Goal: Task Accomplishment & Management: Manage account settings

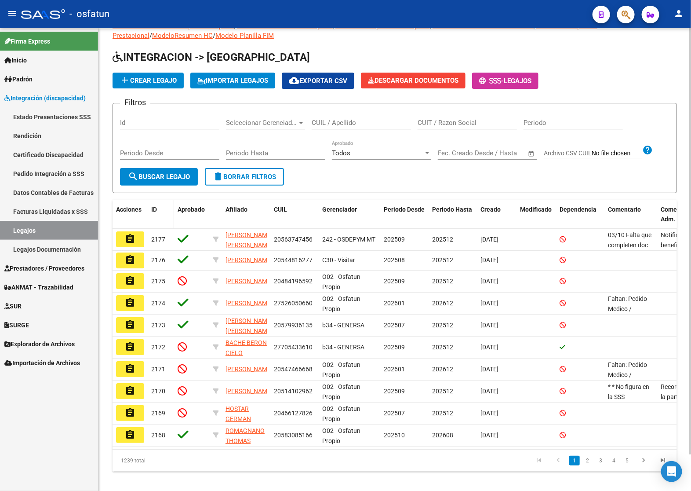
scroll to position [40, 0]
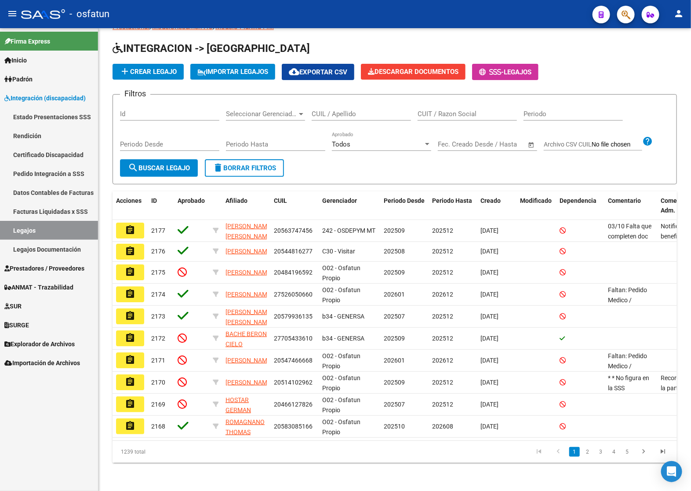
click at [52, 260] on link "Prestadores / Proveedores" at bounding box center [49, 268] width 98 height 19
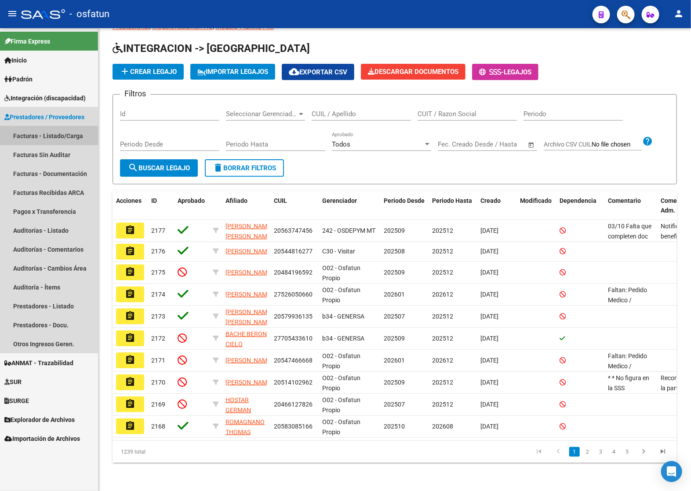
click at [62, 143] on link "Facturas - Listado/Carga" at bounding box center [49, 135] width 98 height 19
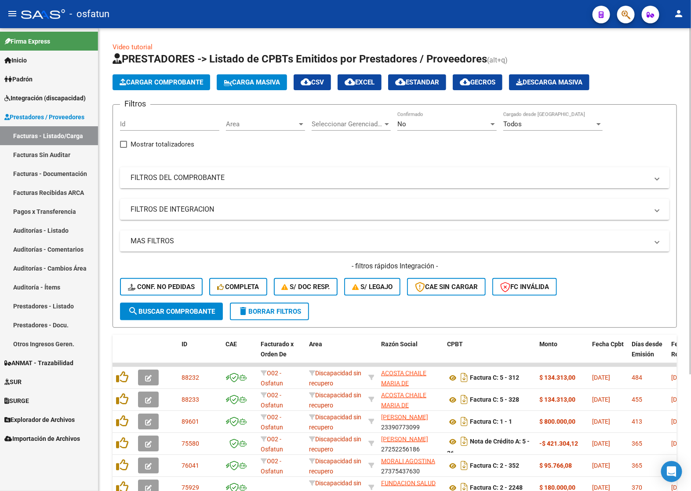
click at [282, 176] on mat-panel-title "FILTROS DEL COMPROBANTE" at bounding box center [390, 178] width 518 height 10
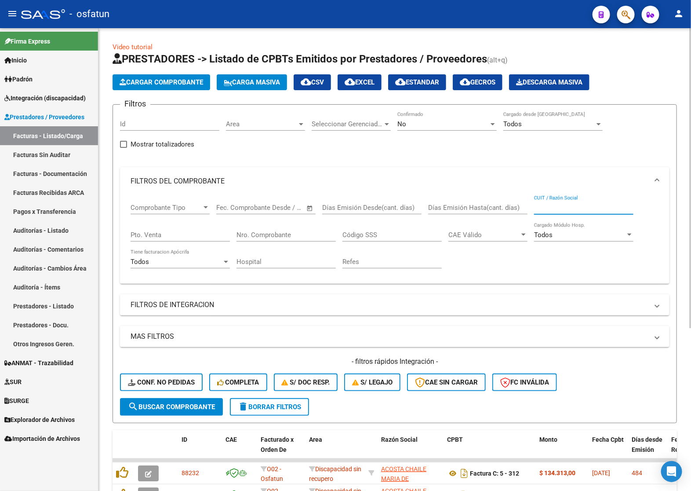
drag, startPoint x: 554, startPoint y: 210, endPoint x: 539, endPoint y: 229, distance: 24.0
click at [553, 211] on div "CUIT / Razón Social" at bounding box center [583, 204] width 99 height 19
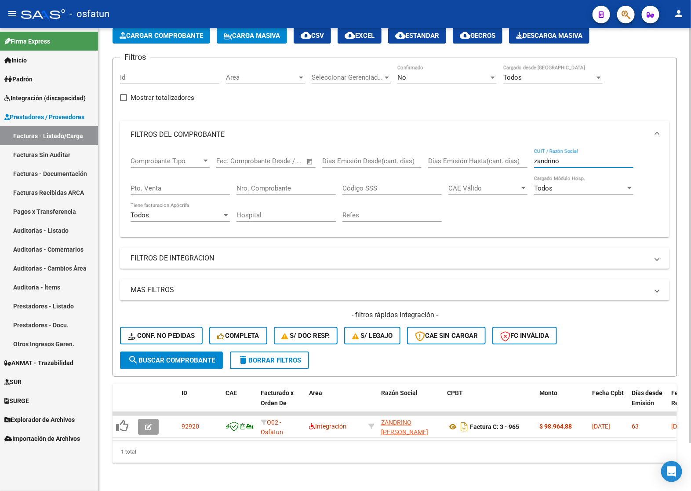
scroll to position [53, 0]
type input "zandrino"
click at [483, 73] on div "No" at bounding box center [443, 77] width 91 height 8
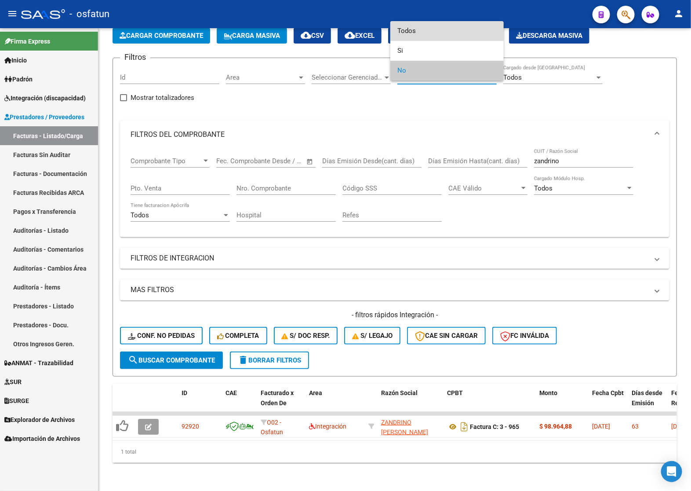
click at [411, 31] on span "Todos" at bounding box center [447, 31] width 99 height 20
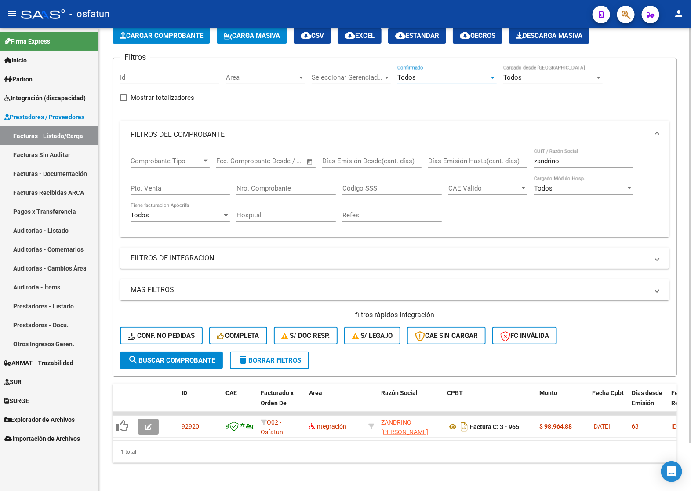
click at [161, 257] on mat-expansion-panel-header "FILTROS DE INTEGRACION" at bounding box center [395, 258] width 550 height 21
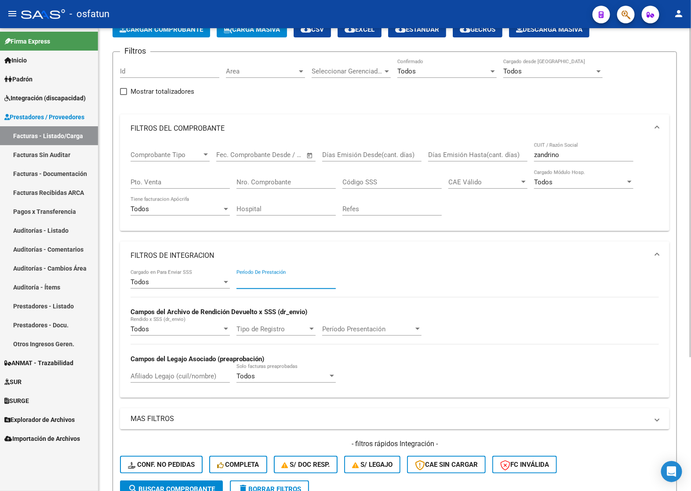
click at [257, 279] on input "Período De Prestación" at bounding box center [286, 282] width 99 height 8
click at [227, 205] on div "Todos" at bounding box center [180, 209] width 99 height 8
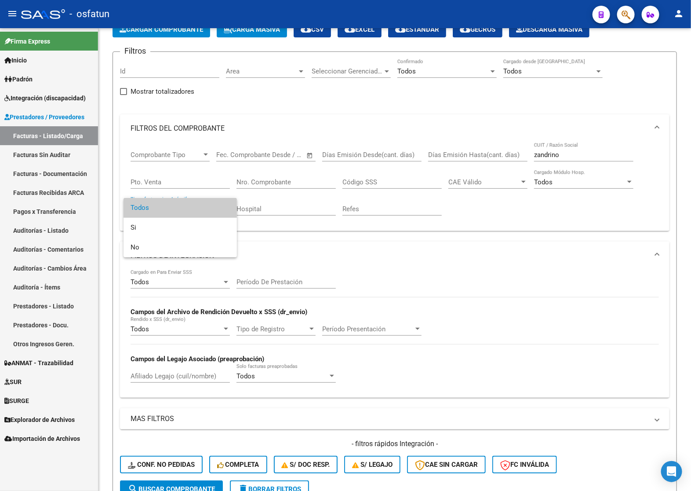
click at [262, 283] on div at bounding box center [345, 245] width 691 height 491
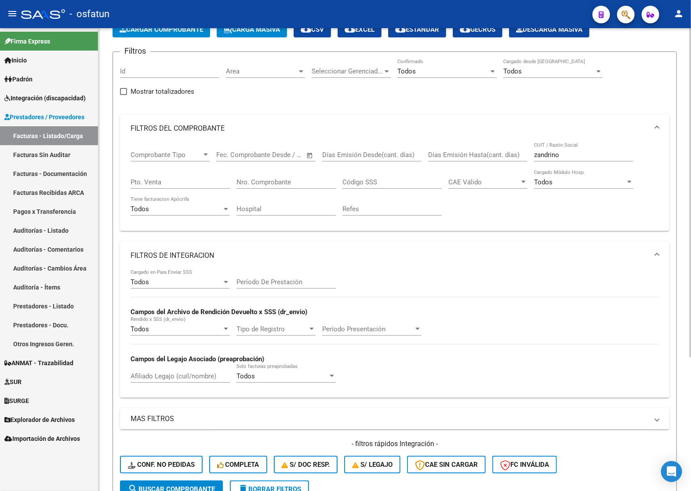
click at [271, 278] on input "Período De Prestación" at bounding box center [286, 282] width 99 height 8
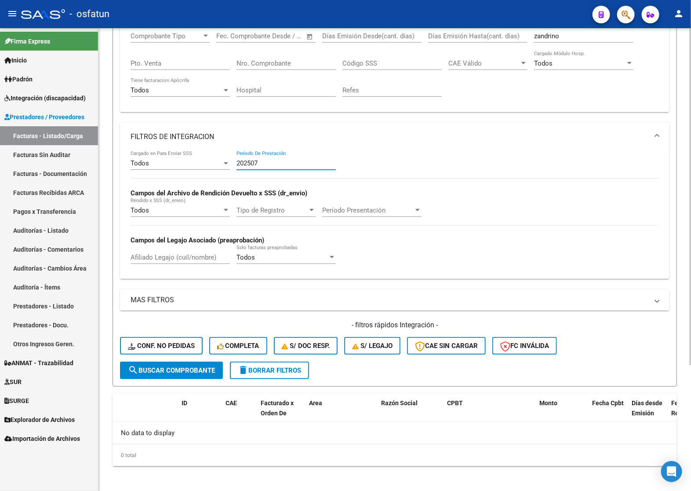
scroll to position [172, 0]
type input "202507"
click at [254, 161] on input "202507" at bounding box center [286, 163] width 99 height 8
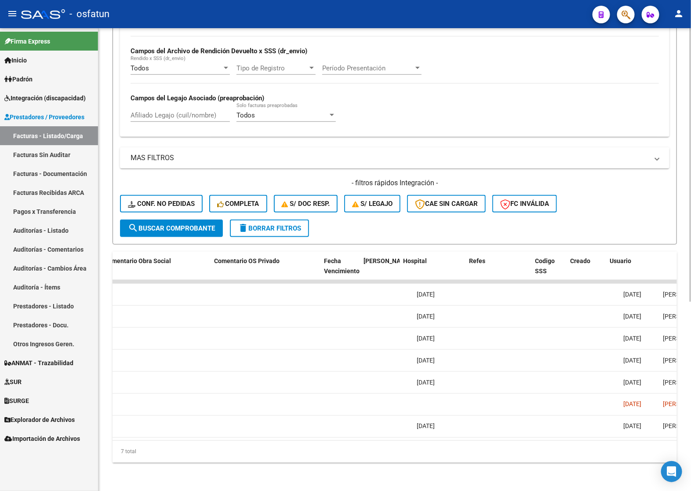
scroll to position [0, 1703]
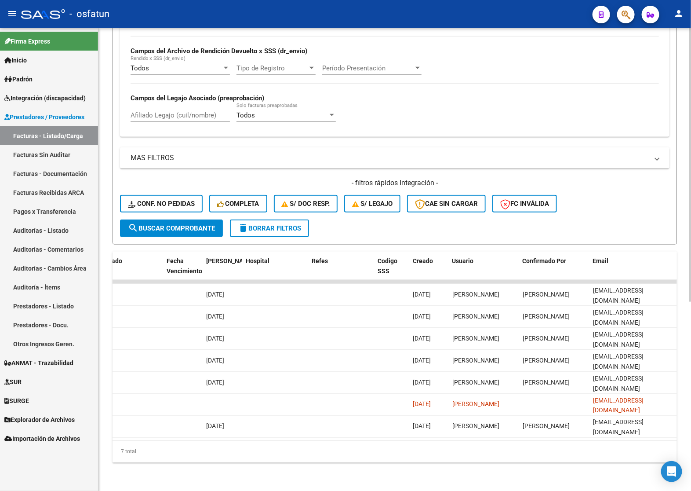
drag, startPoint x: 580, startPoint y: 447, endPoint x: 529, endPoint y: 447, distance: 51.0
click at [529, 447] on div "7 total" at bounding box center [395, 452] width 565 height 22
click at [552, 444] on div "7 total" at bounding box center [395, 452] width 565 height 22
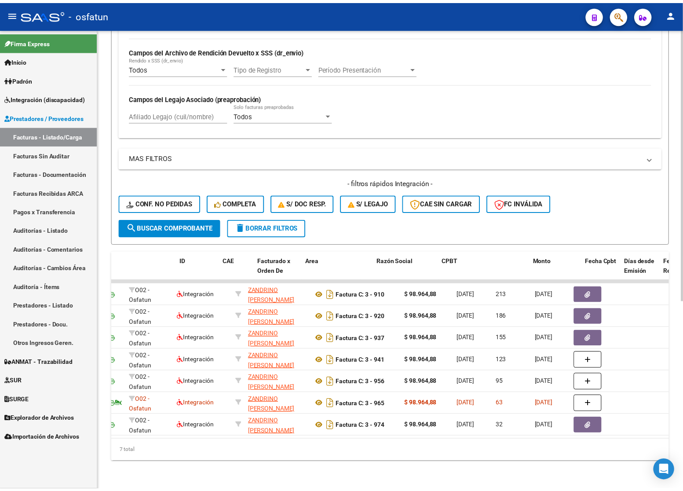
scroll to position [0, 0]
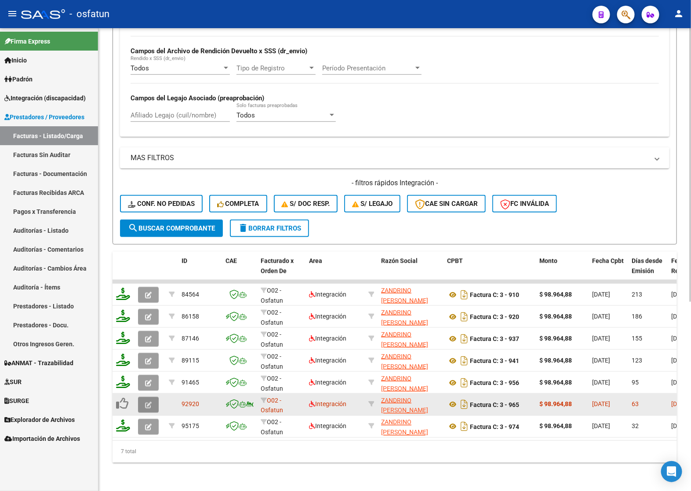
click at [148, 402] on icon "button" at bounding box center [148, 405] width 7 height 7
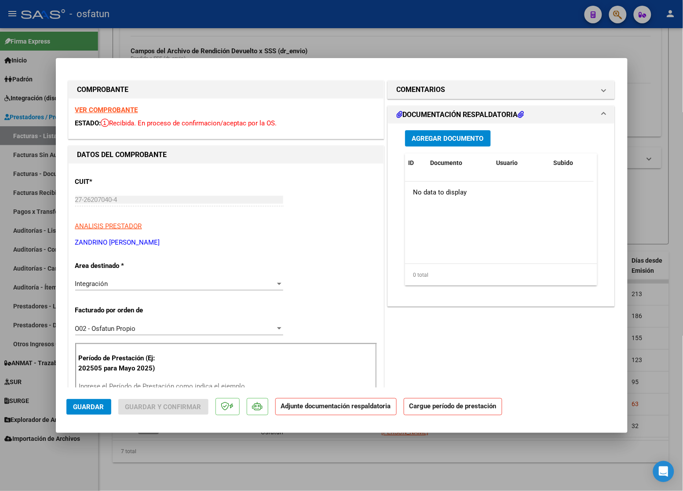
click at [660, 195] on div at bounding box center [341, 245] width 683 height 491
type input "$ 0,00"
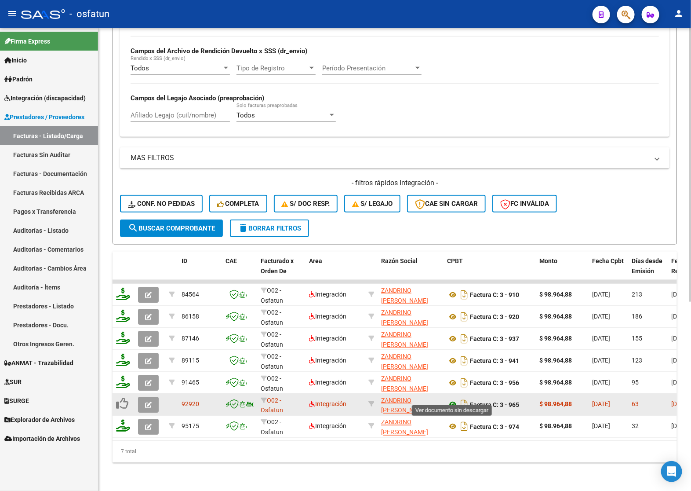
click at [453, 399] on icon at bounding box center [452, 404] width 11 height 11
click at [146, 402] on icon "button" at bounding box center [148, 405] width 7 height 7
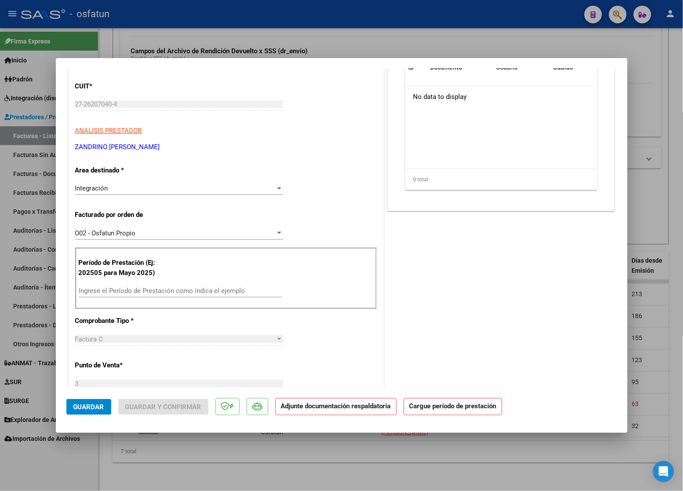
scroll to position [165, 0]
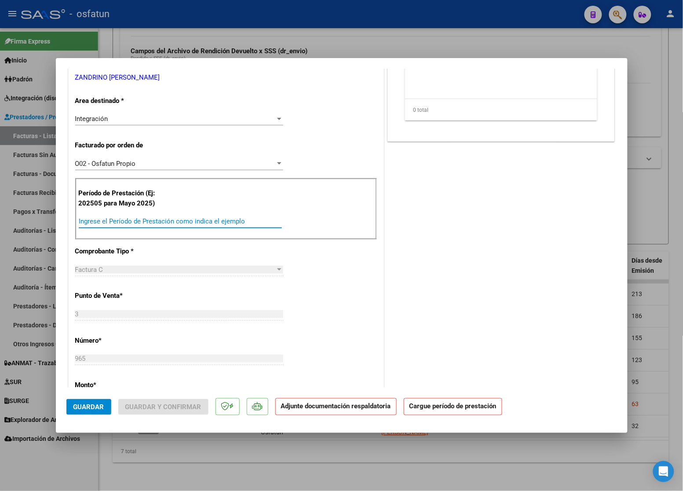
click at [135, 222] on input "Ingrese el Período de Prestación como indica el ejemplo" at bounding box center [180, 221] width 203 height 8
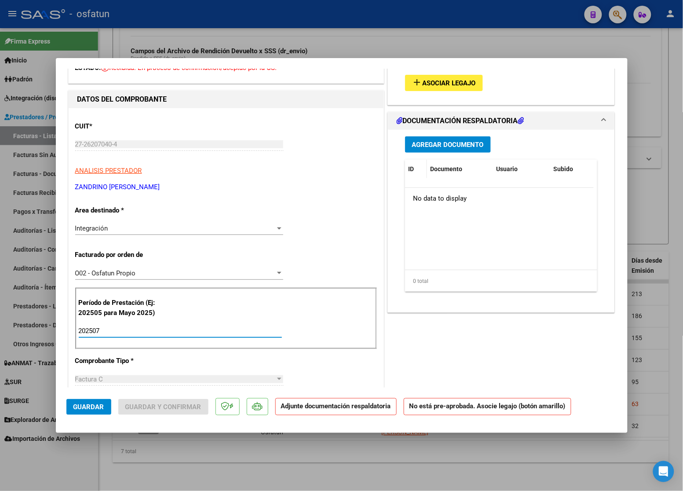
scroll to position [55, 0]
type input "202507"
click at [438, 86] on span "Asociar Legajo" at bounding box center [449, 84] width 53 height 8
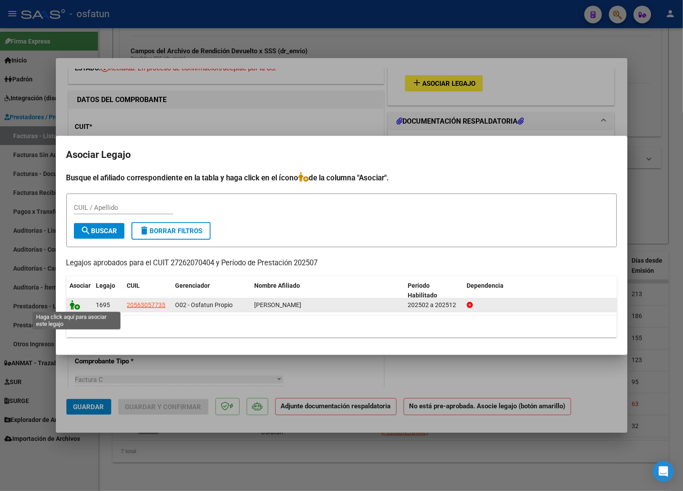
click at [77, 308] on icon at bounding box center [75, 305] width 11 height 10
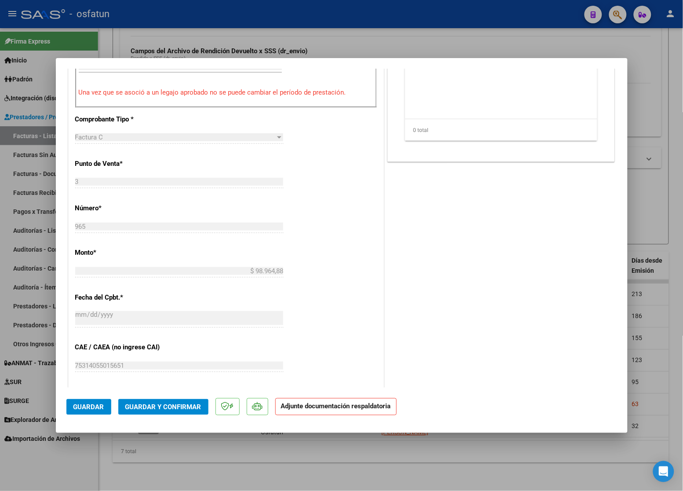
scroll to position [330, 0]
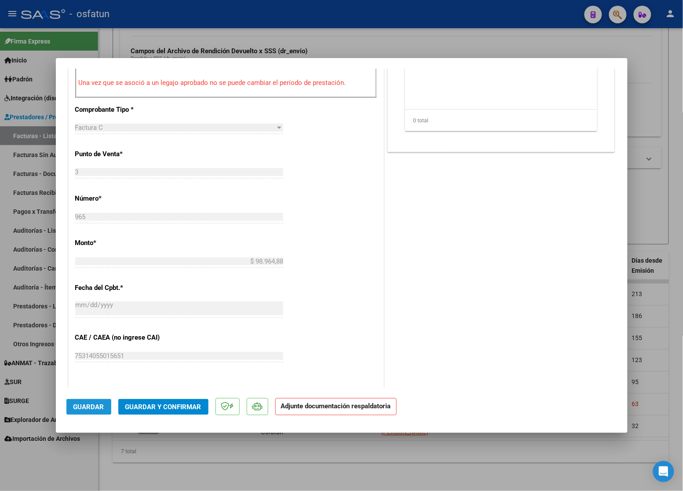
click at [87, 405] on span "Guardar" at bounding box center [88, 407] width 31 height 8
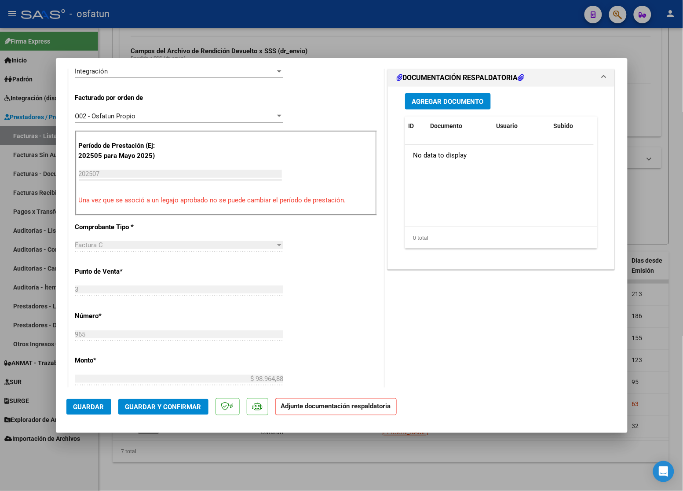
scroll to position [165, 0]
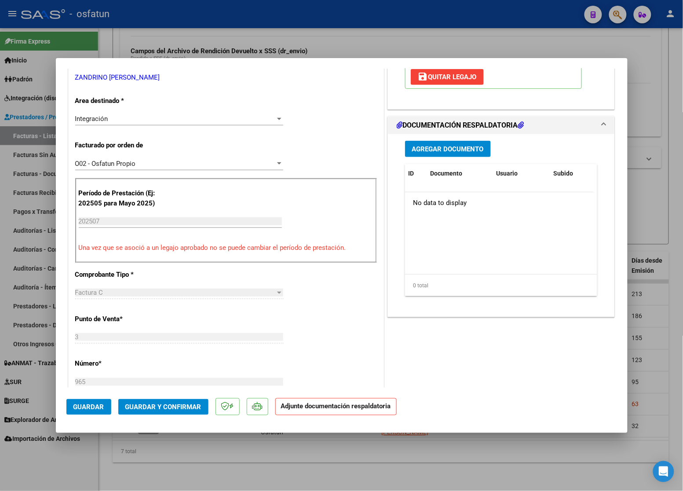
click at [669, 210] on div at bounding box center [341, 245] width 683 height 491
type input "$ 0,00"
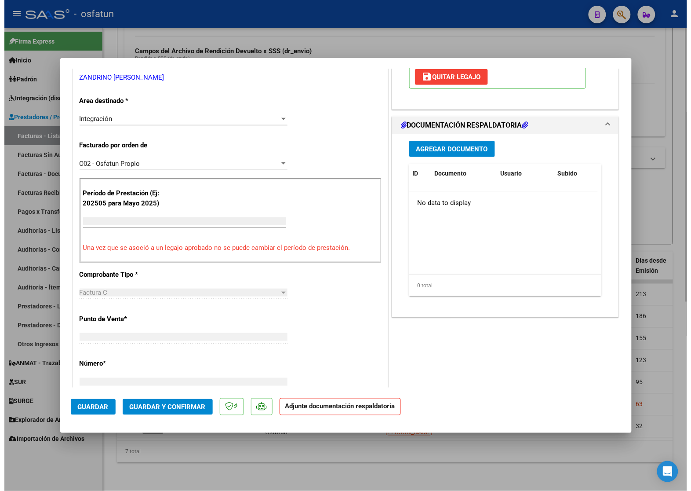
scroll to position [169, 0]
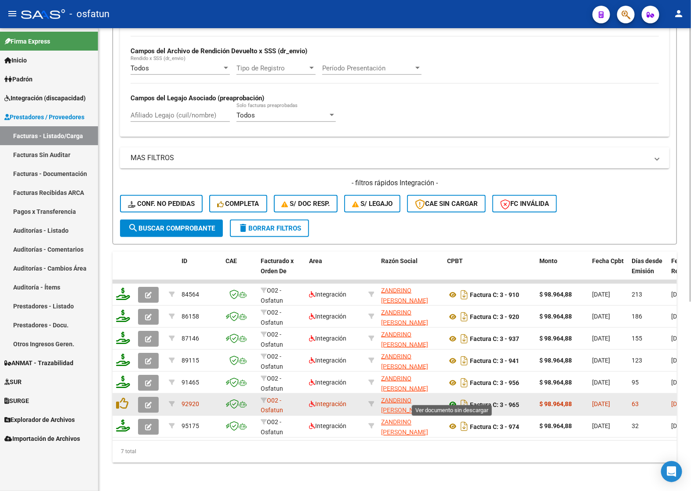
click at [450, 399] on icon at bounding box center [452, 404] width 11 height 11
click at [142, 397] on button "button" at bounding box center [148, 405] width 21 height 16
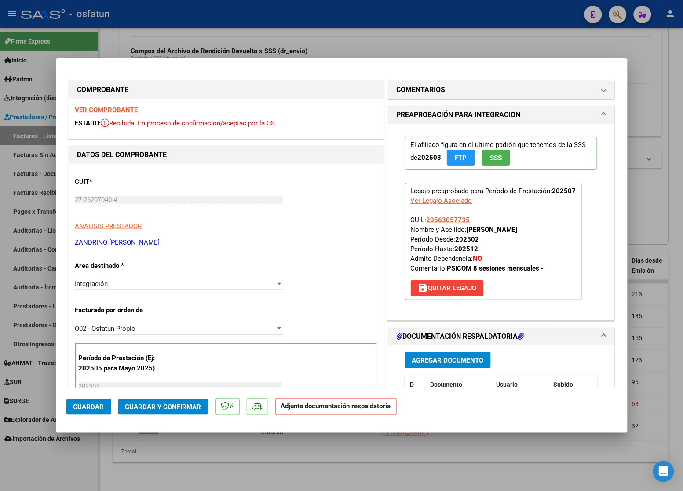
click at [200, 27] on div at bounding box center [341, 245] width 683 height 491
type input "$ 0,00"
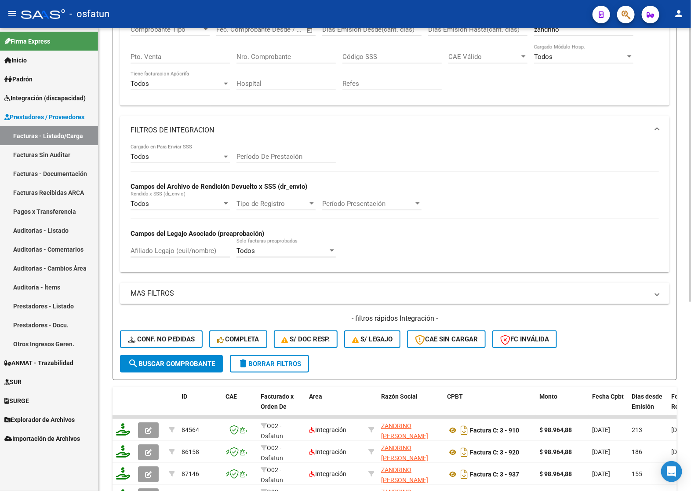
scroll to position [154, 0]
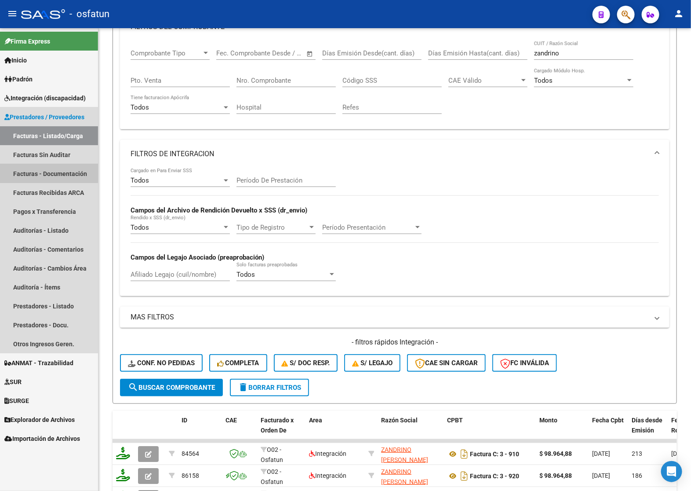
click at [45, 166] on link "Facturas - Documentación" at bounding box center [49, 173] width 98 height 19
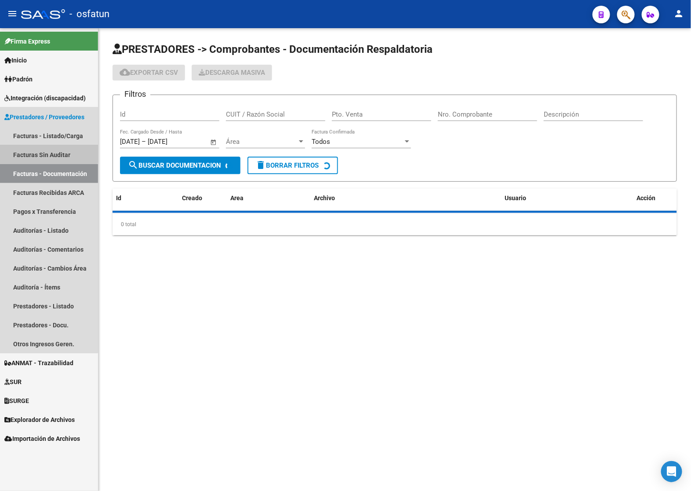
click at [44, 151] on link "Facturas Sin Auditar" at bounding box center [49, 154] width 98 height 19
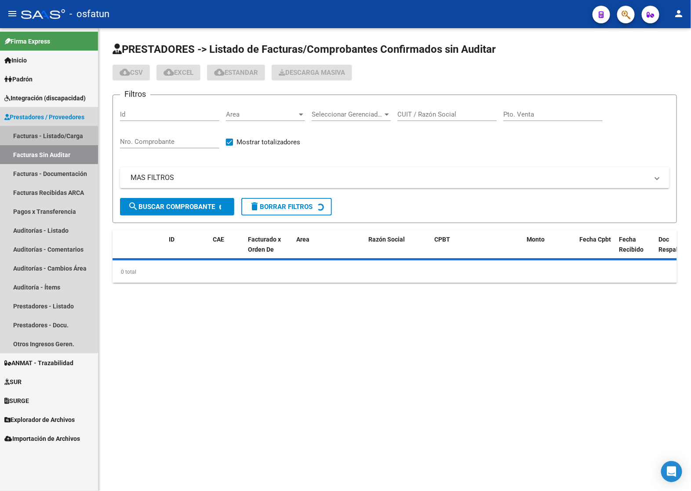
click at [45, 140] on link "Facturas - Listado/Carga" at bounding box center [49, 135] width 98 height 19
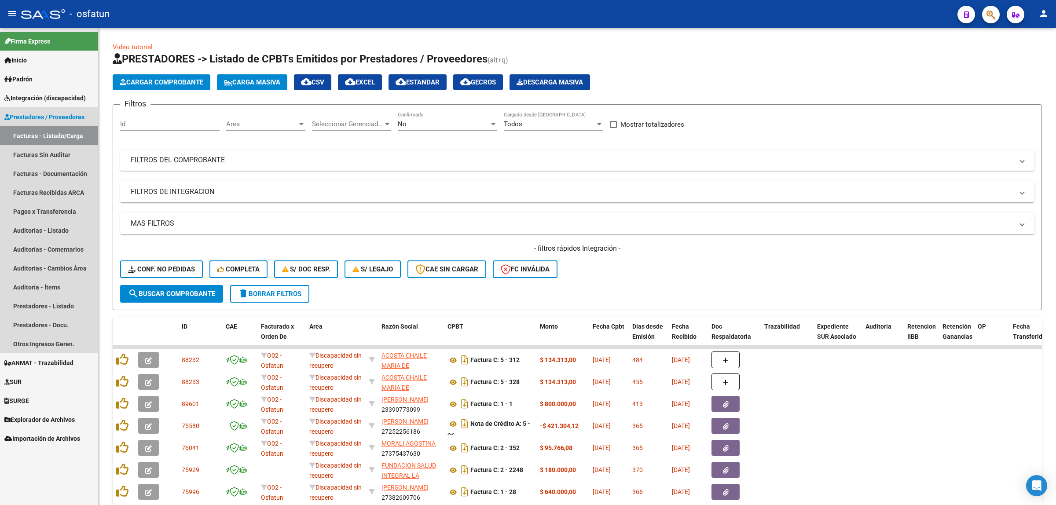
click at [67, 114] on span "Prestadores / Proveedores" at bounding box center [44, 117] width 80 height 10
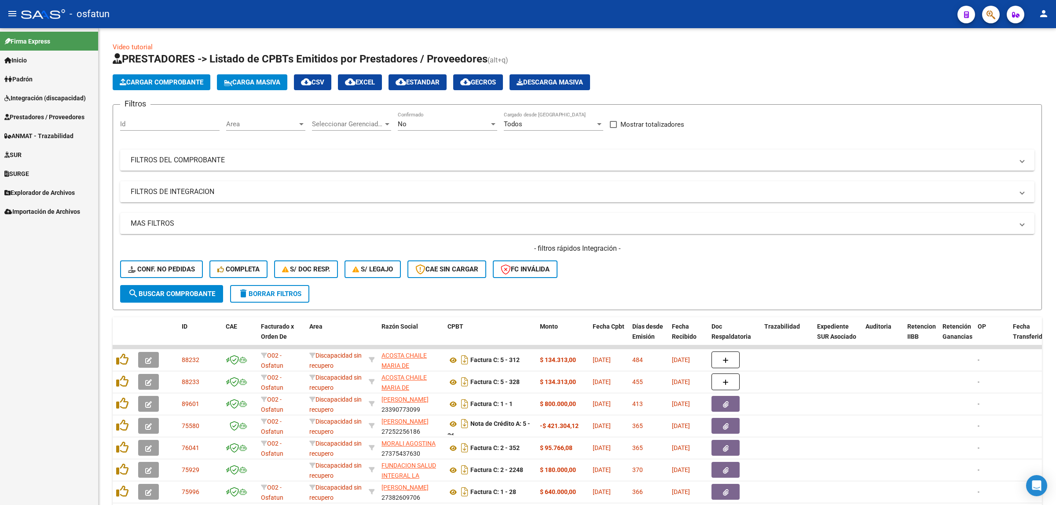
click at [67, 102] on span "Integración (discapacidad)" at bounding box center [44, 98] width 81 height 10
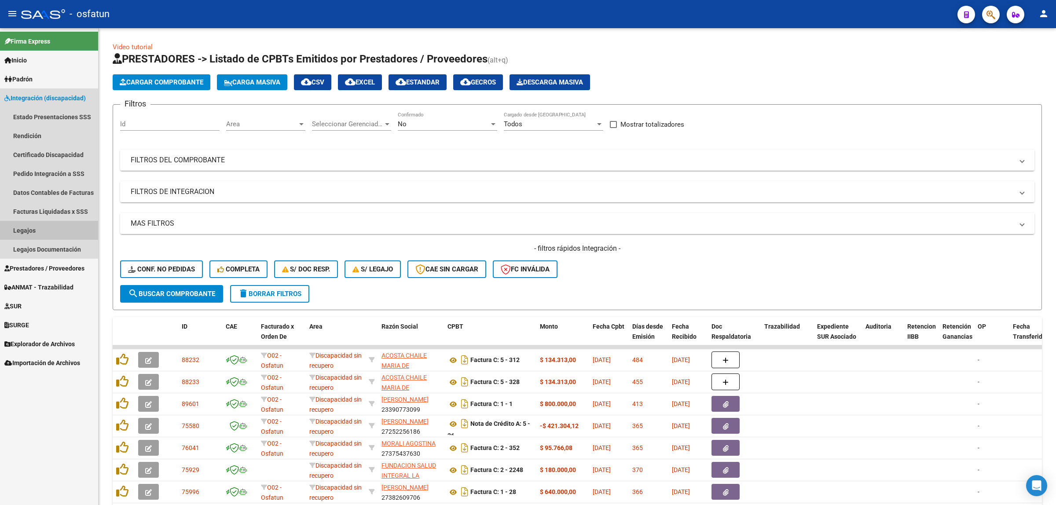
click at [59, 229] on link "Legajos" at bounding box center [49, 230] width 98 height 19
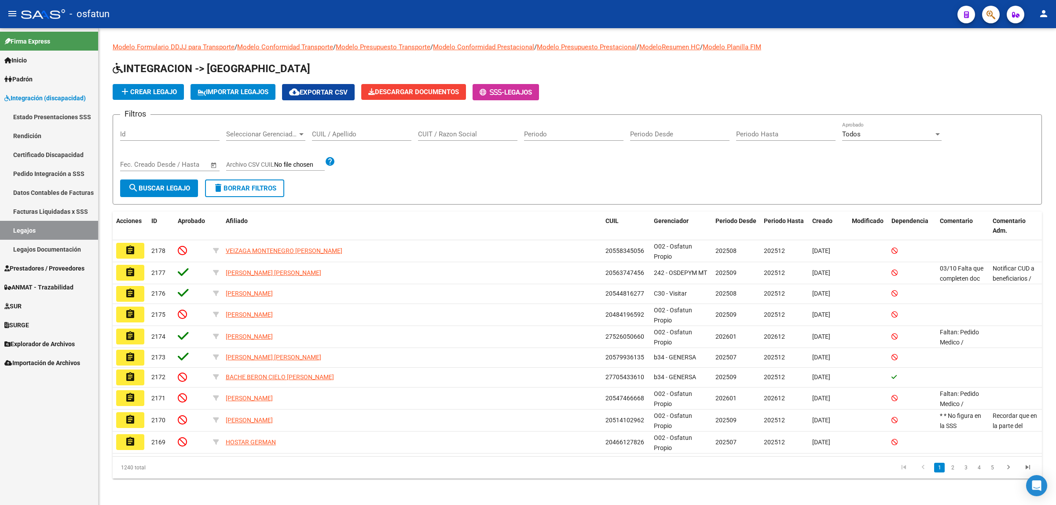
click at [45, 269] on span "Prestadores / Proveedores" at bounding box center [44, 268] width 80 height 10
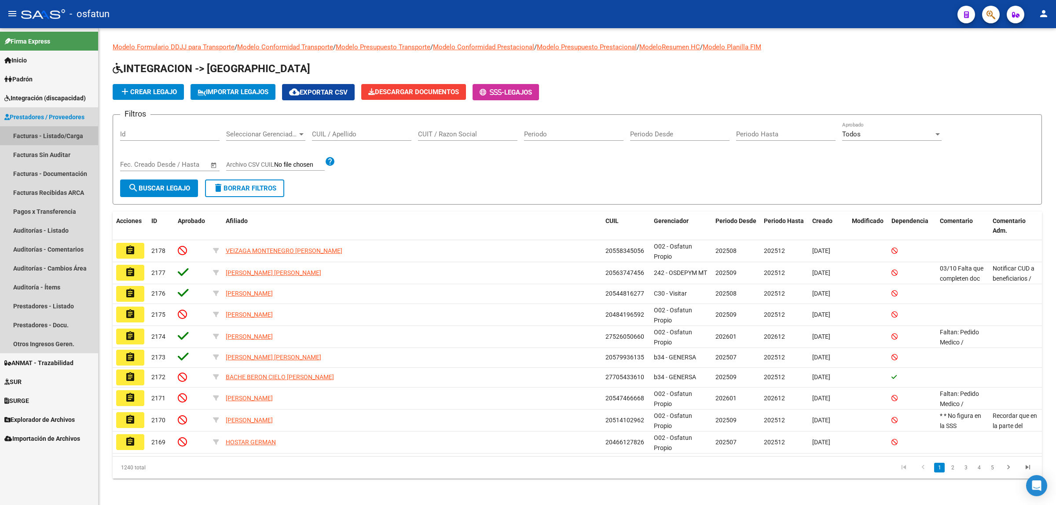
click at [60, 133] on link "Facturas - Listado/Carga" at bounding box center [49, 135] width 98 height 19
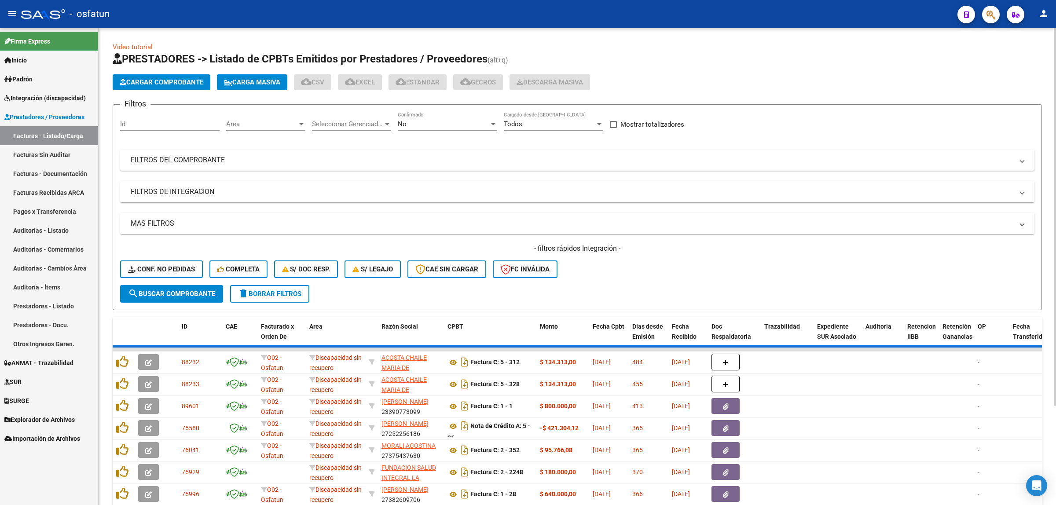
click at [242, 165] on mat-expansion-panel-header "FILTROS DEL COMPROBANTE" at bounding box center [577, 160] width 914 height 21
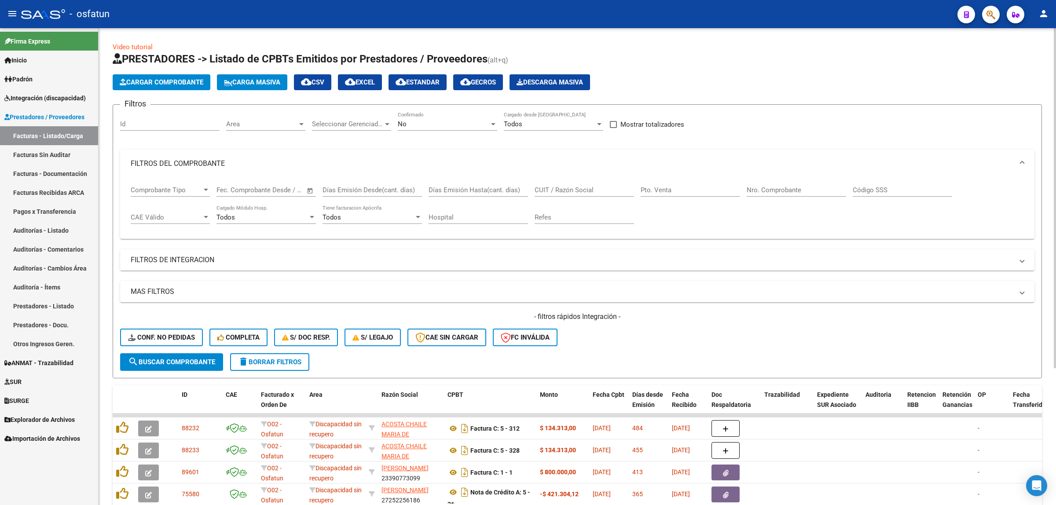
click at [552, 190] on input "CUIT / Razón Social" at bounding box center [583, 190] width 99 height 8
click at [179, 253] on mat-expansion-panel-header "FILTROS DE INTEGRACION" at bounding box center [577, 259] width 914 height 21
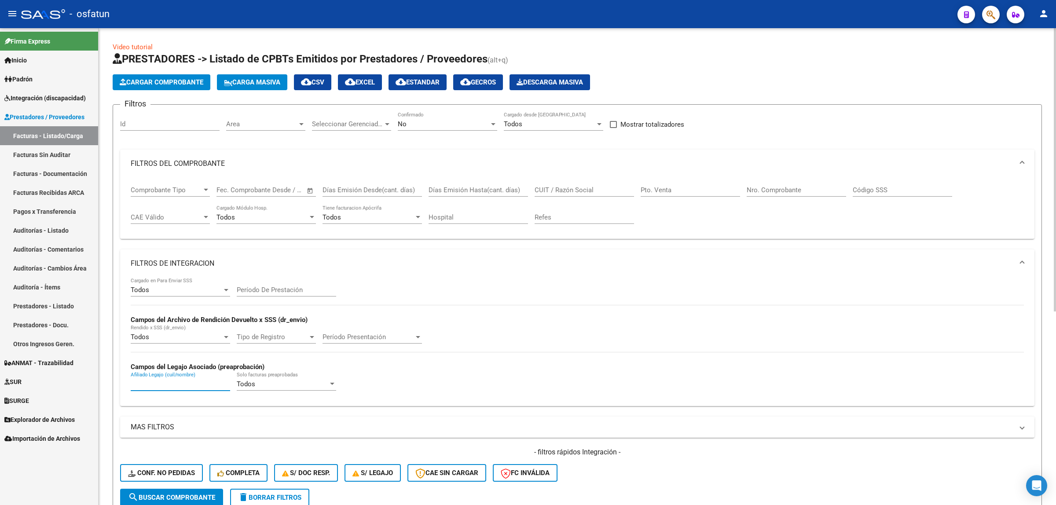
click at [168, 386] on input "Afiliado Legajo (cuil/nombre)" at bounding box center [180, 384] width 99 height 8
type input "canizo"
click at [451, 115] on div "No Confirmado" at bounding box center [447, 121] width 99 height 19
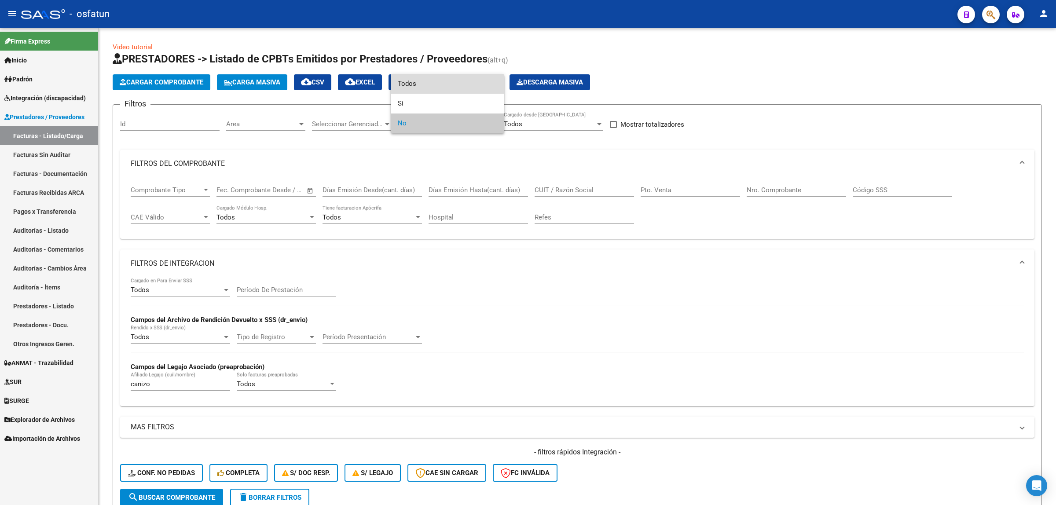
click at [412, 84] on span "Todos" at bounding box center [447, 84] width 99 height 20
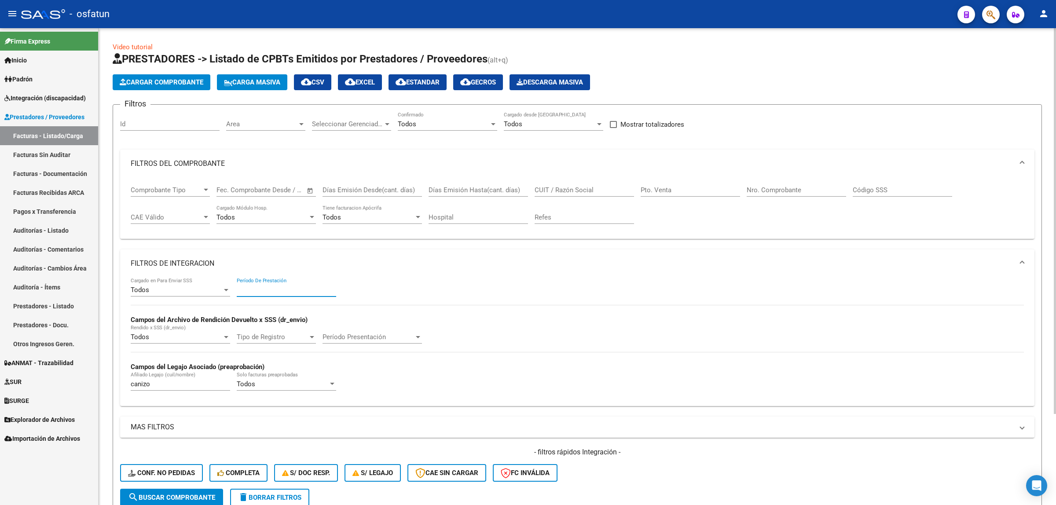
click at [265, 288] on input "Período De Prestación" at bounding box center [286, 290] width 99 height 8
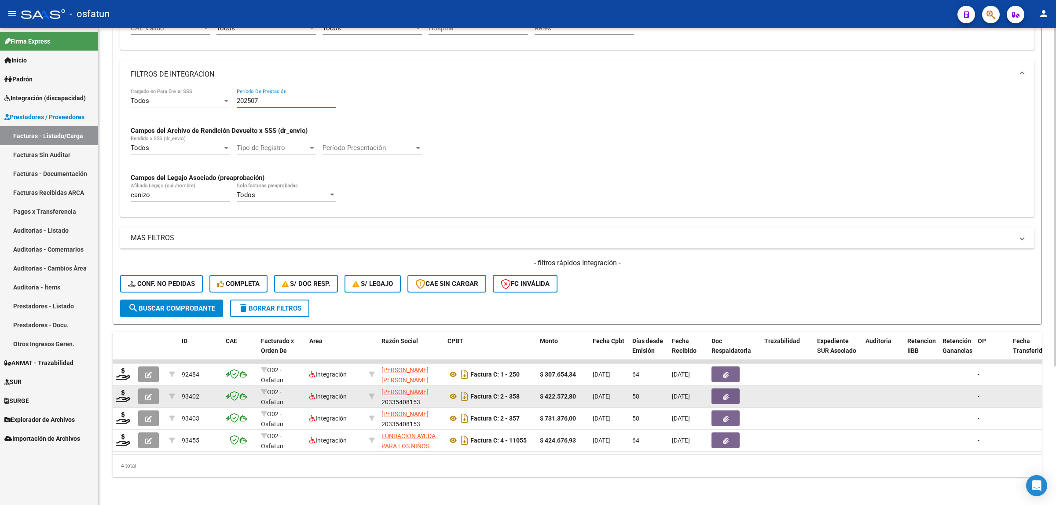
type input "202507"
click at [148, 394] on icon "button" at bounding box center [148, 397] width 7 height 7
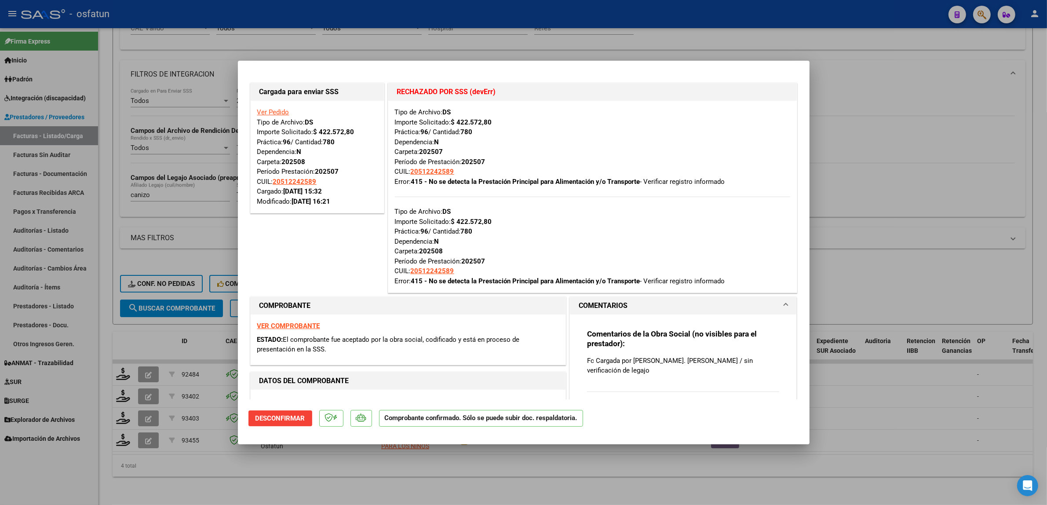
click at [691, 264] on div at bounding box center [523, 252] width 1047 height 505
type input "$ 0,00"
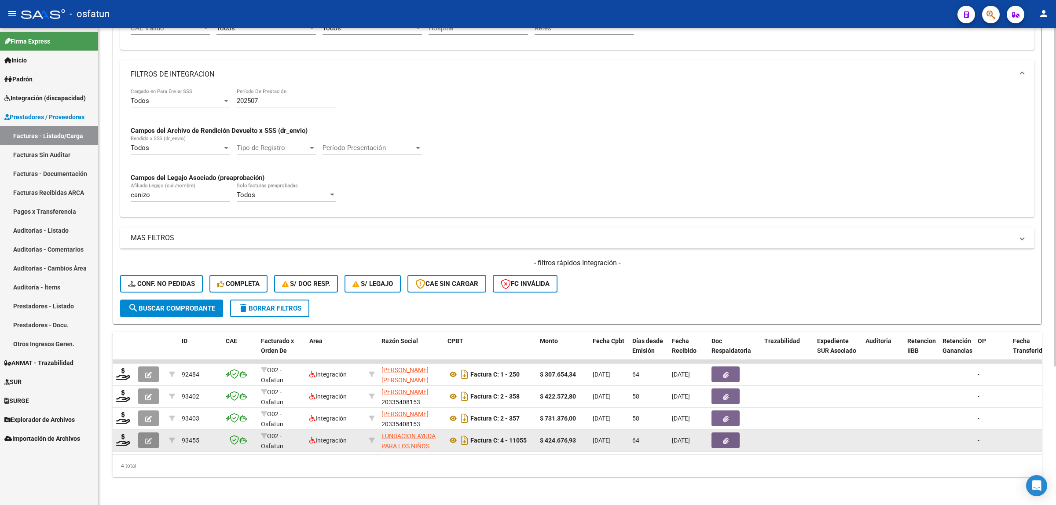
click at [145, 438] on icon "button" at bounding box center [148, 441] width 7 height 7
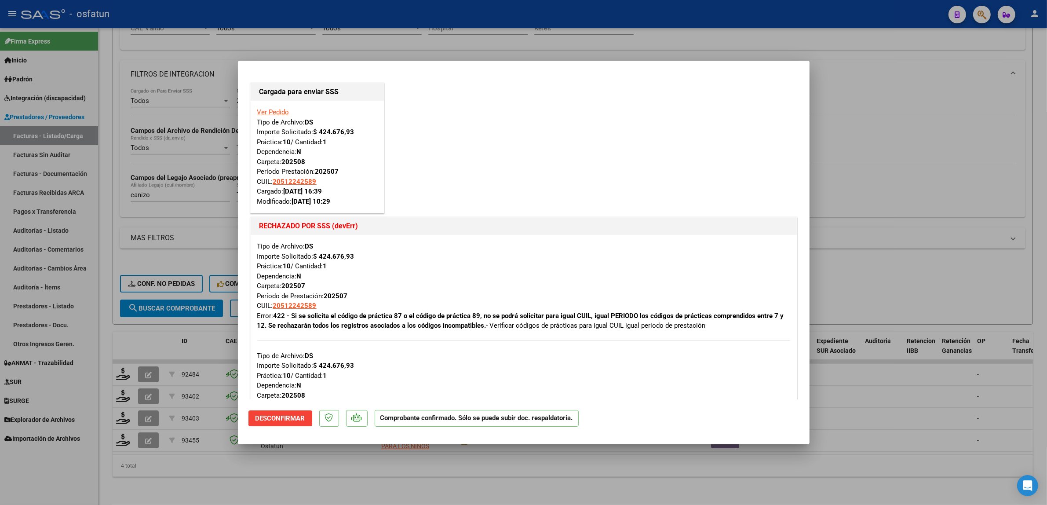
drag, startPoint x: 878, startPoint y: 190, endPoint x: 799, endPoint y: 197, distance: 79.0
click at [691, 191] on div at bounding box center [523, 252] width 1047 height 505
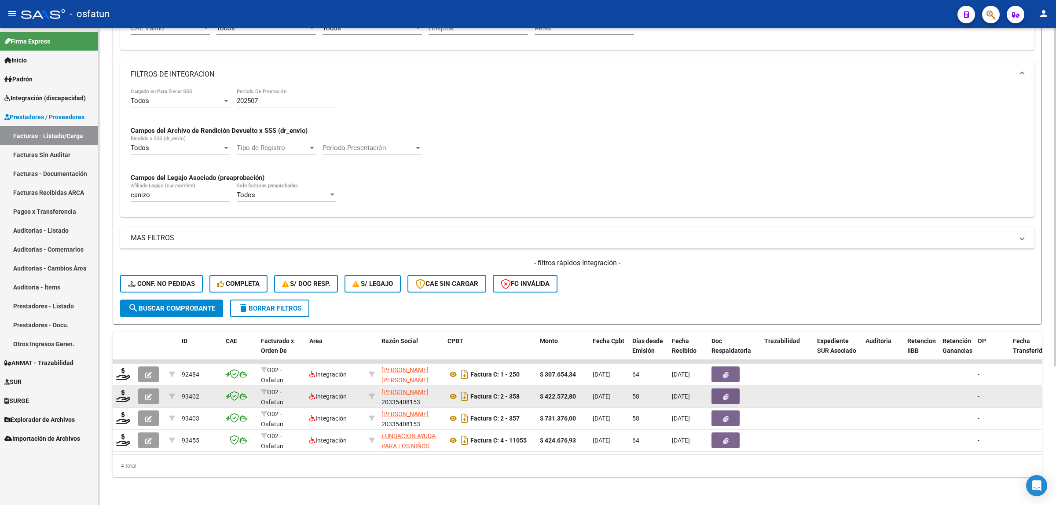
click at [144, 394] on button "button" at bounding box center [148, 396] width 21 height 16
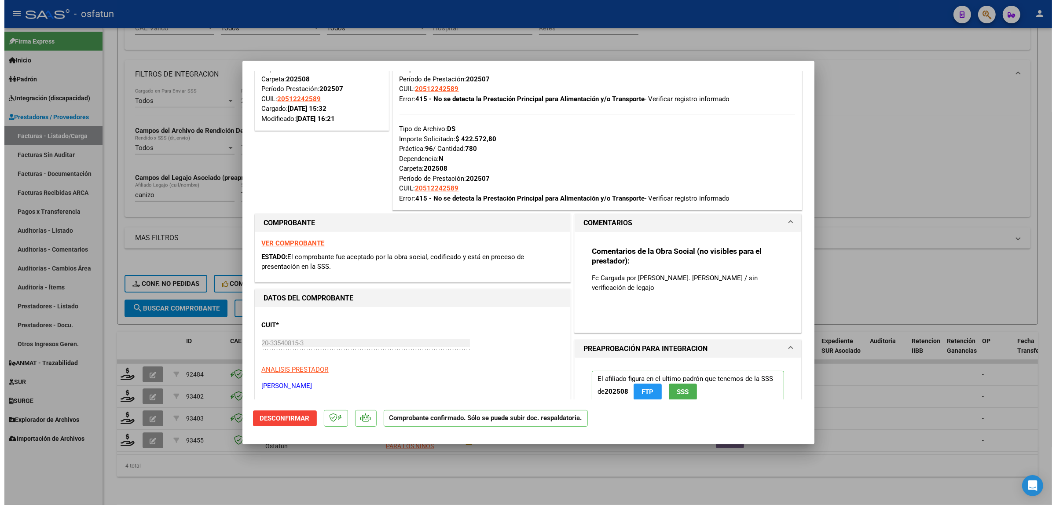
scroll to position [220, 0]
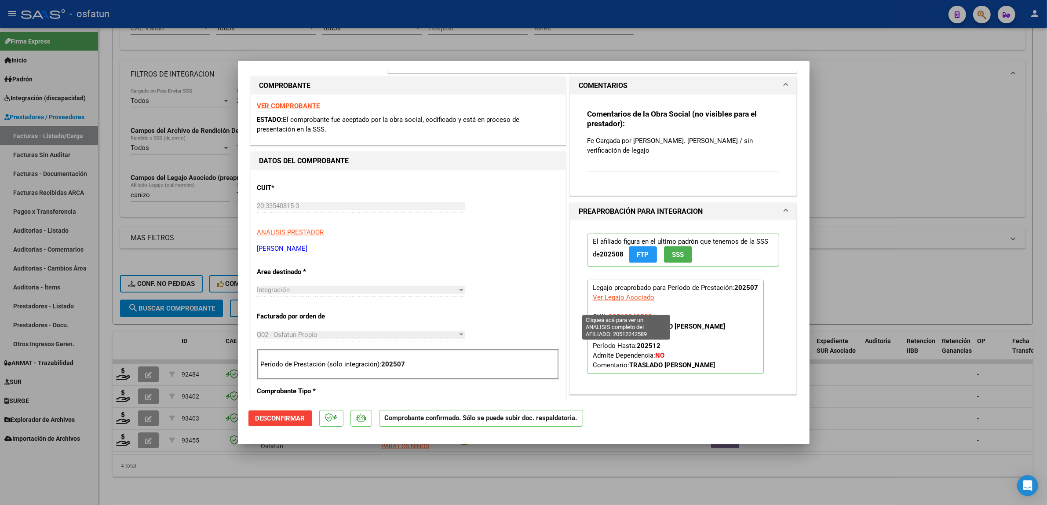
drag, startPoint x: 654, startPoint y: 306, endPoint x: 606, endPoint y: 309, distance: 47.6
click at [606, 309] on p "Legajo preaprobado para Período de Prestación: 202507 Ver Legajo Asociado CUIL:…" at bounding box center [675, 327] width 177 height 94
copy span "20512242589"
click at [691, 184] on div at bounding box center [523, 252] width 1047 height 505
type input "$ 0,00"
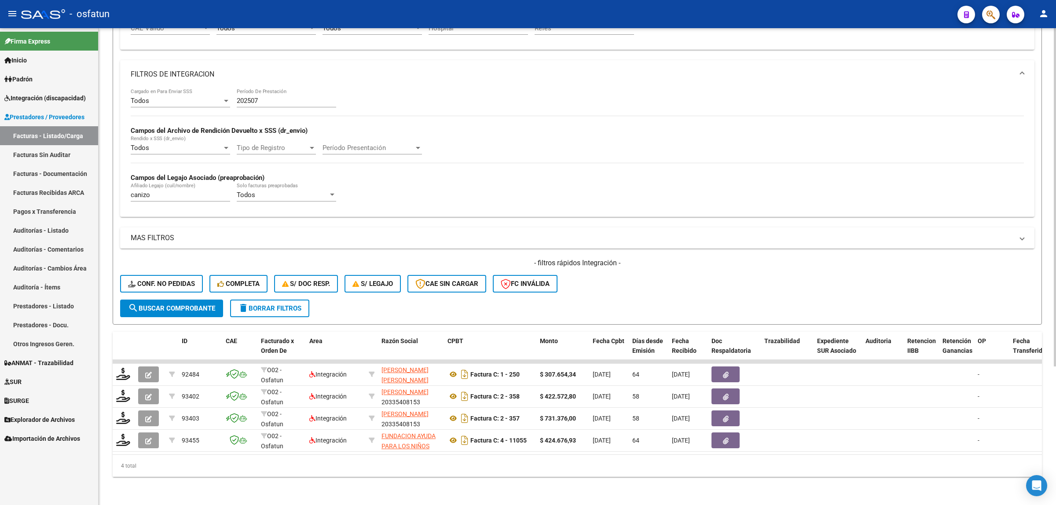
click at [169, 183] on div "canizo Afiliado Legajo (cuil/nombre)" at bounding box center [180, 192] width 99 height 19
click at [161, 191] on input "canizo" at bounding box center [180, 195] width 99 height 8
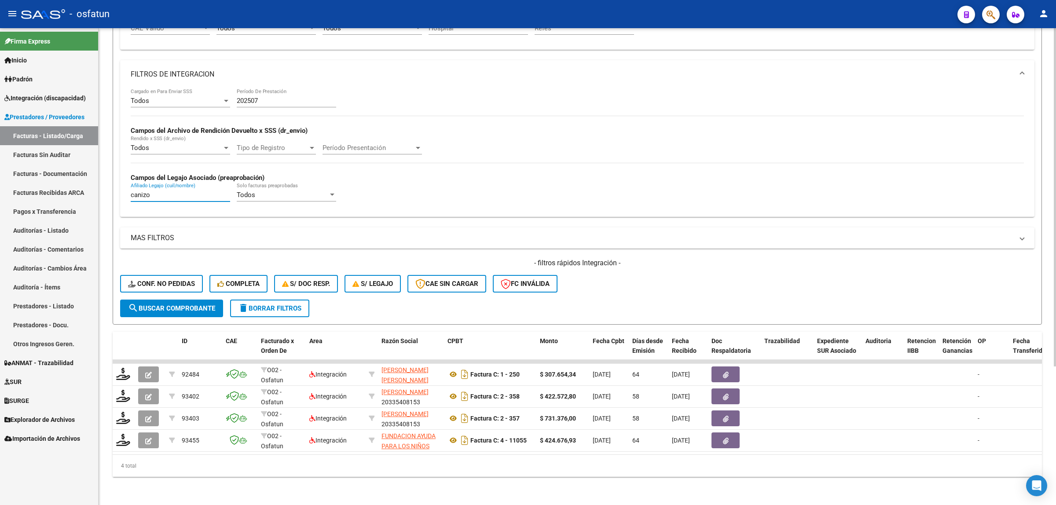
paste input "20512242589"
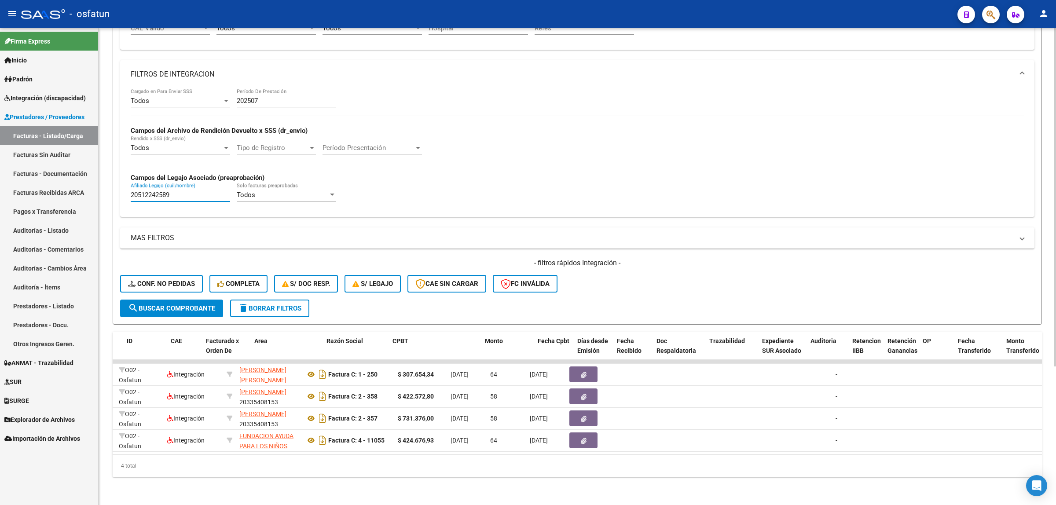
scroll to position [0, 0]
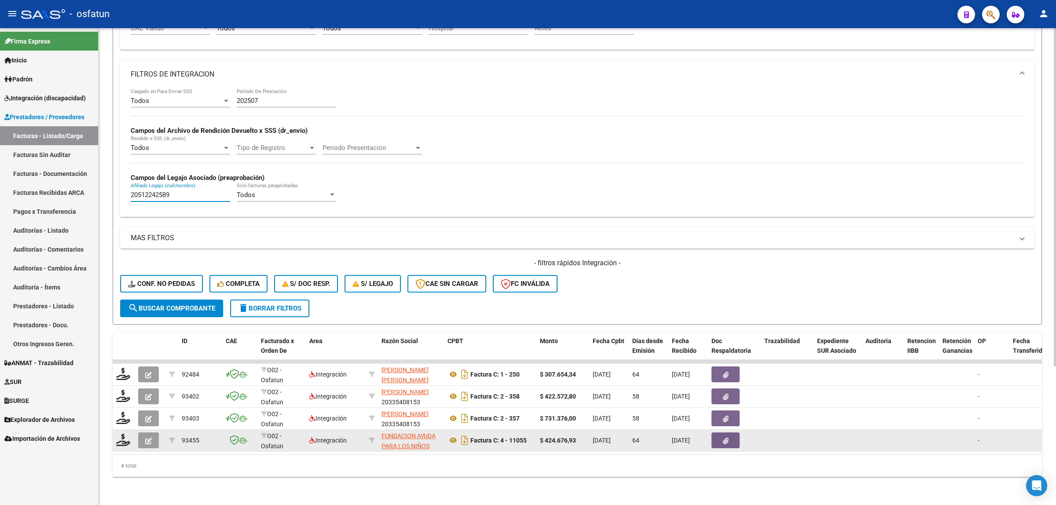
type input "20512242589"
click at [149, 438] on icon "button" at bounding box center [148, 441] width 7 height 7
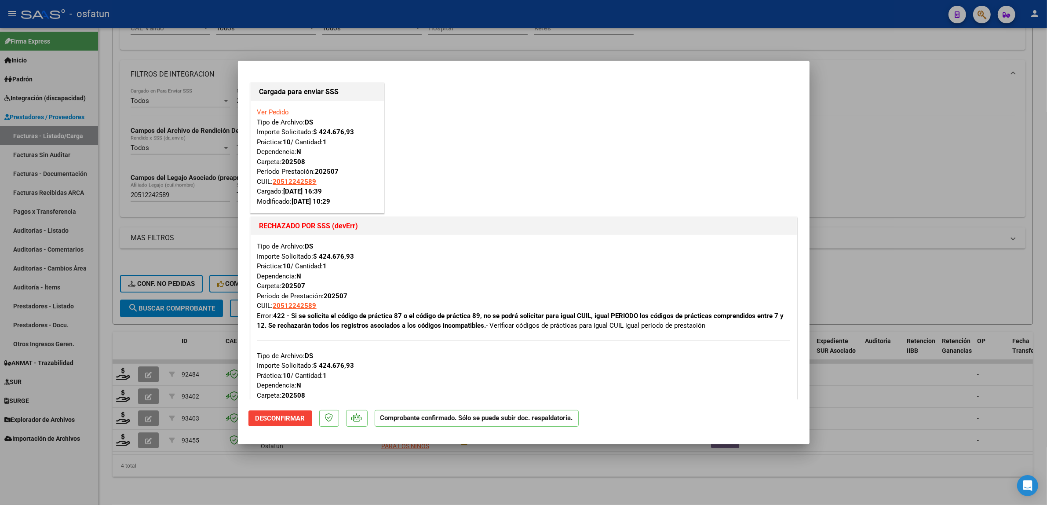
click at [190, 212] on div at bounding box center [523, 252] width 1047 height 505
type input "$ 0,00"
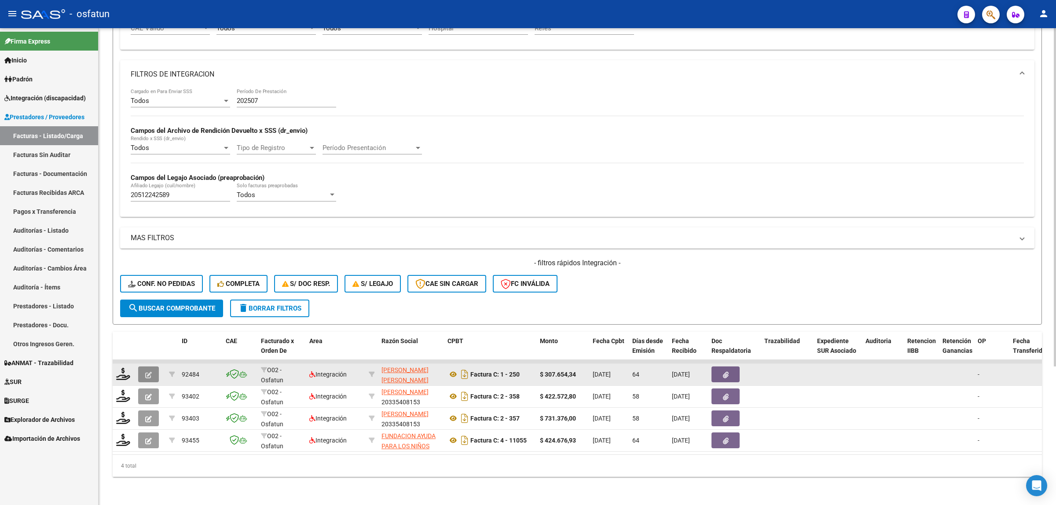
click at [154, 366] on button "button" at bounding box center [148, 374] width 21 height 16
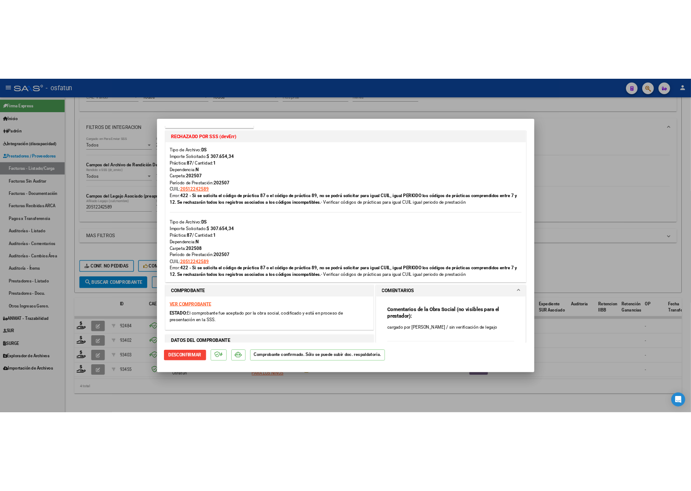
scroll to position [275, 0]
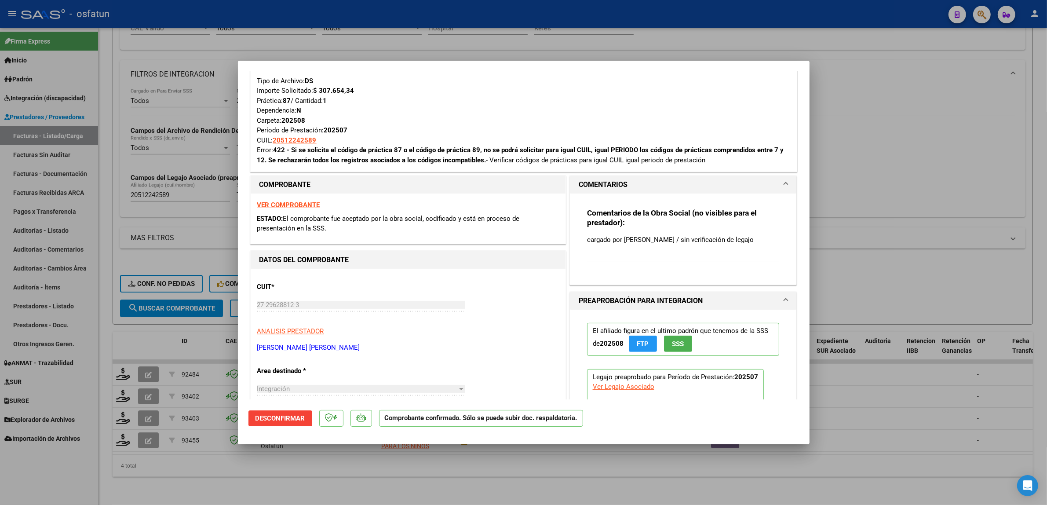
click at [691, 397] on div at bounding box center [523, 252] width 1047 height 505
type input "$ 0,00"
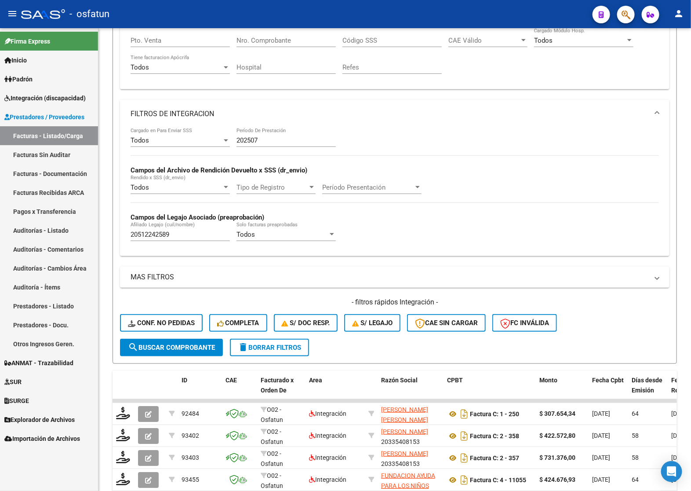
scroll to position [212, 0]
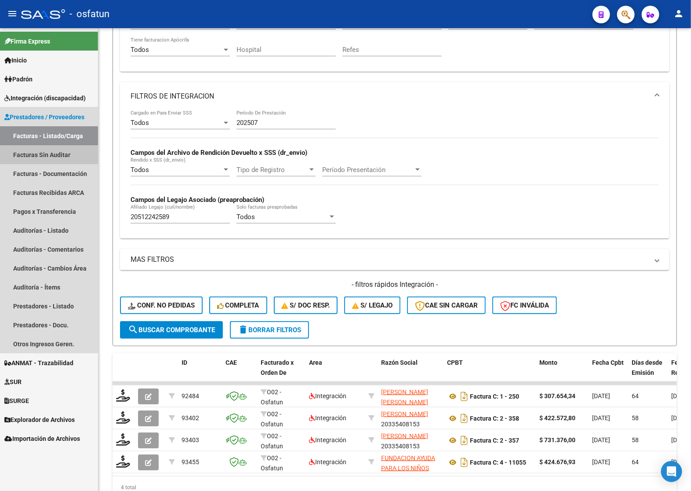
click at [44, 156] on link "Facturas Sin Auditar" at bounding box center [49, 154] width 98 height 19
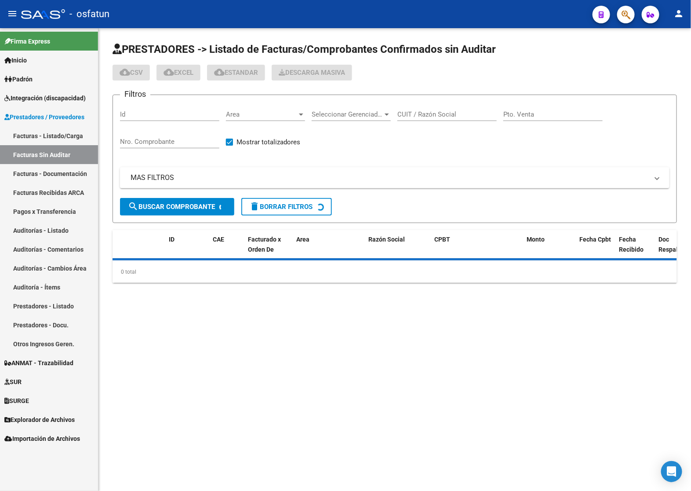
click at [53, 99] on span "Integración (discapacidad)" at bounding box center [44, 98] width 81 height 10
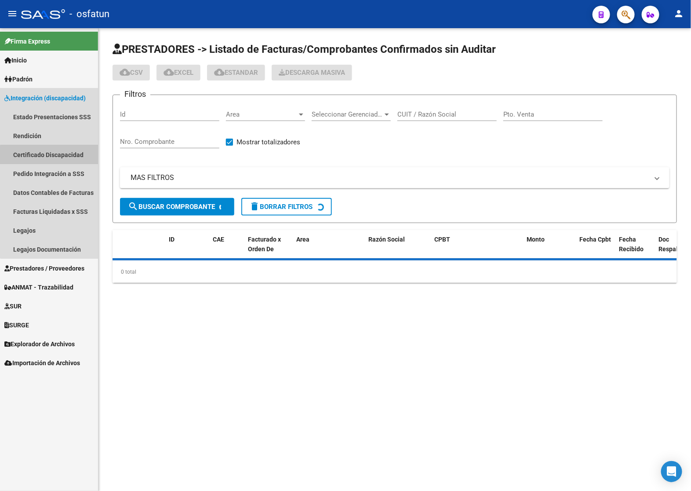
click at [52, 157] on link "Certificado Discapacidad" at bounding box center [49, 154] width 98 height 19
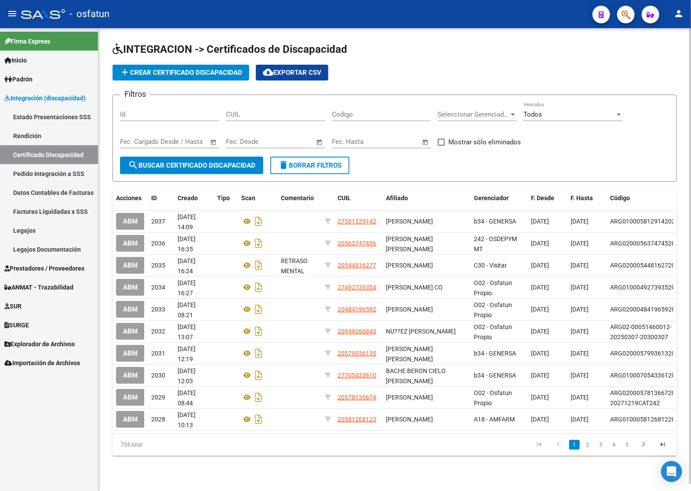
click at [272, 118] on div "CUIL" at bounding box center [275, 111] width 99 height 19
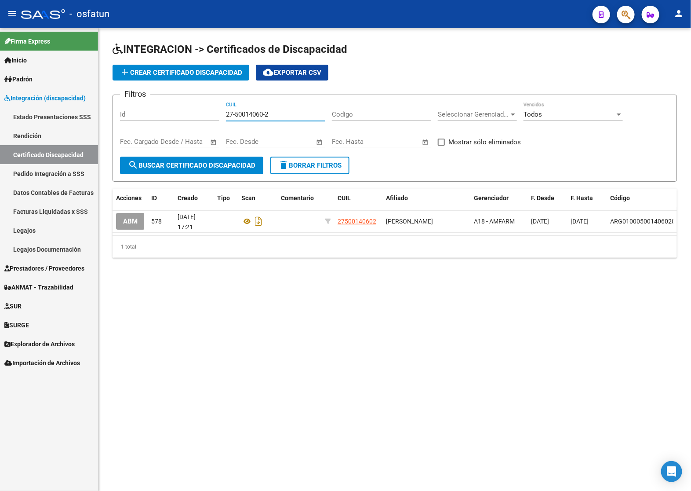
type input "27-50014060-2"
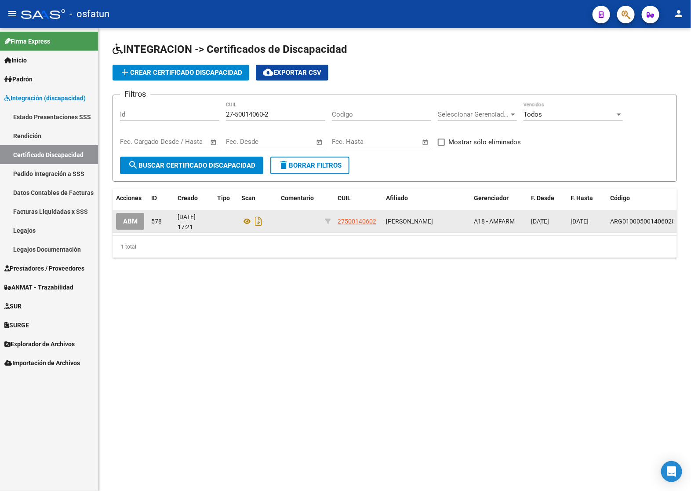
drag, startPoint x: 379, startPoint y: 223, endPoint x: 330, endPoint y: 223, distance: 48.8
click at [330, 223] on div "ABM 578 15/11/2022 17:21 27500140602 SILVA MILAGROS AGOSTINA A18 - AMFARM 27/08…" at bounding box center [415, 222] width 604 height 22
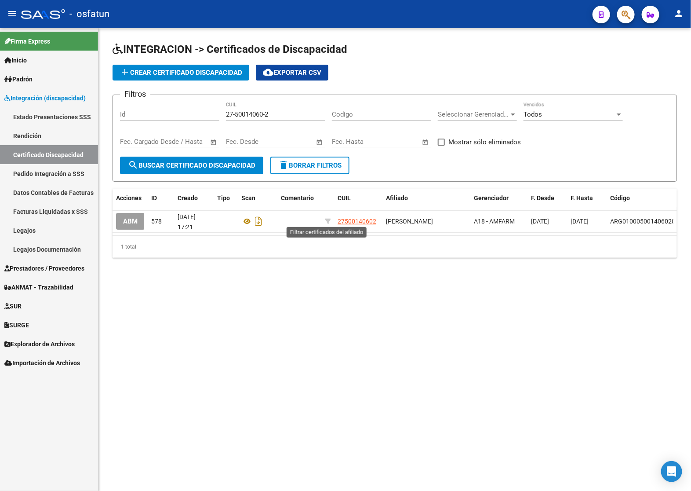
copy div "27500140602"
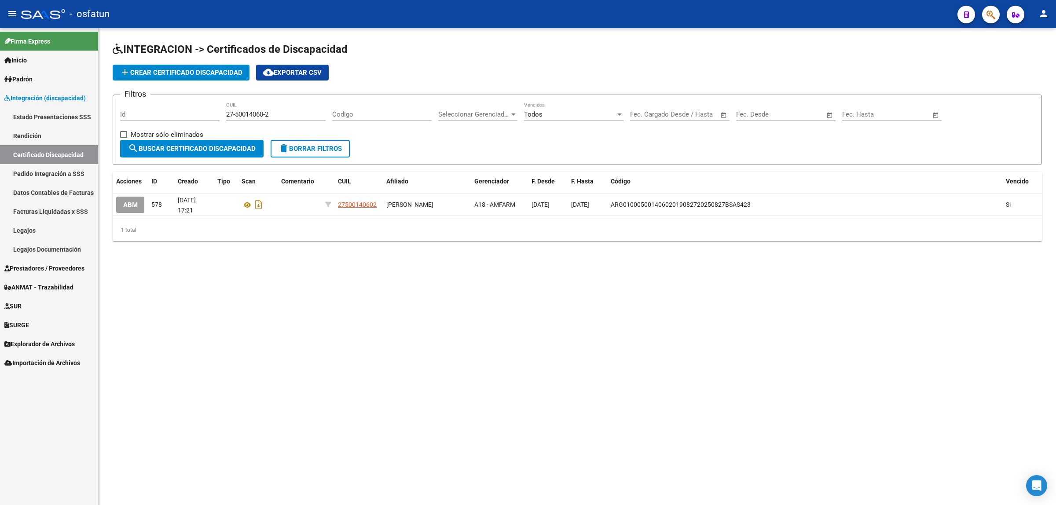
copy div "27500140602"
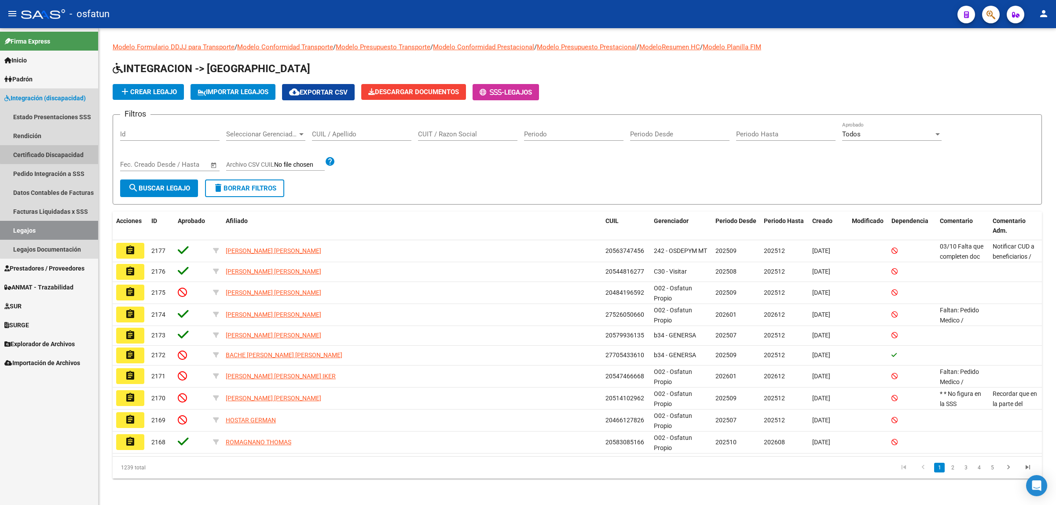
click at [84, 148] on link "Certificado Discapacidad" at bounding box center [49, 154] width 98 height 19
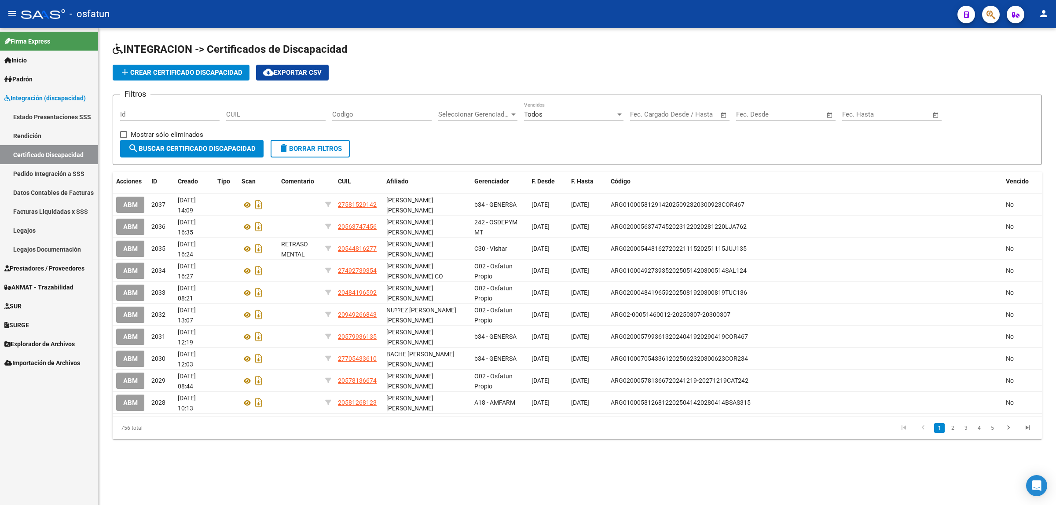
click at [279, 122] on div "CUIL" at bounding box center [275, 115] width 99 height 27
click at [238, 114] on input "CUIL" at bounding box center [275, 114] width 99 height 8
paste input "-58152914"
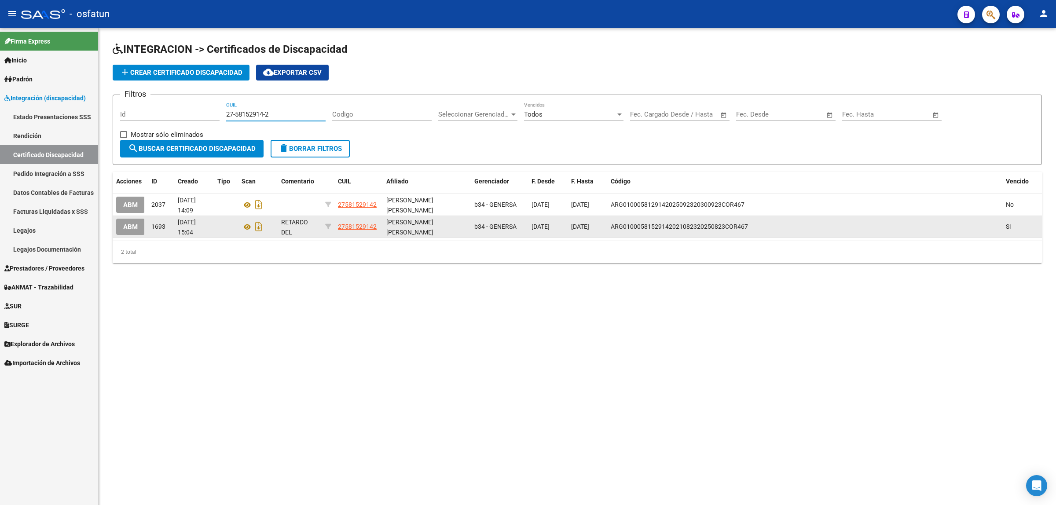
type input "27-58152914-2"
click at [132, 229] on span "ABM" at bounding box center [130, 227] width 15 height 8
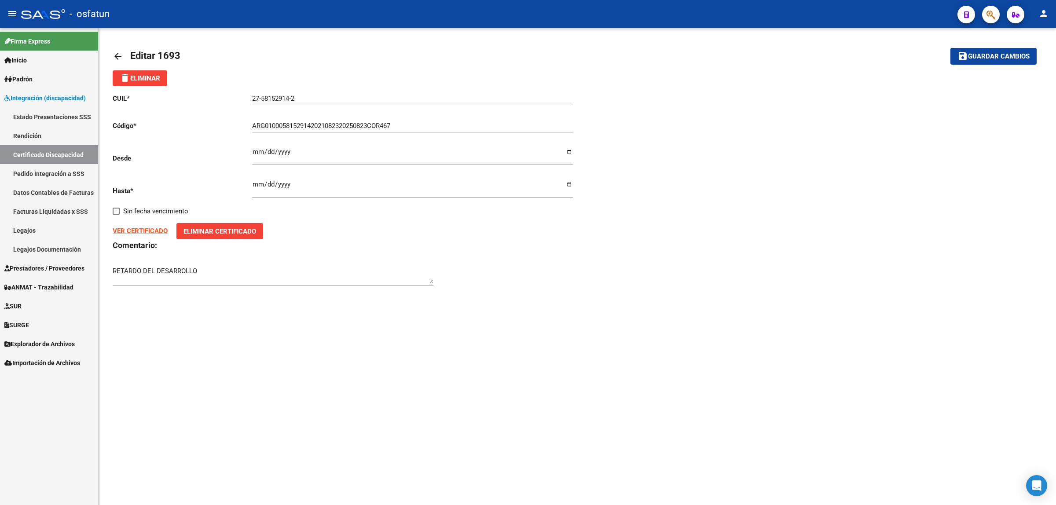
click at [140, 74] on span "delete Eliminar" at bounding box center [140, 78] width 40 height 8
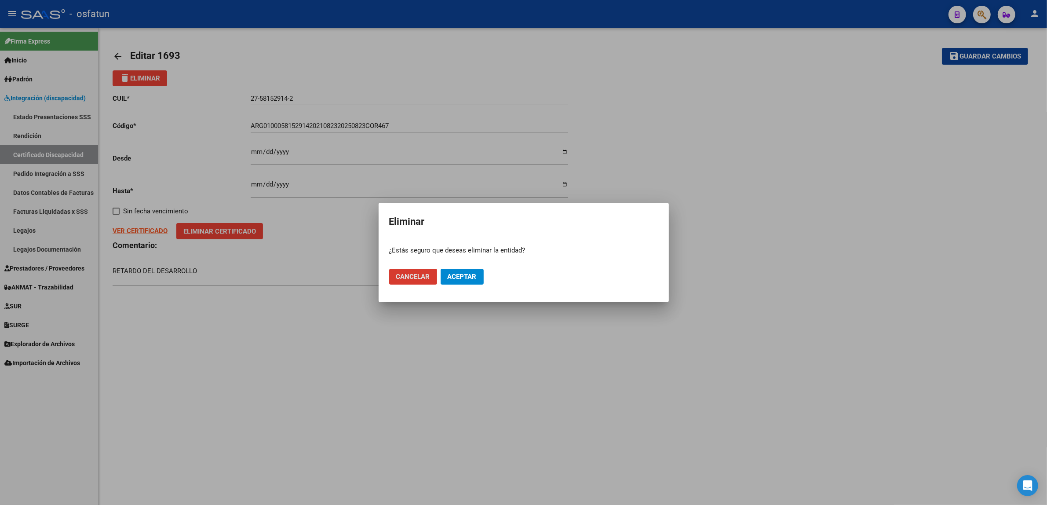
click at [453, 272] on button "Aceptar" at bounding box center [462, 277] width 43 height 16
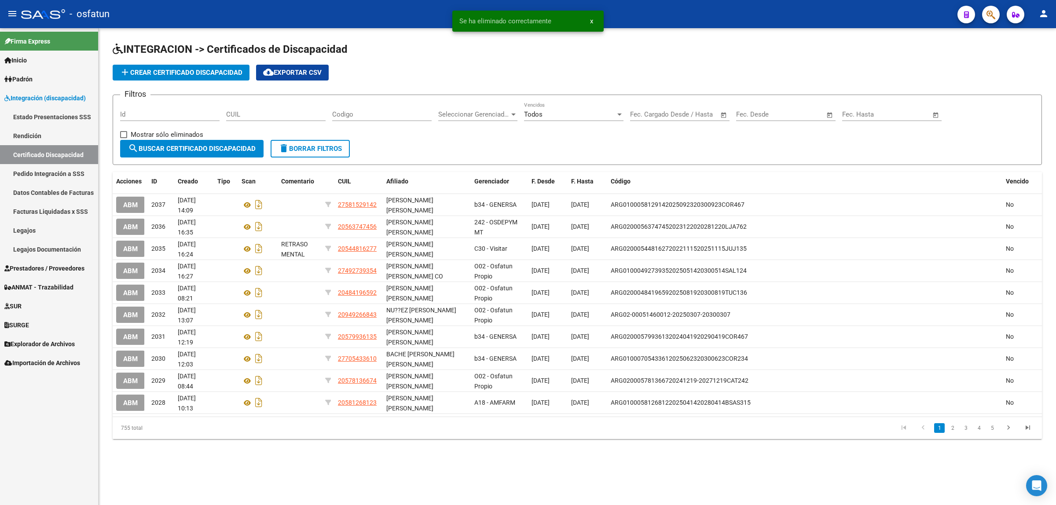
click at [260, 112] on input "CUIL" at bounding box center [275, 114] width 99 height 8
paste input "58-152914"
click at [251, 113] on input "58-152914" at bounding box center [275, 114] width 99 height 8
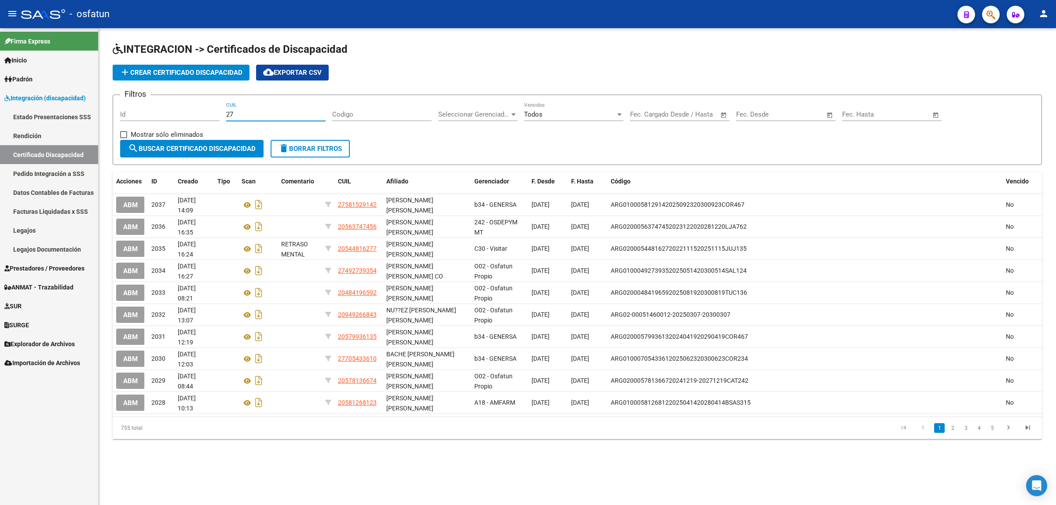
paste input "-58152914"
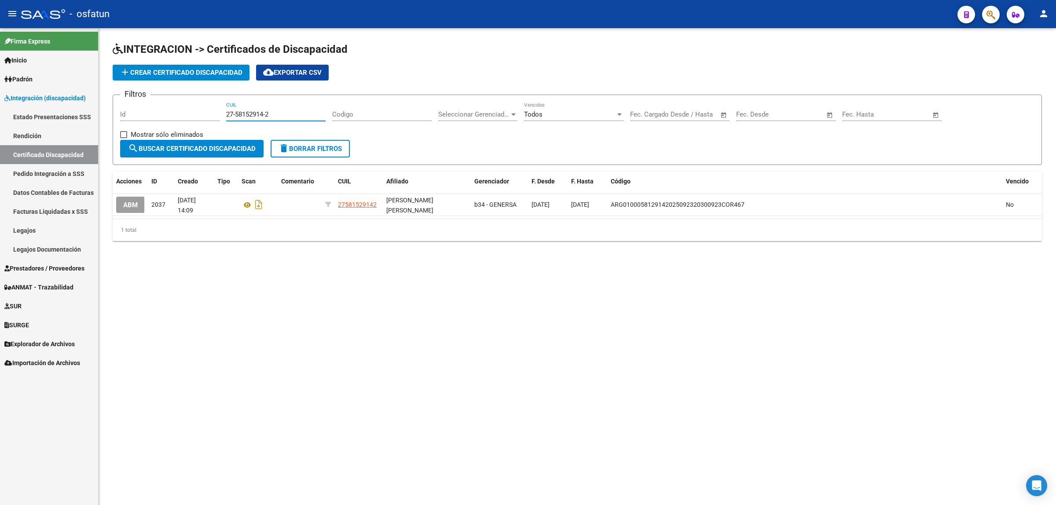
type input "27-58152914-2"
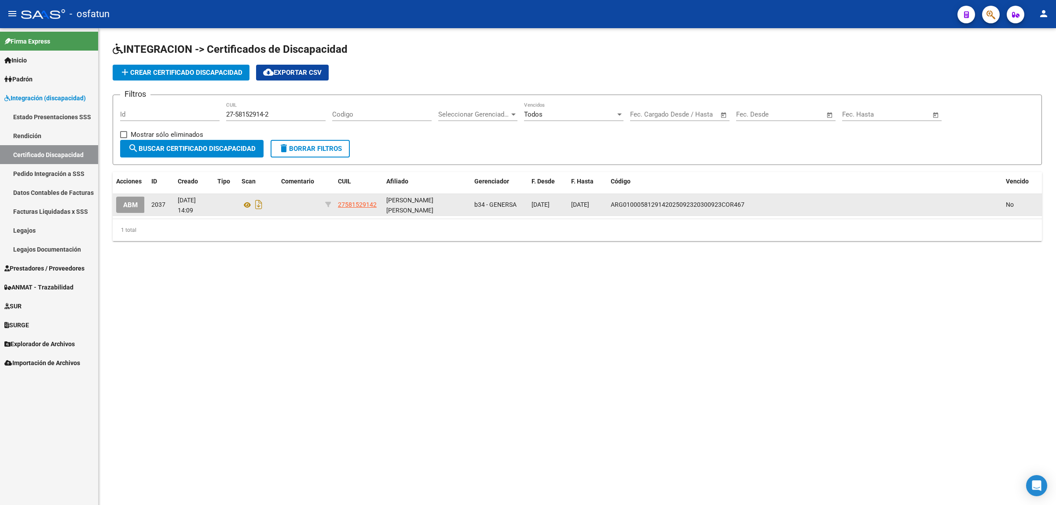
drag, startPoint x: 377, startPoint y: 205, endPoint x: 336, endPoint y: 206, distance: 40.9
click at [336, 206] on datatable-body-cell "27581529142" at bounding box center [358, 205] width 48 height 22
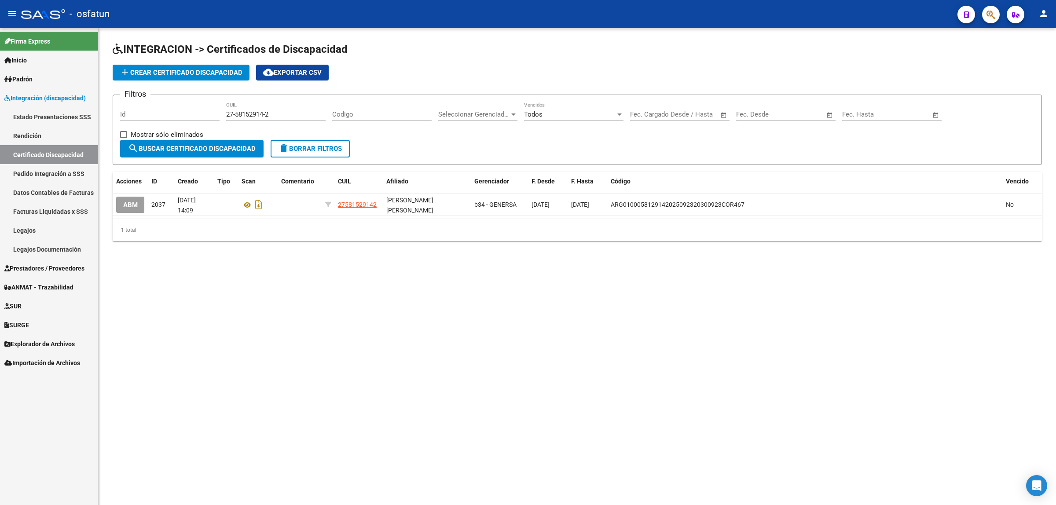
copy span "27581529142"
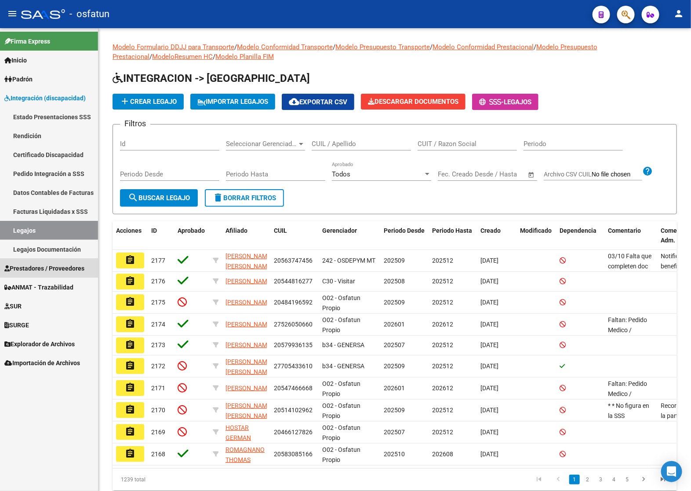
click at [52, 267] on span "Prestadores / Proveedores" at bounding box center [44, 268] width 80 height 10
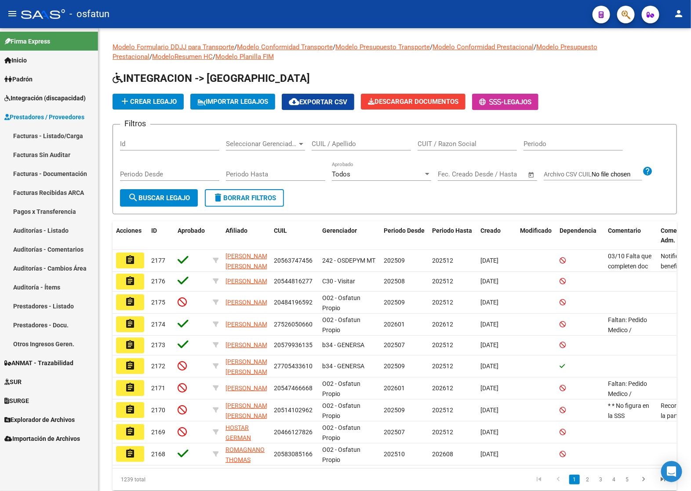
click at [50, 133] on link "Facturas - Listado/Carga" at bounding box center [49, 135] width 98 height 19
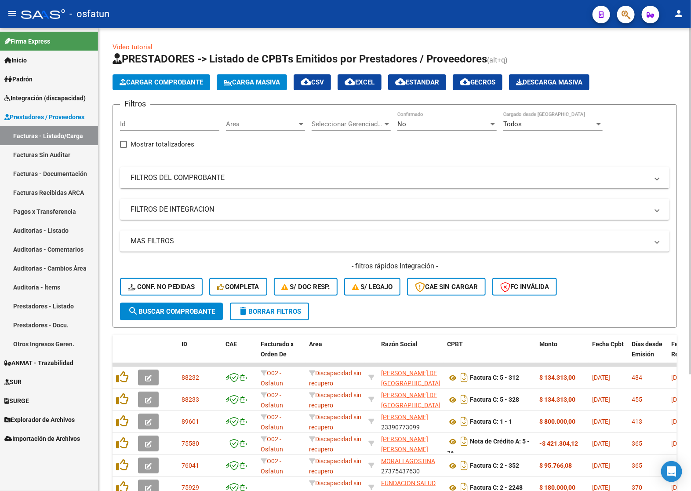
click at [167, 183] on mat-expansion-panel-header "FILTROS DEL COMPROBANTE" at bounding box center [395, 177] width 550 height 21
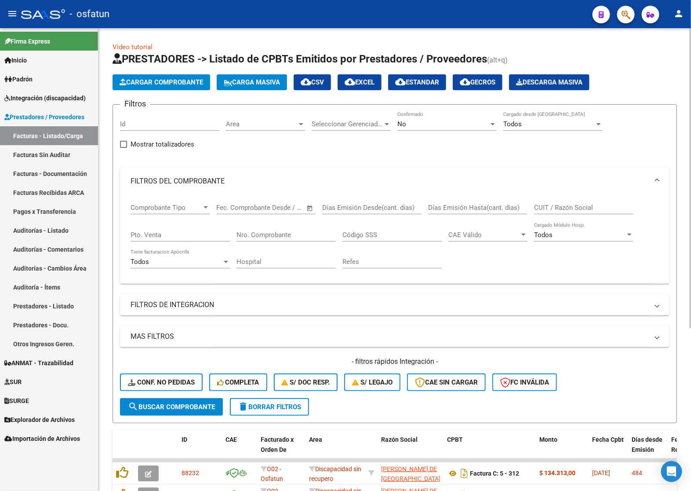
click at [570, 199] on div "CUIT / Razón Social" at bounding box center [583, 204] width 99 height 19
click at [260, 227] on div "Nro. Comprobante" at bounding box center [286, 232] width 99 height 19
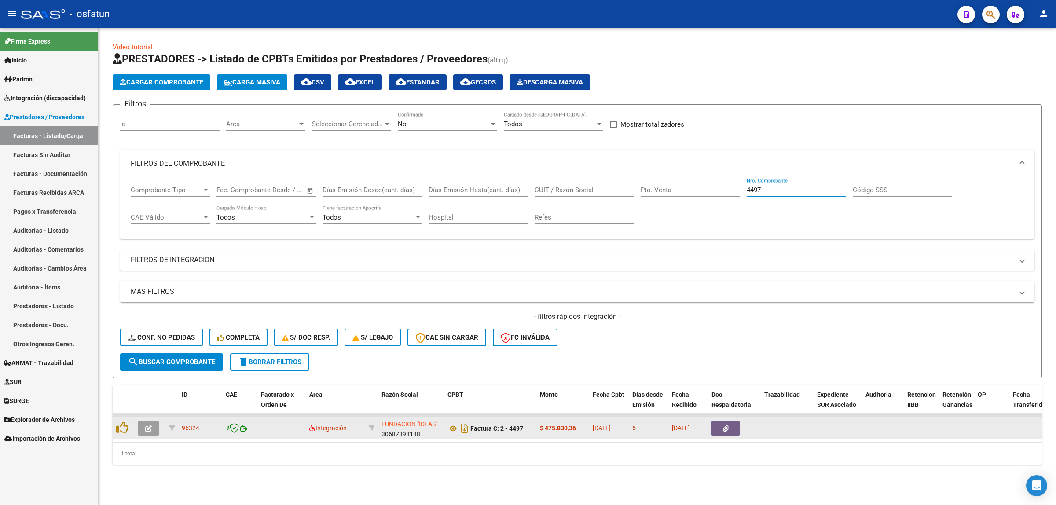
type input "4497"
click at [149, 425] on icon "button" at bounding box center [148, 428] width 7 height 7
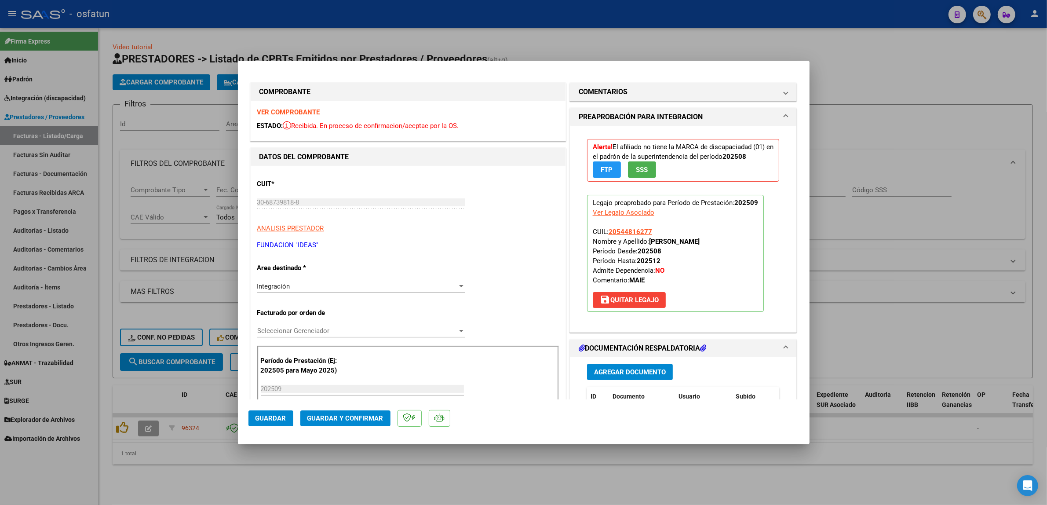
click at [691, 284] on div at bounding box center [523, 252] width 1047 height 505
type input "$ 0,00"
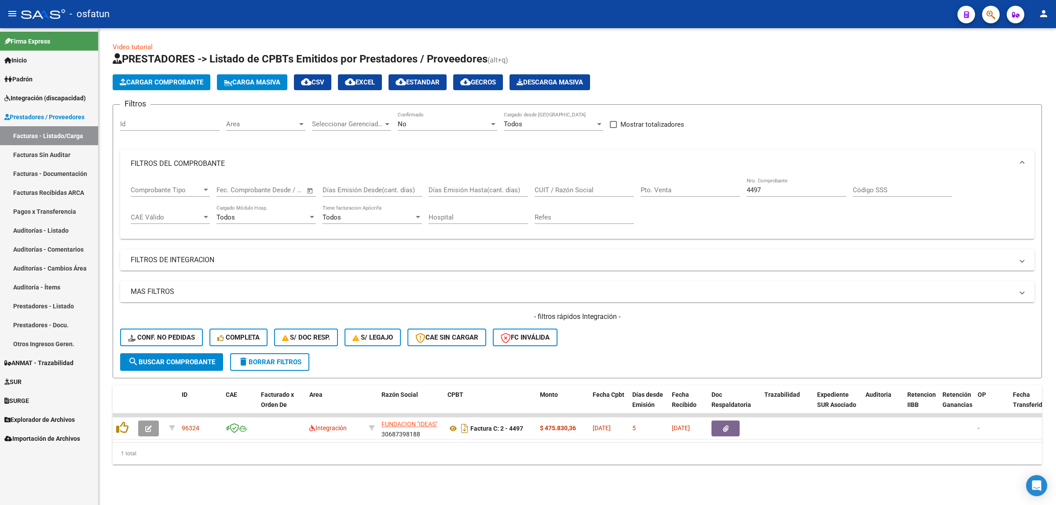
click at [691, 183] on div "4497 Nro. Comprobante" at bounding box center [795, 187] width 99 height 19
drag, startPoint x: 731, startPoint y: 190, endPoint x: 601, endPoint y: 199, distance: 130.1
click at [663, 186] on div "Comprobante Tipo Comprobante Tipo Fecha inicio – Fecha fin Fec. Comprobante Des…" at bounding box center [577, 205] width 893 height 55
click at [459, 124] on div "No" at bounding box center [443, 124] width 91 height 8
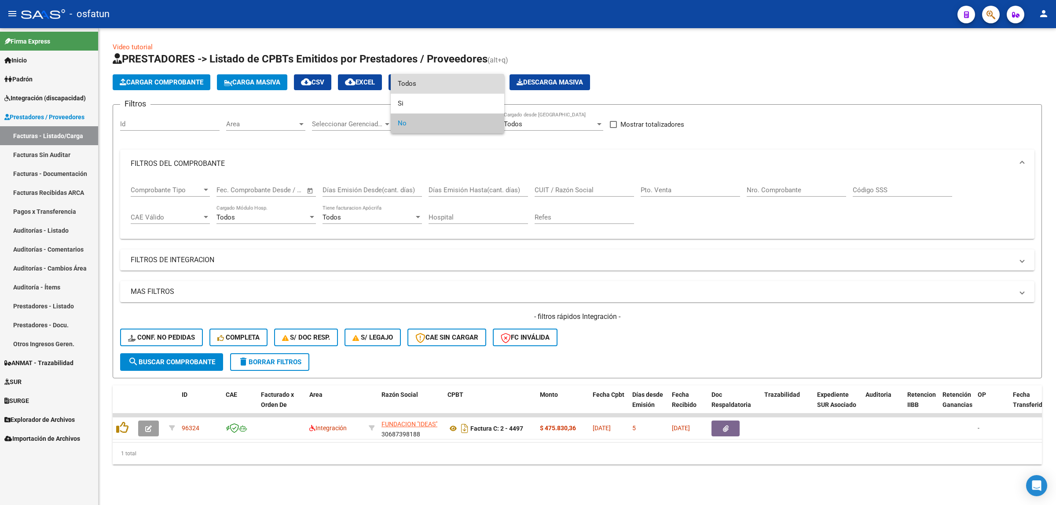
click at [440, 88] on span "Todos" at bounding box center [447, 84] width 99 height 20
click at [235, 259] on mat-panel-title "FILTROS DE INTEGRACION" at bounding box center [572, 260] width 882 height 10
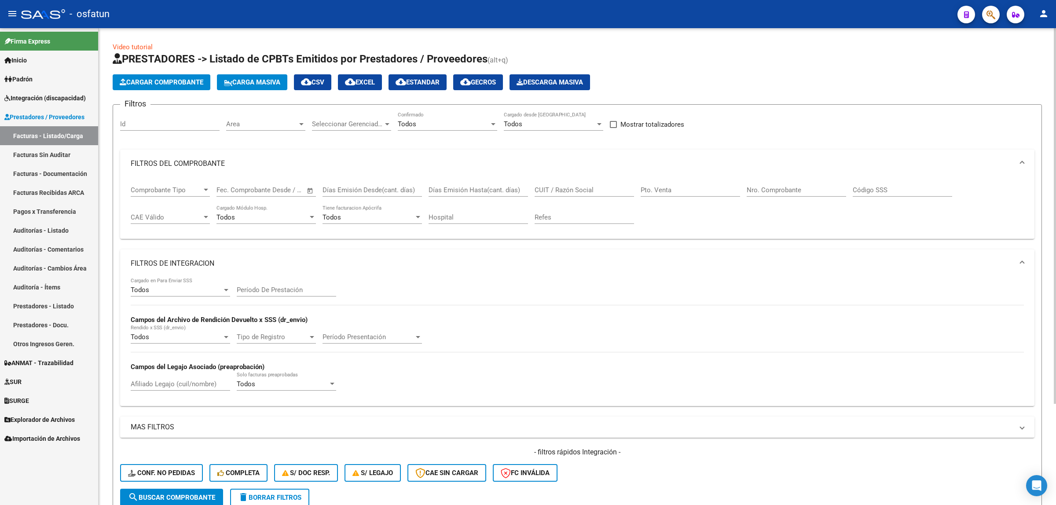
click at [557, 190] on input "CUIT / Razón Social" at bounding box center [583, 190] width 99 height 8
paste input "Diamela"
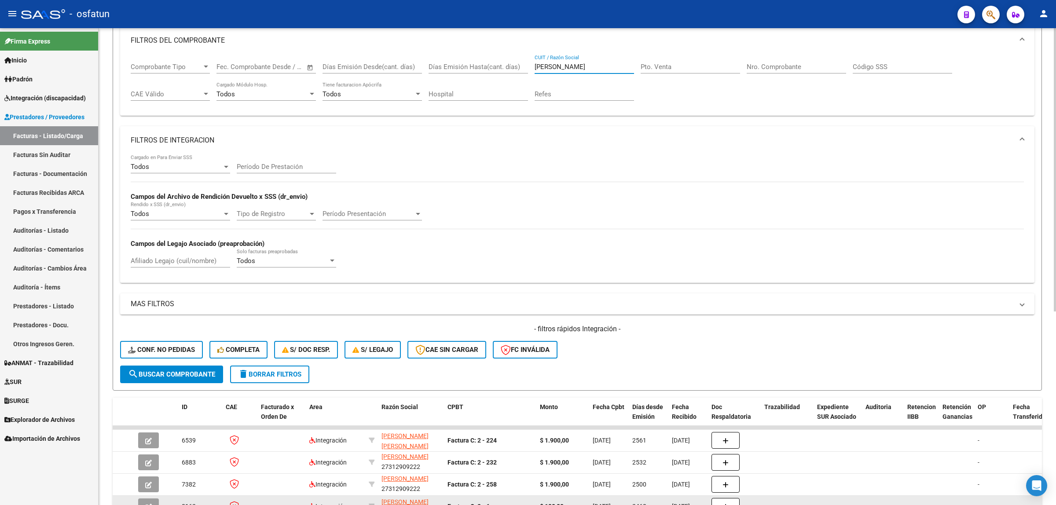
scroll to position [106, 0]
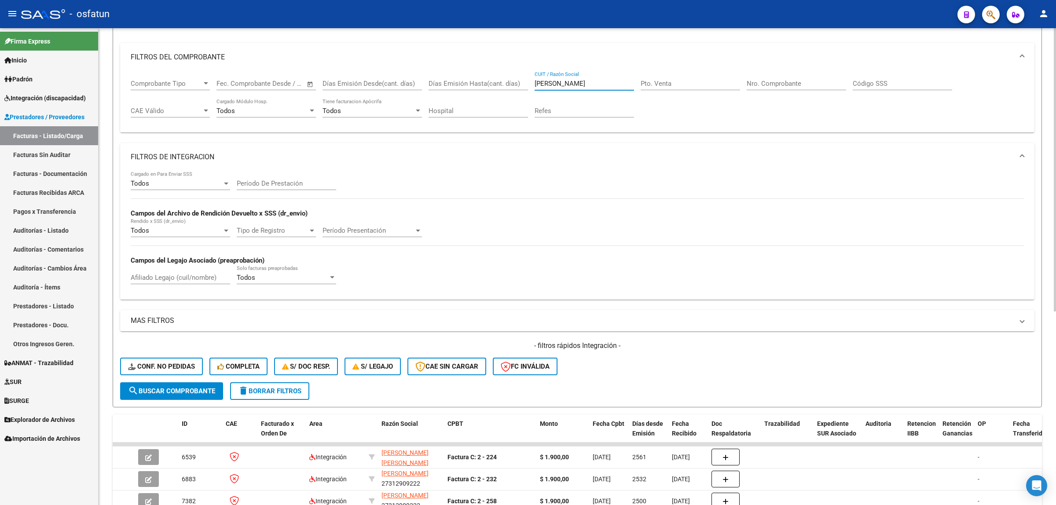
click at [548, 81] on input "Diamela" at bounding box center [583, 84] width 99 height 8
paste input "Bertazzo"
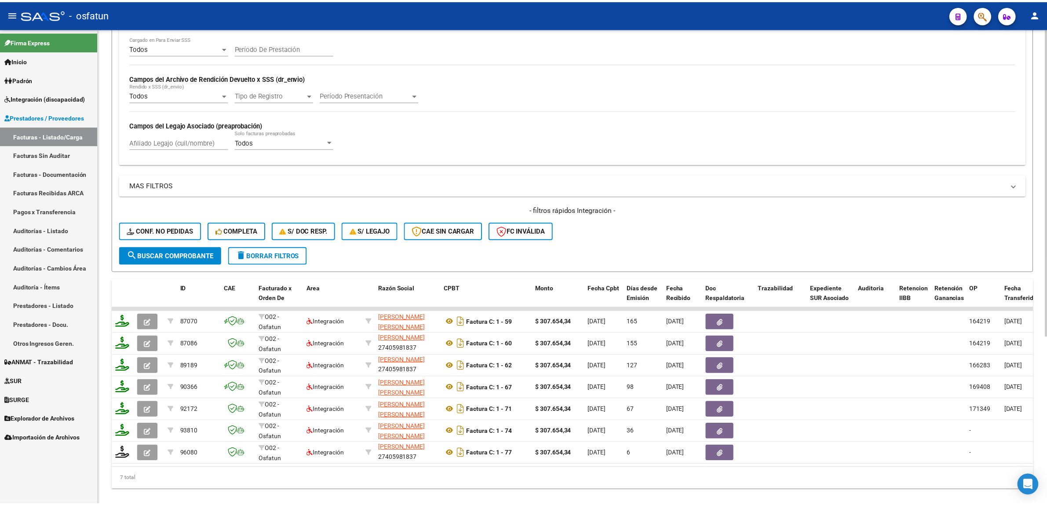
scroll to position [260, 0]
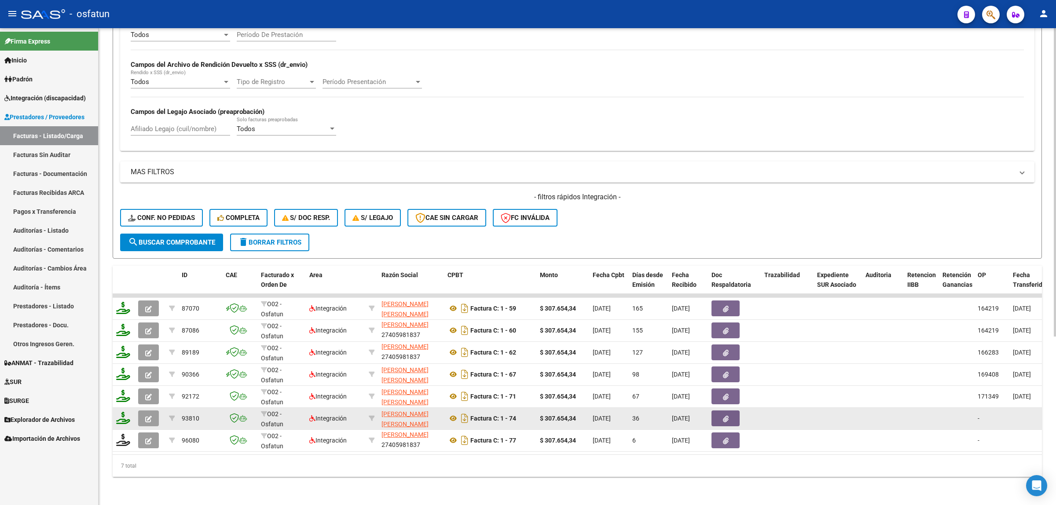
type input "Bertazzo"
click at [149, 416] on icon "button" at bounding box center [148, 419] width 7 height 7
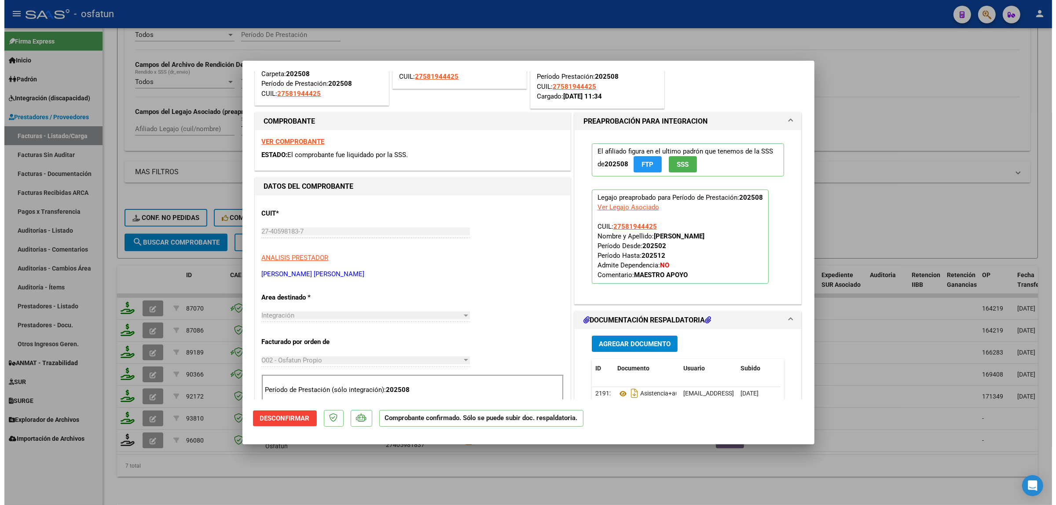
scroll to position [110, 0]
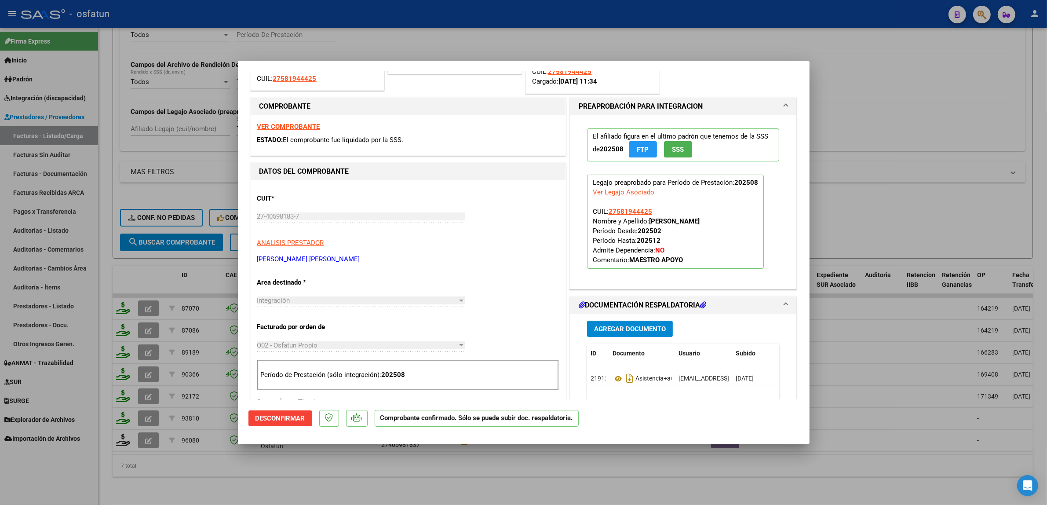
click at [691, 193] on div at bounding box center [523, 252] width 1047 height 505
type input "$ 0,00"
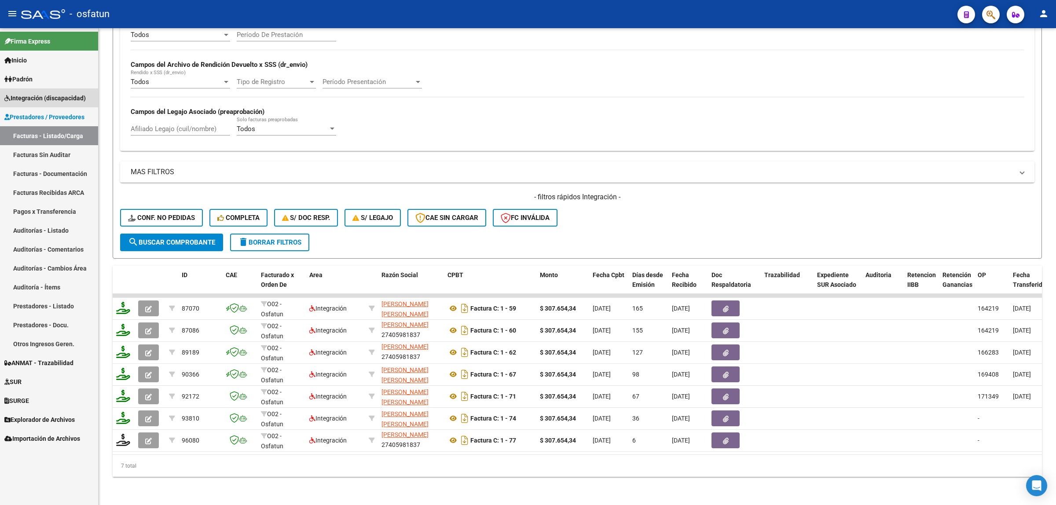
click at [51, 102] on span "Integración (discapacidad)" at bounding box center [44, 98] width 81 height 10
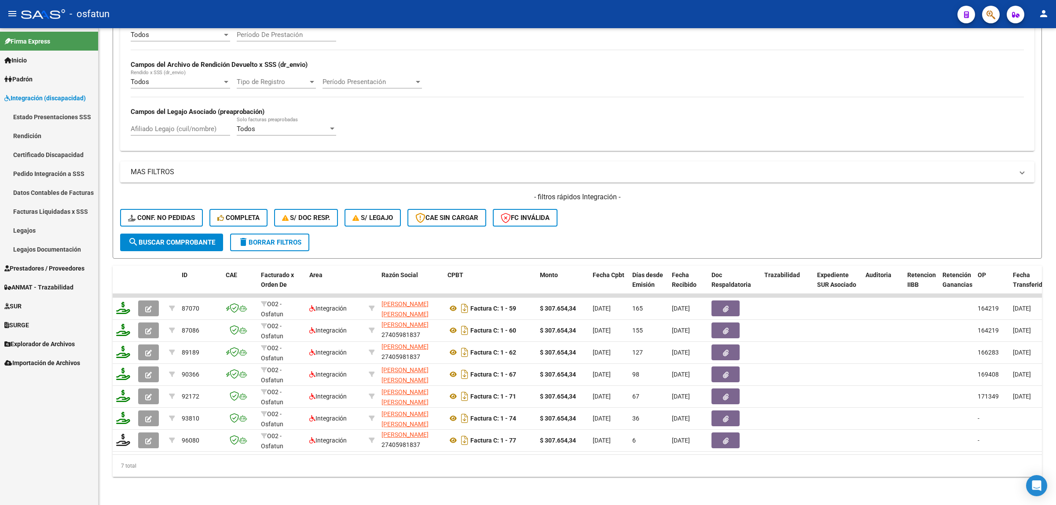
click at [47, 229] on link "Legajos" at bounding box center [49, 230] width 98 height 19
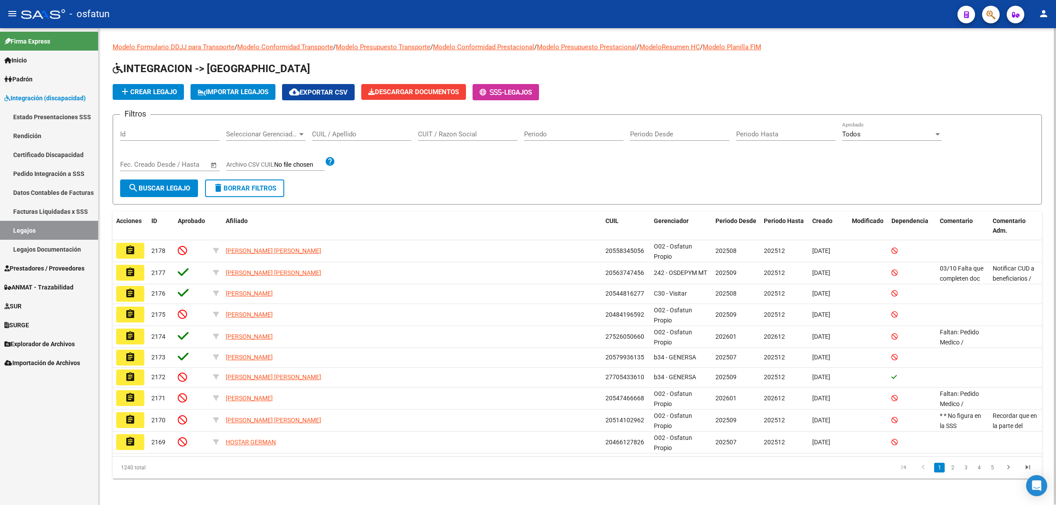
drag, startPoint x: 333, startPoint y: 122, endPoint x: 333, endPoint y: 132, distance: 10.1
click at [333, 128] on div "CUIL / Apellido" at bounding box center [361, 131] width 99 height 19
click at [333, 132] on input "CUIL / Apellido" at bounding box center [361, 134] width 99 height 8
paste input "RISSO"
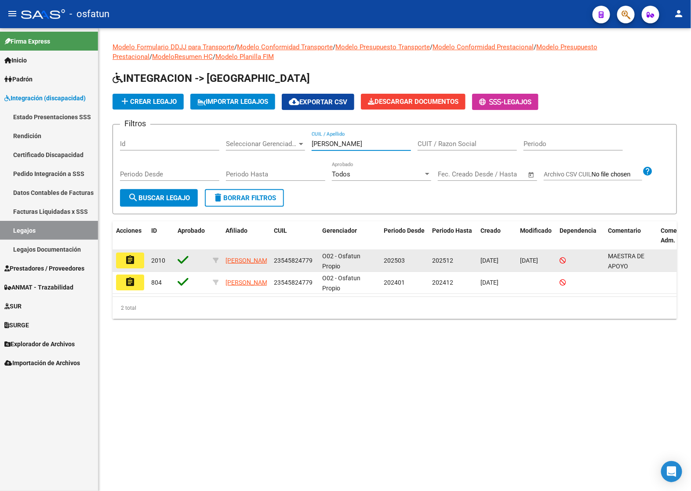
type input "RISSO"
click at [137, 259] on button "assignment" at bounding box center [130, 260] width 28 height 16
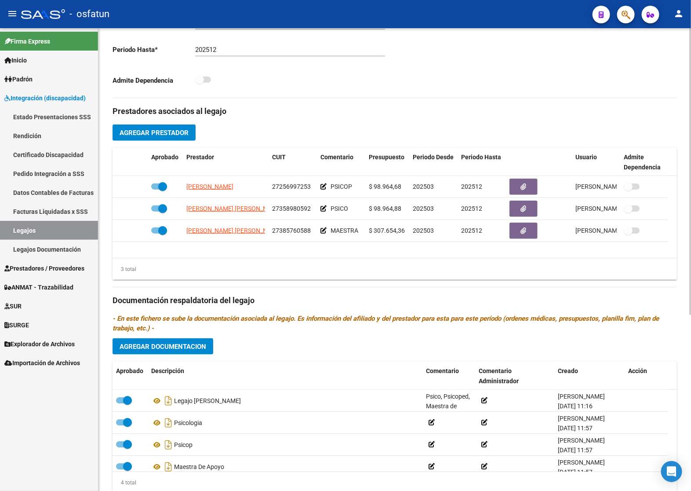
scroll to position [284, 0]
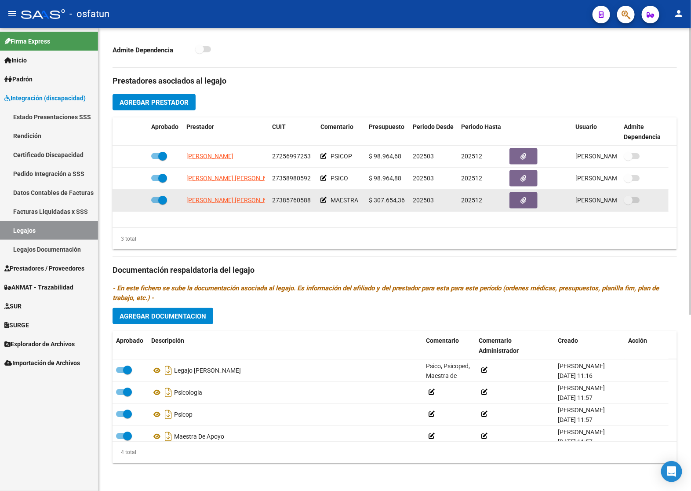
click at [291, 201] on span "27385760588" at bounding box center [291, 200] width 39 height 7
copy span "27385760588"
click at [227, 201] on span "AQUINO LOURDE JAQUELINE" at bounding box center [233, 200] width 95 height 7
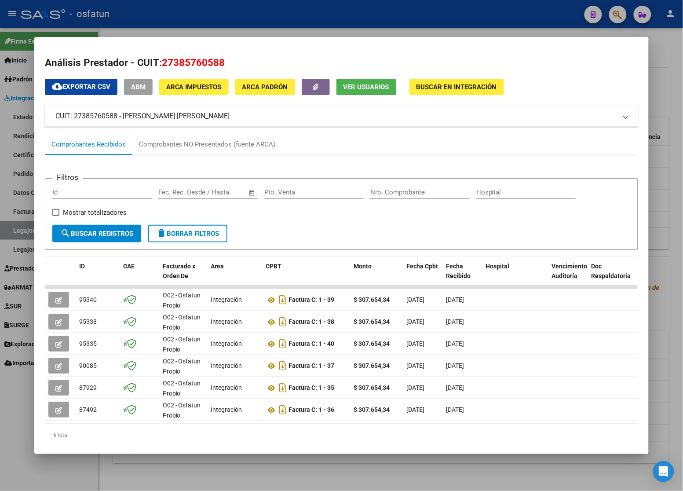
click at [342, 34] on div at bounding box center [341, 245] width 683 height 491
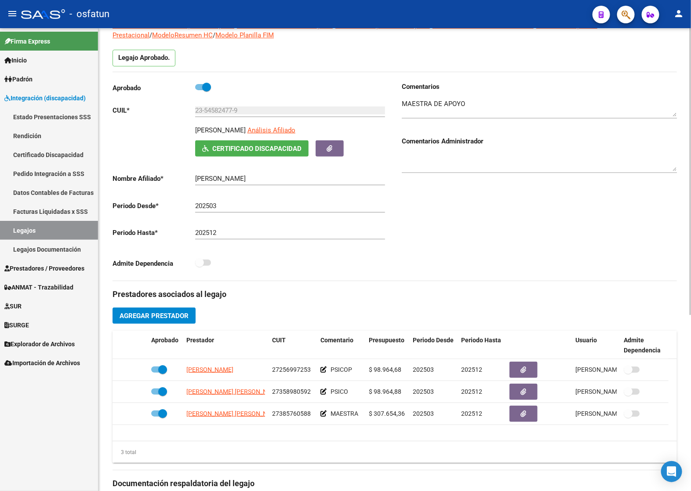
scroll to position [64, 0]
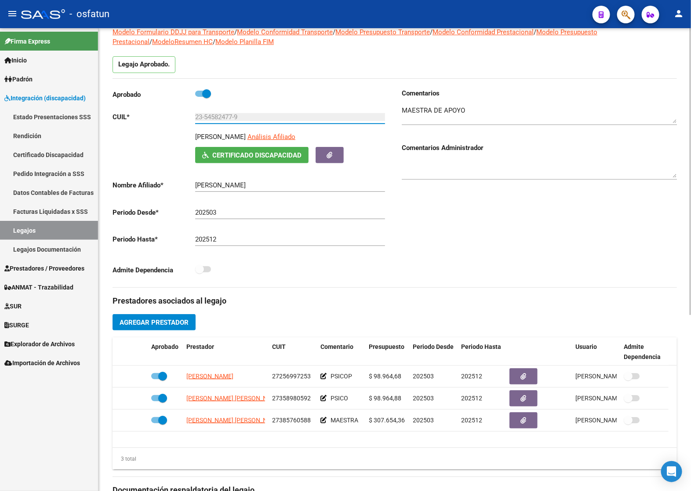
click at [216, 115] on input "23-54582477-9" at bounding box center [290, 117] width 190 height 8
drag, startPoint x: 216, startPoint y: 115, endPoint x: 209, endPoint y: 11, distance: 103.6
click at [216, 115] on input "23-54582477-9" at bounding box center [290, 117] width 190 height 8
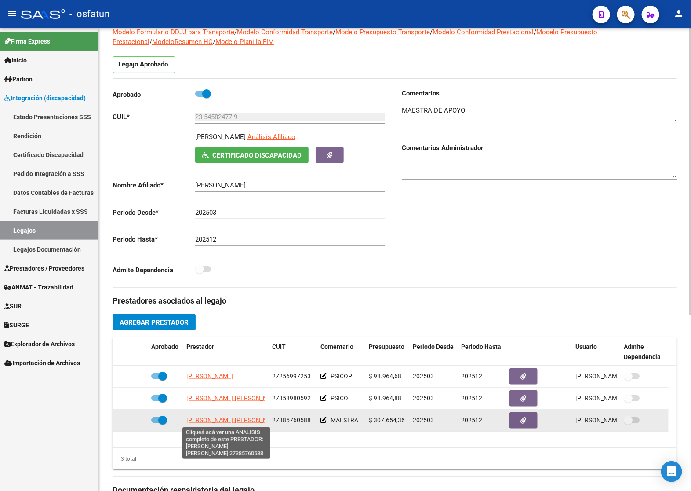
click at [237, 421] on span "AQUINO LOURDE JAQUELINE" at bounding box center [233, 420] width 95 height 7
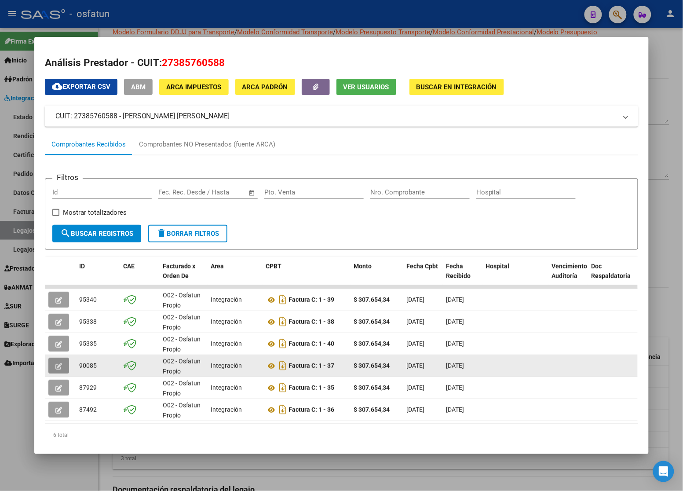
click at [55, 365] on icon "button" at bounding box center [58, 366] width 7 height 7
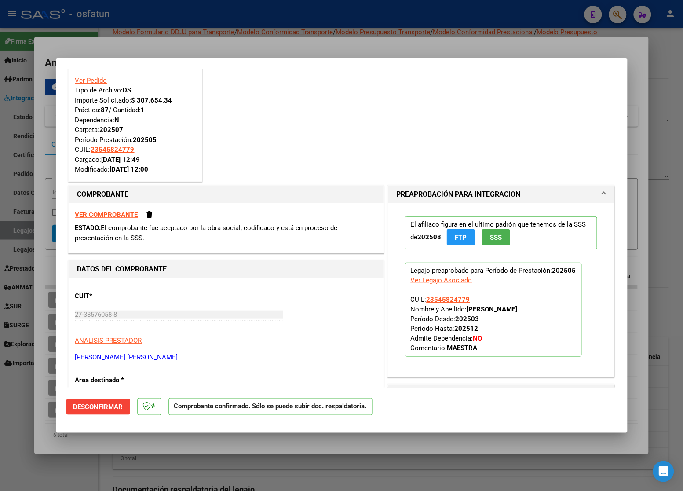
scroll to position [55, 0]
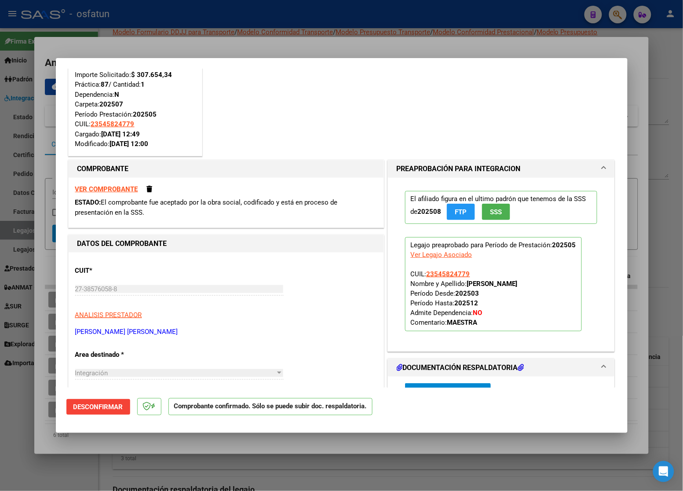
drag, startPoint x: 553, startPoint y: 283, endPoint x: 462, endPoint y: 282, distance: 91.1
click at [462, 282] on p "Legajo preaprobado para Período de Prestación: 202505 Ver Legajo Asociado CUIL:…" at bounding box center [493, 284] width 177 height 94
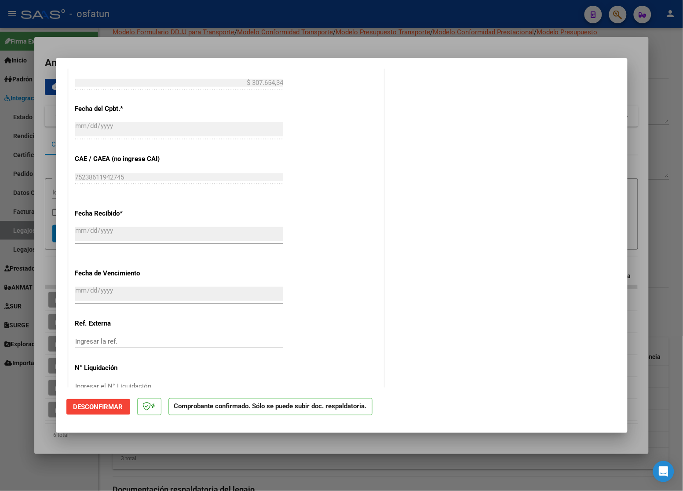
scroll to position [621, 0]
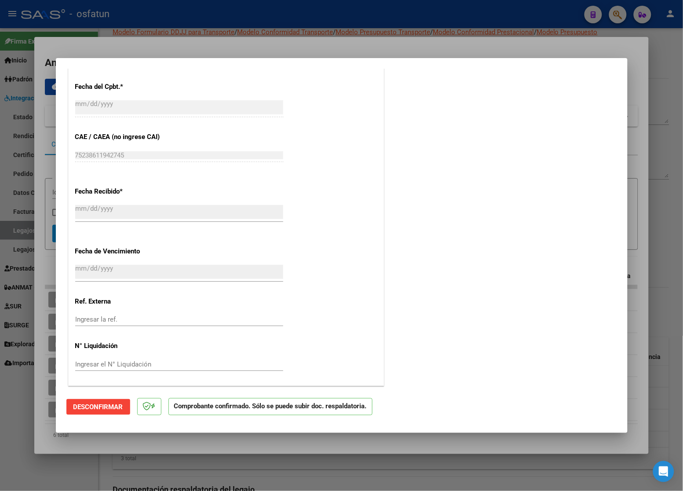
click at [665, 87] on div at bounding box center [341, 245] width 683 height 491
type input "$ 0,00"
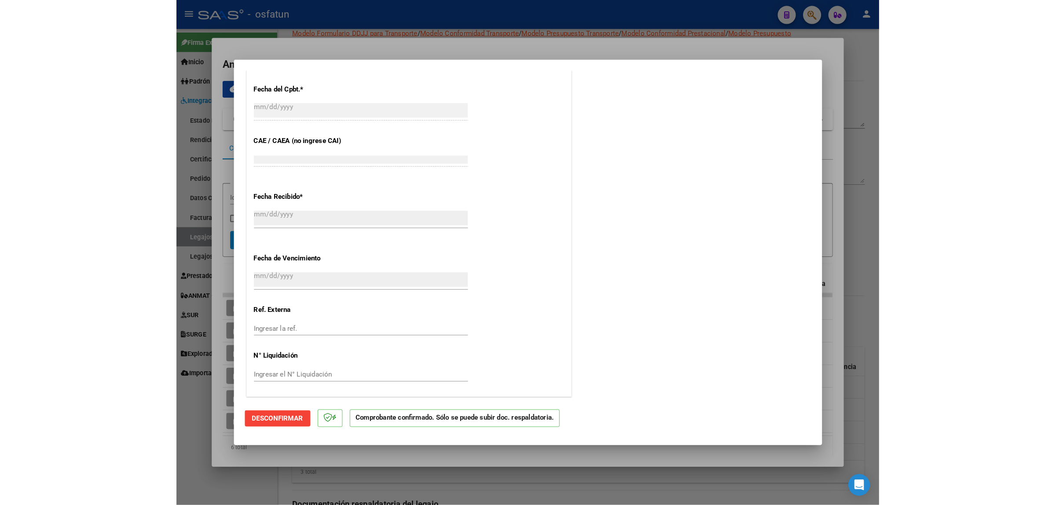
scroll to position [0, 0]
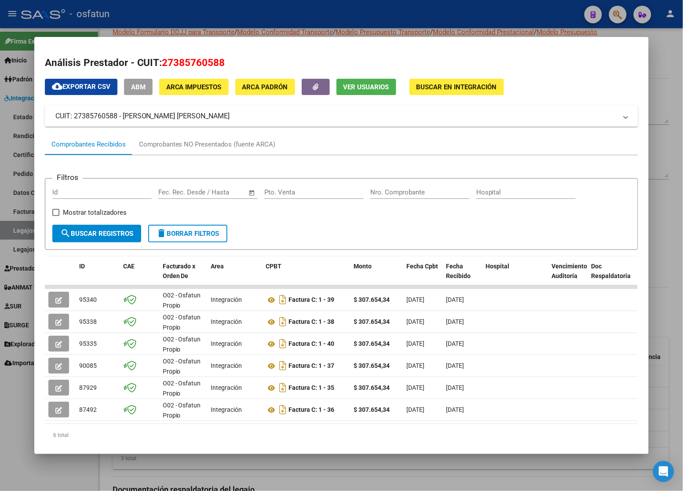
click at [221, 20] on div at bounding box center [341, 245] width 683 height 491
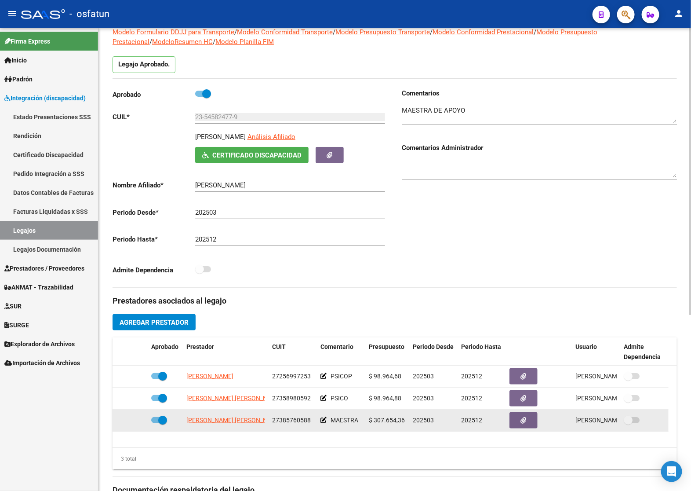
click at [297, 425] on datatable-body-cell "27385760588" at bounding box center [293, 421] width 48 height 22
click at [299, 422] on span "27385760588" at bounding box center [291, 420] width 39 height 7
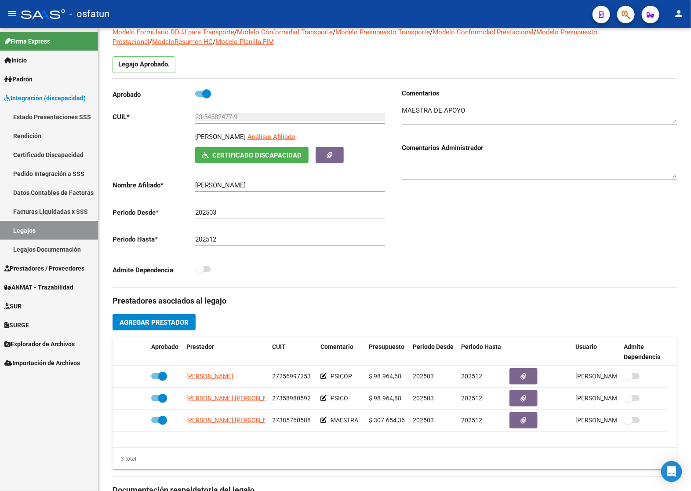
copy span "27385760588"
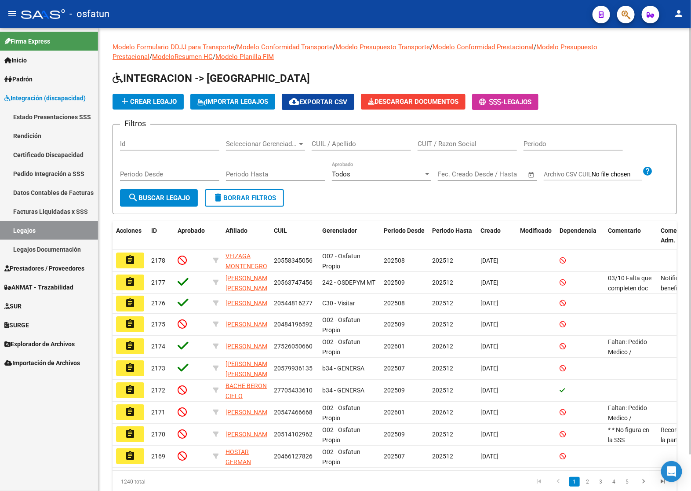
click at [438, 140] on input "CUIT / Razon Social" at bounding box center [467, 144] width 99 height 8
paste input "27385760588"
type input "27385760588"
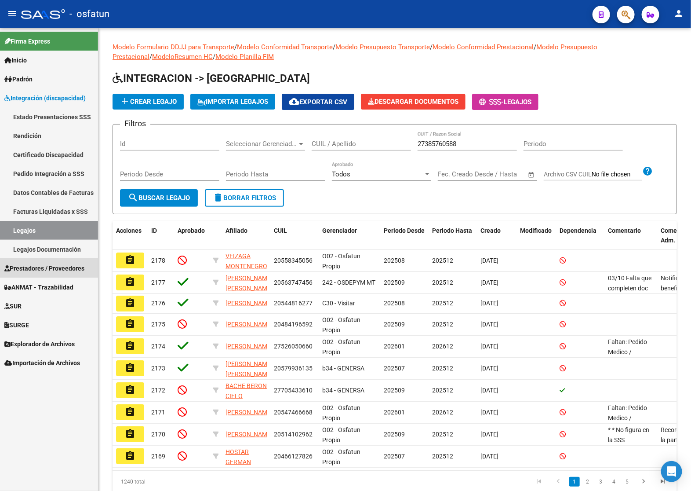
click at [61, 265] on span "Prestadores / Proveedores" at bounding box center [44, 268] width 80 height 10
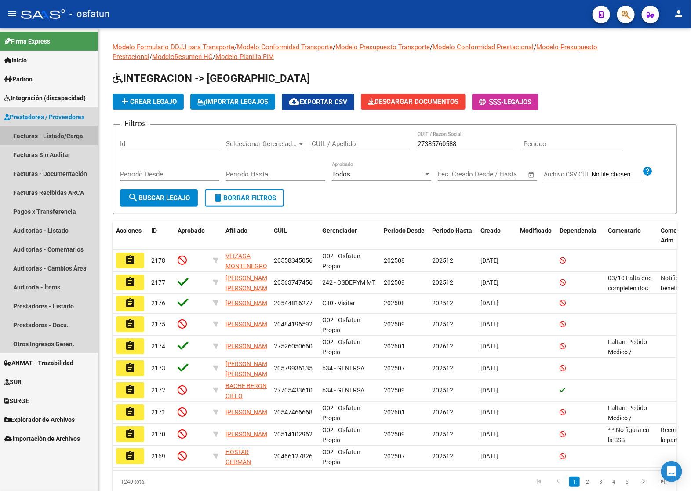
click at [71, 130] on link "Facturas - Listado/Carga" at bounding box center [49, 135] width 98 height 19
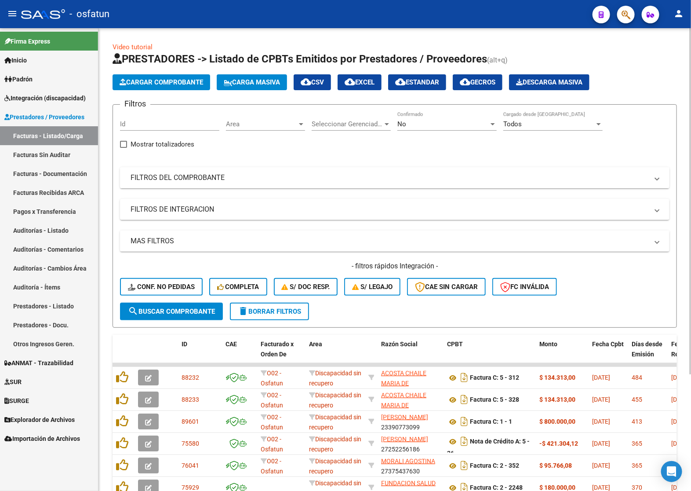
click at [223, 179] on mat-panel-title "FILTROS DEL COMPROBANTE" at bounding box center [390, 178] width 518 height 10
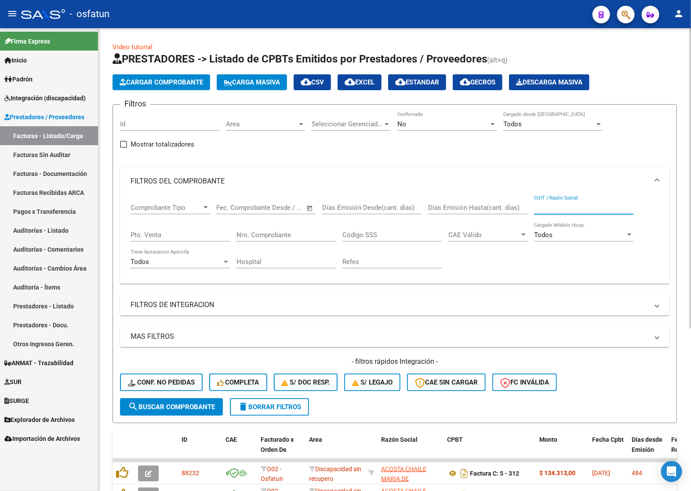
click at [548, 210] on input "CUIT / Razón Social" at bounding box center [583, 208] width 99 height 8
paste input "27385760588"
type input "27385760588"
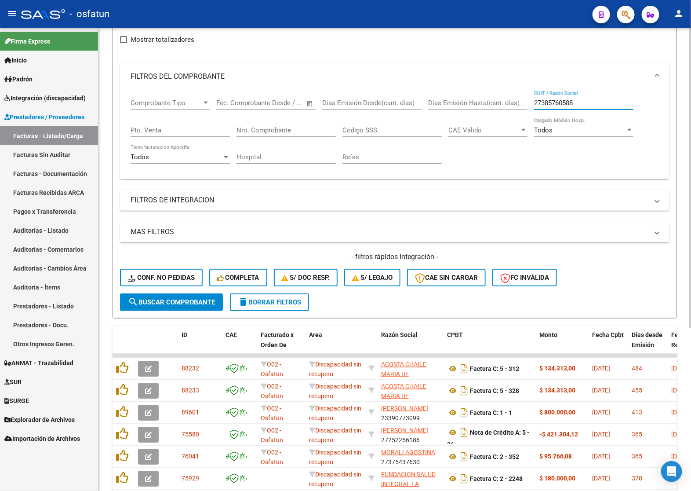
scroll to position [110, 0]
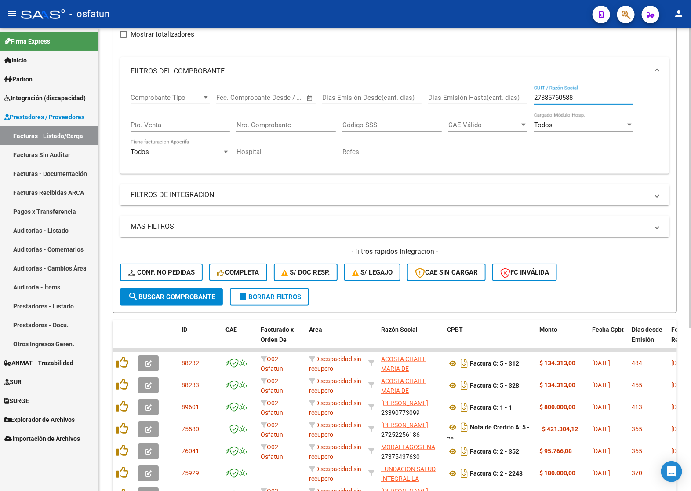
click at [174, 197] on mat-panel-title "FILTROS DE INTEGRACION" at bounding box center [390, 195] width 518 height 10
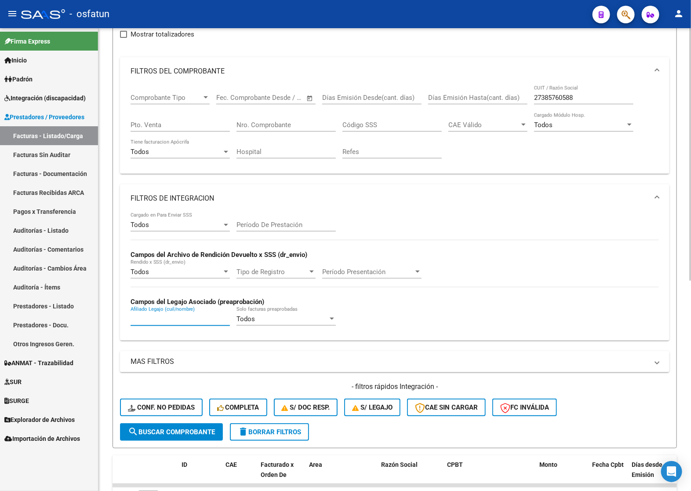
click at [174, 317] on input "Afiliado Legajo (cuil/nombre)" at bounding box center [180, 319] width 99 height 8
paste input "54582477"
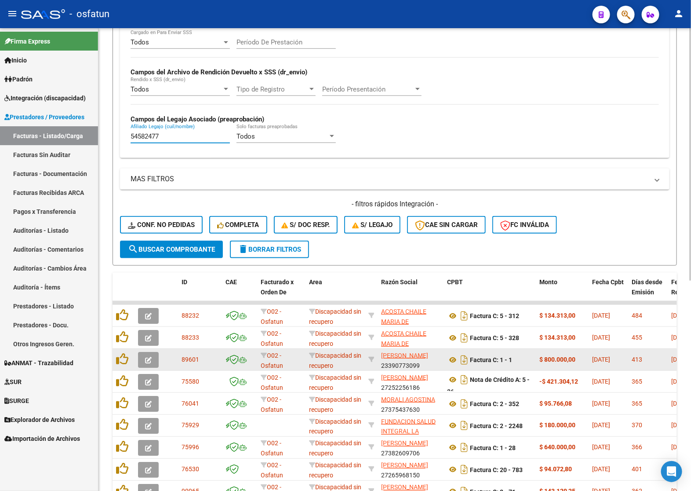
scroll to position [330, 0]
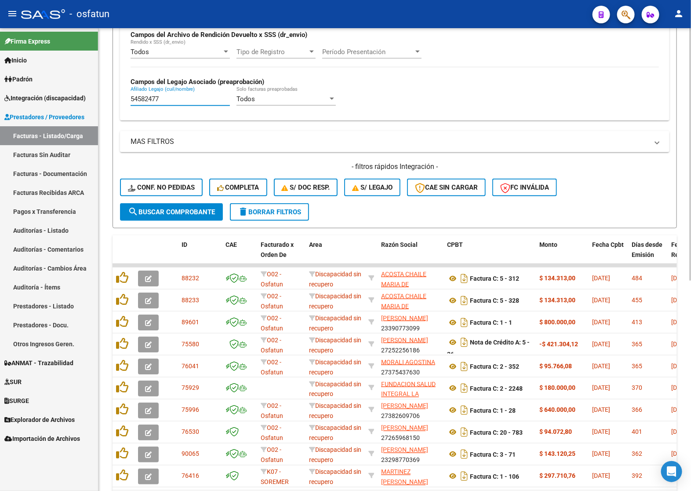
type input "54582477"
click at [188, 209] on span "search Buscar Comprobante" at bounding box center [171, 212] width 87 height 8
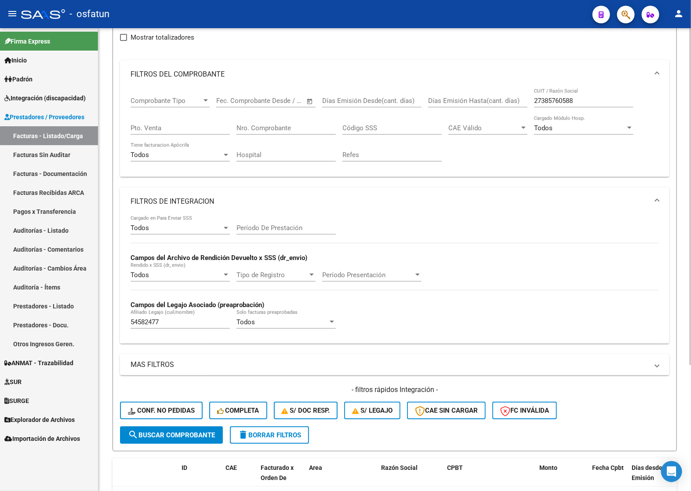
scroll to position [0, 0]
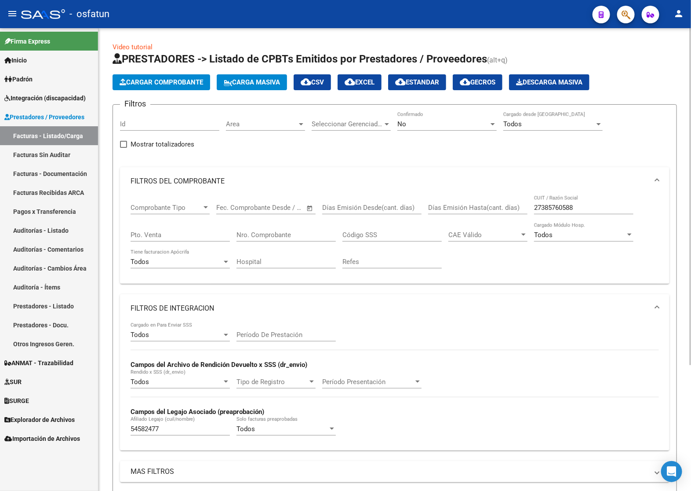
click at [451, 126] on div "No" at bounding box center [443, 124] width 91 height 8
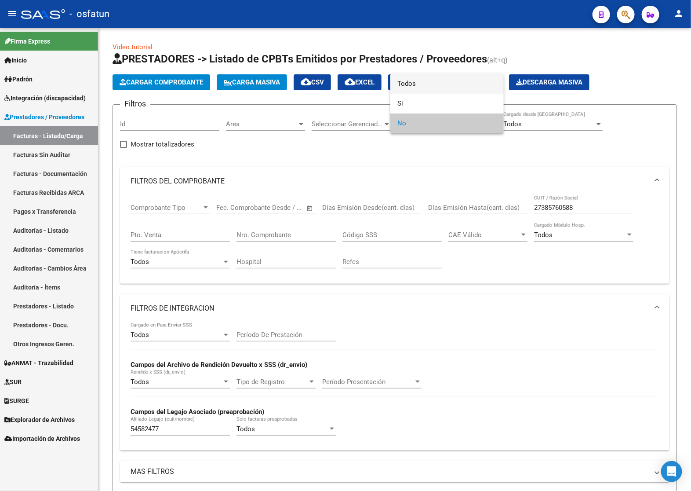
click at [416, 84] on span "Todos" at bounding box center [447, 84] width 99 height 20
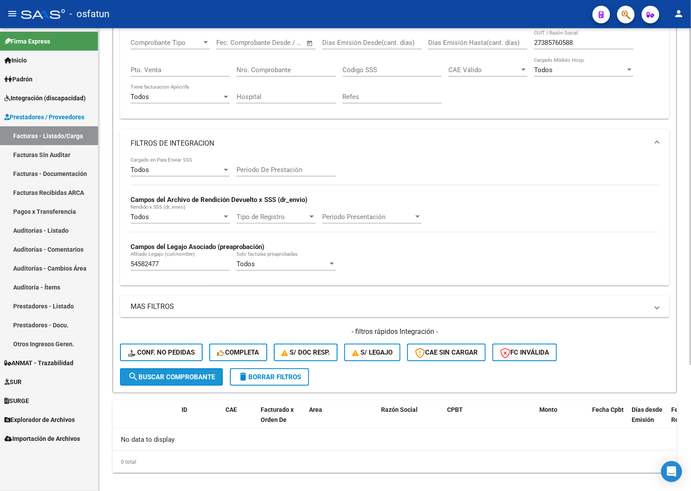
click at [194, 373] on span "search Buscar Comprobante" at bounding box center [171, 377] width 87 height 8
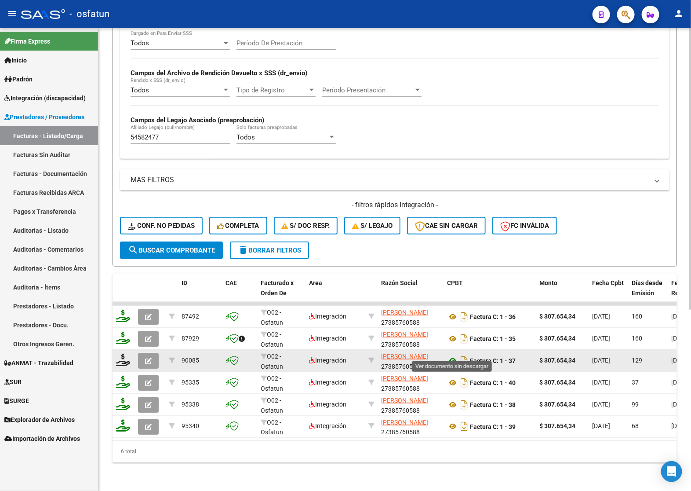
click at [452, 355] on icon at bounding box center [452, 360] width 11 height 11
click at [143, 353] on button "button" at bounding box center [148, 361] width 21 height 16
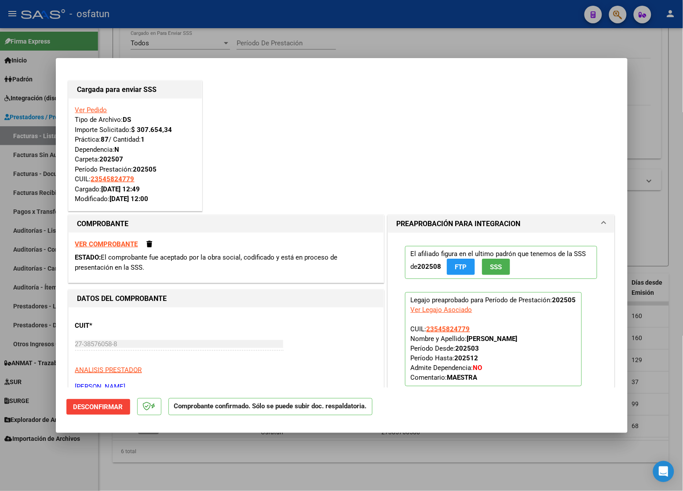
click at [655, 238] on div at bounding box center [341, 245] width 683 height 491
type input "$ 0,00"
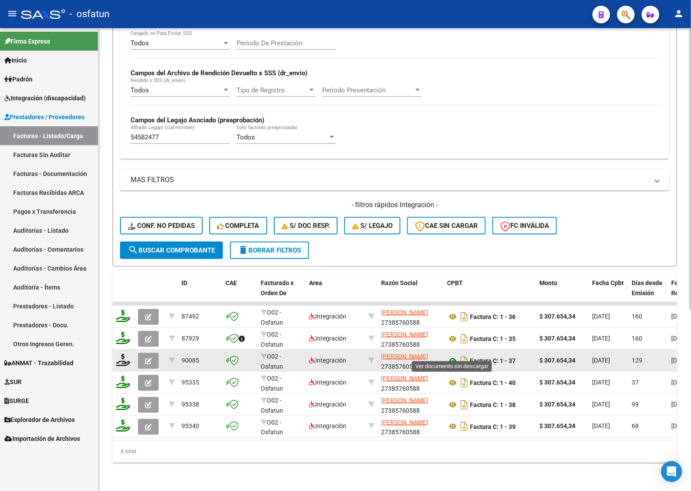
click at [454, 355] on icon at bounding box center [452, 360] width 11 height 11
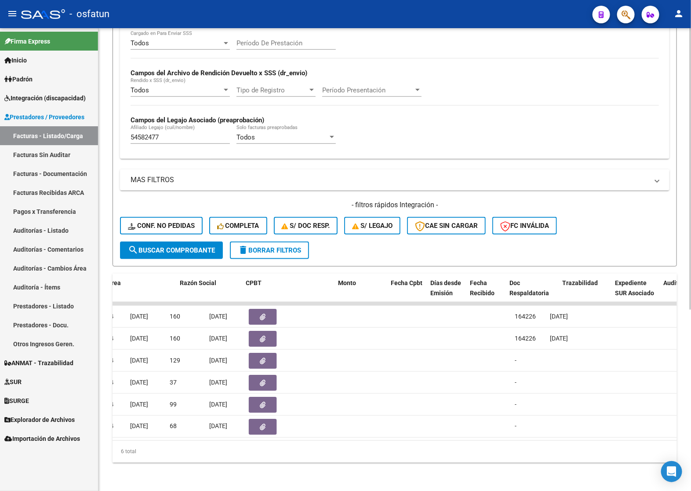
scroll to position [0, 179]
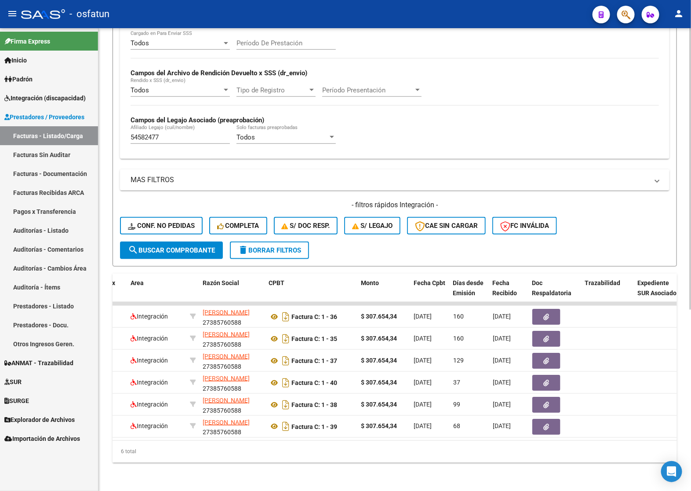
drag, startPoint x: 213, startPoint y: 441, endPoint x: 160, endPoint y: 443, distance: 53.7
click at [160, 443] on div "6 total" at bounding box center [395, 452] width 565 height 22
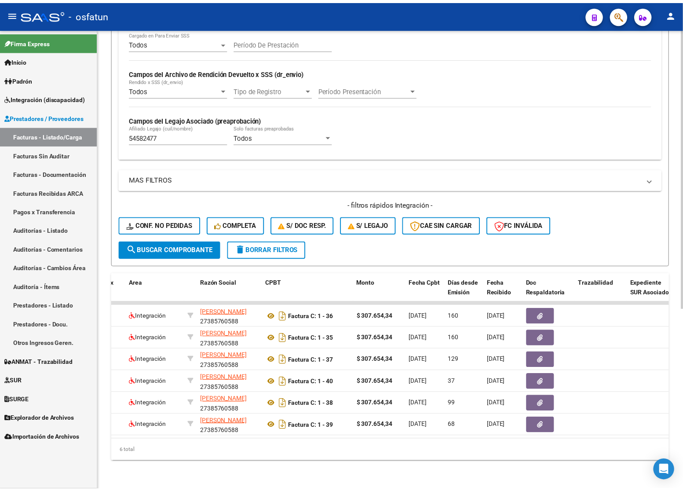
scroll to position [0, 0]
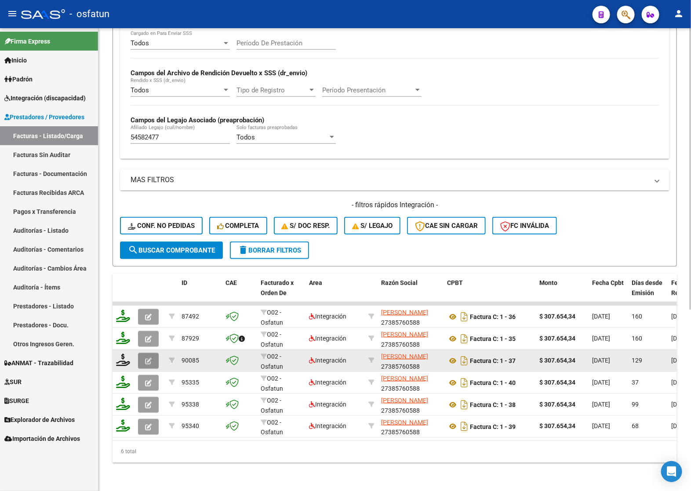
click at [146, 358] on icon "button" at bounding box center [148, 361] width 7 height 7
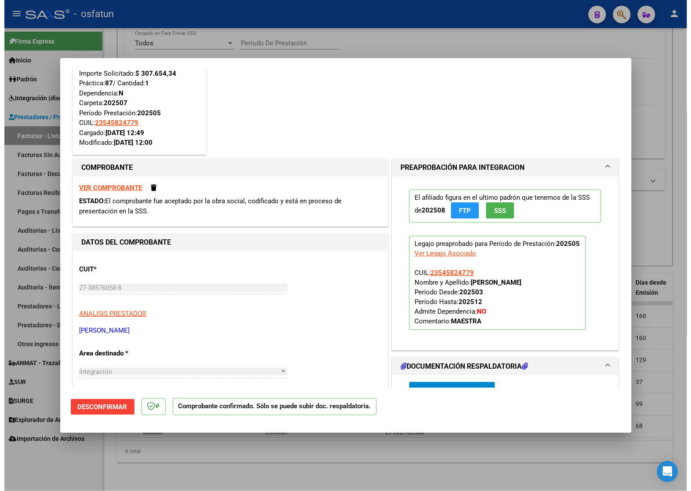
scroll to position [55, 0]
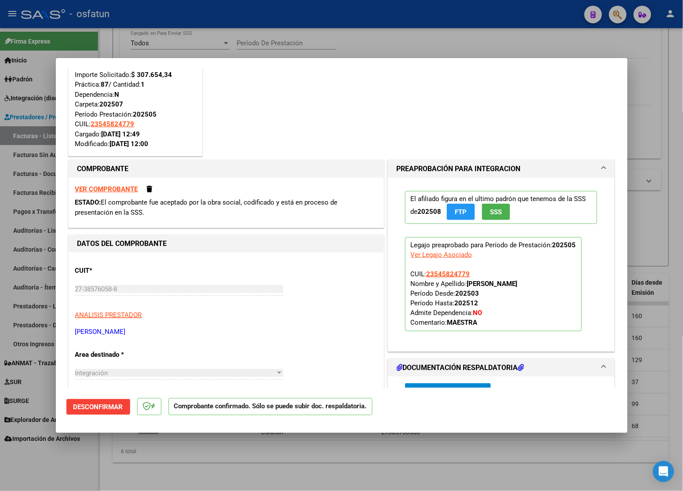
click at [344, 33] on div at bounding box center [341, 245] width 683 height 491
type input "$ 0,00"
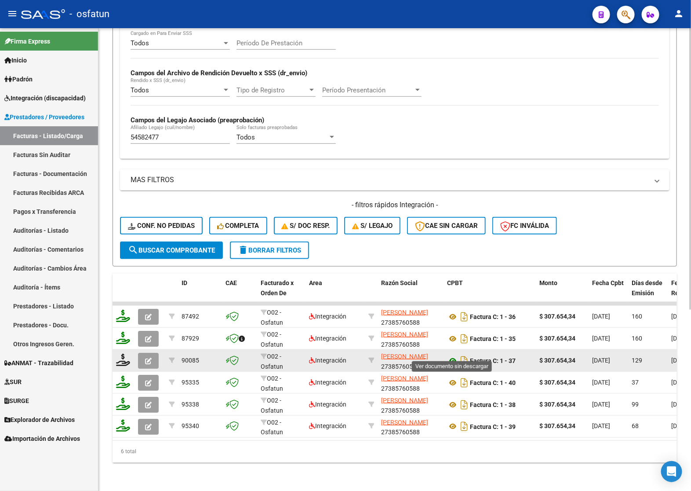
click at [450, 355] on icon at bounding box center [452, 360] width 11 height 11
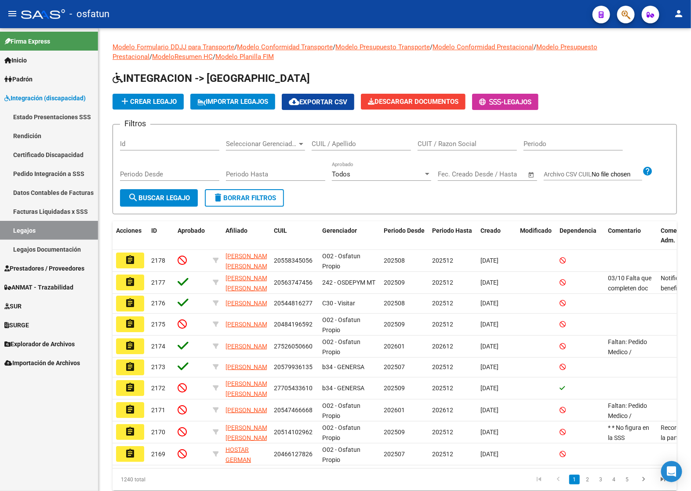
click at [45, 271] on span "Prestadores / Proveedores" at bounding box center [44, 268] width 80 height 10
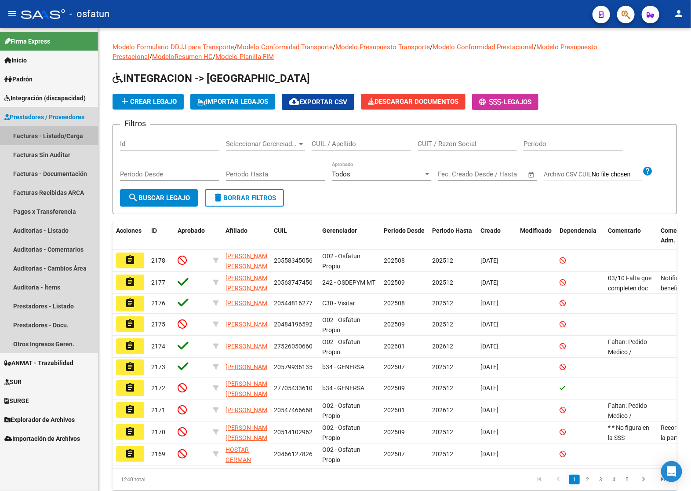
click at [51, 132] on link "Facturas - Listado/Carga" at bounding box center [49, 135] width 98 height 19
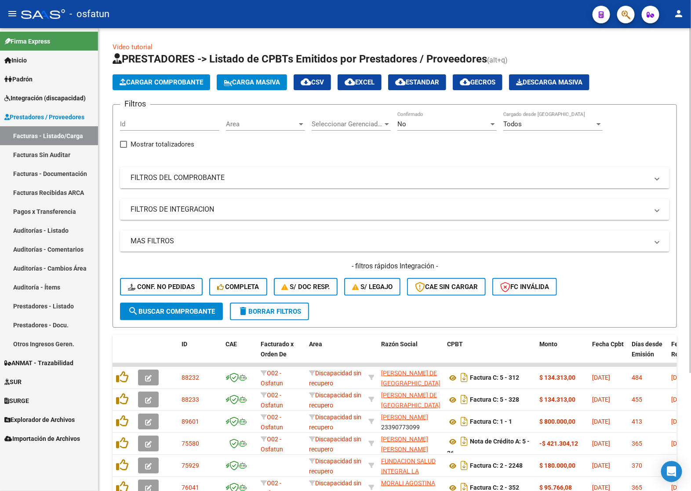
click at [350, 175] on mat-panel-title "FILTROS DEL COMPROBANTE" at bounding box center [390, 178] width 518 height 10
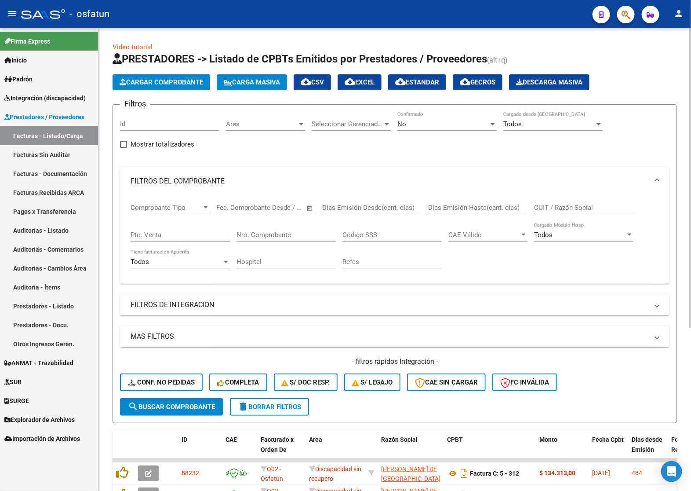
click at [568, 207] on input "CUIT / Razón Social" at bounding box center [583, 208] width 99 height 8
paste input "27385760588"
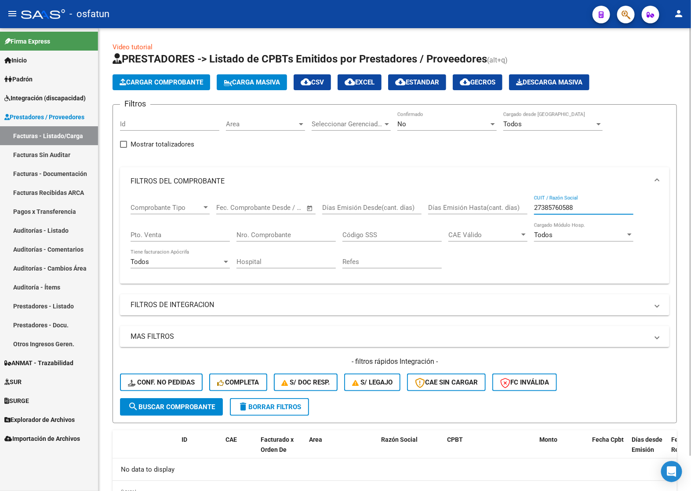
type input "27385760588"
click at [430, 124] on div "No" at bounding box center [443, 124] width 91 height 8
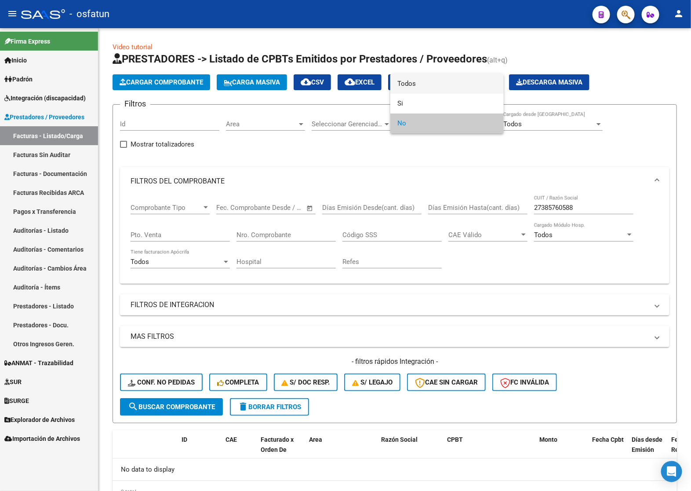
click at [416, 87] on span "Todos" at bounding box center [447, 84] width 99 height 20
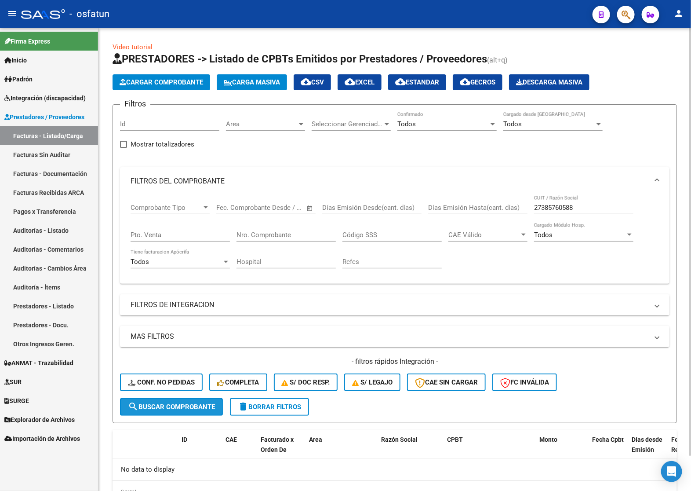
click at [190, 403] on span "search Buscar Comprobante" at bounding box center [171, 407] width 87 height 8
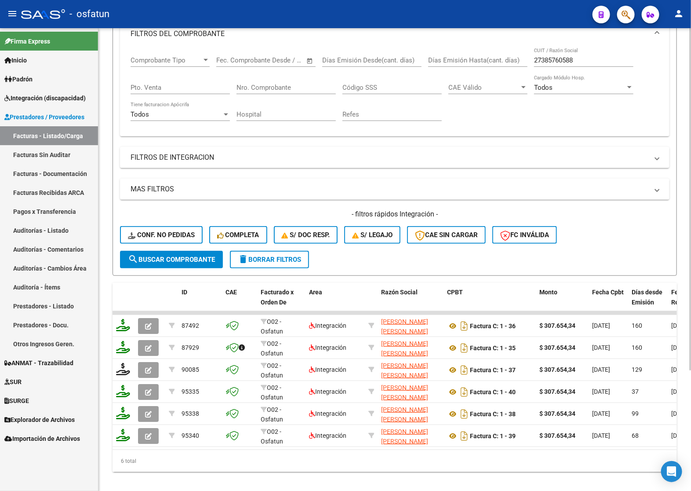
scroll to position [163, 0]
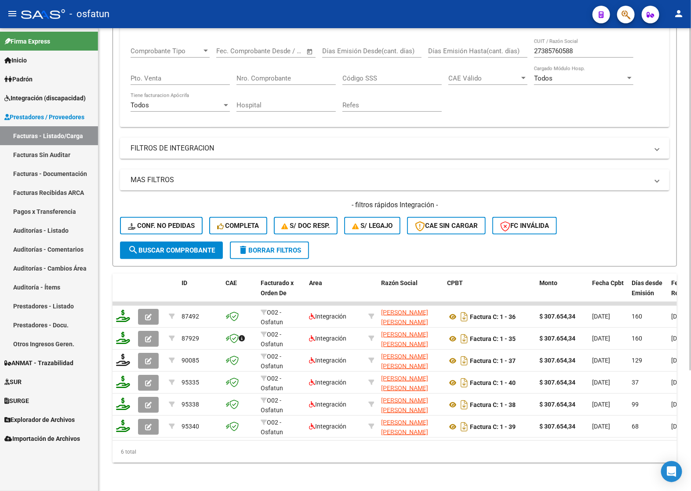
drag, startPoint x: 240, startPoint y: 446, endPoint x: 301, endPoint y: 436, distance: 61.8
click at [301, 436] on div "ID CAE Facturado x Orden De Area Razón Social CPBT Monto Fecha Cpbt Días desde …" at bounding box center [395, 368] width 565 height 189
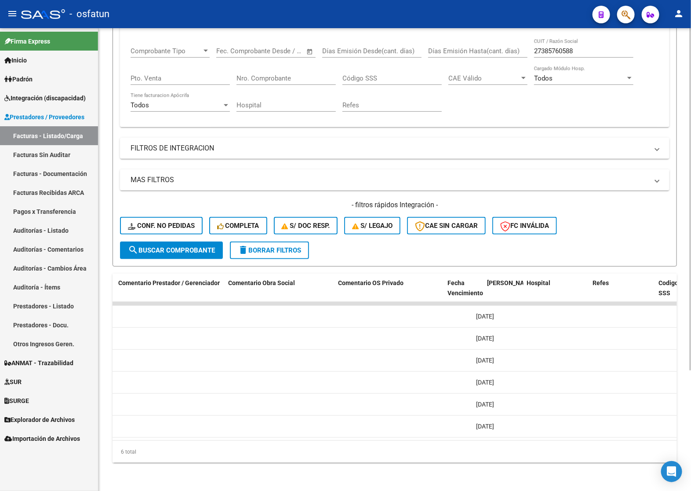
scroll to position [0, 1444]
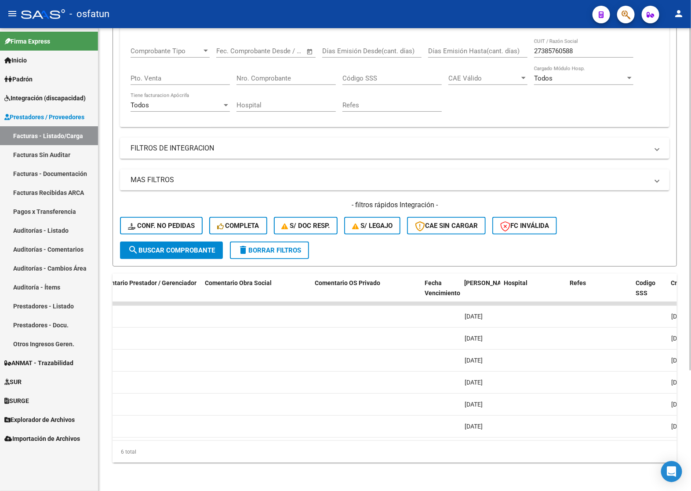
click at [562, 440] on datatable-body "87492 O02 - Osfatun Propio Integración [PERSON_NAME] [PERSON_NAME] 27385760588 …" at bounding box center [395, 371] width 565 height 139
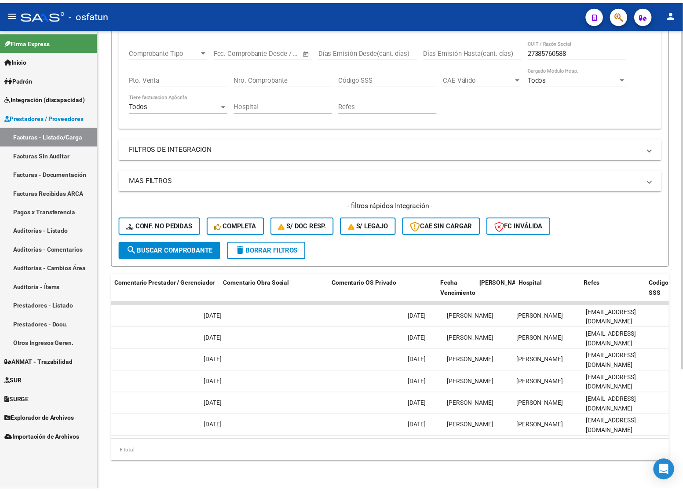
scroll to position [0, 0]
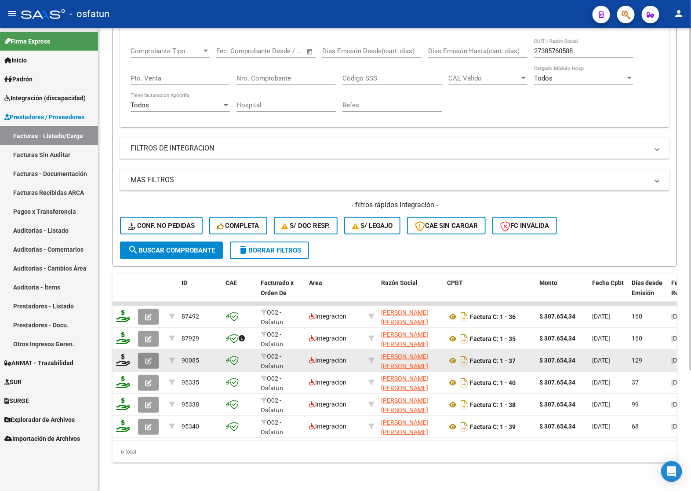
click at [155, 353] on button "button" at bounding box center [148, 361] width 21 height 16
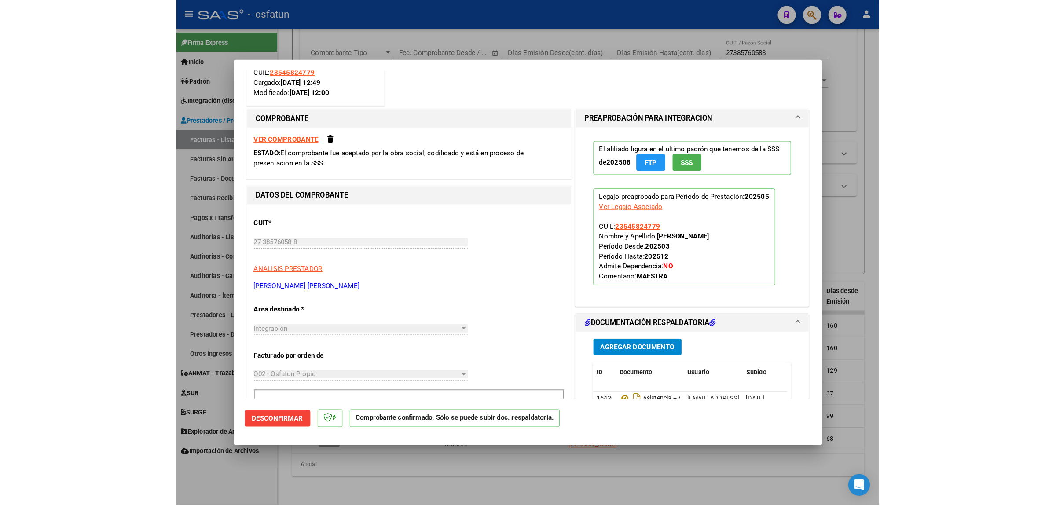
scroll to position [110, 0]
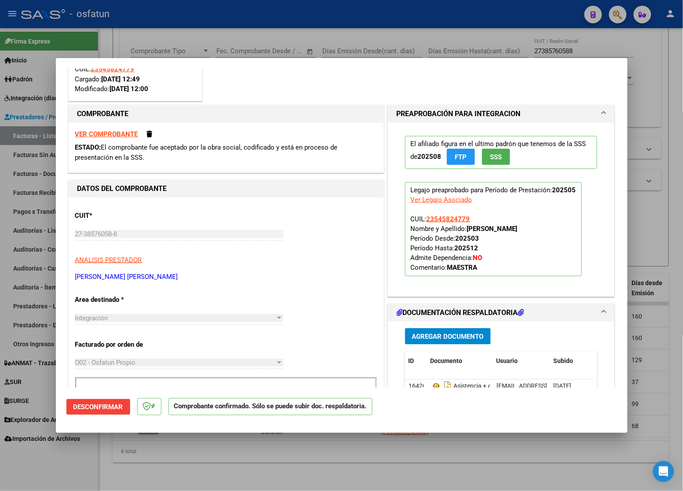
drag, startPoint x: 168, startPoint y: 282, endPoint x: 69, endPoint y: 282, distance: 98.5
click at [156, 275] on p "[PERSON_NAME] [PERSON_NAME]" at bounding box center [226, 277] width 302 height 10
drag, startPoint x: 161, startPoint y: 275, endPoint x: 11, endPoint y: 292, distance: 150.9
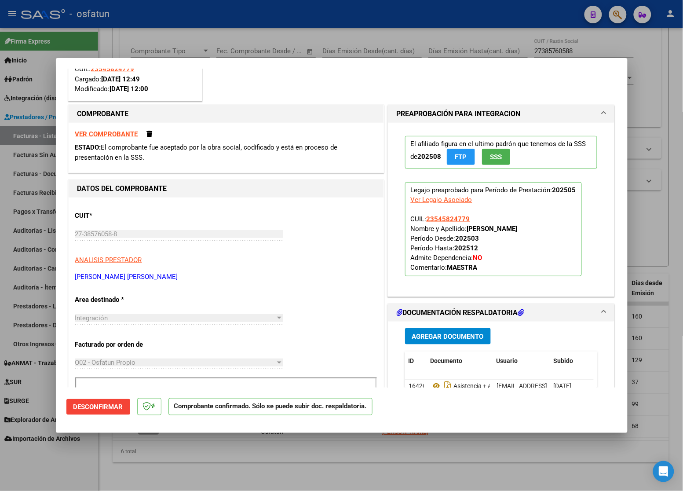
copy p "[PERSON_NAME] [PERSON_NAME]"
click at [337, 32] on div at bounding box center [341, 245] width 683 height 491
type input "$ 0,00"
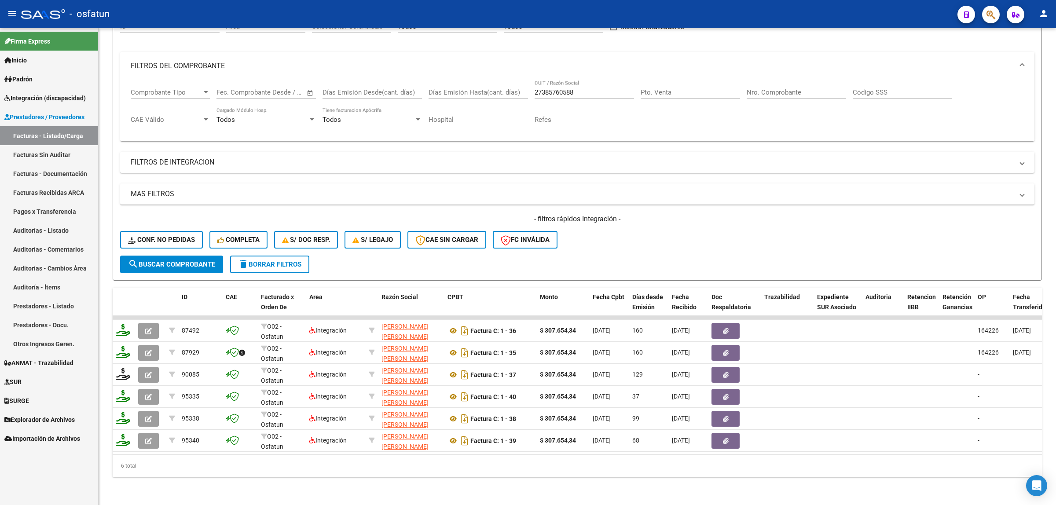
scroll to position [104, 0]
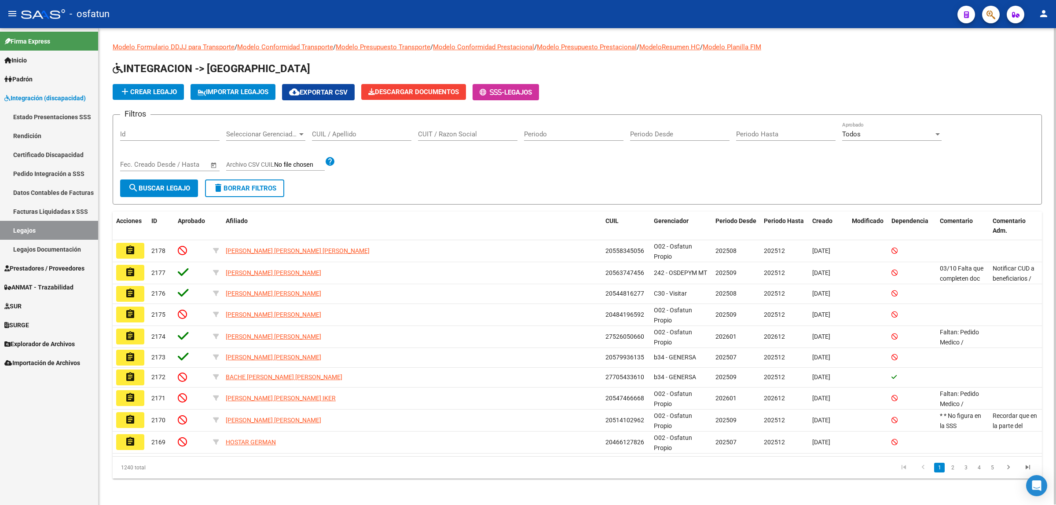
click at [438, 135] on input "CUIT / Razon Social" at bounding box center [467, 134] width 99 height 8
paste input "20512242589"
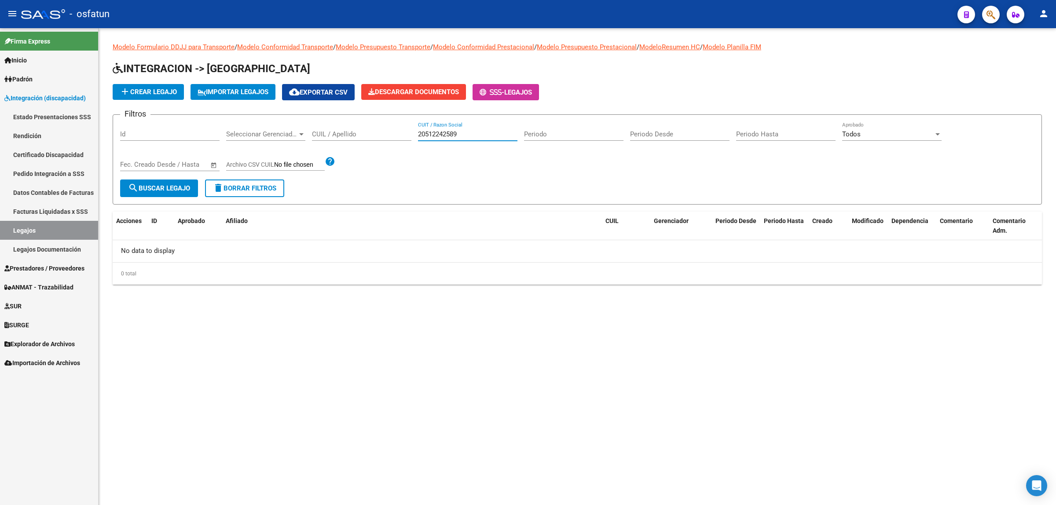
type input "20512242589"
click at [363, 131] on input "CUIL / Apellido" at bounding box center [361, 134] width 99 height 8
paste input "20512242589"
type input "20512242589"
click at [433, 130] on input "20512242589" at bounding box center [467, 134] width 99 height 8
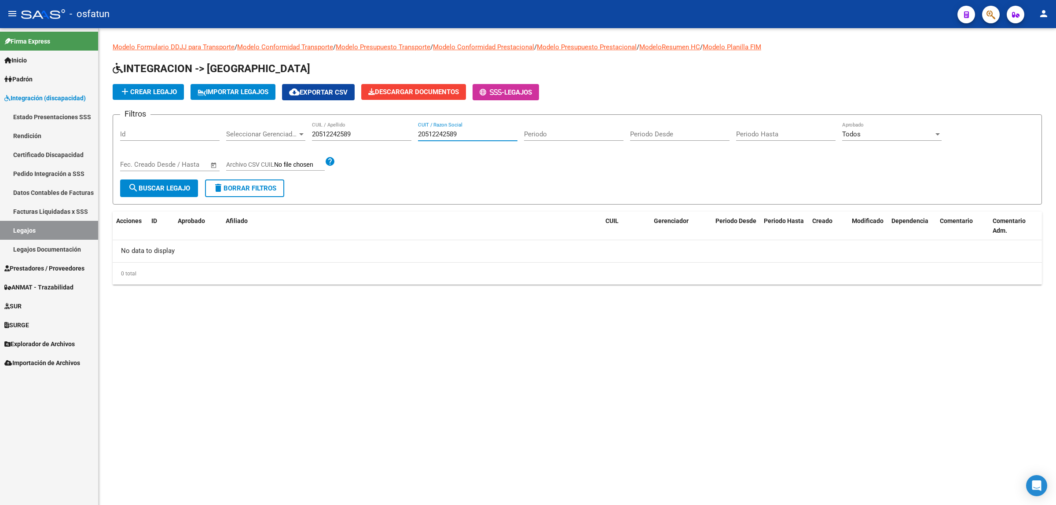
click at [433, 130] on input "20512242589" at bounding box center [467, 134] width 99 height 8
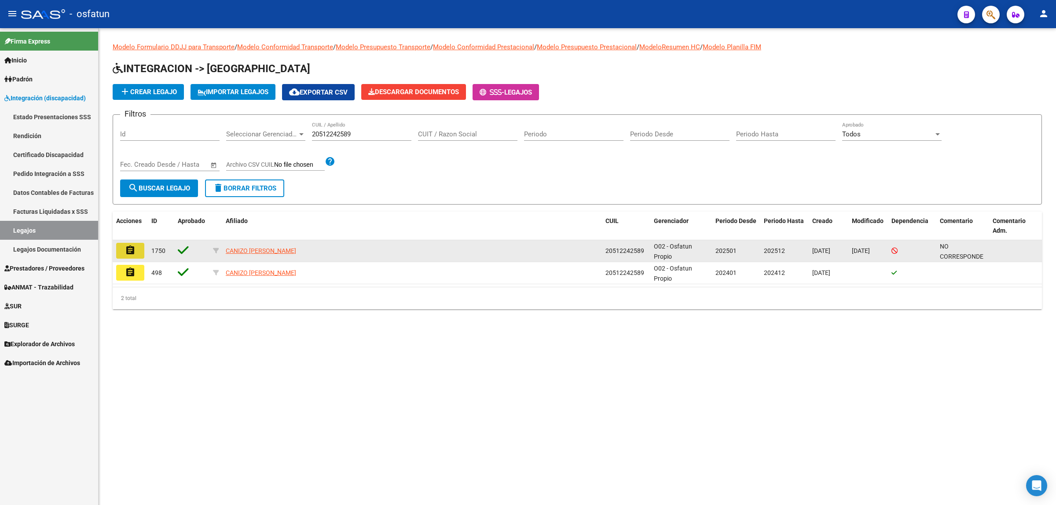
click at [125, 252] on mat-icon "assignment" at bounding box center [130, 250] width 11 height 11
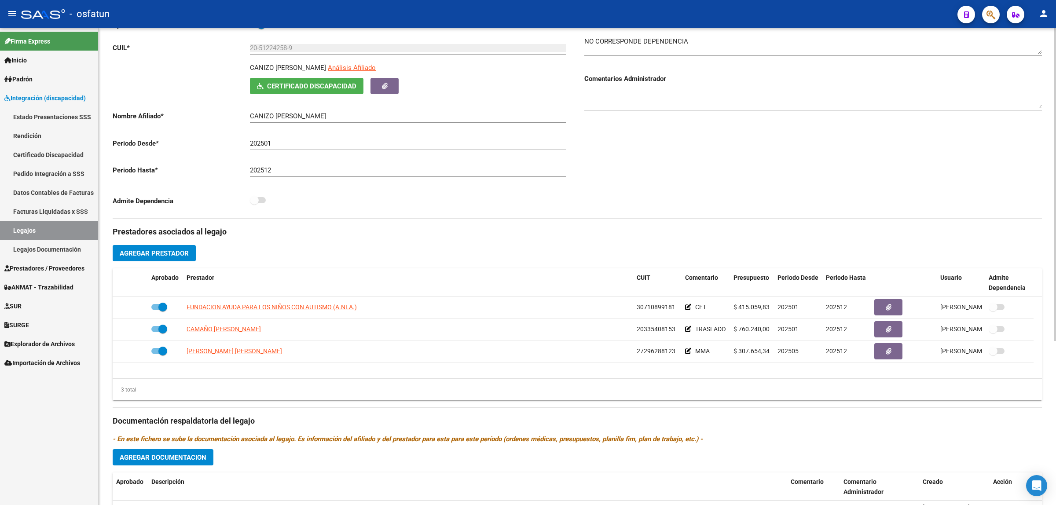
scroll to position [220, 0]
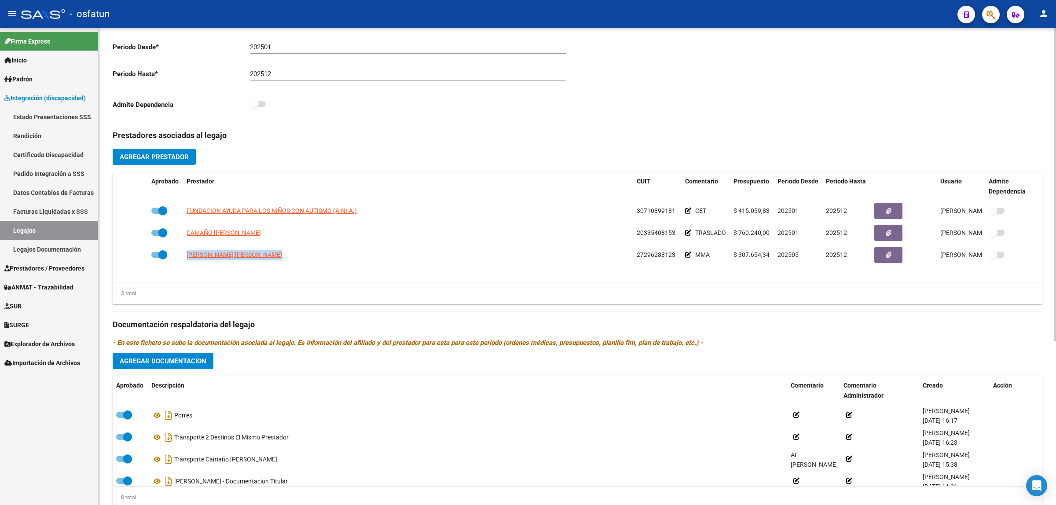
drag, startPoint x: 308, startPoint y: 253, endPoint x: 174, endPoint y: 268, distance: 134.5
click at [137, 259] on div "[PERSON_NAME] [PERSON_NAME] 27296288123 MMA $ 307.654,34 202505 202512 [PERSON_…" at bounding box center [573, 255] width 921 height 22
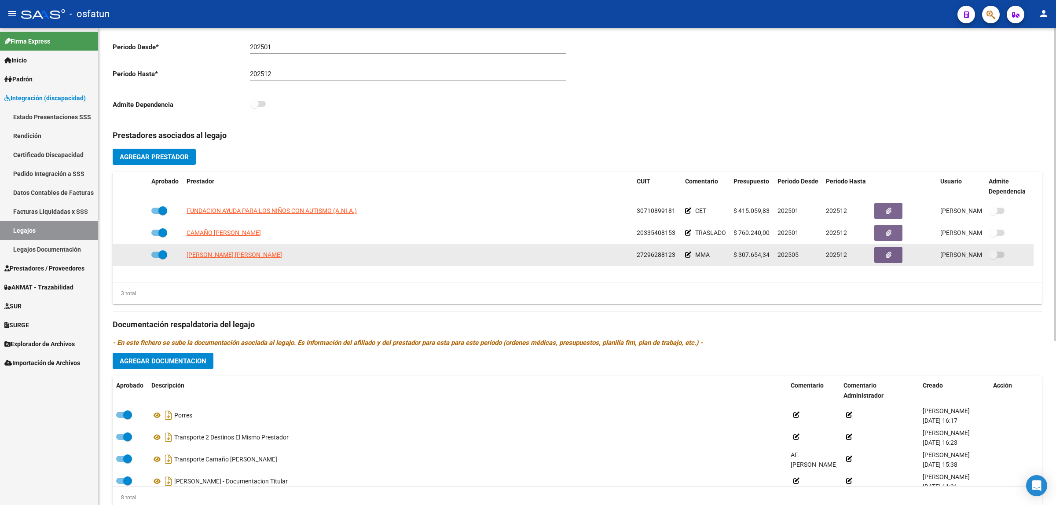
click at [685, 256] on icon at bounding box center [688, 255] width 6 height 6
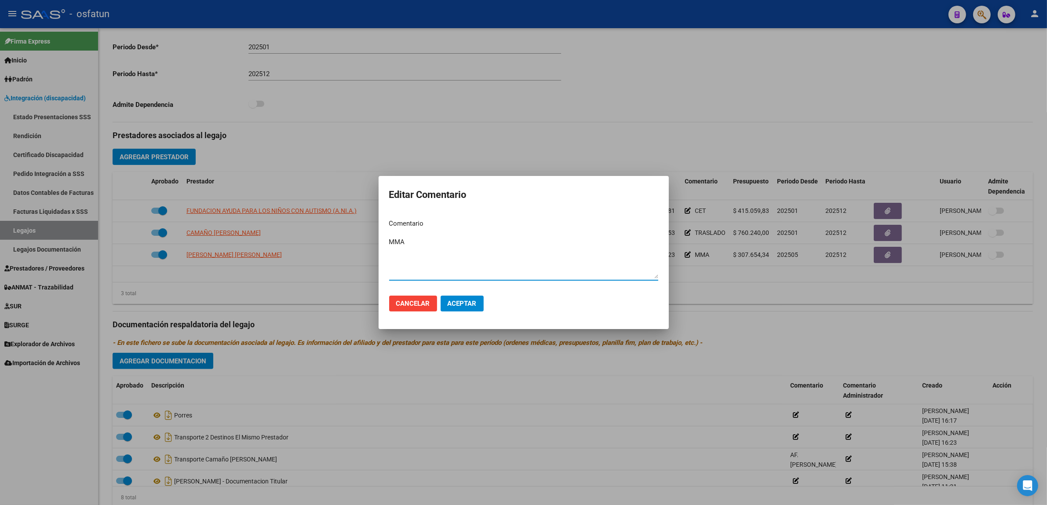
click at [436, 252] on textarea "MMA" at bounding box center [523, 257] width 269 height 41
type textarea "MMA FONDOS PROPIOS"
click at [460, 303] on span "Aceptar" at bounding box center [462, 304] width 29 height 8
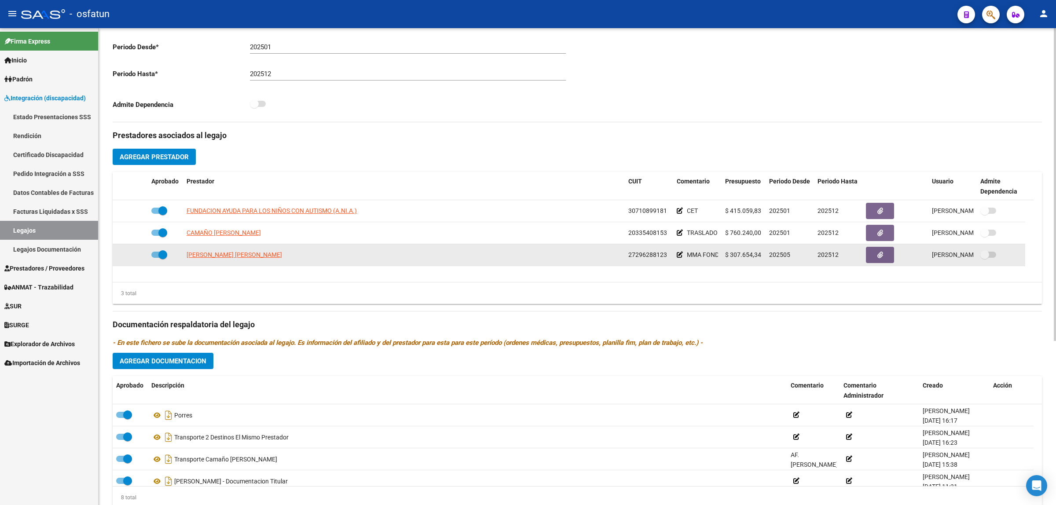
click at [678, 256] on icon at bounding box center [679, 255] width 6 height 6
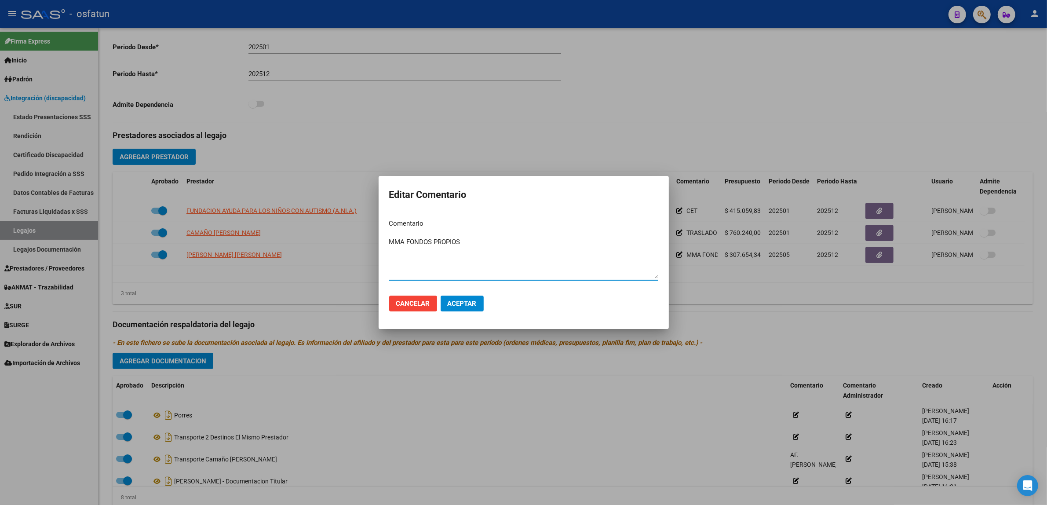
drag, startPoint x: 407, startPoint y: 240, endPoint x: 542, endPoint y: 243, distance: 135.1
click at [542, 243] on textarea "MMA FONDOS PROPIOS" at bounding box center [523, 257] width 269 height 41
click at [282, 308] on div at bounding box center [523, 252] width 1047 height 505
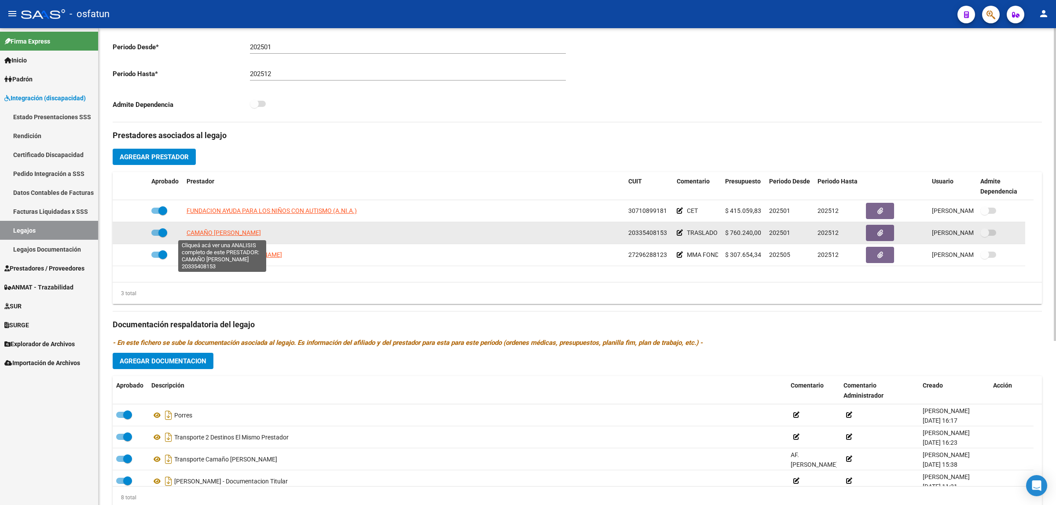
click at [249, 234] on span "CAMAÑO JOSE AUGUSTO" at bounding box center [223, 232] width 74 height 7
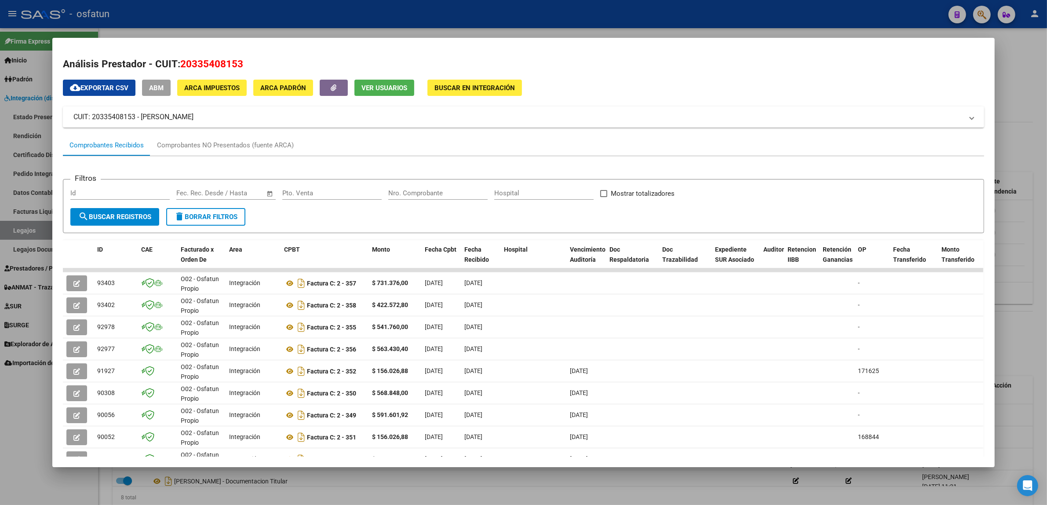
click at [266, 23] on div at bounding box center [523, 252] width 1047 height 505
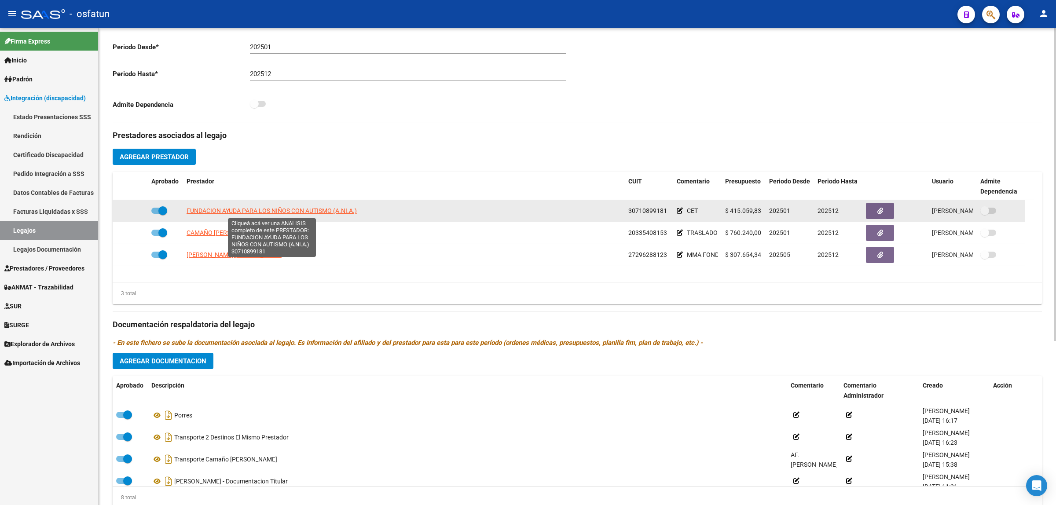
click at [242, 210] on span "FUNDACION AYUDA PARA LOS NIÑOS CON AUTISMO (A.NI.A.)" at bounding box center [271, 210] width 170 height 7
type textarea "30710899181"
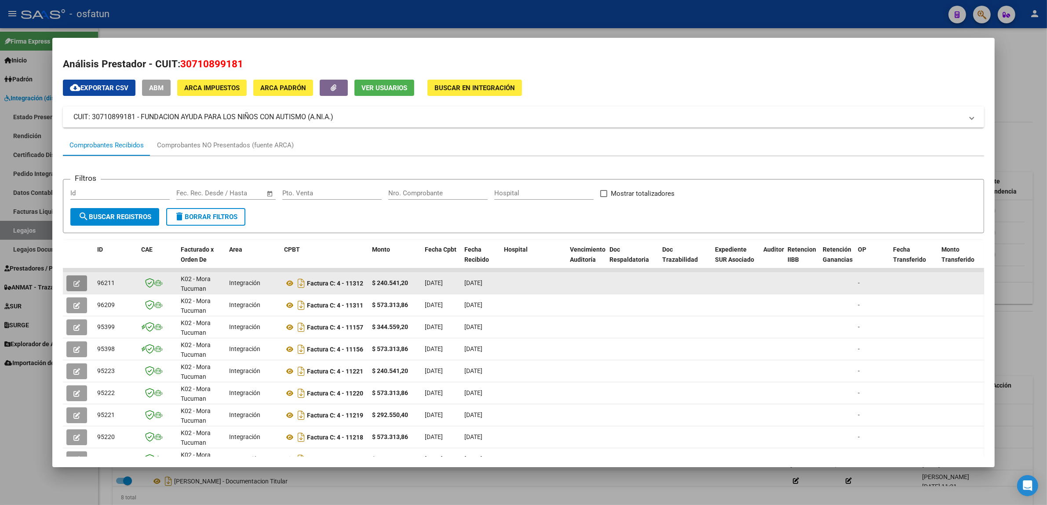
click at [73, 283] on icon "button" at bounding box center [76, 283] width 7 height 7
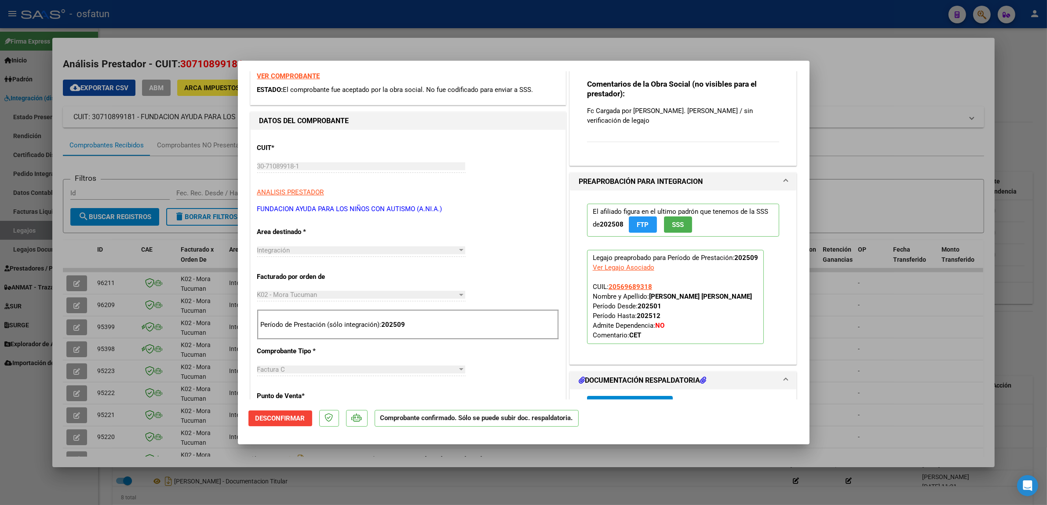
scroll to position [110, 0]
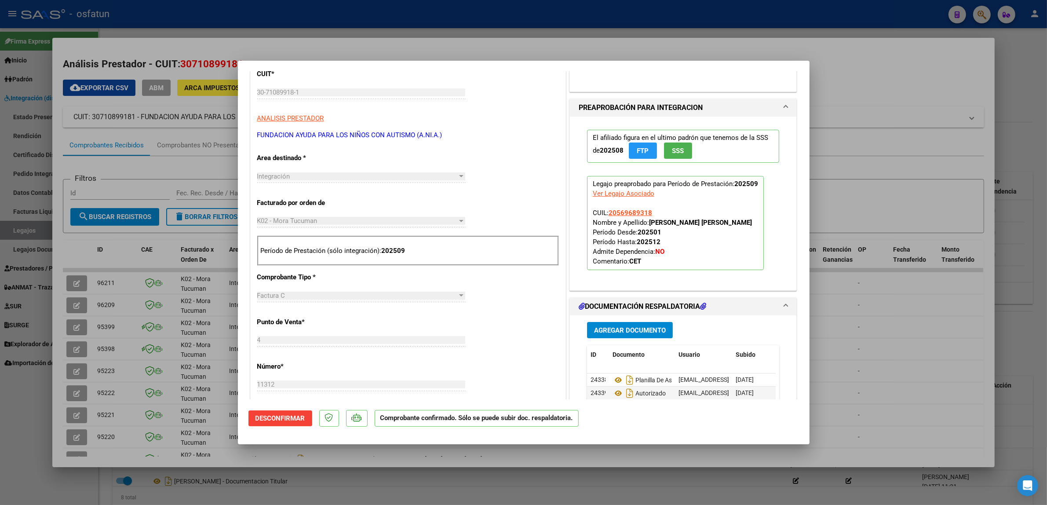
click at [328, 7] on div at bounding box center [523, 252] width 1047 height 505
type input "$ 0,00"
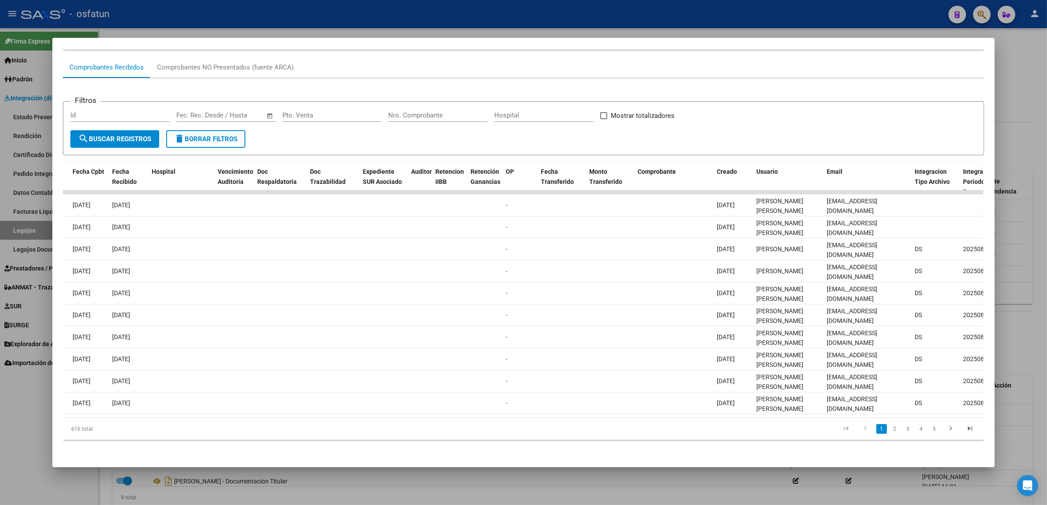
scroll to position [0, 980]
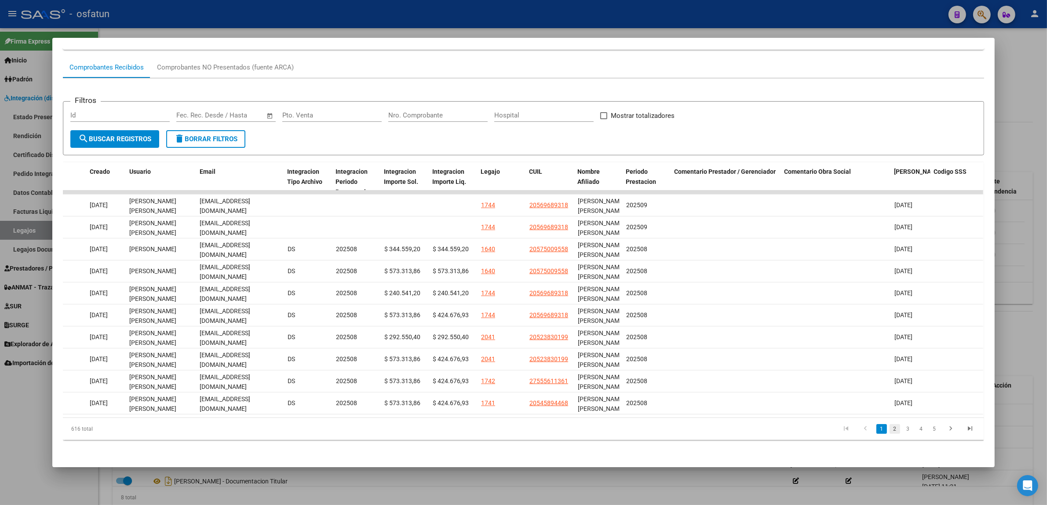
click at [890, 425] on link "2" at bounding box center [895, 429] width 11 height 10
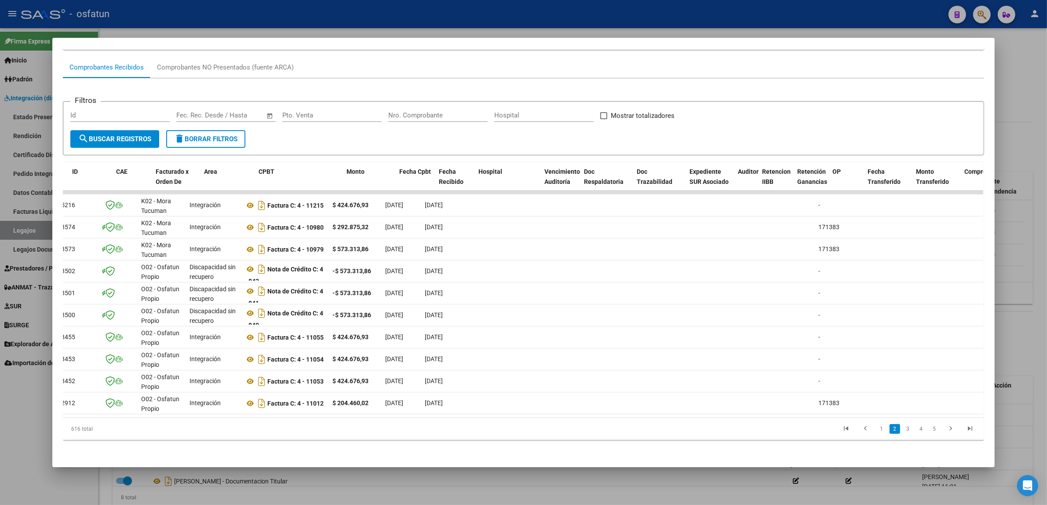
scroll to position [0, 0]
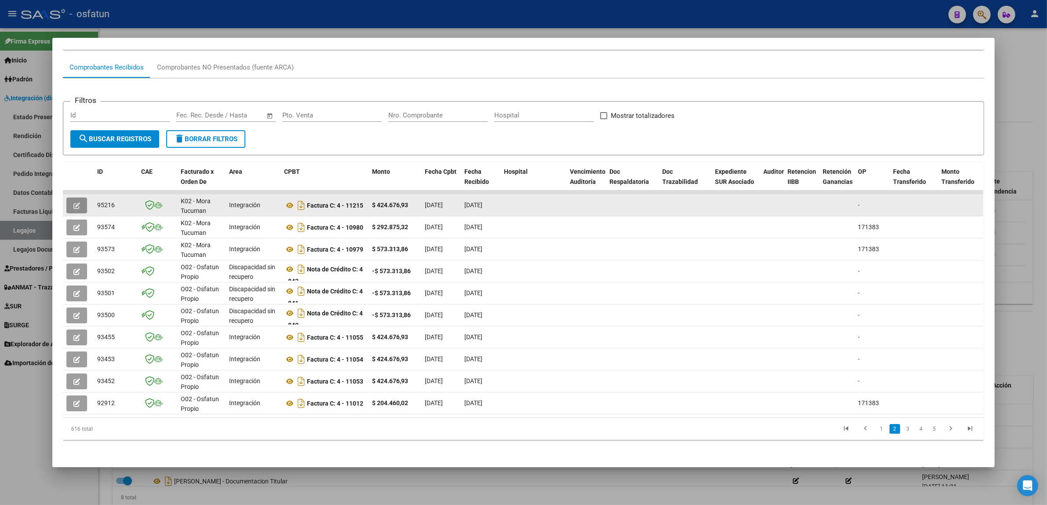
click at [73, 202] on icon "button" at bounding box center [76, 205] width 7 height 7
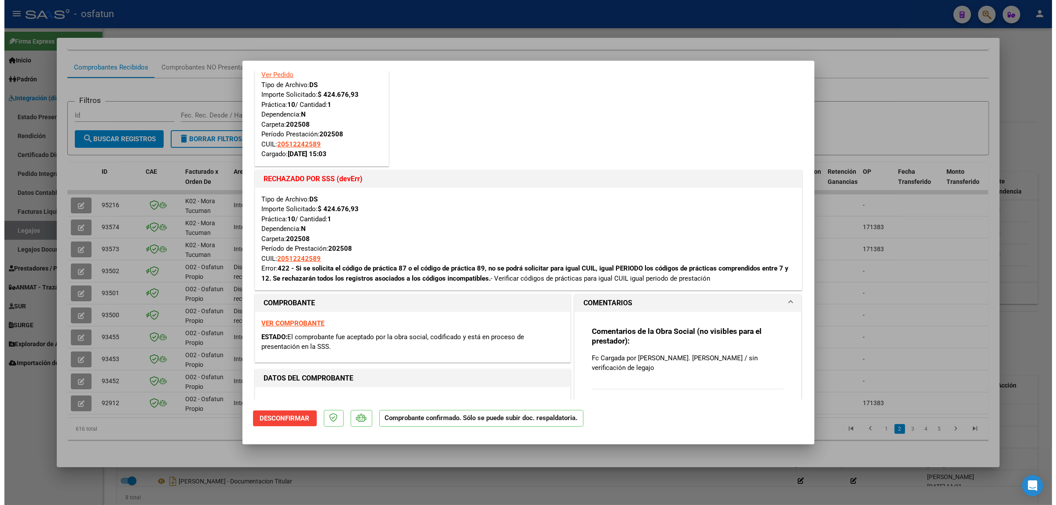
scroll to position [110, 0]
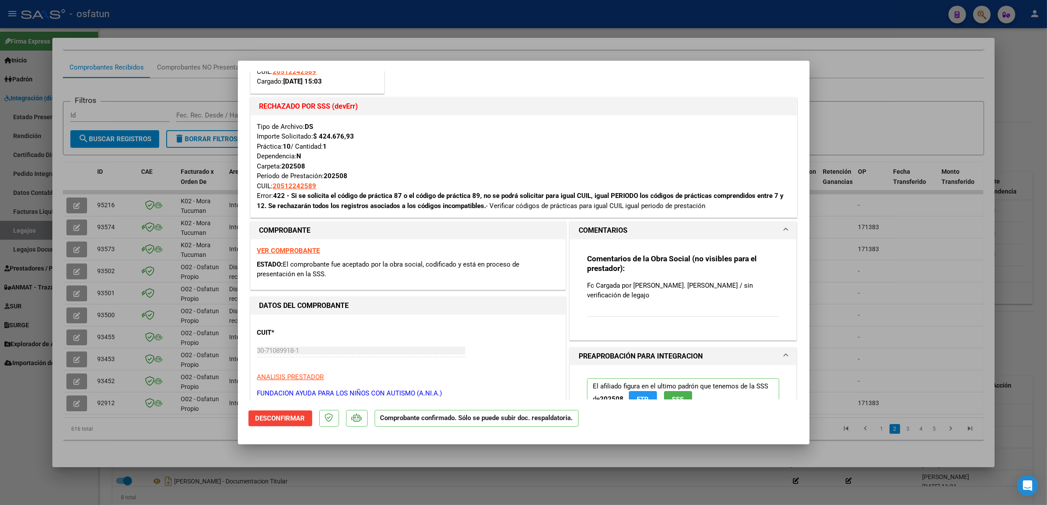
click at [201, 21] on div at bounding box center [523, 252] width 1047 height 505
type input "$ 0,00"
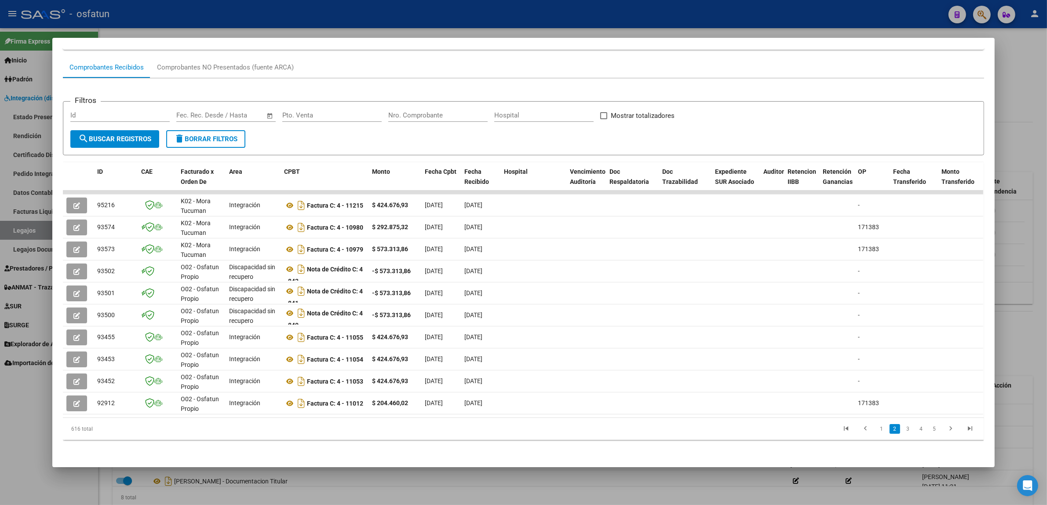
click at [203, 23] on div at bounding box center [523, 252] width 1047 height 505
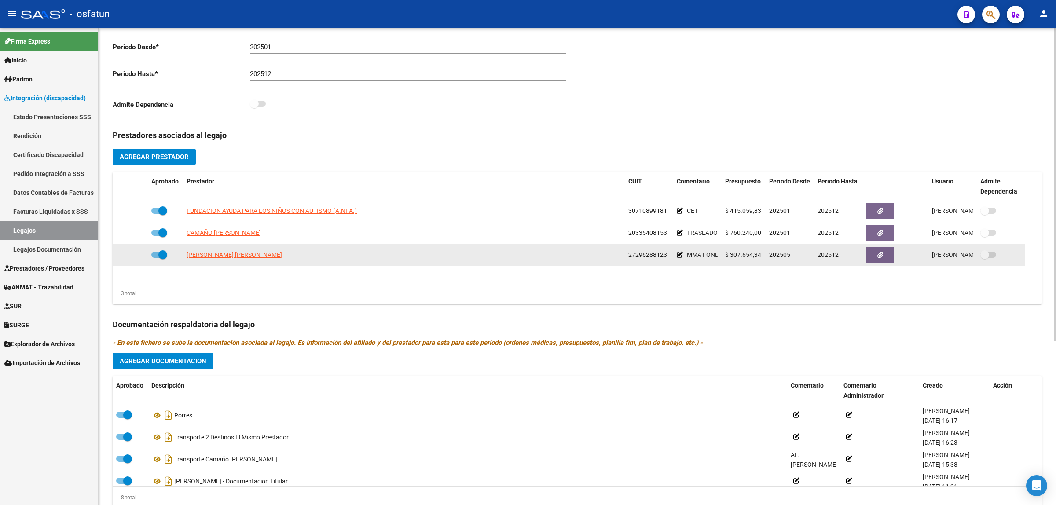
drag, startPoint x: 287, startPoint y: 259, endPoint x: 172, endPoint y: 257, distance: 115.2
click at [172, 257] on div "SALAZAR PAZ VANINA MERCEDES 27296288123 MMA FONDOS PROPIOS $ 307.654,34 202505 …" at bounding box center [569, 255] width 912 height 22
copy span "SALAZAR PAZ VANINA MERCEDES"
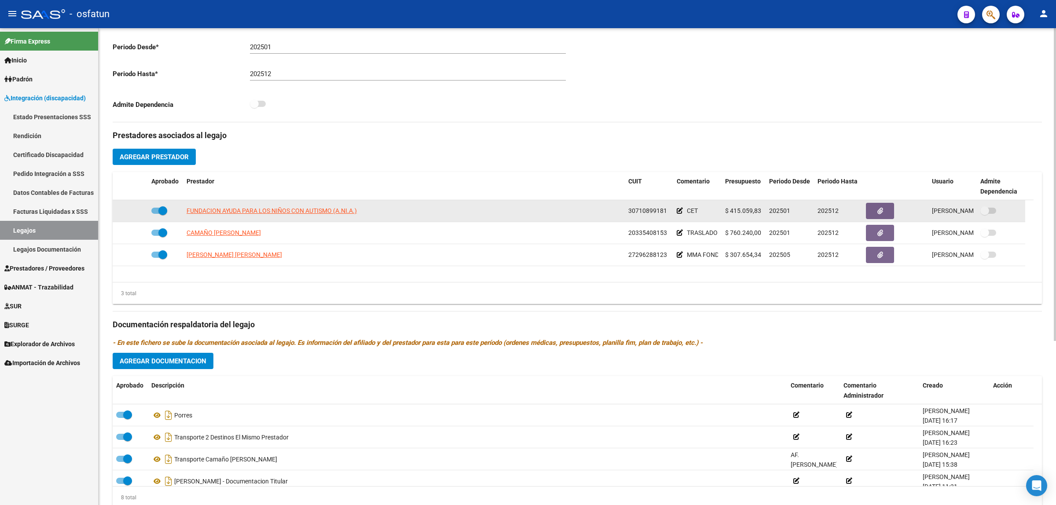
click at [186, 218] on datatable-body-cell "FUNDACION AYUDA PARA LOS NIÑOS CON AUTISMO (A.NI.A.)" at bounding box center [404, 211] width 442 height 22
drag, startPoint x: 185, startPoint y: 210, endPoint x: 426, endPoint y: 210, distance: 241.0
click at [426, 210] on datatable-body-cell "FUNDACION AYUDA PARA LOS NIÑOS CON AUTISMO (A.NI.A.)" at bounding box center [404, 211] width 442 height 22
copy span "FUNDACION AYUDA PARA LOS NIÑOS CON AUTISMO (A.NI.A.)"
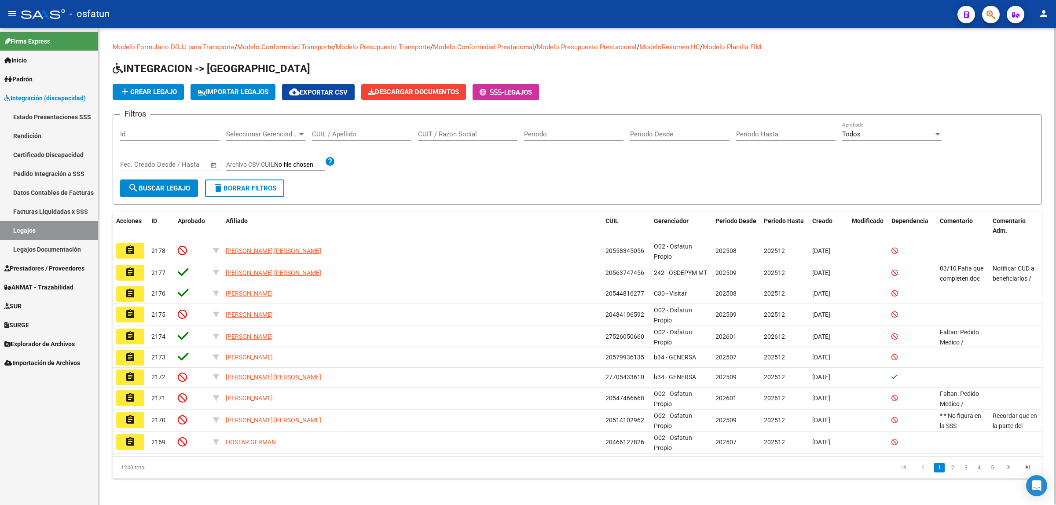
click at [340, 131] on input "CUIL / Apellido" at bounding box center [361, 134] width 99 height 8
type input "a"
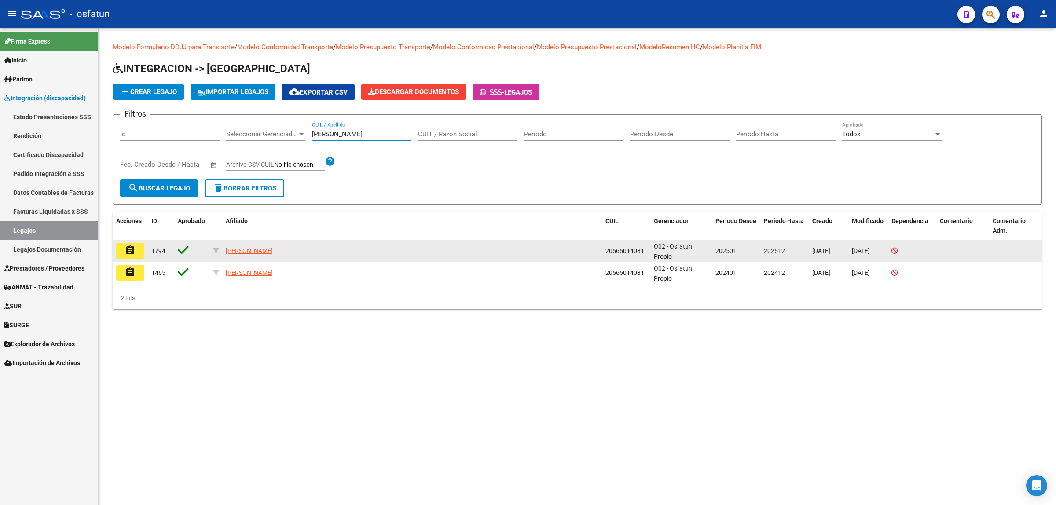
type input "[PERSON_NAME]"
click at [126, 249] on mat-icon "assignment" at bounding box center [130, 250] width 11 height 11
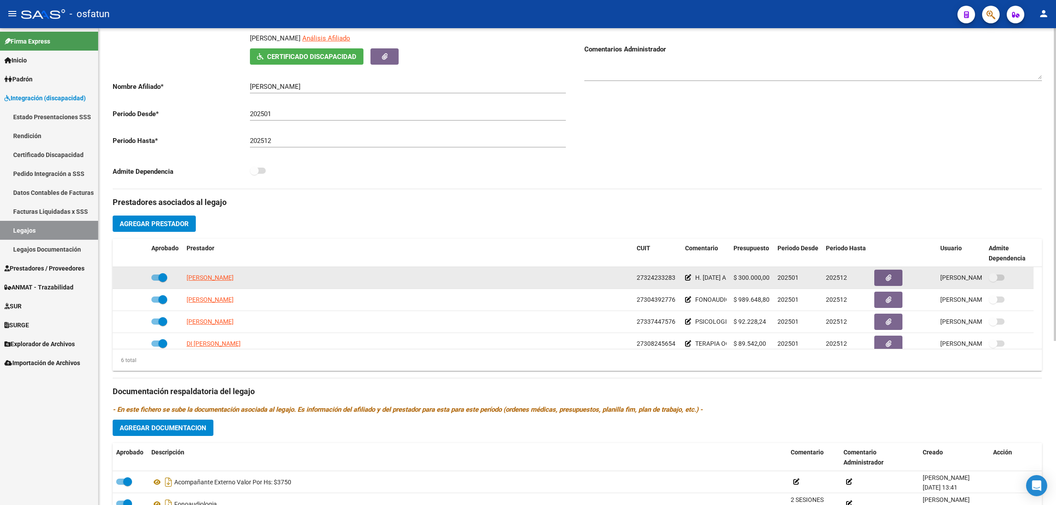
scroll to position [165, 0]
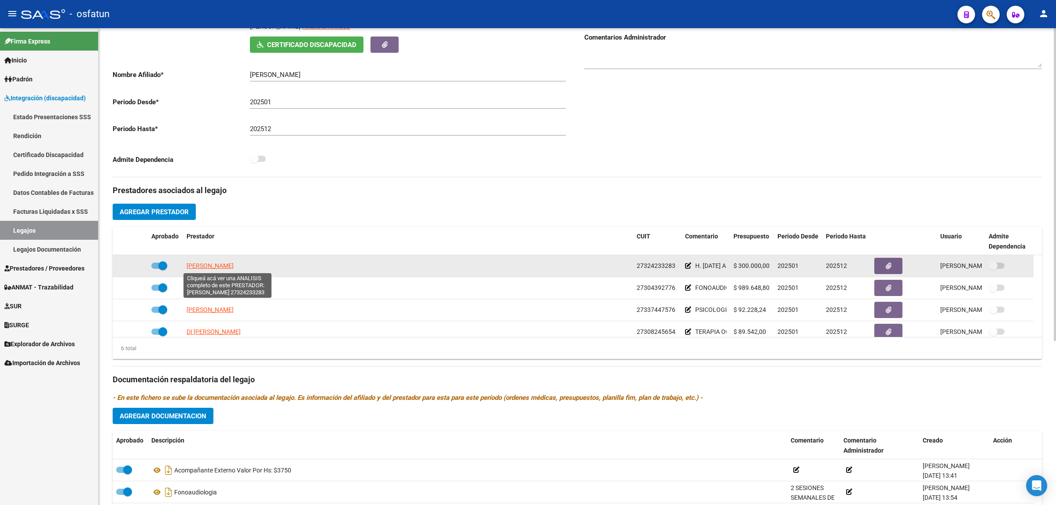
click at [234, 265] on span "[PERSON_NAME]" at bounding box center [209, 265] width 47 height 7
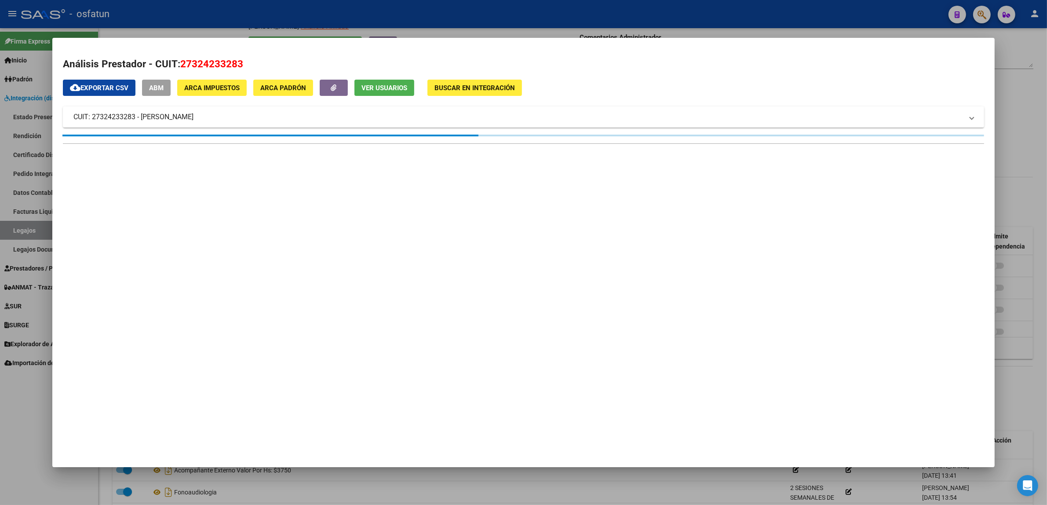
click at [188, 60] on span "27324233283" at bounding box center [211, 63] width 63 height 11
drag, startPoint x: 188, startPoint y: 60, endPoint x: 203, endPoint y: 44, distance: 21.8
click at [188, 60] on span "27324233283" at bounding box center [211, 63] width 63 height 11
copy span "27324233283"
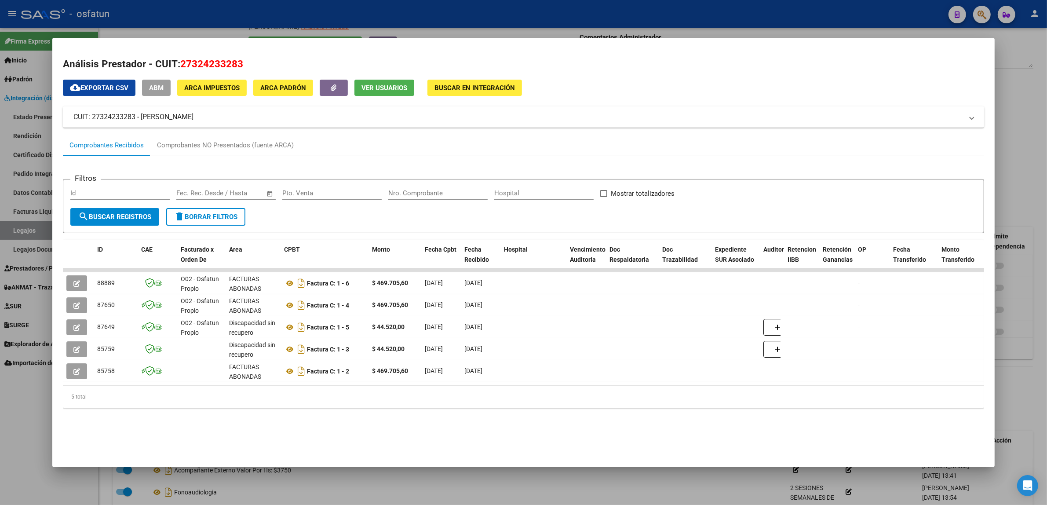
click at [210, 15] on div at bounding box center [523, 252] width 1047 height 505
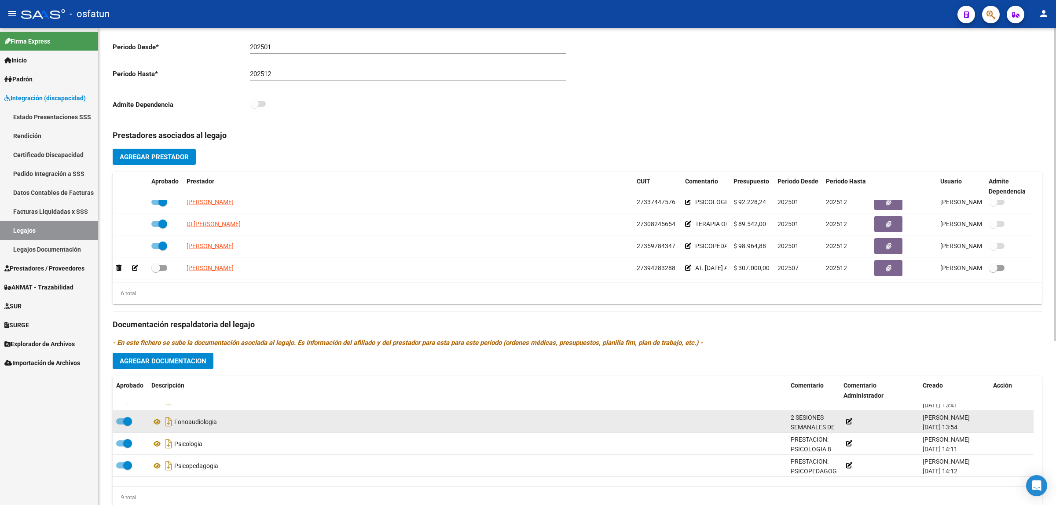
scroll to position [0, 0]
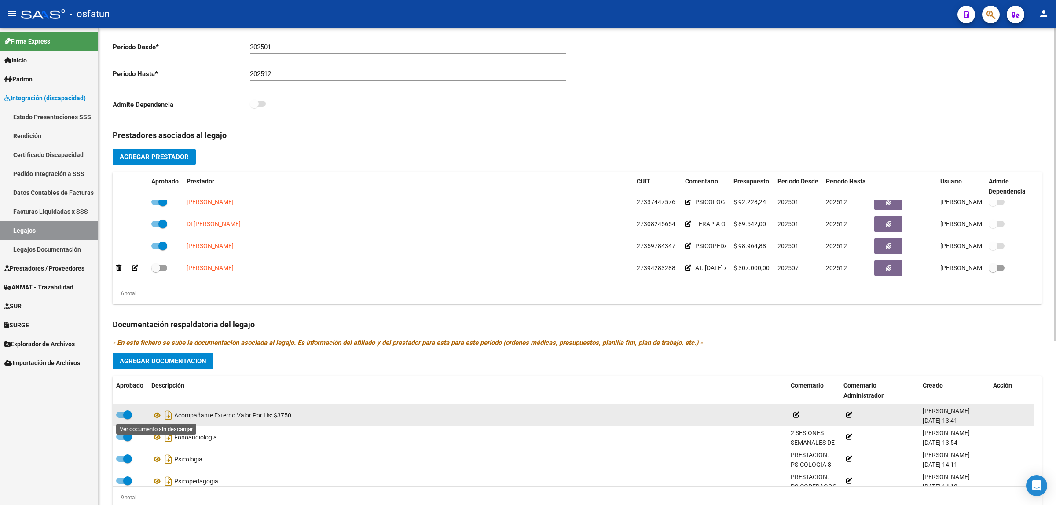
click at [160, 421] on div "Acompañante Externo Valor Por Hs: $3750" at bounding box center [467, 415] width 632 height 14
click at [159, 416] on icon at bounding box center [156, 415] width 11 height 11
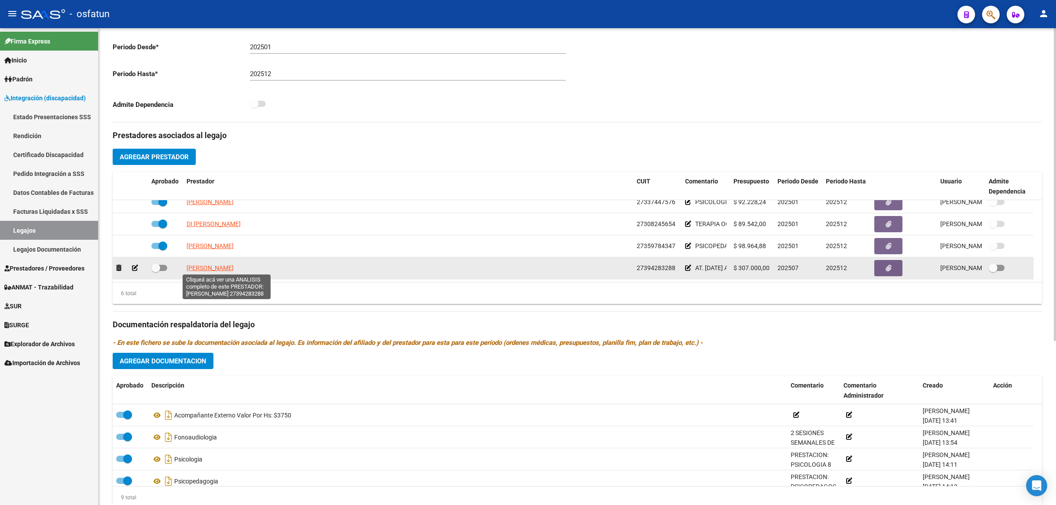
drag, startPoint x: 271, startPoint y: 269, endPoint x: 187, endPoint y: 269, distance: 83.6
click at [187, 269] on div "[PERSON_NAME]" at bounding box center [407, 268] width 443 height 10
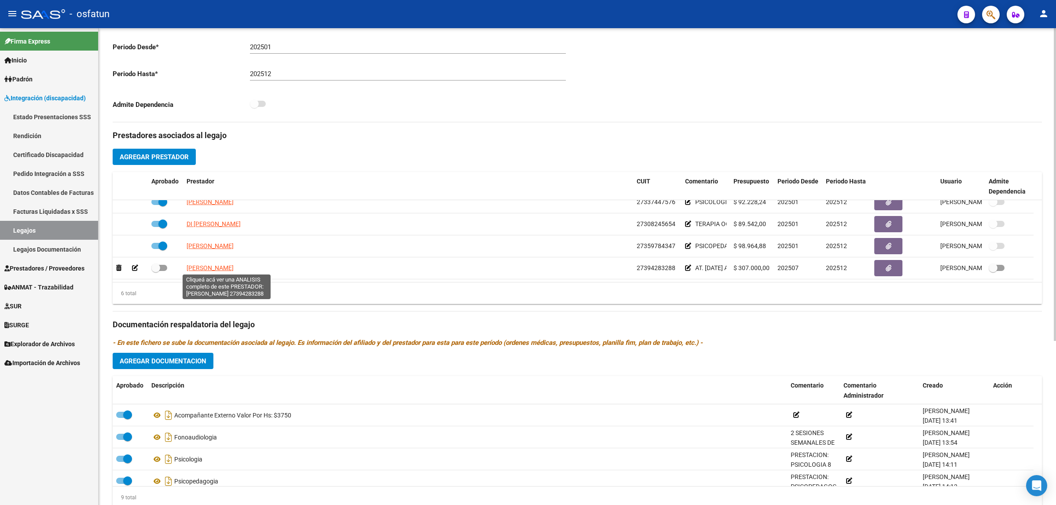
copy span "[PERSON_NAME]"
click at [42, 229] on link "Legajos" at bounding box center [49, 230] width 98 height 19
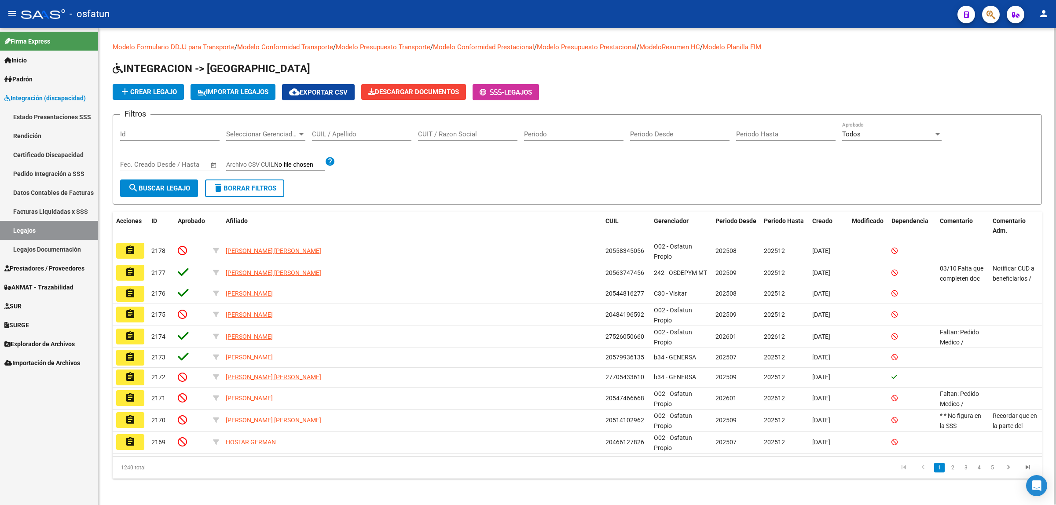
click at [333, 128] on div "CUIL / Apellido" at bounding box center [361, 131] width 99 height 19
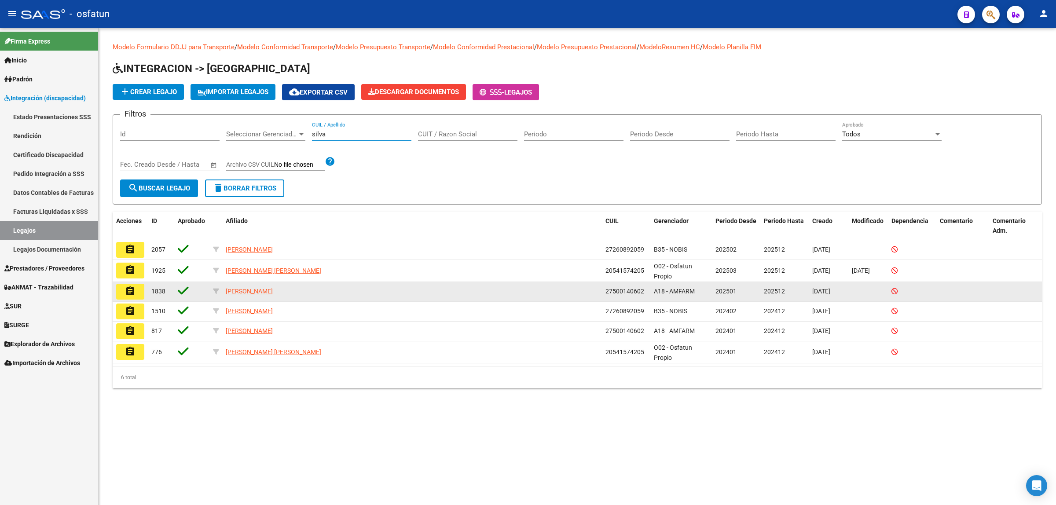
type input "silva"
click at [607, 291] on span "27500140602" at bounding box center [624, 291] width 39 height 7
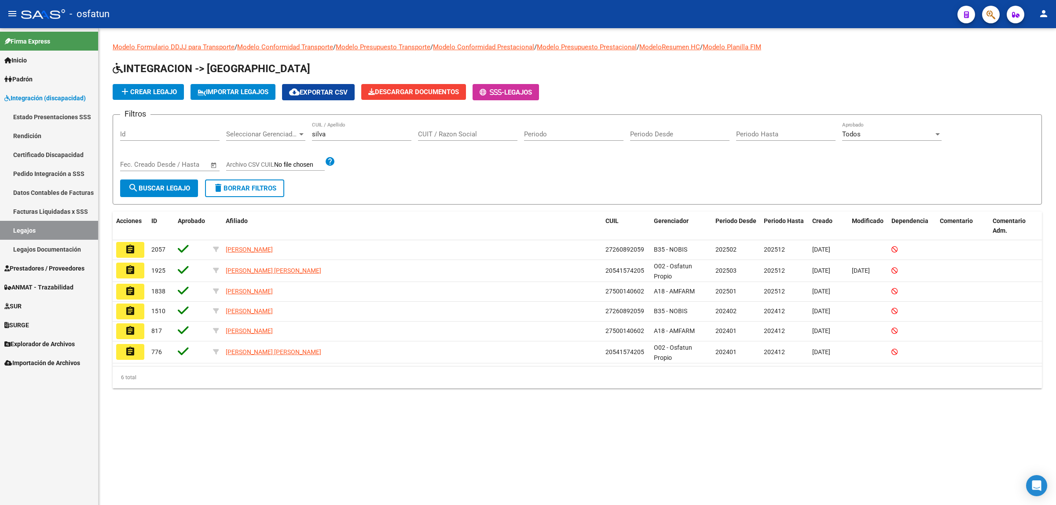
copy span "27500140602"
click at [58, 153] on link "Certificado Discapacidad" at bounding box center [49, 154] width 98 height 19
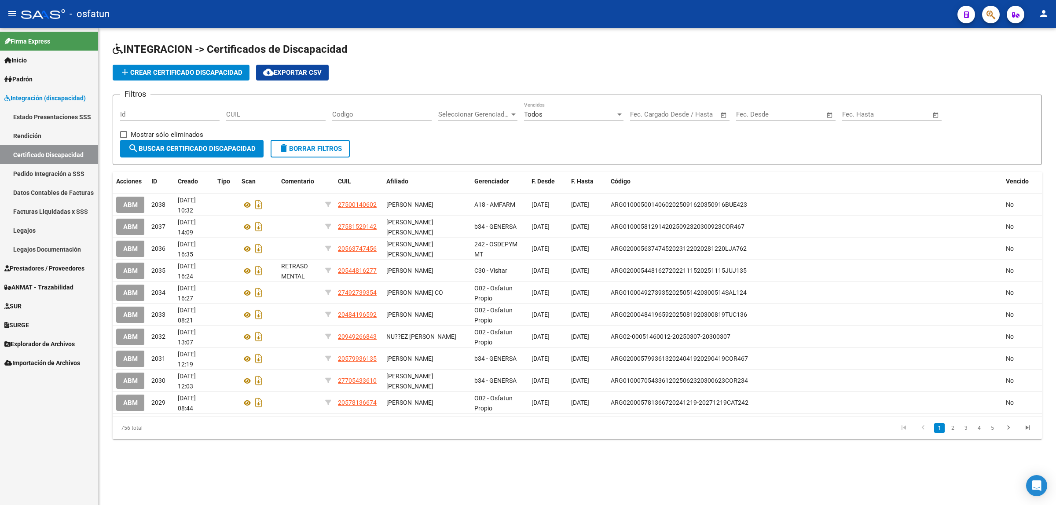
drag, startPoint x: 275, startPoint y: 106, endPoint x: 276, endPoint y: 114, distance: 8.8
click at [276, 113] on div "CUIL" at bounding box center [275, 111] width 99 height 19
paste input "27-50014060-2"
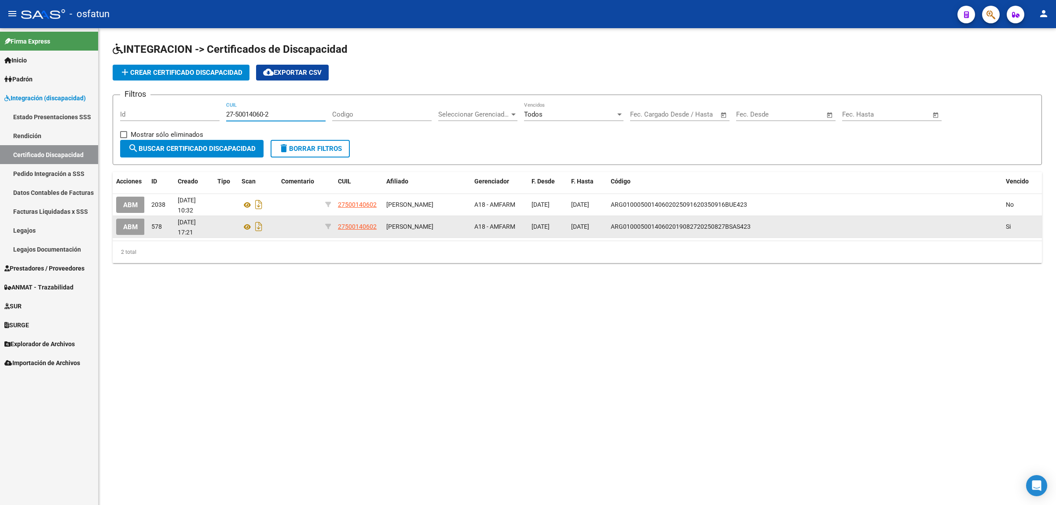
type input "27-50014060-2"
click at [131, 227] on span "ABM" at bounding box center [130, 227] width 15 height 8
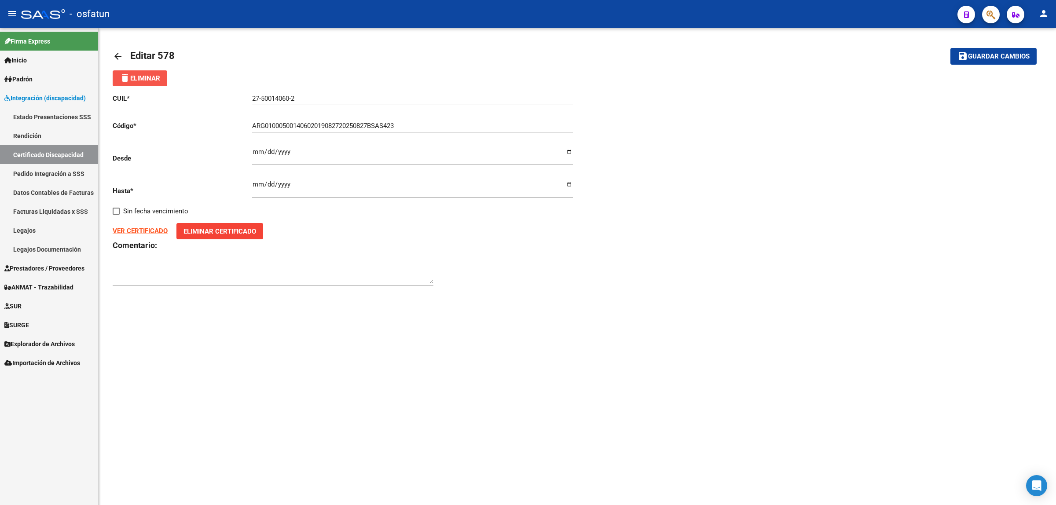
click at [159, 80] on span "delete Eliminar" at bounding box center [140, 78] width 40 height 8
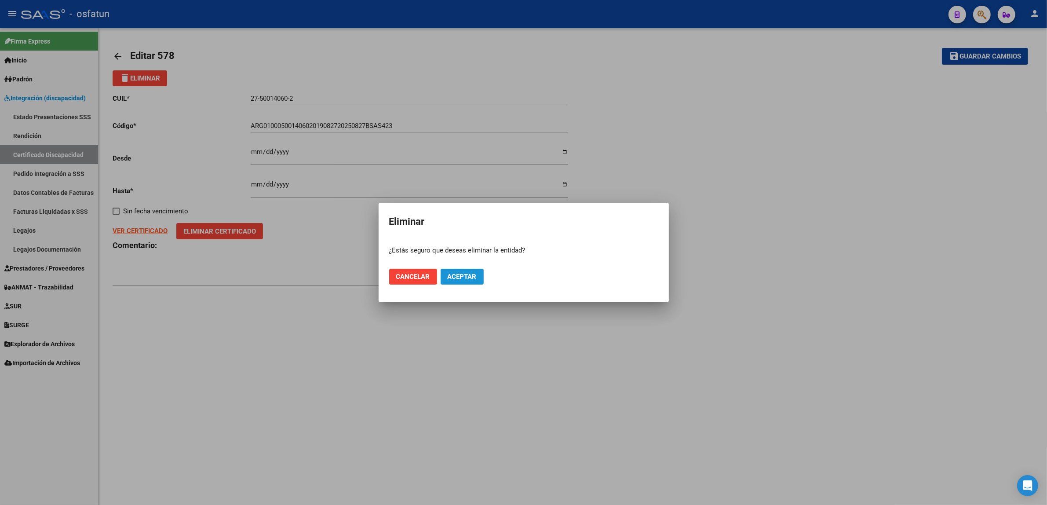
click at [452, 273] on span "Aceptar" at bounding box center [462, 277] width 29 height 8
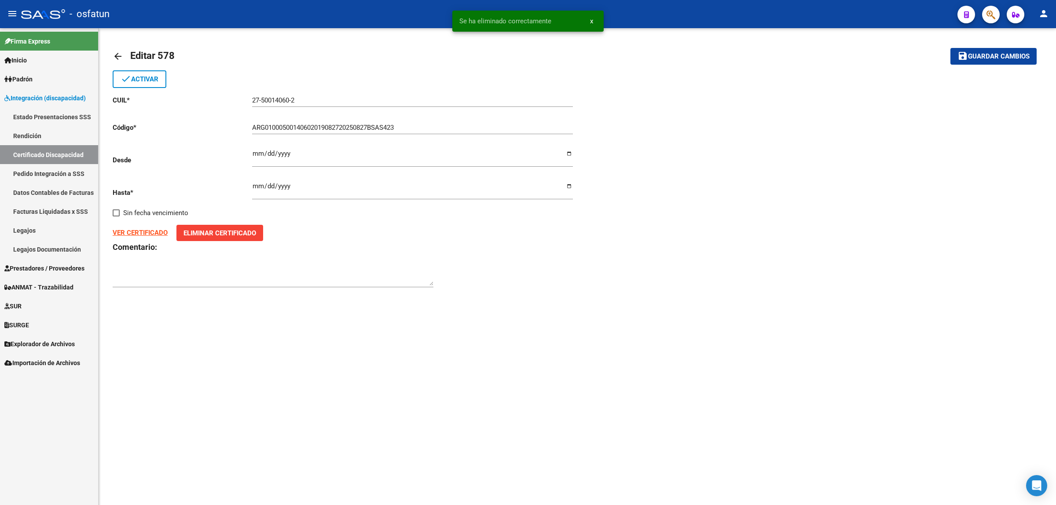
click at [511, 302] on div "arrow_back Editar 578 save Guardar cambios done Activar CUIL * 27-50014060-2 In…" at bounding box center [577, 172] width 957 height 289
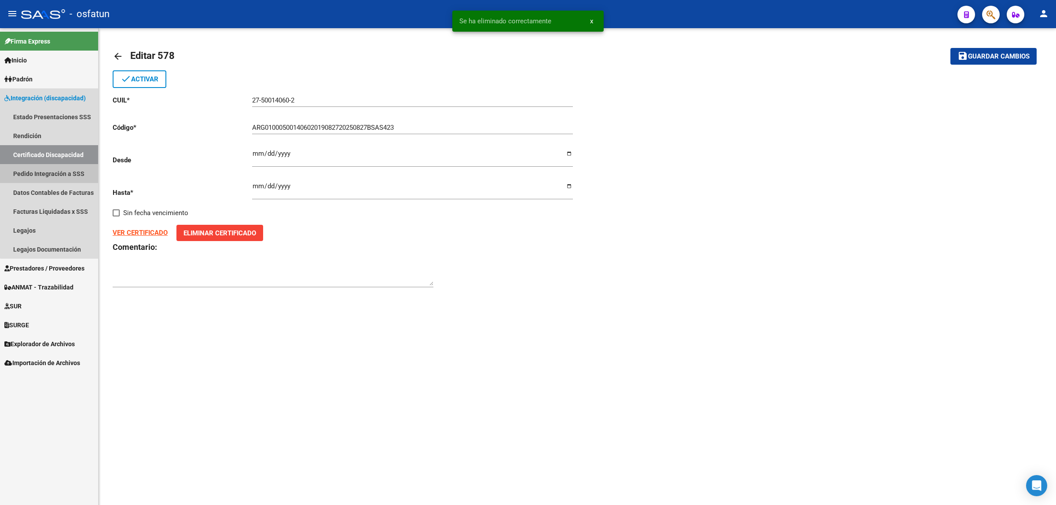
click at [60, 167] on link "Pedido Integración a SSS" at bounding box center [49, 173] width 98 height 19
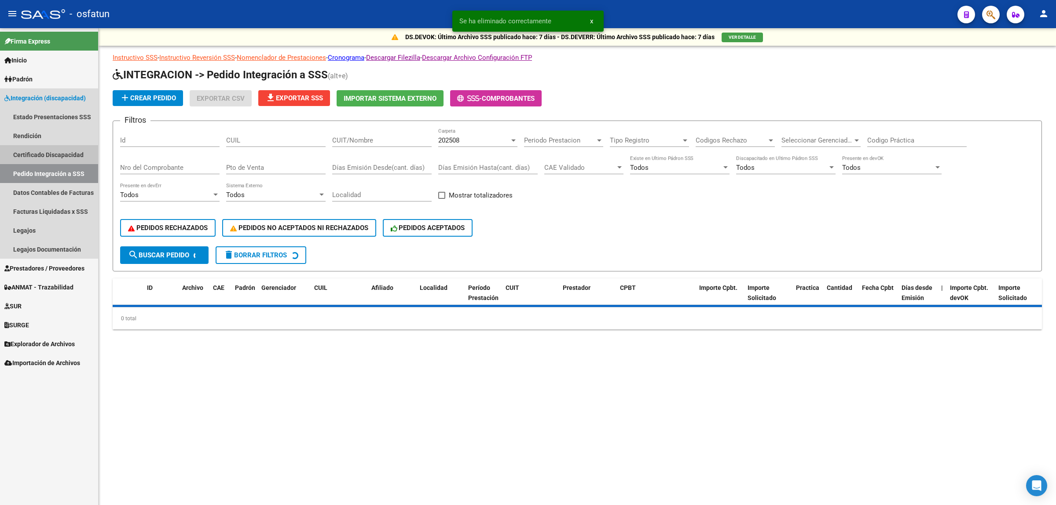
click at [61, 157] on link "Certificado Discapacidad" at bounding box center [49, 154] width 98 height 19
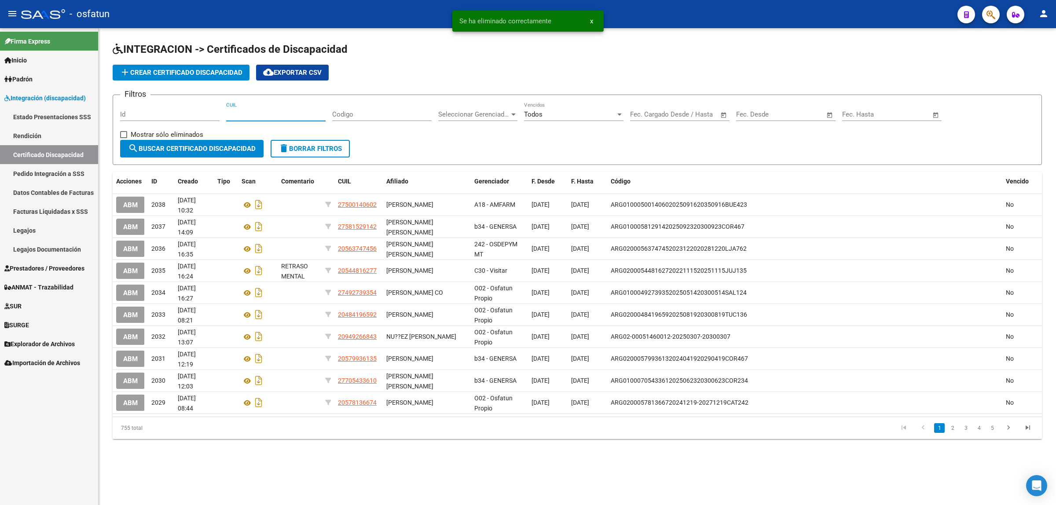
click at [255, 110] on input "CUIL" at bounding box center [275, 114] width 99 height 8
paste input "27-50014060-2"
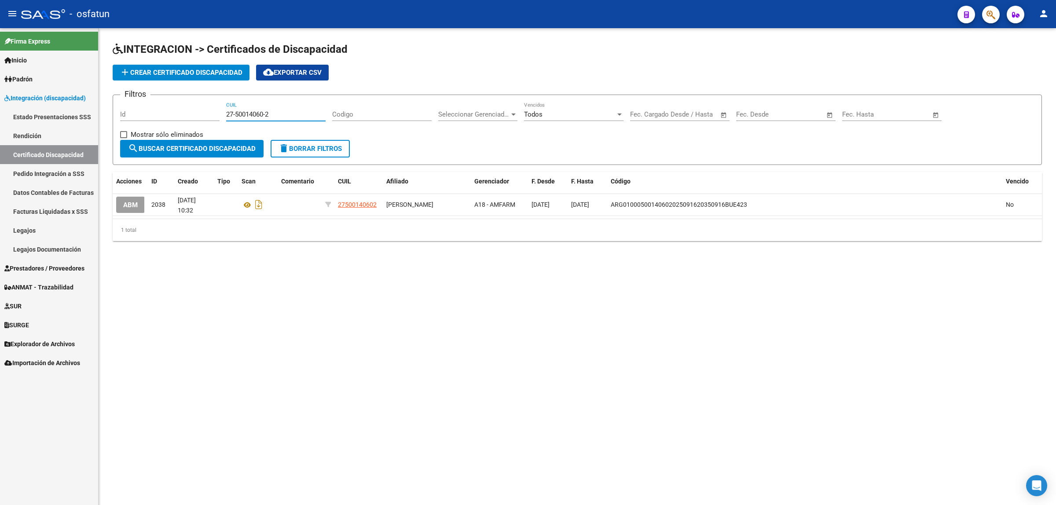
type input "27-50014060-2"
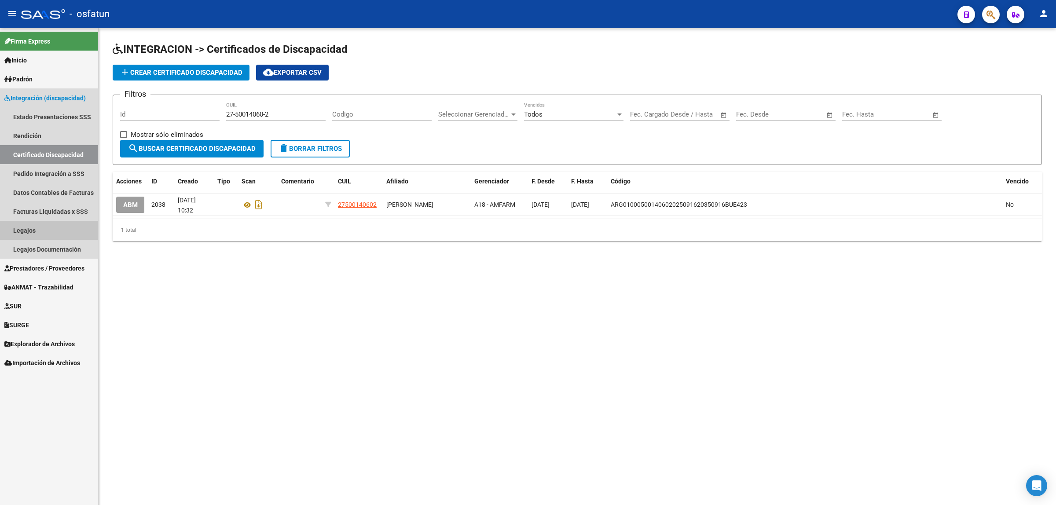
click at [51, 235] on link "Legajos" at bounding box center [49, 230] width 98 height 19
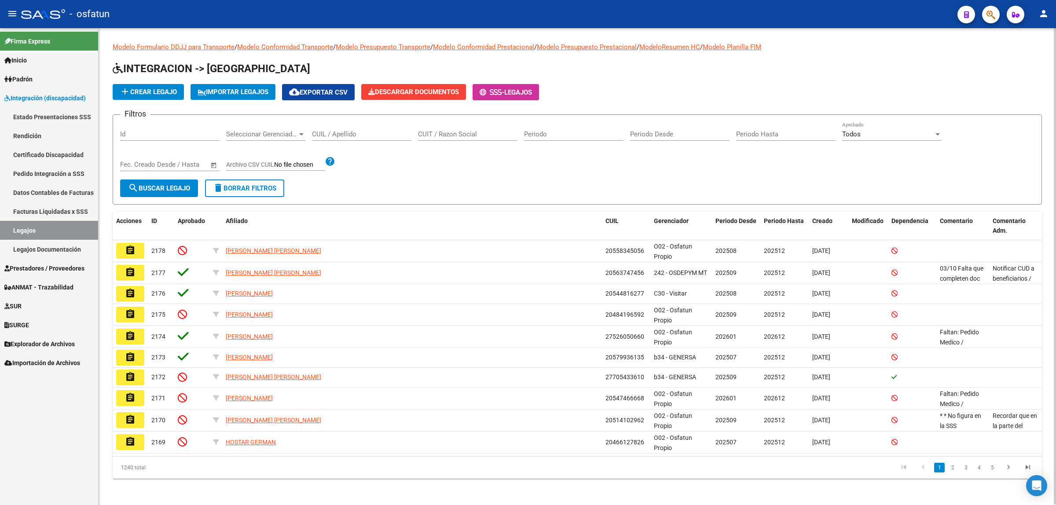
click at [354, 140] on div "CUIL / Apellido" at bounding box center [361, 135] width 99 height 27
click at [350, 135] on input "CUIL / Apellido" at bounding box center [361, 134] width 99 height 8
paste input "Salas Benjamin"
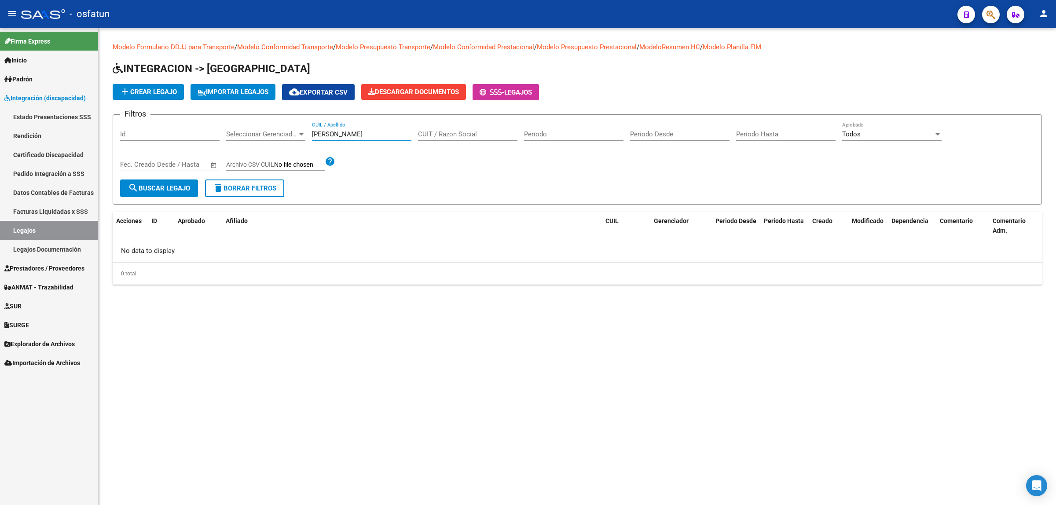
click at [342, 133] on input "Salas Benjamin" at bounding box center [361, 134] width 99 height 8
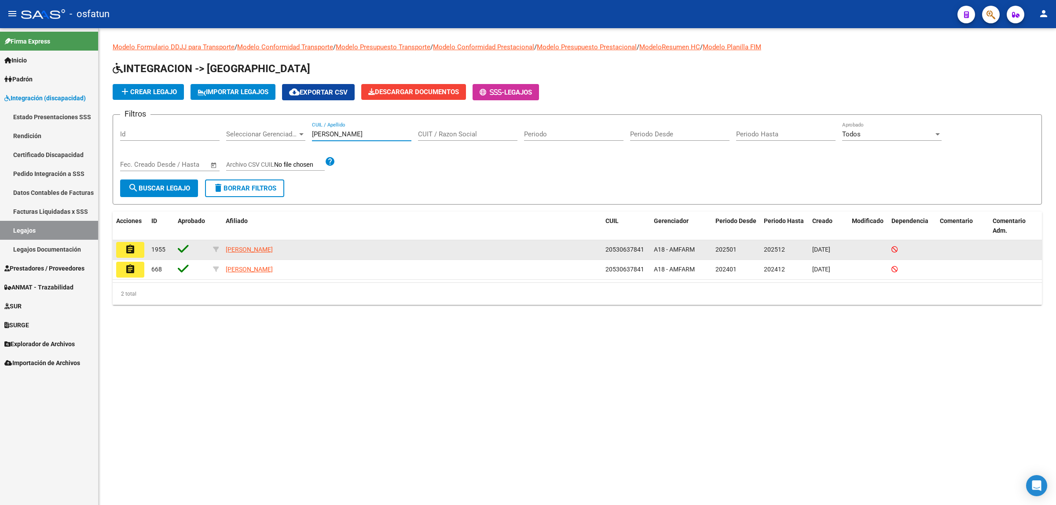
type input "Salas"
click at [622, 253] on div "20530637841" at bounding box center [625, 250] width 41 height 10
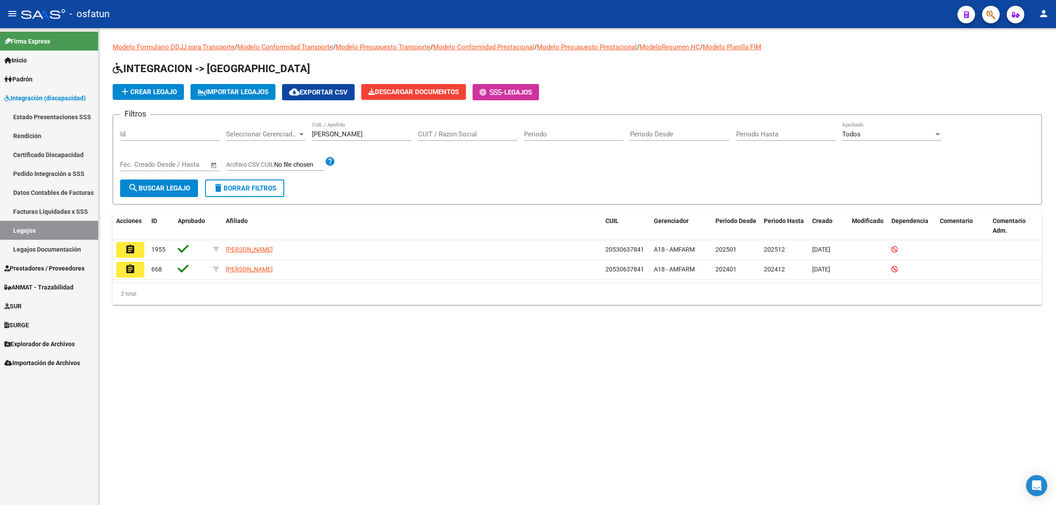
copy span "20530637841"
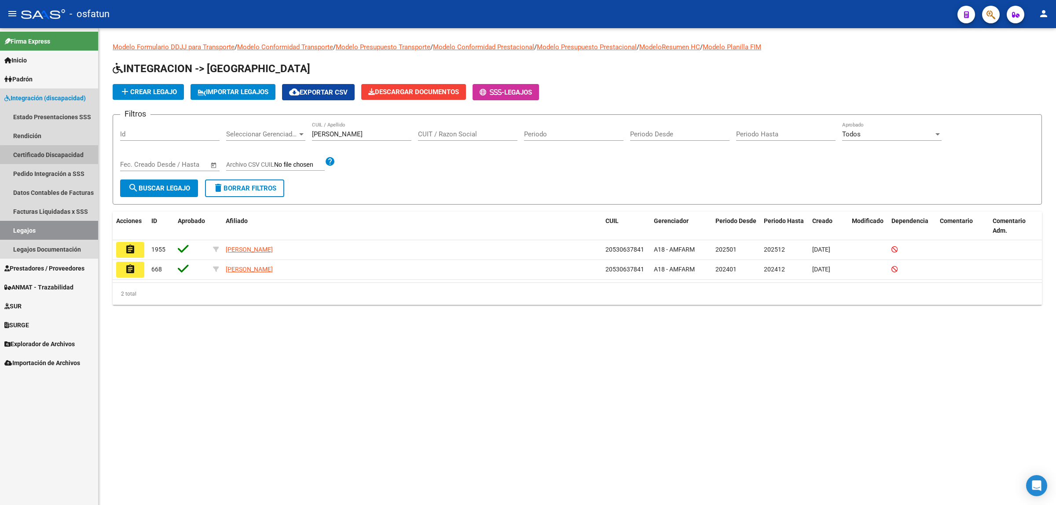
click at [67, 161] on link "Certificado Discapacidad" at bounding box center [49, 154] width 98 height 19
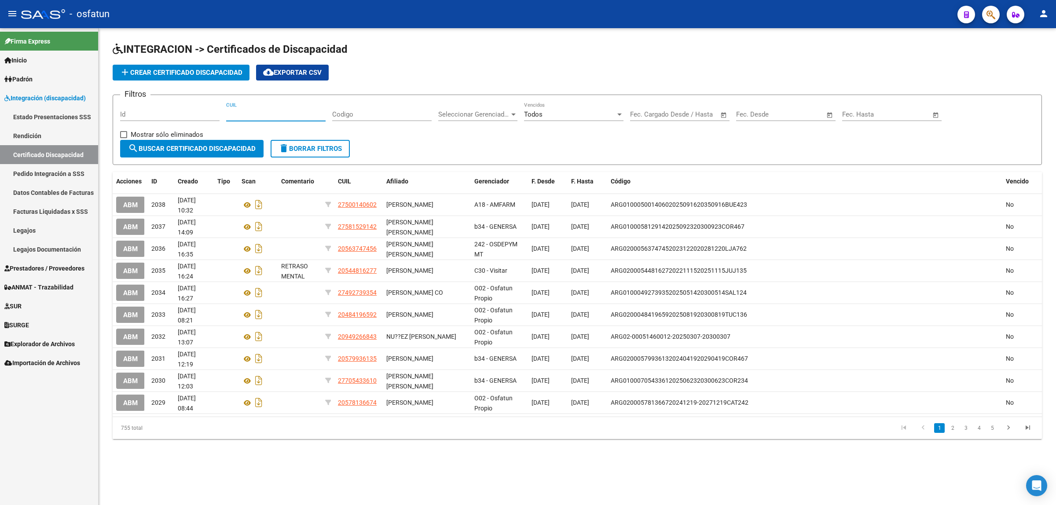
click at [274, 117] on input "CUIL" at bounding box center [275, 114] width 99 height 8
paste input "20-53063784-1"
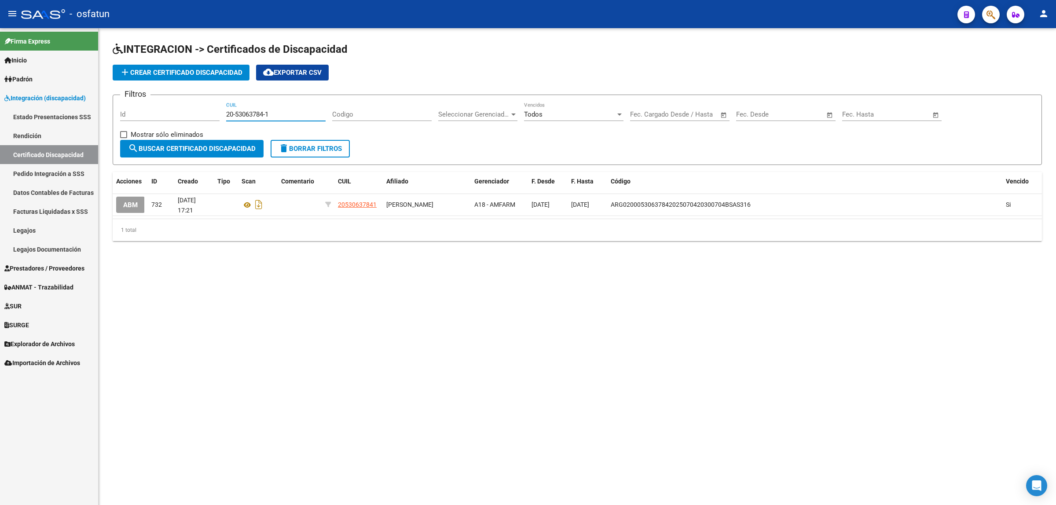
type input "20-53063784-1"
click at [139, 135] on span "Mostrar sólo eliminados" at bounding box center [167, 134] width 73 height 11
click at [124, 138] on input "Mostrar sólo eliminados" at bounding box center [123, 138] width 0 height 0
checkbox input "true"
click at [227, 146] on span "search Buscar Certificado Discapacidad" at bounding box center [192, 149] width 128 height 8
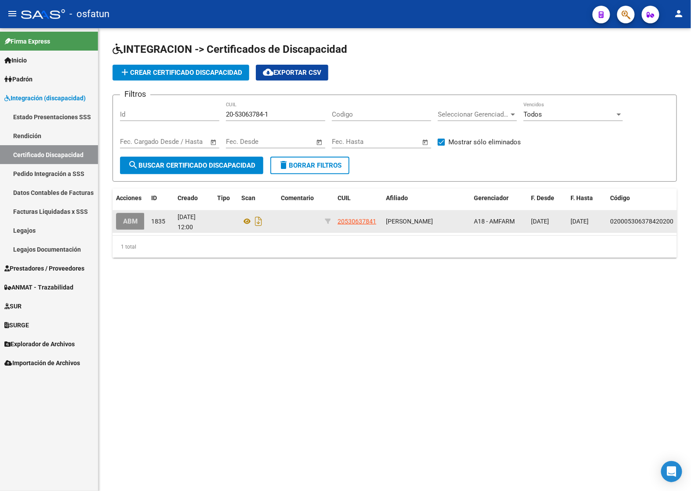
click at [132, 219] on span "ABM" at bounding box center [130, 222] width 15 height 8
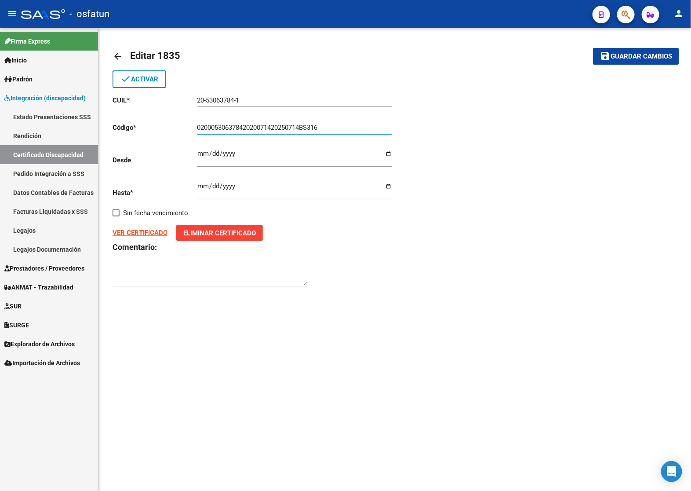
click at [198, 128] on input "02000530637842020071420250714BS316" at bounding box center [294, 128] width 195 height 8
click at [254, 127] on input "ARG02000530637842020071420250714BS316" at bounding box center [294, 128] width 195 height 8
drag, startPoint x: 271, startPoint y: 126, endPoint x: 265, endPoint y: 128, distance: 5.6
click at [270, 127] on input "ARG02000530637842020071420250714BS316" at bounding box center [294, 128] width 195 height 8
click at [265, 128] on input "ARG02000530637842020071420250714BS316" at bounding box center [294, 128] width 195 height 8
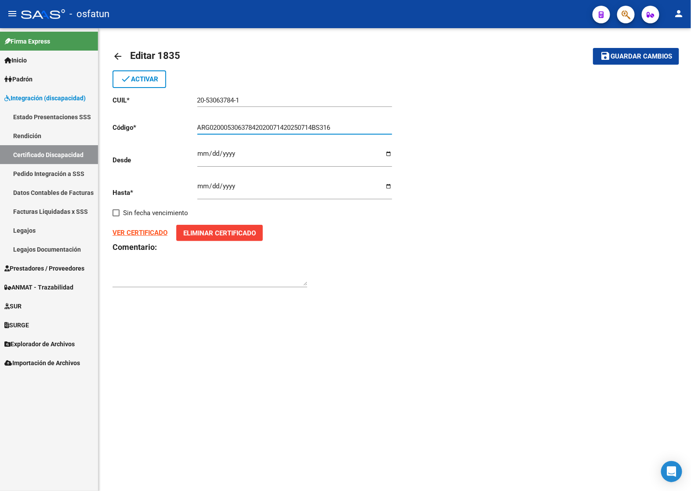
click at [260, 128] on input "ARG02000530637842020071420250714BS316" at bounding box center [294, 128] width 195 height 8
paste input "-02-00053063784-20250704-20300704-BUE-"
click at [212, 128] on input "ARG-02-00053063784-20250704-20300704-BUE-316" at bounding box center [294, 128] width 195 height 8
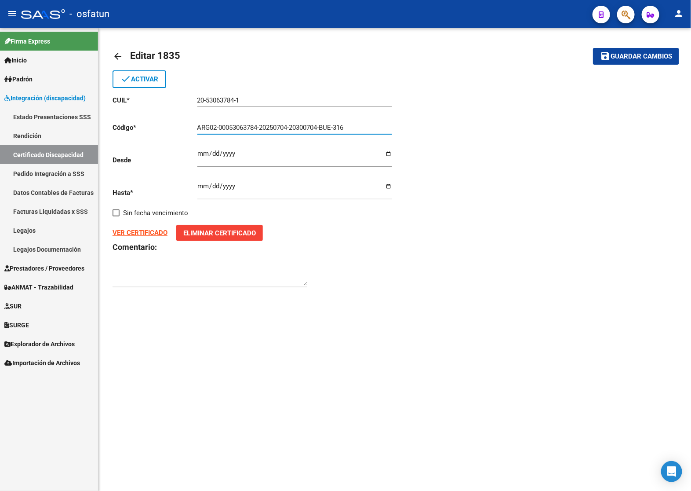
click at [221, 128] on input "ARG02-00053063784-20250704-20300704-BUE-316" at bounding box center [294, 128] width 195 height 8
click at [220, 126] on input "ARG02-00053063784-20250704-20300704-BUE-316" at bounding box center [294, 128] width 195 height 8
click at [260, 126] on input "ARG0200053063784-20250704-20300704-BUE-316" at bounding box center [294, 128] width 195 height 8
click at [291, 126] on input "ARG020005306378420250704-20300704-BUE-316" at bounding box center [294, 128] width 195 height 8
click at [319, 124] on input "ARG02000530637842025070420300704-BUE-316" at bounding box center [294, 128] width 195 height 8
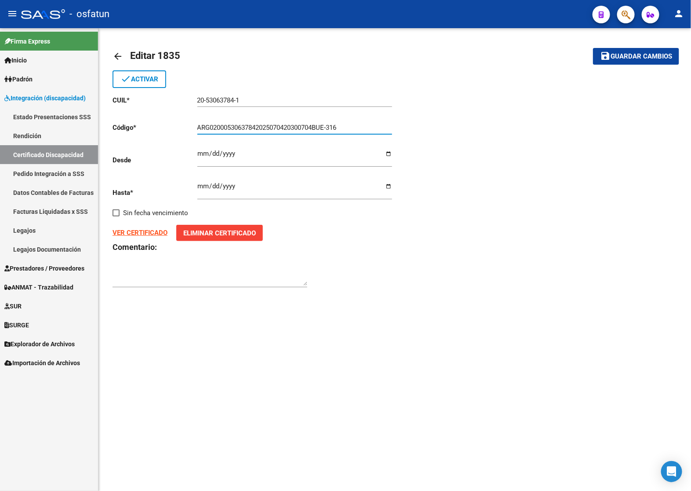
click at [332, 128] on input "ARG02000530637842025070420300704BUE-316" at bounding box center [294, 128] width 195 height 8
type input "ARG02000530637842025070420300704BUE316"
click at [201, 155] on input "2020-07-31" at bounding box center [294, 157] width 195 height 14
type input "2025-07-04"
click at [201, 187] on input "2025-07-14" at bounding box center [294, 190] width 195 height 14
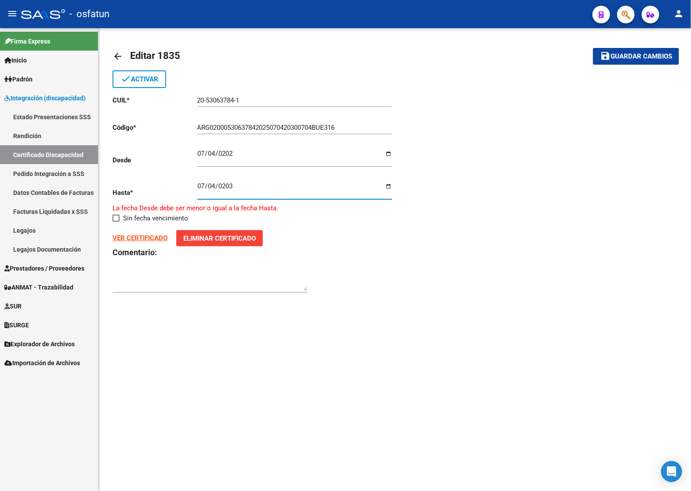
type input "2030-07-04"
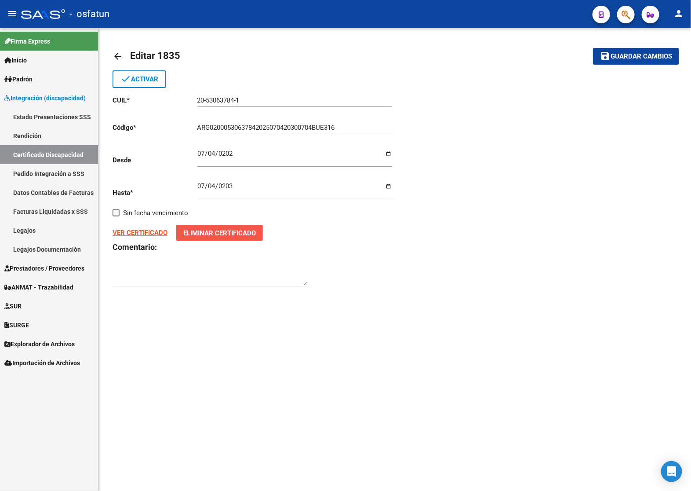
click at [212, 229] on span "Eliminar Certificado" at bounding box center [219, 233] width 73 height 8
click at [202, 236] on input "Seleccionar Archivo" at bounding box center [230, 240] width 117 height 8
type input "C:\fakepath\SALAS T.jpg"
click at [639, 55] on span "Guardar cambios" at bounding box center [642, 57] width 62 height 8
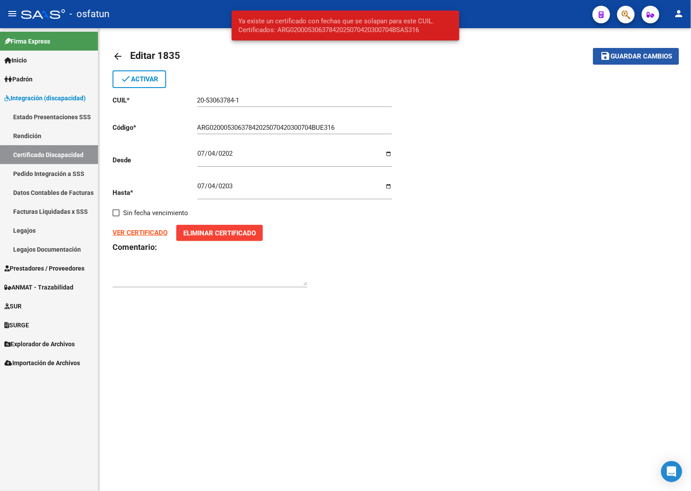
click at [639, 55] on span "Guardar cambios" at bounding box center [642, 57] width 62 height 8
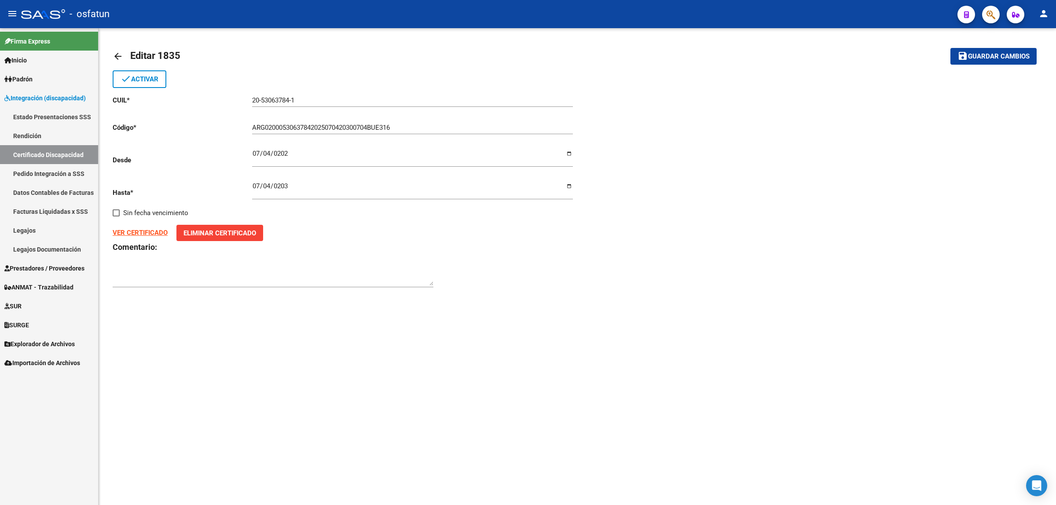
click at [274, 101] on input "20-53063784-1" at bounding box center [412, 100] width 321 height 8
click at [75, 150] on link "Certificado Discapacidad" at bounding box center [49, 154] width 98 height 19
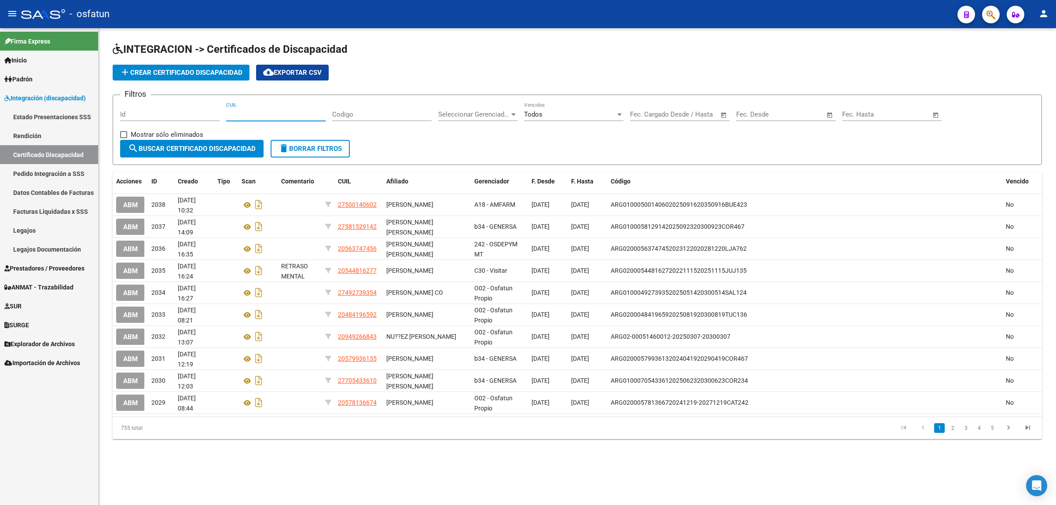
click at [269, 115] on input "CUIL" at bounding box center [275, 114] width 99 height 8
paste input "20-53063784-1"
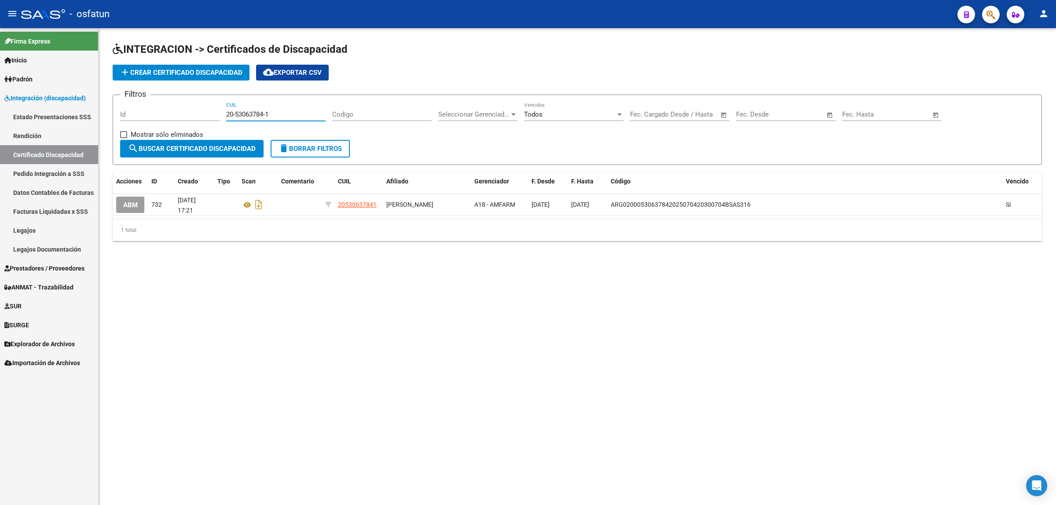
type input "20-53063784-1"
drag, startPoint x: 208, startPoint y: 145, endPoint x: 192, endPoint y: 262, distance: 118.1
click at [201, 265] on div "INTEGRACION -> Certificados de Discapacidad add Crear Certificado Discapacidad …" at bounding box center [577, 148] width 957 height 241
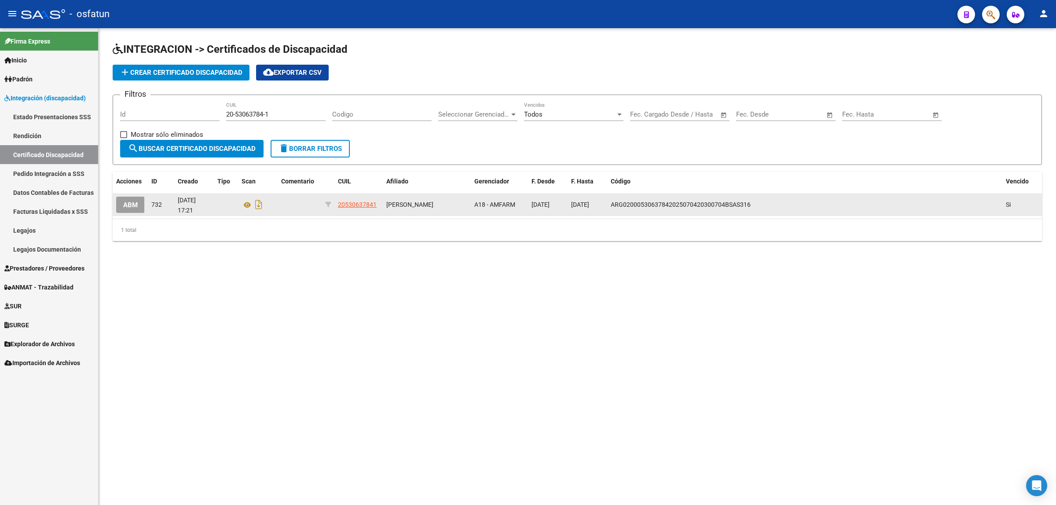
click at [119, 203] on button "ABM" at bounding box center [130, 205] width 29 height 16
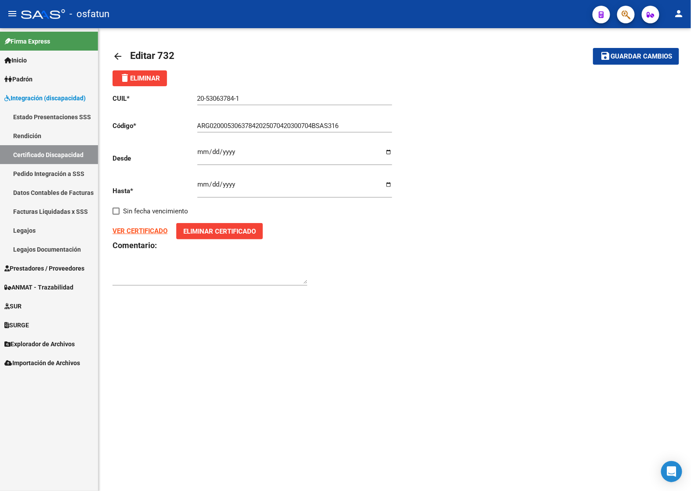
click at [216, 117] on div "ARG02000530637842025070420300704BSAS316 Ingresar el Codigo" at bounding box center [294, 122] width 195 height 19
click at [219, 130] on div "ARG02000530637842025070420300704BSAS316 Ingresar el Codigo" at bounding box center [294, 122] width 195 height 19
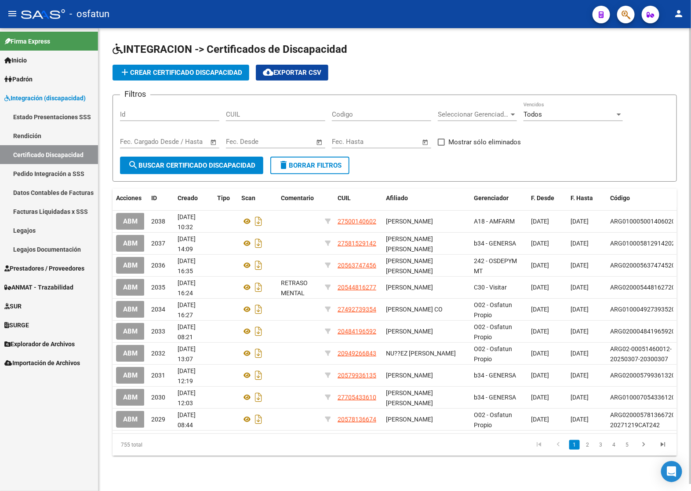
click at [285, 111] on input "CUIL" at bounding box center [275, 114] width 99 height 8
paste input "-53063784"
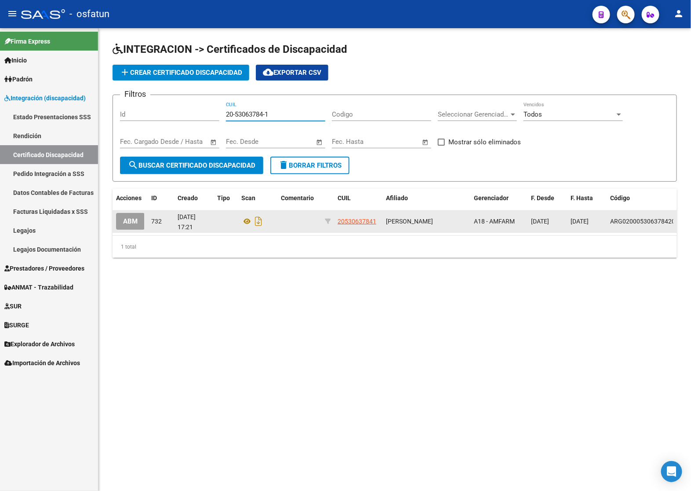
type input "20-53063784-1"
click at [134, 223] on span "ABM" at bounding box center [130, 222] width 15 height 8
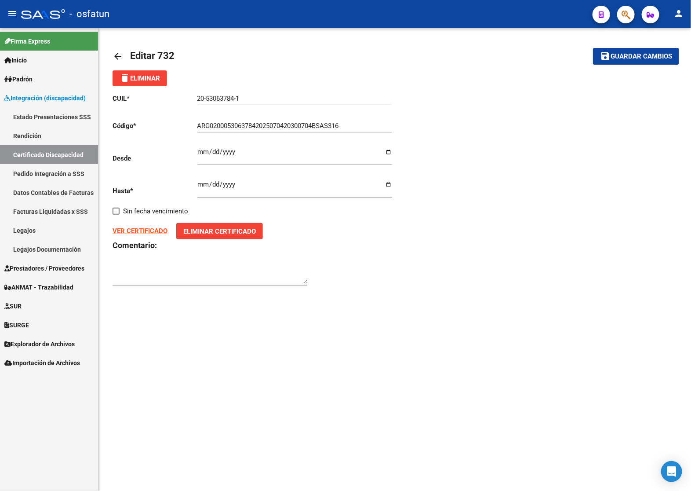
click at [216, 125] on input "ARG02000530637842025070420300704BSAS316" at bounding box center [294, 126] width 195 height 8
click at [339, 124] on input "ARG02000530637842025070420300704BSAS316" at bounding box center [294, 126] width 195 height 8
click at [345, 122] on input "ARG02000530637842025070420300704BSAS316" at bounding box center [294, 126] width 195 height 8
type input "ARG02000530637842025070420300704BSAS311"
drag, startPoint x: 238, startPoint y: 179, endPoint x: 236, endPoint y: 185, distance: 5.9
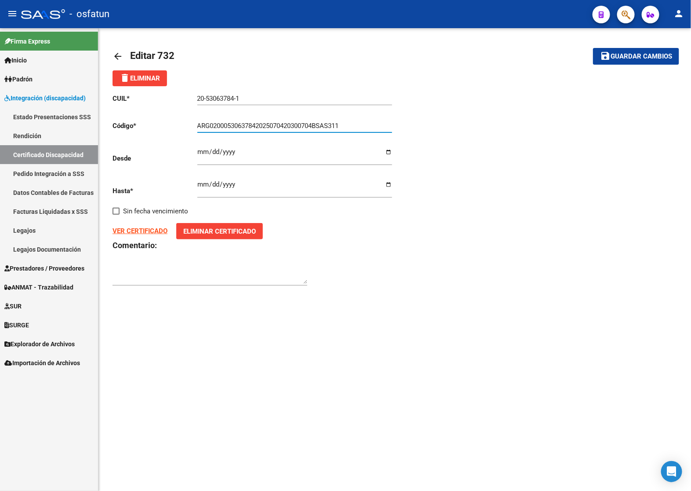
click at [238, 179] on div "2025-07-14 Ingresar fec. Hasta" at bounding box center [294, 185] width 195 height 25
click at [230, 181] on input "2025-07-14" at bounding box center [294, 188] width 195 height 14
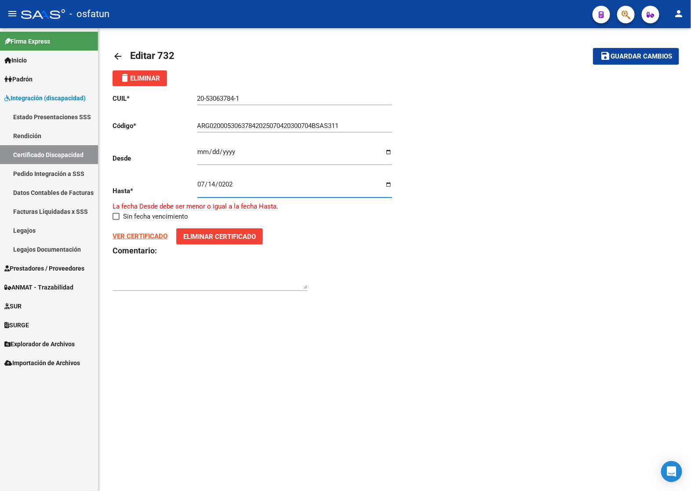
type input "2020-07-14"
click at [674, 53] on button "save Guardar cambios" at bounding box center [636, 56] width 86 height 16
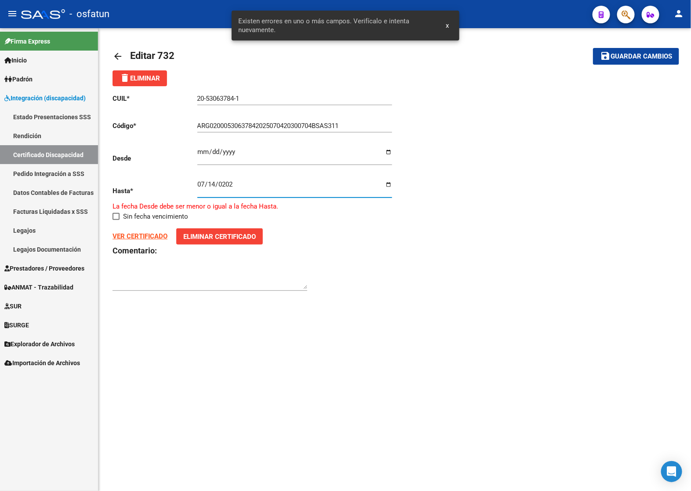
click at [292, 194] on input "2020-07-14" at bounding box center [294, 188] width 195 height 14
drag, startPoint x: 297, startPoint y: 234, endPoint x: 256, endPoint y: 222, distance: 43.1
click at [297, 234] on div "VER CERTIFICADO Eliminar Certificado" at bounding box center [254, 236] width 282 height 16
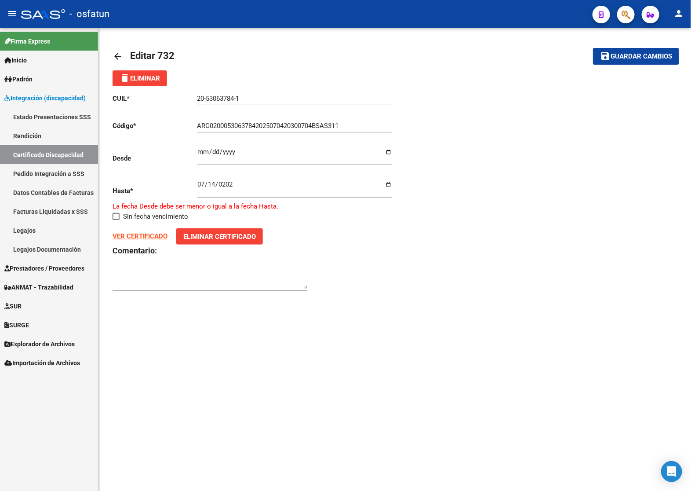
click at [146, 234] on strong "VER CERTIFICADO" at bounding box center [140, 236] width 55 height 8
click at [216, 125] on input "ARG02000530637842025070420300704BSAS311" at bounding box center [294, 126] width 195 height 8
click at [227, 123] on input "ARG02000530637842025070420300704BSAS311" at bounding box center [294, 126] width 195 height 8
click at [234, 124] on input "ARG02000530637842025070420300704BSAS311" at bounding box center [294, 126] width 195 height 8
drag, startPoint x: 263, startPoint y: 118, endPoint x: 256, endPoint y: 123, distance: 8.8
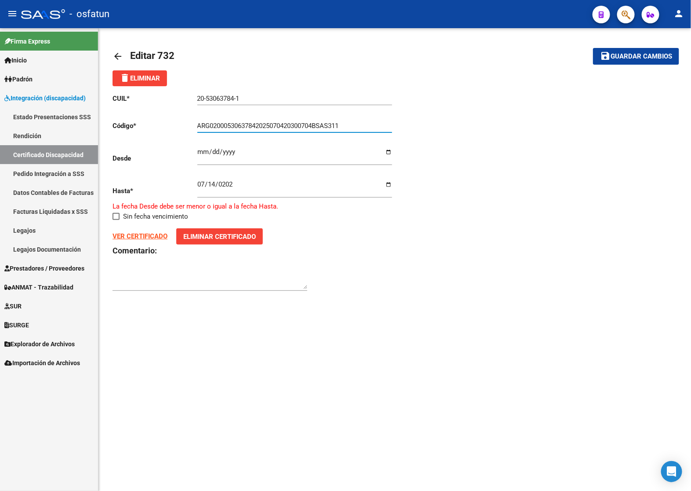
click at [257, 122] on div "ARG02000530637842025070420300704BSAS311 Ingresar el Codigo" at bounding box center [294, 122] width 195 height 19
click at [252, 126] on input "ARG02000530637842025070420300704BSAS311" at bounding box center [294, 126] width 195 height 8
click at [271, 124] on input "ARG02000530637842025070420300704BSAS311" at bounding box center [294, 126] width 195 height 8
click at [354, 120] on div "ARG02000530637842020071420251704BSAS311 Ingresar el Codigo" at bounding box center [294, 122] width 195 height 19
click at [351, 122] on input "ARG02000530637842020071420251704BSAS311" at bounding box center [294, 126] width 195 height 8
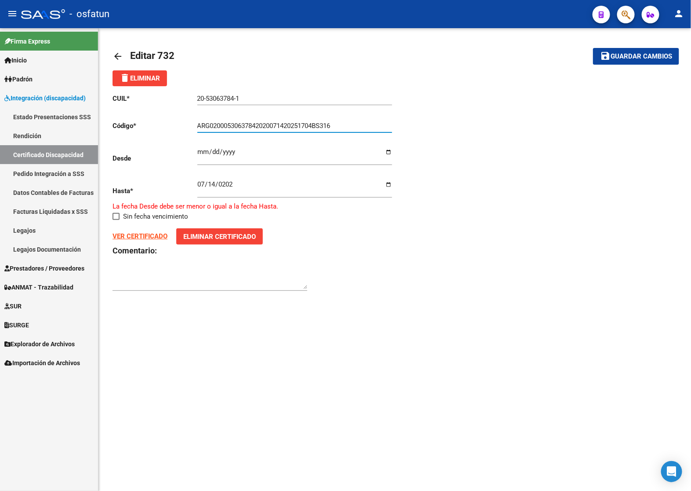
type input "ARG02000530637842020071420251704BS316"
click at [196, 154] on p "Desde" at bounding box center [155, 159] width 85 height 10
click at [201, 152] on input "2020-07-31" at bounding box center [294, 155] width 195 height 14
drag, startPoint x: 352, startPoint y: 329, endPoint x: 344, endPoint y: 324, distance: 8.9
click at [349, 327] on mat-sidenav-content "arrow_back Editar 732 save Guardar cambios delete Eliminar CUIL * 20-53063784-1…" at bounding box center [395, 259] width 593 height 463
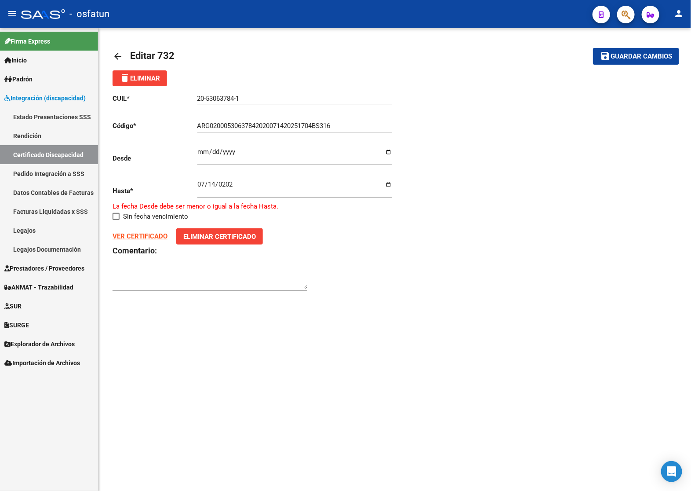
click at [199, 152] on input "2020-07-31" at bounding box center [294, 155] width 195 height 14
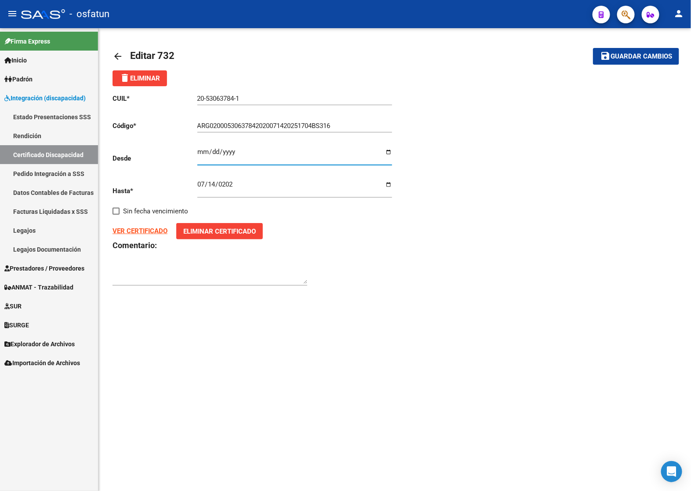
type input "2020-07-31"
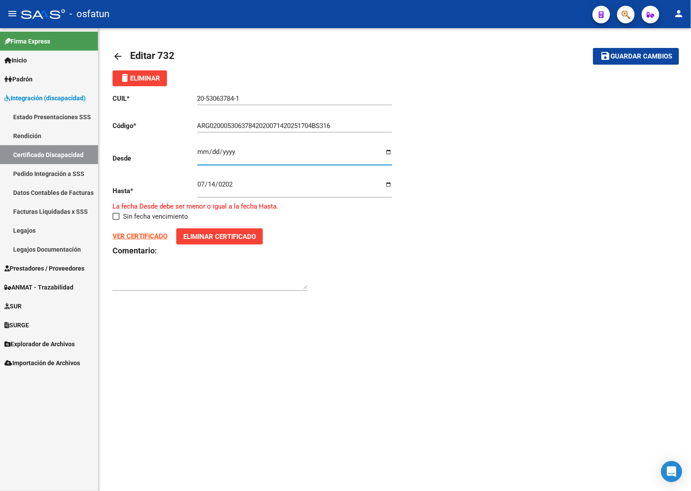
click at [242, 183] on input "2020-07-14" at bounding box center [294, 188] width 195 height 14
drag, startPoint x: 236, startPoint y: 185, endPoint x: 224, endPoint y: 187, distance: 12.1
click at [236, 186] on input "2020-07-14" at bounding box center [294, 188] width 195 height 14
click at [224, 187] on input "2020-07-14" at bounding box center [294, 188] width 195 height 14
click at [223, 186] on input "2020-07-14" at bounding box center [294, 188] width 195 height 14
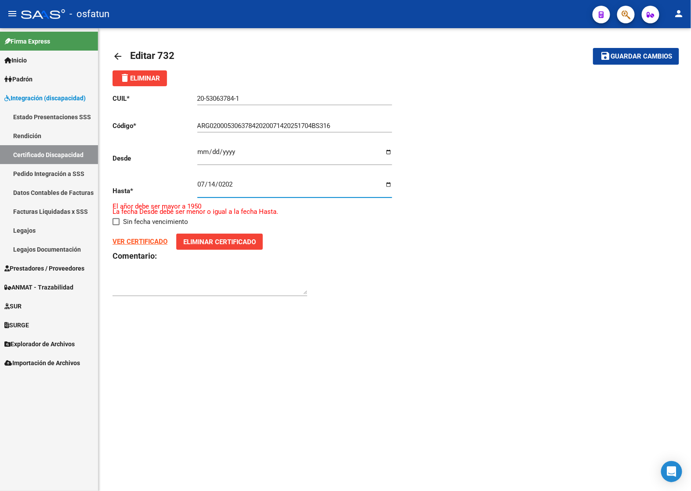
type input "2025-07-14"
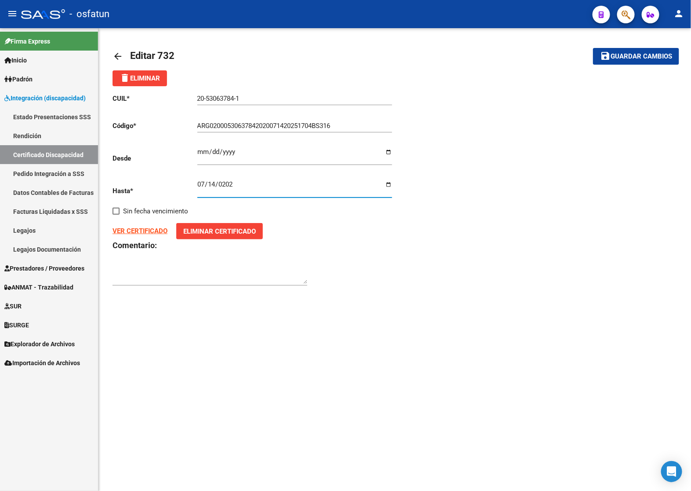
drag, startPoint x: 629, startPoint y: 56, endPoint x: 617, endPoint y: 62, distance: 13.8
click at [623, 59] on span "Guardar cambios" at bounding box center [642, 57] width 62 height 8
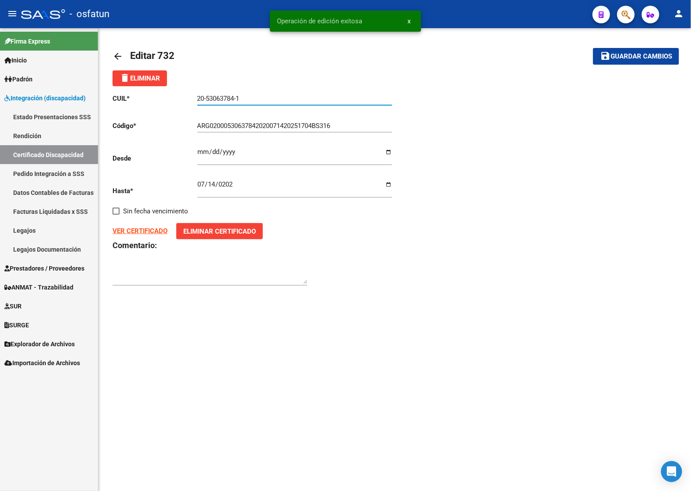
click at [216, 101] on input "20-53063784-1" at bounding box center [294, 99] width 195 height 8
click at [53, 150] on link "Certificado Discapacidad" at bounding box center [49, 154] width 98 height 19
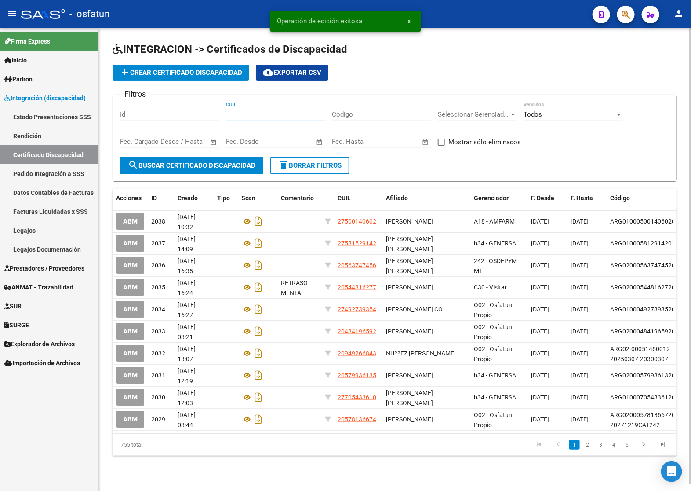
click at [286, 113] on input "CUIL" at bounding box center [275, 114] width 99 height 8
paste input "20-53063784-1"
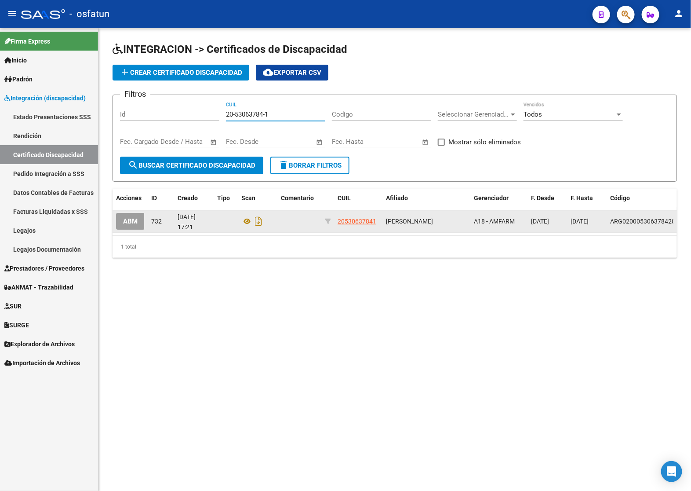
type input "20-53063784-1"
click at [130, 223] on button "ABM" at bounding box center [130, 221] width 29 height 16
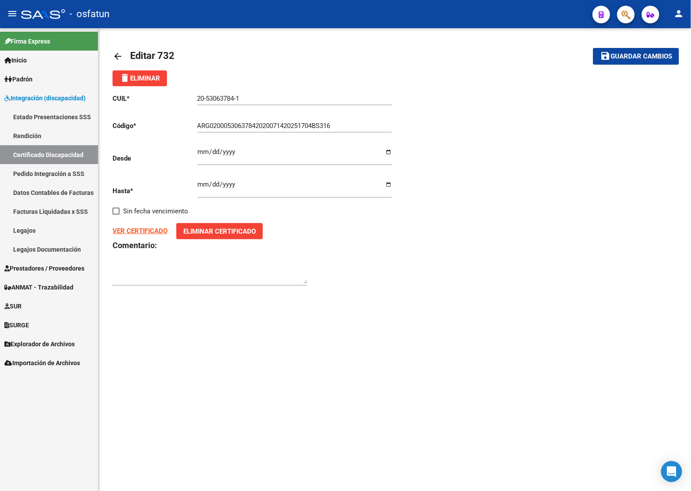
click at [144, 227] on strong "VER CERTIFICADO" at bounding box center [140, 231] width 55 height 8
click at [55, 152] on link "Certificado Discapacidad" at bounding box center [49, 154] width 98 height 19
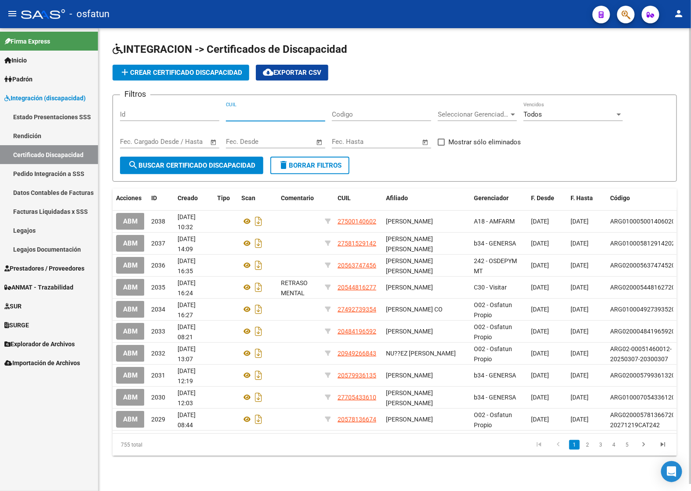
click at [281, 111] on input "CUIL" at bounding box center [275, 114] width 99 height 8
paste input "20-53063784-1"
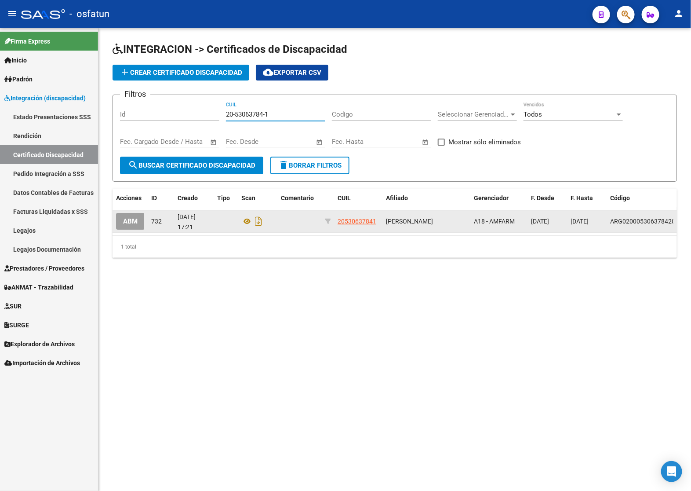
type input "20-53063784-1"
click at [131, 218] on span "ABM" at bounding box center [130, 222] width 15 height 8
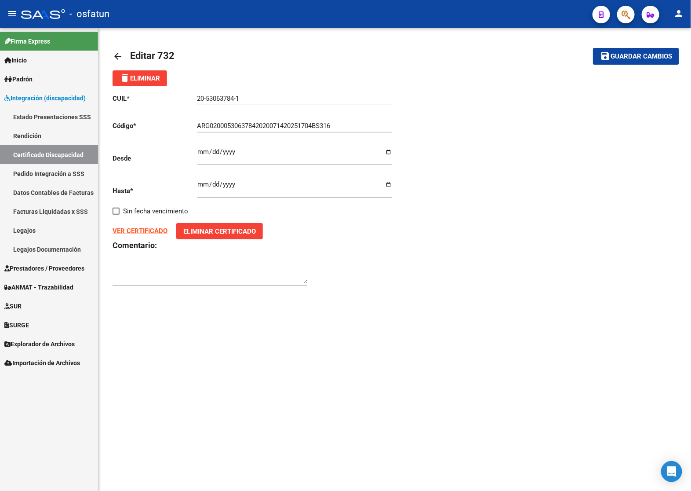
click at [72, 150] on link "Certificado Discapacidad" at bounding box center [49, 154] width 98 height 19
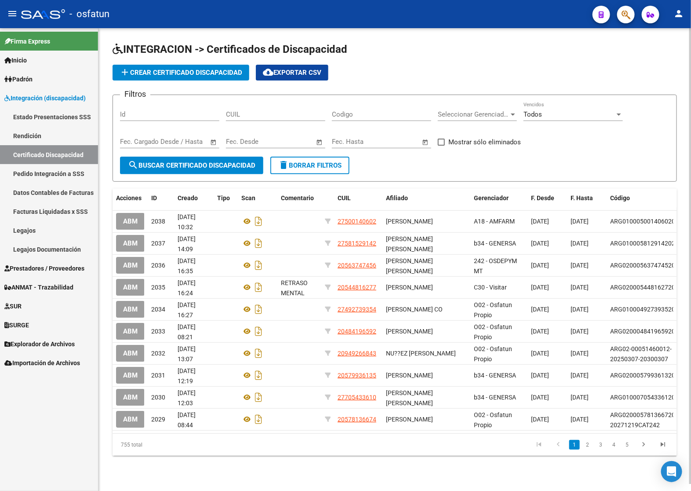
click at [268, 110] on input "CUIL" at bounding box center [275, 114] width 99 height 8
paste input "20-53063784-1"
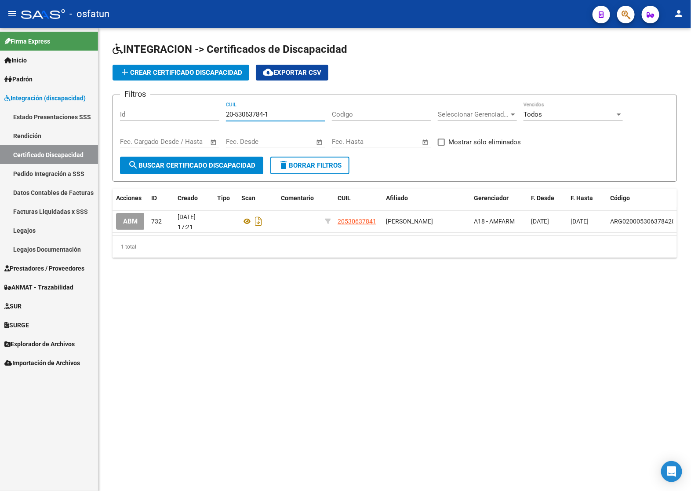
type input "20-53063784-1"
click at [445, 140] on label "Mostrar sólo eliminados" at bounding box center [479, 142] width 83 height 11
click at [442, 146] on input "Mostrar sólo eliminados" at bounding box center [441, 146] width 0 height 0
checkbox input "true"
click at [187, 167] on span "search Buscar Certificado Discapacidad" at bounding box center [192, 165] width 128 height 8
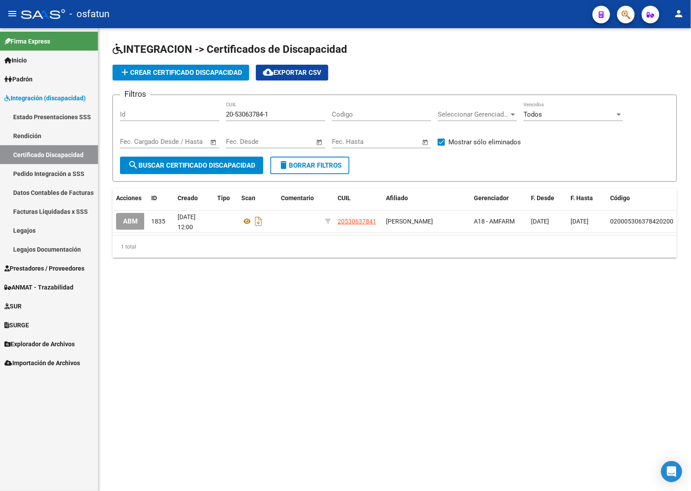
click at [47, 174] on link "Pedido Integración a SSS" at bounding box center [49, 173] width 98 height 19
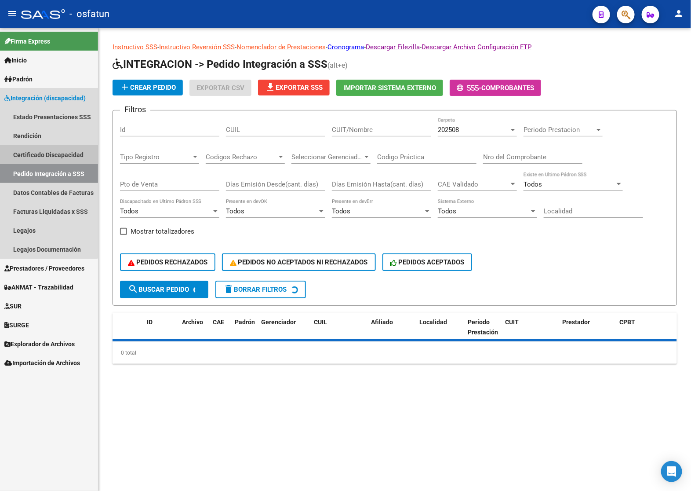
click at [36, 155] on link "Certificado Discapacidad" at bounding box center [49, 154] width 98 height 19
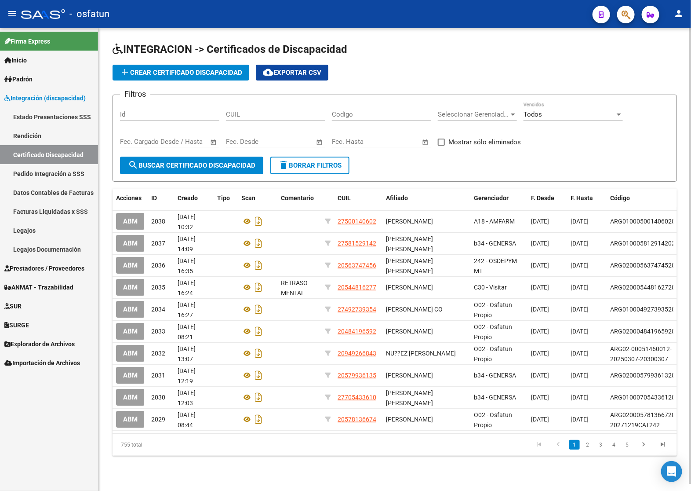
click at [268, 113] on input "CUIL" at bounding box center [275, 114] width 99 height 8
paste input "20-53063784-1"
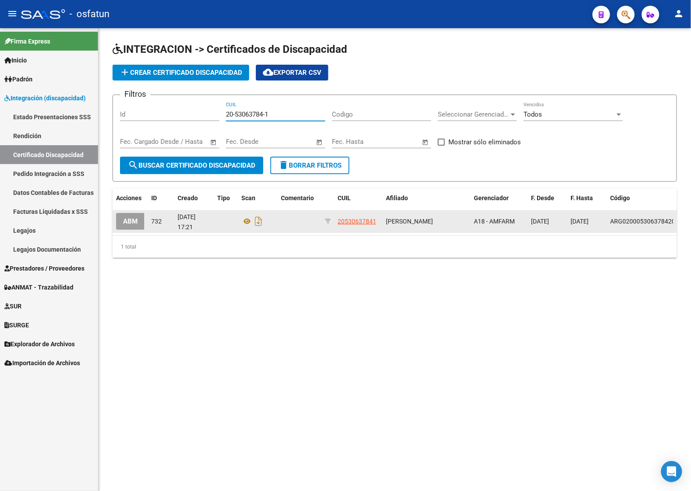
type input "20-53063784-1"
click at [135, 215] on button "ABM" at bounding box center [130, 221] width 29 height 16
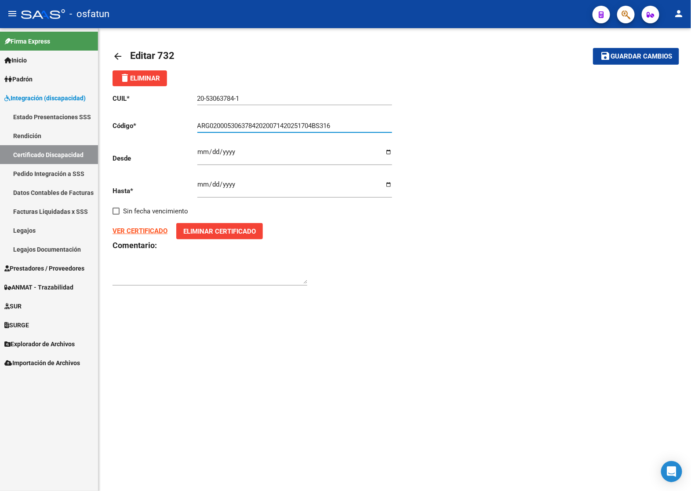
click at [254, 122] on input "ARG02000530637842020071420251704BS316" at bounding box center [294, 126] width 195 height 8
paste input "-02-00053063784-20250704-20300704-BUE-"
click at [212, 123] on input "ARG-02-00053063784-20250704-20300704-BUE-316" at bounding box center [294, 126] width 195 height 8
click at [218, 124] on input "ARG02-00053063784-20250704-20300704-BUE-316" at bounding box center [294, 126] width 195 height 8
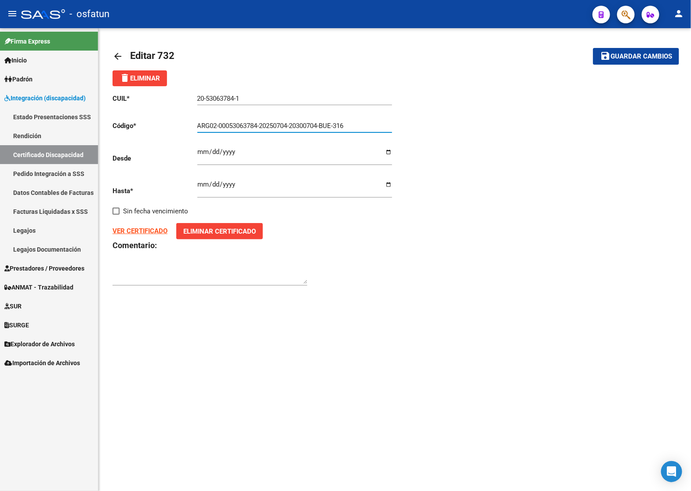
click at [219, 124] on input "ARG02-00053063784-20250704-20300704-BUE-316" at bounding box center [294, 126] width 195 height 8
click at [260, 124] on input "ARG0200053063784-20250704-20300704-BUE-316" at bounding box center [294, 126] width 195 height 8
click at [291, 125] on input "ARG020005306378420250704-20300704-BUE-316" at bounding box center [294, 126] width 195 height 8
click at [319, 124] on input "ARG02000530637842025070420300704-BUE-316" at bounding box center [294, 126] width 195 height 8
click at [331, 125] on input "ARG02000530637842025070420300704BUE-316" at bounding box center [294, 126] width 195 height 8
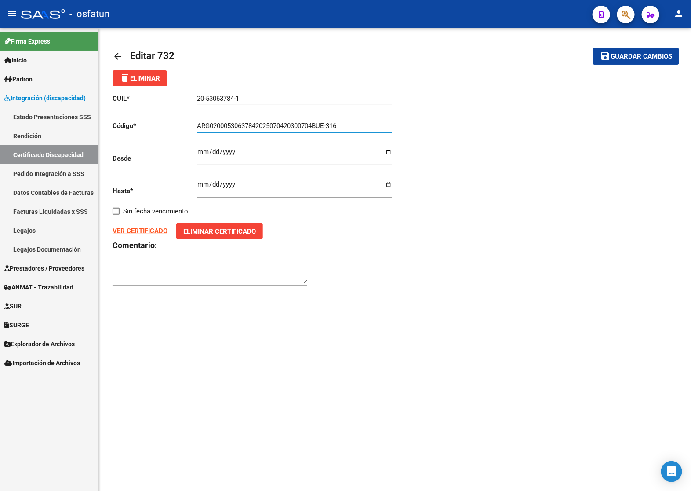
click at [333, 125] on input "ARG02000530637842025070420300704BUE-316" at bounding box center [294, 126] width 195 height 8
type input "ARG02000530637842025070420300704BUE316"
click at [198, 153] on input "2020-07-31" at bounding box center [294, 155] width 195 height 14
type input "2025-07-04"
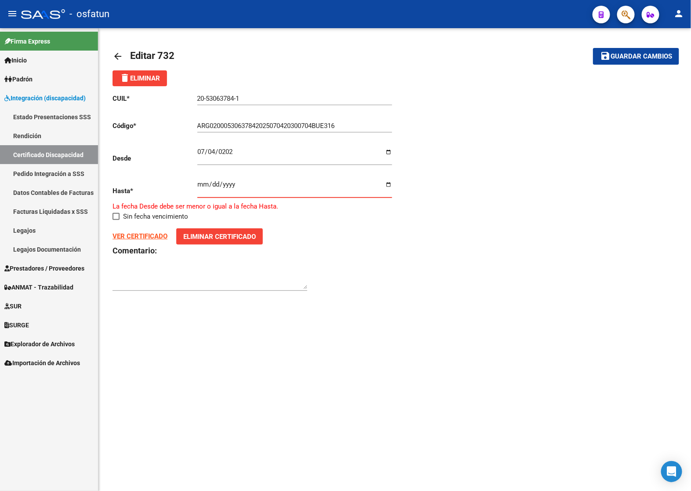
type input "2025-07-04"
type input "2030-07-04"
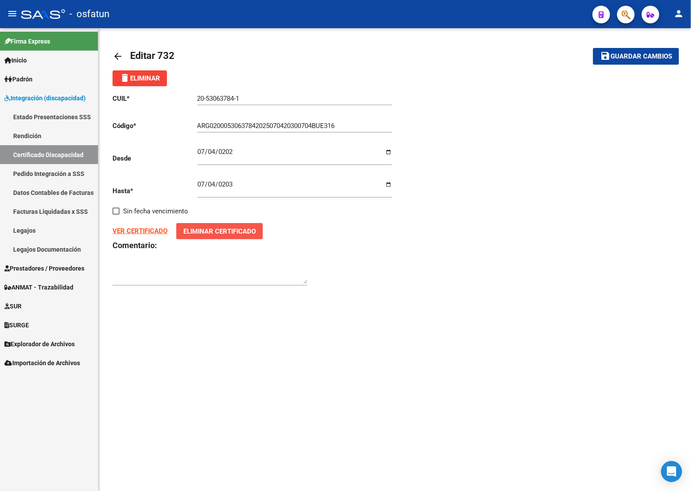
click at [208, 227] on span "Eliminar Certificado" at bounding box center [219, 231] width 73 height 8
click at [212, 238] on input "Seleccionar Archivo" at bounding box center [230, 238] width 117 height 8
type input "C:\fakepath\SALAS T.jpg"
click at [628, 63] on button "save Guardar cambios" at bounding box center [636, 56] width 86 height 16
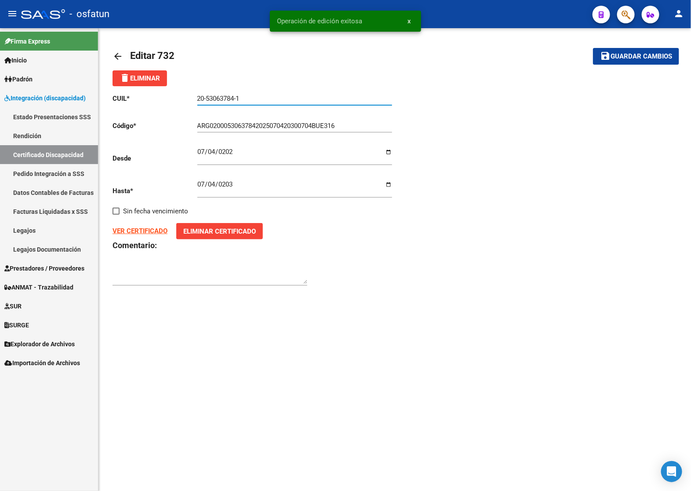
click at [223, 102] on input "20-53063784-1" at bounding box center [294, 99] width 195 height 8
click at [23, 157] on link "Certificado Discapacidad" at bounding box center [49, 154] width 98 height 19
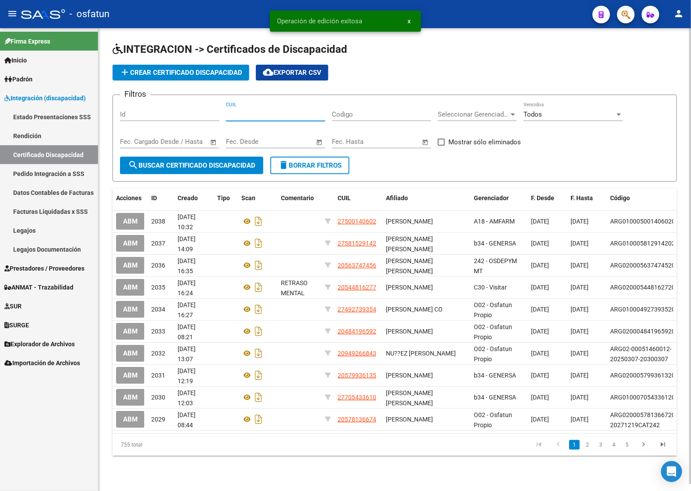
click at [263, 110] on input "CUIL" at bounding box center [275, 114] width 99 height 8
paste input "20-53063784-1"
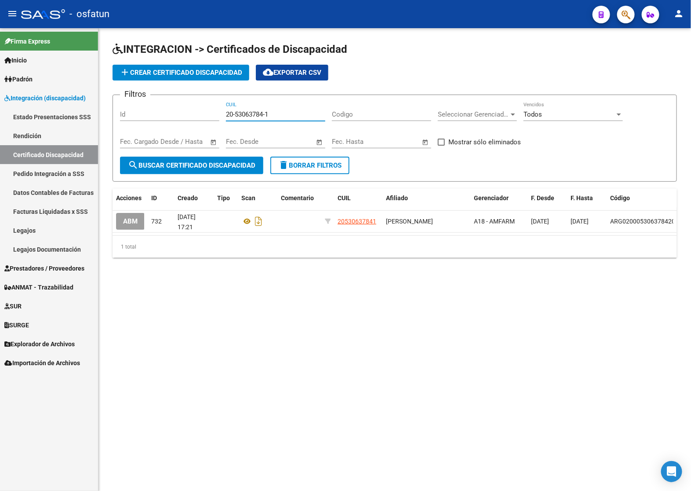
scroll to position [0, 40]
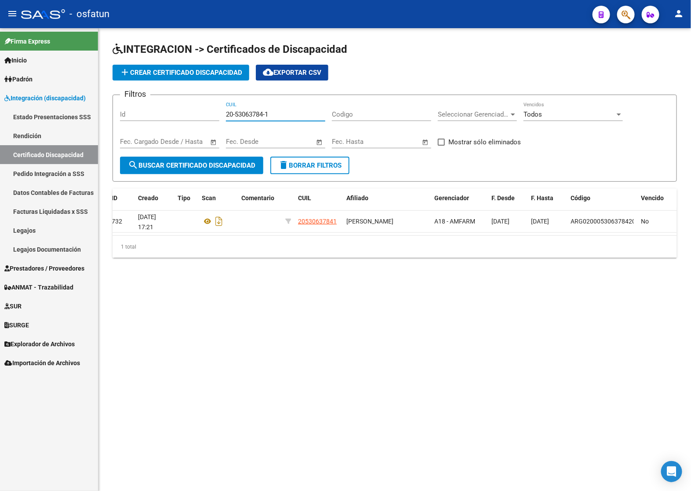
type input "20-53063784-1"
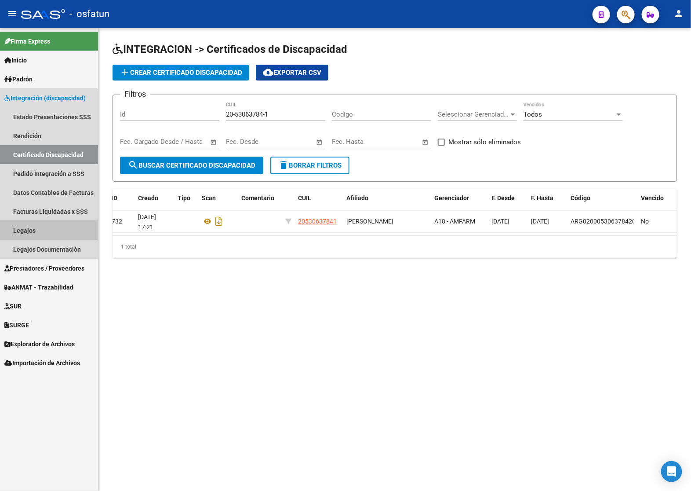
click at [36, 221] on link "Legajos" at bounding box center [49, 230] width 98 height 19
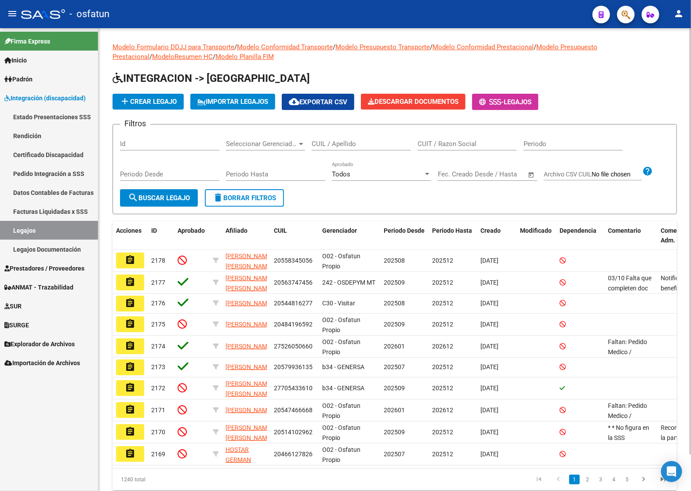
drag, startPoint x: 354, startPoint y: 126, endPoint x: 351, endPoint y: 140, distance: 14.5
click at [353, 136] on form "Filtros Id Seleccionar Gerenciador Seleccionar Gerenciador CUIL / Apellido CUIT…" at bounding box center [395, 169] width 565 height 90
click at [351, 142] on input "CUIL / Apellido" at bounding box center [361, 144] width 99 height 8
paste input "Josias"
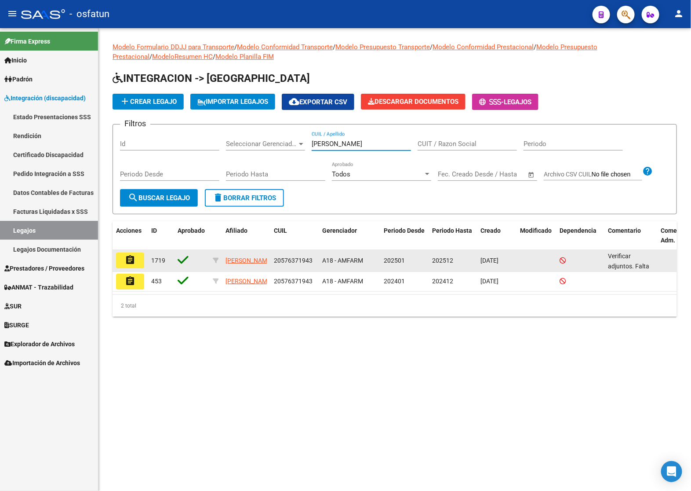
type input "Josias"
click at [135, 262] on mat-icon "assignment" at bounding box center [130, 260] width 11 height 11
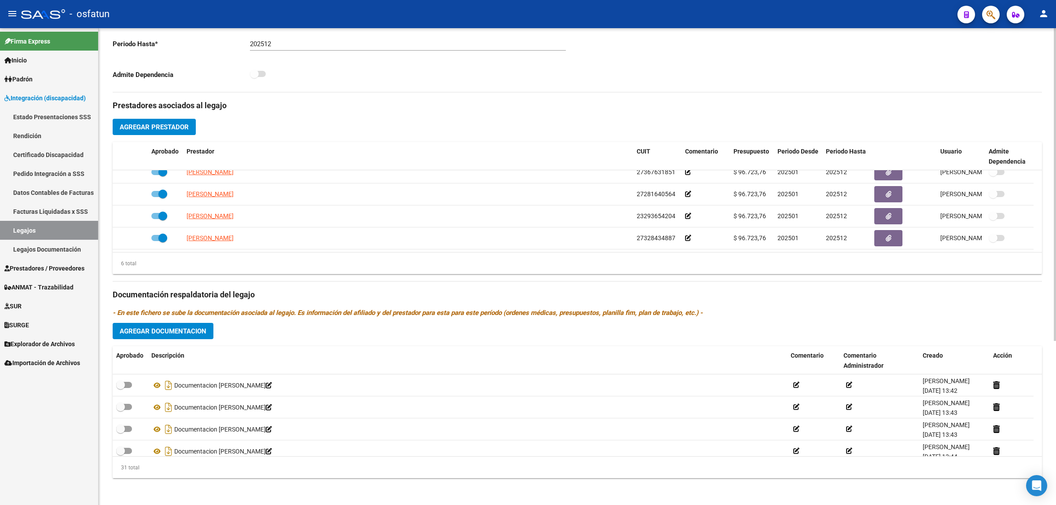
scroll to position [251, 0]
drag, startPoint x: 1043, startPoint y: 222, endPoint x: 1048, endPoint y: 190, distance: 32.5
click at [1048, 190] on div "arrow_back Editar 1719 save Guardar cambios Legajo de Integración Modelo Formul…" at bounding box center [577, 141] width 957 height 728
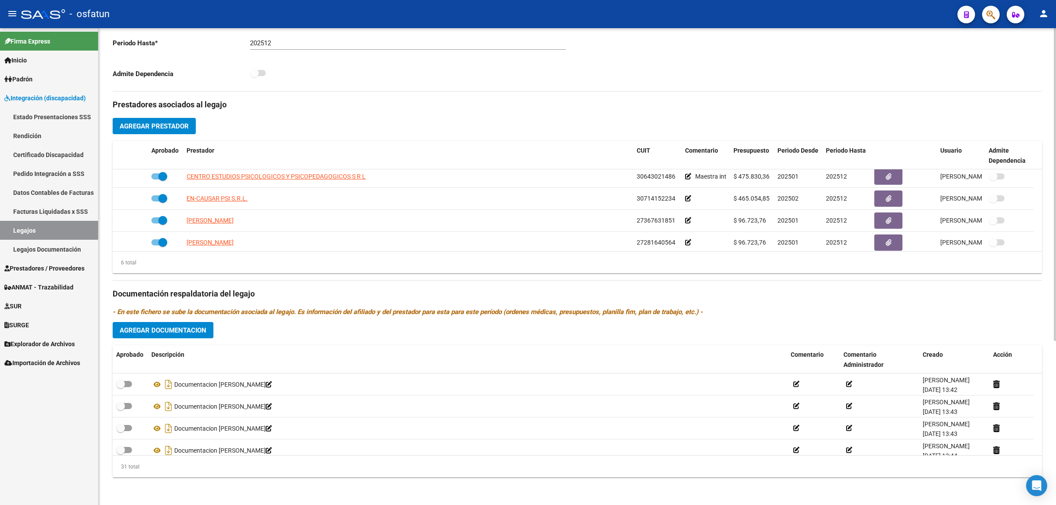
scroll to position [0, 0]
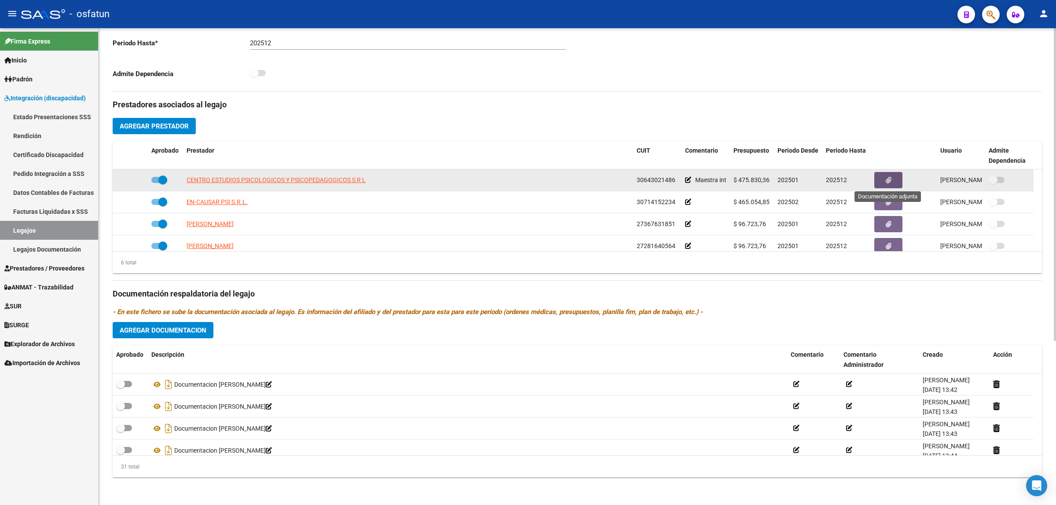
click at [895, 179] on button "button" at bounding box center [888, 180] width 28 height 16
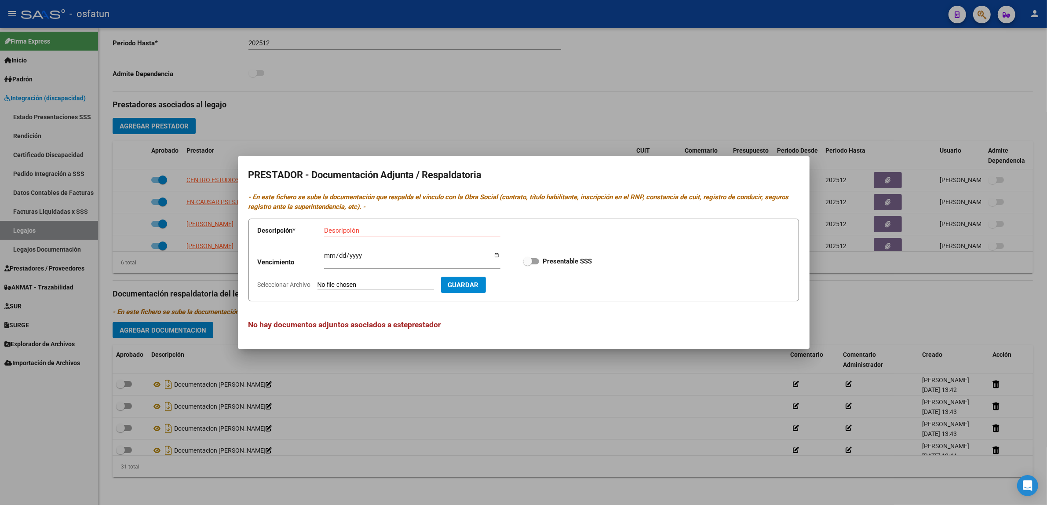
click at [366, 380] on div at bounding box center [523, 252] width 1047 height 505
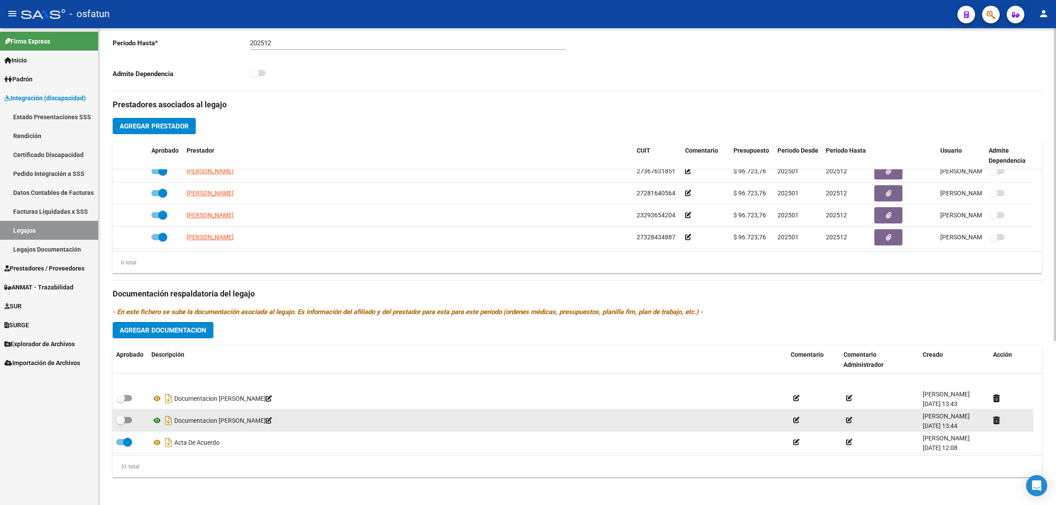
scroll to position [55, 0]
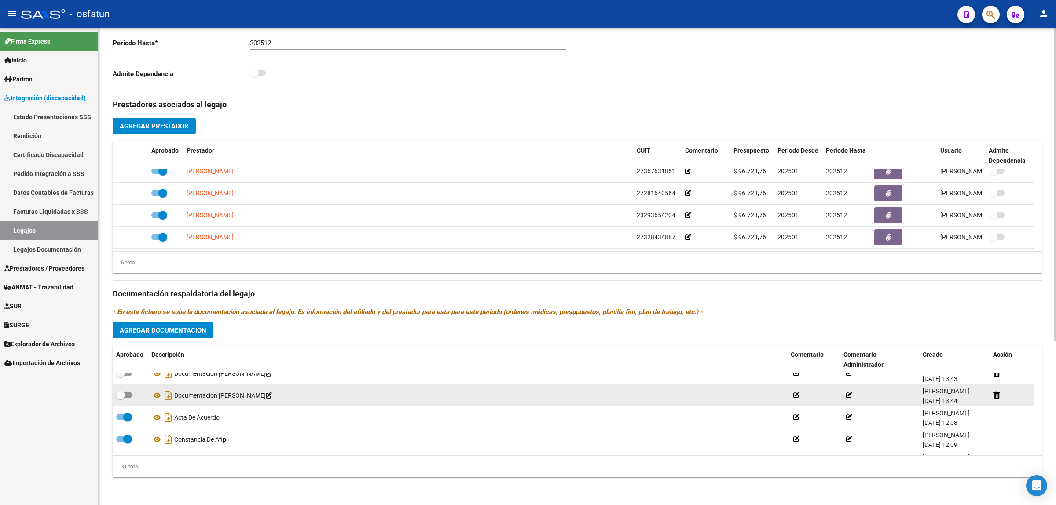
click at [131, 394] on span at bounding box center [124, 395] width 16 height 6
click at [121, 398] on input "checkbox" at bounding box center [120, 398] width 0 height 0
checkbox input "true"
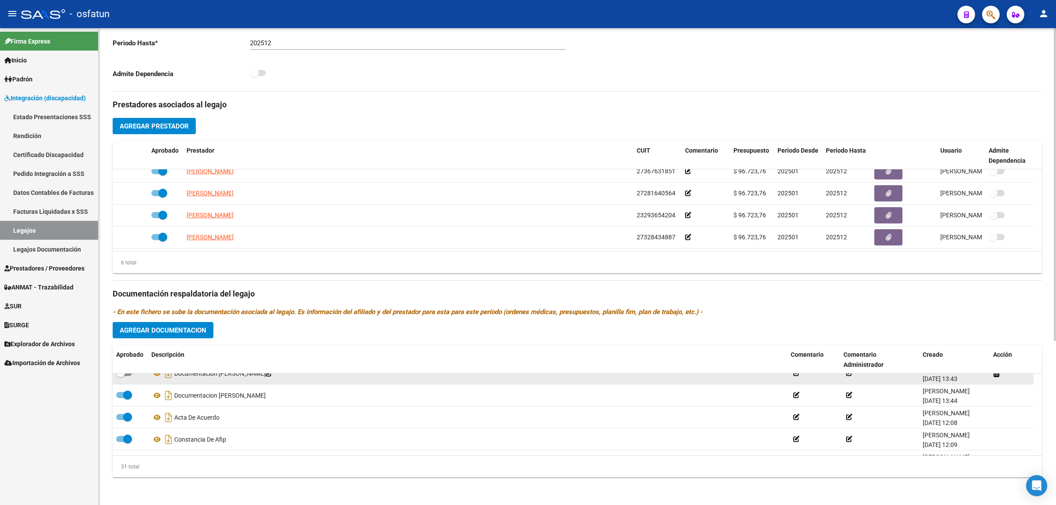
click at [129, 375] on label at bounding box center [124, 373] width 16 height 11
click at [121, 376] on input "checkbox" at bounding box center [120, 376] width 0 height 0
checkbox input "true"
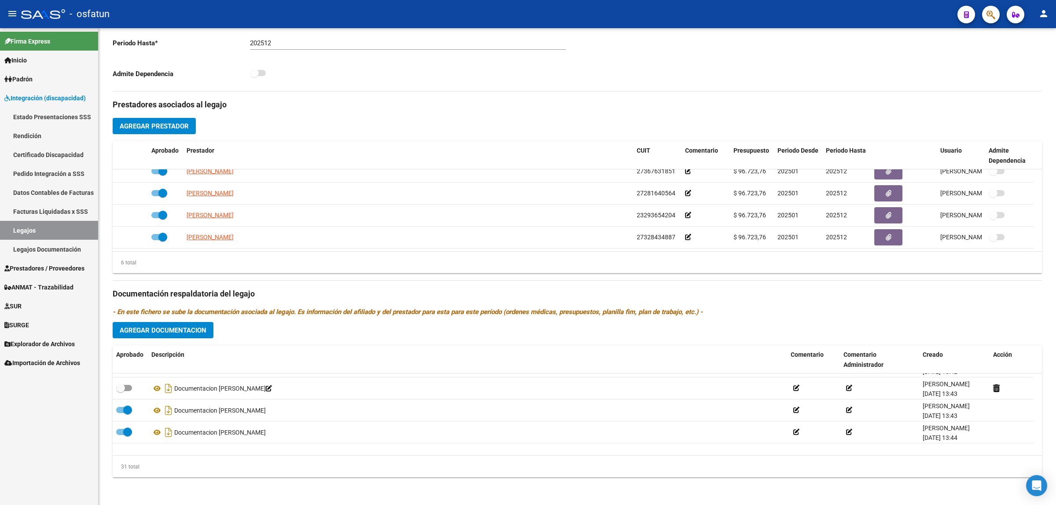
scroll to position [0, 0]
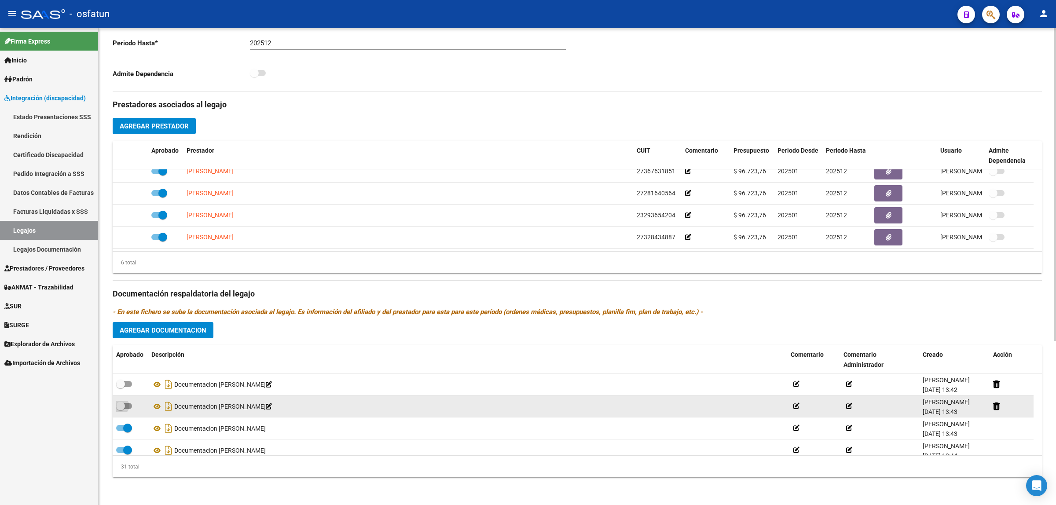
click at [131, 401] on label at bounding box center [124, 406] width 16 height 11
click at [121, 409] on input "checkbox" at bounding box center [120, 409] width 0 height 0
checkbox input "true"
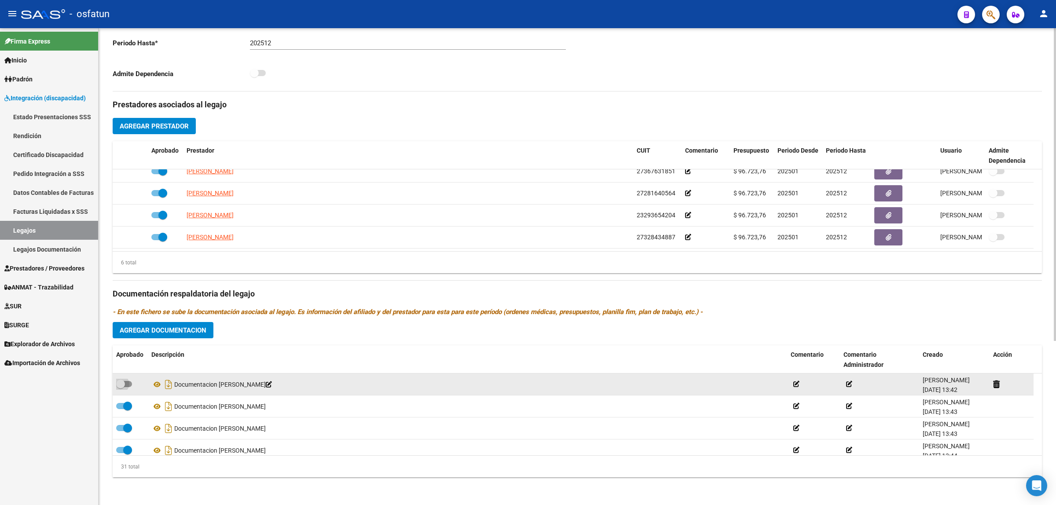
click at [128, 388] on label at bounding box center [124, 384] width 16 height 11
click at [121, 388] on input "checkbox" at bounding box center [120, 387] width 0 height 0
checkbox input "true"
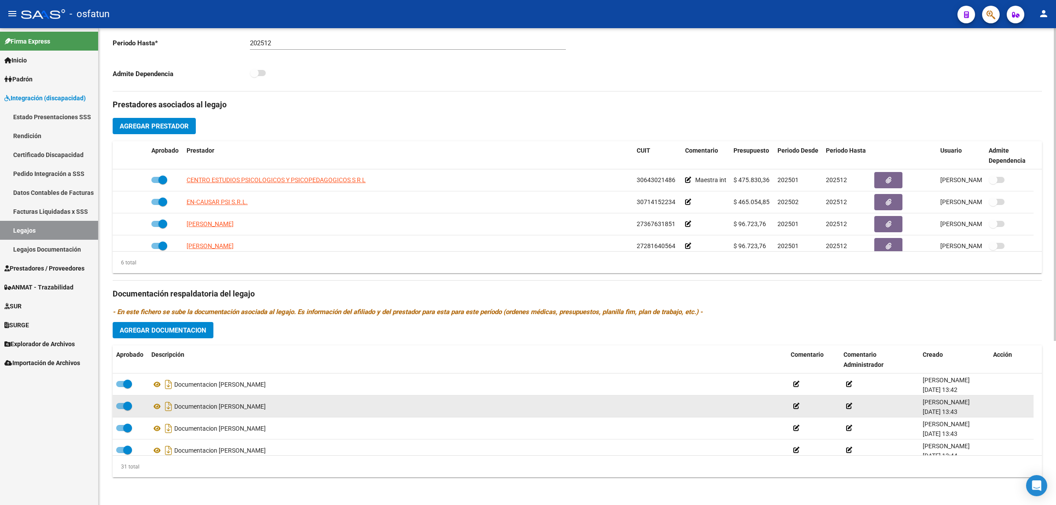
scroll to position [196, 0]
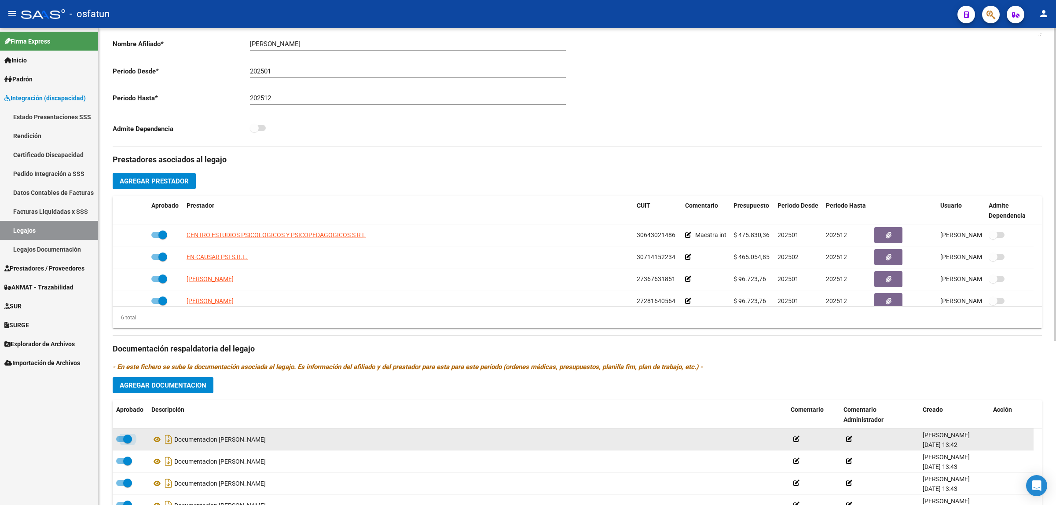
drag, startPoint x: 121, startPoint y: 434, endPoint x: 121, endPoint y: 440, distance: 6.2
click at [121, 434] on label at bounding box center [124, 439] width 16 height 11
click at [121, 442] on input "checkbox" at bounding box center [120, 442] width 0 height 0
checkbox input "false"
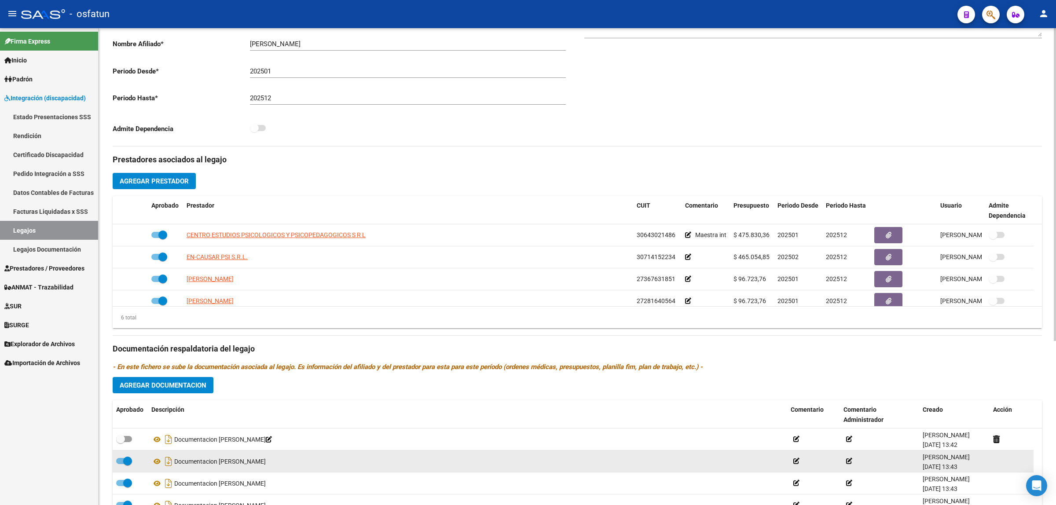
click at [126, 457] on span at bounding box center [127, 461] width 9 height 9
click at [121, 464] on input "checkbox" at bounding box center [120, 464] width 0 height 0
checkbox input "false"
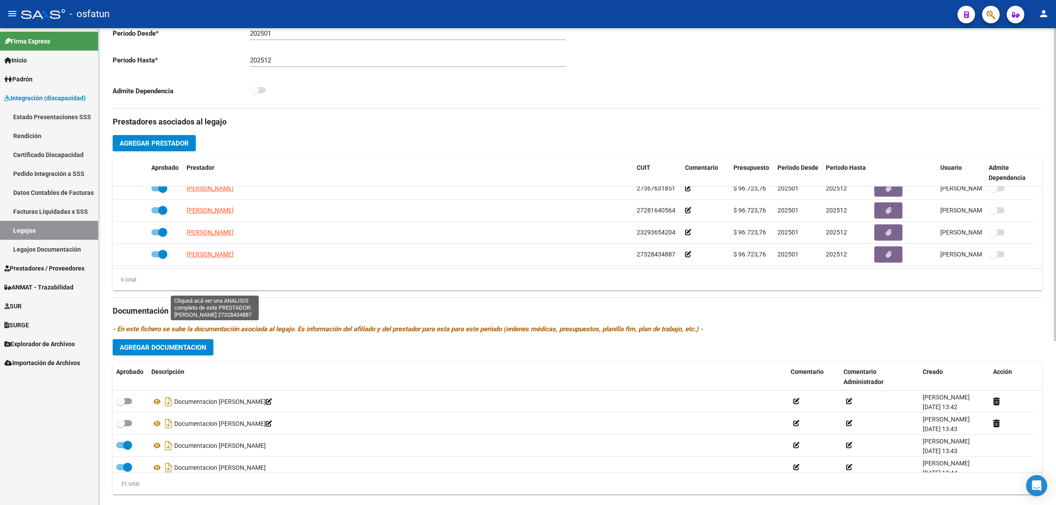
scroll to position [0, 0]
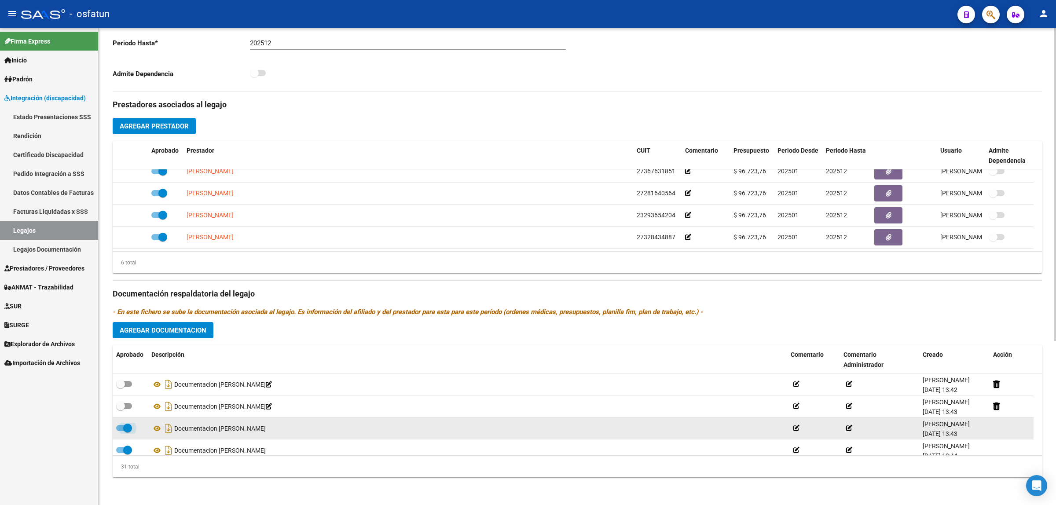
click at [121, 427] on span at bounding box center [124, 428] width 16 height 6
click at [121, 431] on input "checkbox" at bounding box center [120, 431] width 0 height 0
checkbox input "false"
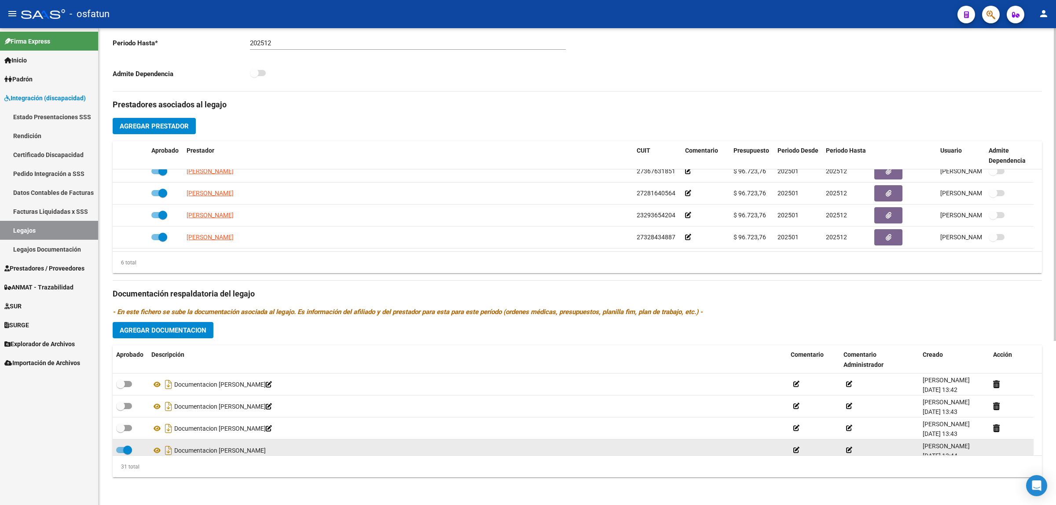
click at [121, 449] on span at bounding box center [124, 450] width 16 height 6
click at [121, 453] on input "checkbox" at bounding box center [120, 453] width 0 height 0
checkbox input "false"
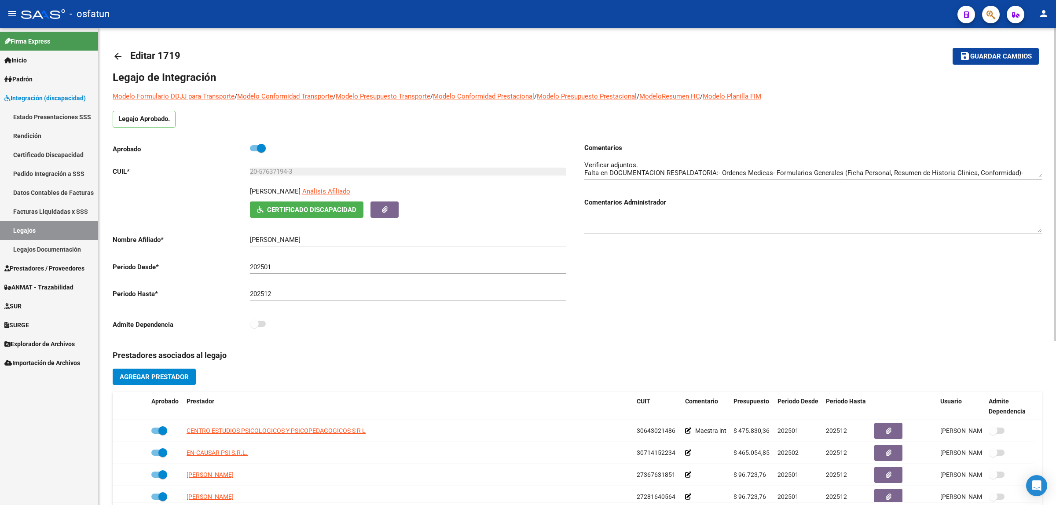
drag, startPoint x: 1023, startPoint y: 56, endPoint x: 1004, endPoint y: 55, distance: 19.0
click at [1021, 56] on span "Guardar cambios" at bounding box center [1001, 57] width 62 height 8
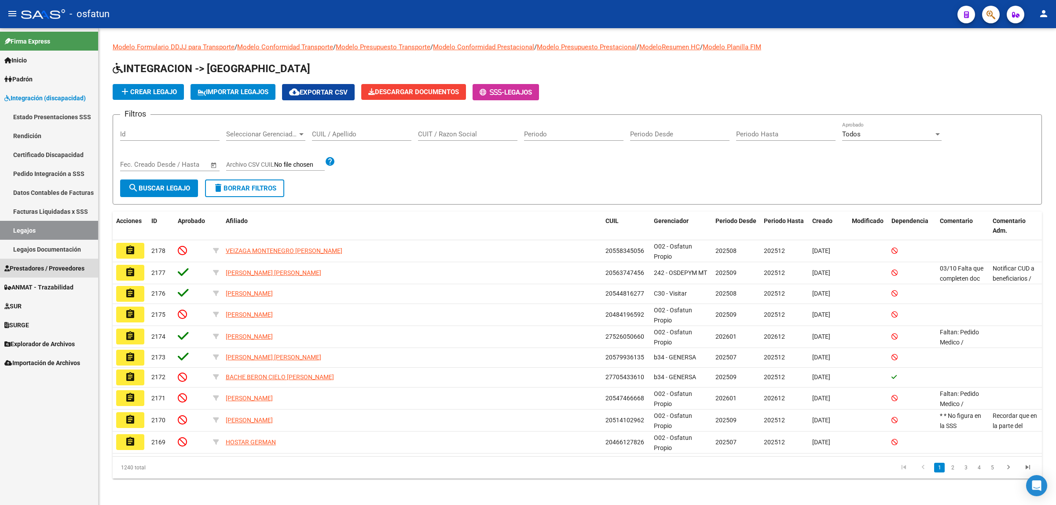
click at [69, 266] on span "Prestadores / Proveedores" at bounding box center [44, 268] width 80 height 10
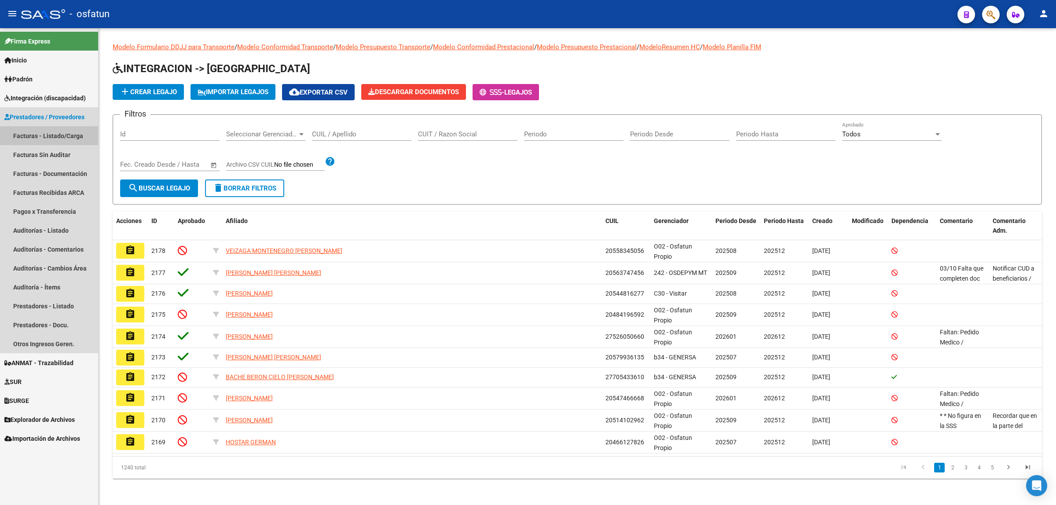
click at [65, 139] on link "Facturas - Listado/Carga" at bounding box center [49, 135] width 98 height 19
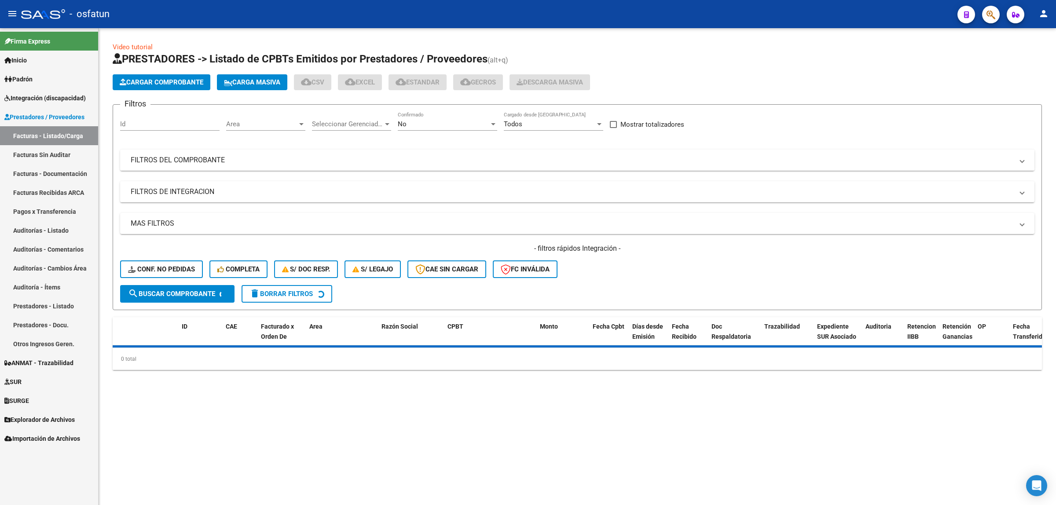
drag, startPoint x: 252, startPoint y: 162, endPoint x: 258, endPoint y: 163, distance: 6.2
click at [252, 162] on mat-panel-title "FILTROS DEL COMPROBANTE" at bounding box center [572, 160] width 882 height 10
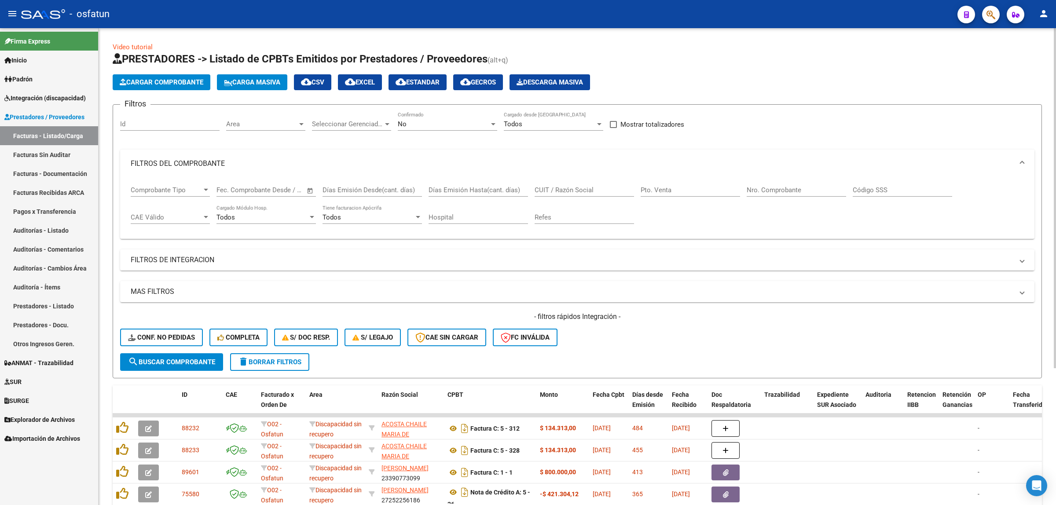
click at [568, 184] on div "CUIT / Razón Social" at bounding box center [583, 187] width 99 height 19
paste input "27324233283"
type input "27324233283"
click at [416, 125] on div "No" at bounding box center [443, 124] width 91 height 8
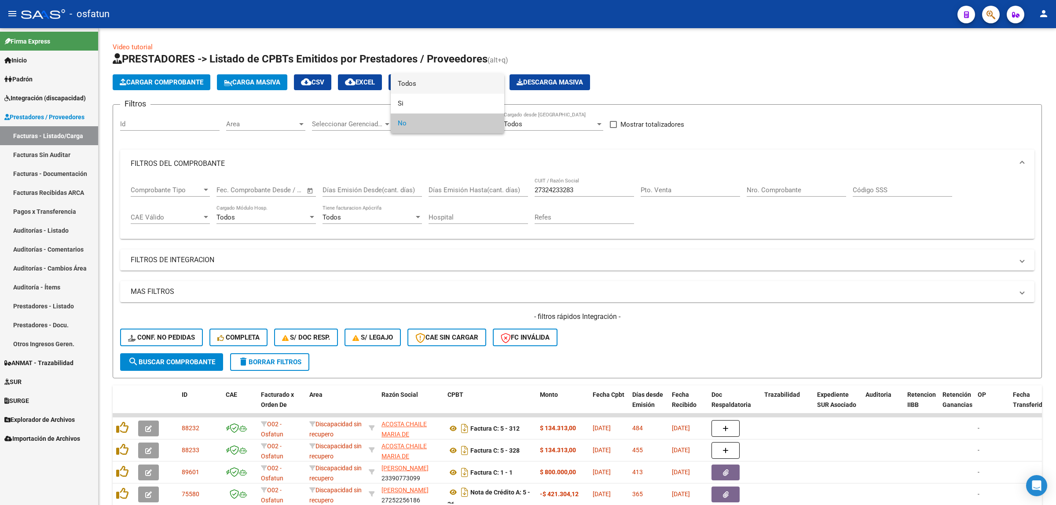
click at [429, 82] on span "Todos" at bounding box center [447, 84] width 99 height 20
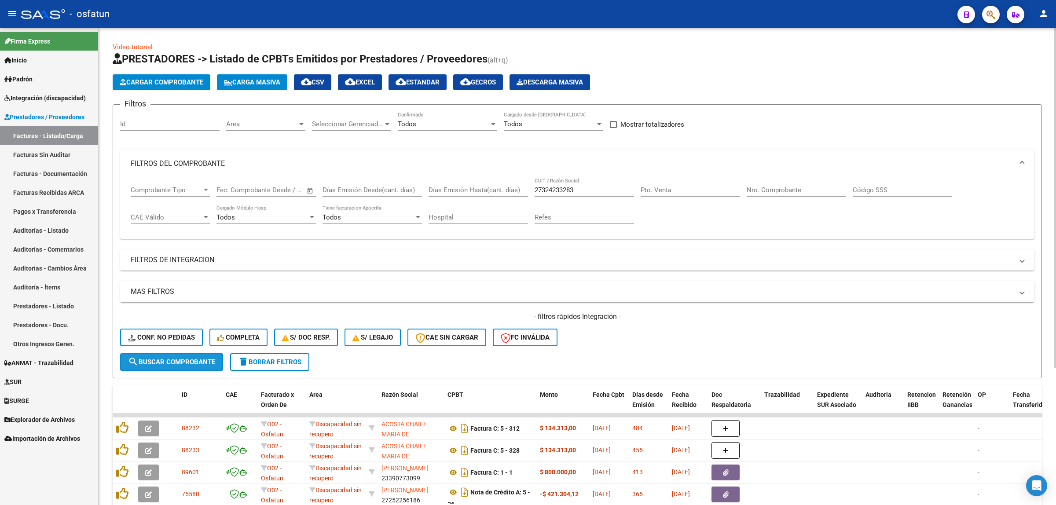
click at [209, 358] on span "search Buscar Comprobante" at bounding box center [171, 362] width 87 height 8
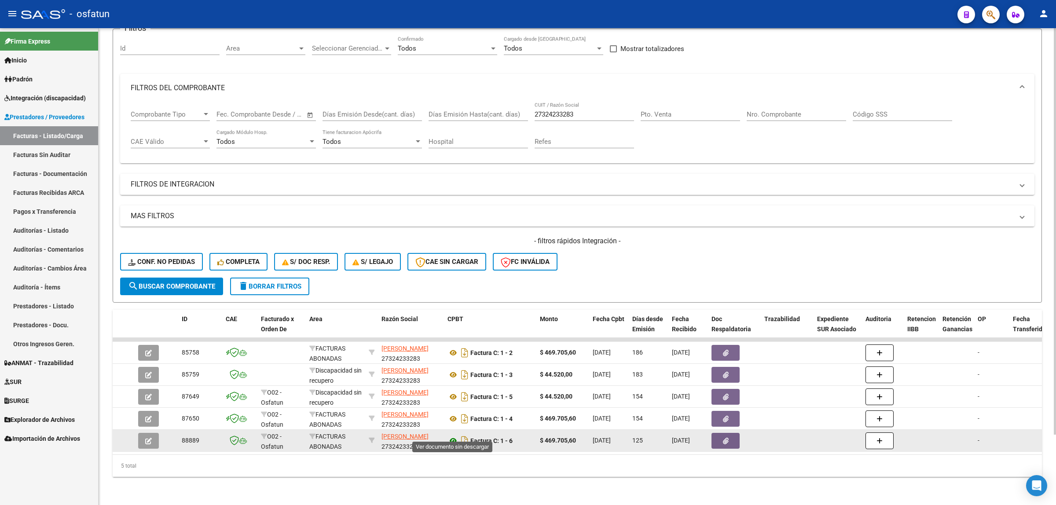
click at [449, 435] on icon at bounding box center [452, 440] width 11 height 11
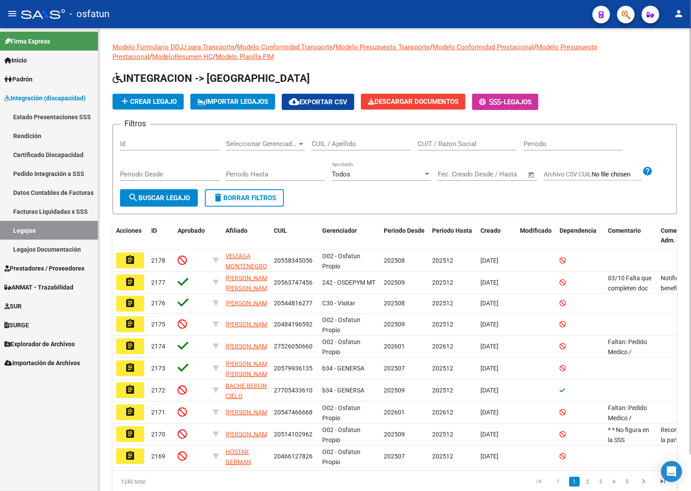
click at [336, 144] on input "CUIL / Apellido" at bounding box center [361, 144] width 99 height 8
paste input "Guber"
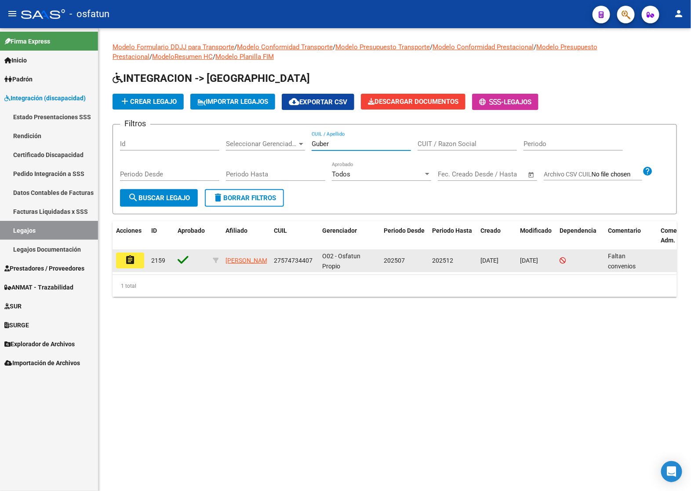
type input "Guber"
click at [136, 263] on button "assignment" at bounding box center [130, 260] width 28 height 16
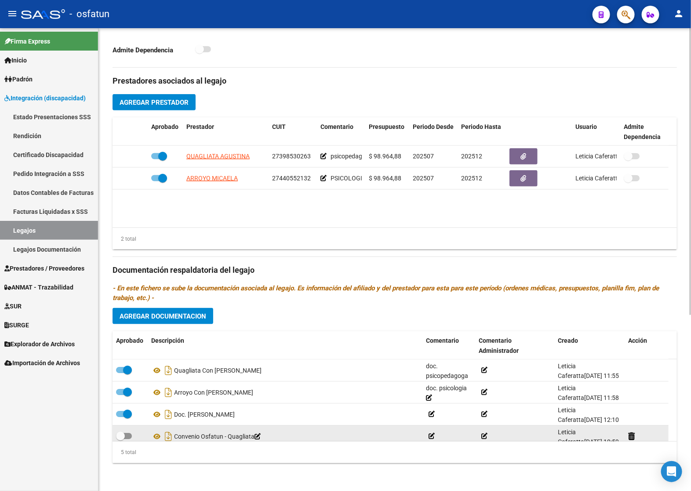
scroll to position [31, 0]
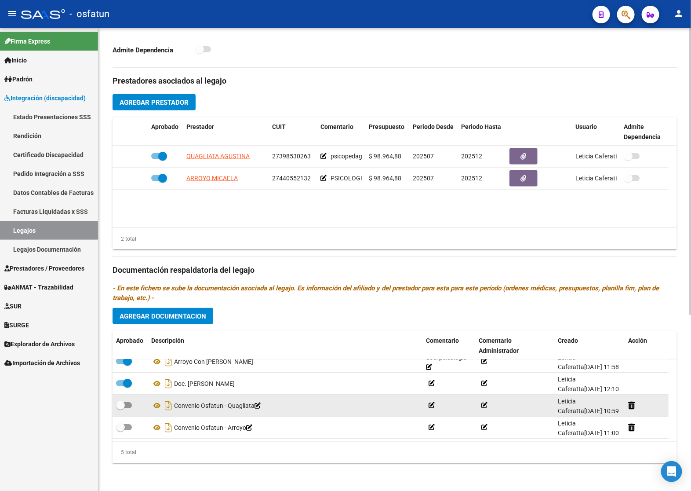
click at [124, 407] on span at bounding box center [120, 405] width 9 height 9
click at [121, 408] on input "checkbox" at bounding box center [120, 408] width 0 height 0
checkbox input "true"
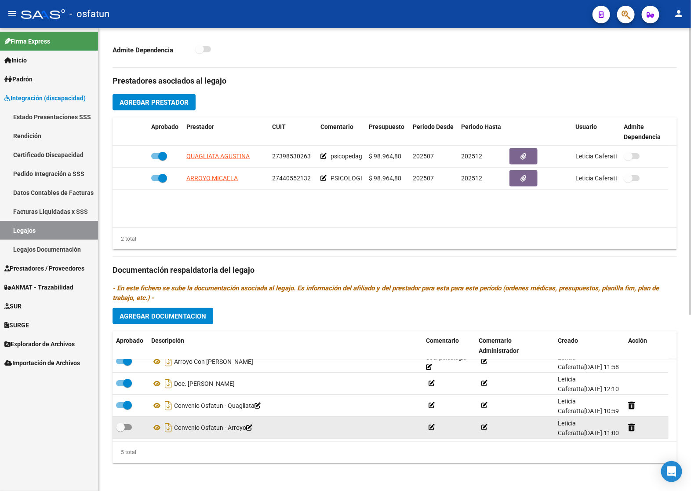
click at [131, 424] on label at bounding box center [124, 427] width 16 height 11
click at [121, 430] on input "checkbox" at bounding box center [120, 430] width 0 height 0
checkbox input "true"
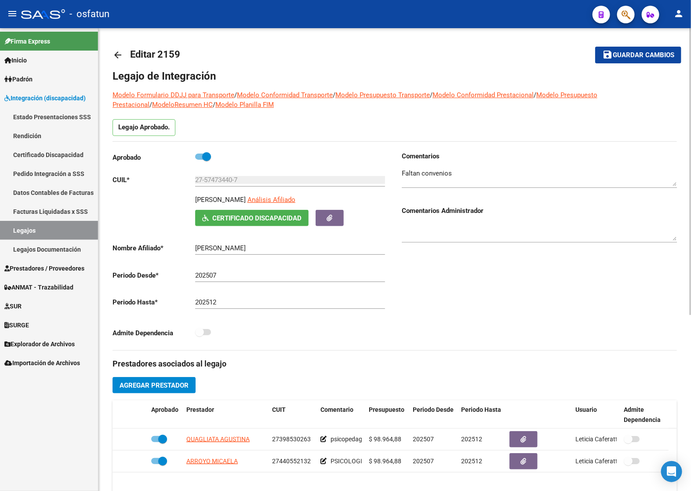
scroll to position [0, 0]
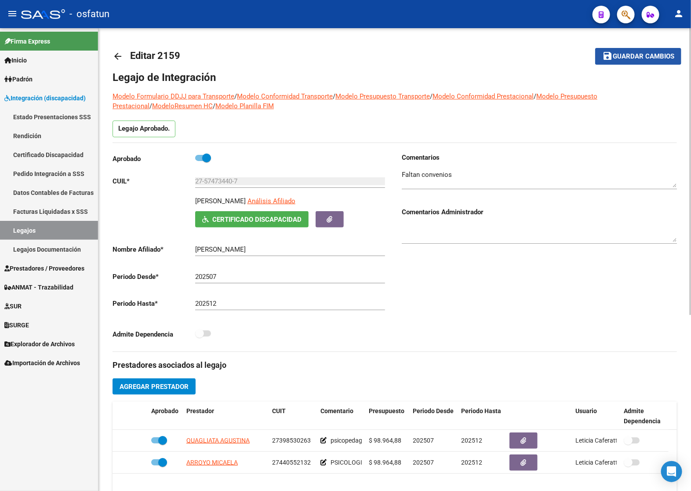
click at [636, 55] on span "Guardar cambios" at bounding box center [644, 57] width 62 height 8
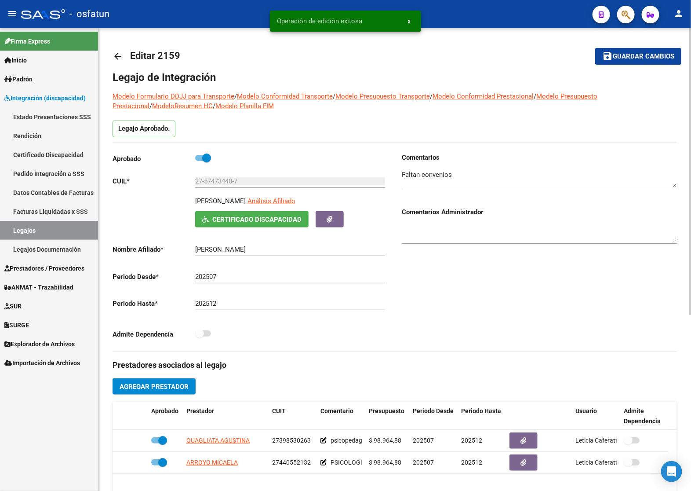
click at [636, 55] on span "Guardar cambios" at bounding box center [644, 57] width 62 height 8
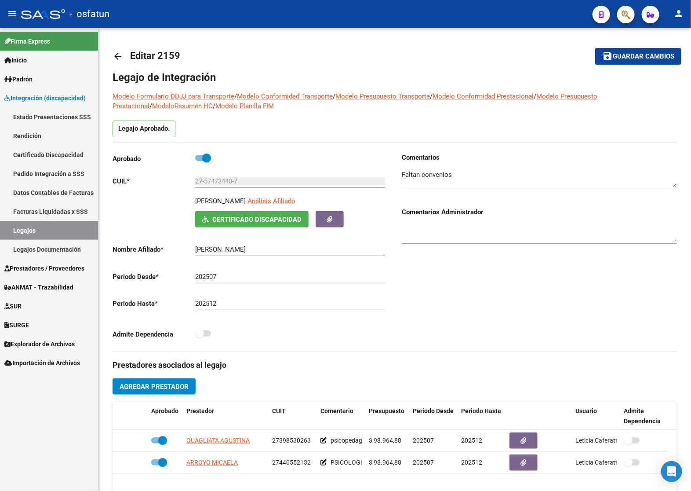
click at [45, 235] on link "Legajos" at bounding box center [49, 230] width 98 height 19
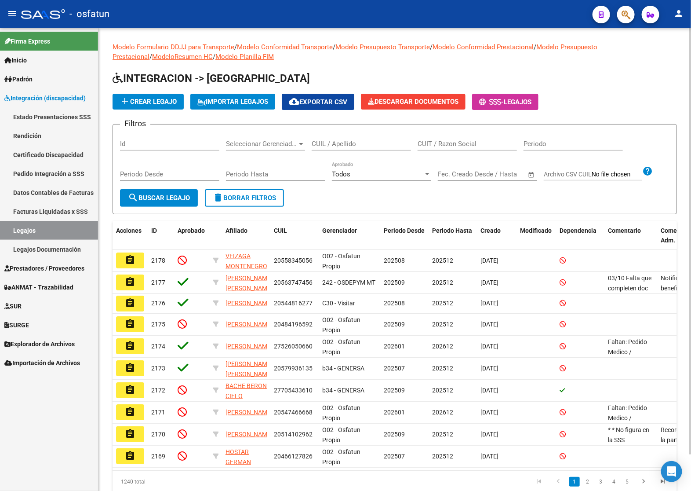
click at [330, 143] on input "CUIL / Apellido" at bounding box center [361, 144] width 99 height 8
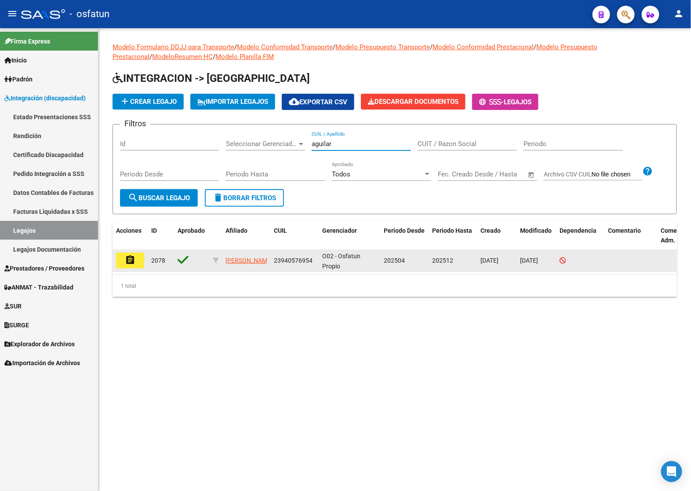
type input "aguilar"
click at [133, 260] on mat-icon "assignment" at bounding box center [130, 260] width 11 height 11
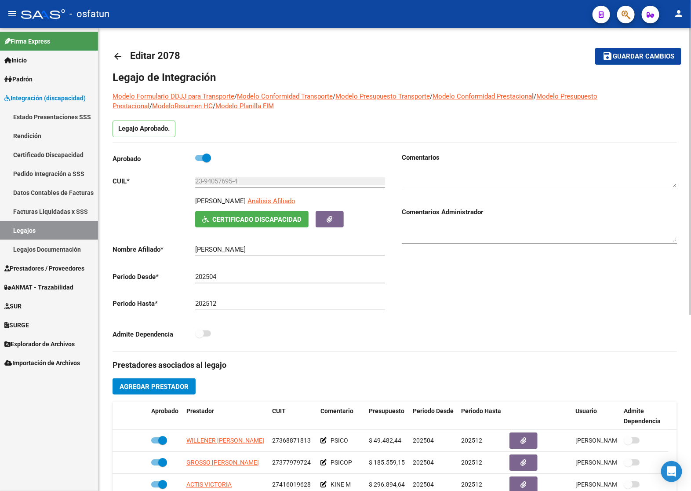
click at [245, 201] on p "[PERSON_NAME]" at bounding box center [220, 201] width 51 height 10
copy p "[PERSON_NAME]"
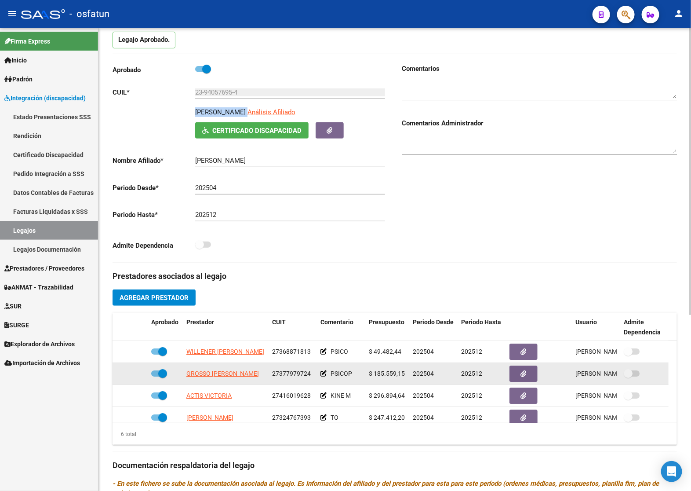
scroll to position [110, 0]
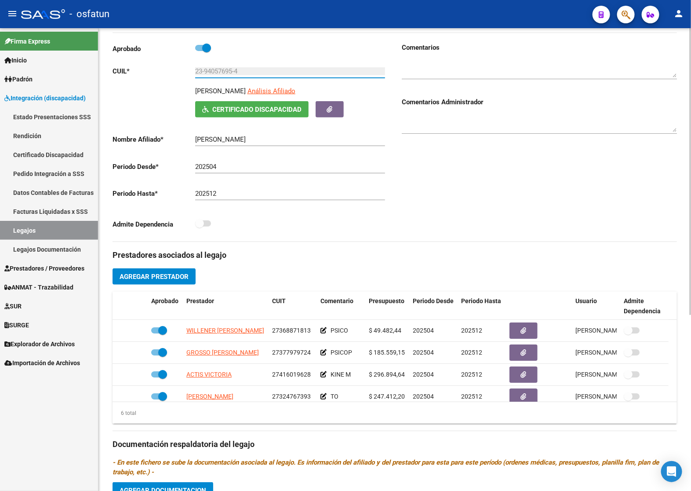
click at [207, 67] on input "23-94057695-4" at bounding box center [290, 71] width 190 height 8
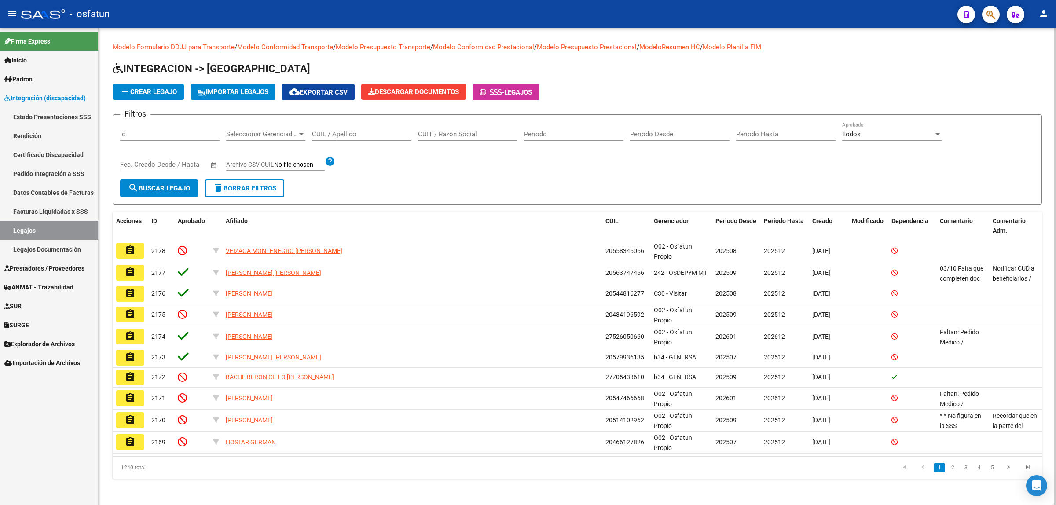
click at [364, 136] on div "CUIL / Apellido" at bounding box center [361, 131] width 99 height 19
click at [364, 135] on input "CUIL / Apellido" at bounding box center [361, 134] width 99 height 8
paste input "20592926971"
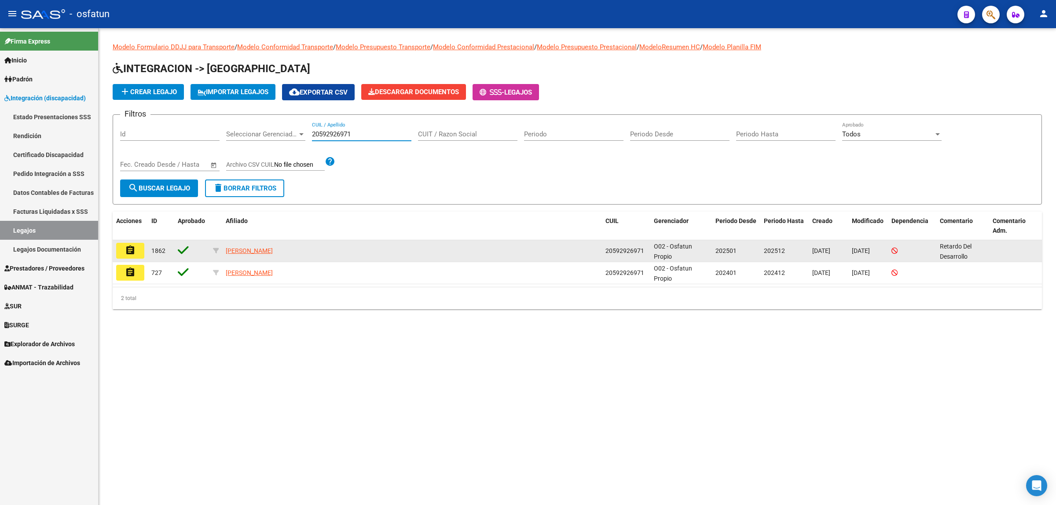
type input "20592926971"
click at [143, 253] on button "assignment" at bounding box center [130, 251] width 28 height 16
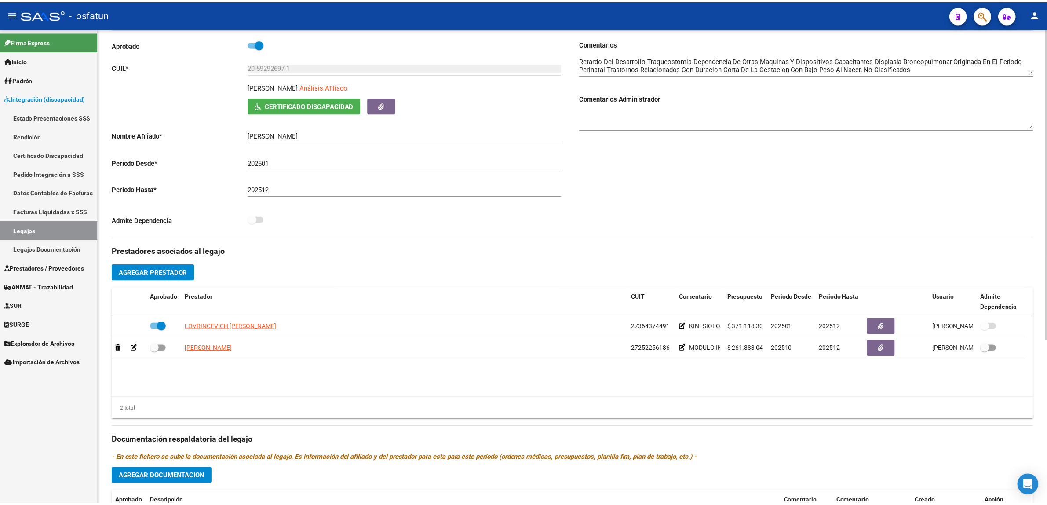
scroll to position [165, 0]
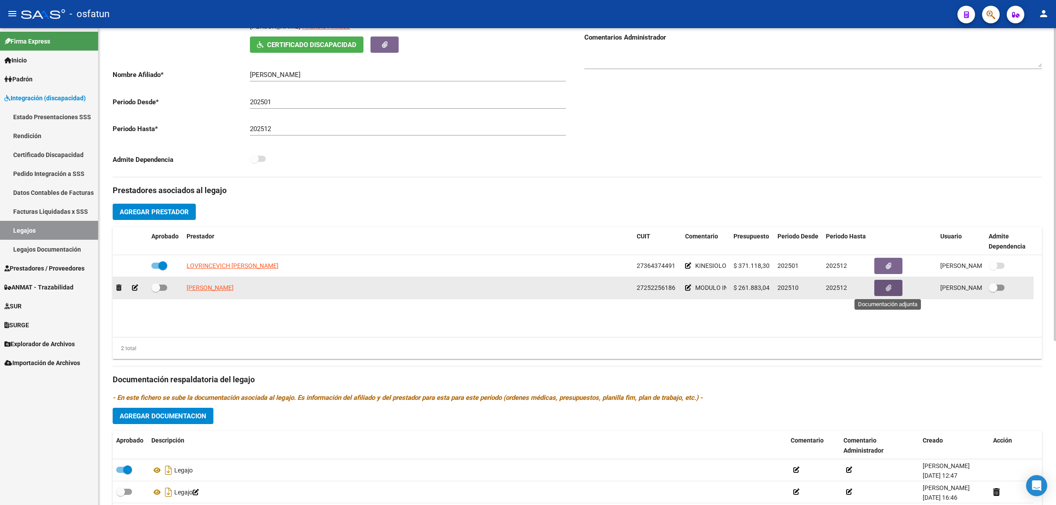
click at [880, 285] on button "button" at bounding box center [888, 288] width 28 height 16
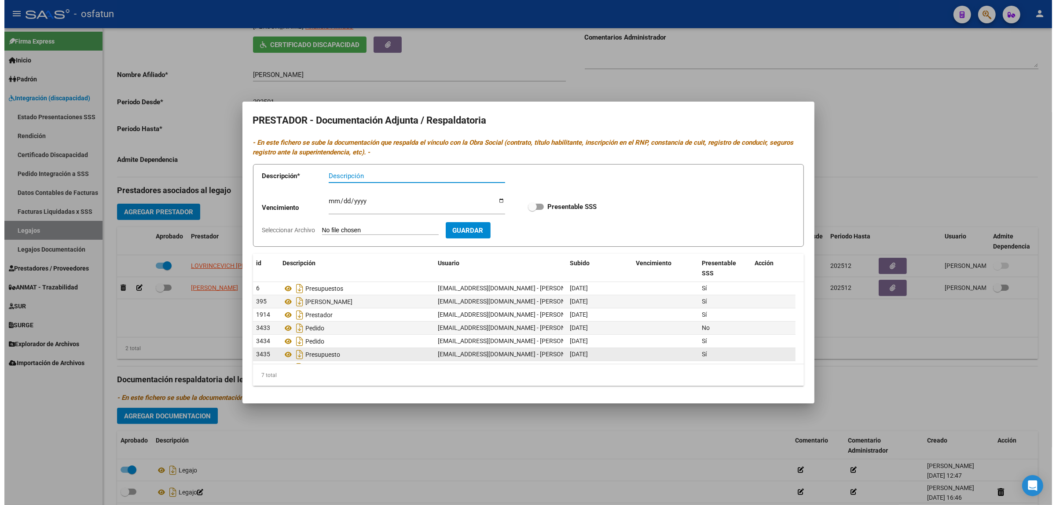
scroll to position [13, 0]
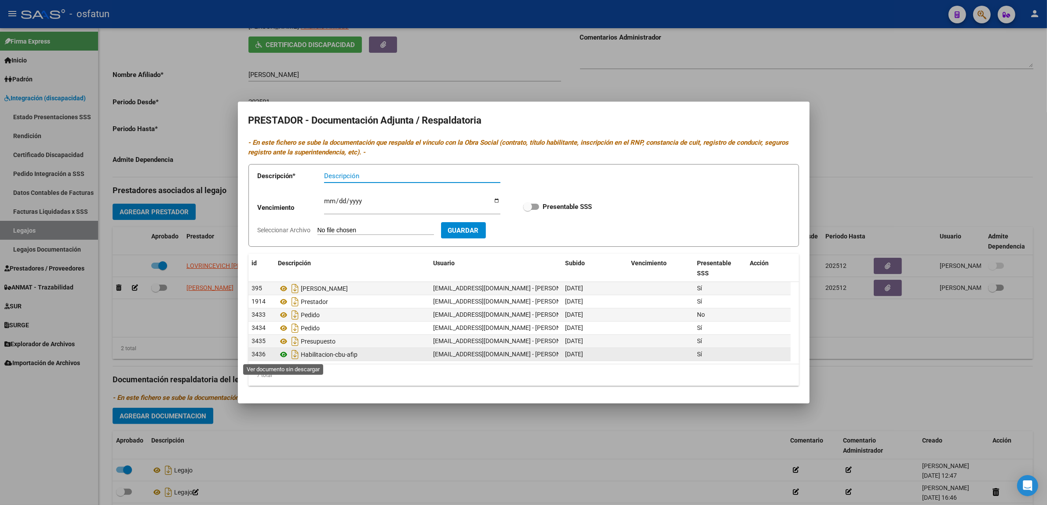
click at [283, 360] on icon at bounding box center [283, 354] width 11 height 11
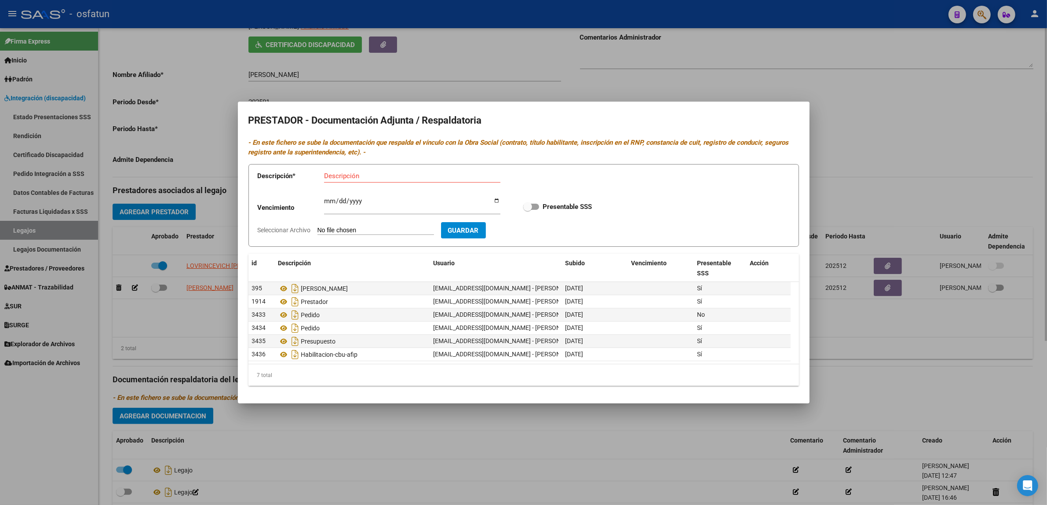
drag, startPoint x: 157, startPoint y: 340, endPoint x: 168, endPoint y: 326, distance: 17.2
click at [158, 338] on div at bounding box center [523, 252] width 1047 height 505
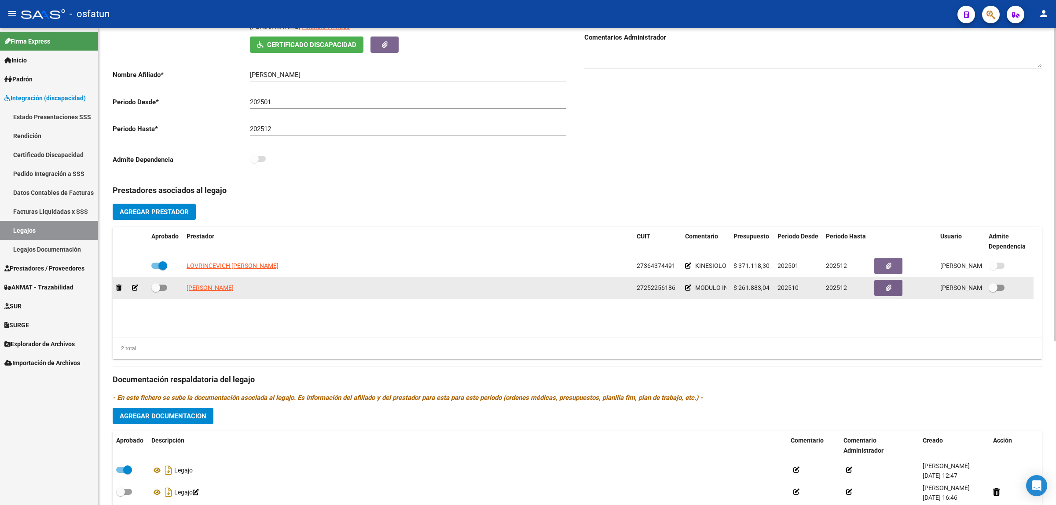
click at [658, 289] on span "27252256186" at bounding box center [655, 287] width 39 height 7
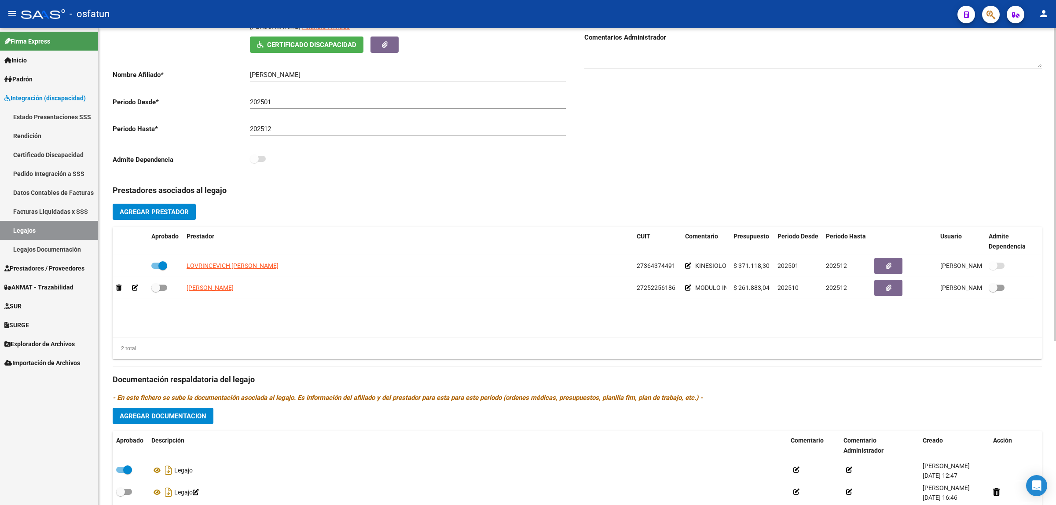
copy span "27252256186"
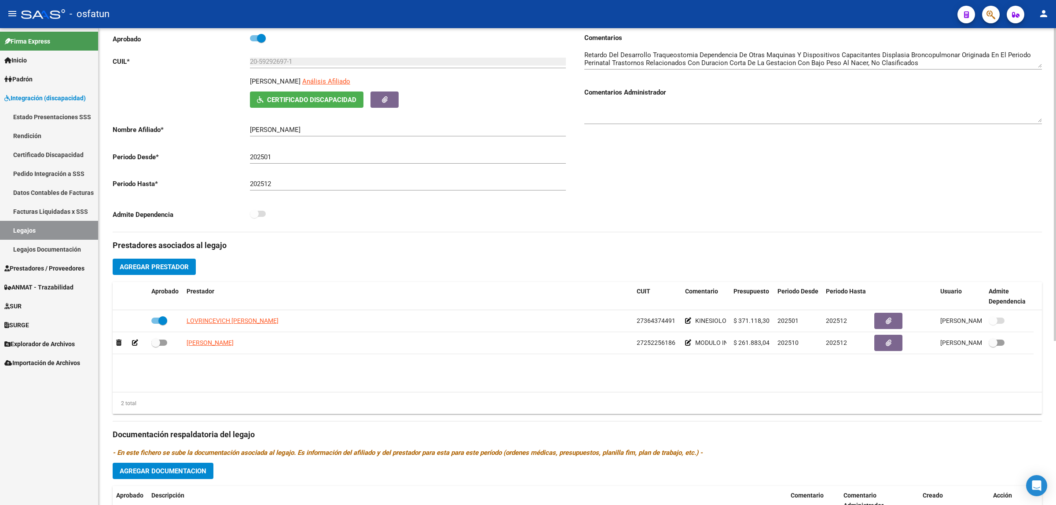
click at [670, 112] on textarea at bounding box center [812, 114] width 457 height 18
type textarea "f"
click at [703, 106] on textarea "Habilitacion para [PERSON_NAME]" at bounding box center [812, 114] width 457 height 18
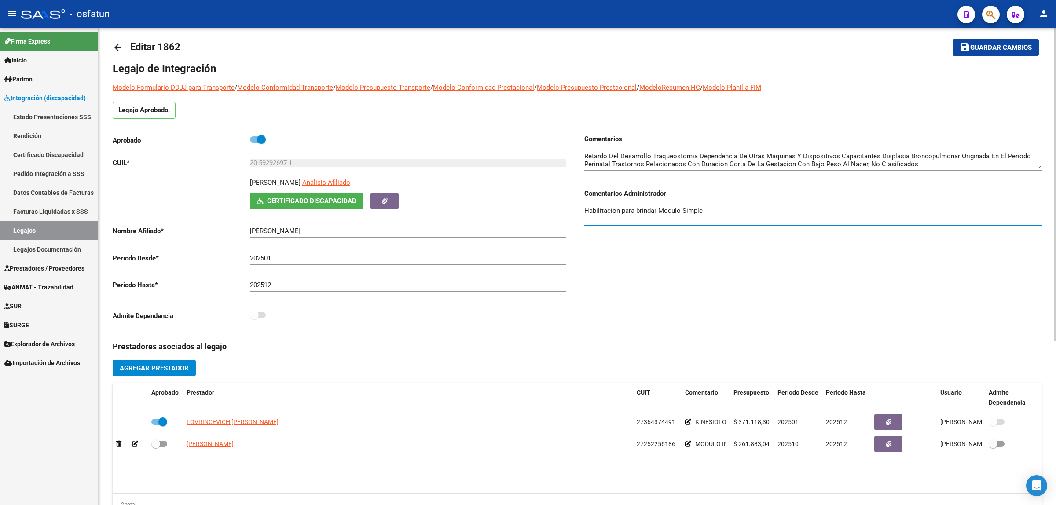
scroll to position [0, 0]
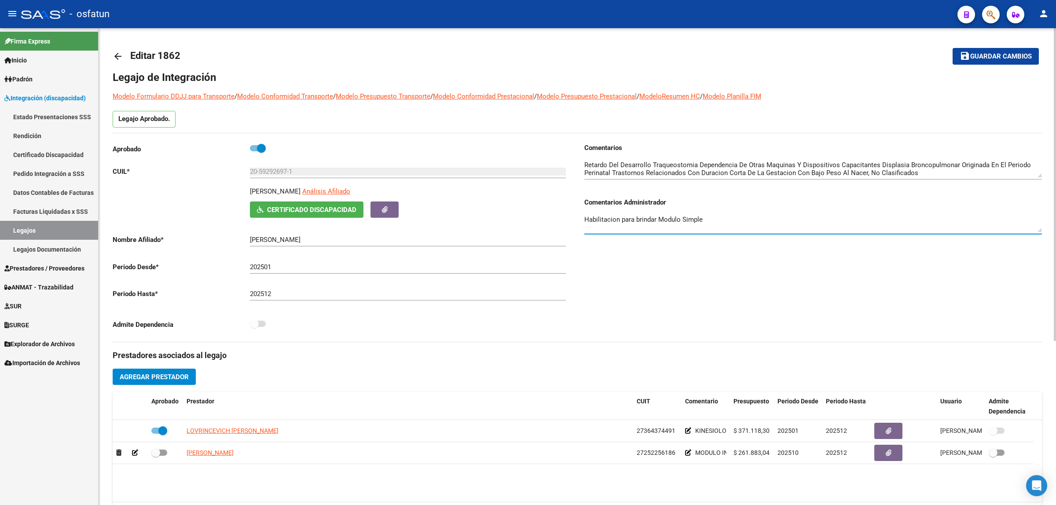
type textarea "Habilitacion para brindar Modulo Simple"
click at [984, 45] on mat-toolbar-row "save Guardar cambios" at bounding box center [943, 56] width 192 height 28
drag, startPoint x: 984, startPoint y: 45, endPoint x: 987, endPoint y: 55, distance: 10.4
click at [986, 52] on mat-toolbar-row "save Guardar cambios" at bounding box center [943, 56] width 192 height 28
click at [987, 55] on span "Guardar cambios" at bounding box center [1001, 57] width 62 height 8
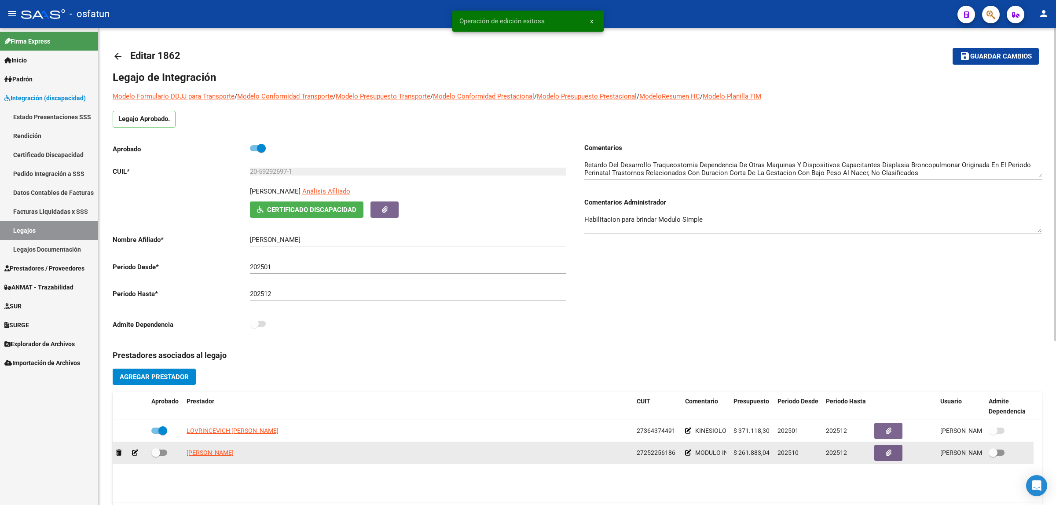
click at [666, 452] on span "27252256186" at bounding box center [655, 452] width 39 height 7
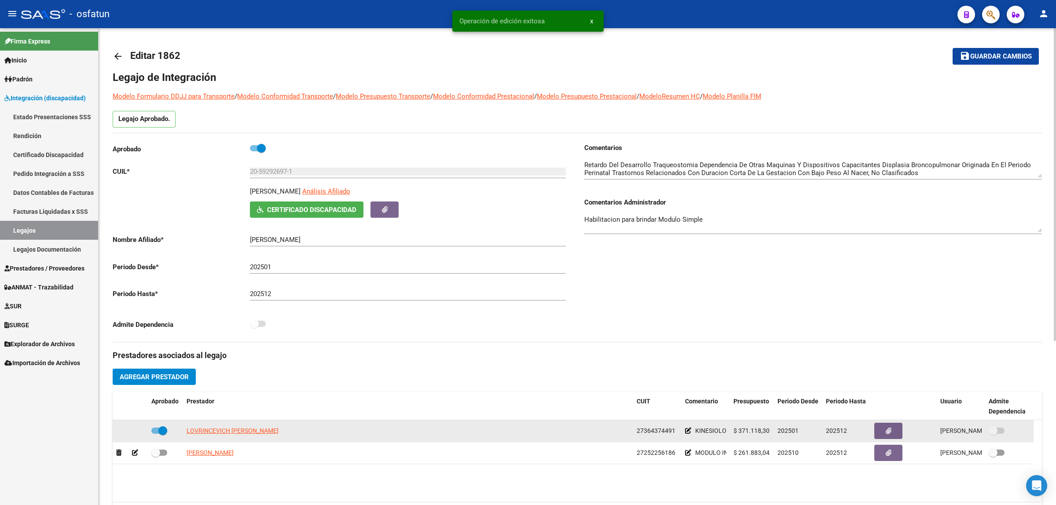
drag, startPoint x: 666, startPoint y: 452, endPoint x: 666, endPoint y: 430, distance: 22.4
click at [666, 451] on span "27252256186" at bounding box center [655, 452] width 39 height 7
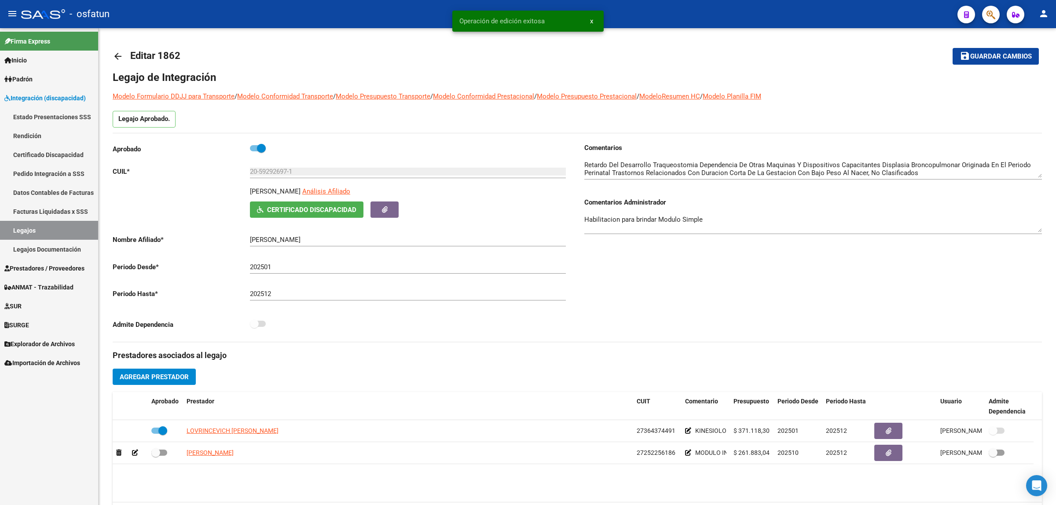
copy span "27252256186"
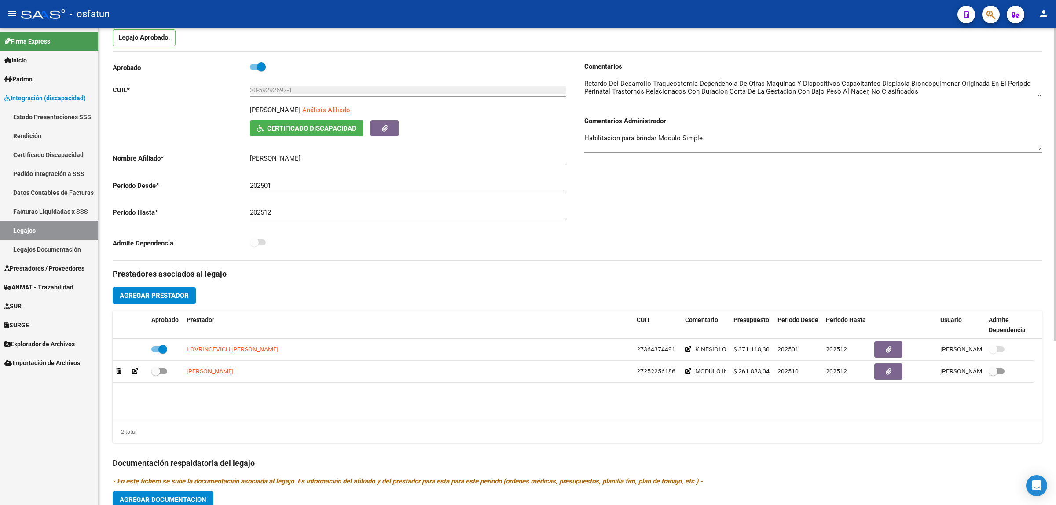
scroll to position [251, 0]
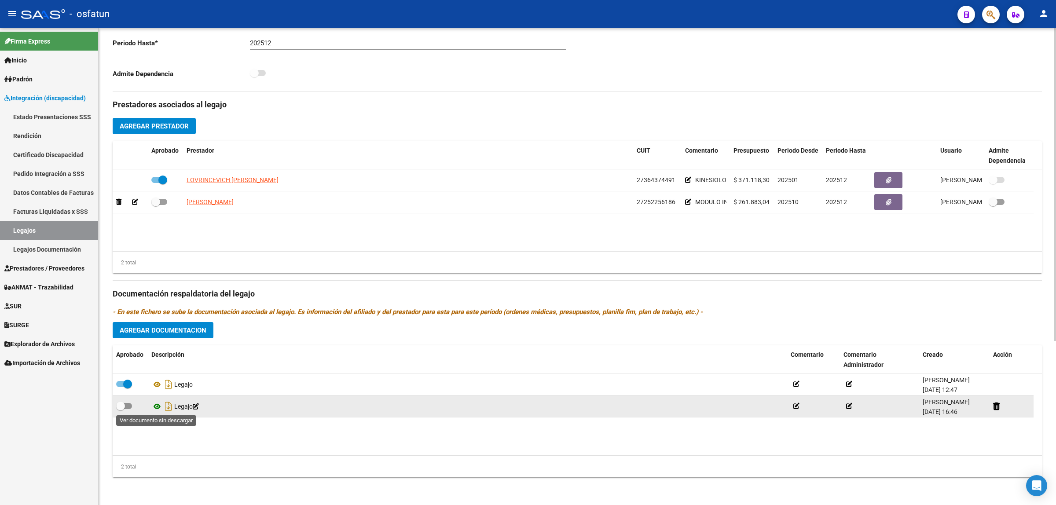
click at [156, 410] on icon at bounding box center [156, 406] width 11 height 11
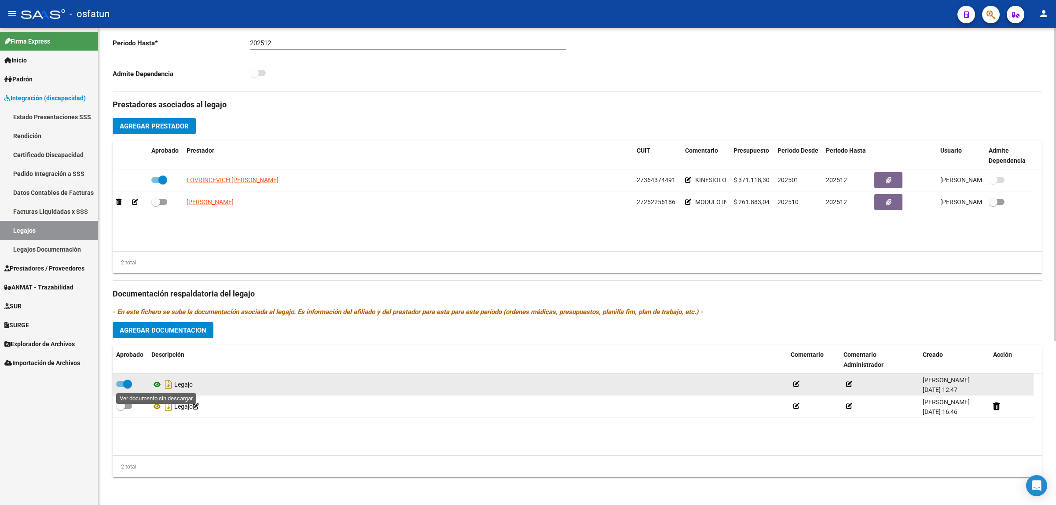
click at [152, 381] on icon at bounding box center [156, 384] width 11 height 11
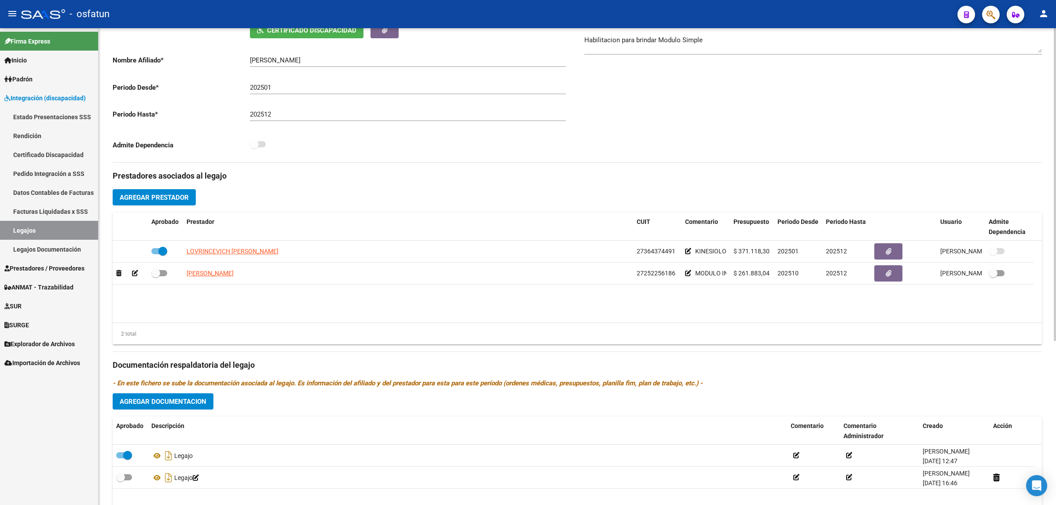
scroll to position [0, 0]
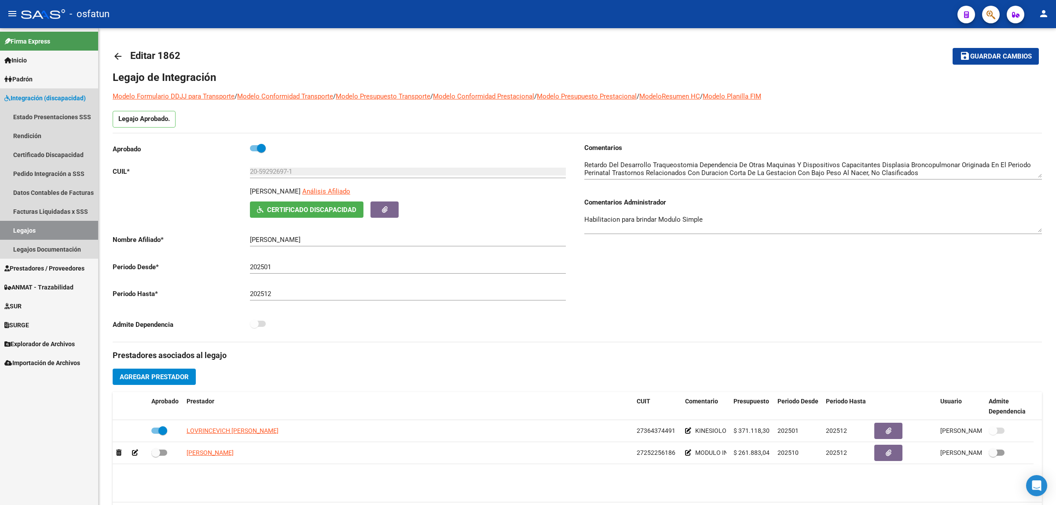
click at [34, 231] on link "Legajos" at bounding box center [49, 230] width 98 height 19
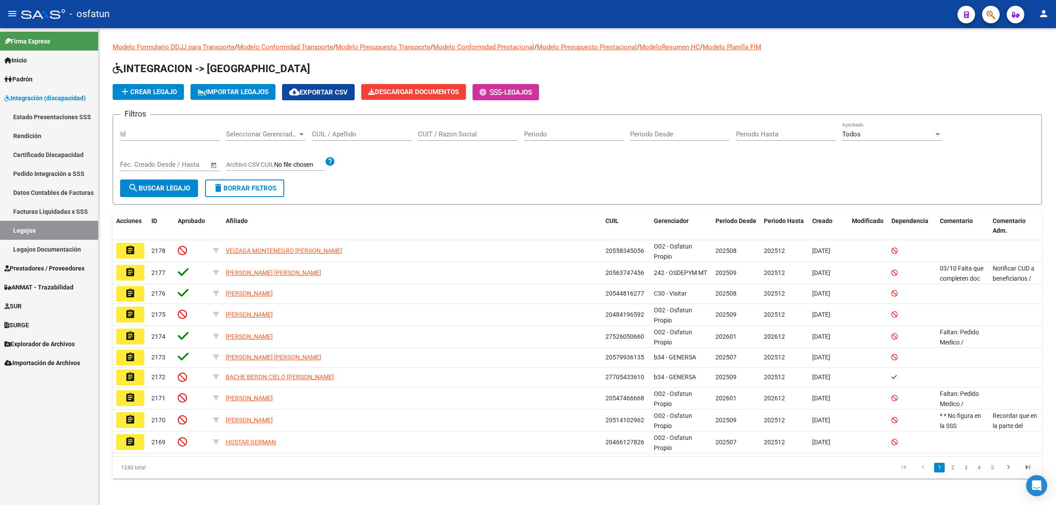
click at [37, 271] on span "Prestadores / Proveedores" at bounding box center [44, 268] width 80 height 10
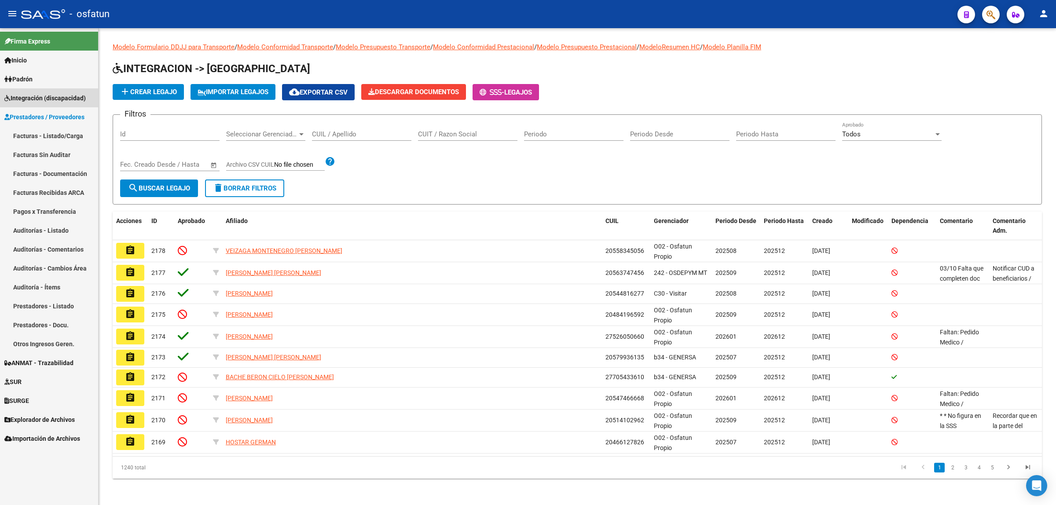
click at [34, 101] on span "Integración (discapacidad)" at bounding box center [44, 98] width 81 height 10
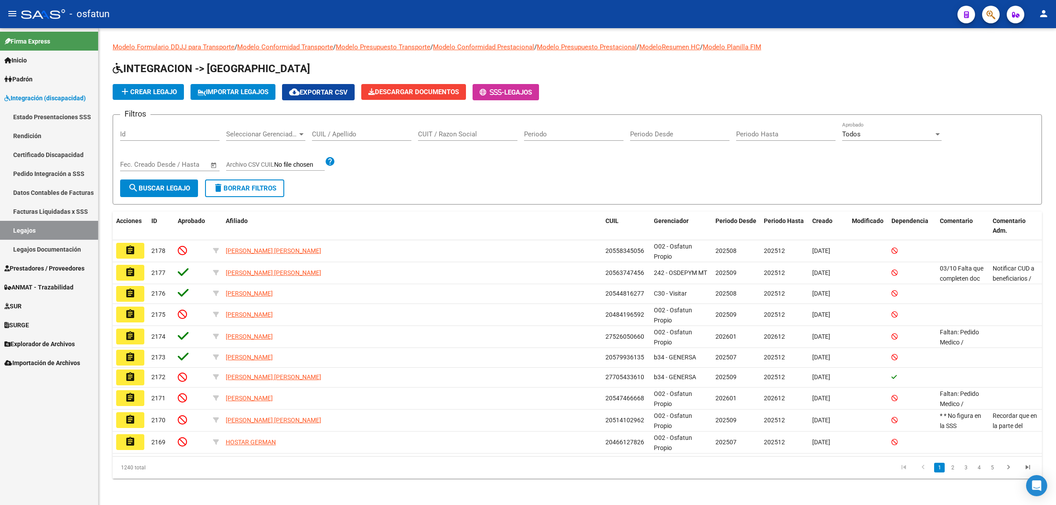
click at [47, 278] on link "ANMAT - Trazabilidad" at bounding box center [49, 287] width 98 height 19
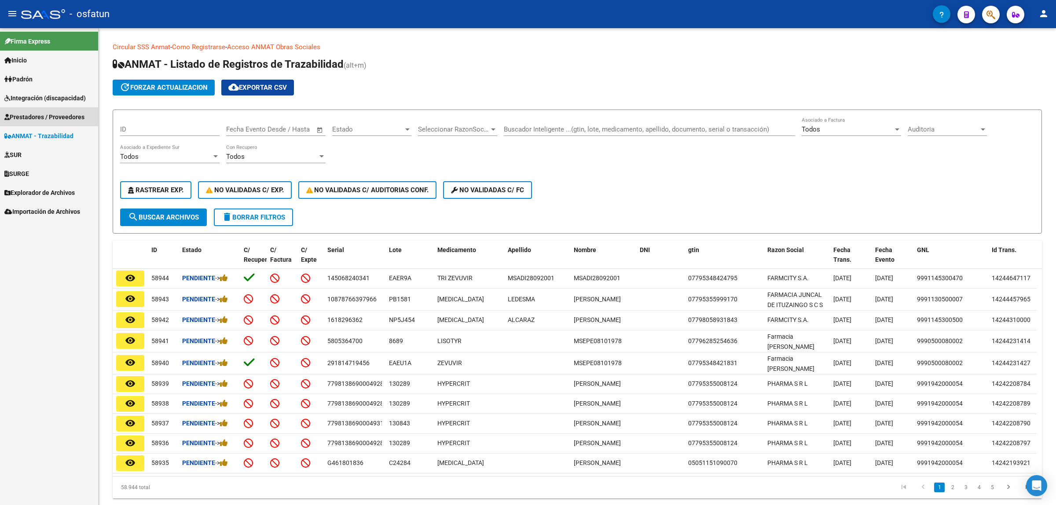
click at [62, 125] on link "Prestadores / Proveedores" at bounding box center [49, 116] width 98 height 19
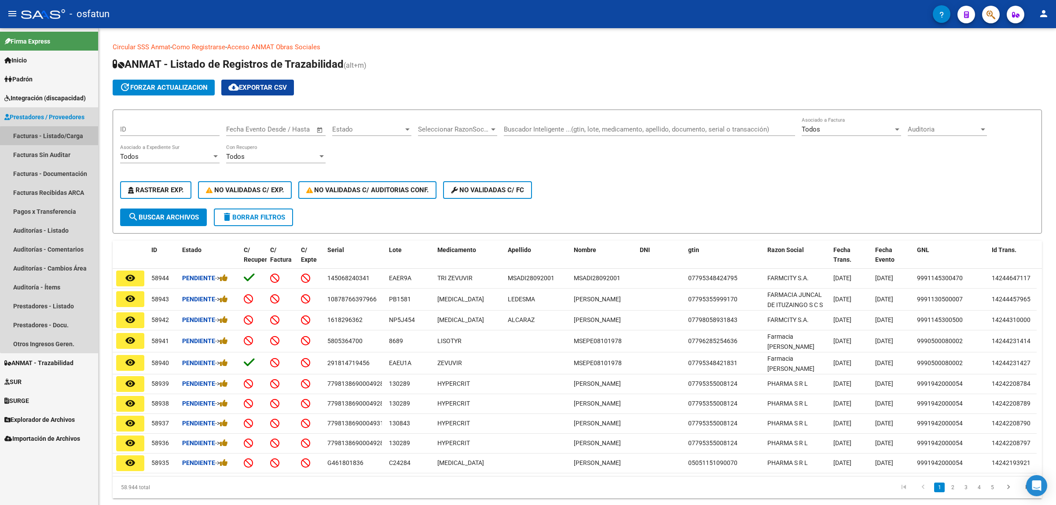
click at [62, 138] on link "Facturas - Listado/Carga" at bounding box center [49, 135] width 98 height 19
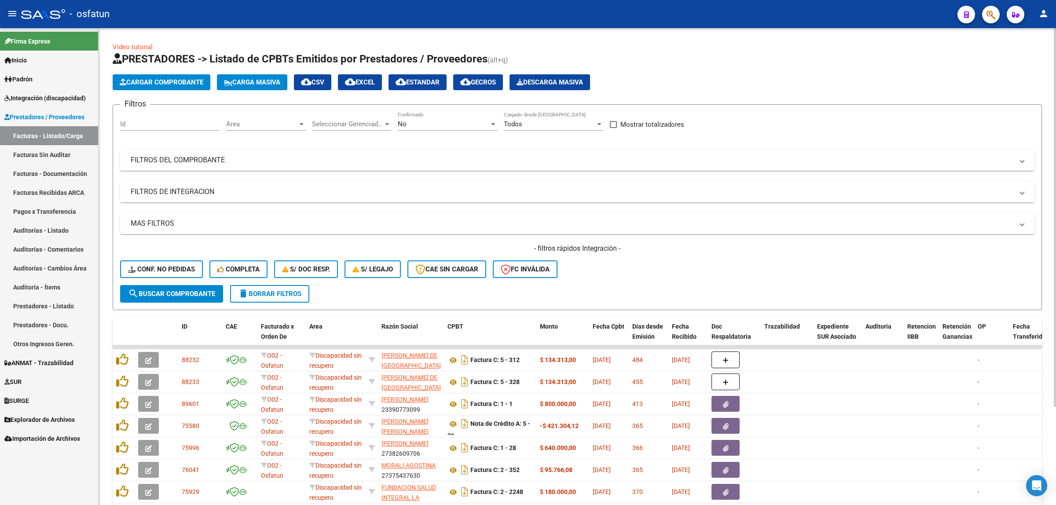
click at [172, 157] on mat-panel-title "FILTROS DEL COMPROBANTE" at bounding box center [572, 160] width 882 height 10
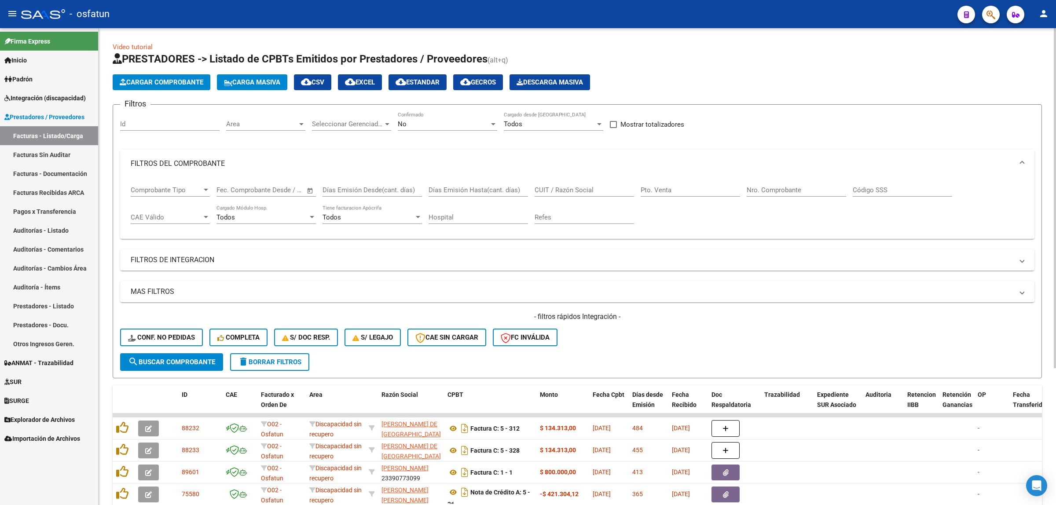
click at [178, 256] on mat-panel-title "FILTROS DE INTEGRACION" at bounding box center [572, 260] width 882 height 10
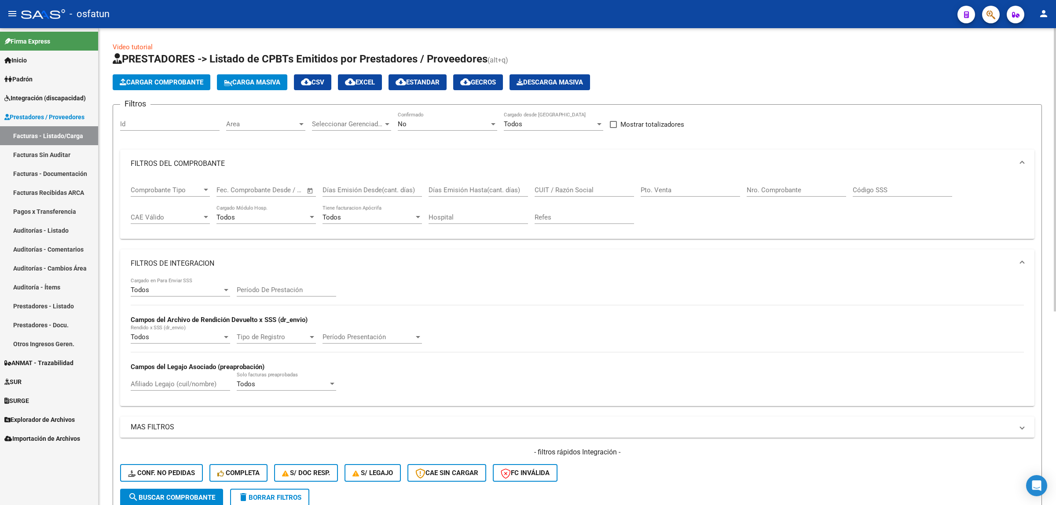
drag, startPoint x: 241, startPoint y: 296, endPoint x: 251, endPoint y: 288, distance: 12.6
click at [248, 290] on div "Período De Prestación" at bounding box center [286, 291] width 99 height 27
click at [251, 288] on input "Período De Prestación" at bounding box center [286, 290] width 99 height 8
type input "202507"
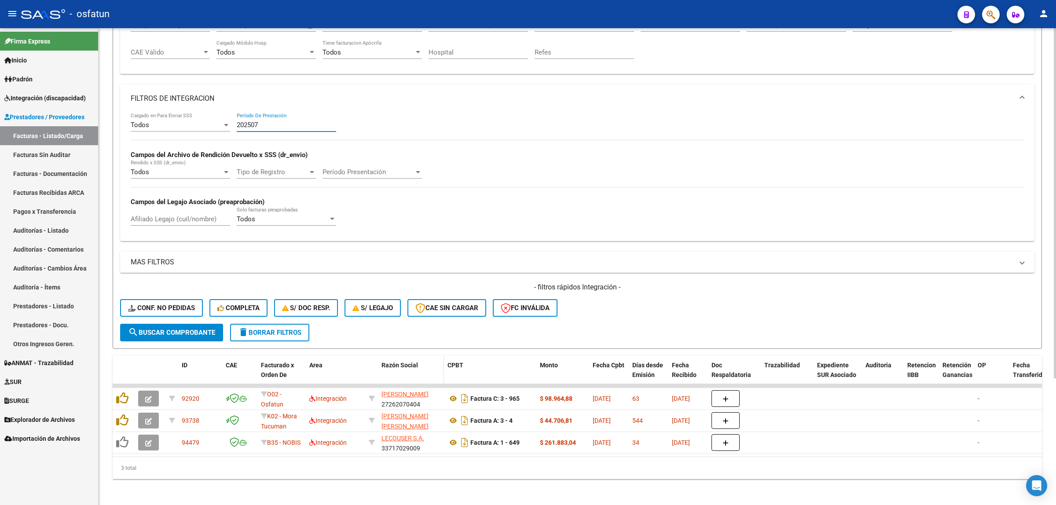
scroll to position [172, 0]
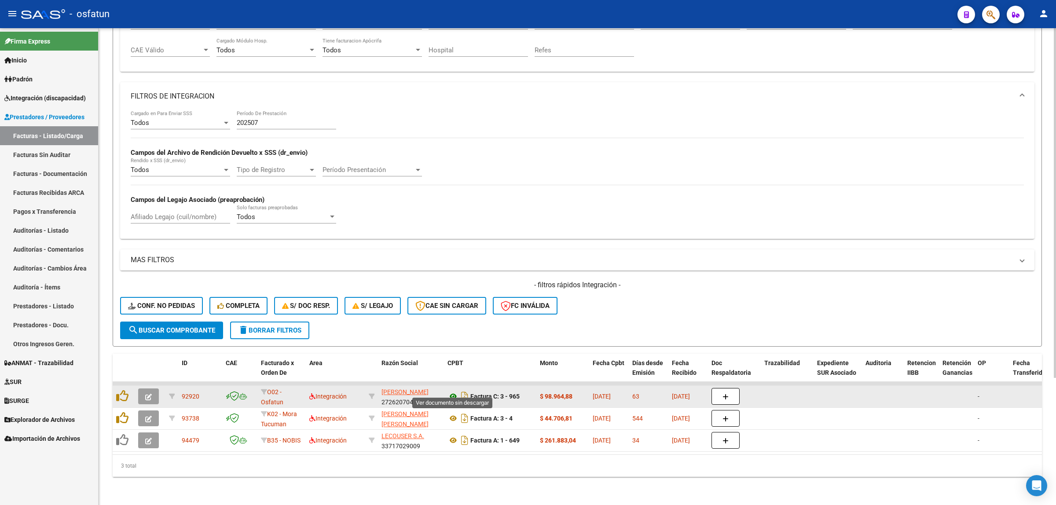
click at [453, 391] on icon at bounding box center [452, 396] width 11 height 11
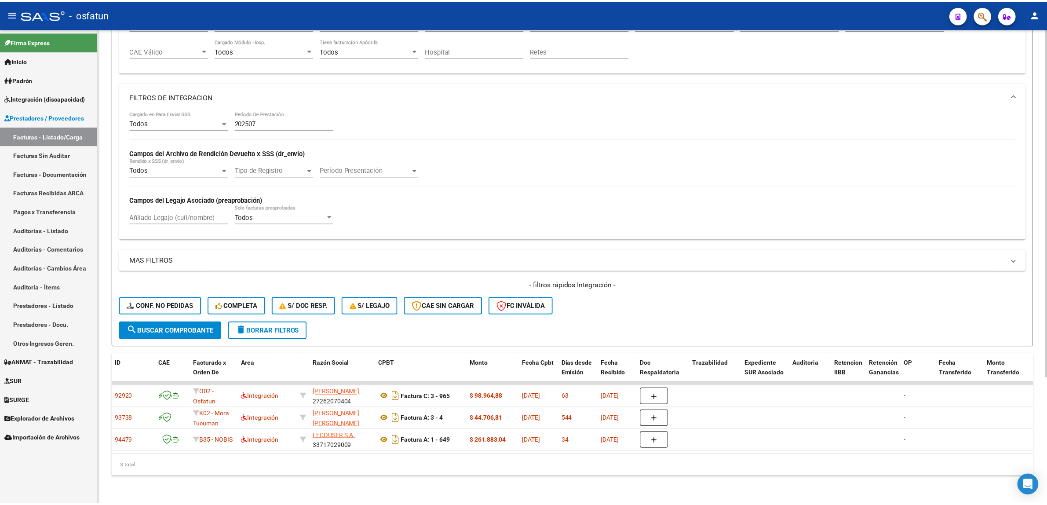
scroll to position [0, 0]
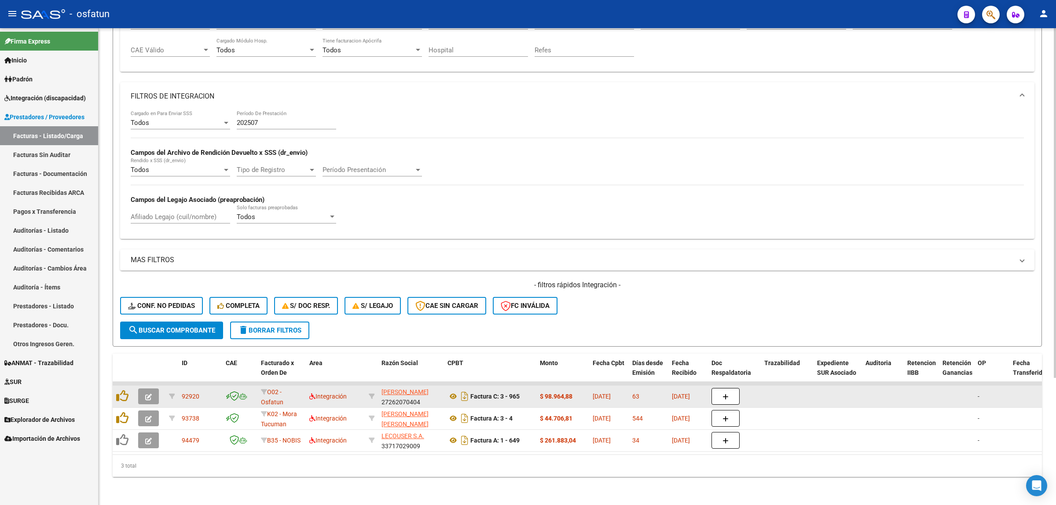
click at [150, 394] on icon "button" at bounding box center [148, 397] width 7 height 7
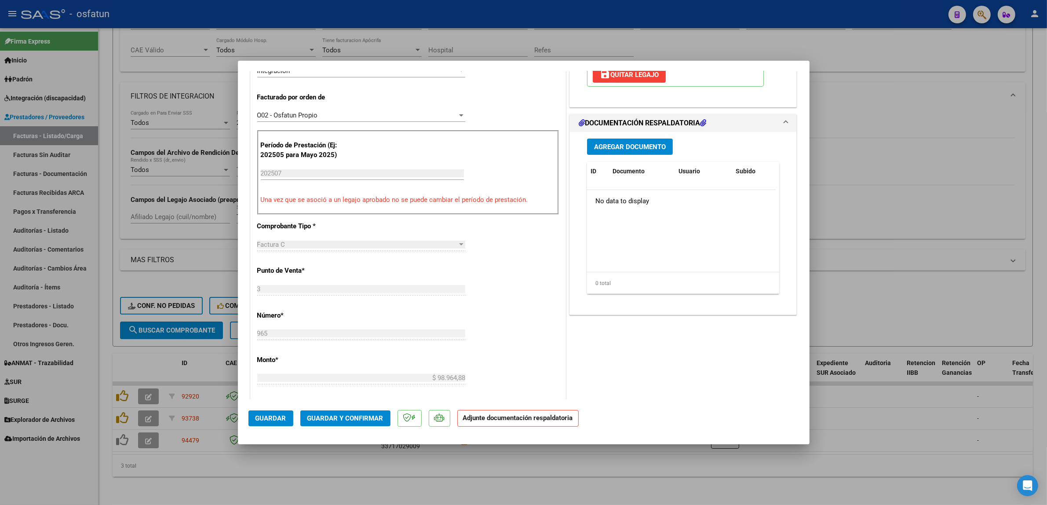
scroll to position [275, 0]
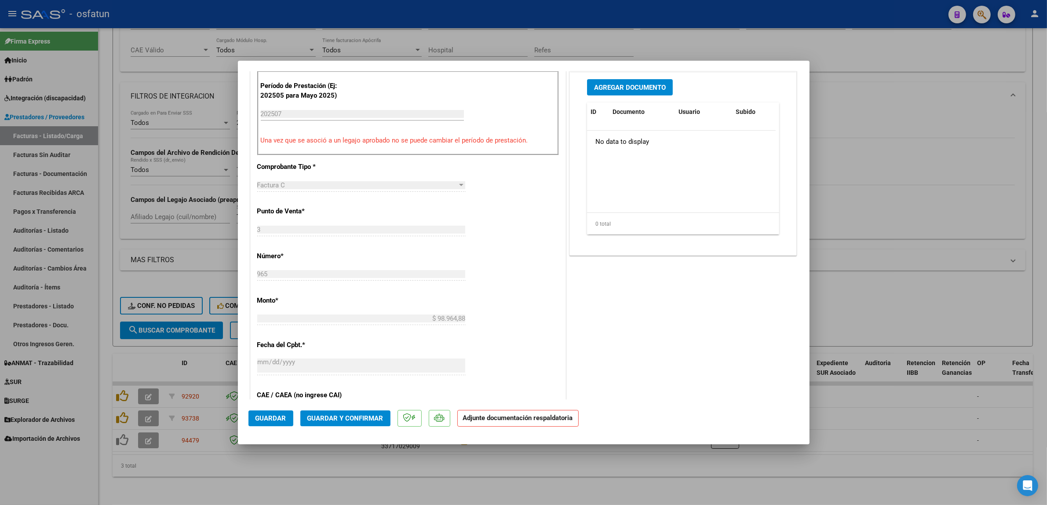
click at [350, 422] on button "Guardar y Confirmar" at bounding box center [345, 418] width 90 height 16
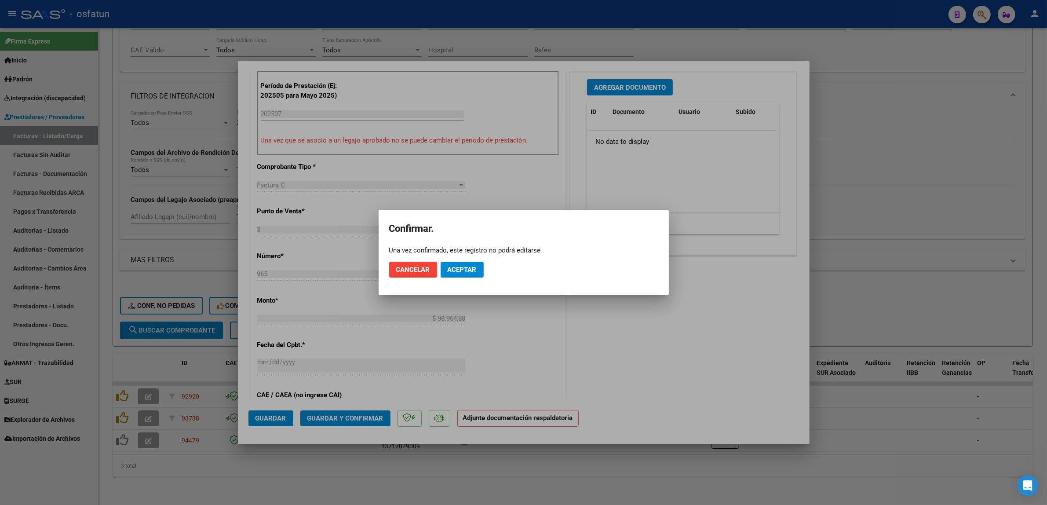
drag, startPoint x: 464, startPoint y: 256, endPoint x: 457, endPoint y: 263, distance: 9.6
click at [462, 260] on mat-dialog-actions "Cancelar Aceptar" at bounding box center [523, 270] width 269 height 30
click at [457, 263] on button "Aceptar" at bounding box center [462, 270] width 43 height 16
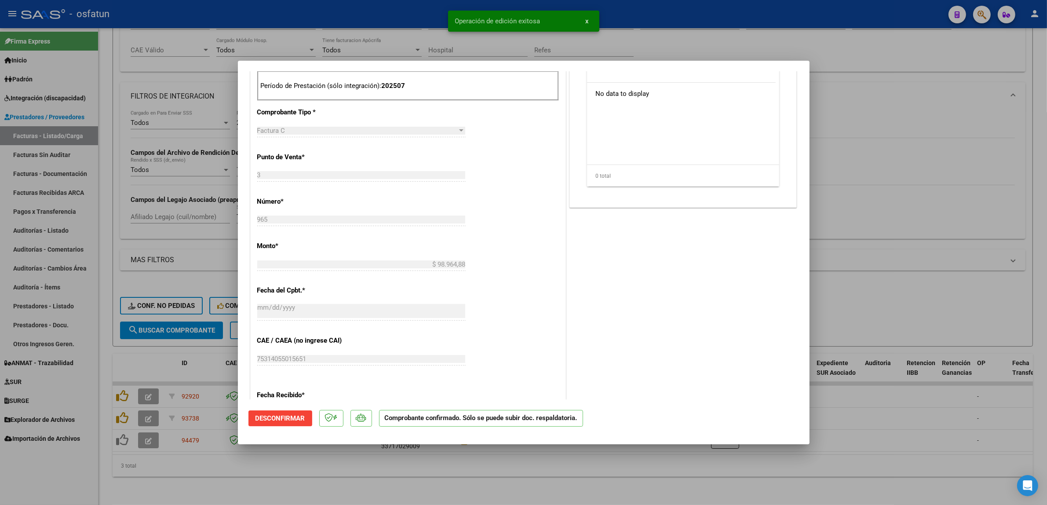
click at [241, 497] on div at bounding box center [523, 252] width 1047 height 505
type input "$ 0,00"
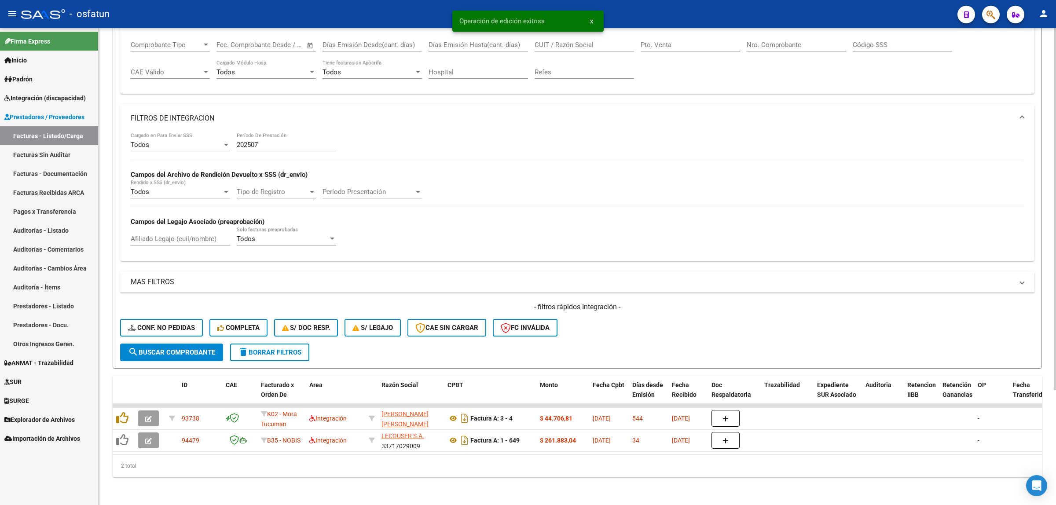
scroll to position [150, 0]
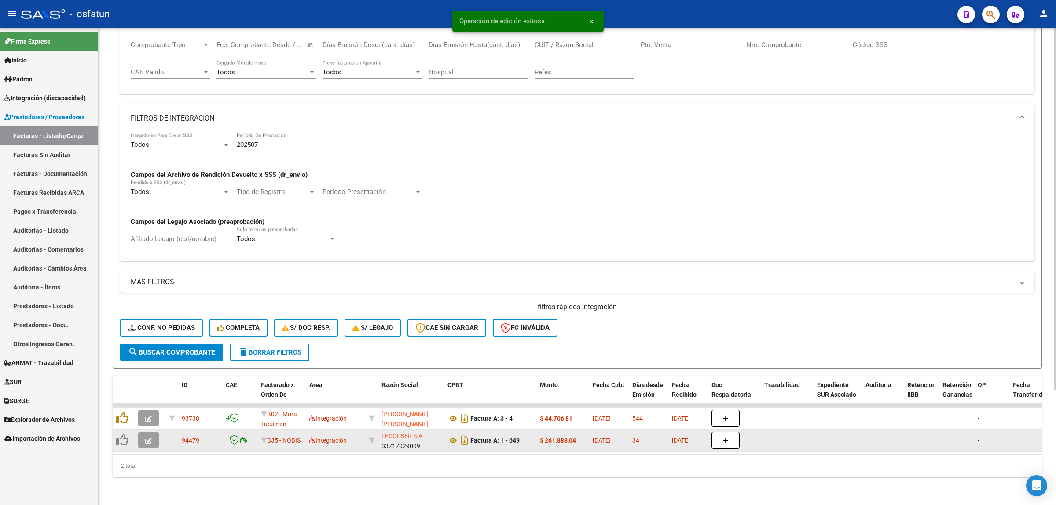
drag, startPoint x: 401, startPoint y: 443, endPoint x: 475, endPoint y: 443, distance: 73.9
click at [475, 446] on datatable-selection "93738 K02 - [PERSON_NAME] Tucuman Integración [PERSON_NAME] [PERSON_NAME] 27161…" at bounding box center [577, 450] width 929 height 8
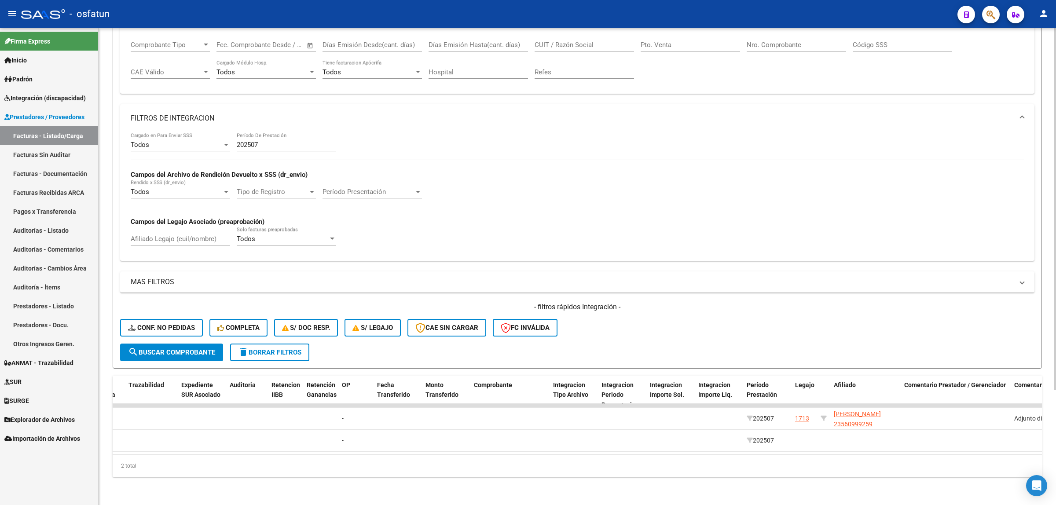
scroll to position [0, 0]
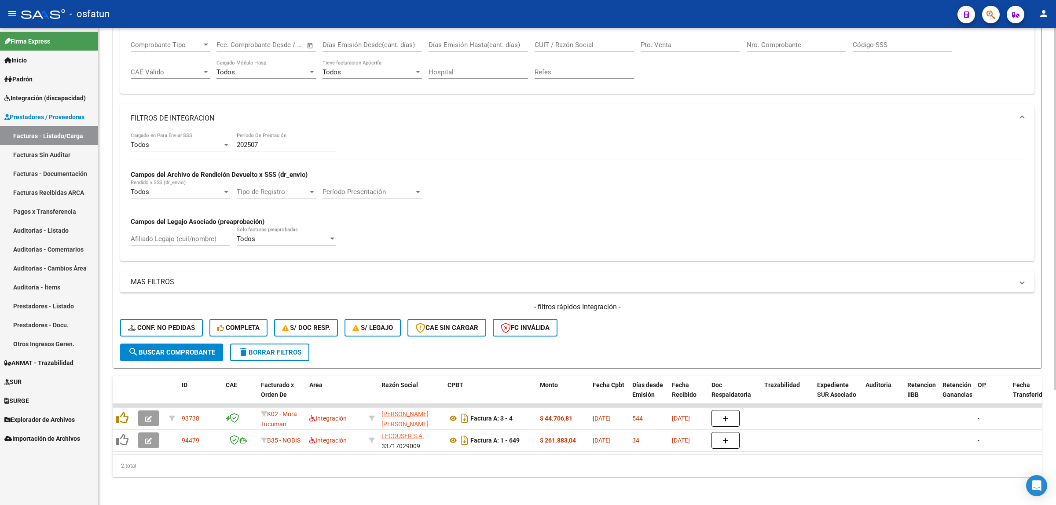
click at [289, 132] on div "202507 Período De Prestación" at bounding box center [286, 141] width 99 height 19
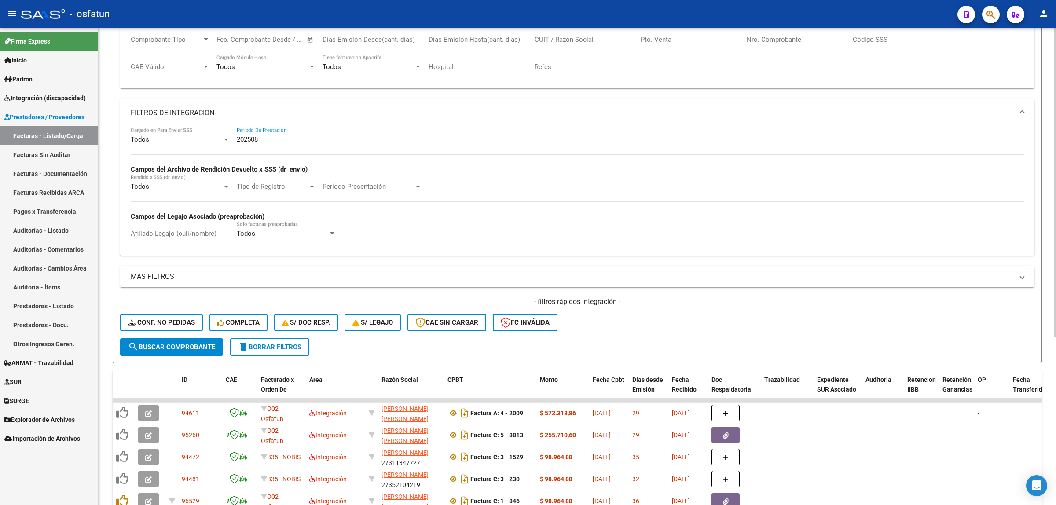
type input "202507"
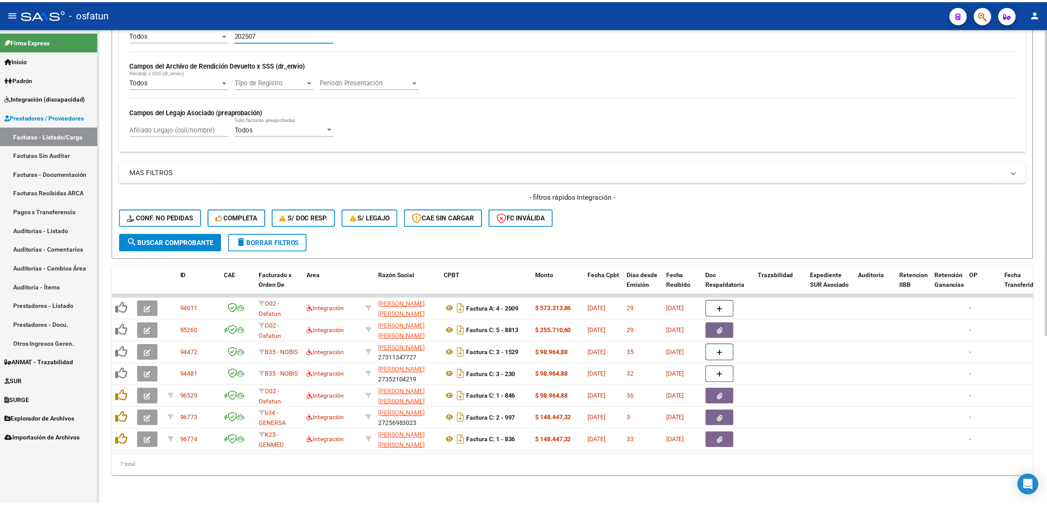
scroll to position [260, 0]
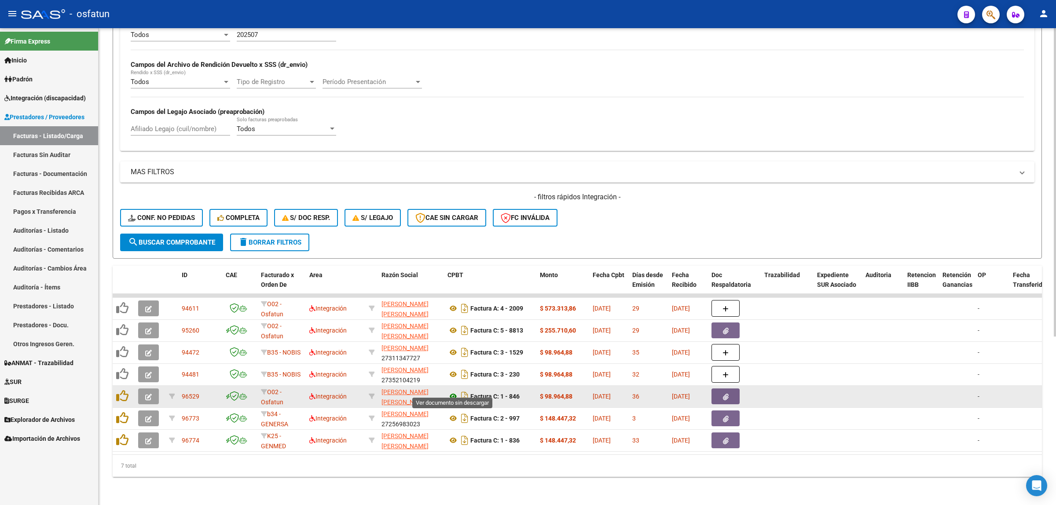
click at [450, 391] on icon at bounding box center [452, 396] width 11 height 11
click at [147, 394] on icon "button" at bounding box center [148, 397] width 7 height 7
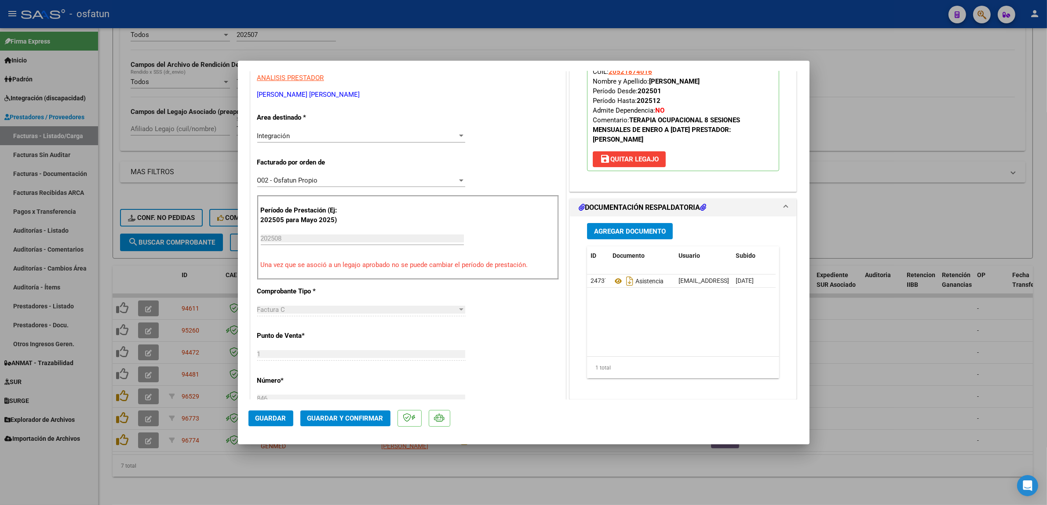
scroll to position [165, 0]
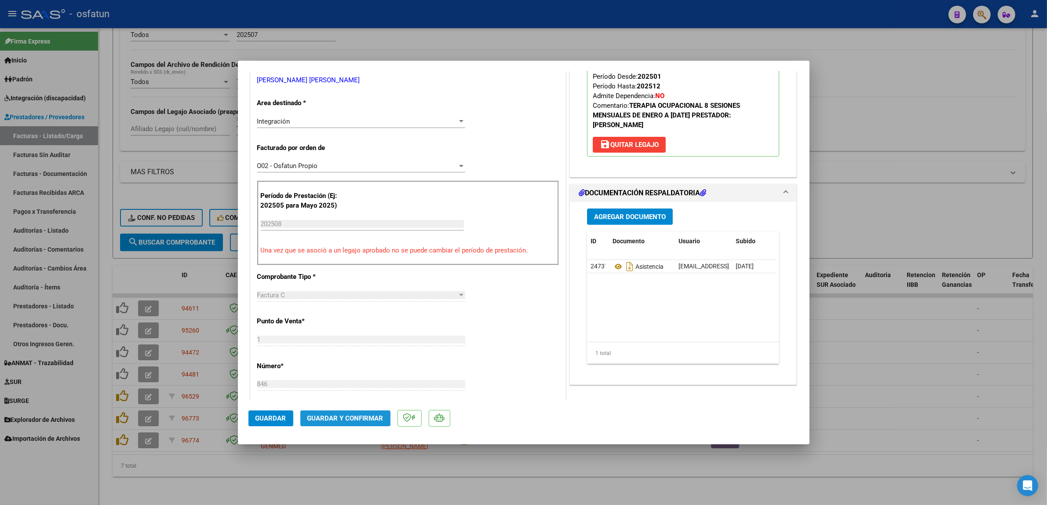
click at [379, 416] on button "Guardar y Confirmar" at bounding box center [345, 418] width 90 height 16
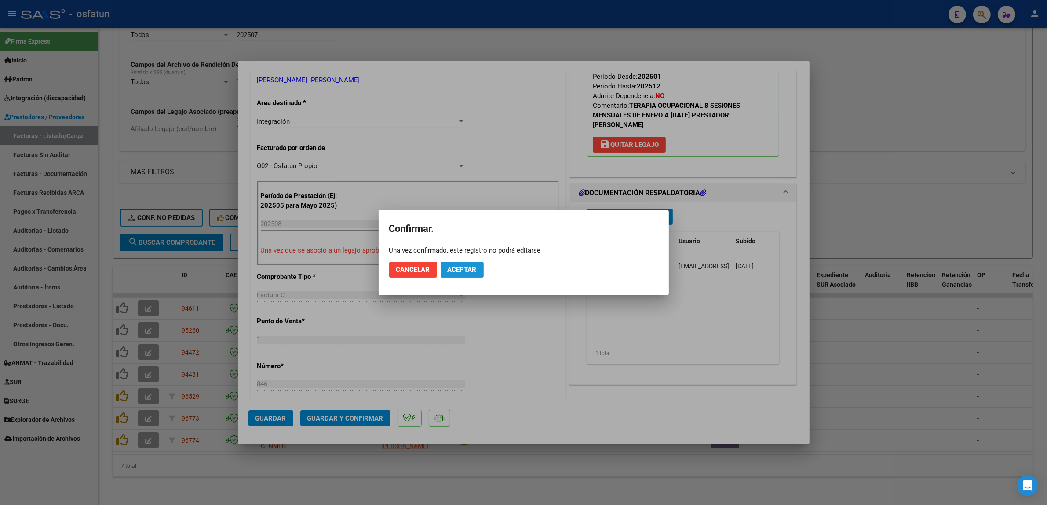
click at [448, 271] on span "Aceptar" at bounding box center [462, 270] width 29 height 8
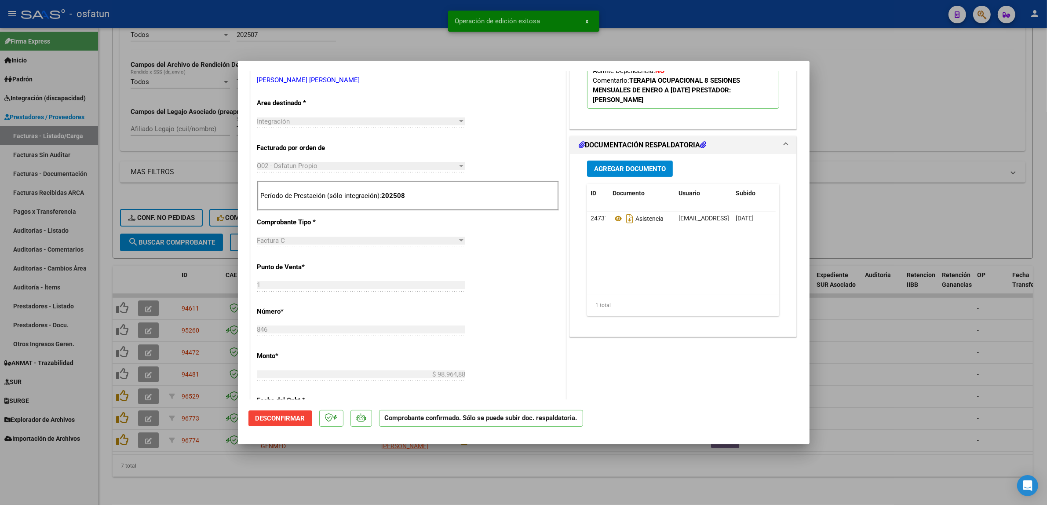
click at [430, 15] on div at bounding box center [523, 252] width 1047 height 505
type input "$ 0,00"
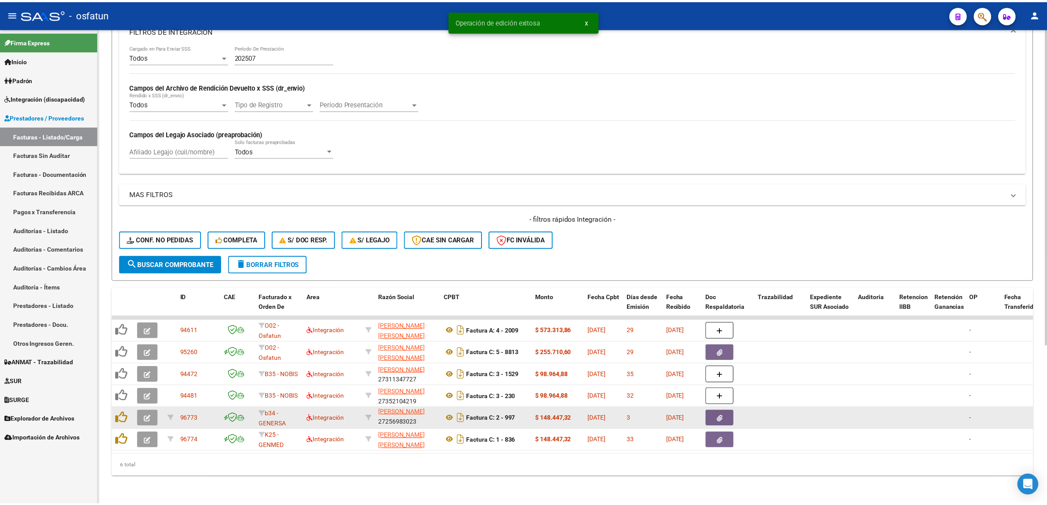
scroll to position [11, 0]
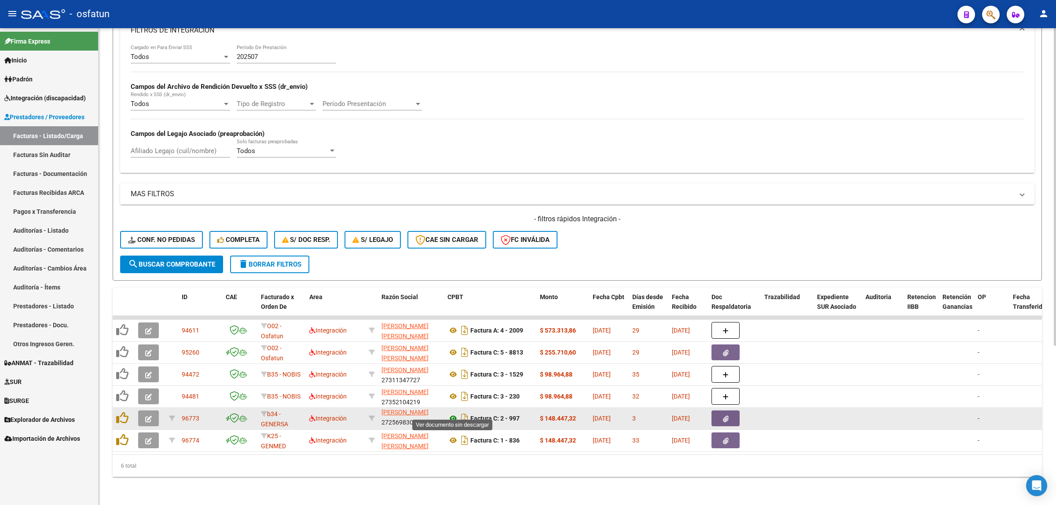
click at [452, 415] on icon at bounding box center [452, 418] width 11 height 11
click at [155, 414] on button "button" at bounding box center [148, 418] width 21 height 16
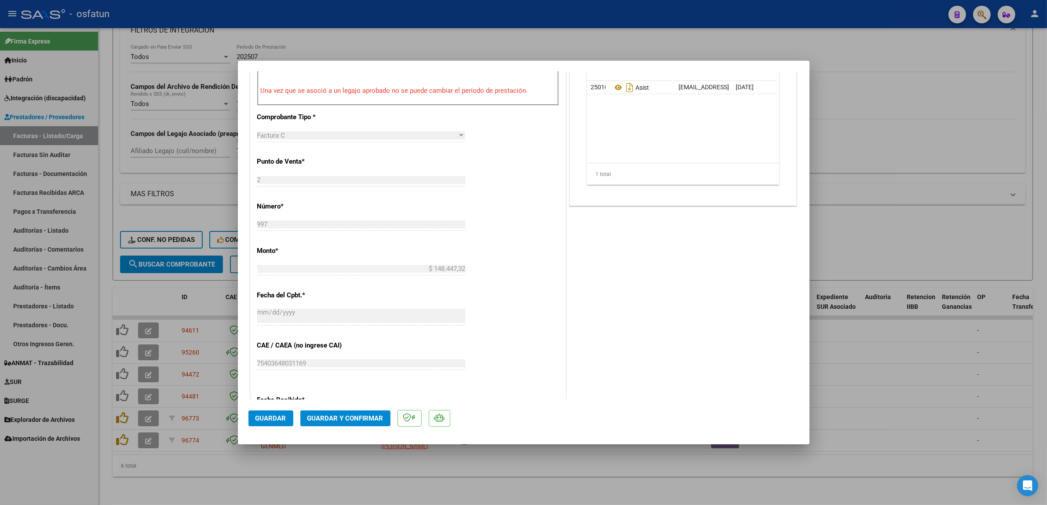
scroll to position [330, 0]
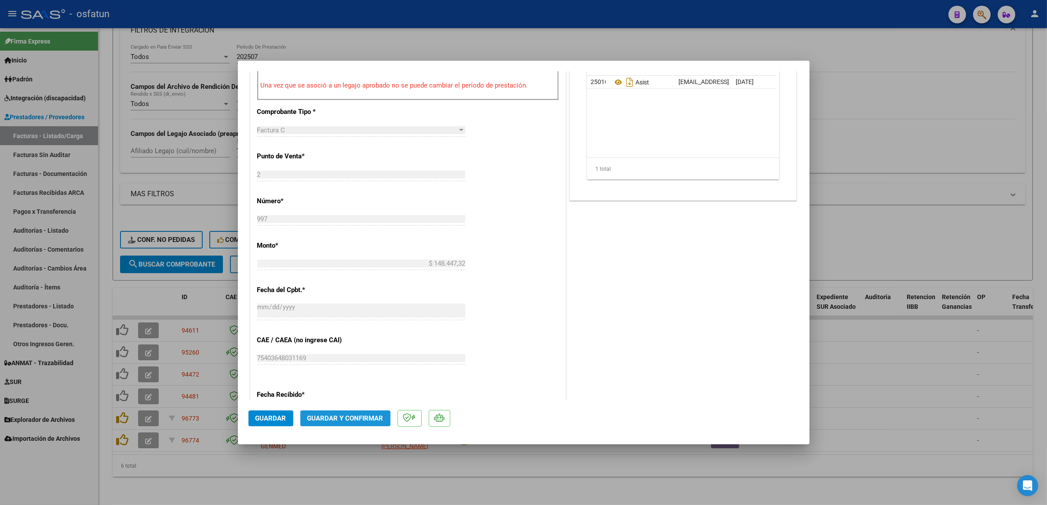
click at [372, 419] on span "Guardar y Confirmar" at bounding box center [345, 418] width 76 height 8
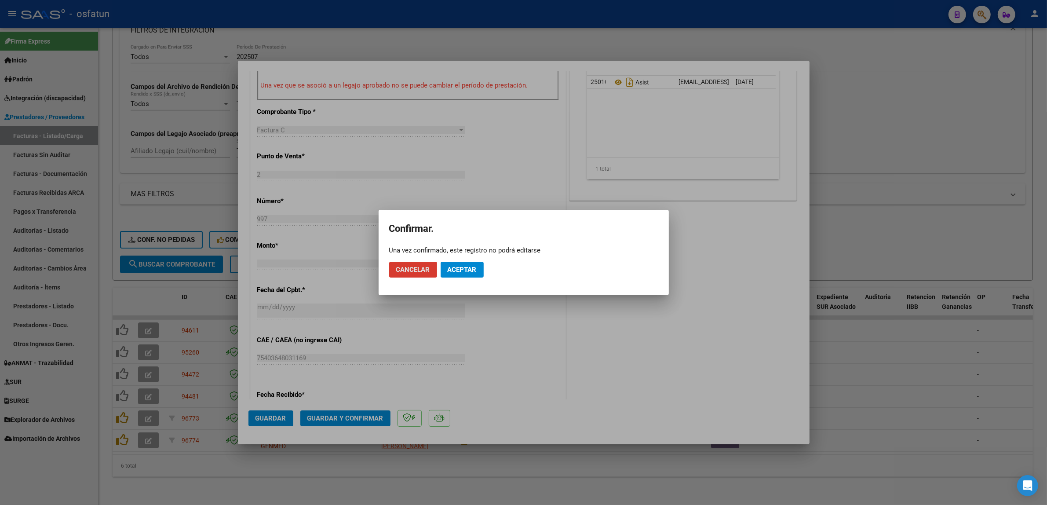
click at [453, 275] on button "Aceptar" at bounding box center [462, 270] width 43 height 16
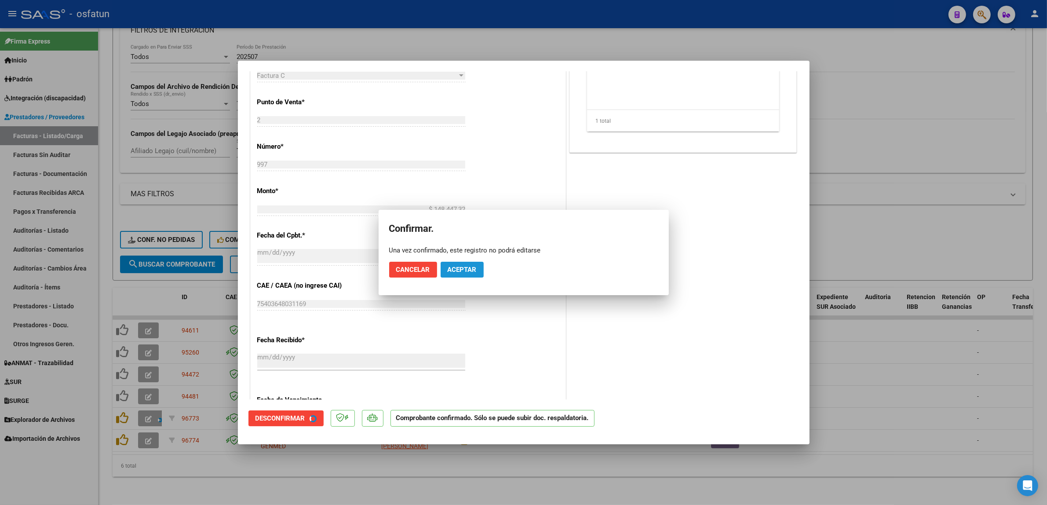
scroll to position [275, 0]
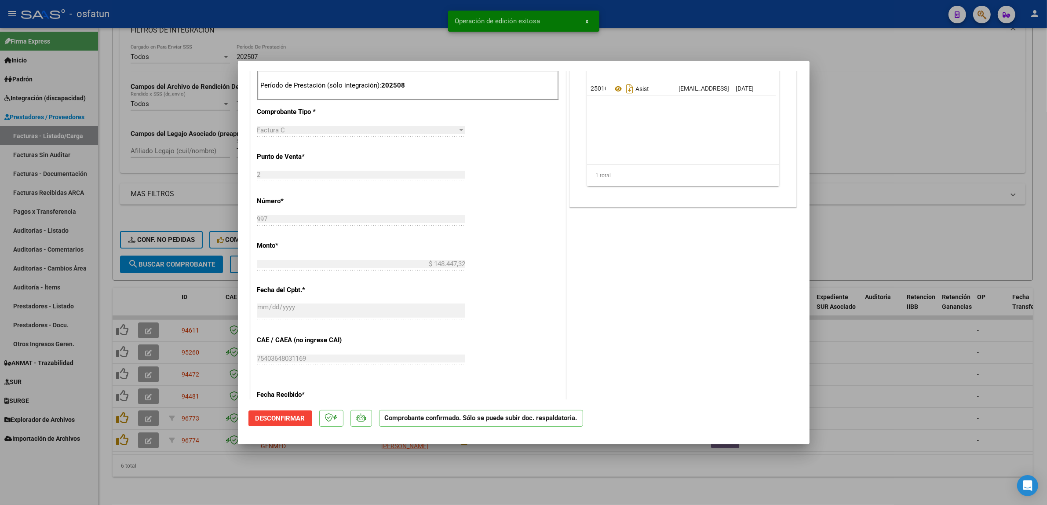
click at [420, 25] on div at bounding box center [523, 252] width 1047 height 505
type input "$ 0,00"
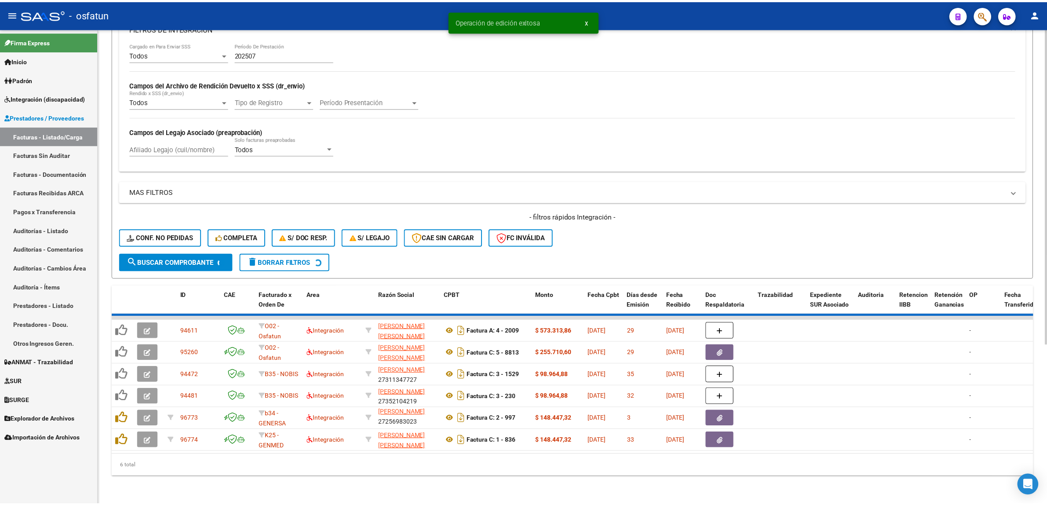
scroll to position [216, 0]
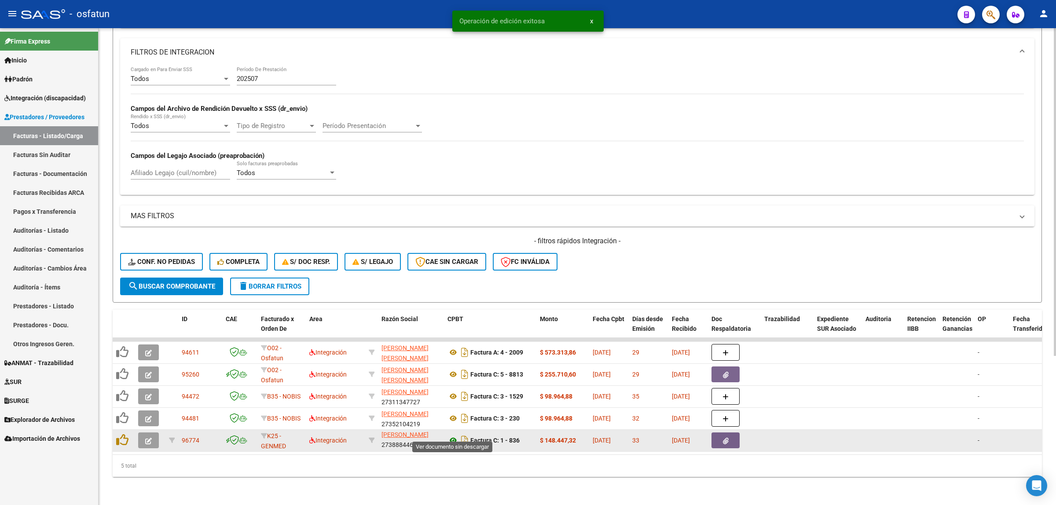
click at [449, 435] on icon at bounding box center [452, 440] width 11 height 11
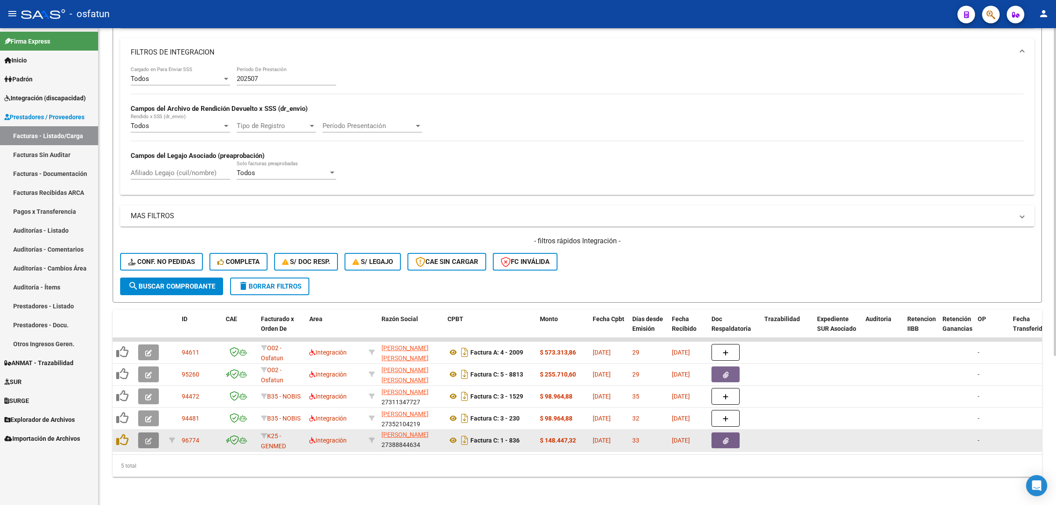
click at [144, 432] on button "button" at bounding box center [148, 440] width 21 height 16
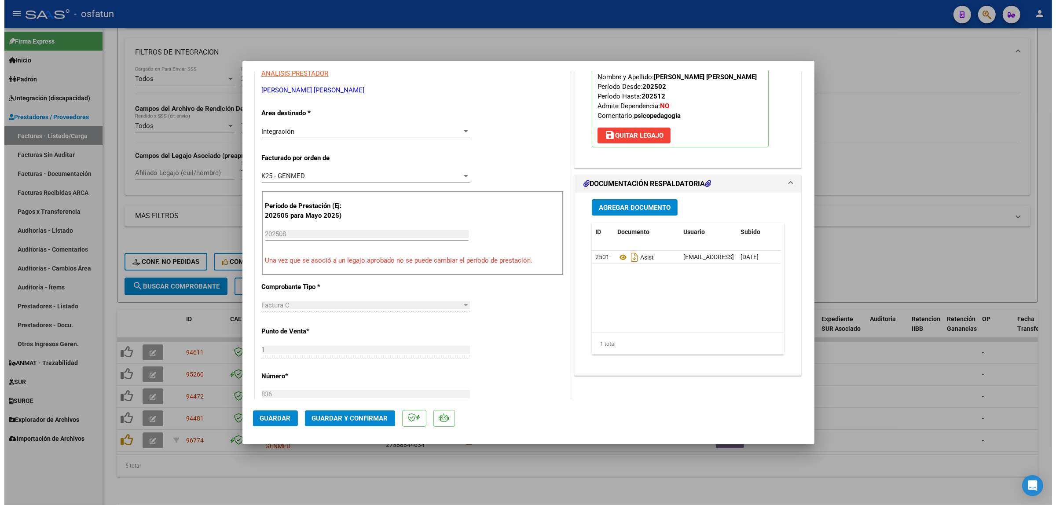
scroll to position [165, 0]
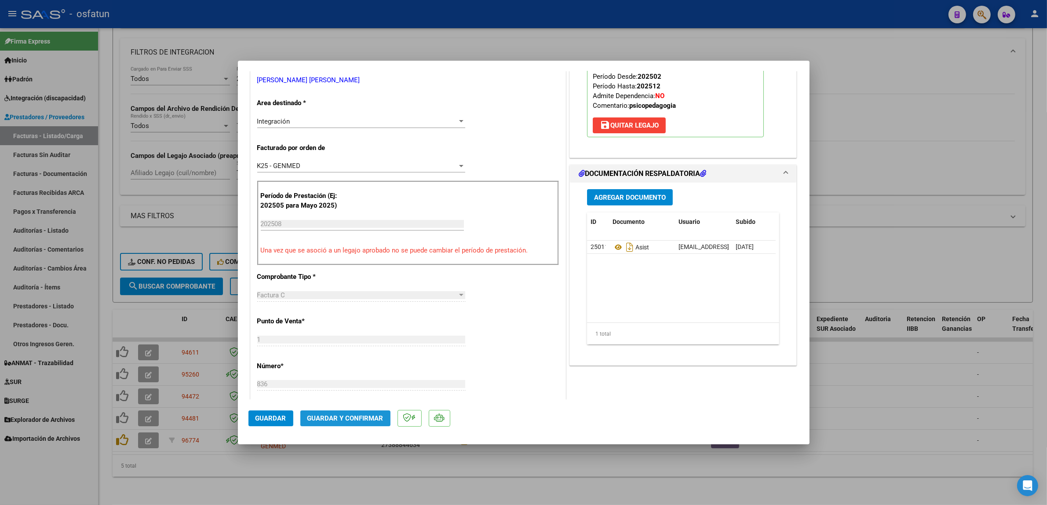
click at [350, 420] on span "Guardar y Confirmar" at bounding box center [345, 418] width 76 height 8
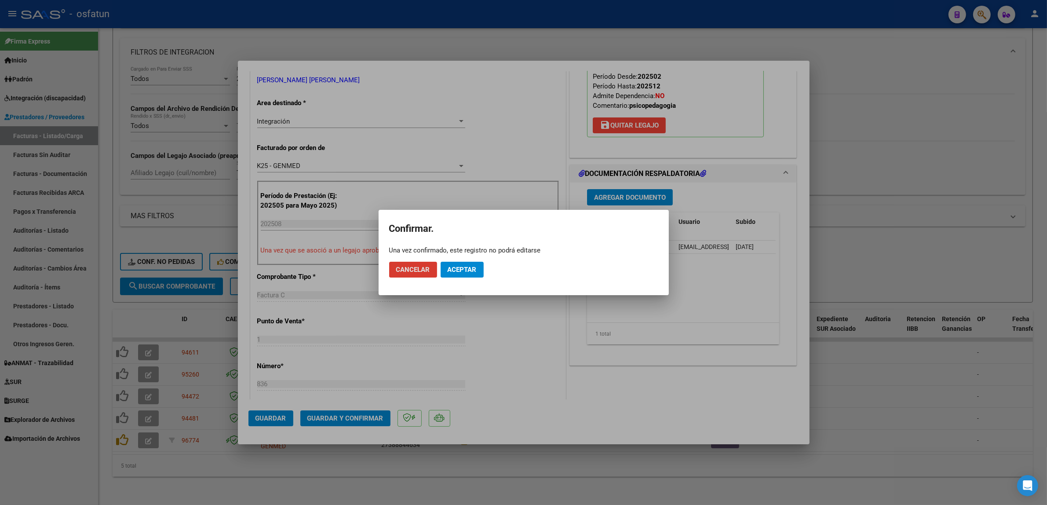
drag, startPoint x: 464, startPoint y: 266, endPoint x: 430, endPoint y: 249, distance: 38.4
click at [464, 267] on span "Aceptar" at bounding box center [462, 270] width 29 height 8
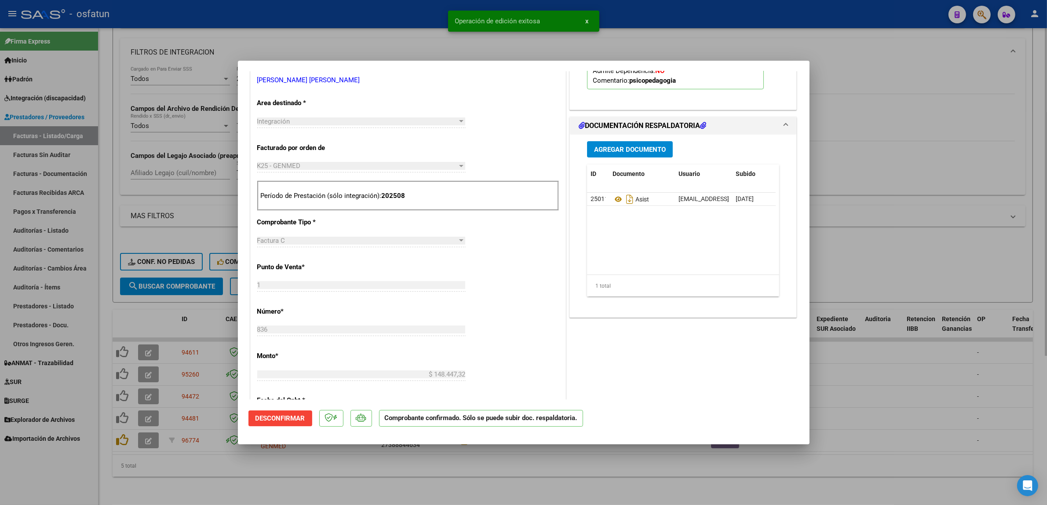
click at [933, 212] on div at bounding box center [523, 252] width 1047 height 505
type input "$ 0,00"
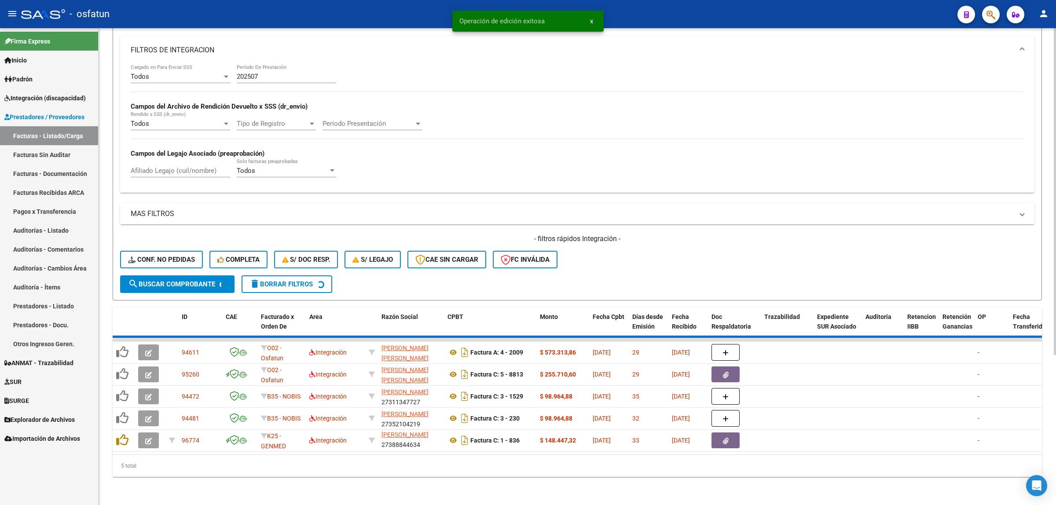
scroll to position [194, 0]
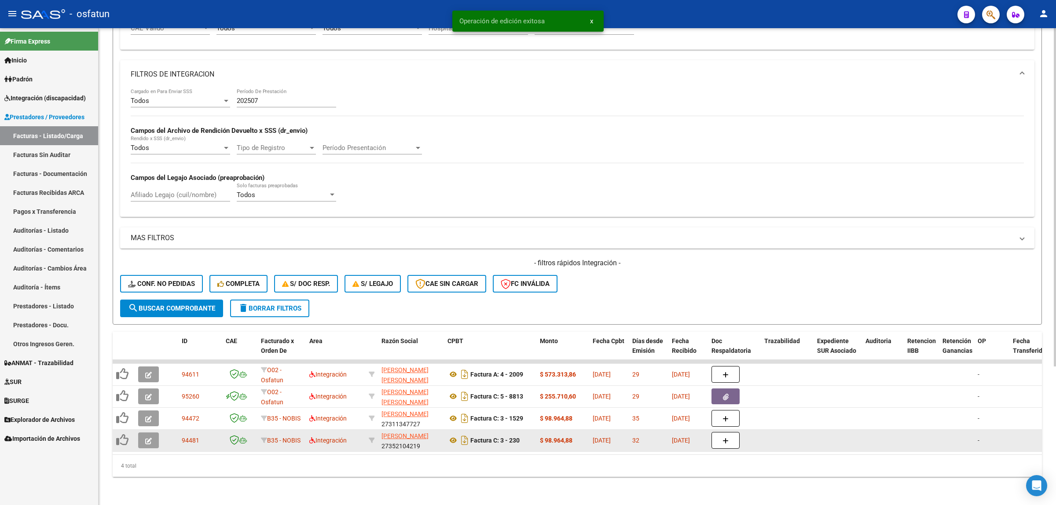
drag, startPoint x: 410, startPoint y: 446, endPoint x: 484, endPoint y: 439, distance: 73.8
click at [484, 439] on datatable-body "94611 O02 - Osfatun Propio Integración IACONIANNI MARIA SYLVINA 27184659234 Fac…" at bounding box center [577, 407] width 929 height 95
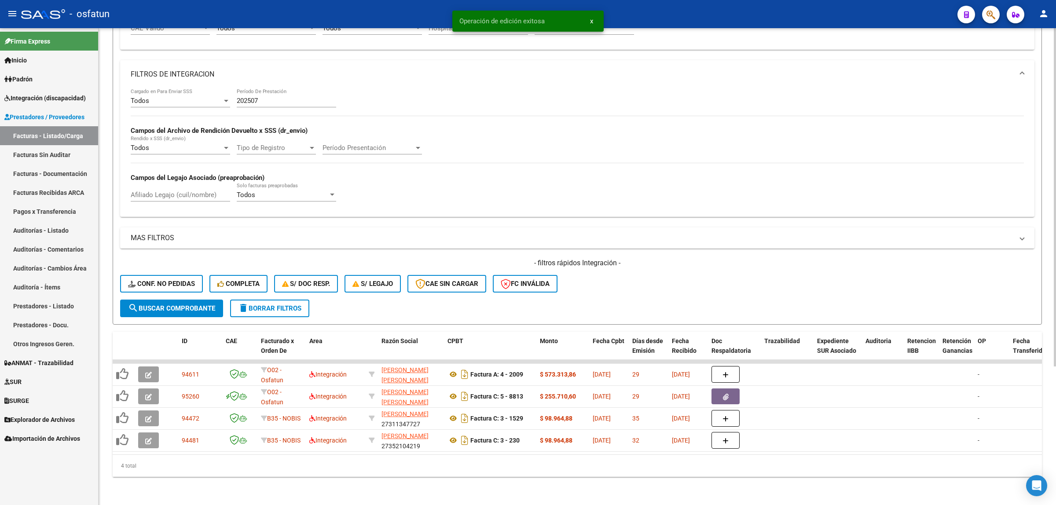
click at [449, 471] on div "4 total" at bounding box center [577, 466] width 929 height 22
click at [457, 445] on datatable-body "94611 O02 - Osfatun Propio Integración IACONIANNI MARIA SYLVINA 27184659234 Fac…" at bounding box center [577, 407] width 929 height 95
click at [458, 445] on datatable-body "94611 O02 - Osfatun Propio Integración IACONIANNI MARIA SYLVINA 27184659234 Fac…" at bounding box center [577, 407] width 929 height 95
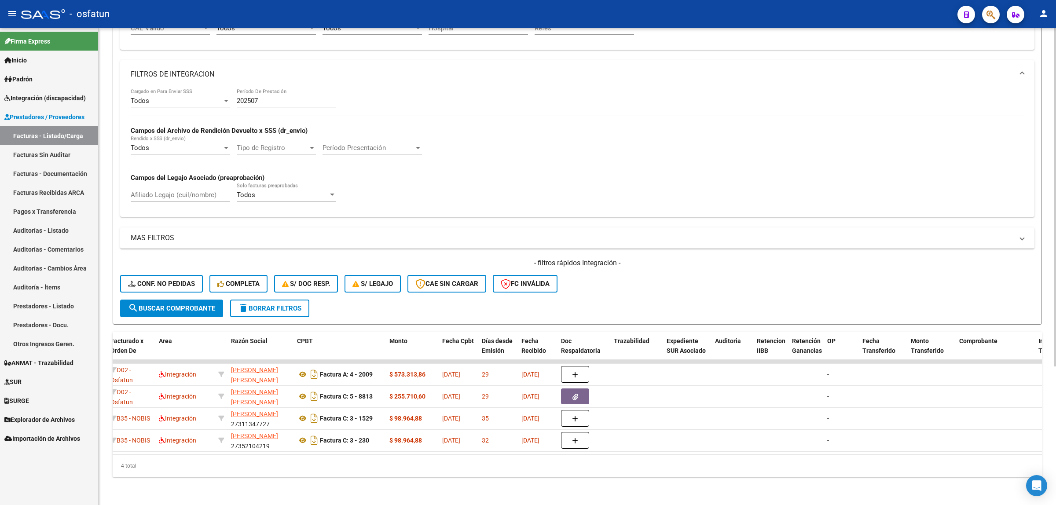
scroll to position [0, 0]
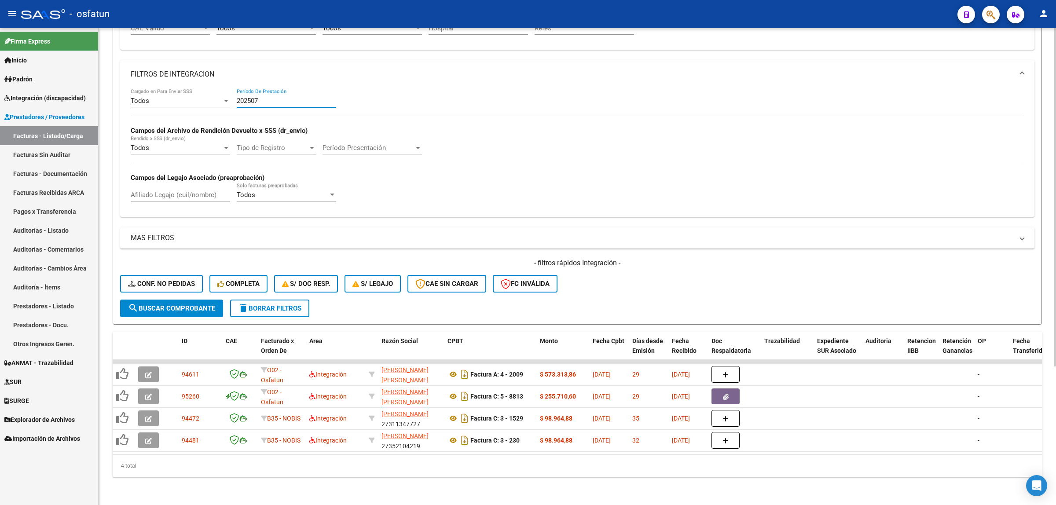
click at [274, 97] on input "202507" at bounding box center [286, 101] width 99 height 8
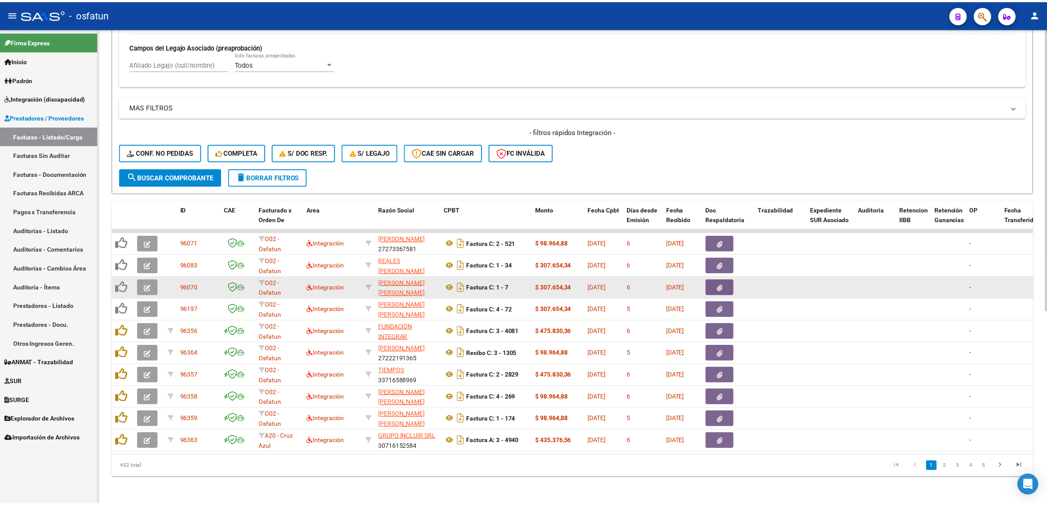
scroll to position [326, 0]
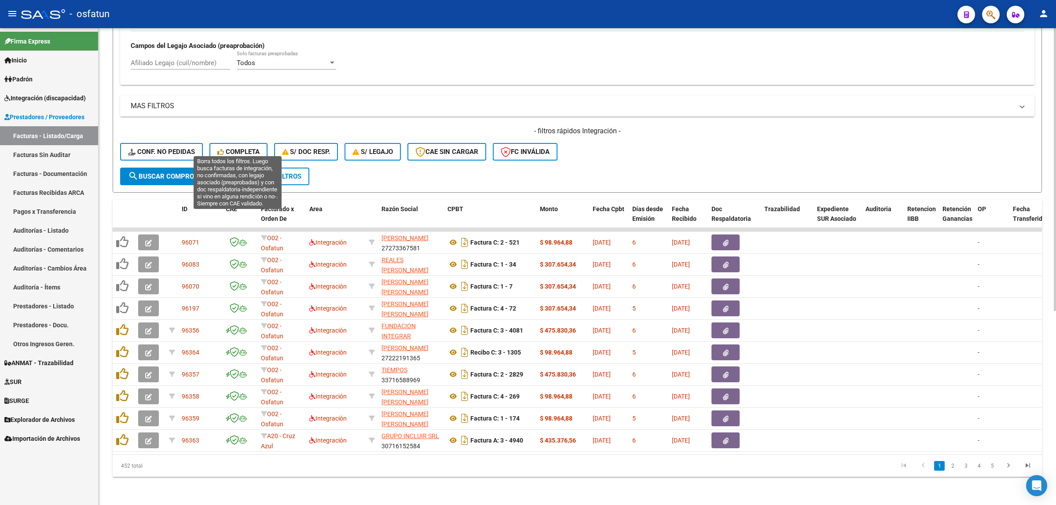
type input "202509"
click at [250, 148] on span "Completa" at bounding box center [238, 152] width 42 height 8
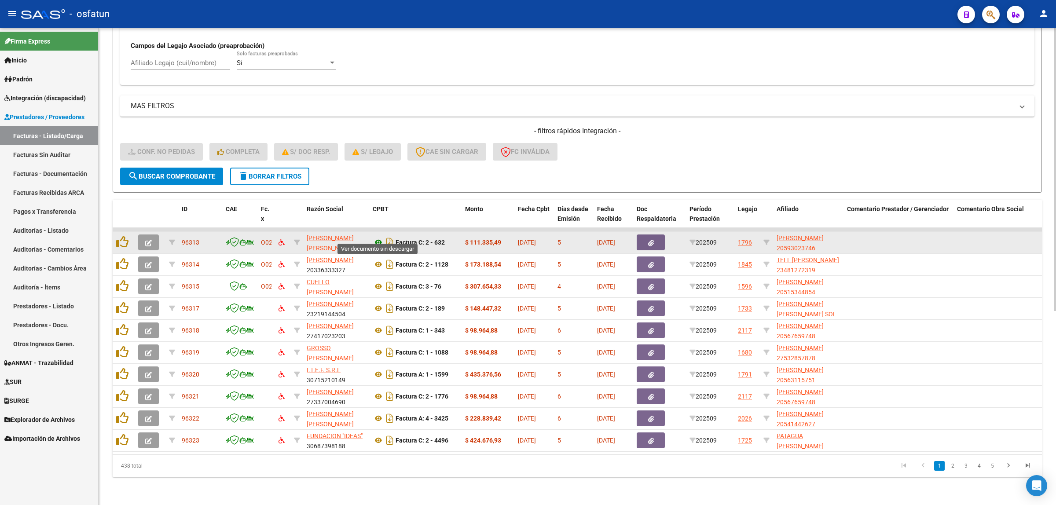
click at [376, 237] on icon at bounding box center [378, 242] width 11 height 11
click at [150, 240] on icon "button" at bounding box center [148, 243] width 7 height 7
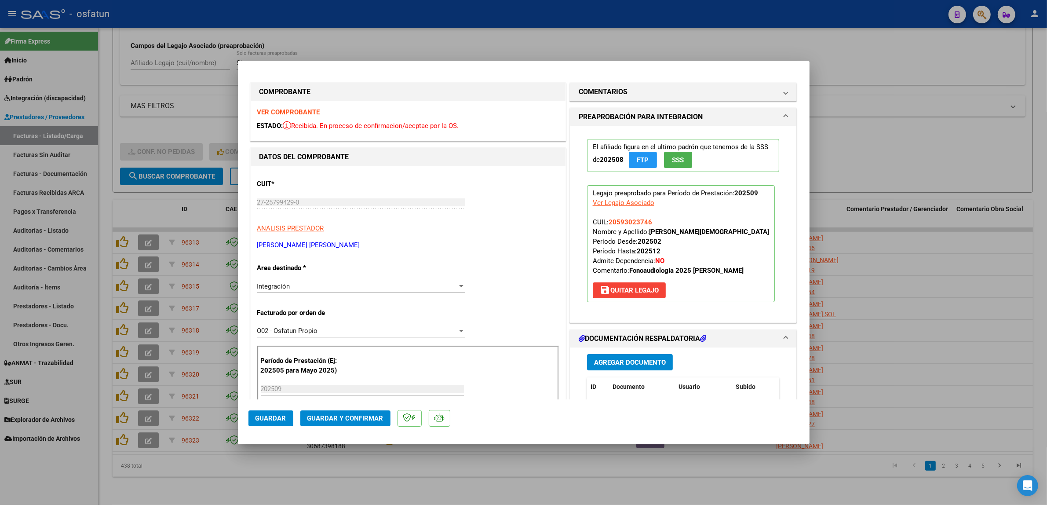
click at [344, 418] on span "Guardar y Confirmar" at bounding box center [345, 418] width 76 height 8
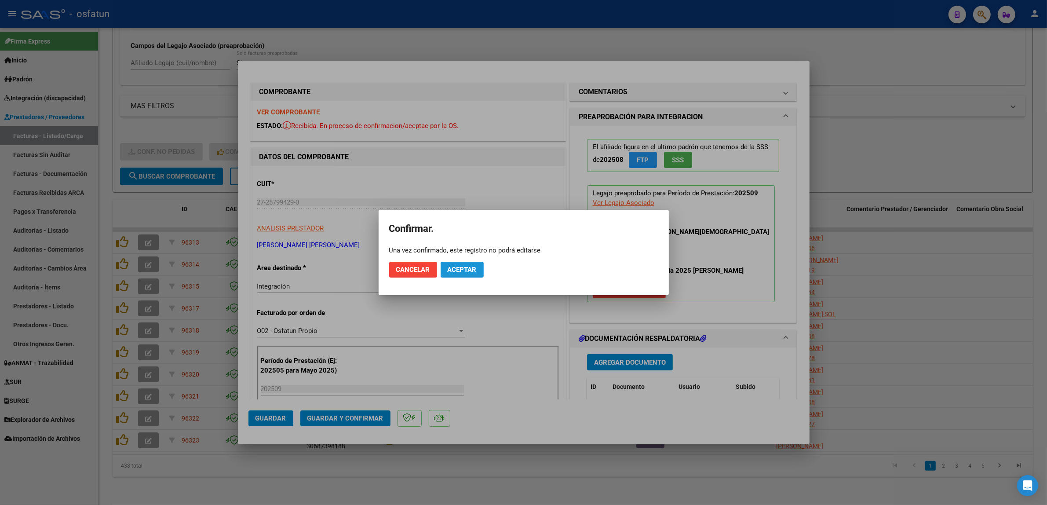
click at [465, 269] on span "Aceptar" at bounding box center [462, 270] width 29 height 8
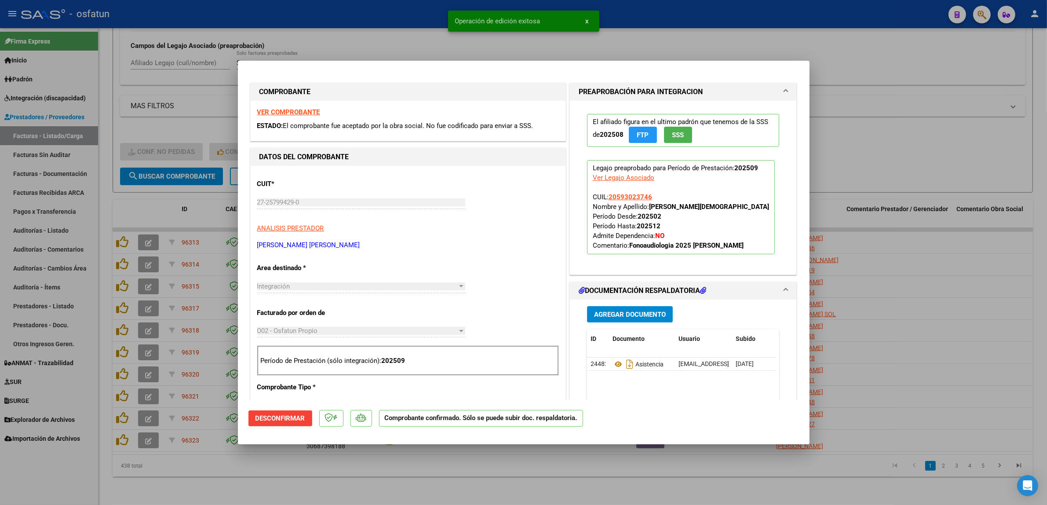
drag, startPoint x: 333, startPoint y: 45, endPoint x: 341, endPoint y: 3, distance: 43.0
click at [334, 39] on div at bounding box center [523, 252] width 1047 height 505
type input "$ 0,00"
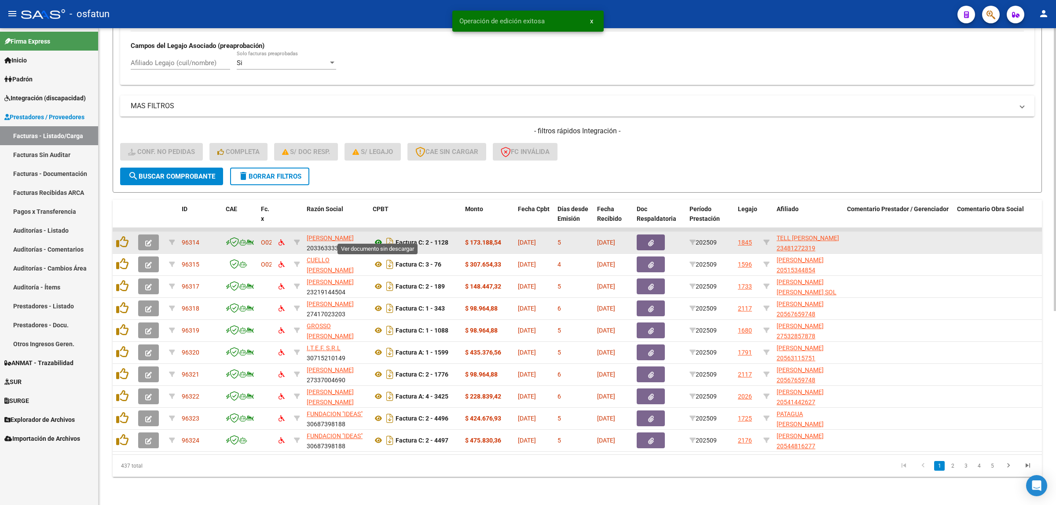
click at [380, 237] on icon at bounding box center [378, 242] width 11 height 11
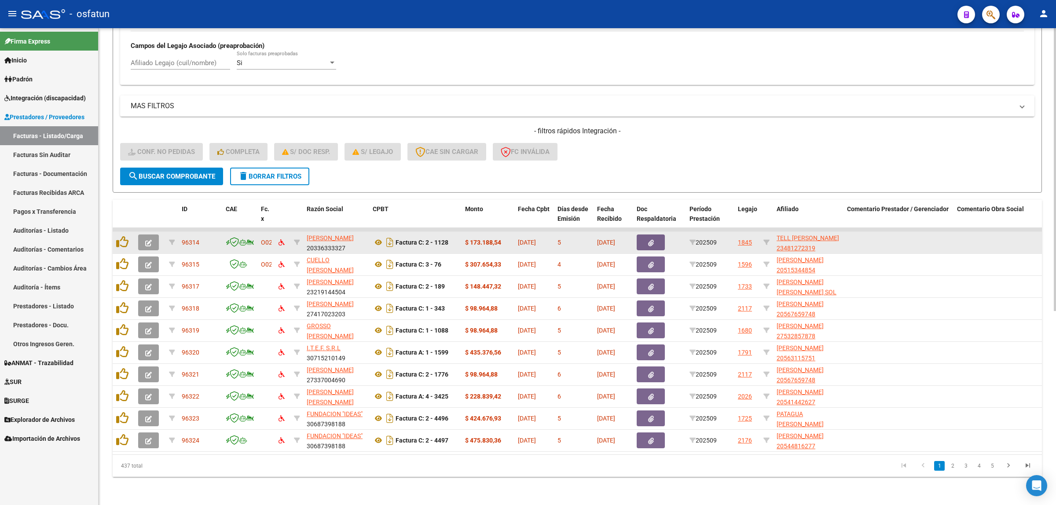
click at [143, 234] on button "button" at bounding box center [148, 242] width 21 height 16
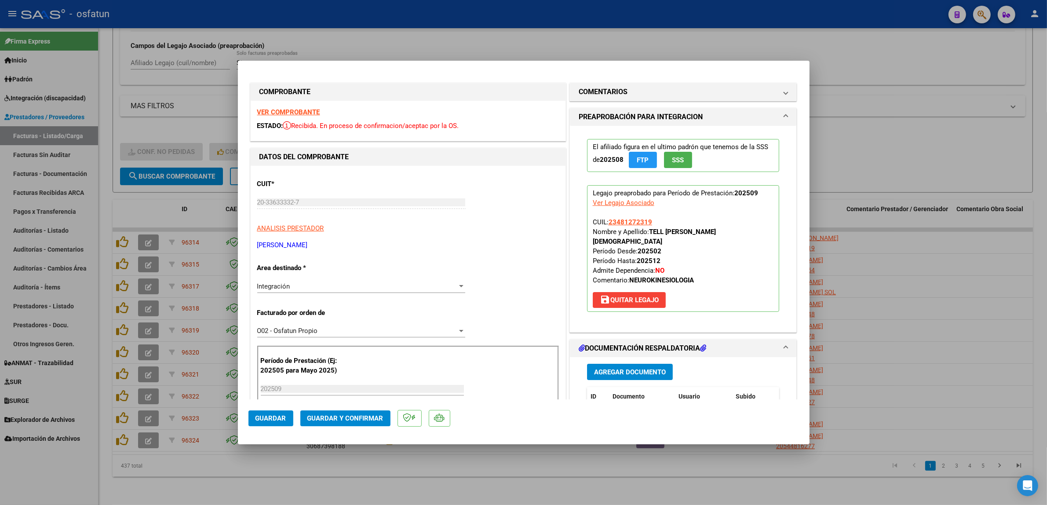
click at [344, 427] on mat-dialog-actions "Guardar Guardar y Confirmar" at bounding box center [524, 416] width 551 height 35
click at [344, 414] on span "Guardar y Confirmar" at bounding box center [345, 418] width 76 height 8
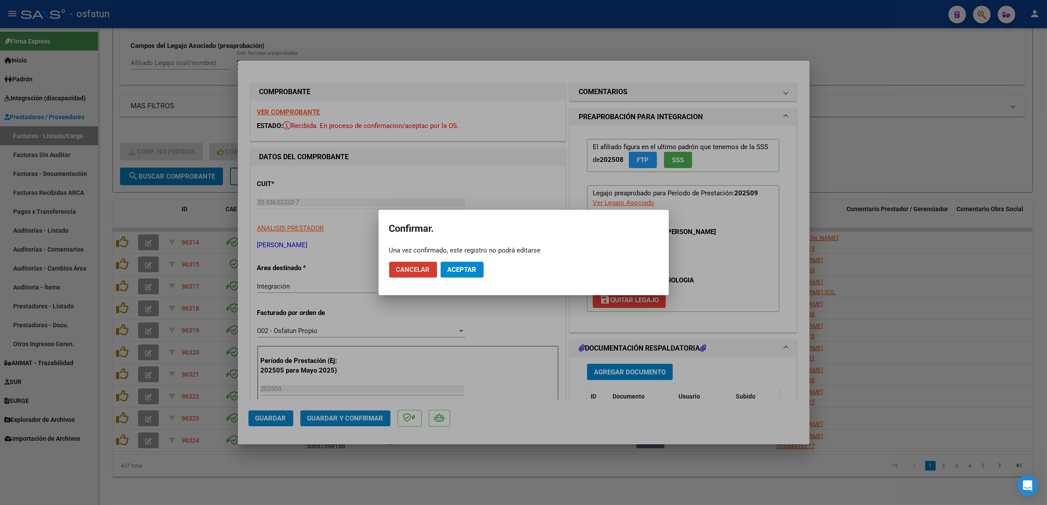
click at [462, 268] on span "Aceptar" at bounding box center [462, 270] width 29 height 8
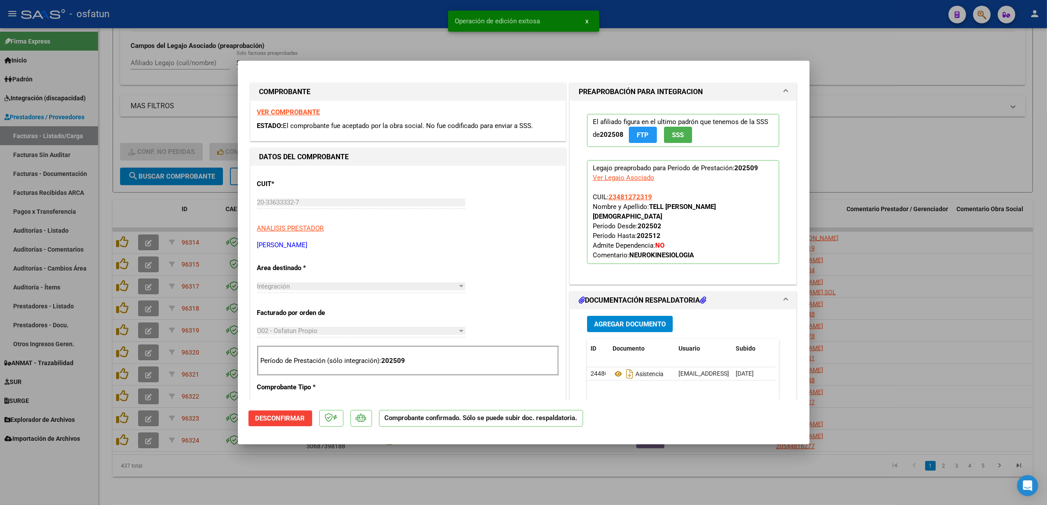
click at [360, 29] on div at bounding box center [523, 252] width 1047 height 505
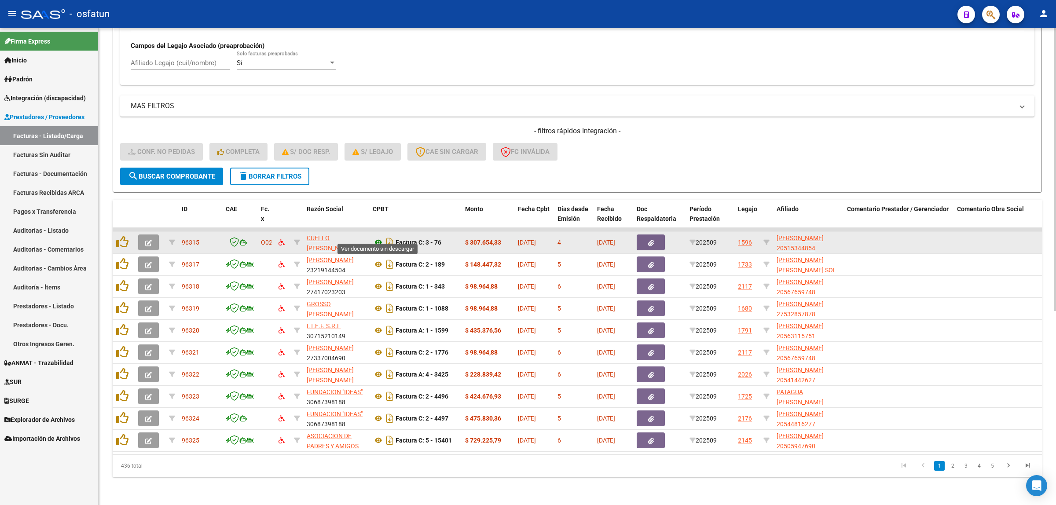
click at [376, 237] on icon at bounding box center [378, 242] width 11 height 11
click at [150, 240] on icon "button" at bounding box center [148, 243] width 7 height 7
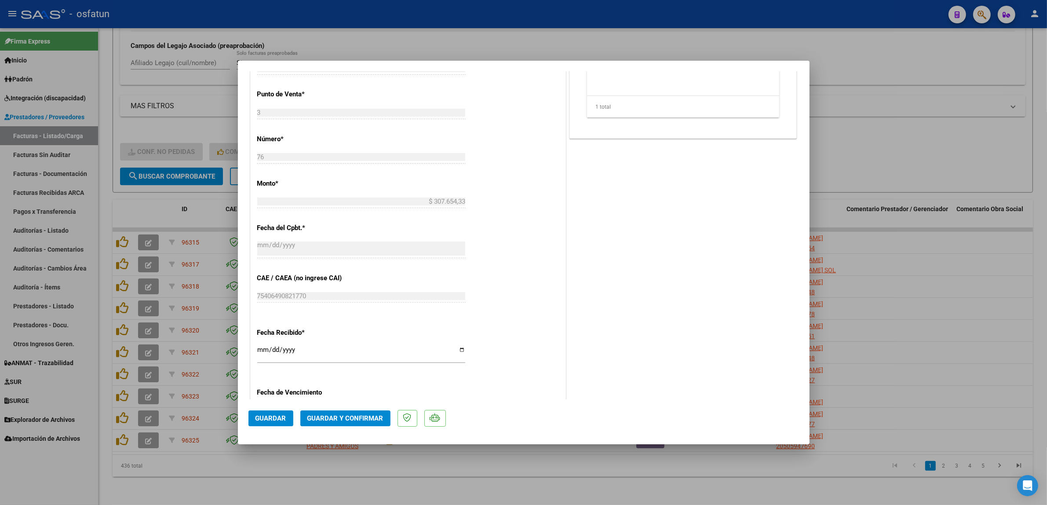
scroll to position [440, 0]
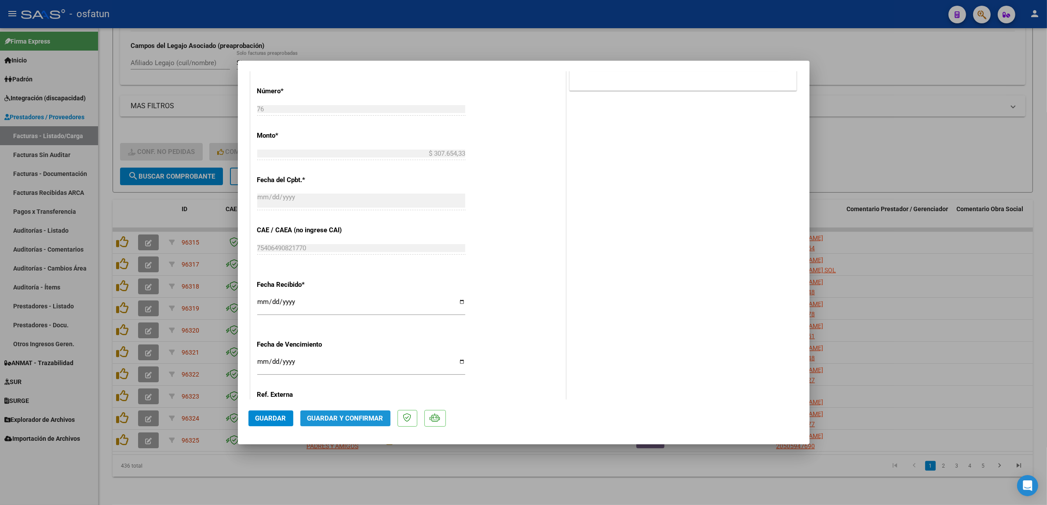
click at [369, 424] on button "Guardar y Confirmar" at bounding box center [345, 418] width 90 height 16
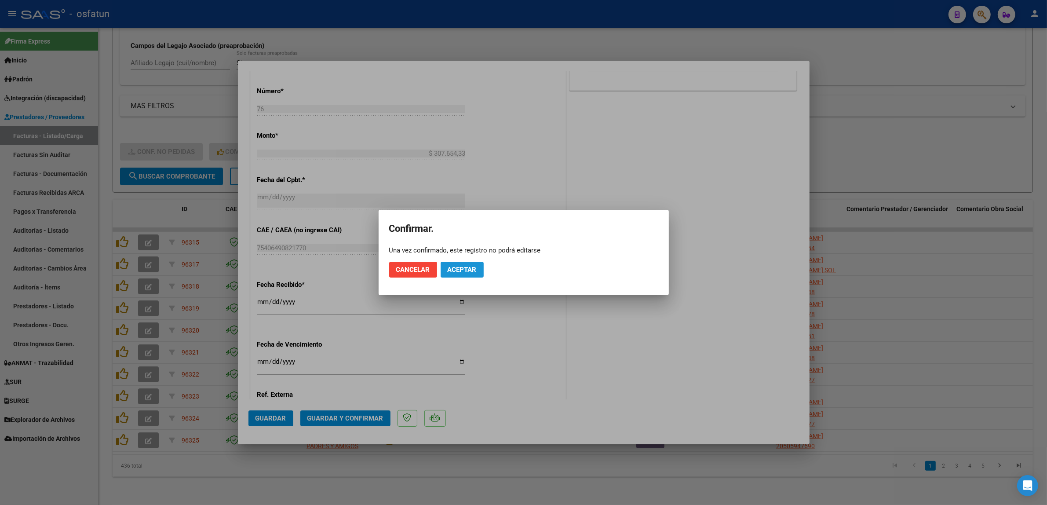
click at [472, 267] on span "Aceptar" at bounding box center [462, 270] width 29 height 8
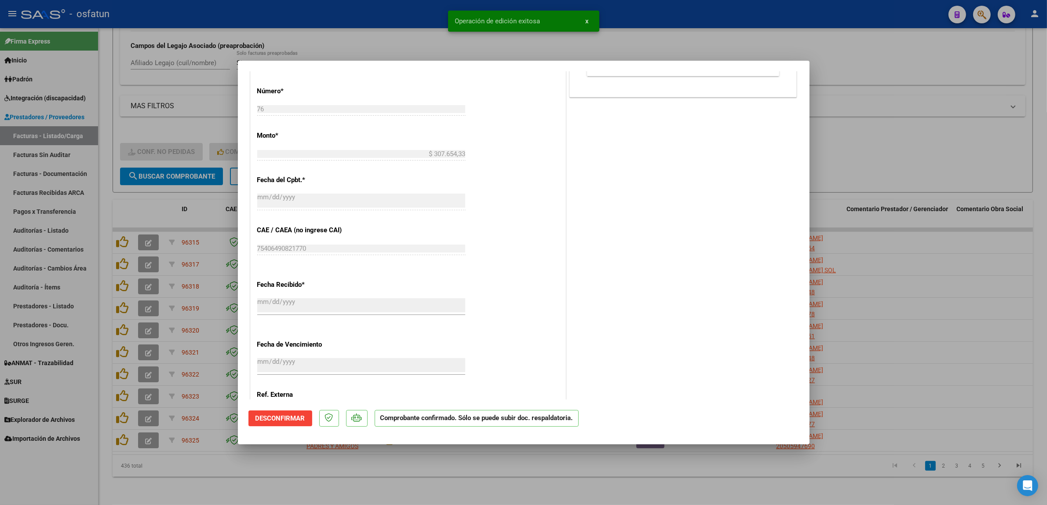
click at [366, 47] on div at bounding box center [523, 252] width 1047 height 505
type input "$ 0,00"
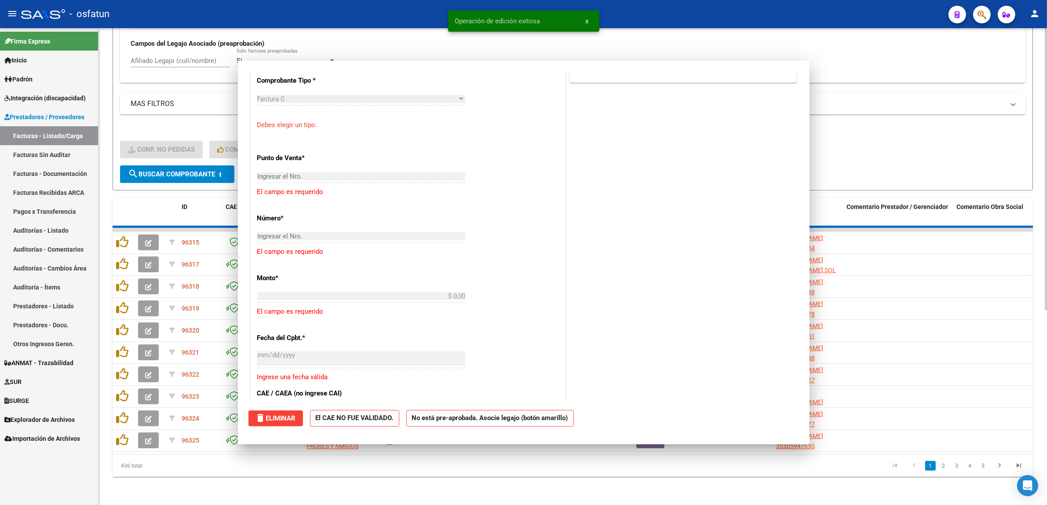
scroll to position [548, 0]
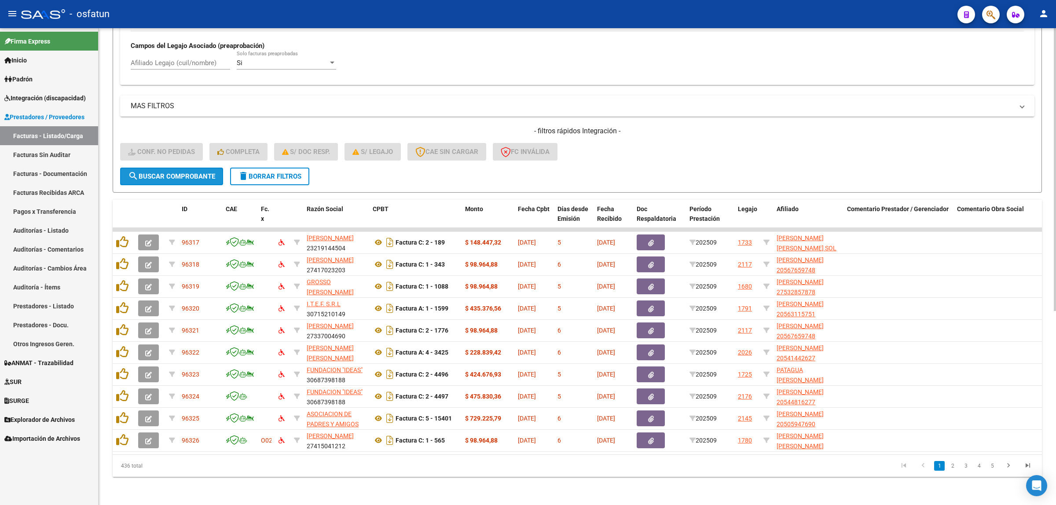
click at [188, 172] on span "search Buscar Comprobante" at bounding box center [171, 176] width 87 height 8
click at [177, 174] on button "search Buscar Comprobante" at bounding box center [171, 177] width 103 height 18
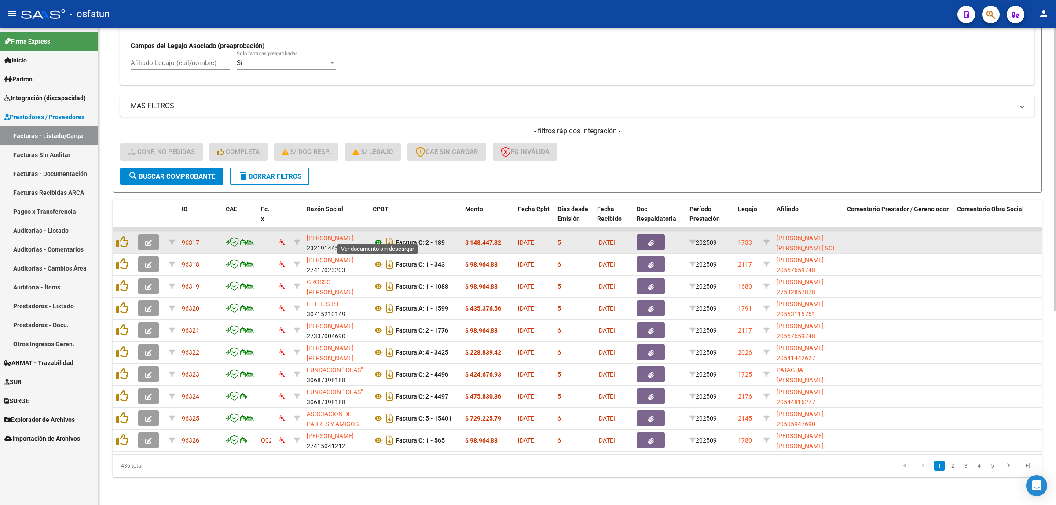
click at [379, 237] on icon at bounding box center [378, 242] width 11 height 11
click at [150, 242] on button "button" at bounding box center [148, 242] width 21 height 16
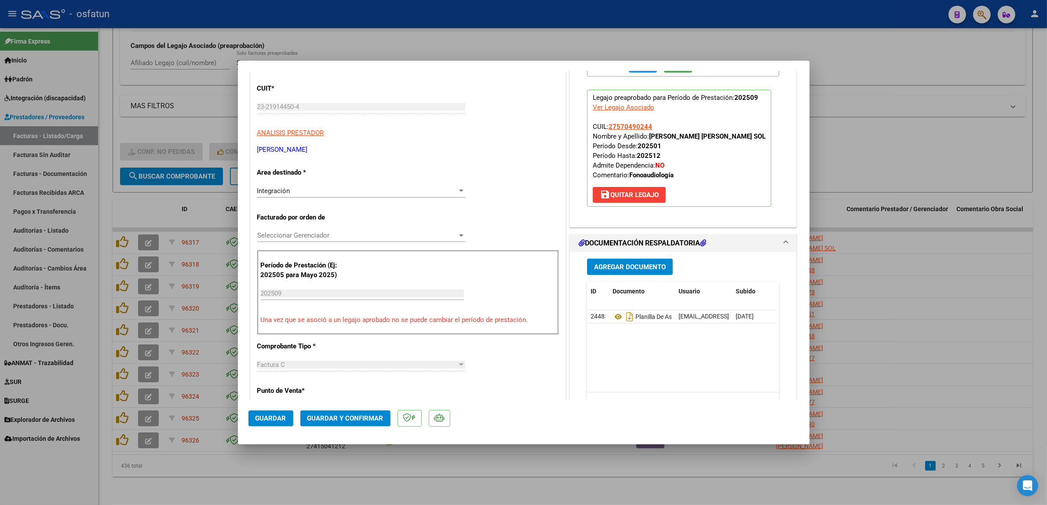
scroll to position [110, 0]
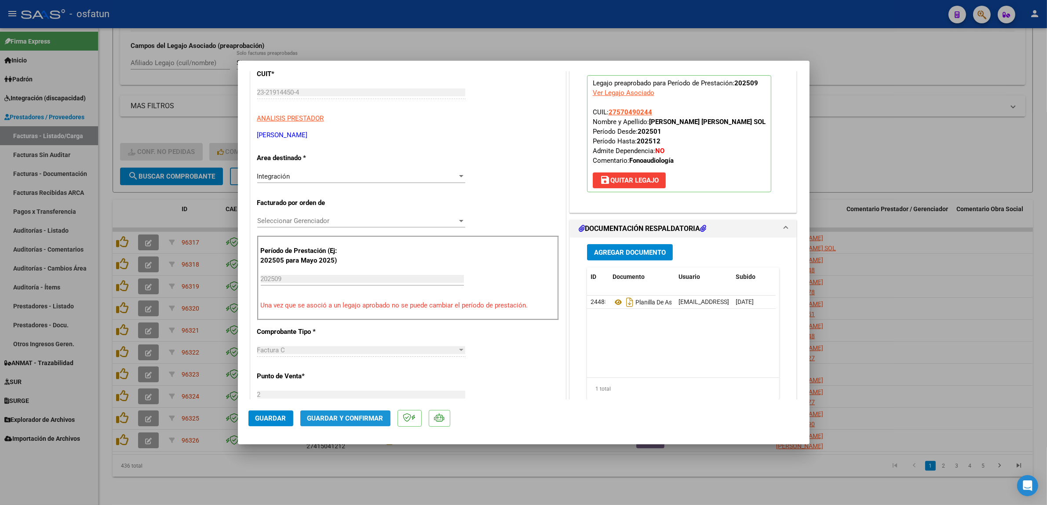
click at [330, 410] on button "Guardar y Confirmar" at bounding box center [345, 418] width 90 height 16
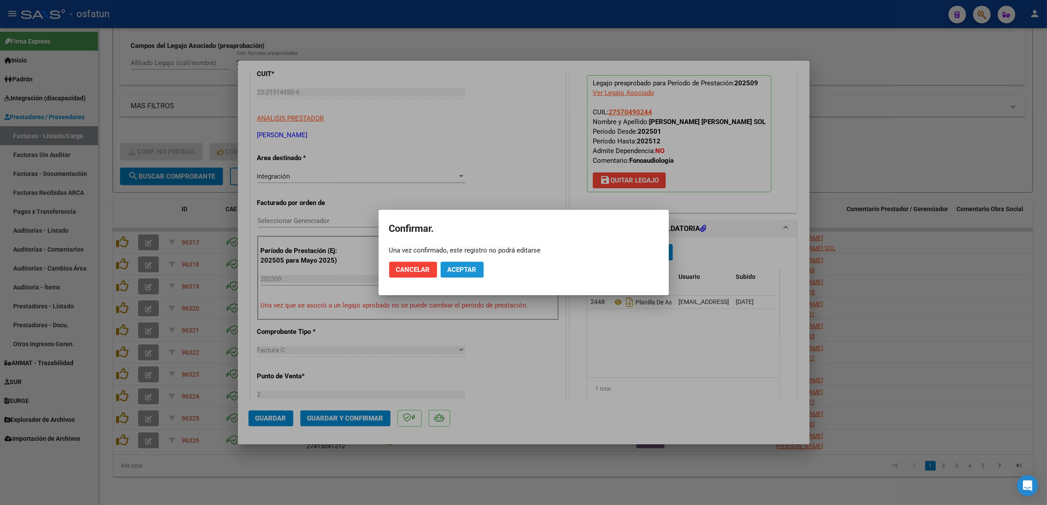
click at [456, 264] on button "Aceptar" at bounding box center [462, 270] width 43 height 16
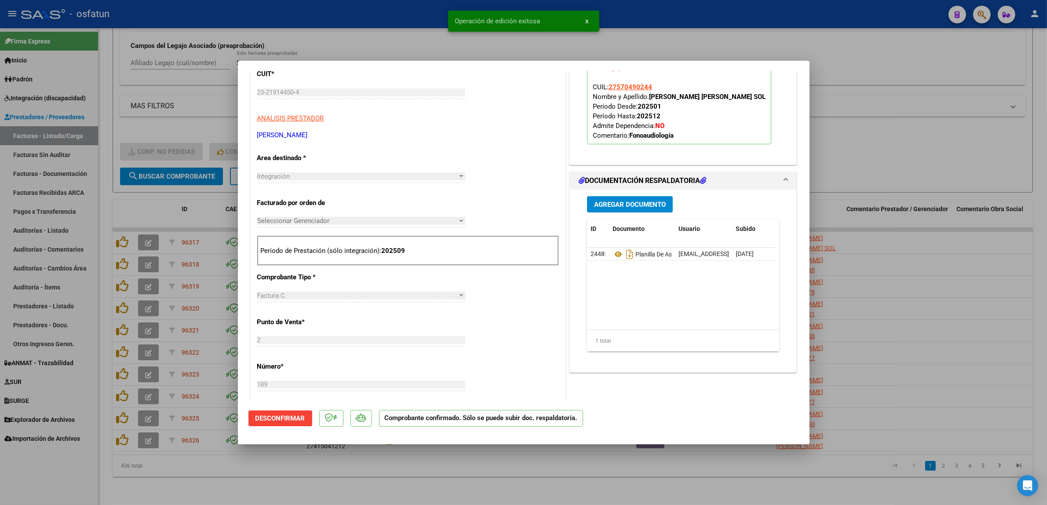
click at [867, 120] on div at bounding box center [523, 252] width 1047 height 505
type input "$ 0,00"
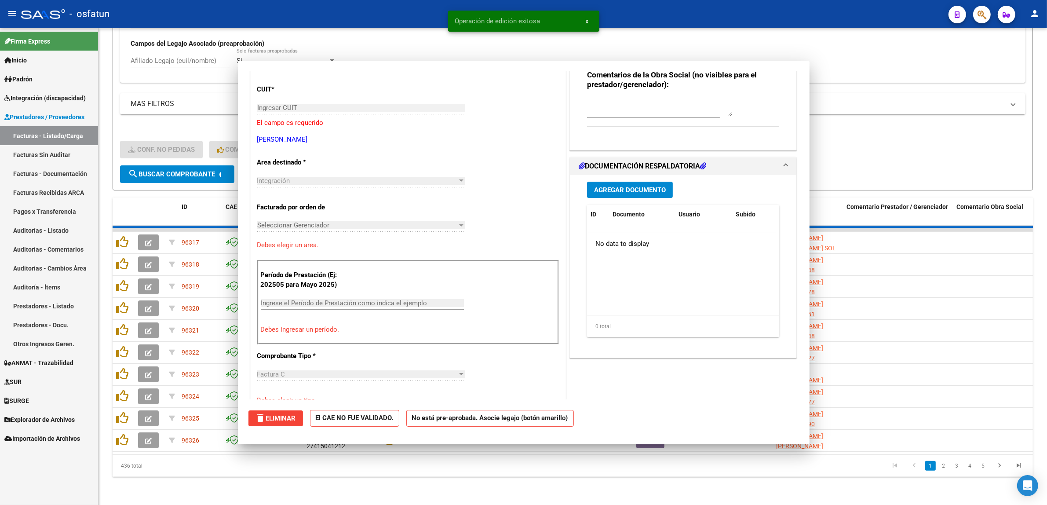
scroll to position [125, 0]
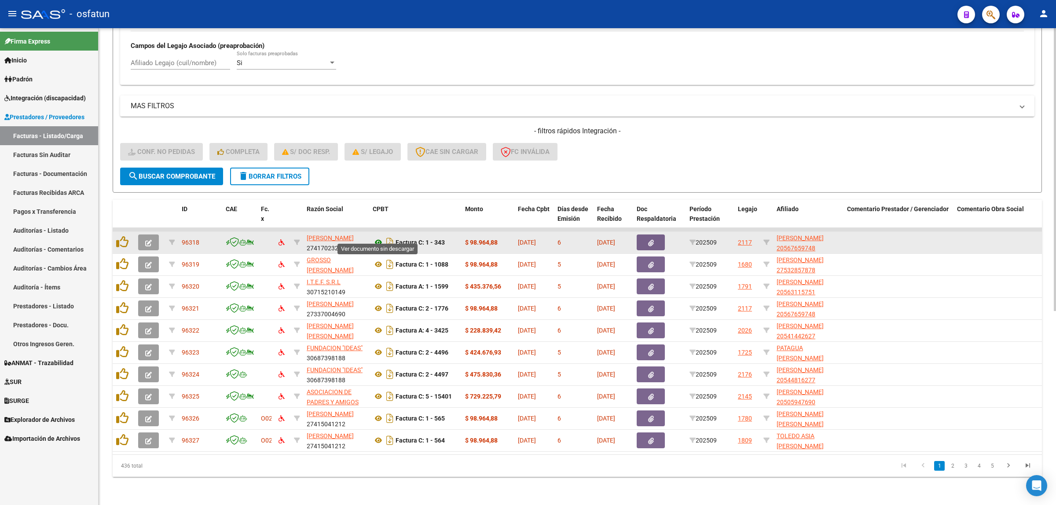
click at [381, 237] on icon at bounding box center [378, 242] width 11 height 11
click at [155, 237] on button "button" at bounding box center [148, 242] width 21 height 16
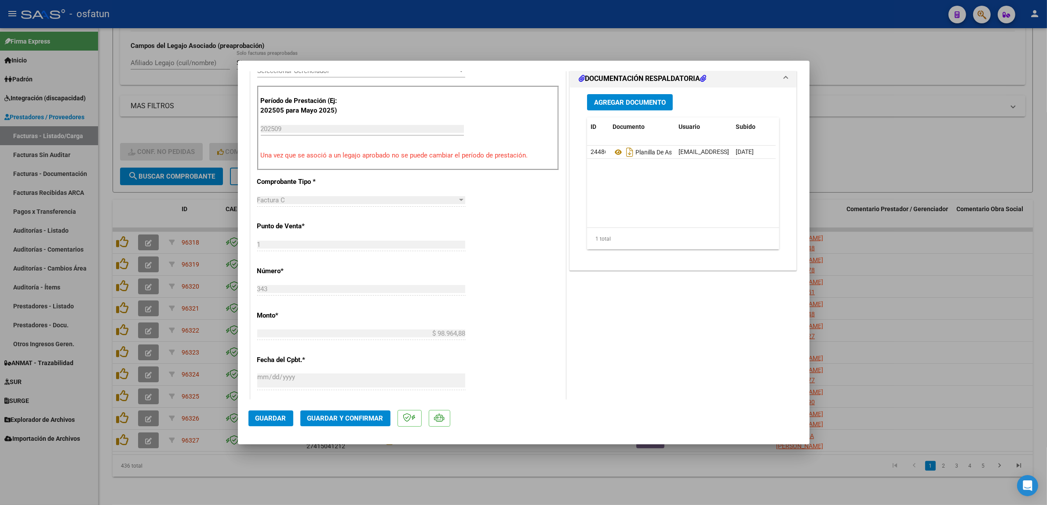
scroll to position [275, 0]
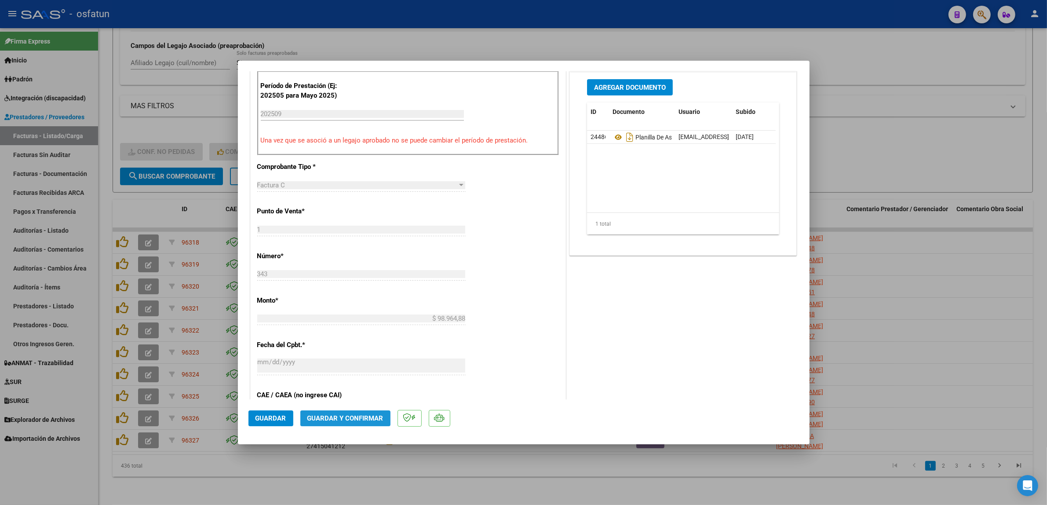
click at [367, 418] on span "Guardar y Confirmar" at bounding box center [345, 418] width 76 height 8
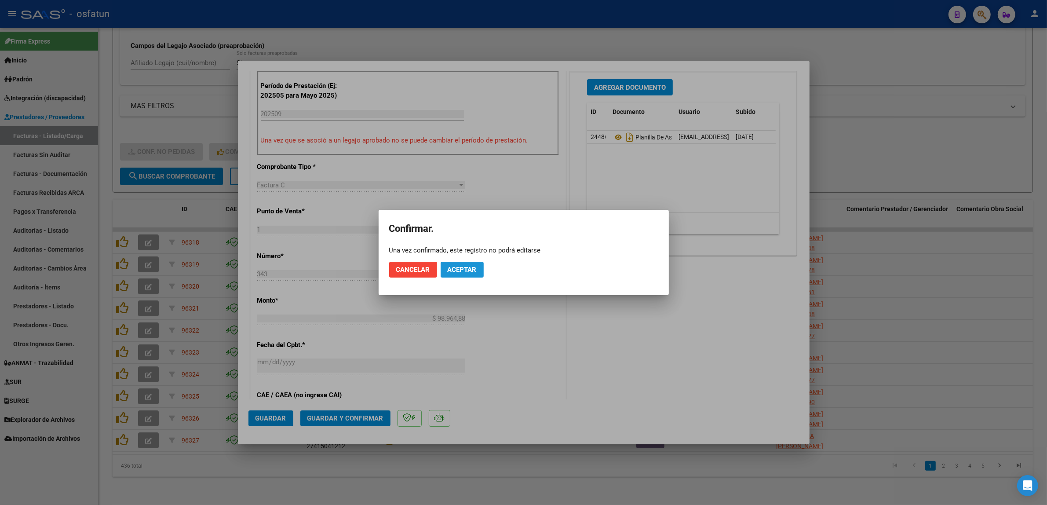
drag, startPoint x: 467, startPoint y: 263, endPoint x: 464, endPoint y: 258, distance: 5.7
click at [465, 264] on button "Aceptar" at bounding box center [462, 270] width 43 height 16
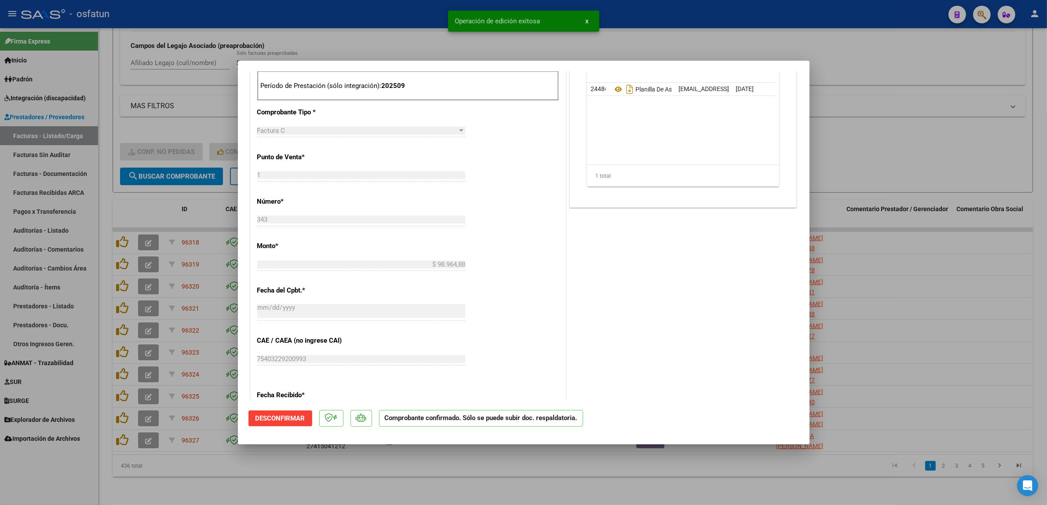
click at [380, 29] on div at bounding box center [523, 252] width 1047 height 505
type input "$ 0,00"
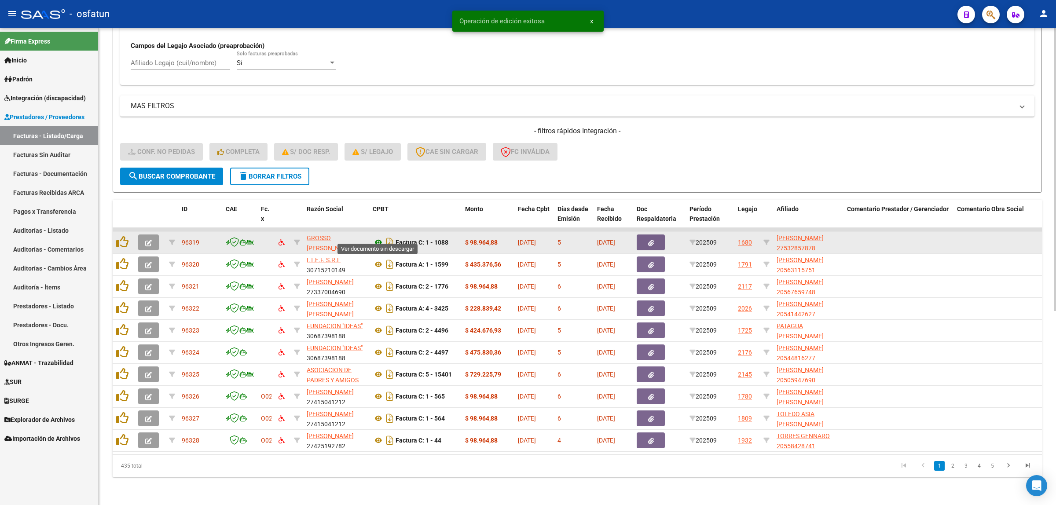
click at [379, 237] on icon at bounding box center [378, 242] width 11 height 11
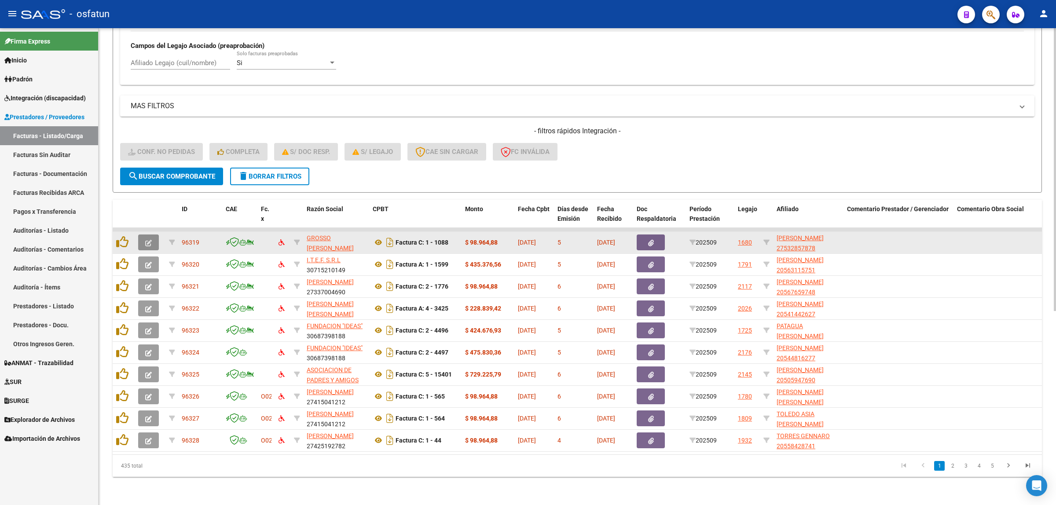
click at [143, 234] on button "button" at bounding box center [148, 242] width 21 height 16
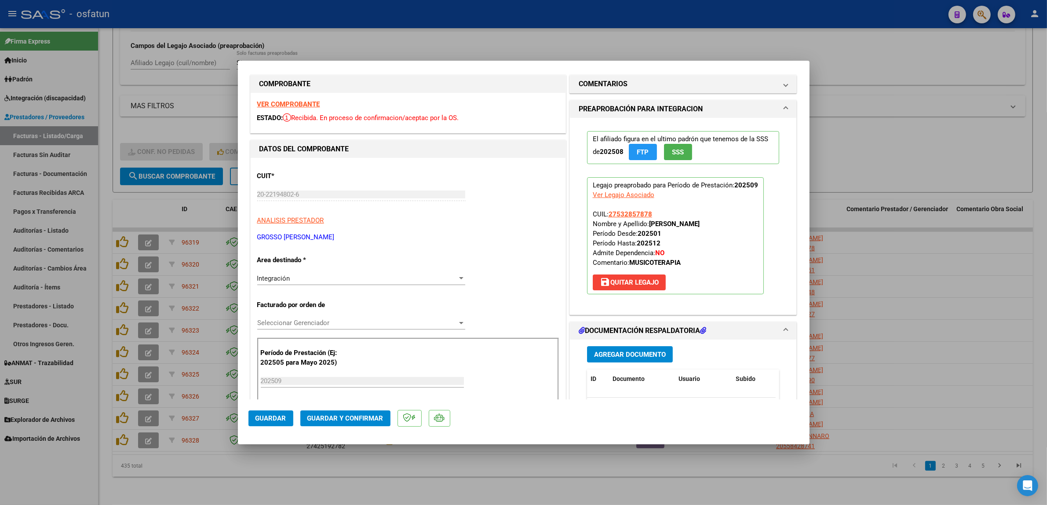
scroll to position [0, 0]
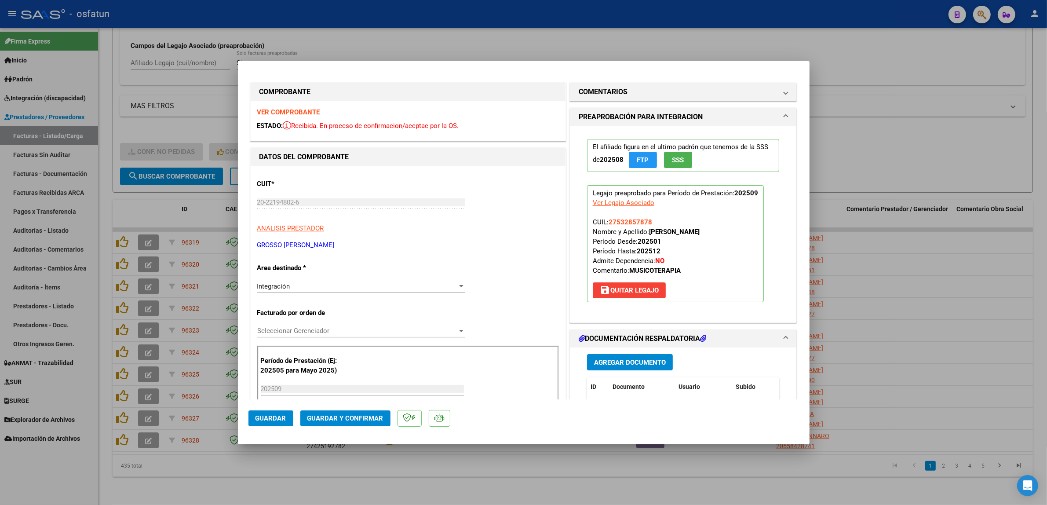
click at [372, 425] on button "Guardar y Confirmar" at bounding box center [345, 418] width 90 height 16
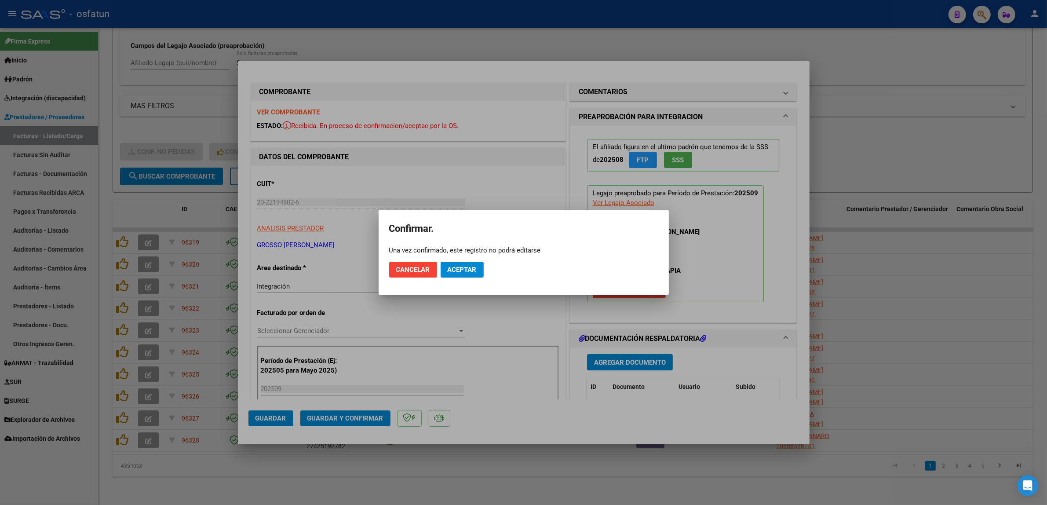
click at [467, 261] on mat-dialog-actions "Cancelar Aceptar" at bounding box center [523, 270] width 269 height 30
click at [469, 267] on span "Aceptar" at bounding box center [462, 270] width 29 height 8
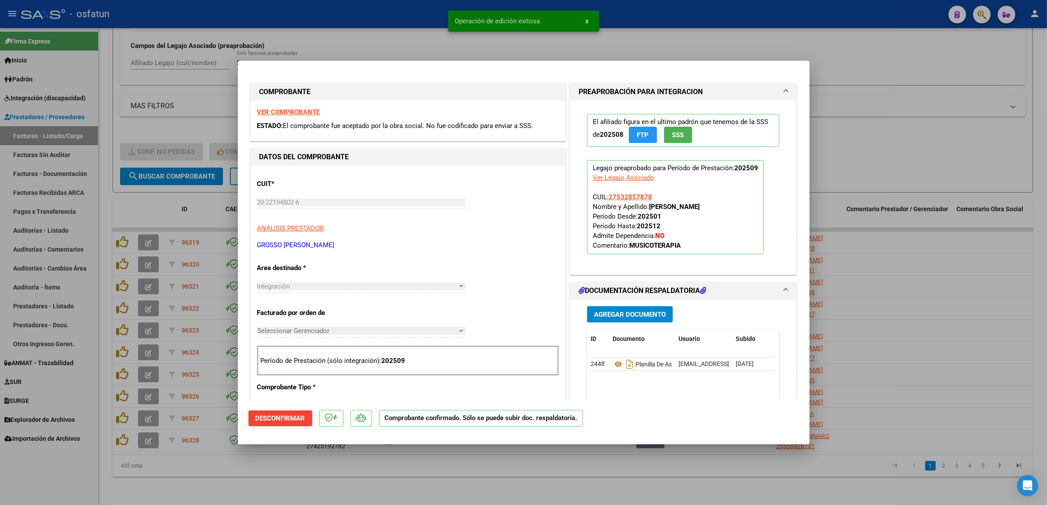
click at [341, 32] on div at bounding box center [523, 252] width 1047 height 505
type input "$ 0,00"
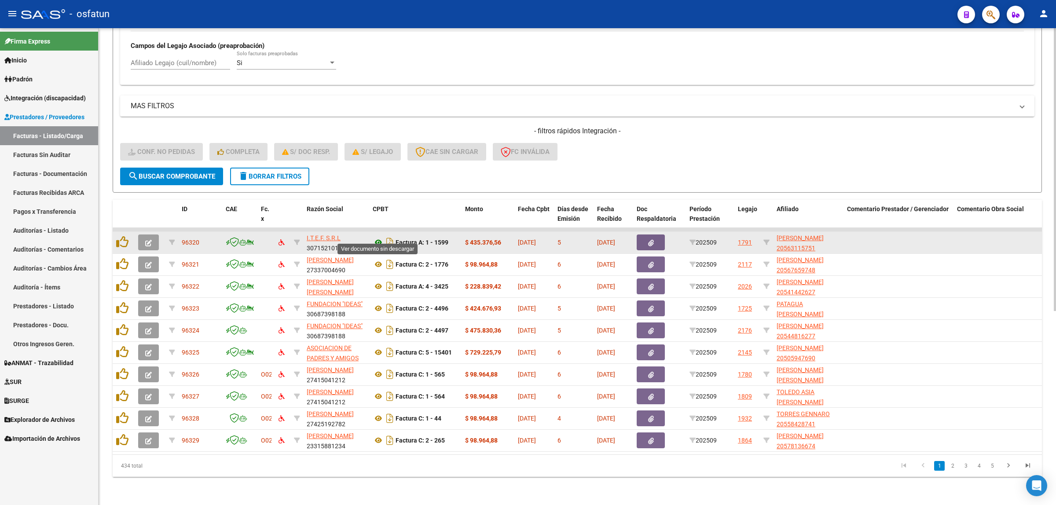
click at [376, 238] on icon at bounding box center [378, 242] width 11 height 11
click at [146, 240] on icon "button" at bounding box center [148, 243] width 7 height 7
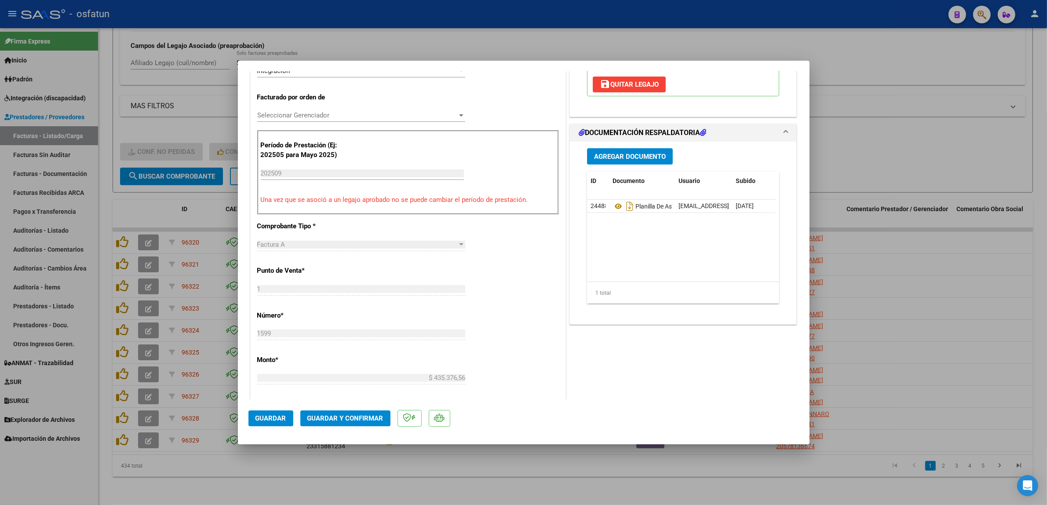
scroll to position [220, 0]
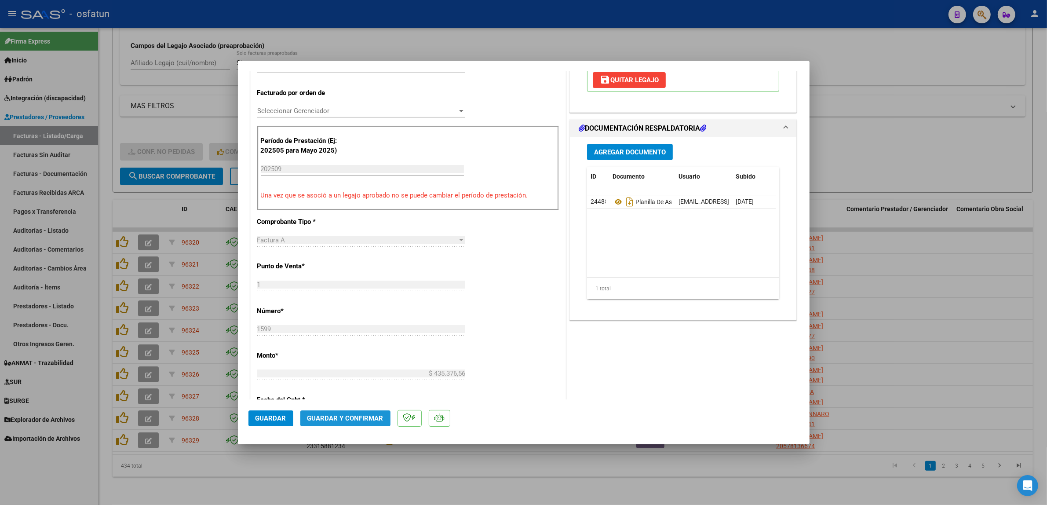
click at [366, 424] on button "Guardar y Confirmar" at bounding box center [345, 418] width 90 height 16
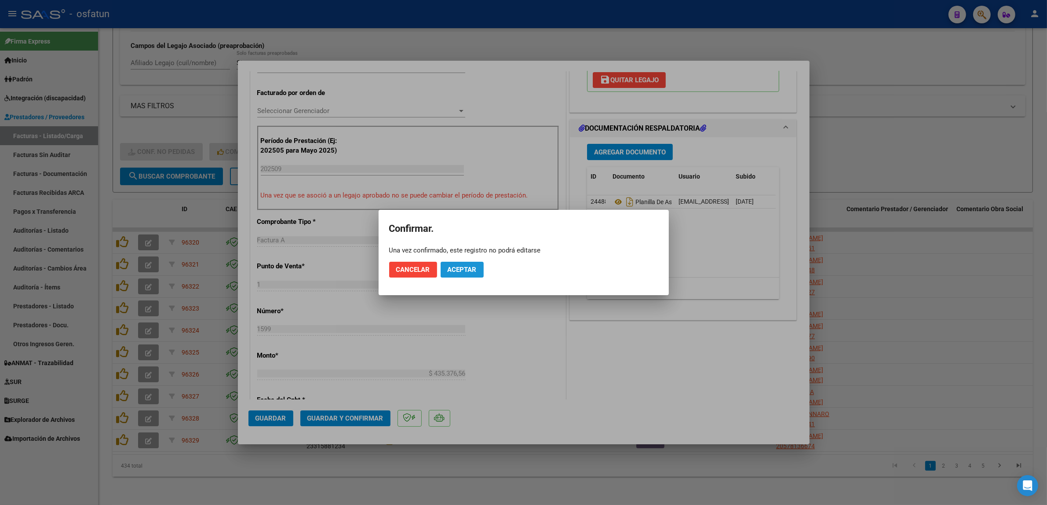
click at [466, 272] on span "Aceptar" at bounding box center [462, 270] width 29 height 8
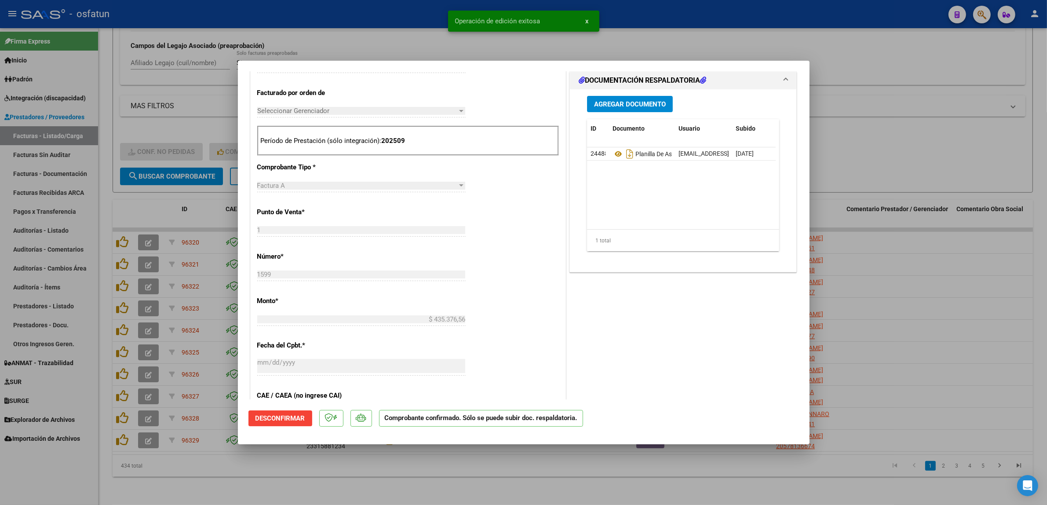
click at [427, 20] on div at bounding box center [523, 252] width 1047 height 505
type input "$ 0,00"
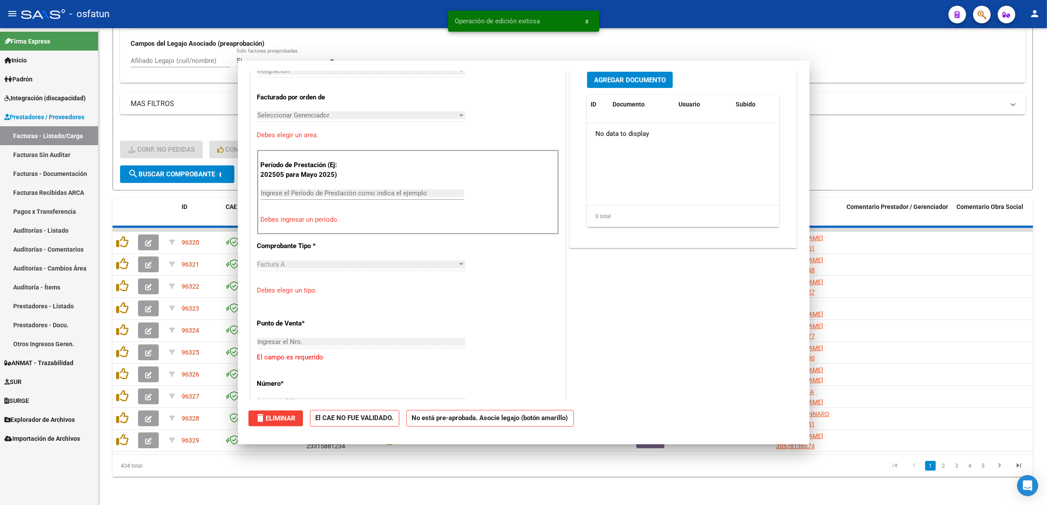
scroll to position [235, 0]
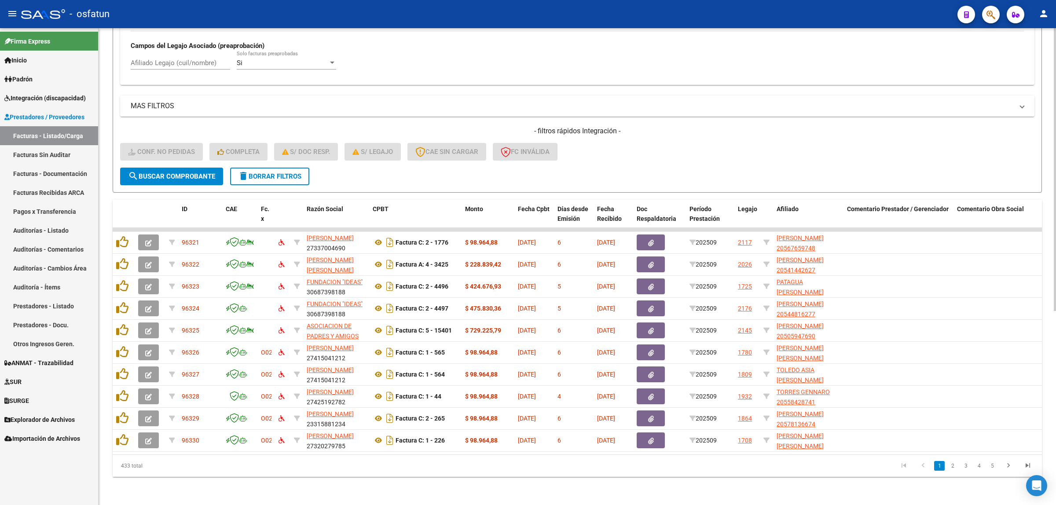
click at [371, 188] on div "Video tutorial PRESTADORES -> Listado de CPBTs Emitidos por Prestadores / Prove…" at bounding box center [577, 99] width 929 height 756
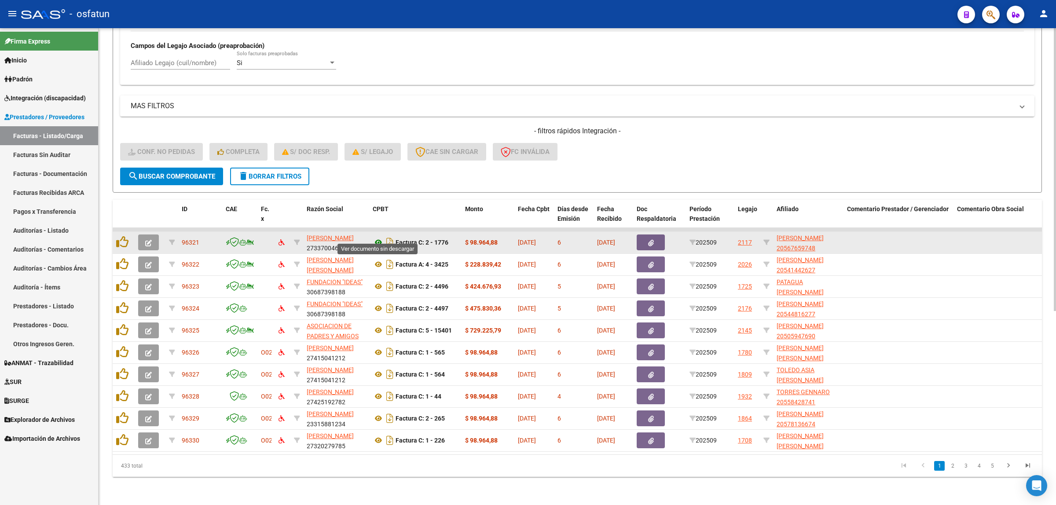
click at [379, 237] on icon at bounding box center [378, 242] width 11 height 11
click at [143, 235] on button "button" at bounding box center [148, 242] width 21 height 16
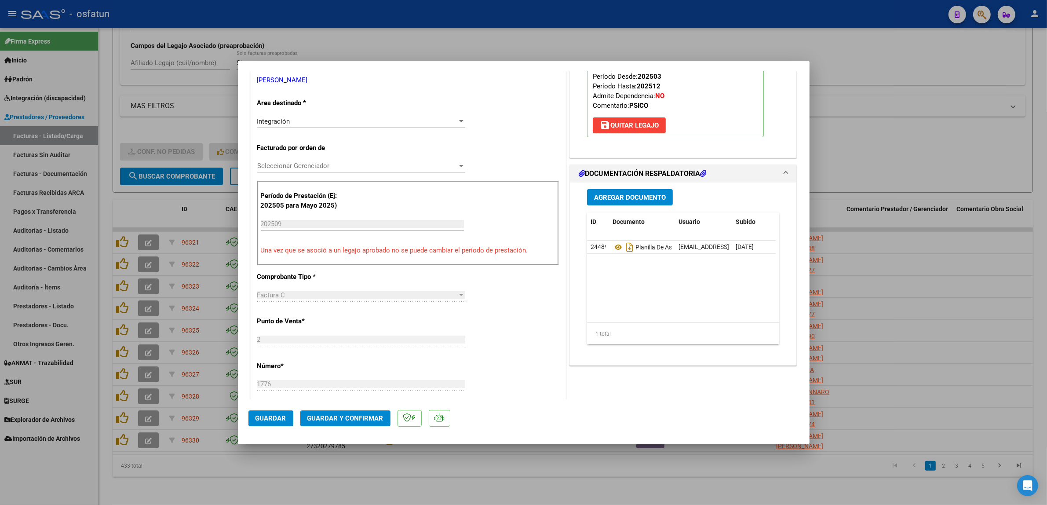
scroll to position [330, 0]
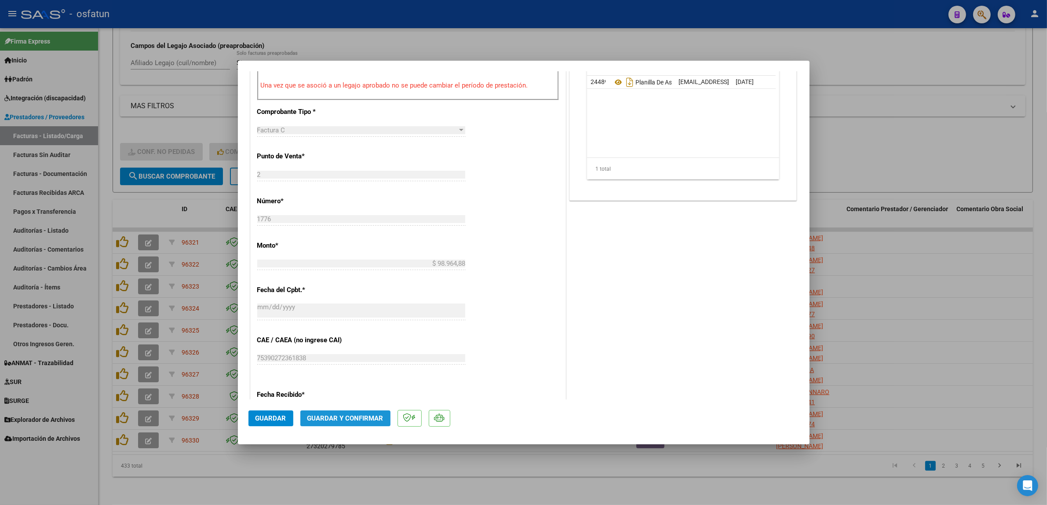
click at [364, 412] on button "Guardar y Confirmar" at bounding box center [345, 418] width 90 height 16
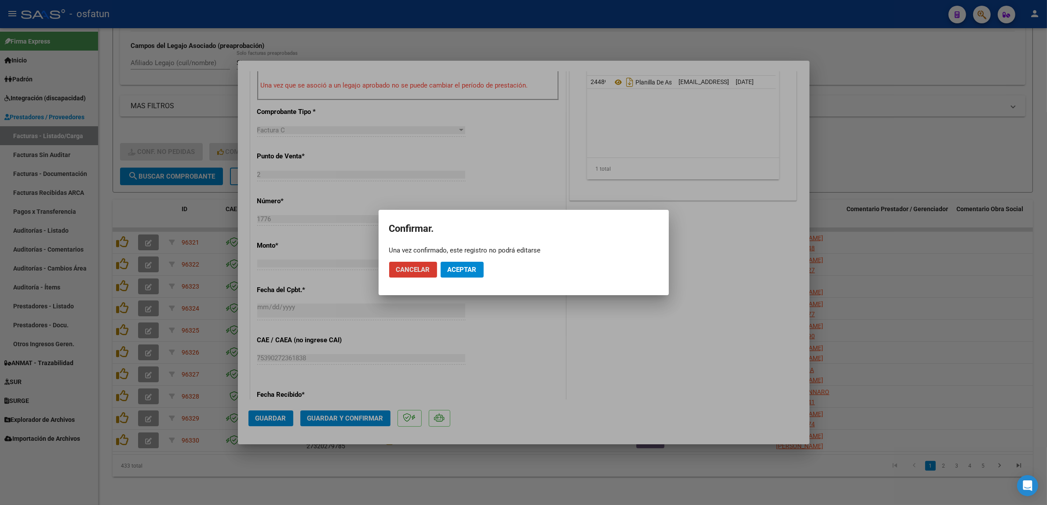
click at [456, 278] on button "Aceptar" at bounding box center [462, 270] width 43 height 16
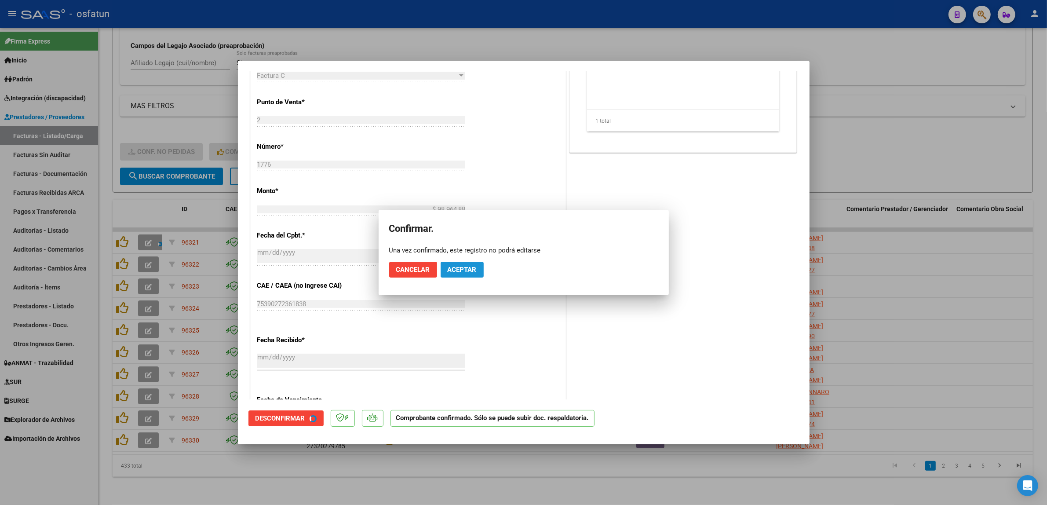
scroll to position [275, 0]
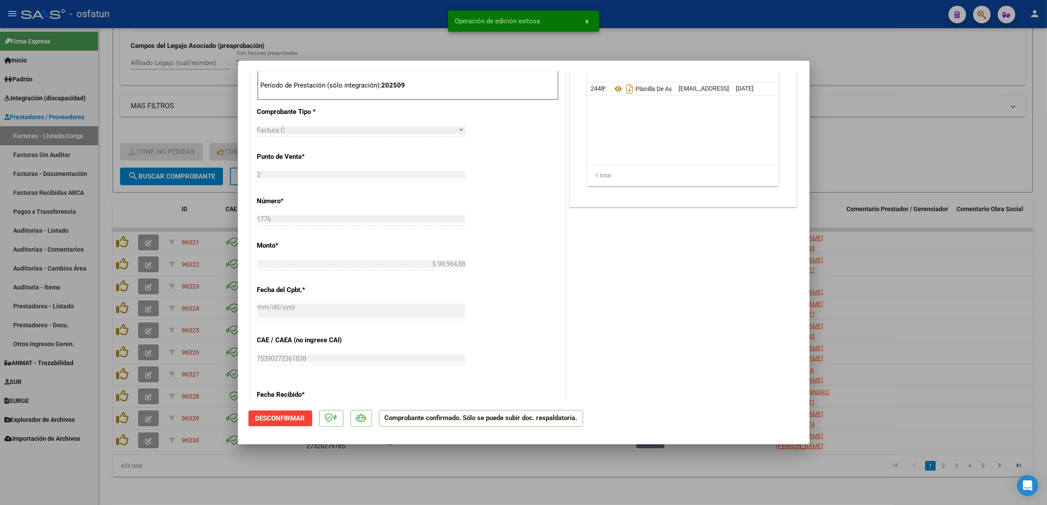
click at [372, 20] on div at bounding box center [523, 252] width 1047 height 505
type input "$ 0,00"
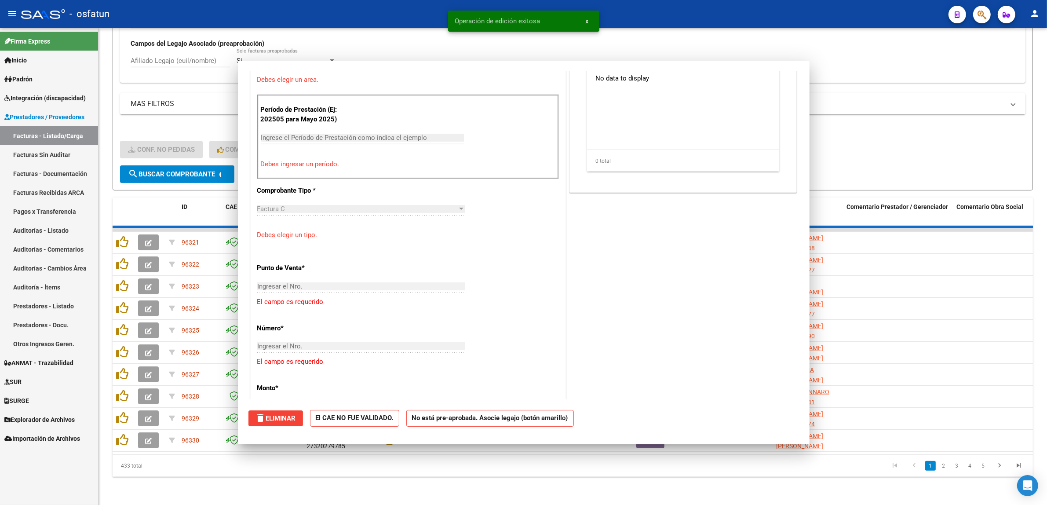
scroll to position [439, 0]
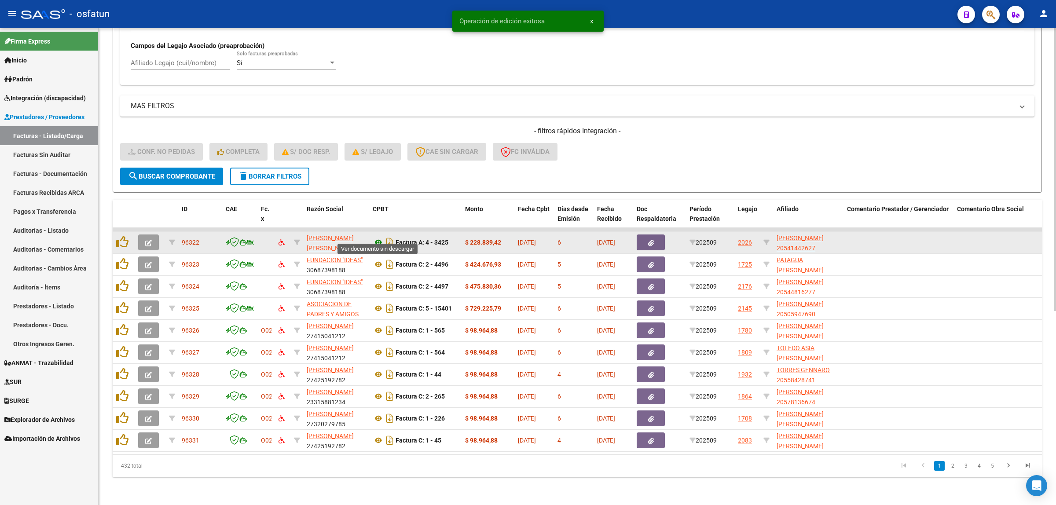
click at [378, 237] on icon at bounding box center [378, 242] width 11 height 11
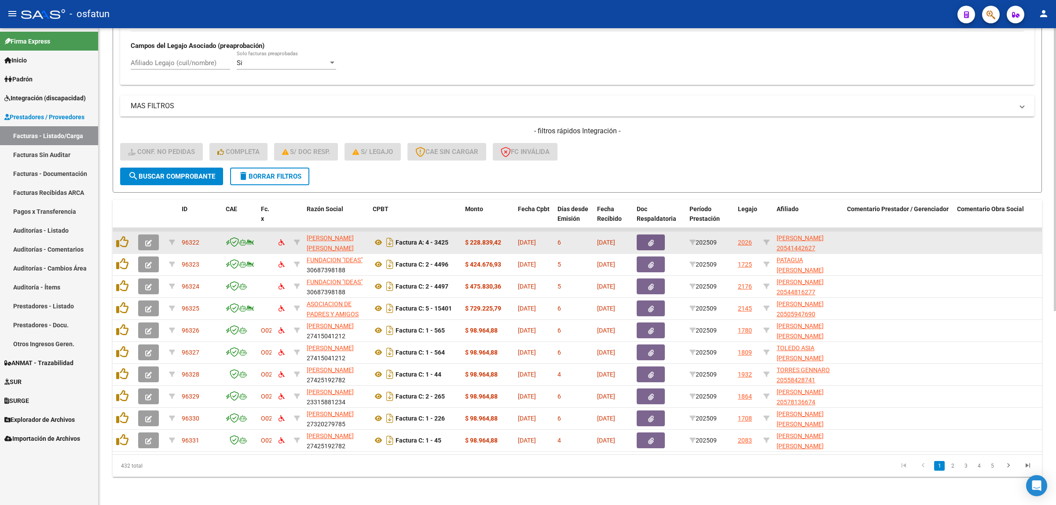
click at [142, 236] on button "button" at bounding box center [148, 242] width 21 height 16
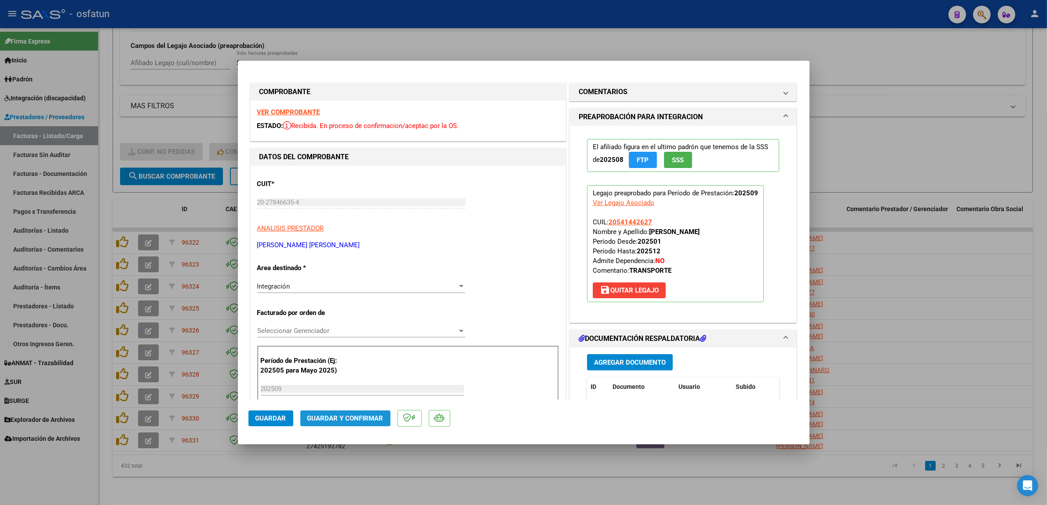
click at [352, 417] on span "Guardar y Confirmar" at bounding box center [345, 418] width 76 height 8
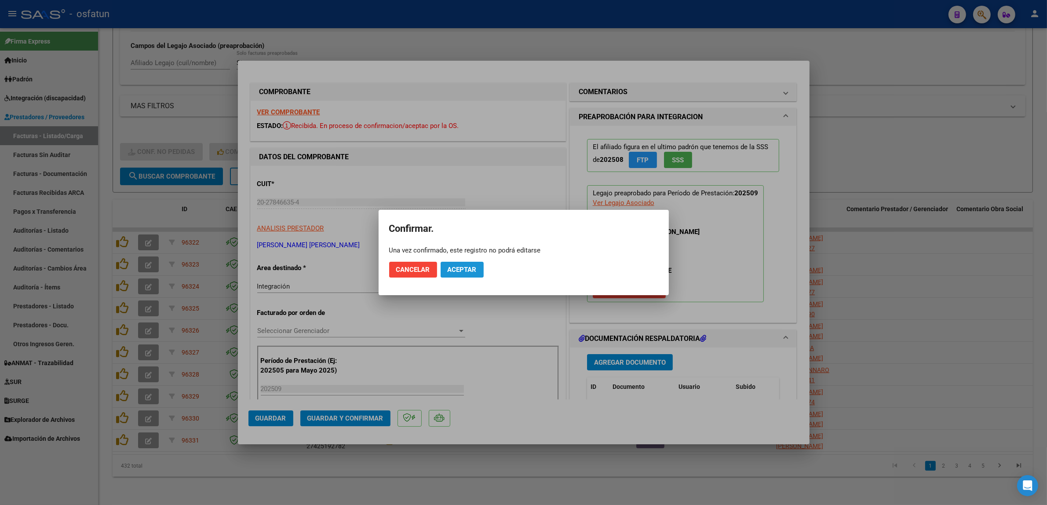
click at [460, 275] on button "Aceptar" at bounding box center [462, 270] width 43 height 16
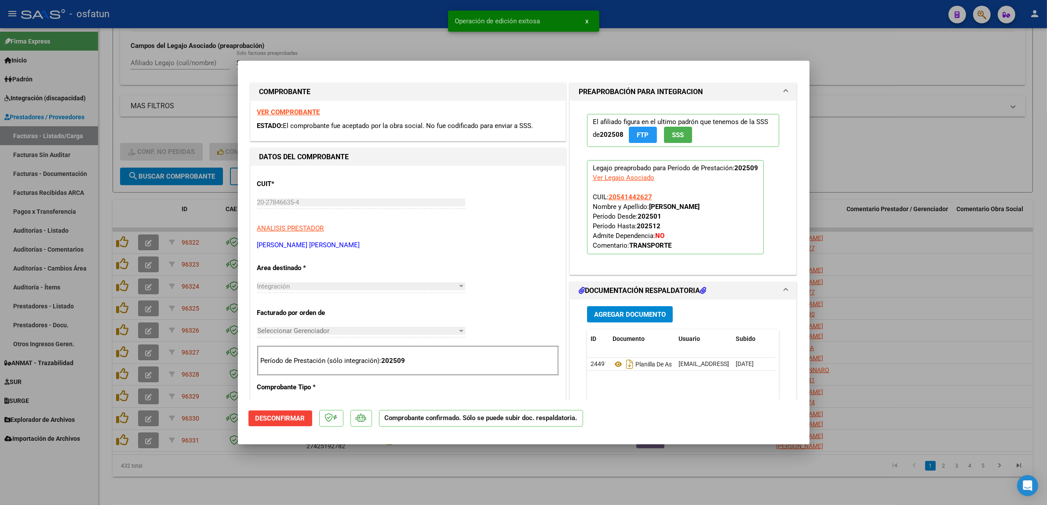
click at [952, 308] on div at bounding box center [523, 252] width 1047 height 505
type input "$ 0,00"
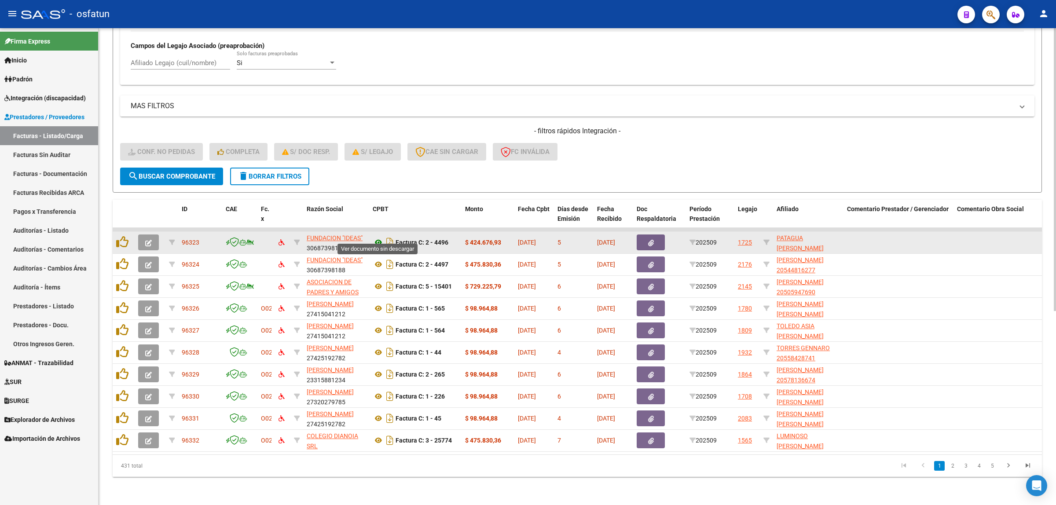
click at [379, 237] on icon at bounding box center [378, 242] width 11 height 11
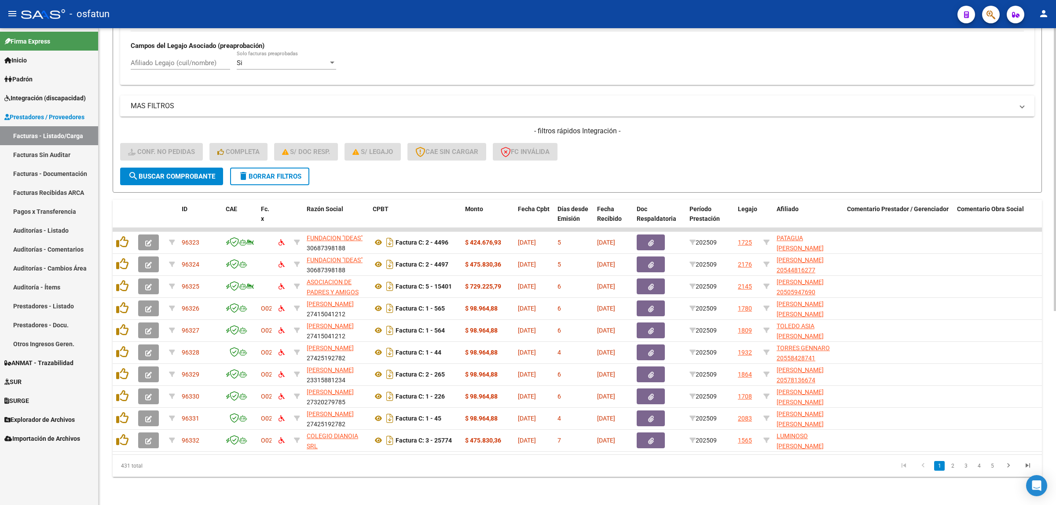
click at [161, 176] on button "search Buscar Comprobante" at bounding box center [171, 177] width 103 height 18
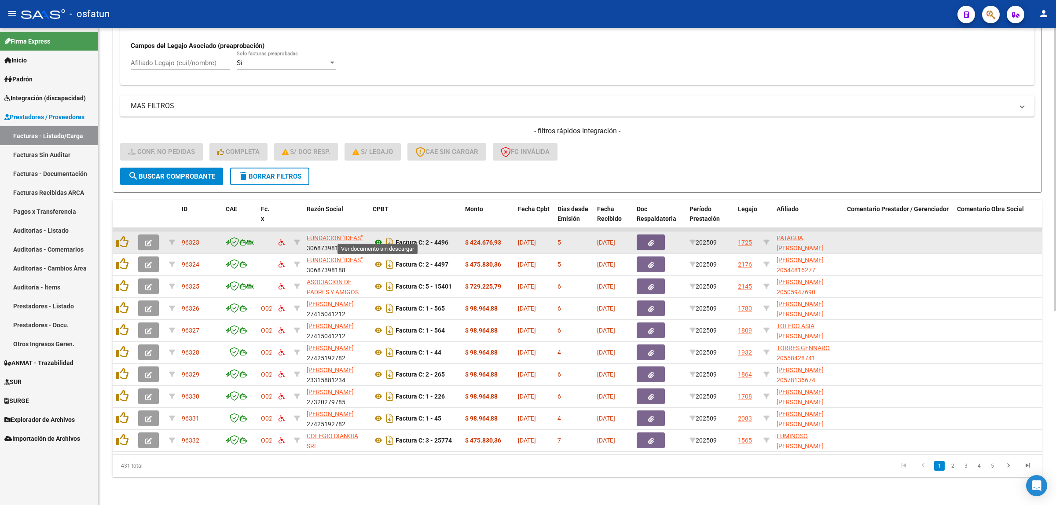
click at [378, 237] on icon at bounding box center [378, 242] width 11 height 11
click at [143, 234] on button "button" at bounding box center [148, 242] width 21 height 16
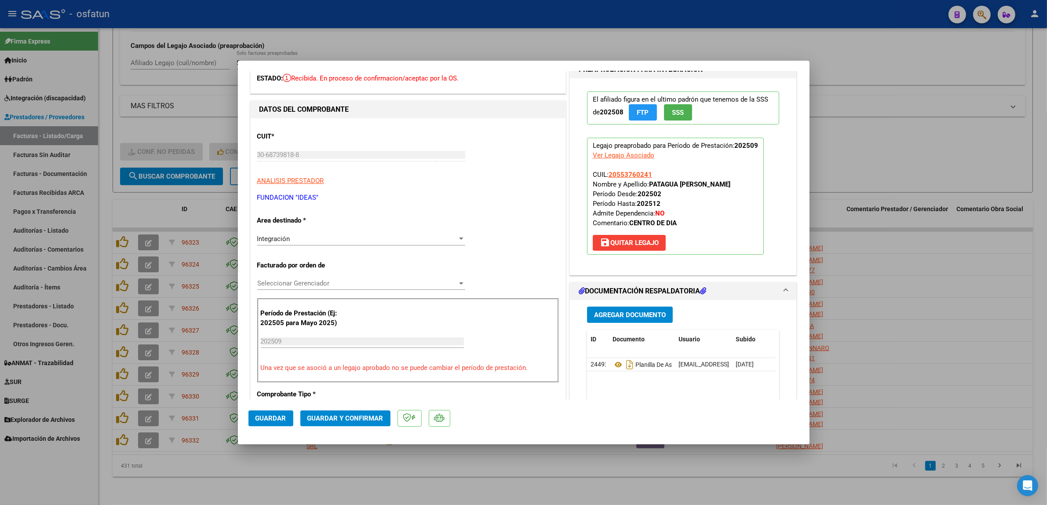
scroll to position [55, 0]
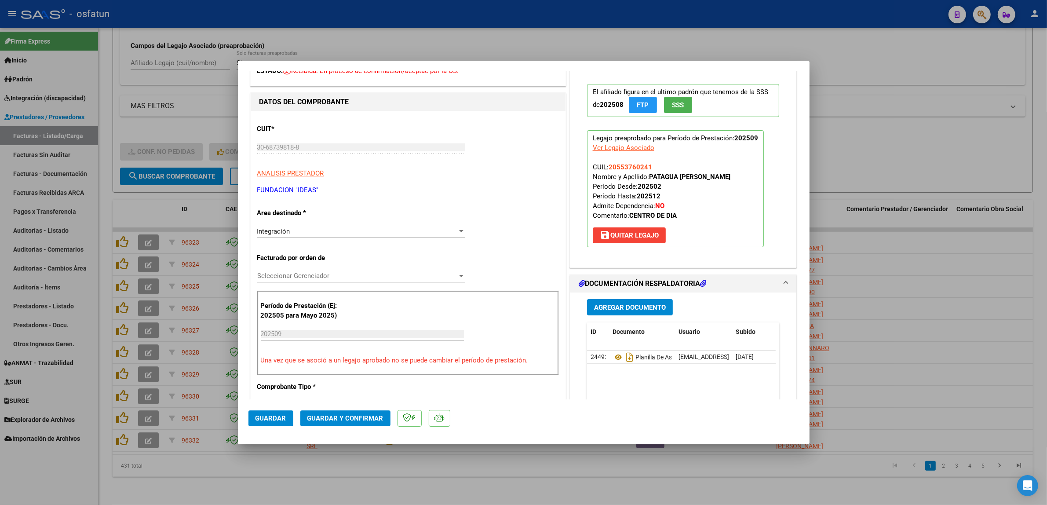
click at [330, 413] on button "Guardar y Confirmar" at bounding box center [345, 418] width 90 height 16
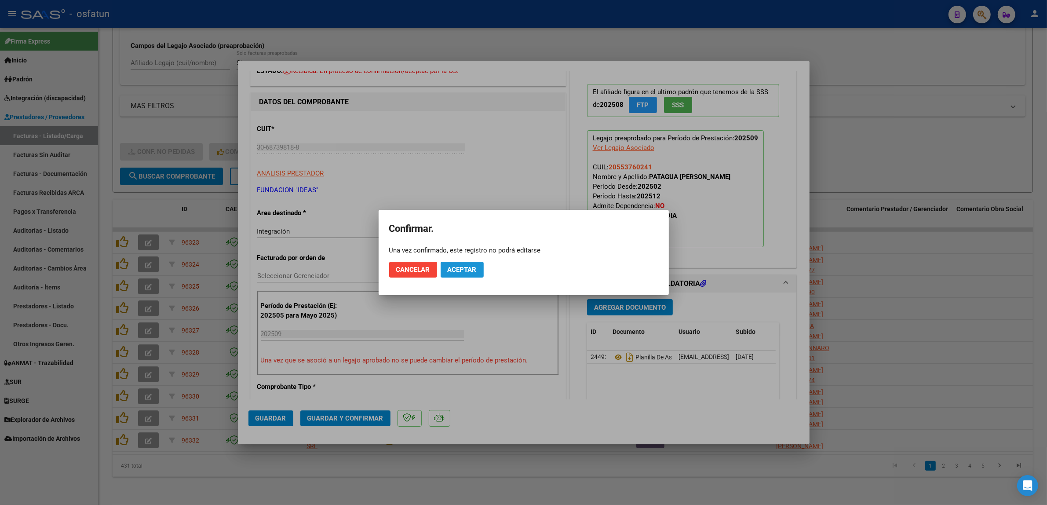
click at [468, 267] on span "Aceptar" at bounding box center [462, 270] width 29 height 8
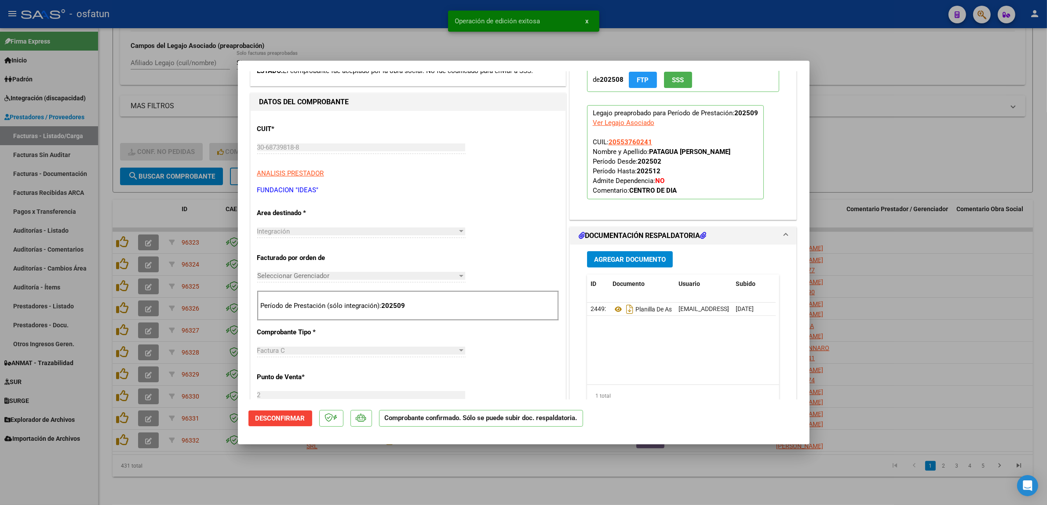
click at [615, 481] on div at bounding box center [523, 252] width 1047 height 505
type input "$ 0,00"
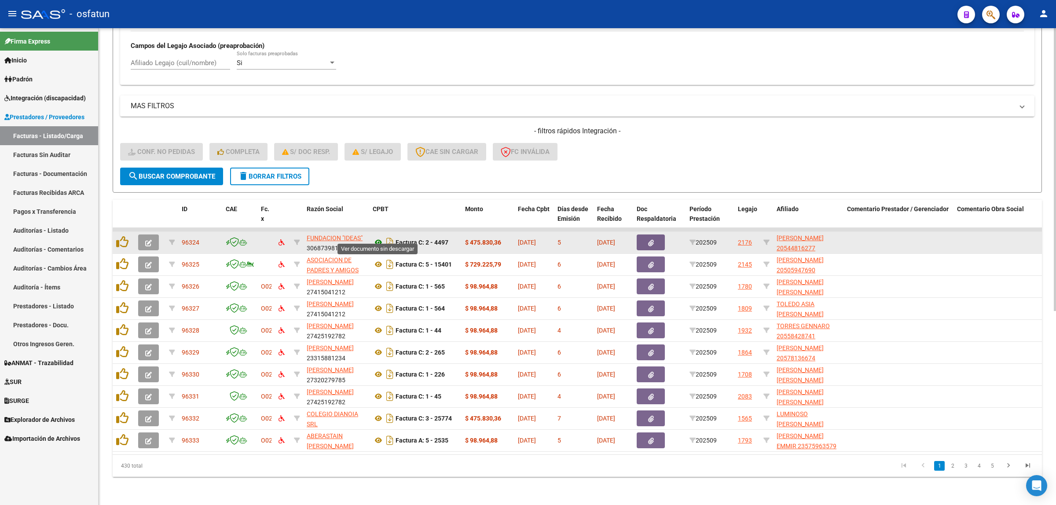
click at [377, 237] on icon at bounding box center [378, 242] width 11 height 11
click at [157, 234] on button "button" at bounding box center [148, 242] width 21 height 16
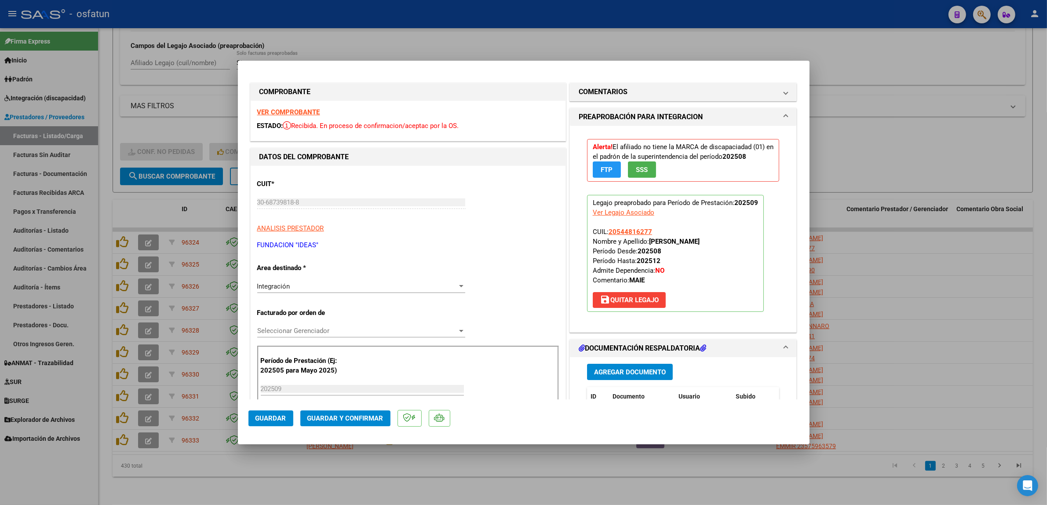
drag, startPoint x: 654, startPoint y: 498, endPoint x: 559, endPoint y: 500, distance: 94.6
drag, startPoint x: 646, startPoint y: 240, endPoint x: 756, endPoint y: 240, distance: 110.0
click at [756, 240] on p "Legajo preaprobado para Período de Prestación: 202509 Ver Legajo Asociado CUIL:…" at bounding box center [675, 253] width 177 height 117
copy strong "[PERSON_NAME]"
click at [659, 227] on p "Legajo preaprobado para Período de Prestación: 202509 Ver Legajo Asociado CUIL:…" at bounding box center [675, 253] width 177 height 117
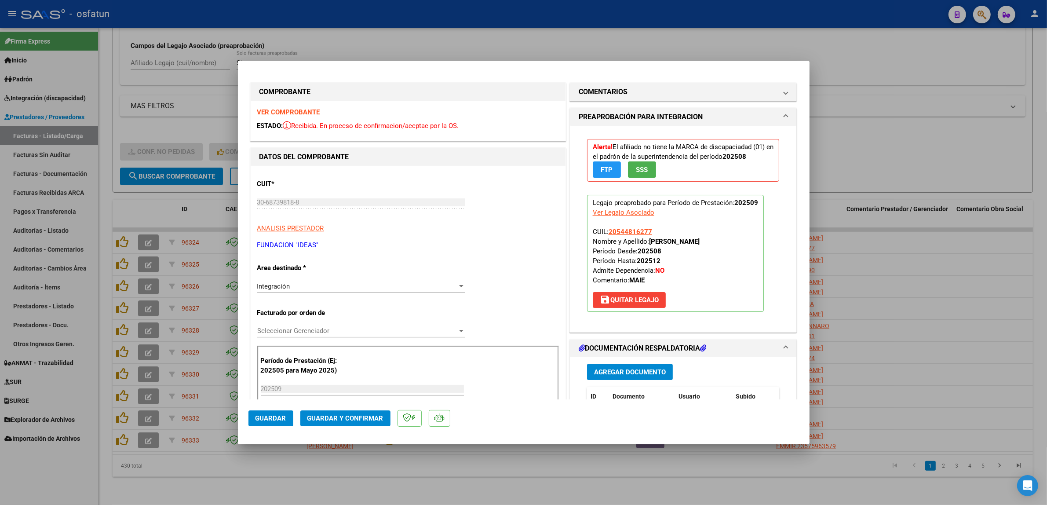
drag, startPoint x: 650, startPoint y: 232, endPoint x: 604, endPoint y: 234, distance: 46.2
click at [604, 234] on p "Legajo preaprobado para Período de Prestación: 202509 Ver Legajo Asociado CUIL:…" at bounding box center [675, 253] width 177 height 117
copy span "20544816277"
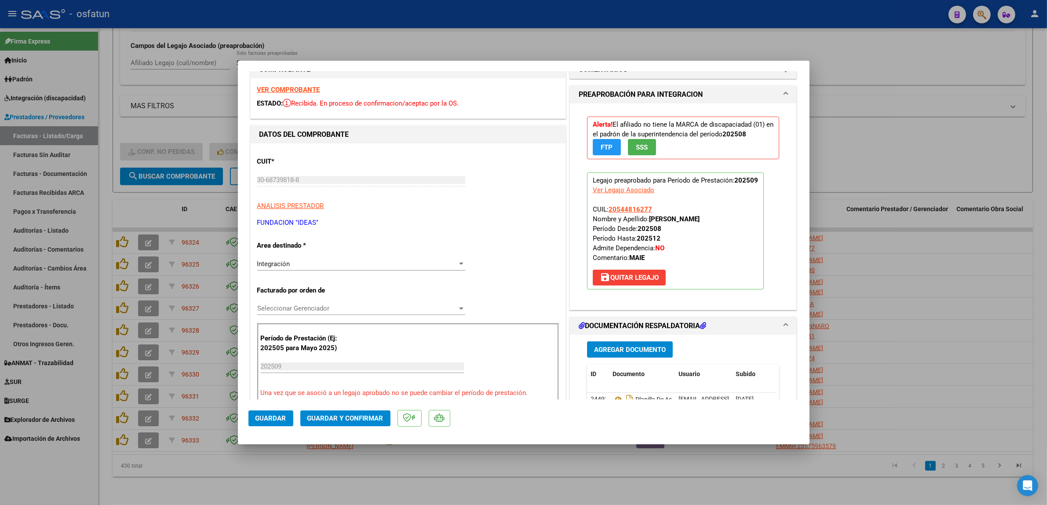
scroll to position [0, 0]
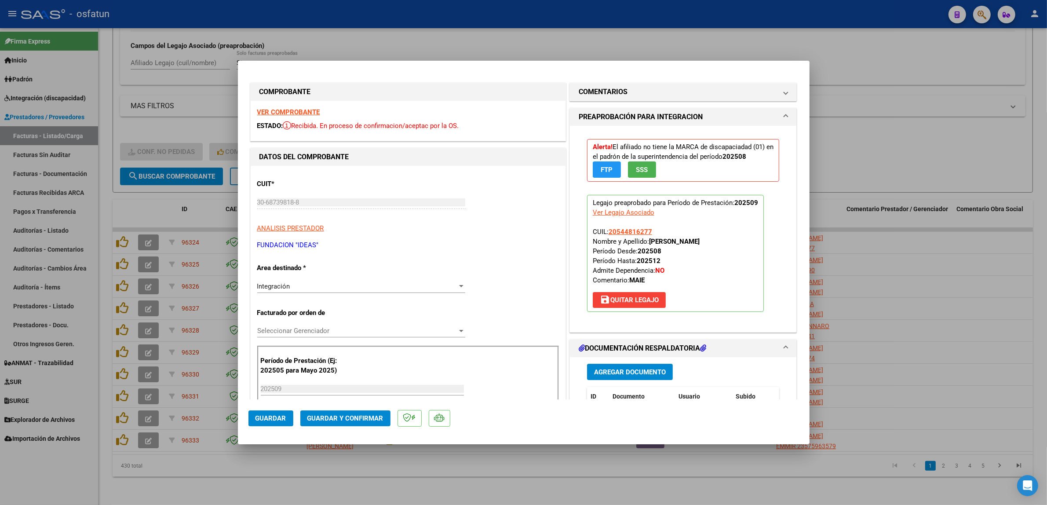
click at [706, 192] on div "Alerta! El afiliado no tiene la MARCA de discapaciadad (01) en el padrón de la …" at bounding box center [684, 225] width 206 height 199
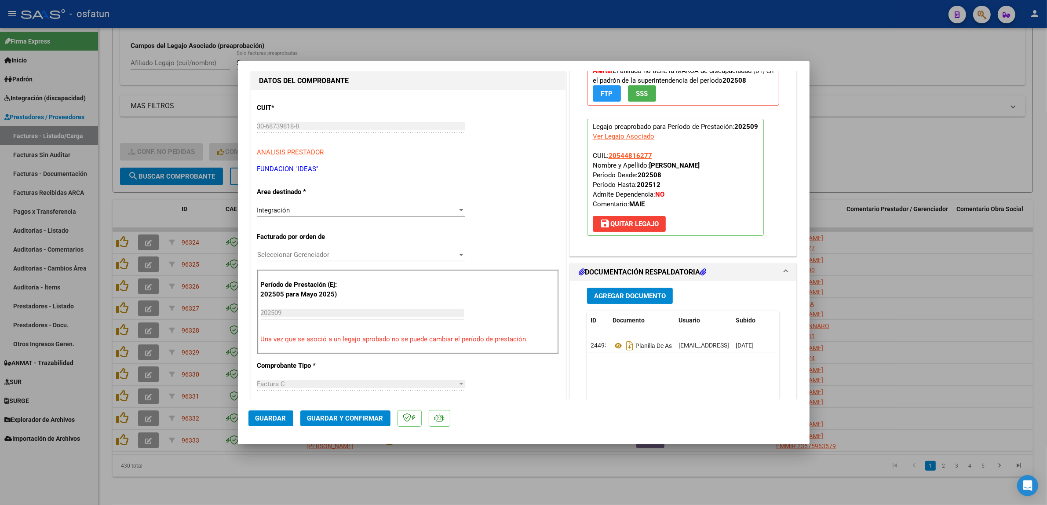
scroll to position [110, 0]
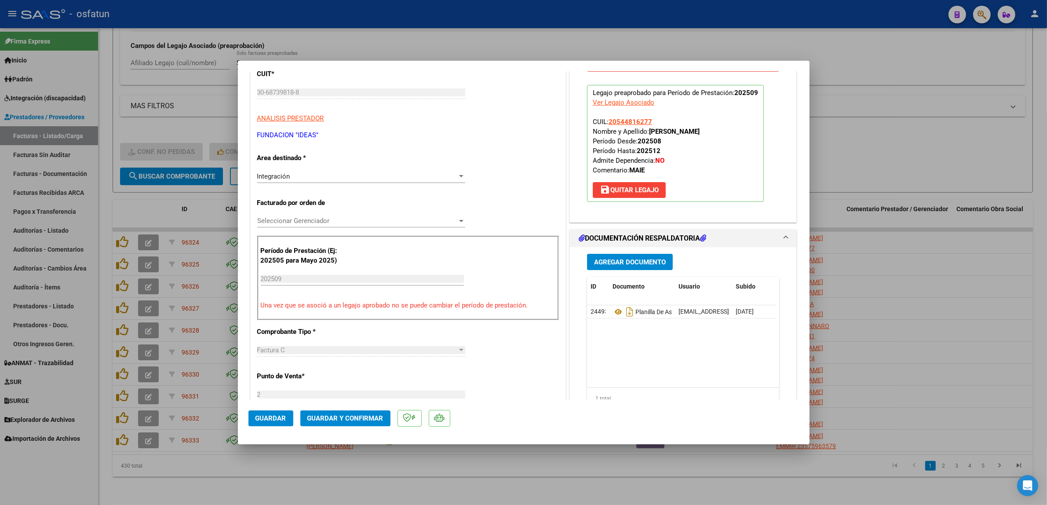
click at [140, 76] on div at bounding box center [523, 252] width 1047 height 505
type input "$ 0,00"
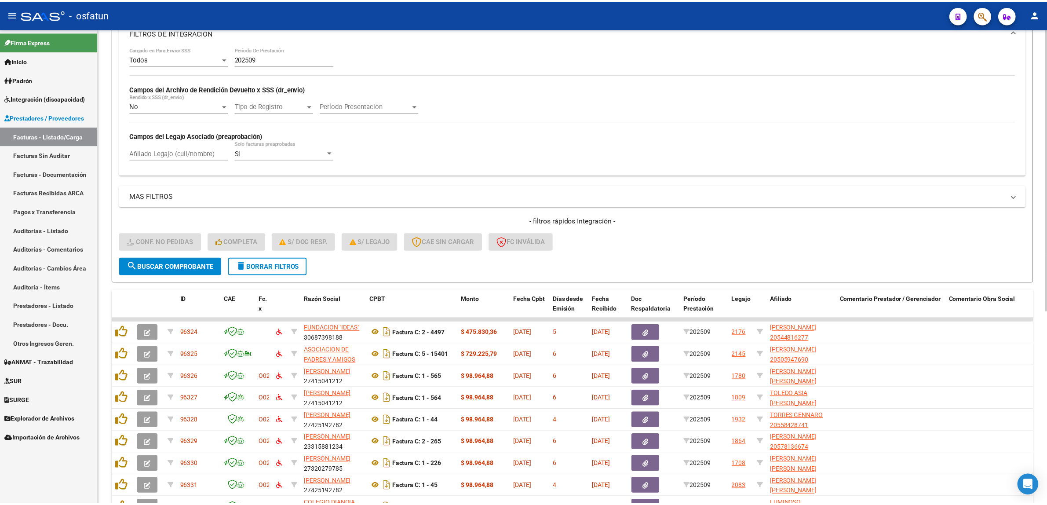
scroll to position [326, 0]
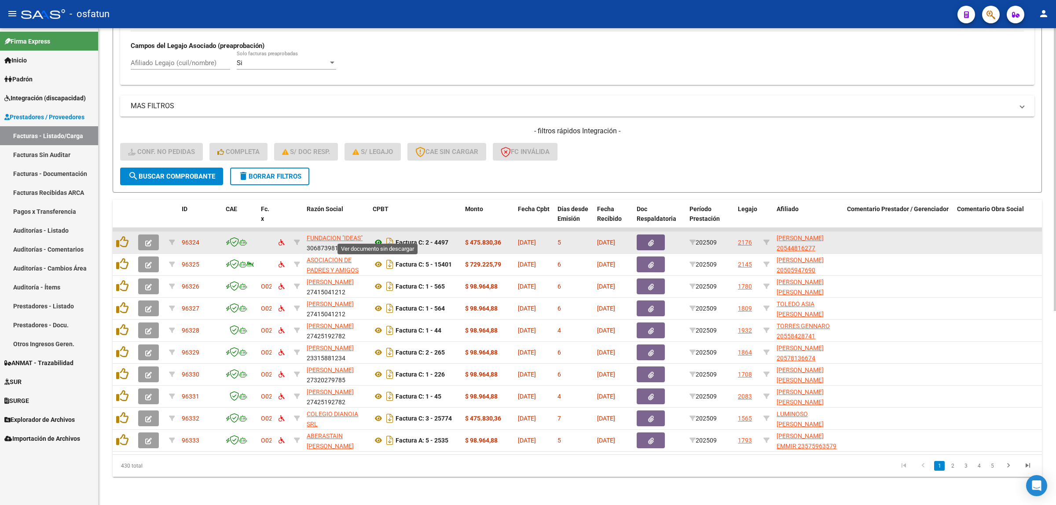
click at [377, 237] on icon at bounding box center [378, 242] width 11 height 11
click at [153, 234] on button "button" at bounding box center [148, 242] width 21 height 16
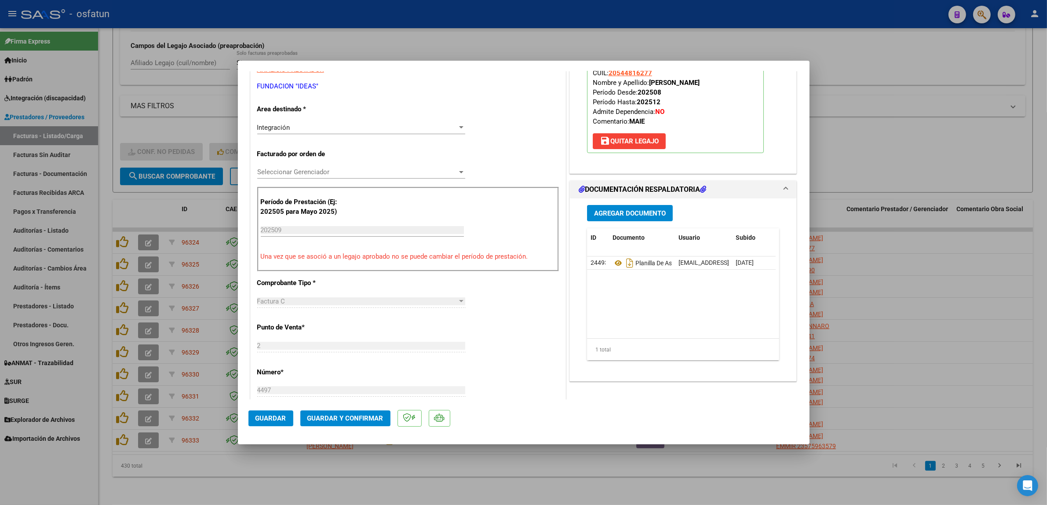
scroll to position [220, 0]
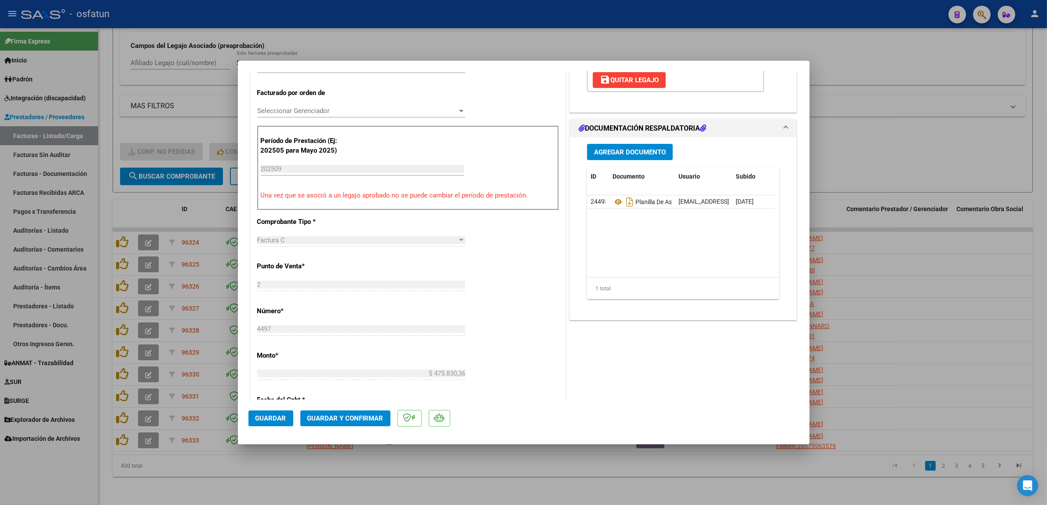
click at [358, 427] on mat-dialog-actions "Guardar Guardar y Confirmar" at bounding box center [524, 416] width 551 height 35
click at [361, 412] on button "Guardar y Confirmar" at bounding box center [345, 418] width 90 height 16
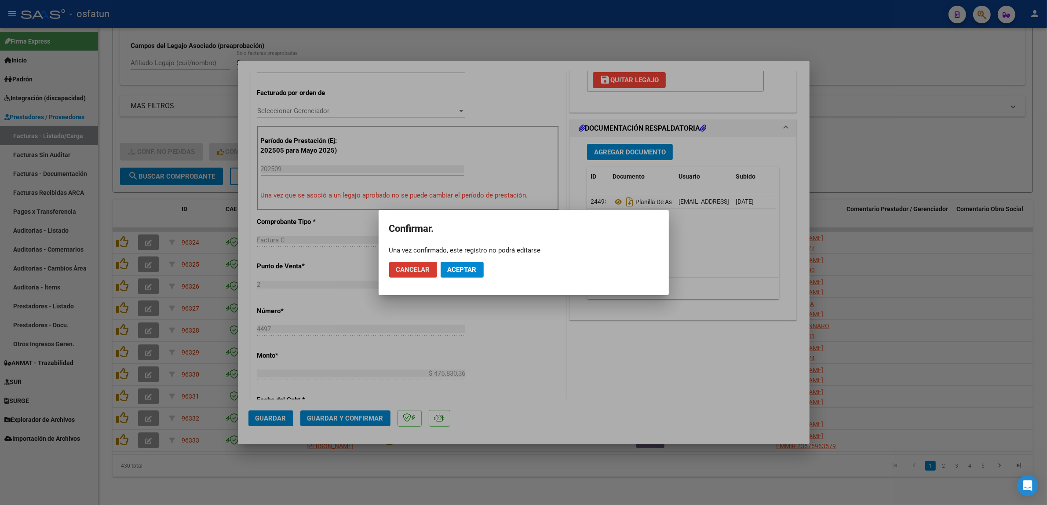
click at [437, 278] on mat-dialog-actions "Cancelar Aceptar" at bounding box center [523, 270] width 269 height 30
click at [452, 274] on button "Aceptar" at bounding box center [462, 270] width 43 height 16
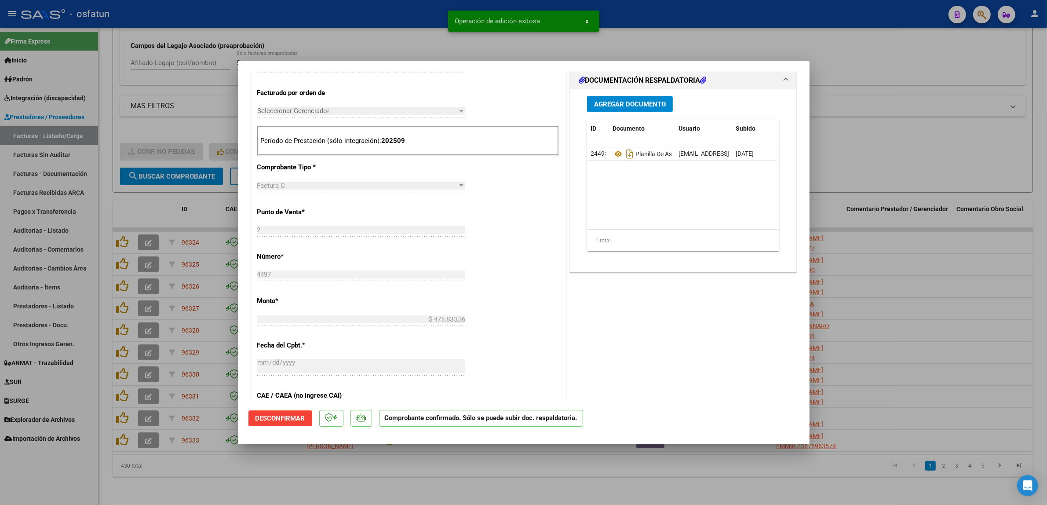
click at [396, 198] on div "Factura C Seleccionar Tipo" at bounding box center [361, 190] width 208 height 22
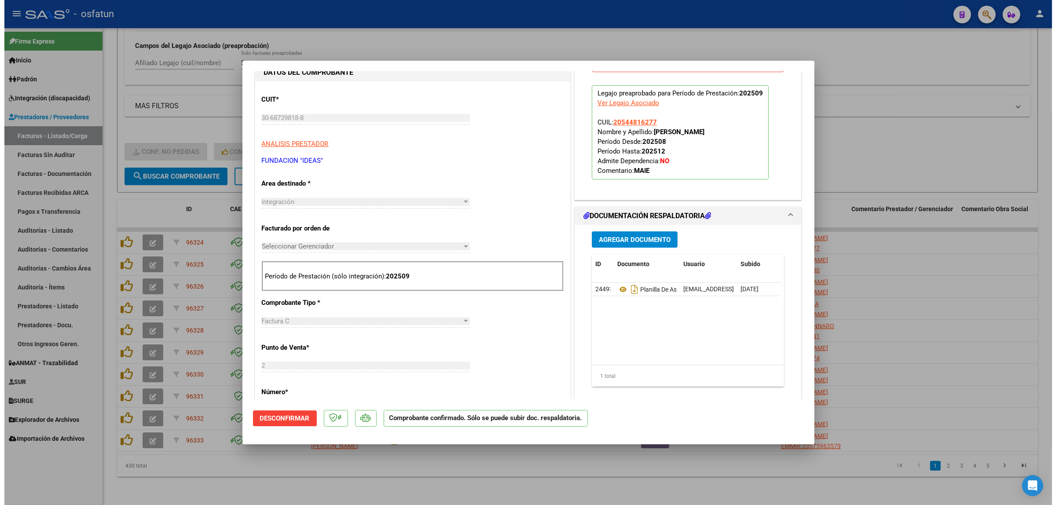
scroll to position [55, 0]
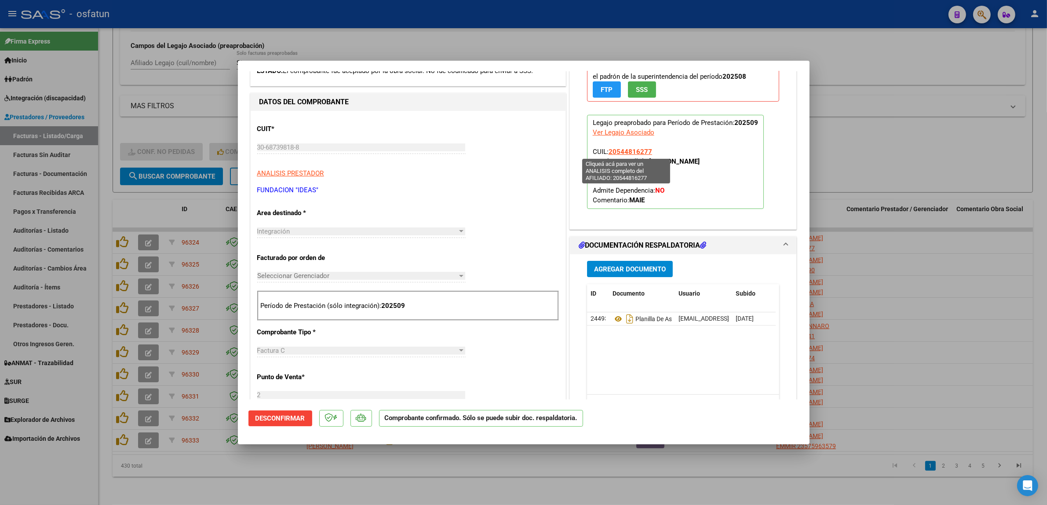
drag, startPoint x: 650, startPoint y: 150, endPoint x: 605, endPoint y: 153, distance: 44.5
click at [605, 153] on p "Legajo preaprobado para Período de Prestación: 202509 Ver Legajo Asociado CUIL:…" at bounding box center [675, 162] width 177 height 94
copy span "20544816277"
click at [479, 42] on div at bounding box center [523, 252] width 1047 height 505
type input "$ 0,00"
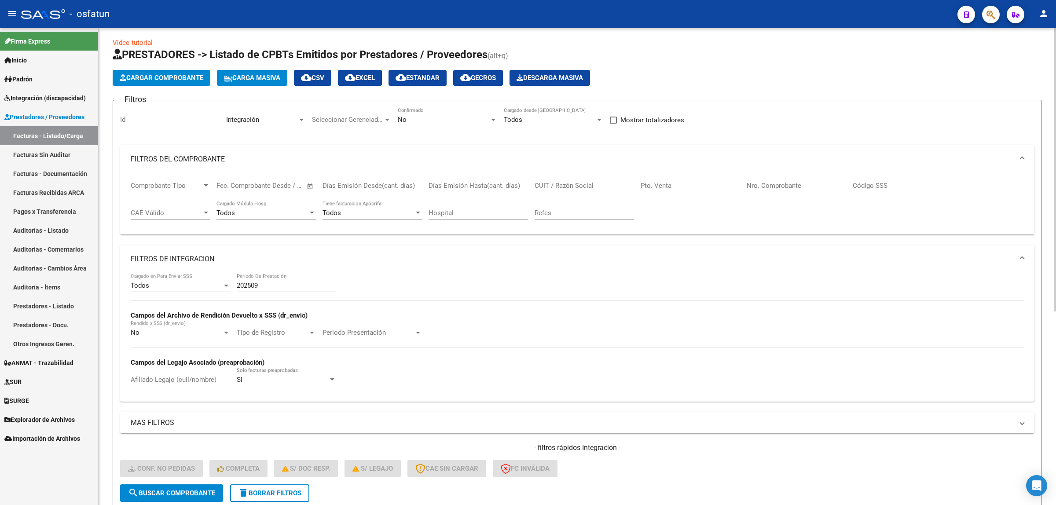
scroll to position [0, 0]
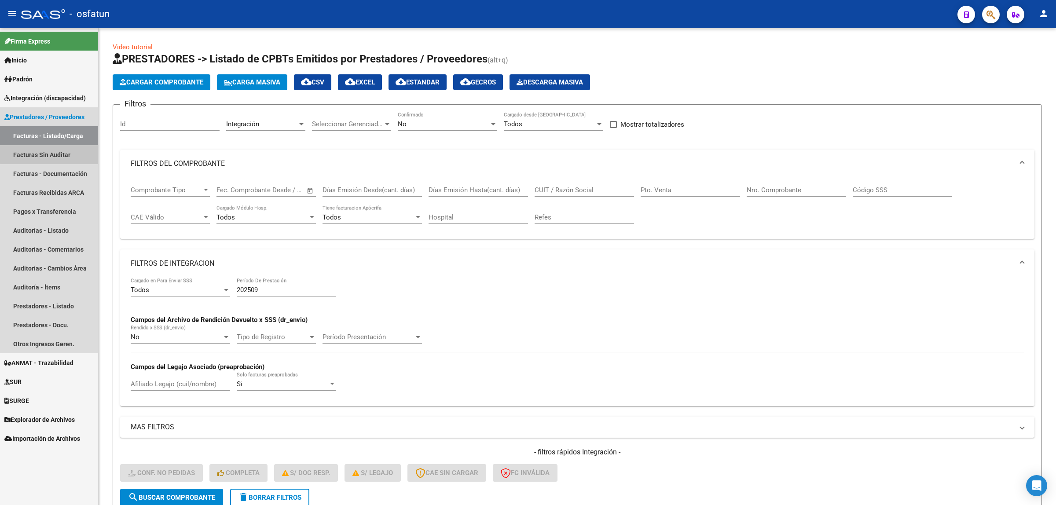
click at [54, 153] on link "Facturas Sin Auditar" at bounding box center [49, 154] width 98 height 19
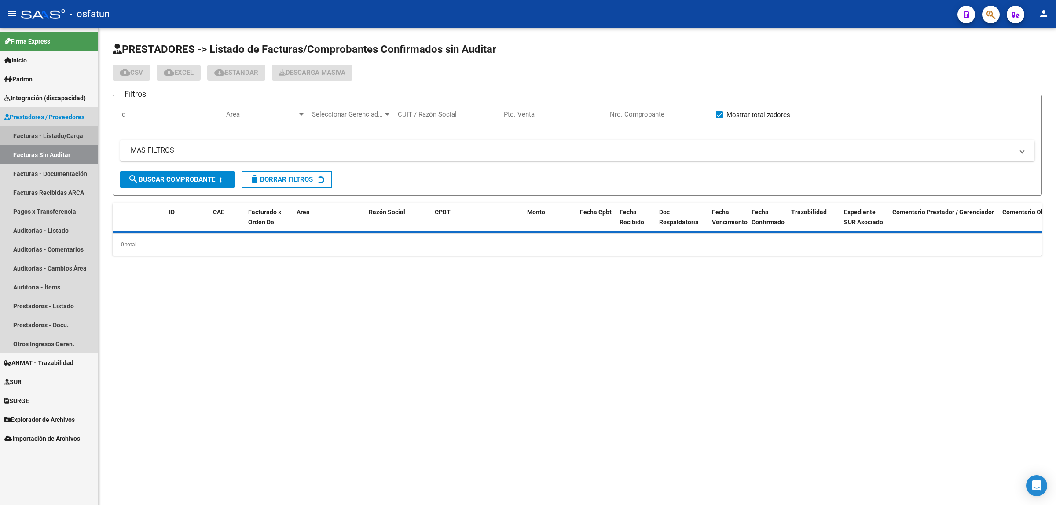
click at [59, 144] on link "Facturas - Listado/Carga" at bounding box center [49, 135] width 98 height 19
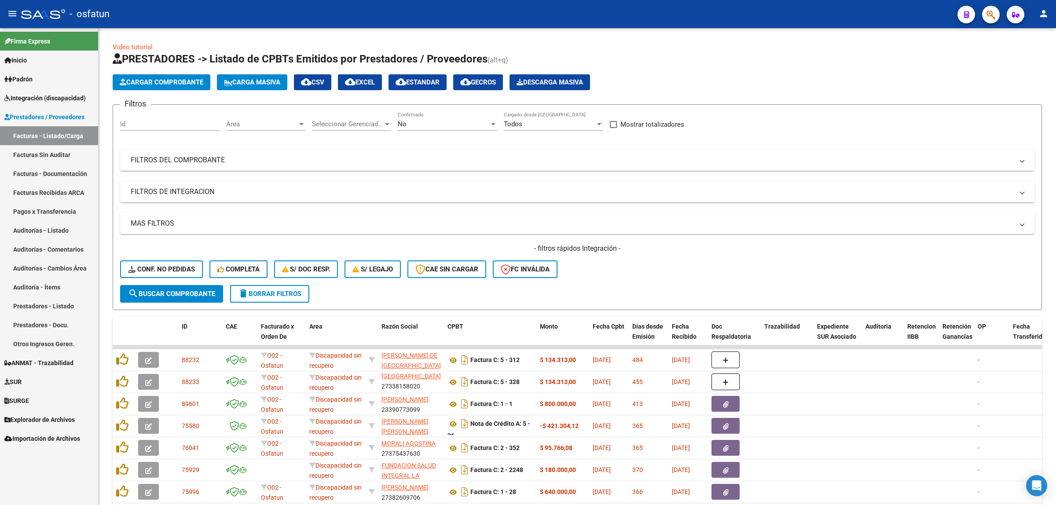
click at [55, 150] on link "Facturas Sin Auditar" at bounding box center [49, 154] width 98 height 19
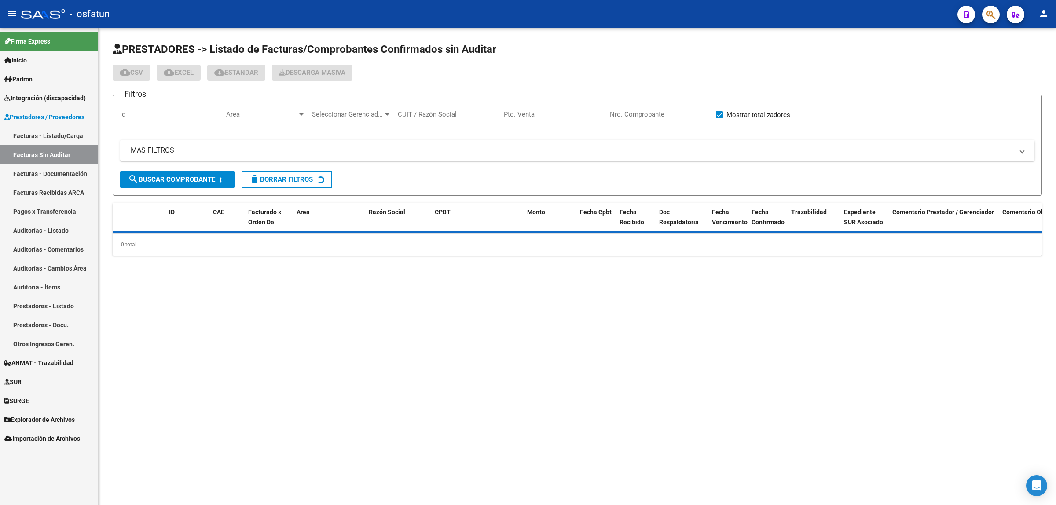
click at [57, 133] on link "Facturas - Listado/Carga" at bounding box center [49, 135] width 98 height 19
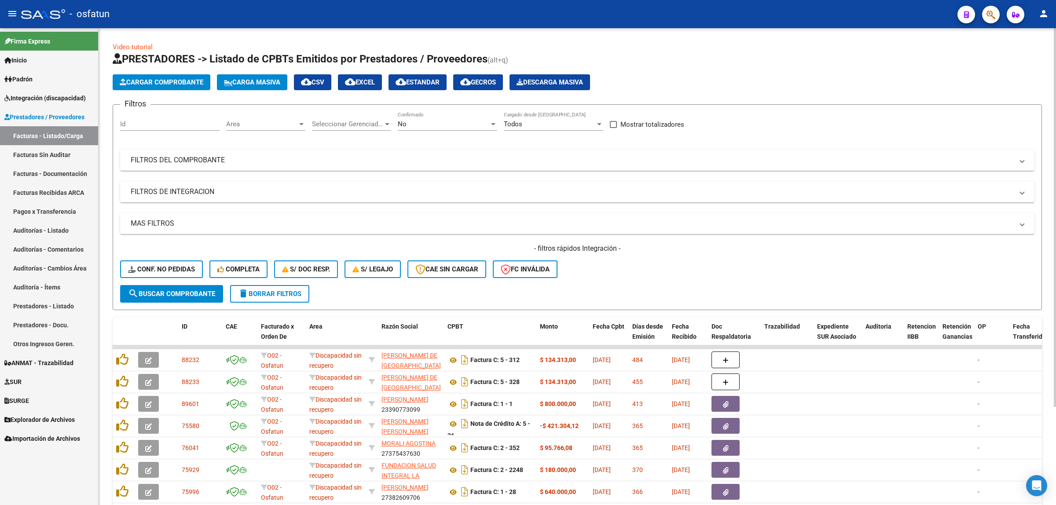
click at [231, 158] on mat-panel-title "FILTROS DEL COMPROBANTE" at bounding box center [572, 160] width 882 height 10
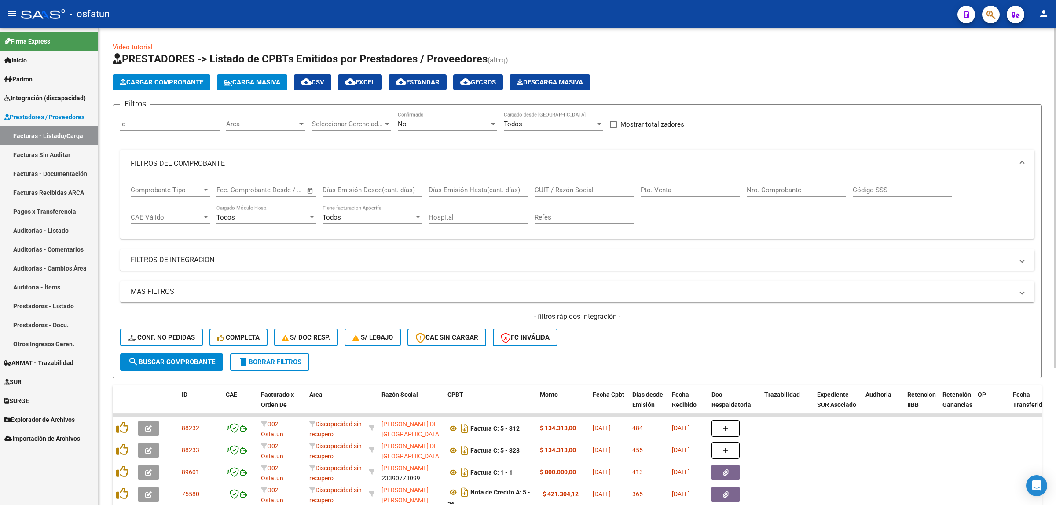
click at [238, 260] on mat-panel-title "FILTROS DE INTEGRACION" at bounding box center [572, 260] width 882 height 10
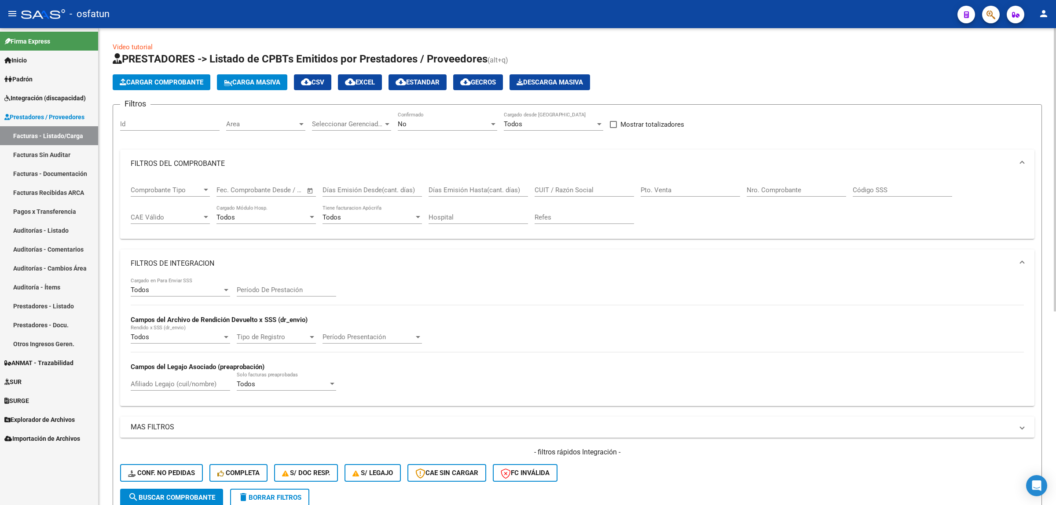
click at [273, 273] on mat-expansion-panel-header "FILTROS DE INTEGRACION" at bounding box center [577, 263] width 914 height 28
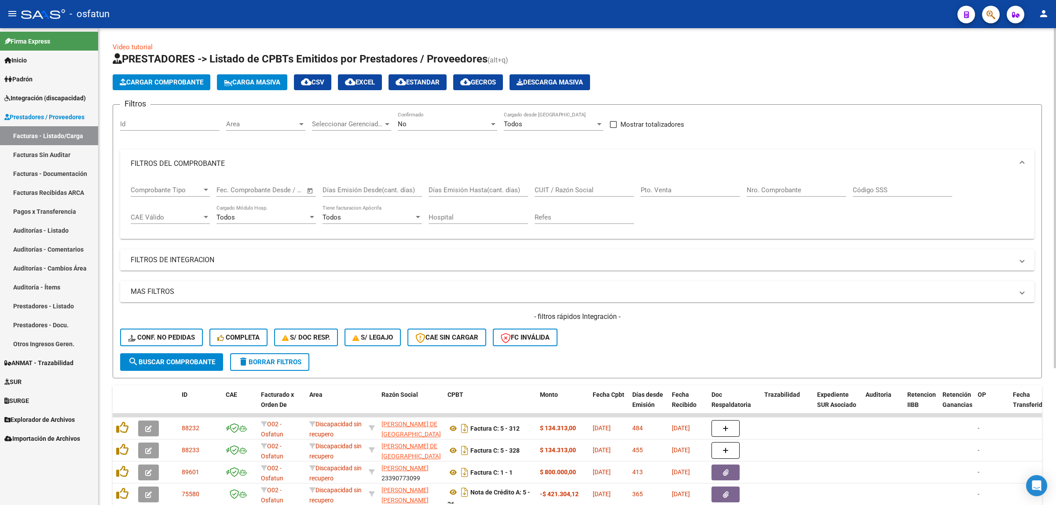
click at [278, 284] on mat-expansion-panel-header "MAS FILTROS" at bounding box center [577, 291] width 914 height 21
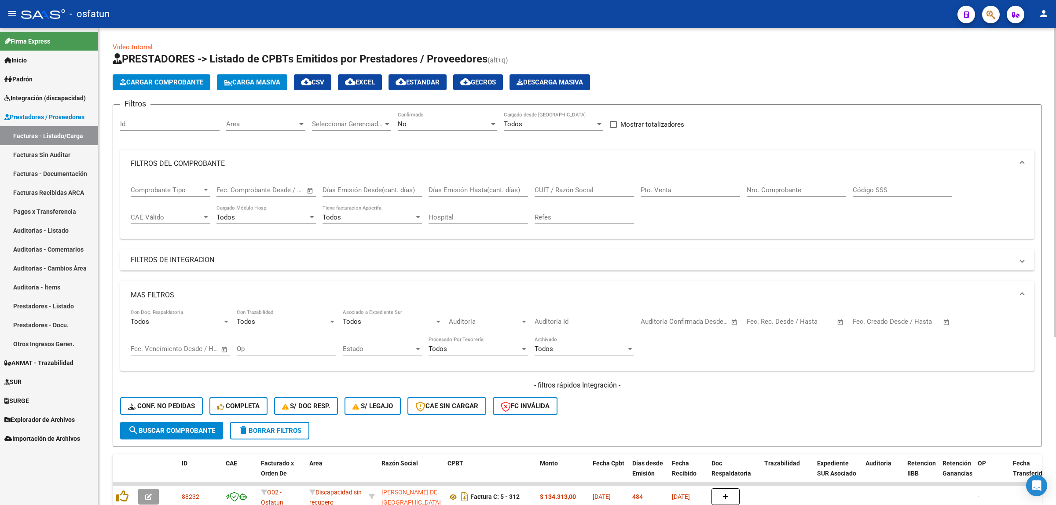
click at [197, 263] on mat-panel-title "FILTROS DE INTEGRACION" at bounding box center [572, 260] width 882 height 10
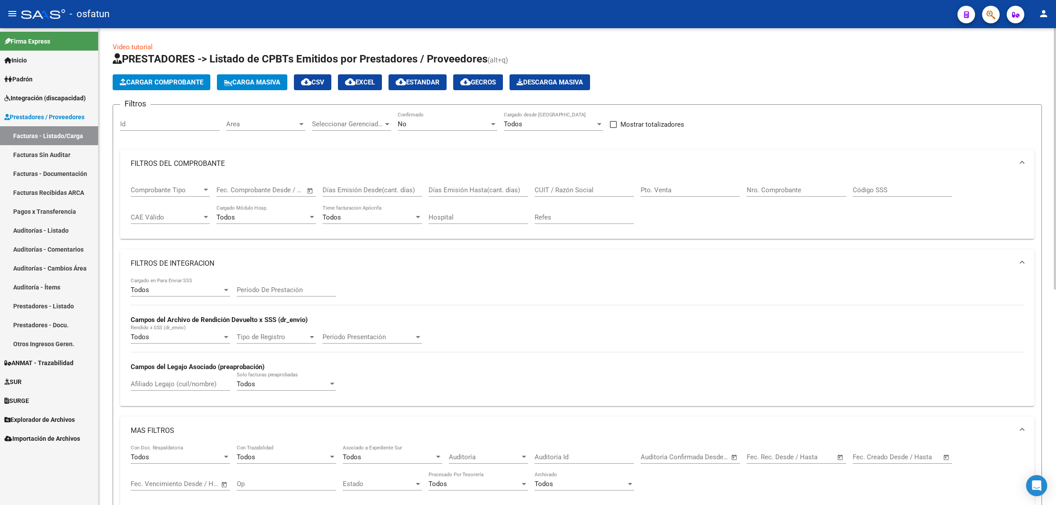
click at [271, 293] on input "Período De Prestación" at bounding box center [286, 290] width 99 height 8
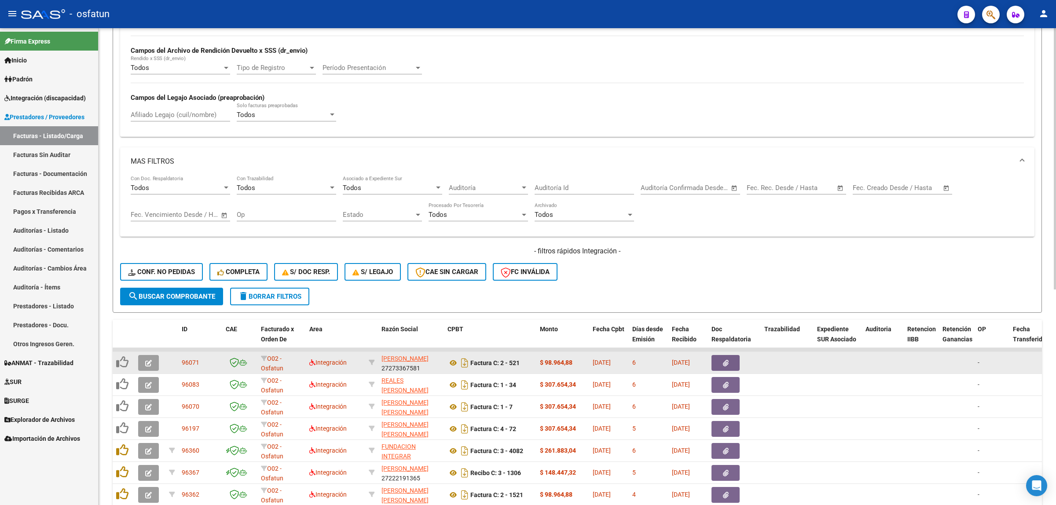
scroll to position [385, 0]
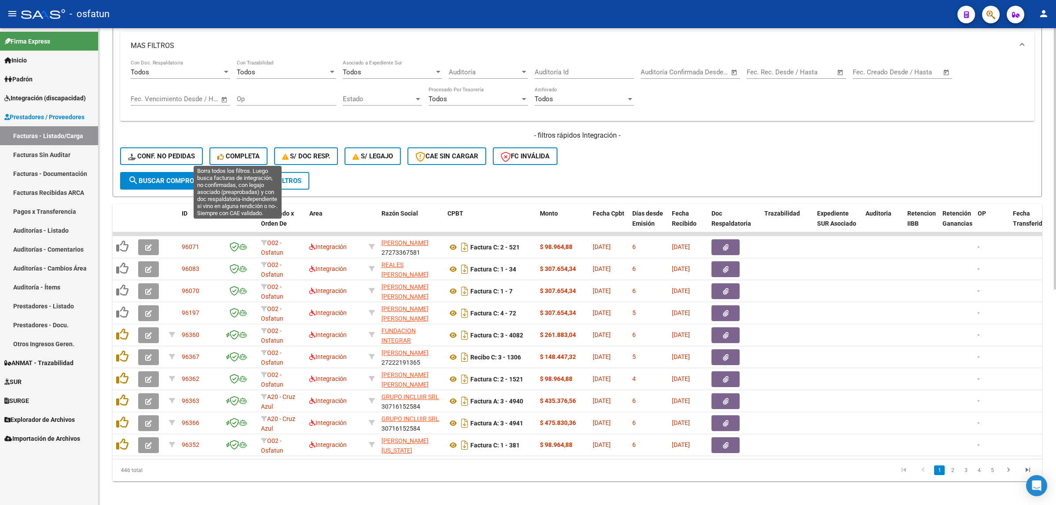
type input "202509"
click at [227, 157] on span "Completa" at bounding box center [238, 156] width 42 height 8
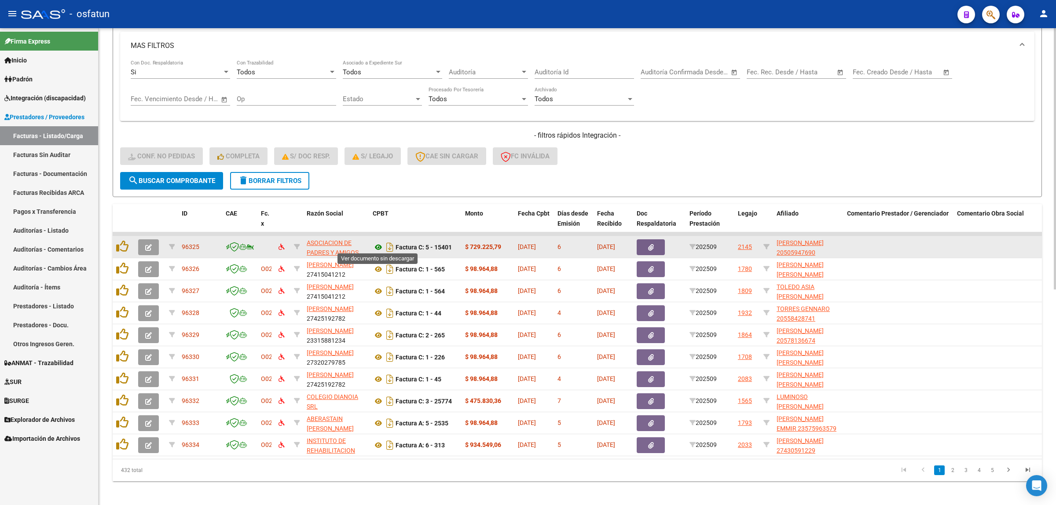
click at [377, 247] on icon at bounding box center [378, 247] width 11 height 11
click at [145, 244] on icon "button" at bounding box center [148, 247] width 7 height 7
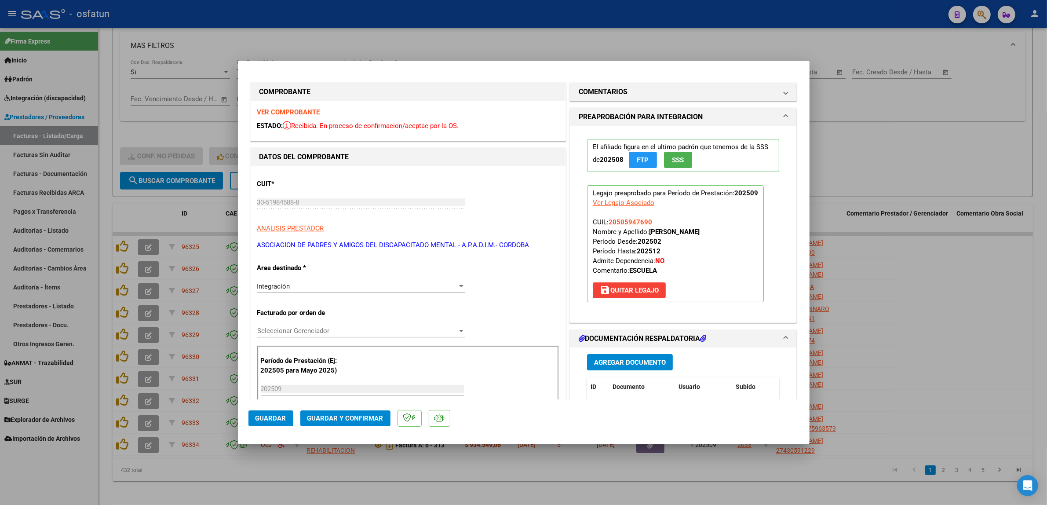
click at [338, 427] on mat-dialog-actions "Guardar Guardar y Confirmar" at bounding box center [524, 416] width 551 height 35
click at [346, 417] on span "Guardar y Confirmar" at bounding box center [345, 418] width 76 height 8
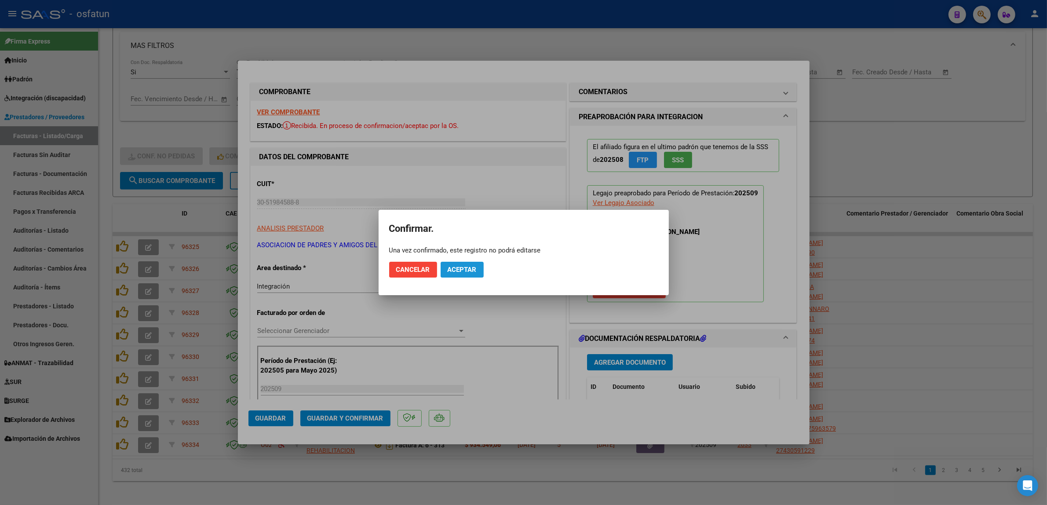
click at [470, 267] on span "Aceptar" at bounding box center [462, 270] width 29 height 8
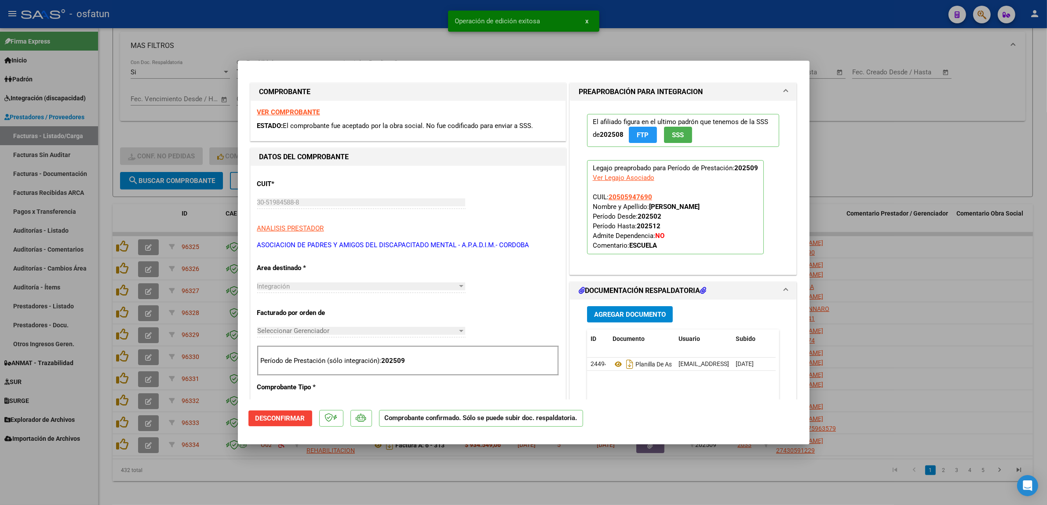
click at [392, 18] on div at bounding box center [523, 252] width 1047 height 505
type input "$ 0,00"
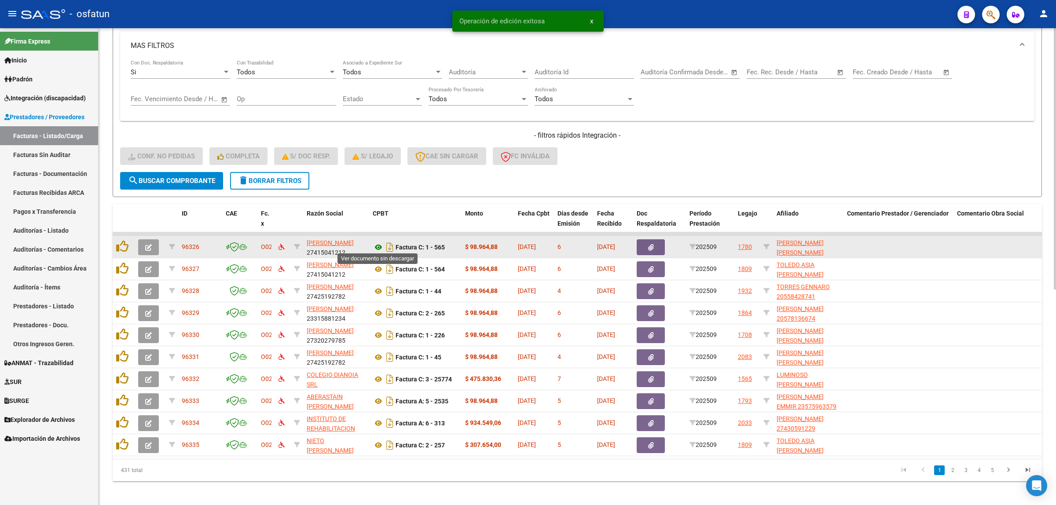
click at [379, 244] on icon at bounding box center [378, 247] width 11 height 11
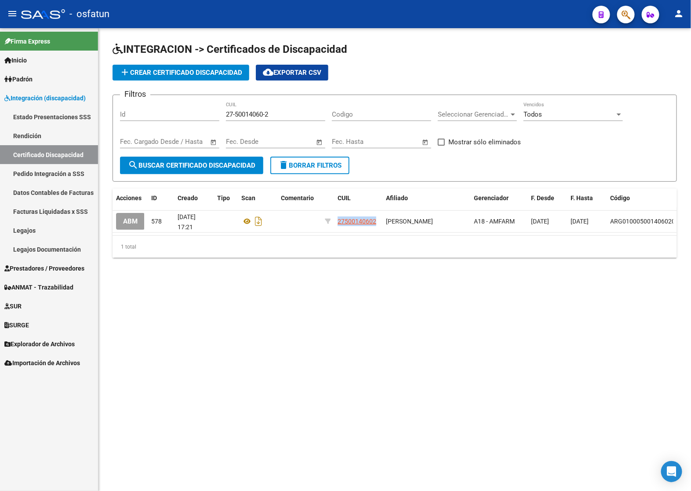
click at [55, 153] on link "Certificado Discapacidad" at bounding box center [49, 154] width 98 height 19
click at [248, 118] on div "27-50014060-2 CUIL" at bounding box center [275, 111] width 99 height 19
click at [246, 113] on input "27-50014060-2" at bounding box center [275, 114] width 99 height 8
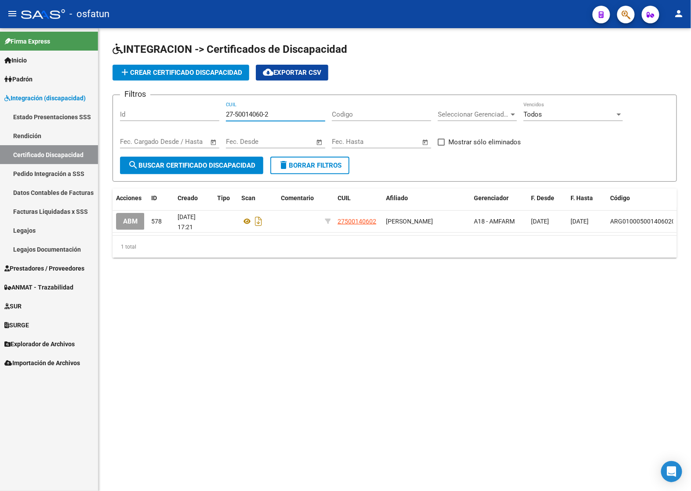
click at [246, 113] on input "27-50014060-2" at bounding box center [275, 114] width 99 height 8
paste input "0-54481627-7"
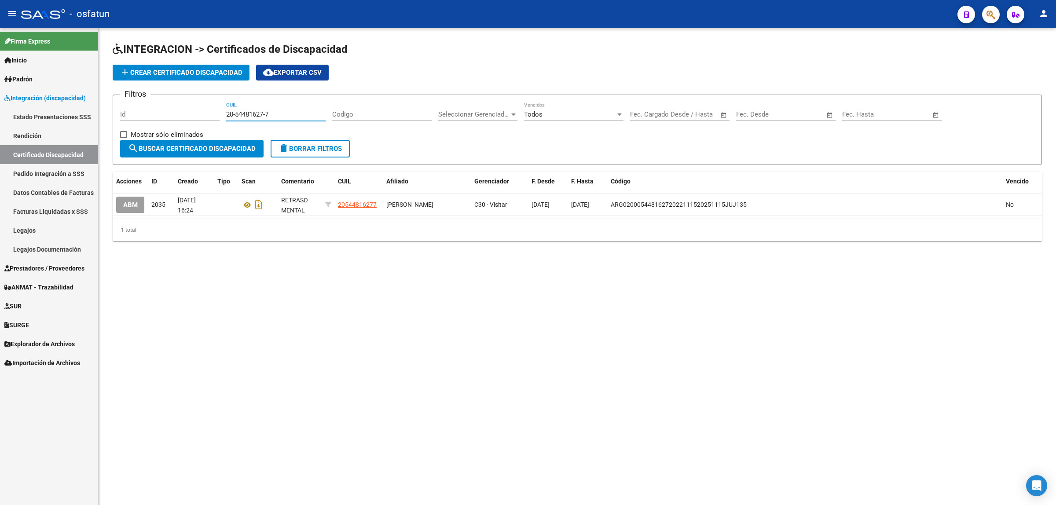
type input "20-54481627-7"
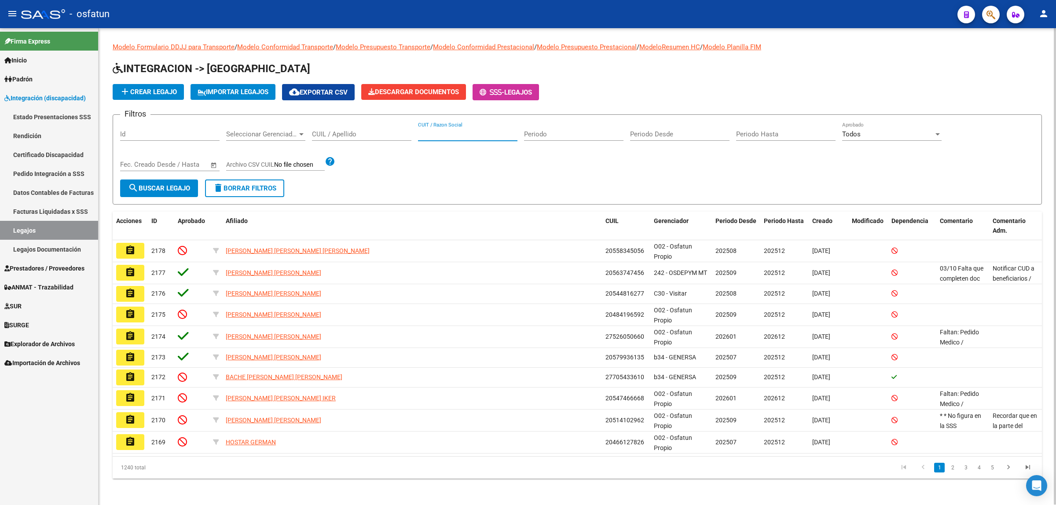
click at [446, 136] on input "CUIT / Razon Social" at bounding box center [467, 134] width 99 height 8
paste input "20544816277"
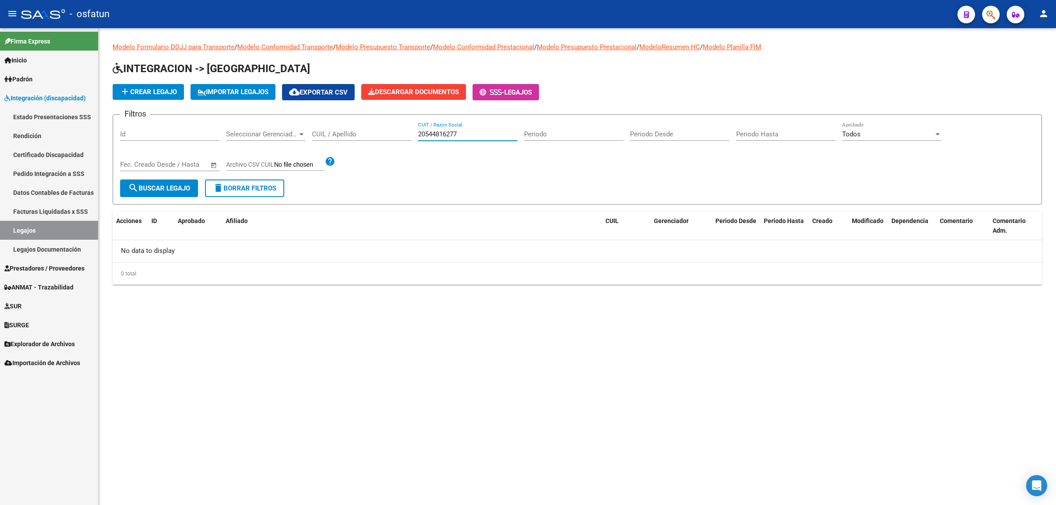
type input "20544816277"
click at [349, 132] on input "CUIL / Apellido" at bounding box center [361, 134] width 99 height 8
click at [437, 133] on input "20544816277" at bounding box center [467, 134] width 99 height 8
click at [383, 133] on input "CUIL / Apellido" at bounding box center [361, 134] width 99 height 8
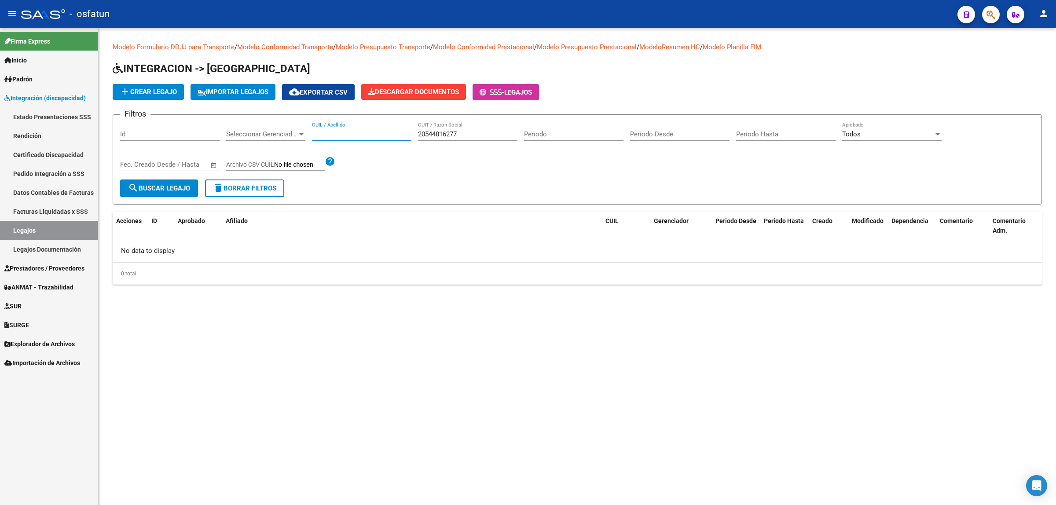
paste input "20544816277"
type input "20544816277"
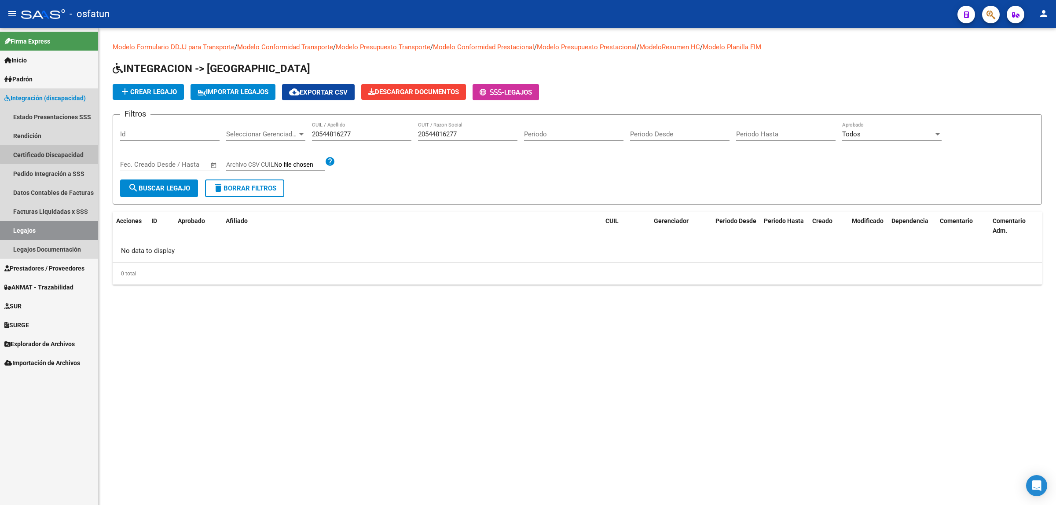
click at [72, 148] on link "Certificado Discapacidad" at bounding box center [49, 154] width 98 height 19
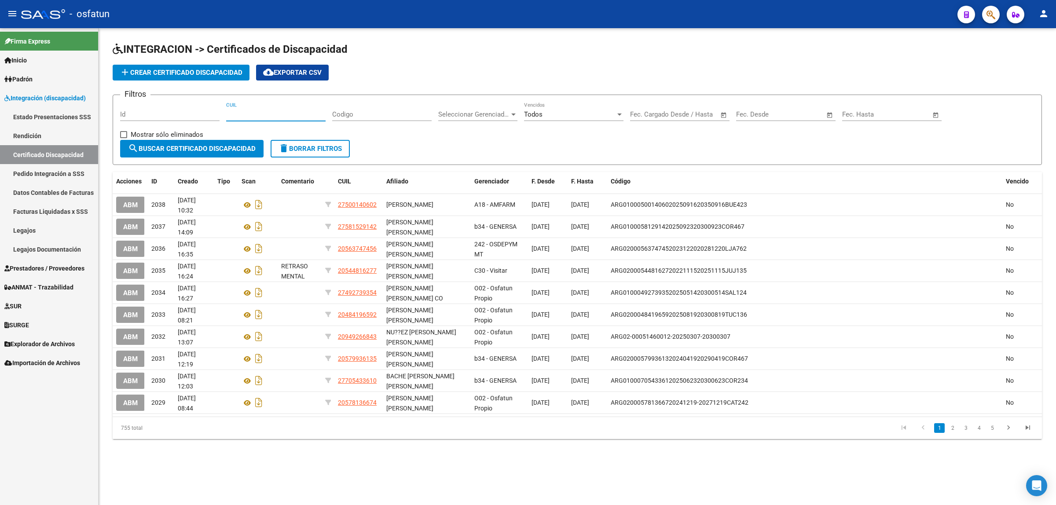
click at [248, 115] on input "CUIL" at bounding box center [275, 114] width 99 height 8
paste input "20-54481627-7"
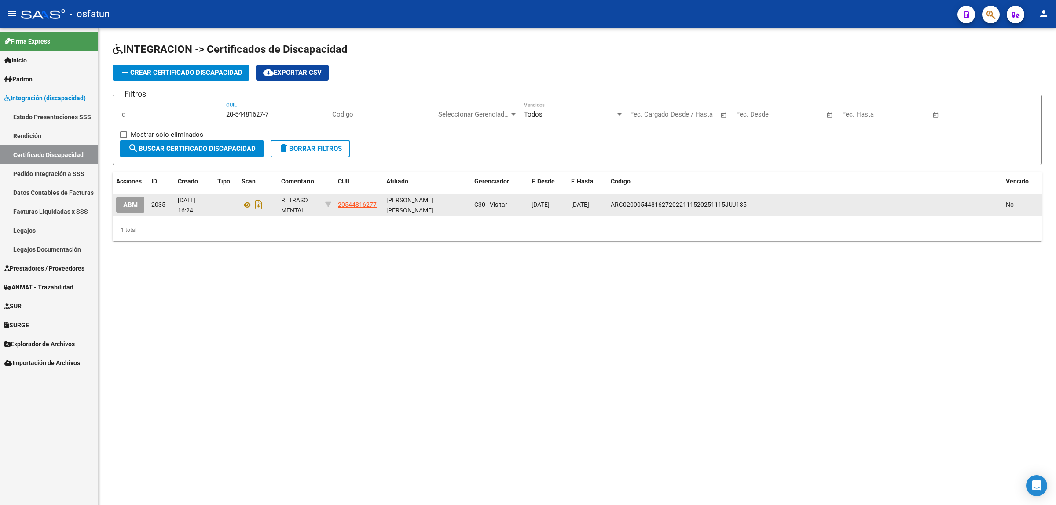
type input "20-54481627-7"
click at [126, 204] on span "ABM" at bounding box center [130, 205] width 15 height 8
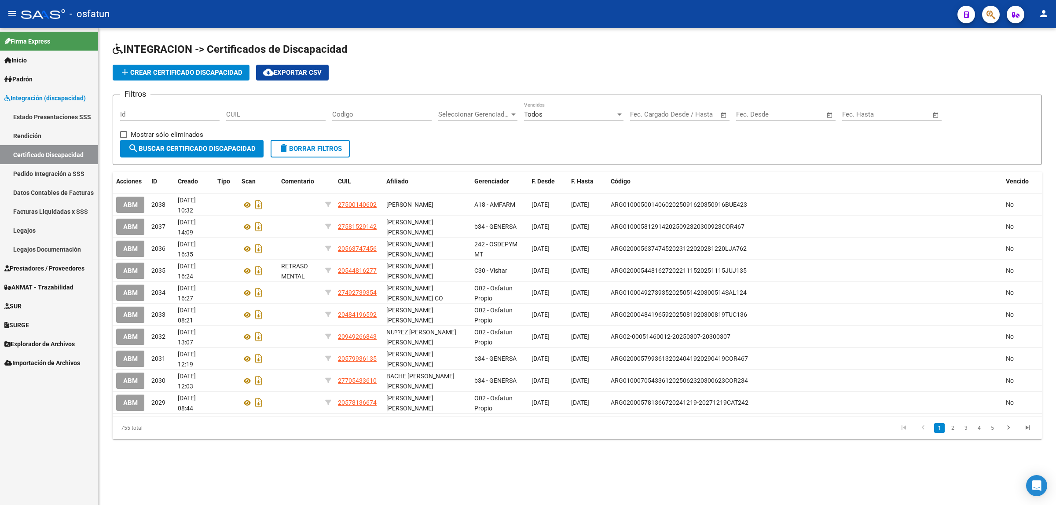
click at [254, 120] on div "CUIL" at bounding box center [275, 115] width 99 height 27
click at [256, 112] on input "CUIL" at bounding box center [275, 114] width 99 height 8
paste input "20-54481627-7"
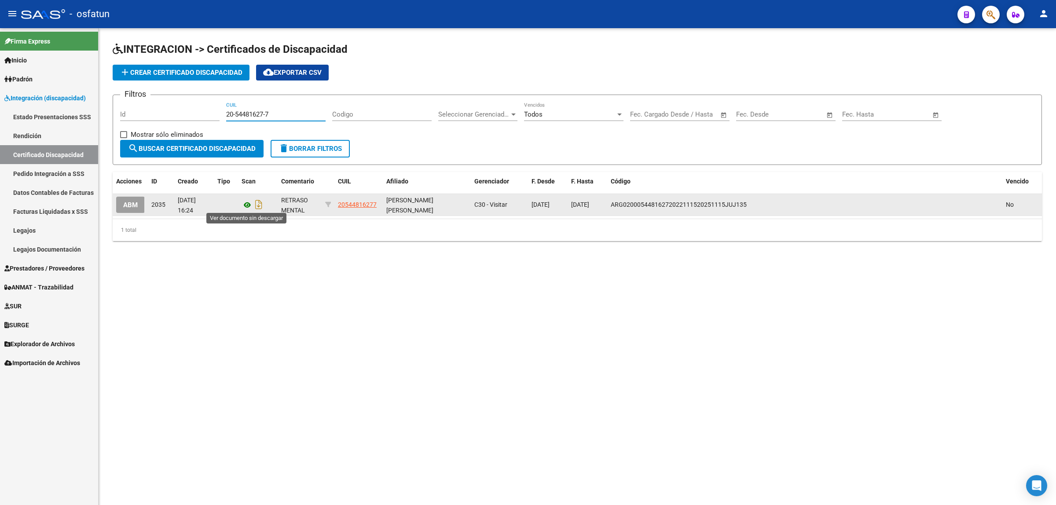
type input "20-54481627-7"
click at [245, 203] on icon at bounding box center [246, 205] width 11 height 11
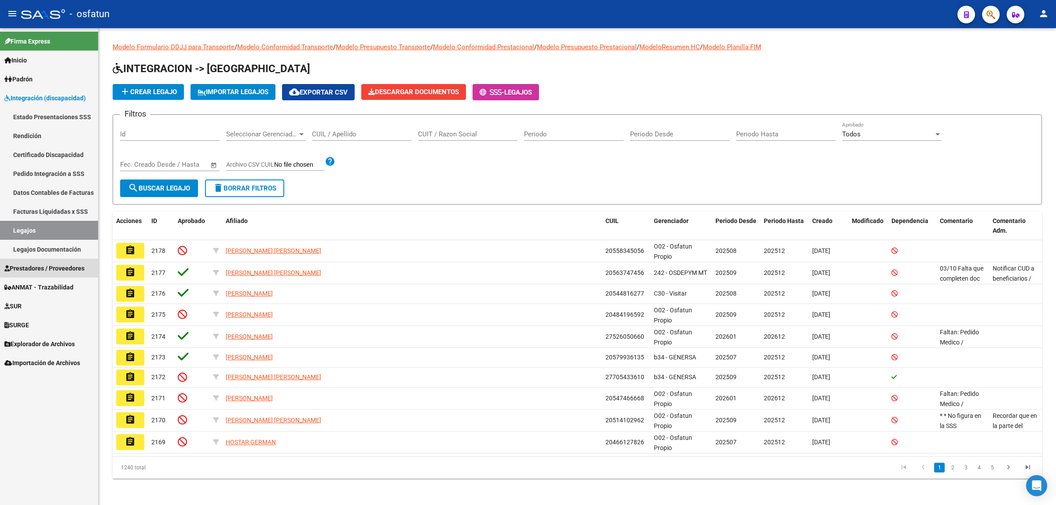
click at [36, 269] on span "Prestadores / Proveedores" at bounding box center [44, 268] width 80 height 10
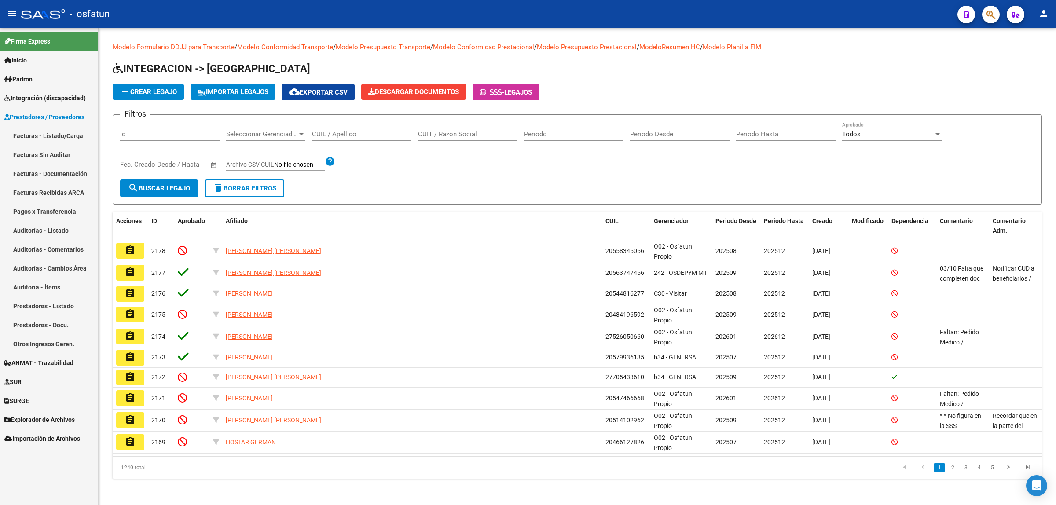
click at [70, 135] on link "Facturas - Listado/Carga" at bounding box center [49, 135] width 98 height 19
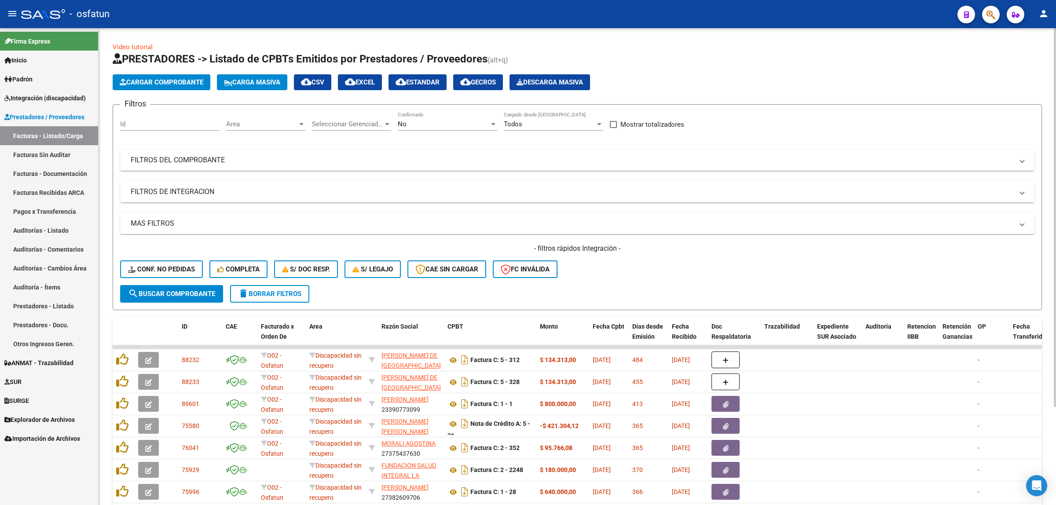
click at [167, 158] on mat-panel-title "FILTROS DEL COMPROBANTE" at bounding box center [572, 160] width 882 height 10
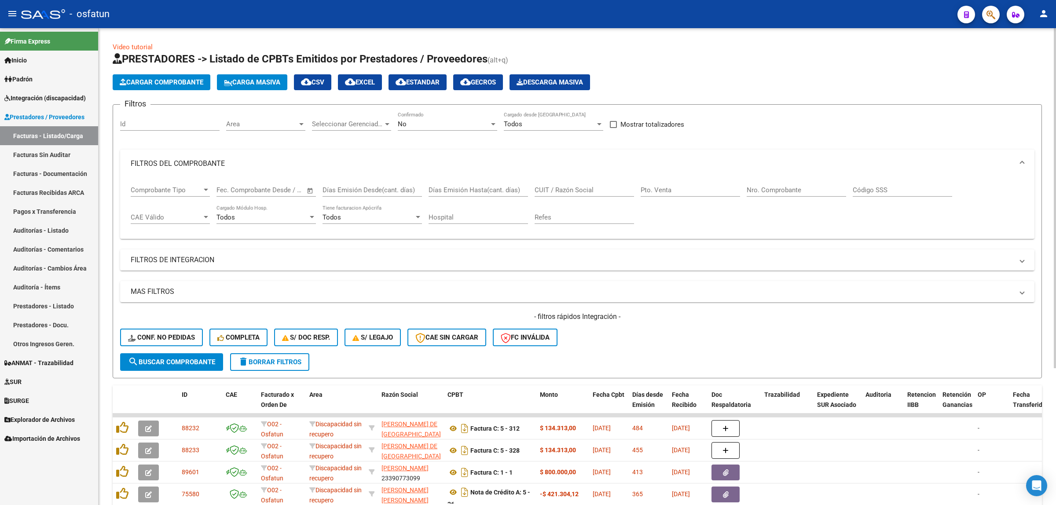
click at [446, 130] on div "No Confirmado" at bounding box center [447, 121] width 99 height 19
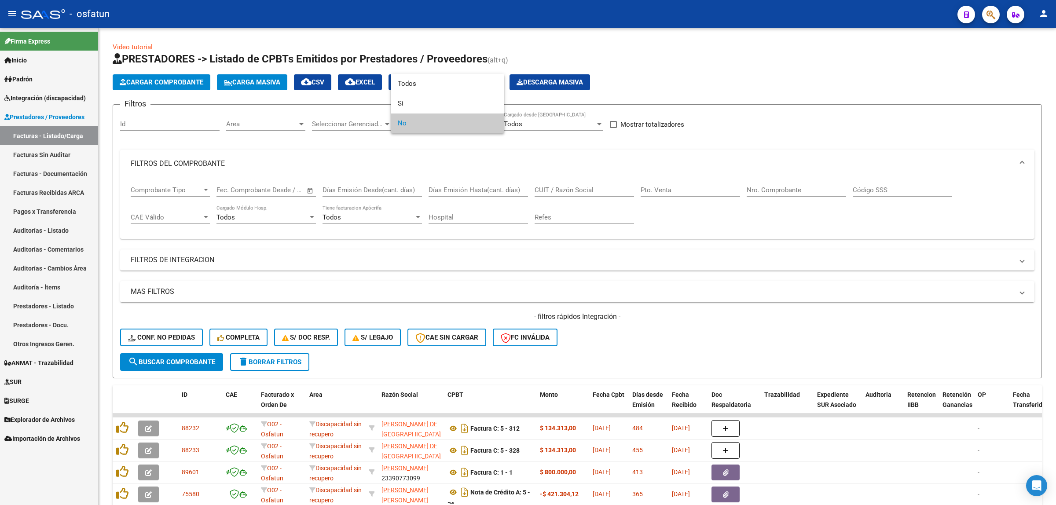
click at [261, 257] on div at bounding box center [528, 252] width 1056 height 505
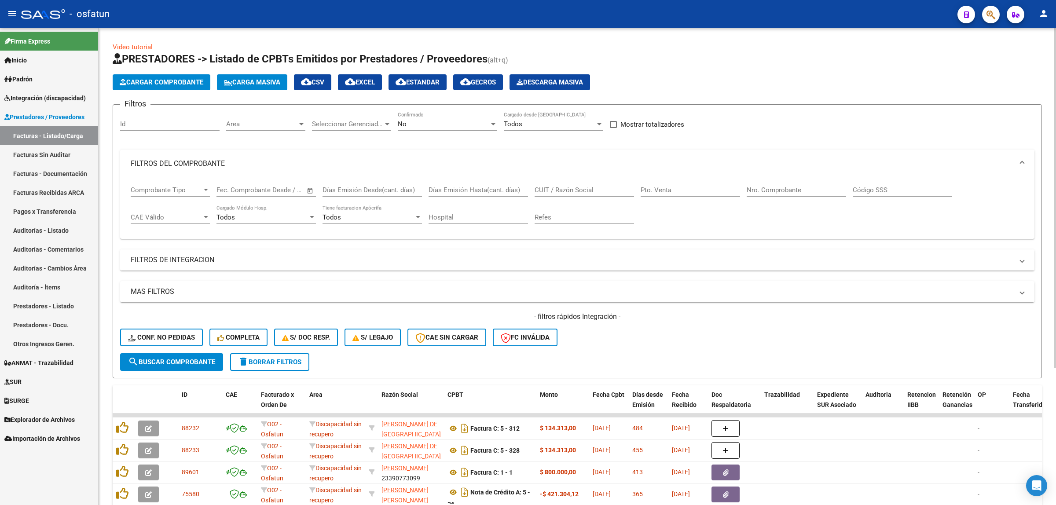
click at [263, 263] on mat-panel-title "FILTROS DE INTEGRACION" at bounding box center [572, 260] width 882 height 10
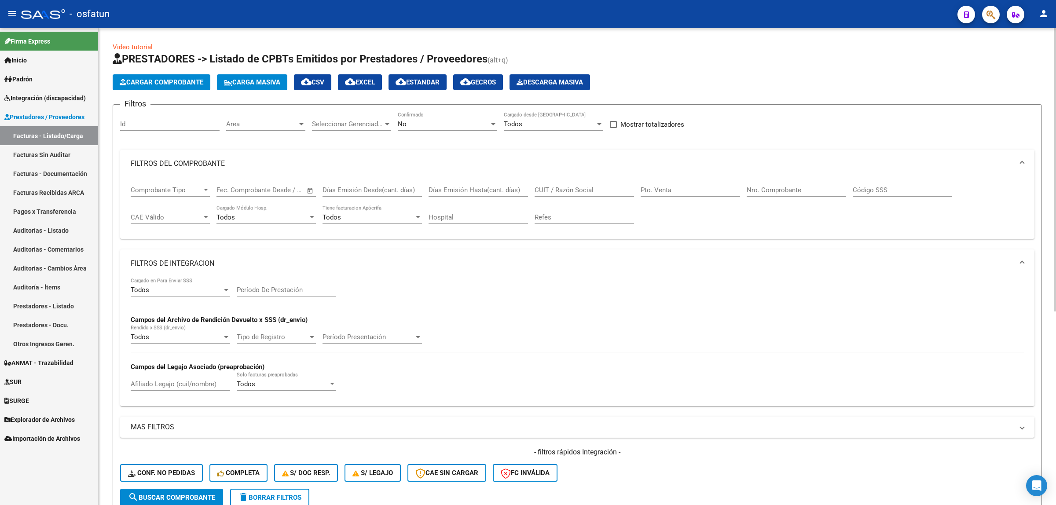
click at [285, 286] on input "Período De Prestación" at bounding box center [286, 290] width 99 height 8
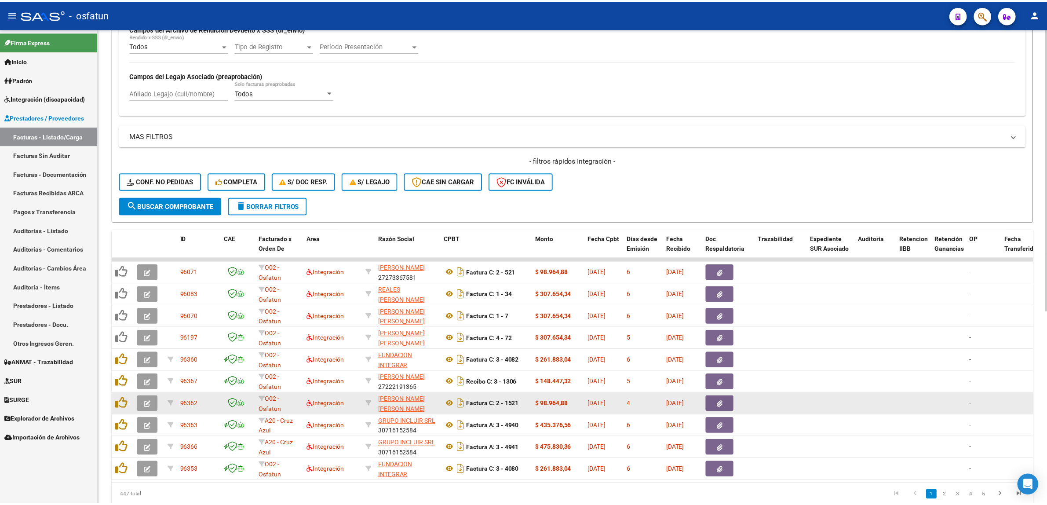
scroll to position [326, 0]
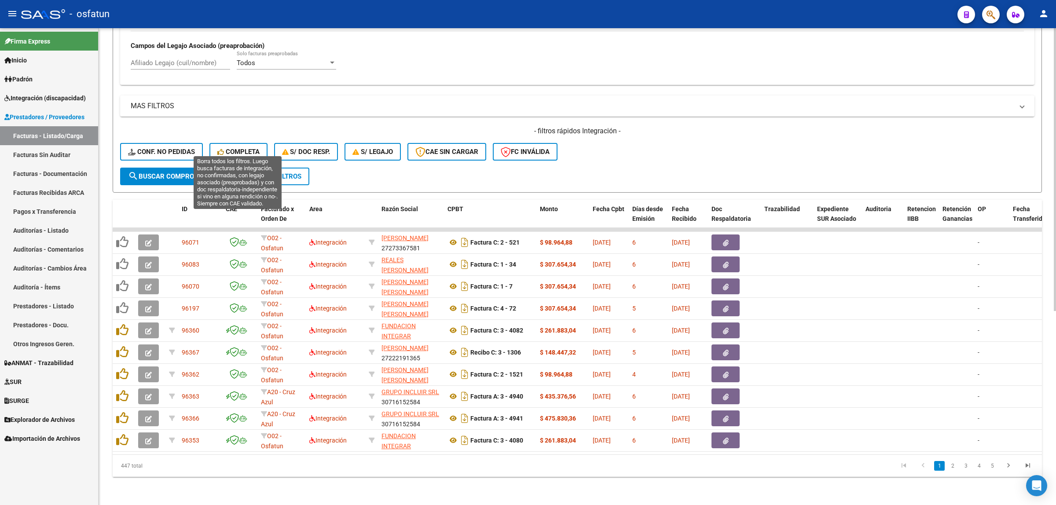
type input "202509"
click at [247, 148] on span "Completa" at bounding box center [238, 152] width 42 height 8
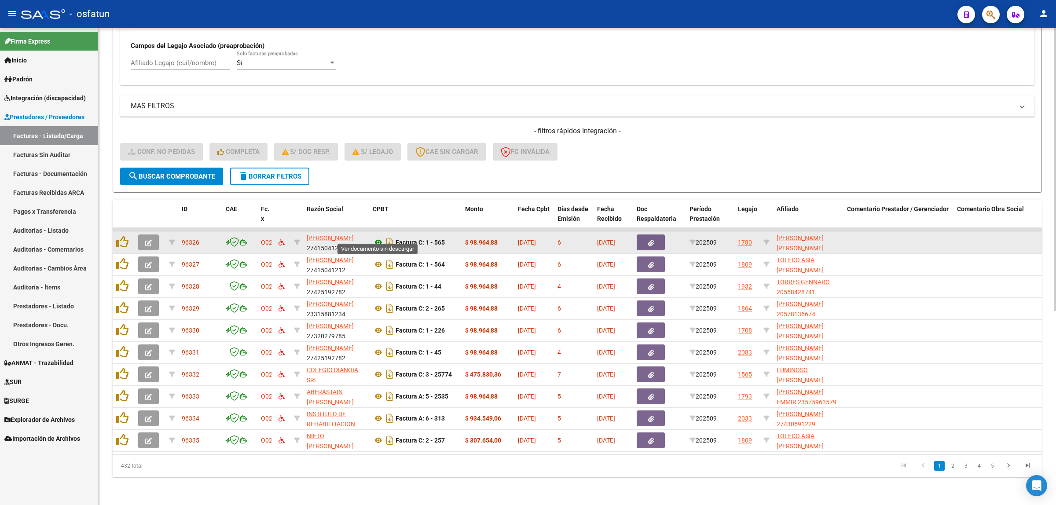
click at [375, 237] on icon at bounding box center [378, 242] width 11 height 11
click at [153, 234] on button "button" at bounding box center [148, 242] width 21 height 16
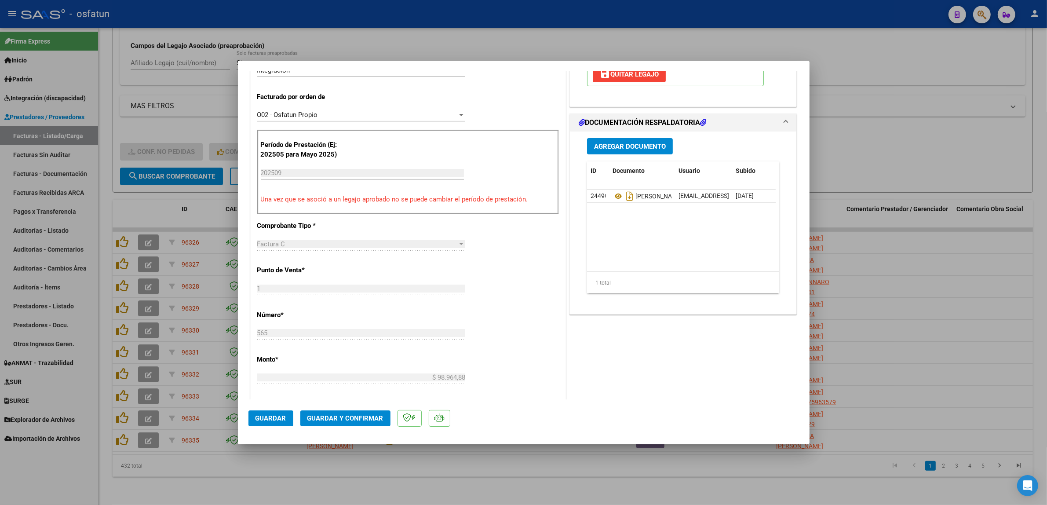
scroll to position [275, 0]
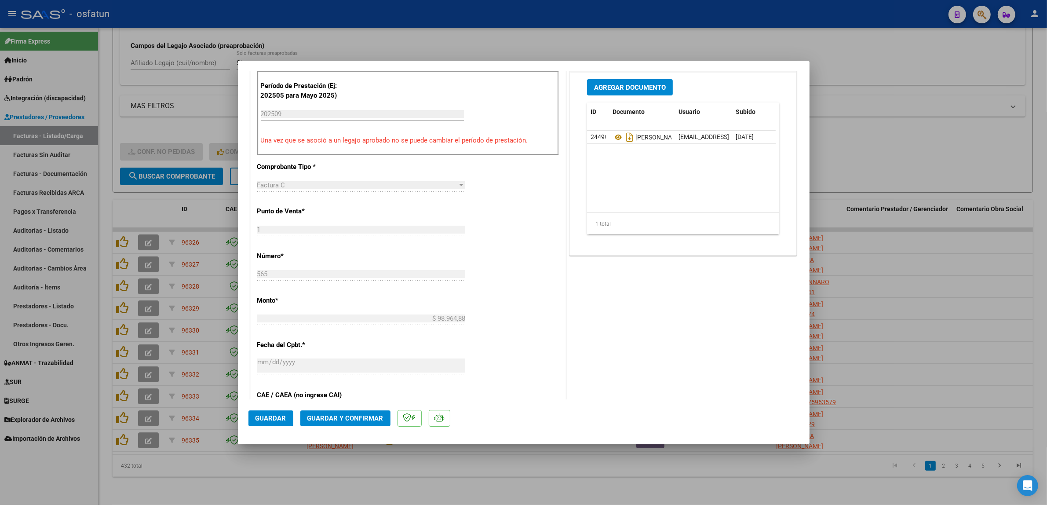
click at [359, 408] on mat-dialog-actions "Guardar Guardar y Confirmar" at bounding box center [524, 416] width 551 height 35
click at [359, 412] on button "Guardar y Confirmar" at bounding box center [345, 418] width 90 height 16
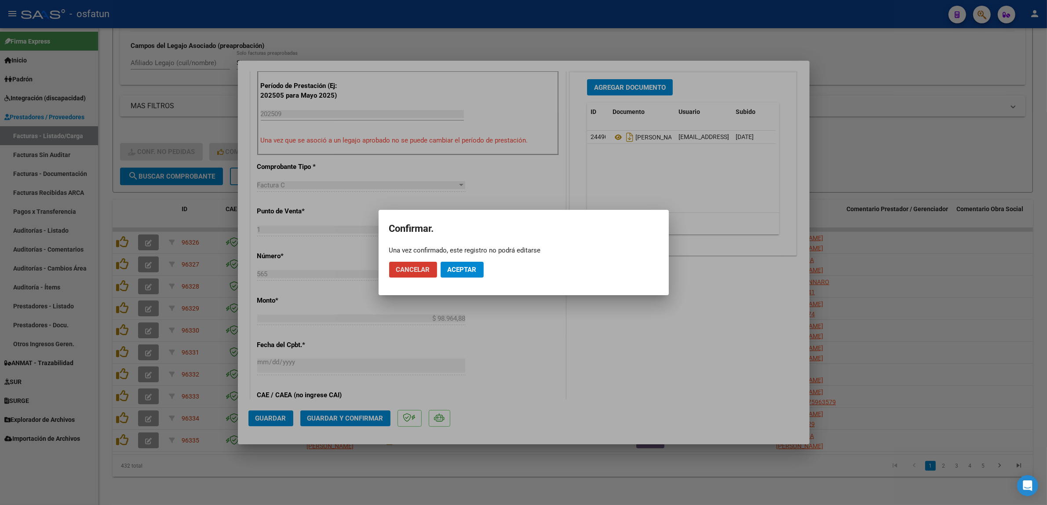
click at [456, 274] on button "Aceptar" at bounding box center [462, 270] width 43 height 16
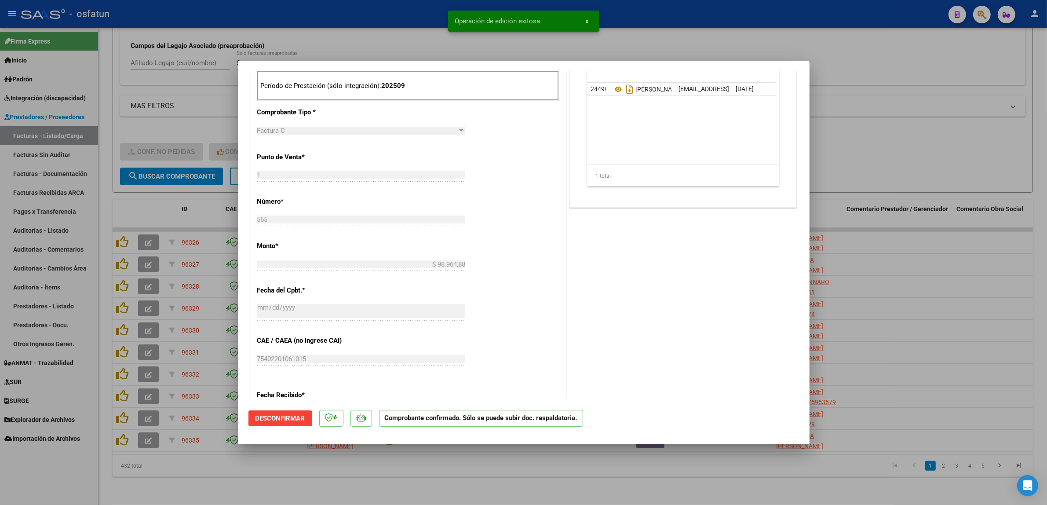
click at [172, 200] on div at bounding box center [523, 252] width 1047 height 505
type input "$ 0,00"
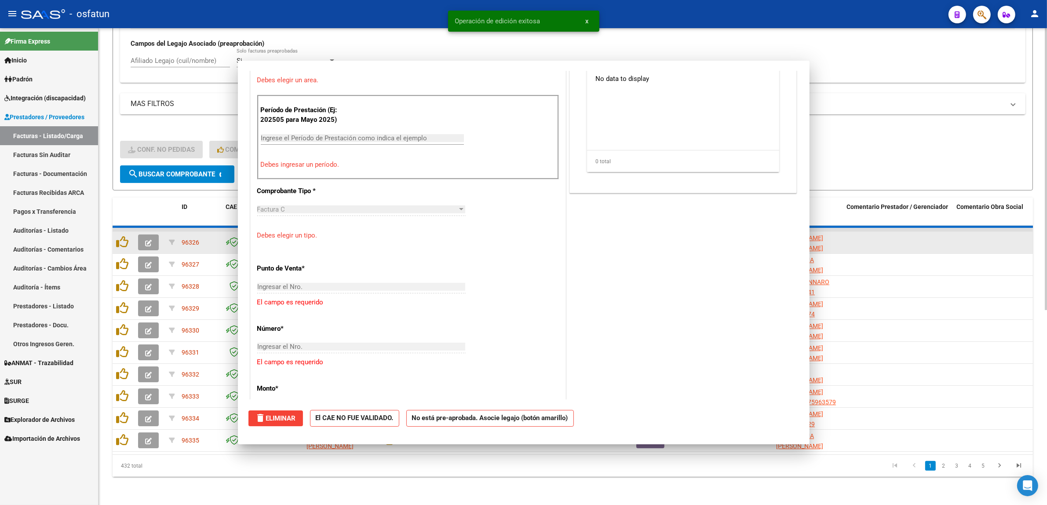
scroll to position [290, 0]
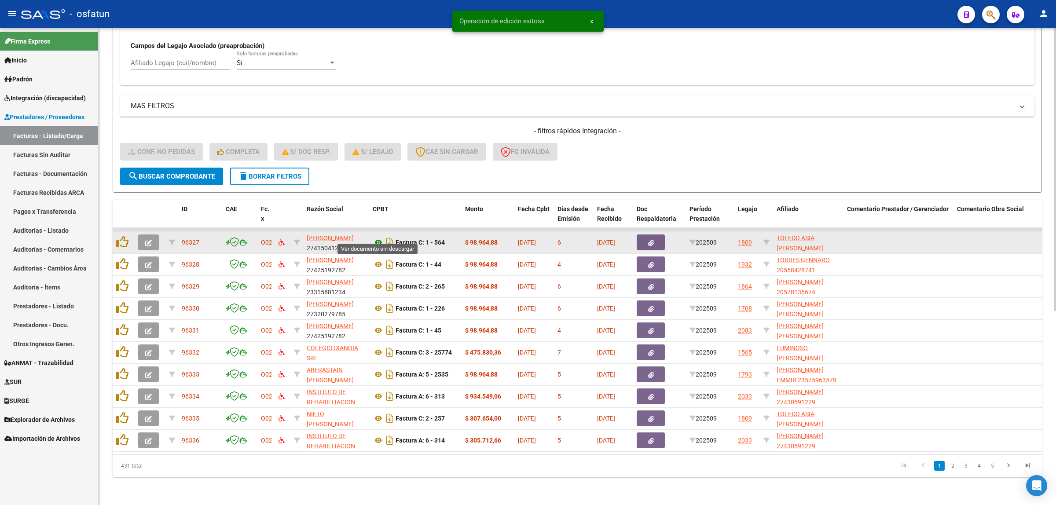
click at [379, 237] on icon at bounding box center [378, 242] width 11 height 11
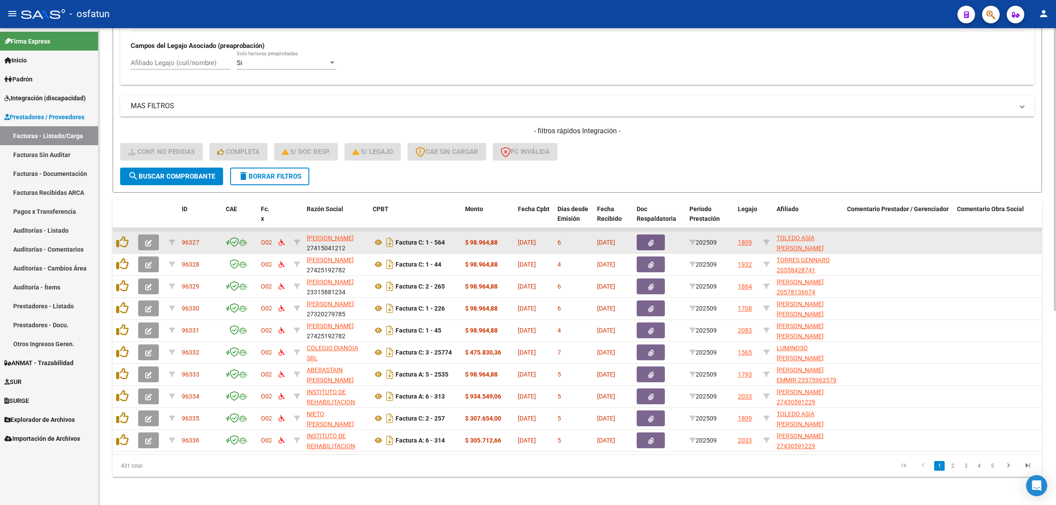
click at [157, 234] on div at bounding box center [150, 242] width 24 height 16
click at [154, 234] on button "button" at bounding box center [148, 242] width 21 height 16
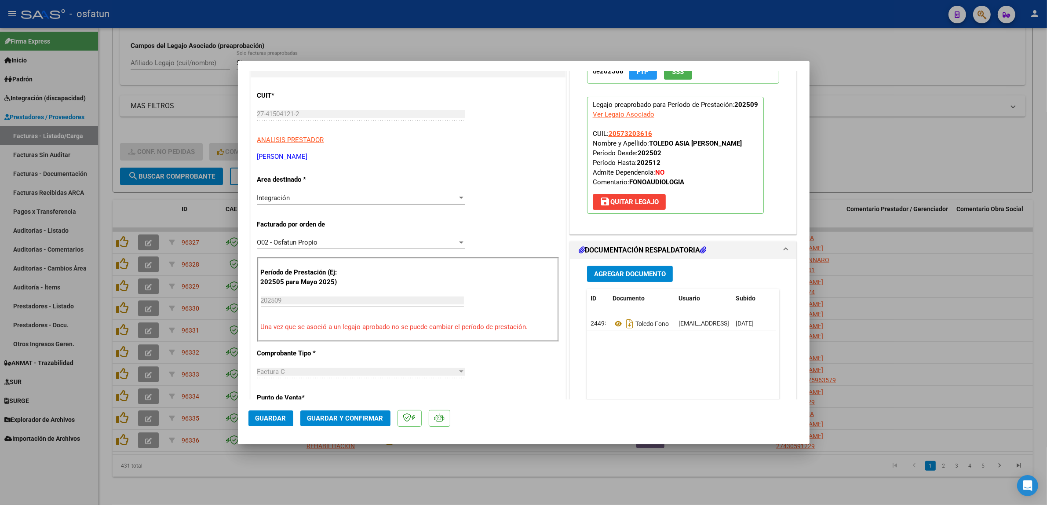
scroll to position [110, 0]
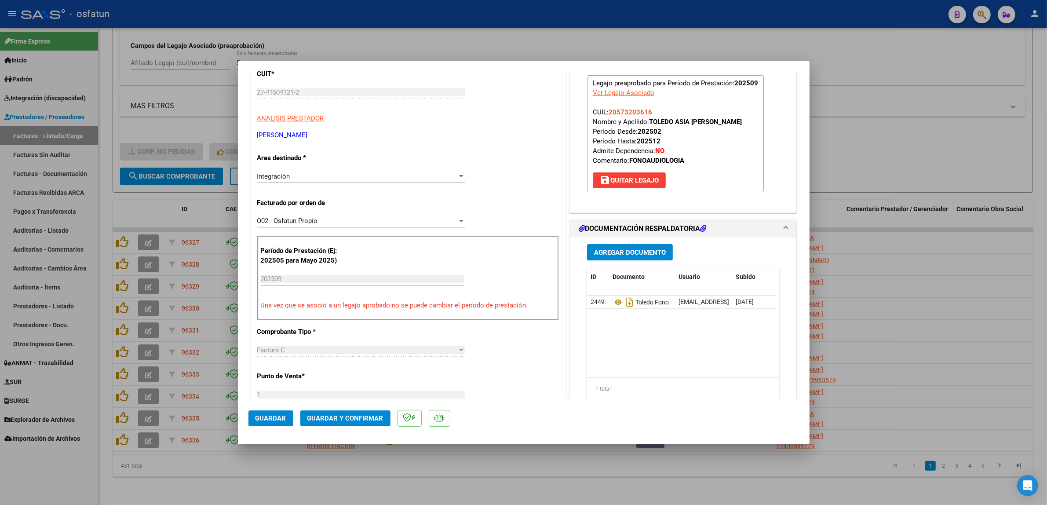
click at [366, 430] on mat-dialog-actions "Guardar Guardar y Confirmar" at bounding box center [524, 416] width 551 height 35
click at [366, 423] on button "Guardar y Confirmar" at bounding box center [345, 418] width 90 height 16
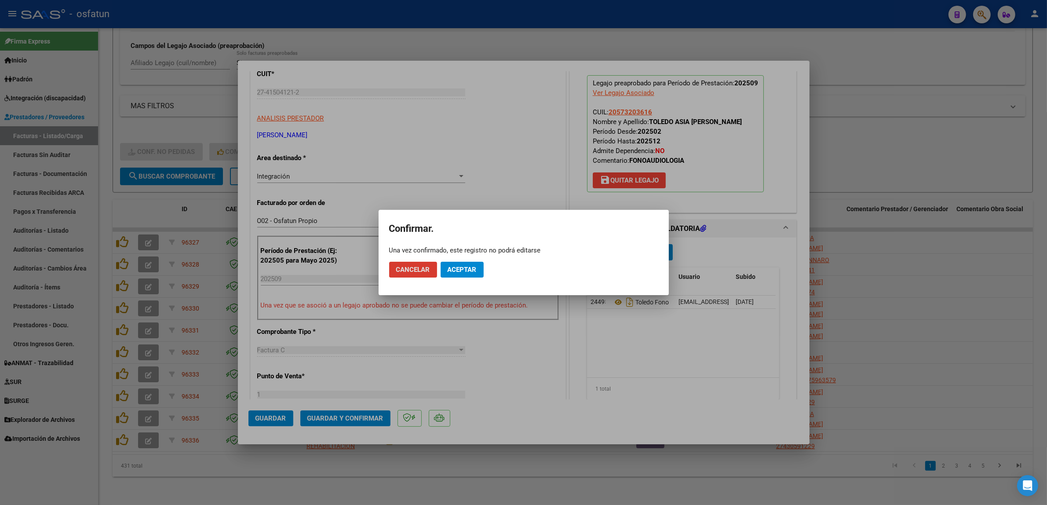
click at [463, 263] on button "Aceptar" at bounding box center [462, 270] width 43 height 16
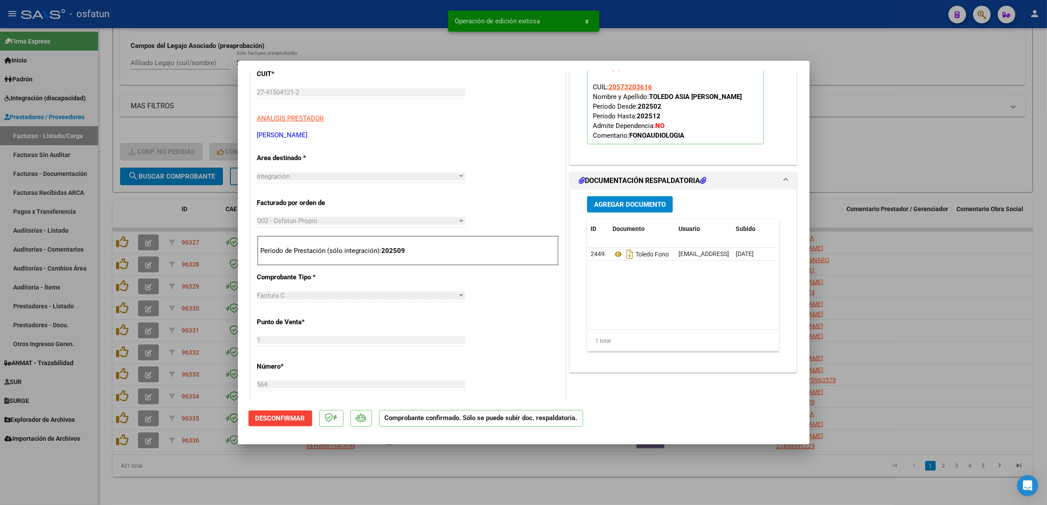
click at [154, 190] on div at bounding box center [523, 252] width 1047 height 505
type input "$ 0,00"
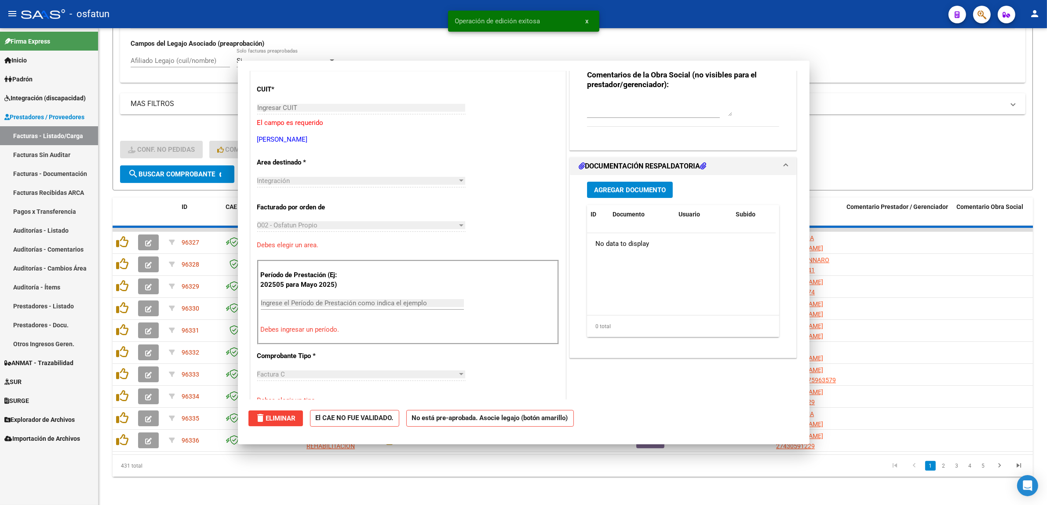
scroll to position [125, 0]
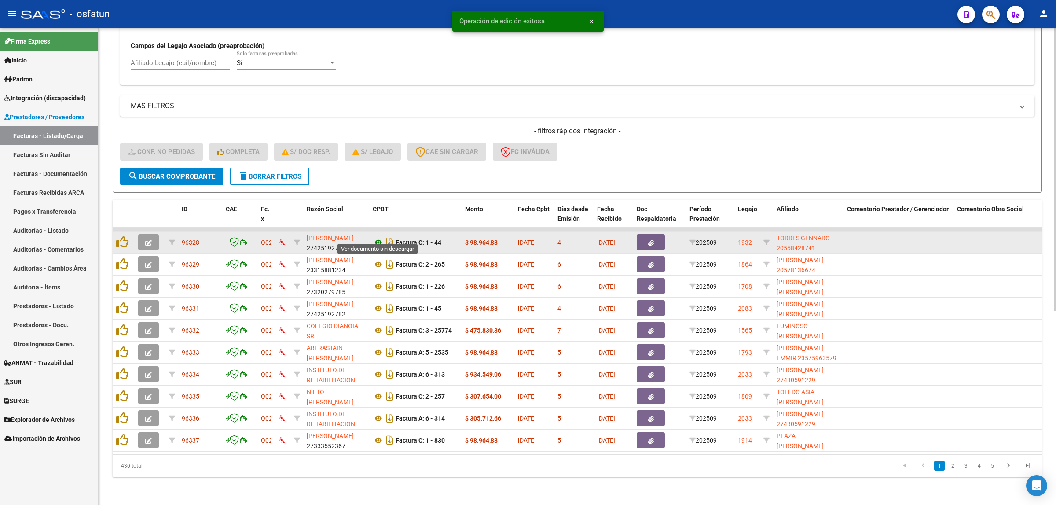
click at [377, 237] on icon at bounding box center [378, 242] width 11 height 11
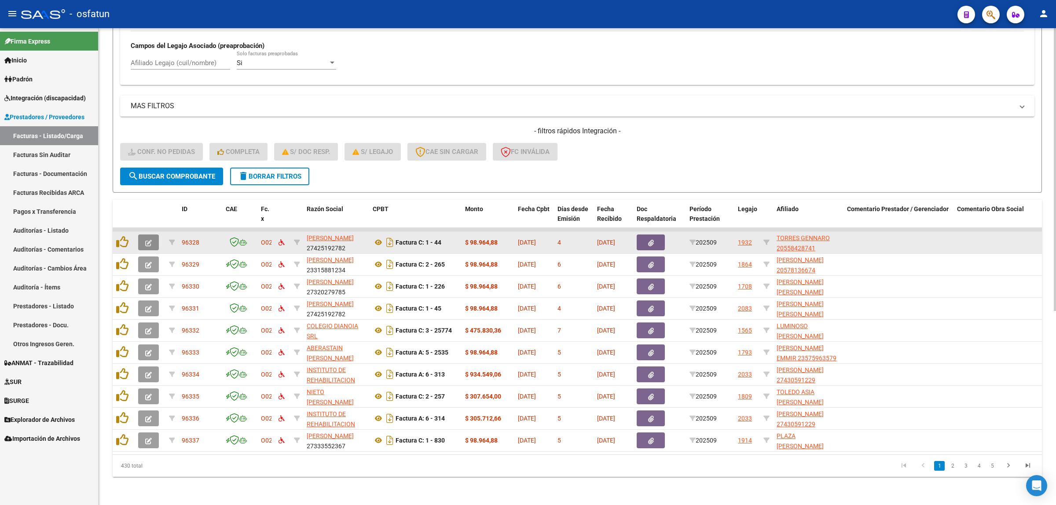
click at [145, 240] on icon "button" at bounding box center [148, 243] width 7 height 7
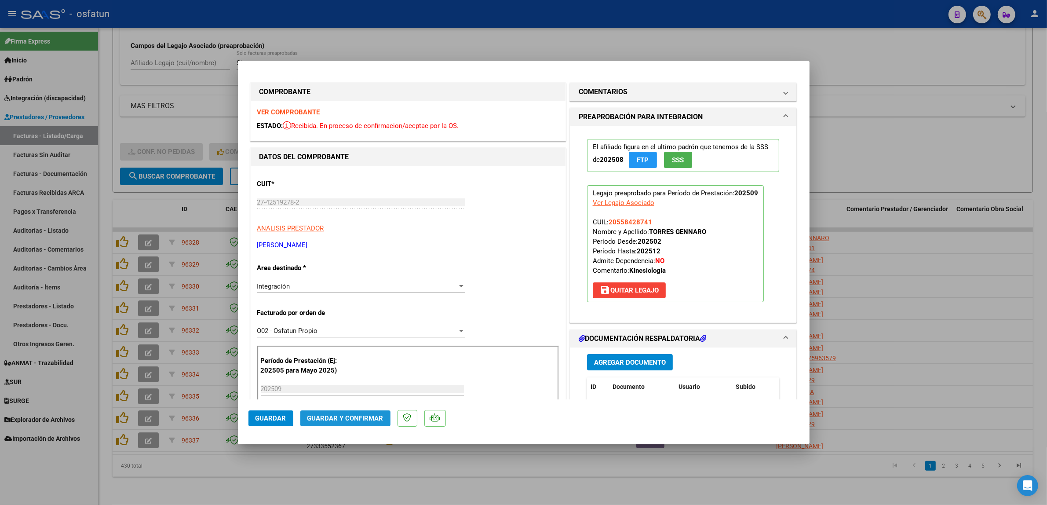
click at [377, 412] on button "Guardar y Confirmar" at bounding box center [345, 418] width 90 height 16
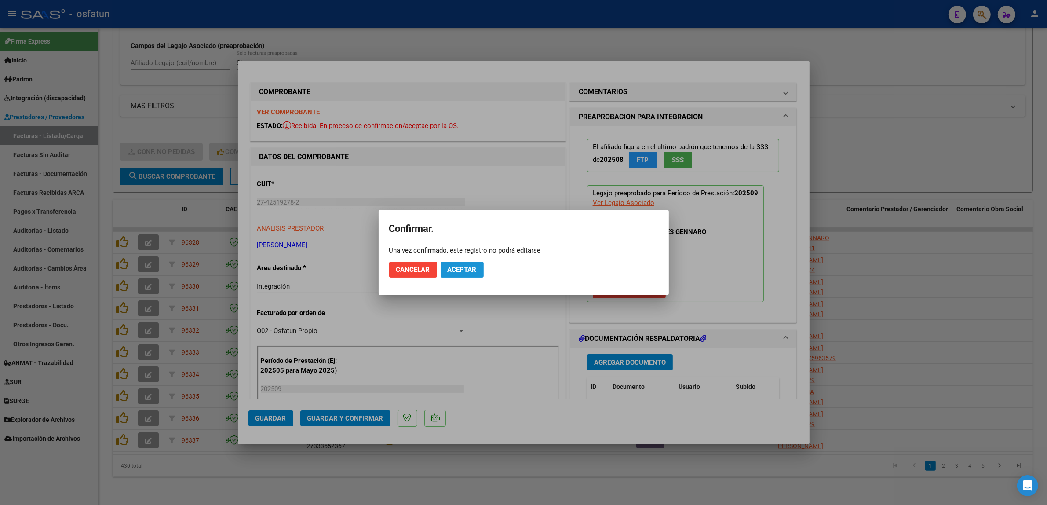
click at [467, 264] on button "Aceptar" at bounding box center [462, 270] width 43 height 16
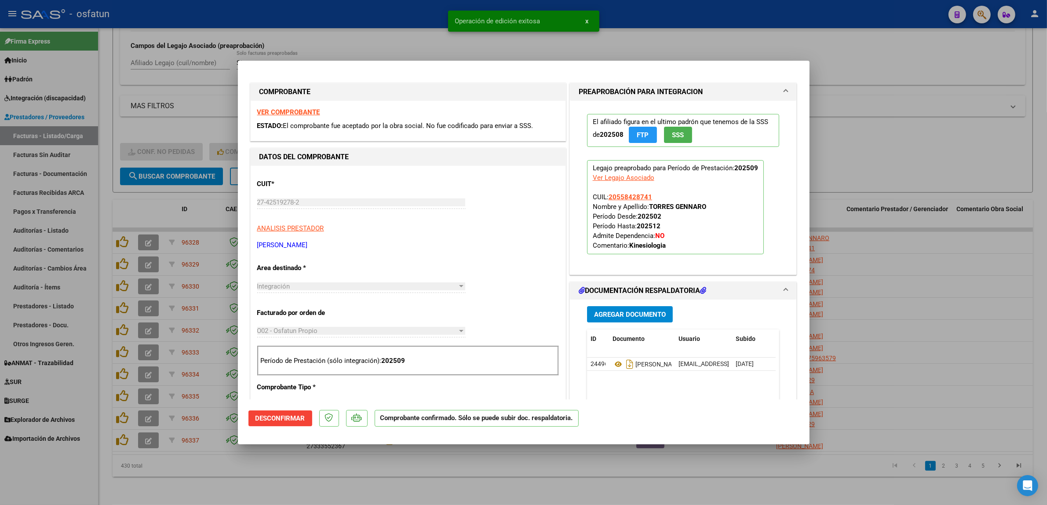
drag, startPoint x: 338, startPoint y: 43, endPoint x: 358, endPoint y: 1, distance: 46.6
click at [338, 42] on div at bounding box center [523, 252] width 1047 height 505
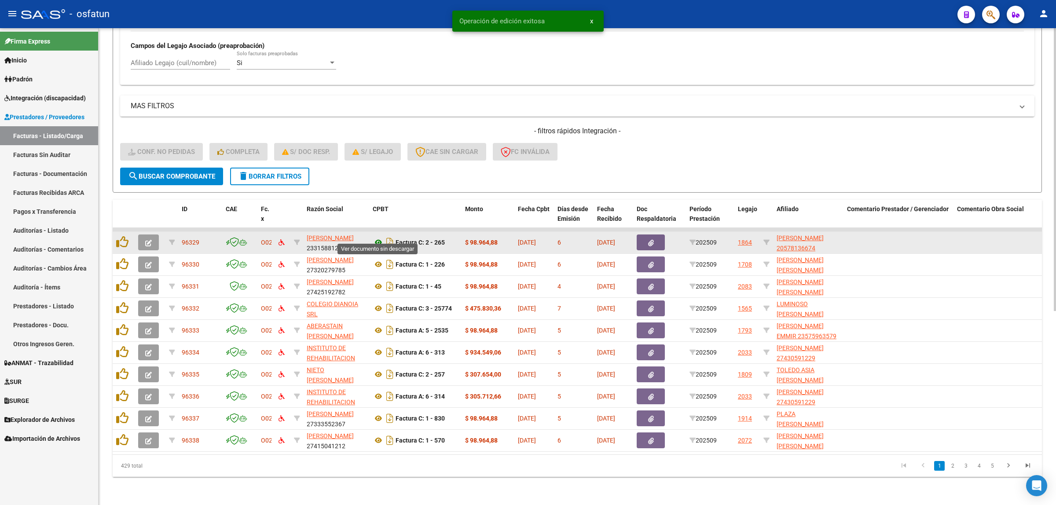
click at [379, 237] on icon at bounding box center [378, 242] width 11 height 11
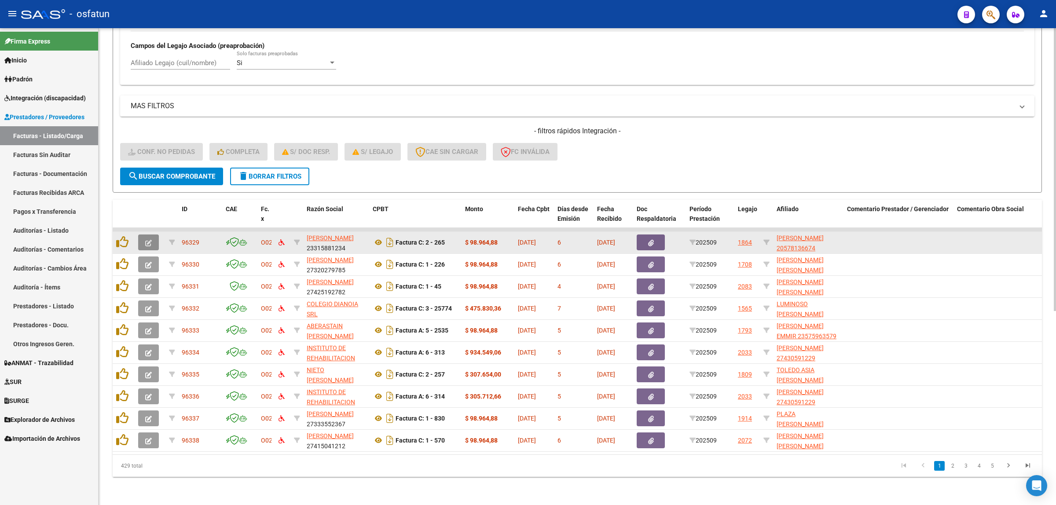
click at [150, 240] on icon "button" at bounding box center [148, 243] width 7 height 7
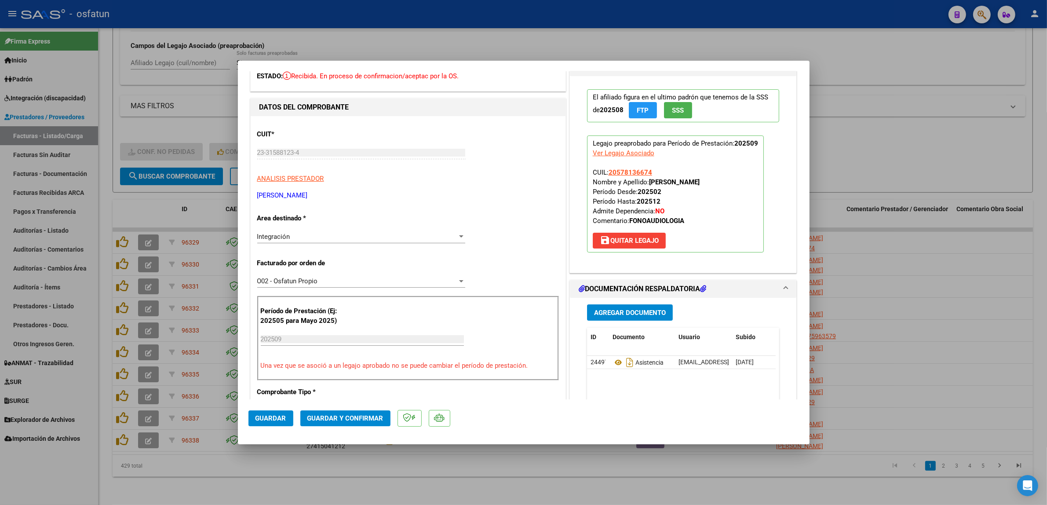
scroll to position [55, 0]
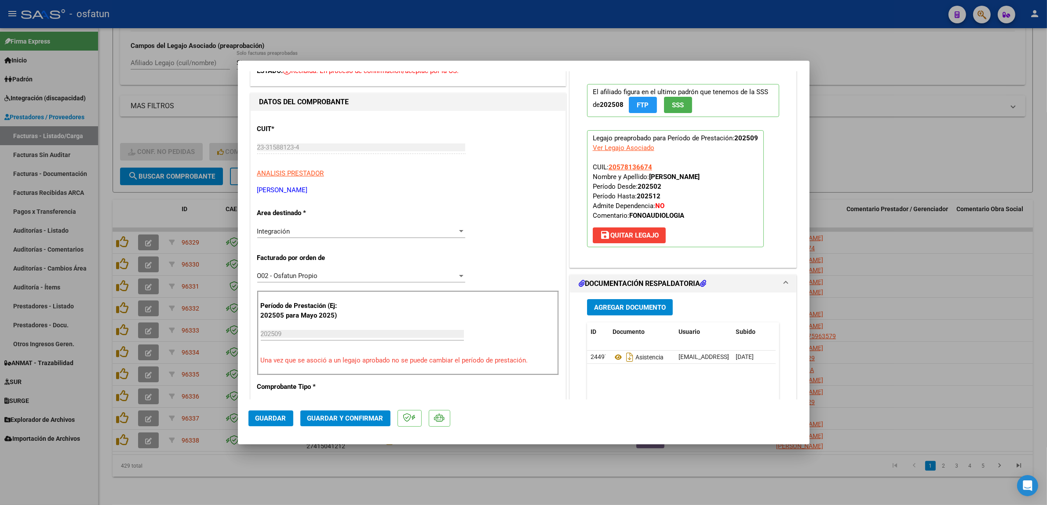
click at [345, 421] on span "Guardar y Confirmar" at bounding box center [345, 418] width 76 height 8
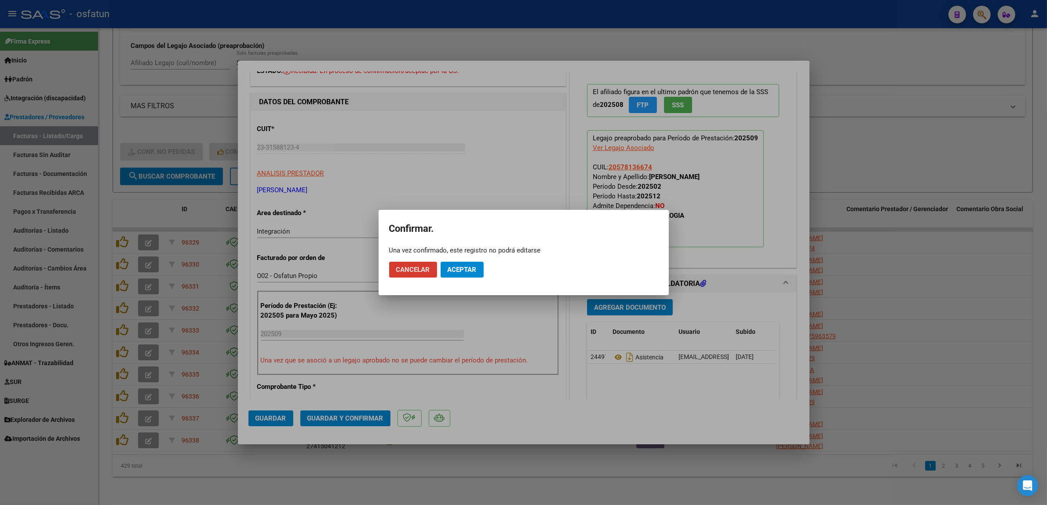
click at [462, 272] on span "Aceptar" at bounding box center [462, 270] width 29 height 8
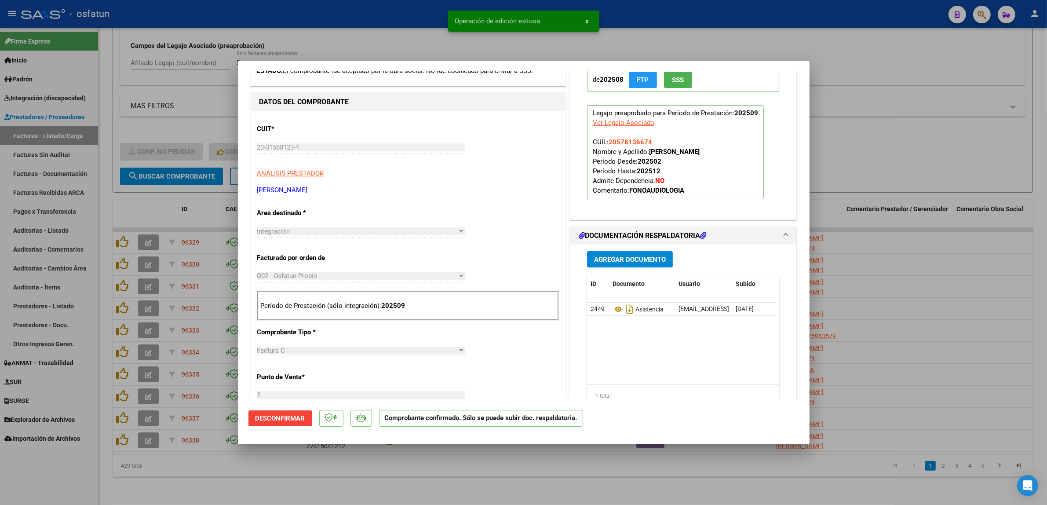
drag, startPoint x: 395, startPoint y: 26, endPoint x: 386, endPoint y: 1, distance: 26.0
click at [391, 15] on div at bounding box center [523, 252] width 1047 height 505
type input "$ 0,00"
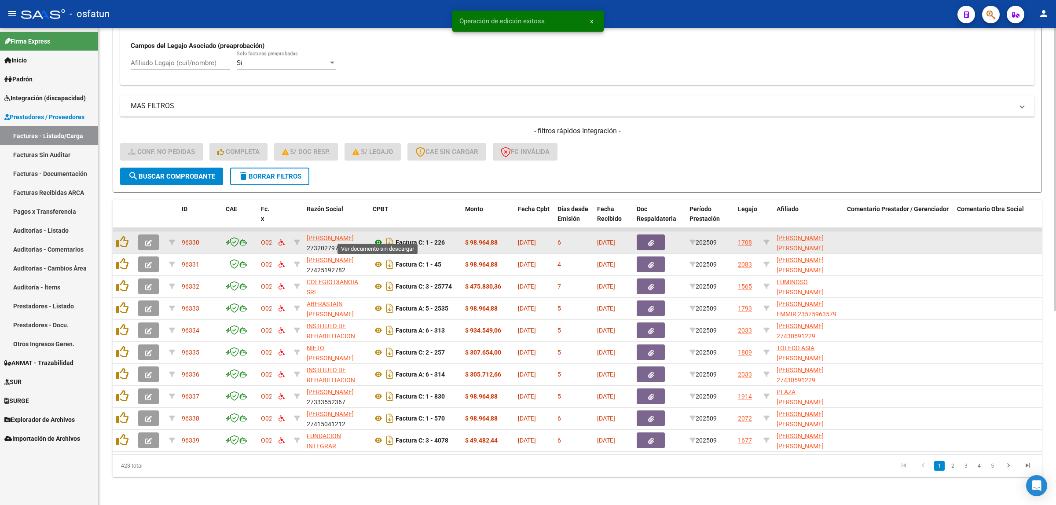
click at [375, 237] on icon at bounding box center [378, 242] width 11 height 11
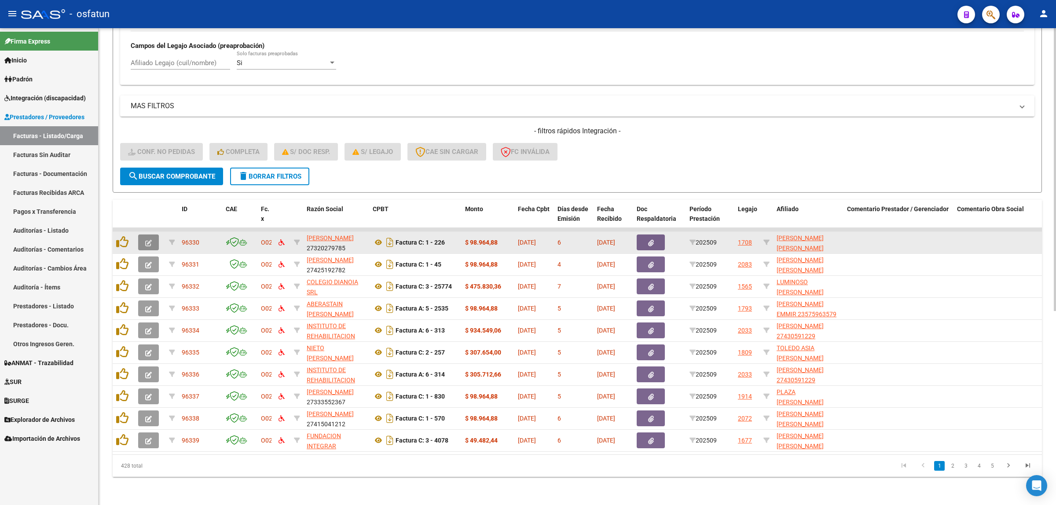
click at [144, 240] on button "button" at bounding box center [148, 242] width 21 height 16
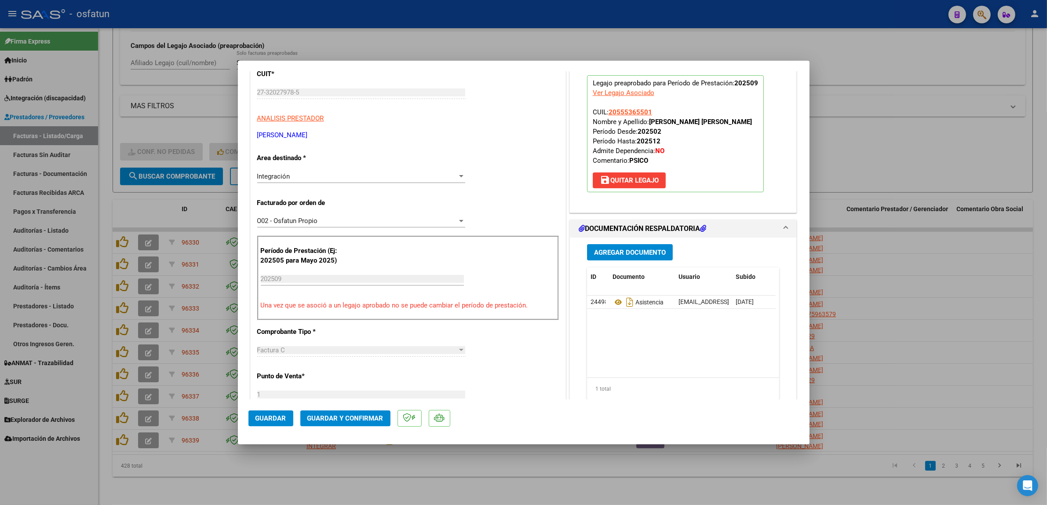
scroll to position [220, 0]
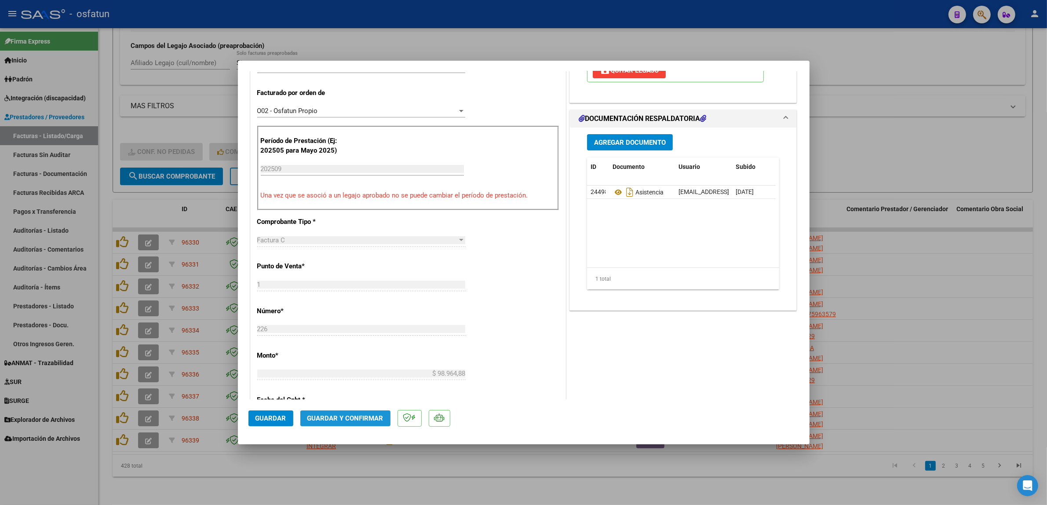
click at [350, 413] on button "Guardar y Confirmar" at bounding box center [345, 418] width 90 height 16
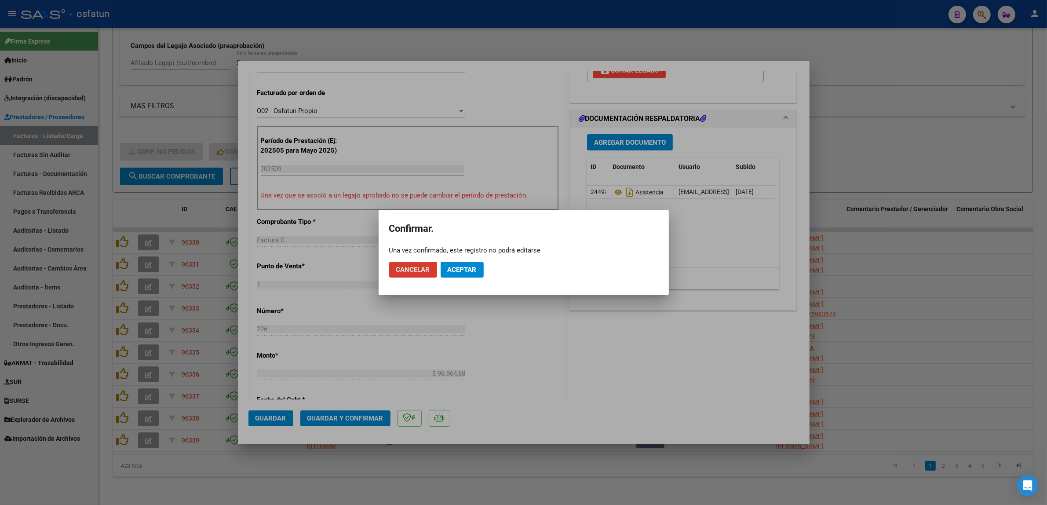
click at [468, 271] on span "Aceptar" at bounding box center [462, 270] width 29 height 8
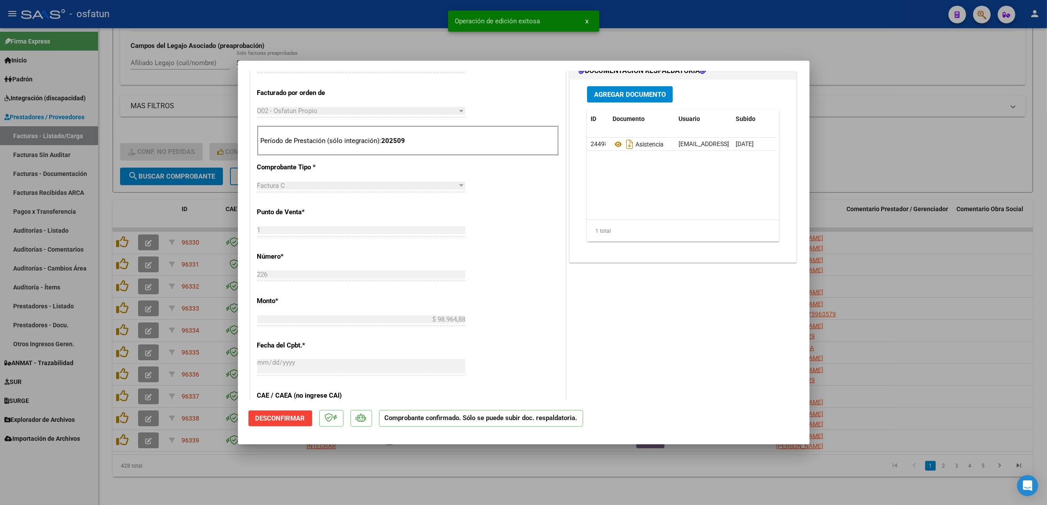
click at [344, 26] on div at bounding box center [523, 252] width 1047 height 505
type input "$ 0,00"
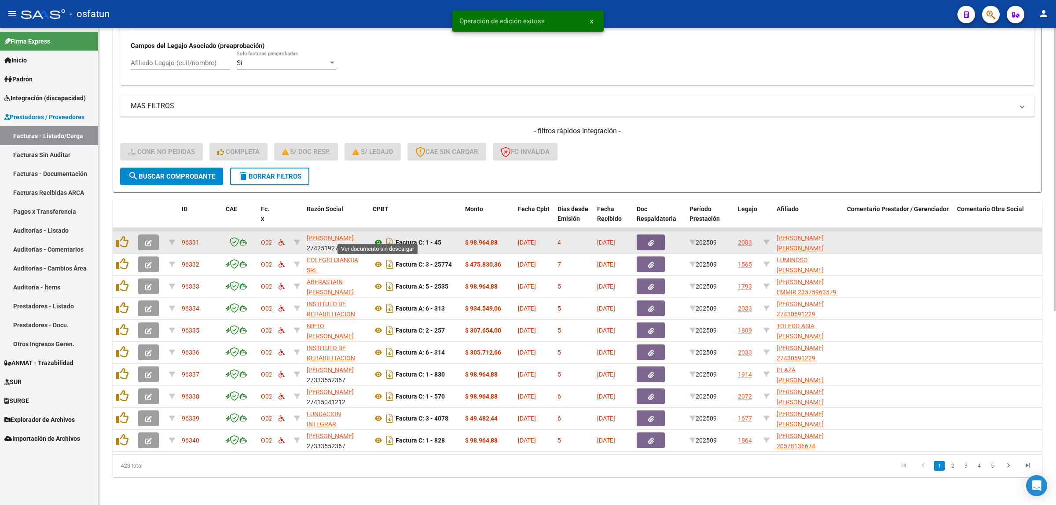
click at [375, 237] on icon at bounding box center [378, 242] width 11 height 11
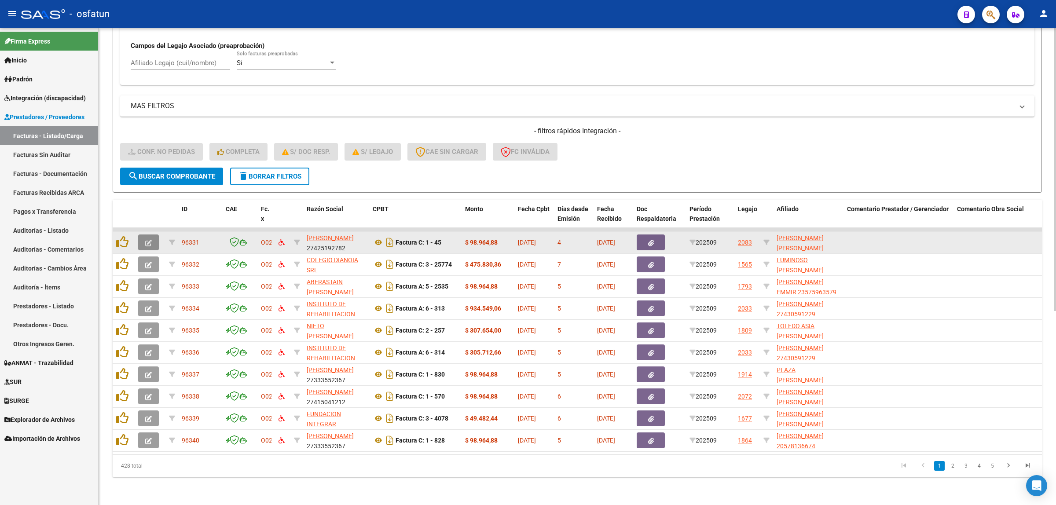
click at [150, 240] on icon "button" at bounding box center [148, 243] width 7 height 7
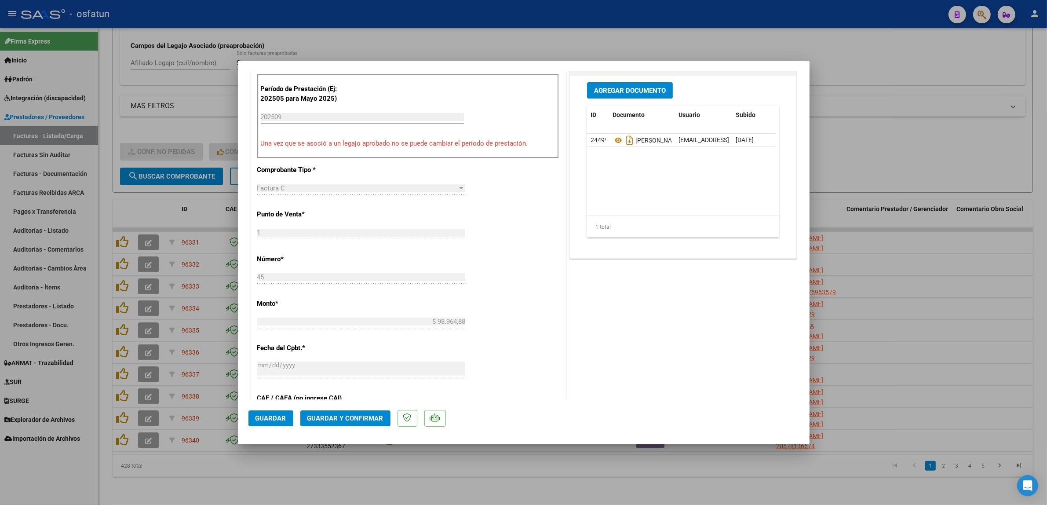
scroll to position [275, 0]
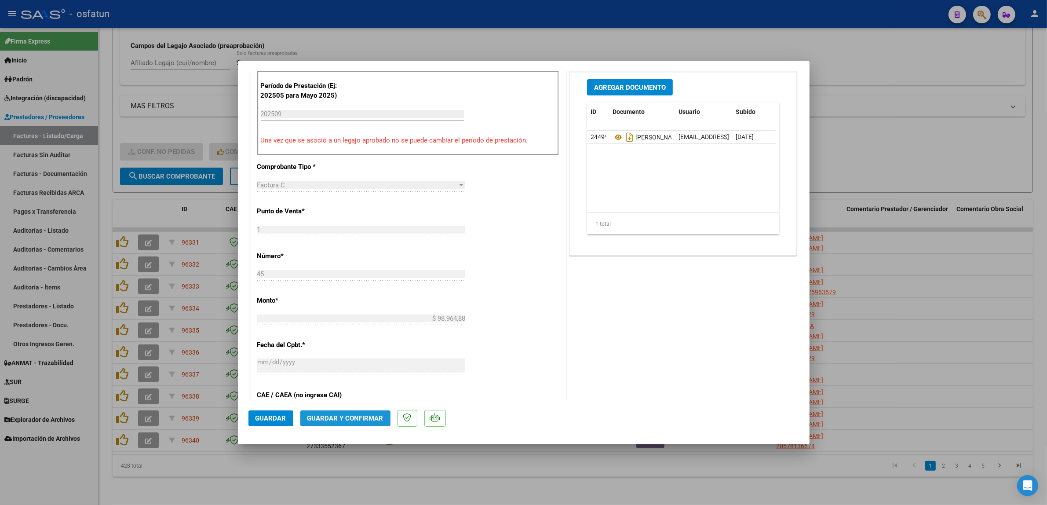
click at [333, 421] on span "Guardar y Confirmar" at bounding box center [345, 418] width 76 height 8
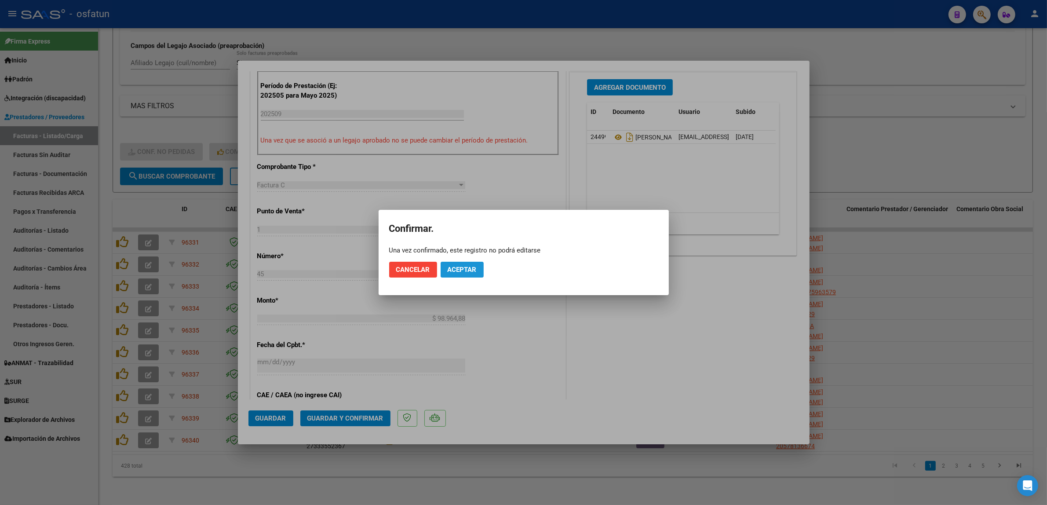
click at [461, 276] on button "Aceptar" at bounding box center [462, 270] width 43 height 16
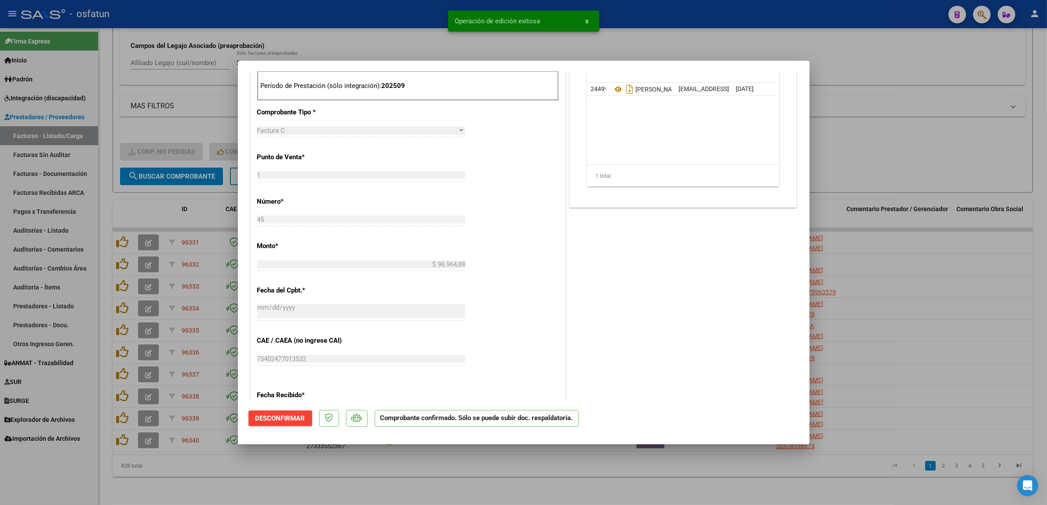
click at [306, 475] on div at bounding box center [523, 252] width 1047 height 505
type input "$ 0,00"
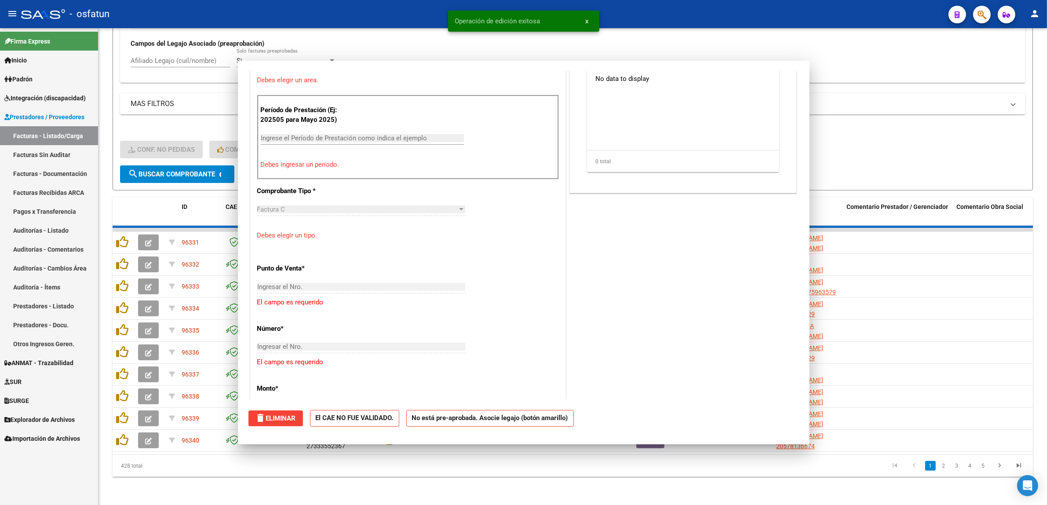
scroll to position [290, 0]
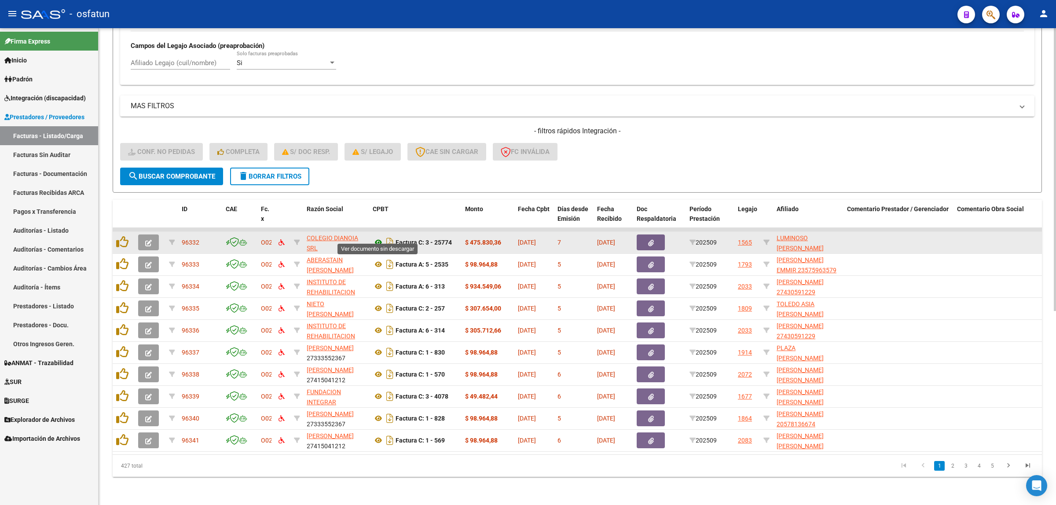
click at [381, 237] on icon at bounding box center [378, 242] width 11 height 11
click at [148, 234] on button "button" at bounding box center [148, 242] width 21 height 16
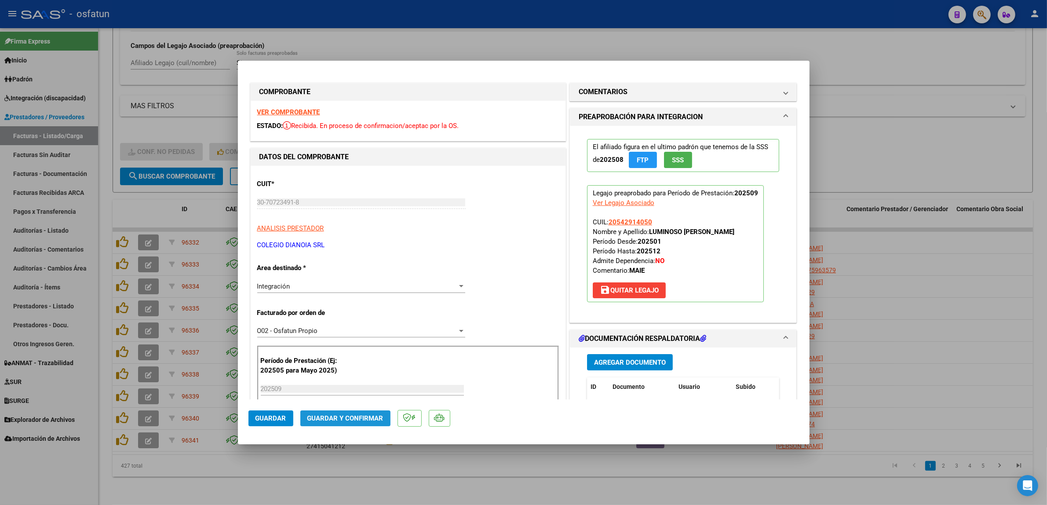
click at [364, 419] on span "Guardar y Confirmar" at bounding box center [345, 418] width 76 height 8
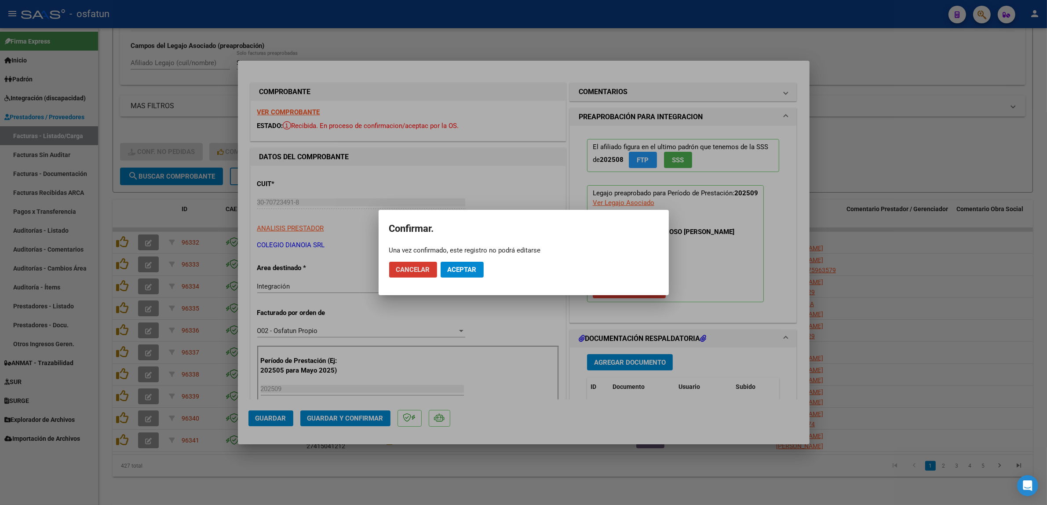
click at [452, 275] on button "Aceptar" at bounding box center [462, 270] width 43 height 16
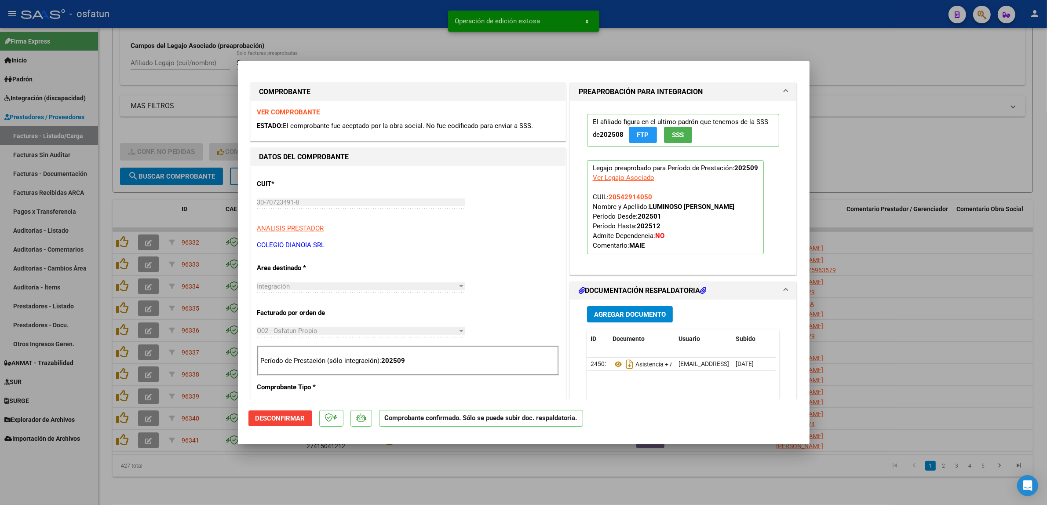
click at [369, 21] on div at bounding box center [523, 252] width 1047 height 505
type input "$ 0,00"
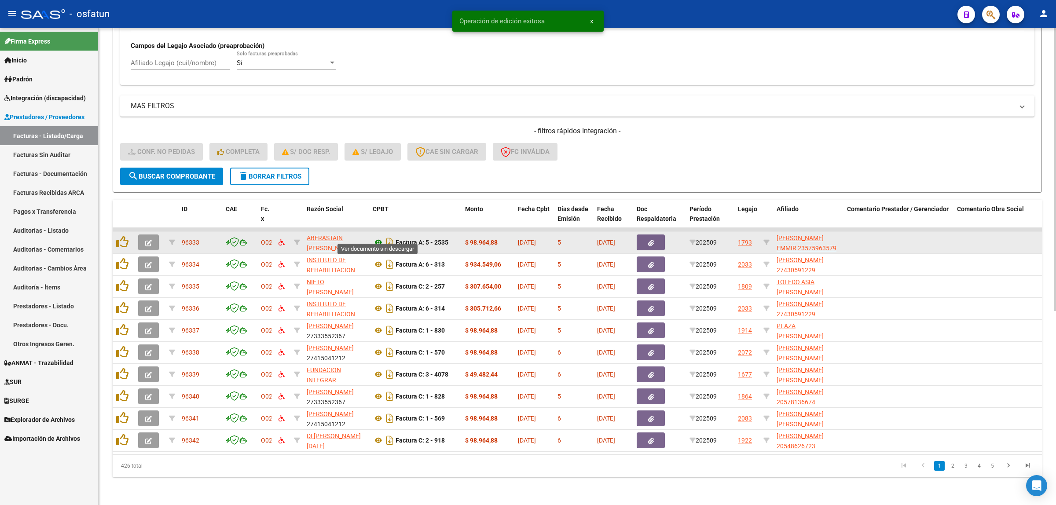
click at [379, 237] on icon at bounding box center [378, 242] width 11 height 11
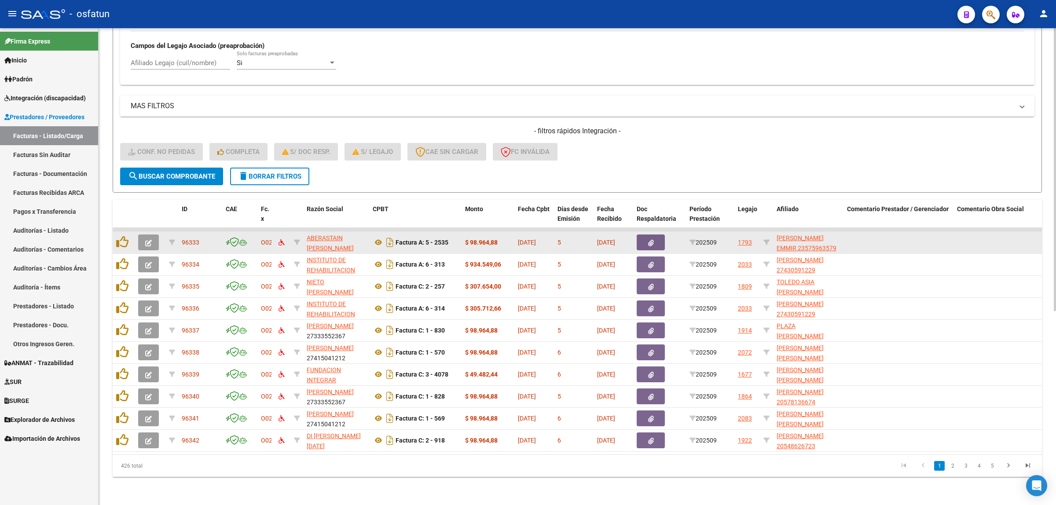
click at [141, 232] on datatable-body-cell at bounding box center [150, 243] width 31 height 22
click at [145, 238] on span "button" at bounding box center [148, 242] width 7 height 8
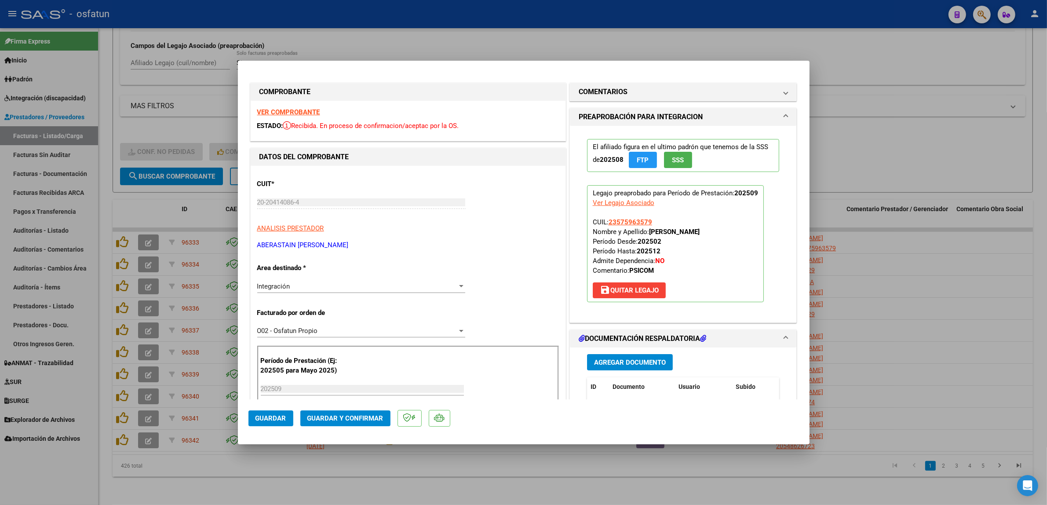
scroll to position [55, 0]
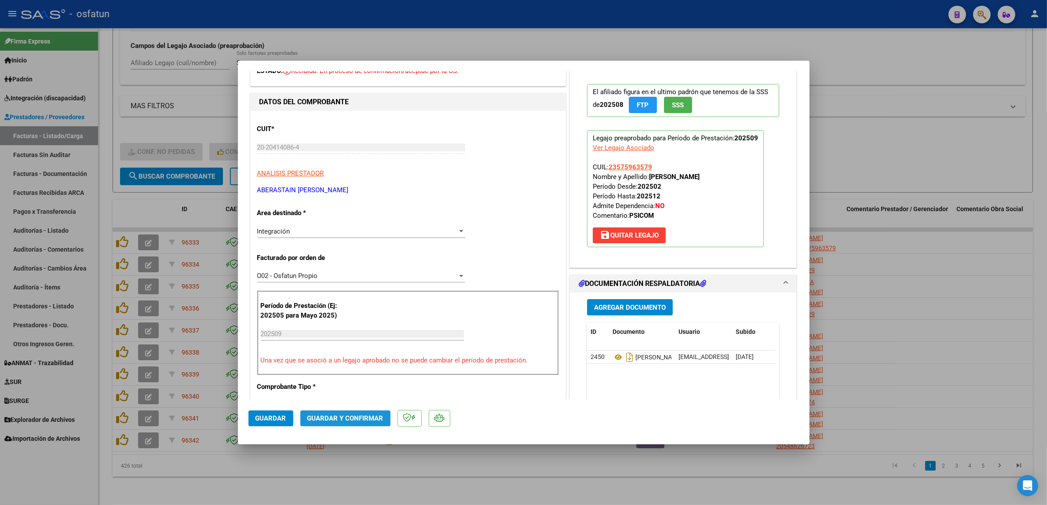
click at [360, 415] on span "Guardar y Confirmar" at bounding box center [345, 418] width 76 height 8
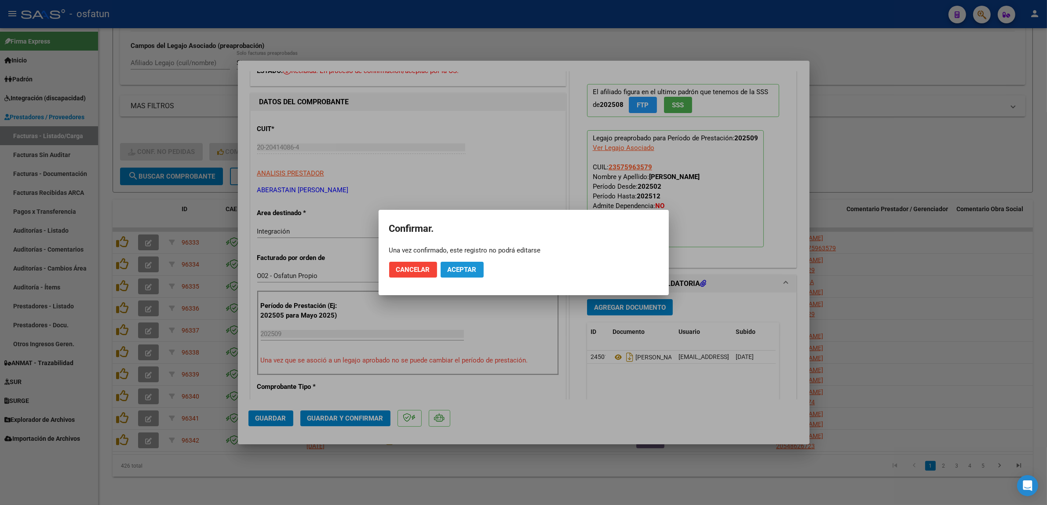
click at [448, 271] on span "Aceptar" at bounding box center [462, 270] width 29 height 8
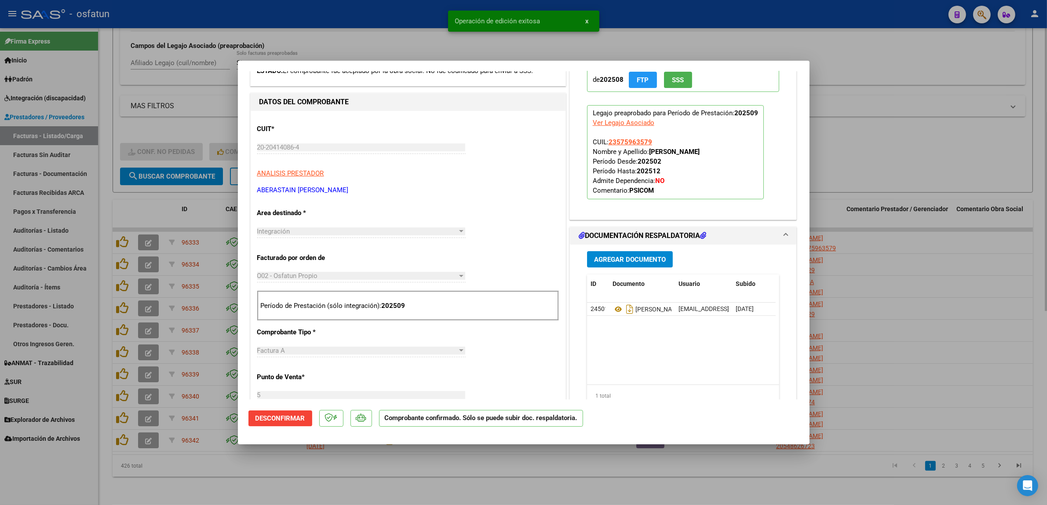
drag, startPoint x: 380, startPoint y: 41, endPoint x: 387, endPoint y: 34, distance: 9.6
click at [380, 42] on div at bounding box center [523, 252] width 1047 height 505
type input "$ 0,00"
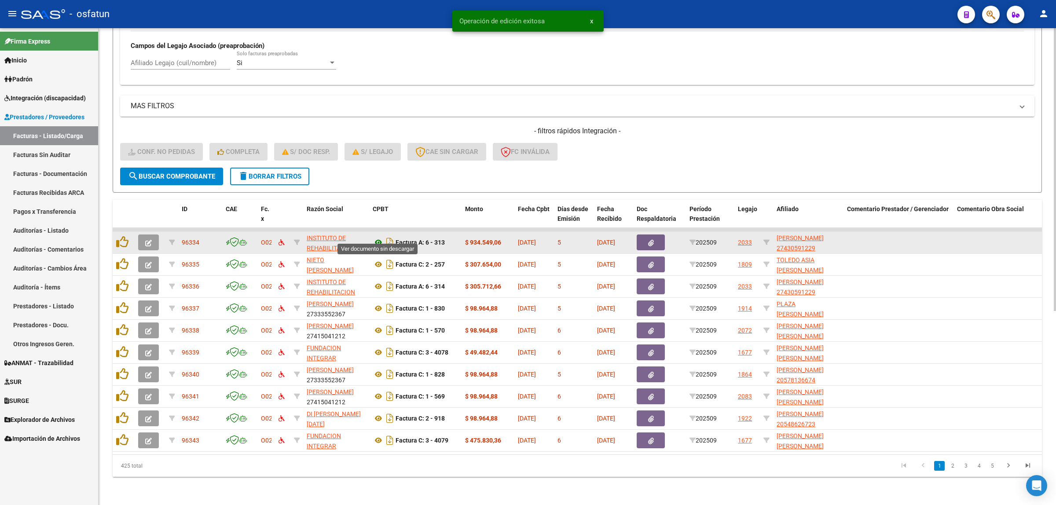
click at [377, 238] on icon at bounding box center [378, 242] width 11 height 11
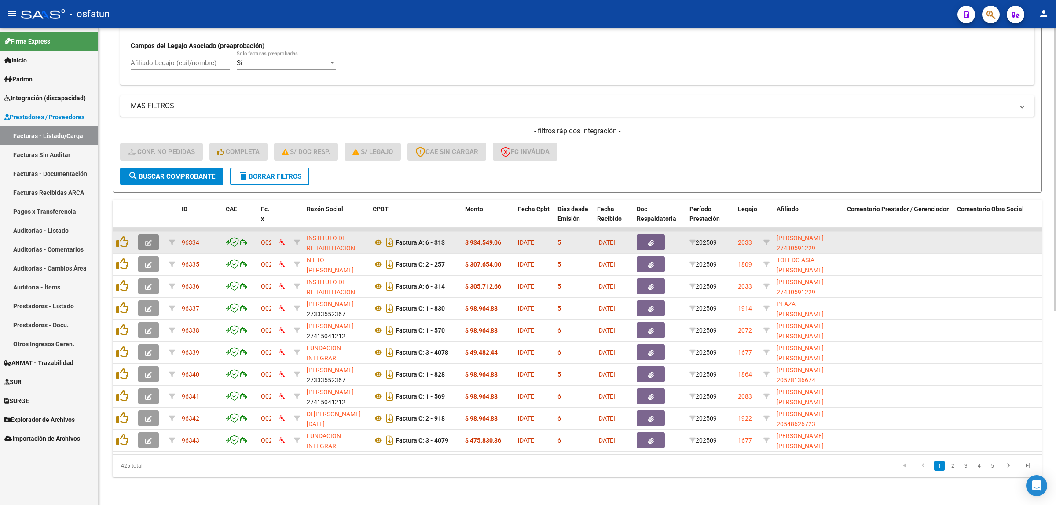
click at [151, 240] on button "button" at bounding box center [148, 242] width 21 height 16
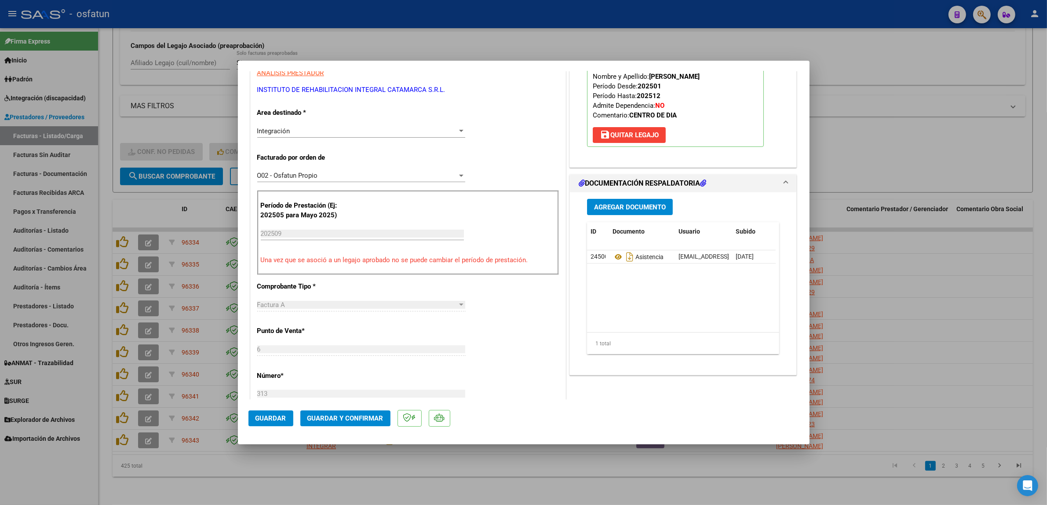
scroll to position [165, 0]
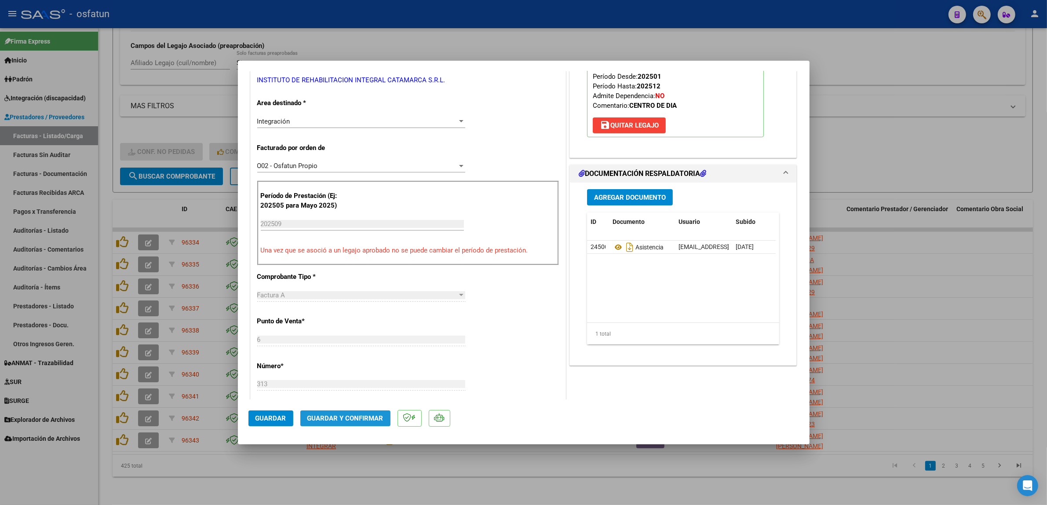
click at [356, 412] on button "Guardar y Confirmar" at bounding box center [345, 418] width 90 height 16
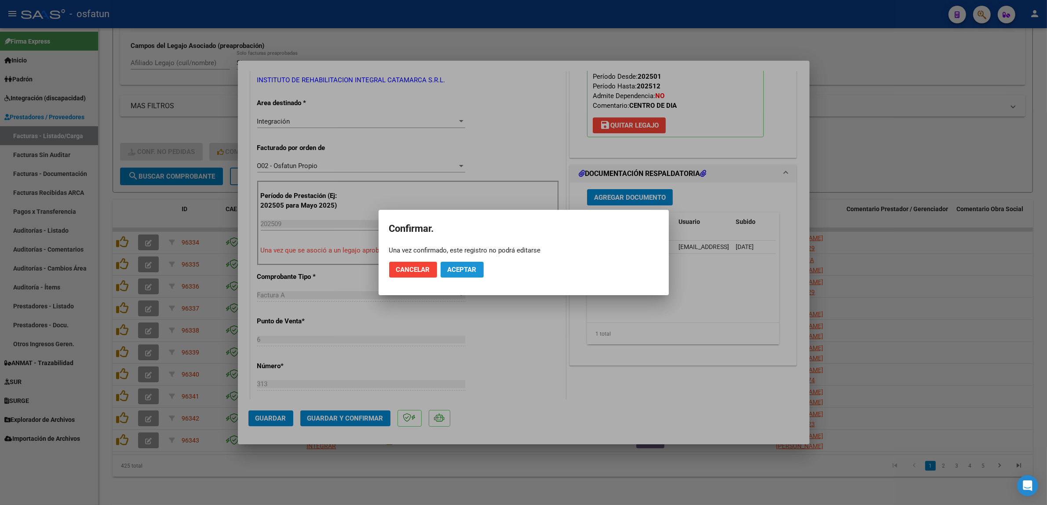
click at [456, 266] on span "Aceptar" at bounding box center [462, 270] width 29 height 8
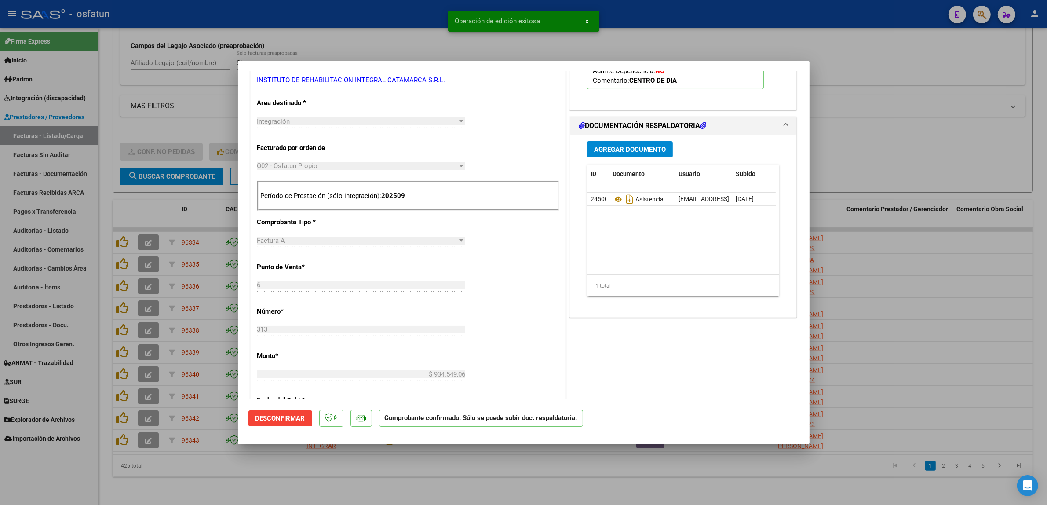
click at [340, 21] on div at bounding box center [523, 252] width 1047 height 505
type input "$ 0,00"
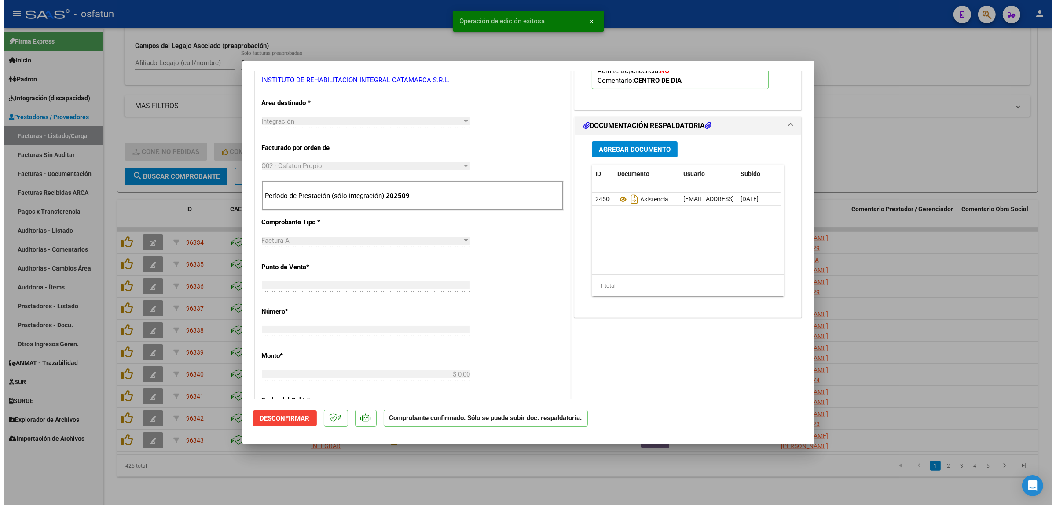
scroll to position [169, 0]
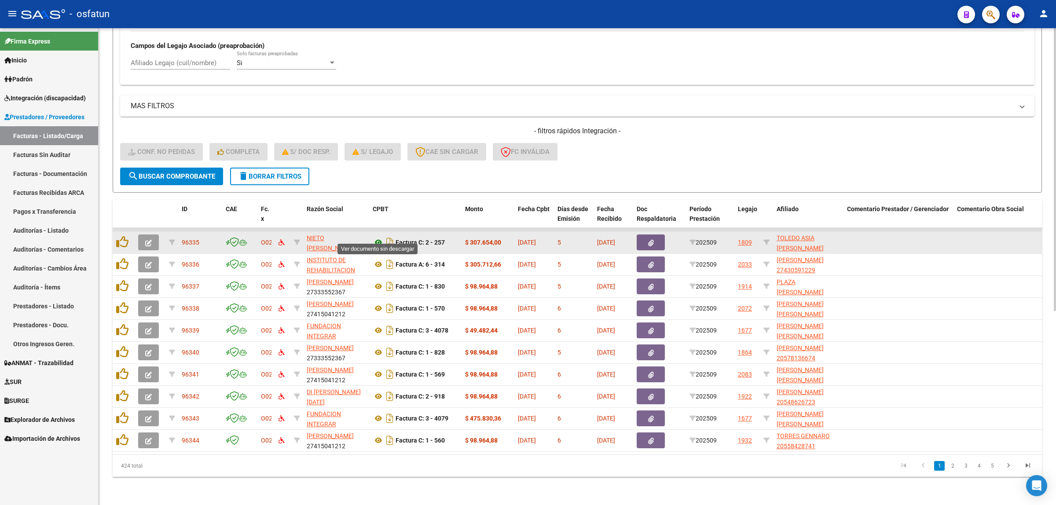
click at [378, 237] on icon at bounding box center [378, 242] width 11 height 11
click at [146, 240] on icon "button" at bounding box center [148, 243] width 7 height 7
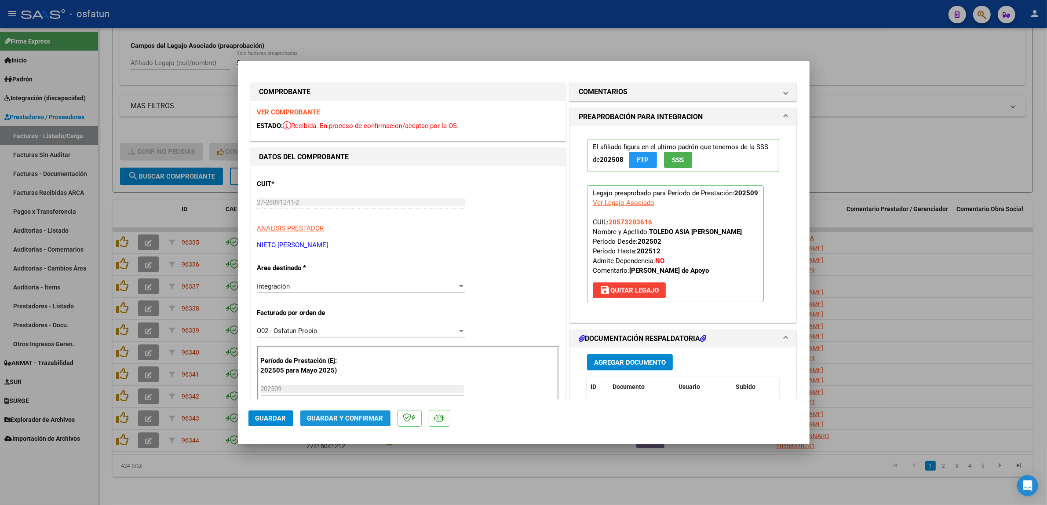
click at [326, 416] on span "Guardar y Confirmar" at bounding box center [345, 418] width 76 height 8
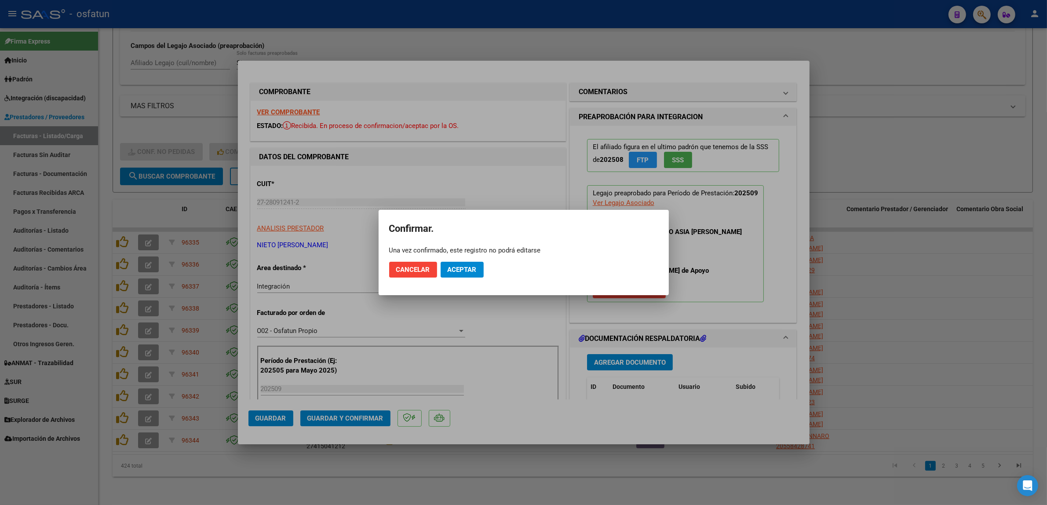
drag, startPoint x: 453, startPoint y: 284, endPoint x: 462, endPoint y: 271, distance: 15.5
click at [455, 281] on mat-dialog-actions "Cancelar Aceptar" at bounding box center [523, 270] width 269 height 30
click at [462, 271] on span "Aceptar" at bounding box center [462, 270] width 29 height 8
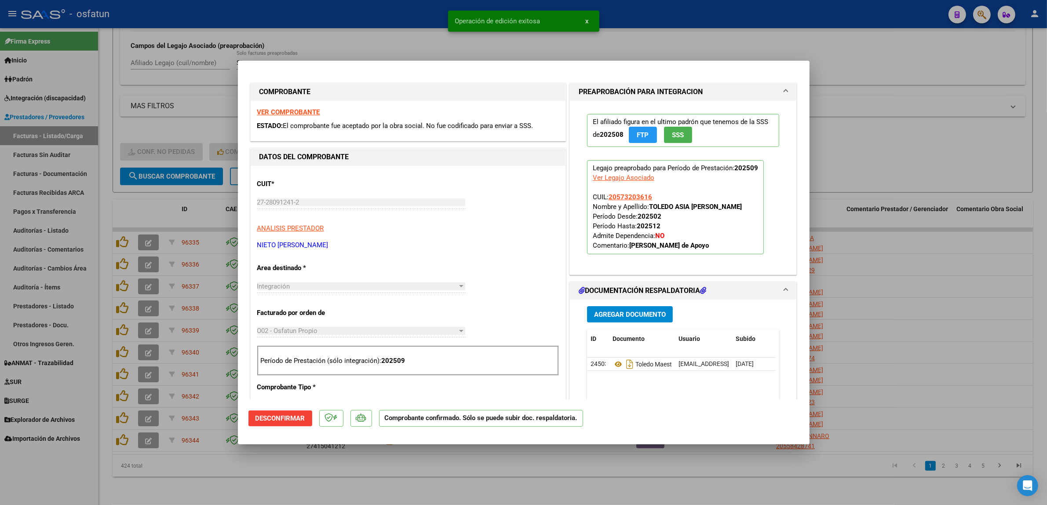
click at [457, 486] on div at bounding box center [523, 252] width 1047 height 505
type input "$ 0,00"
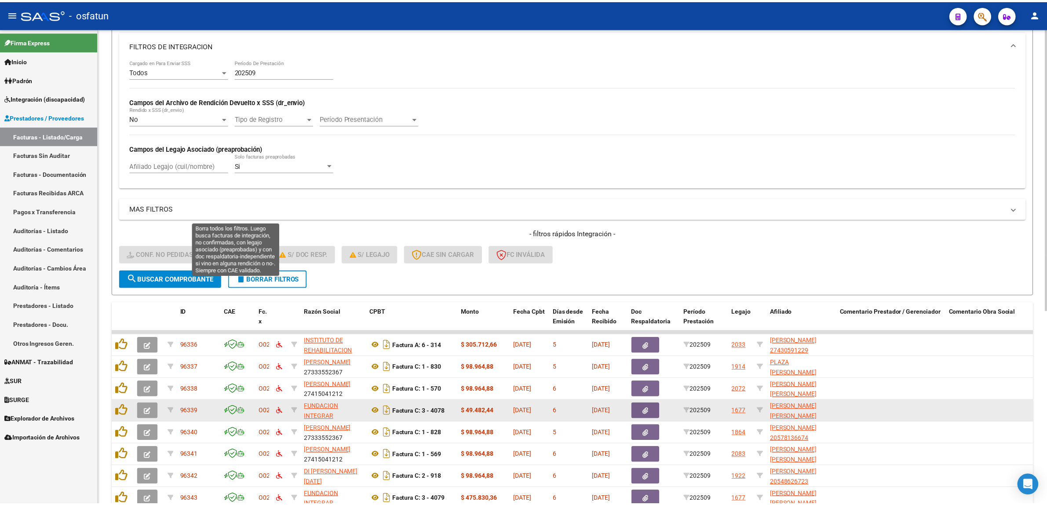
scroll to position [326, 0]
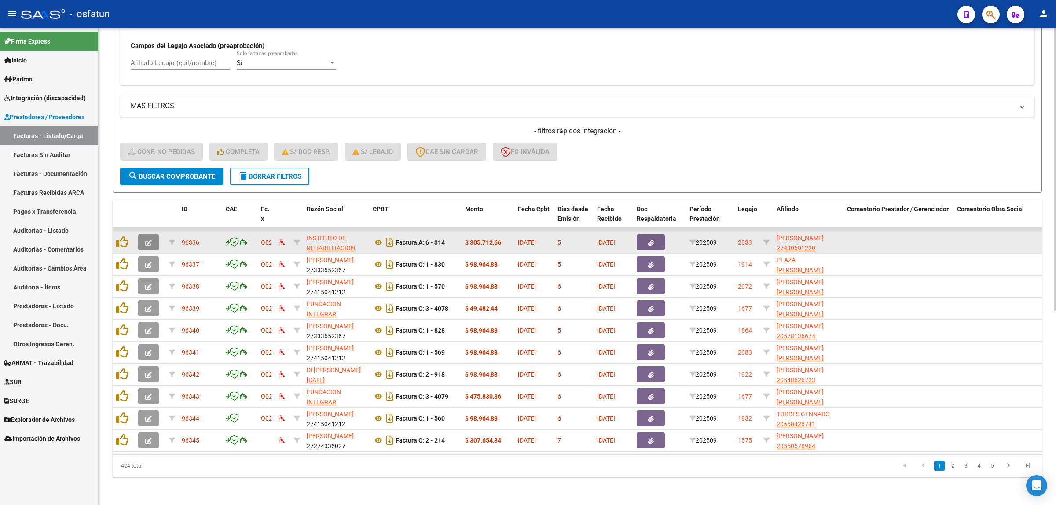
click at [155, 234] on button "button" at bounding box center [148, 242] width 21 height 16
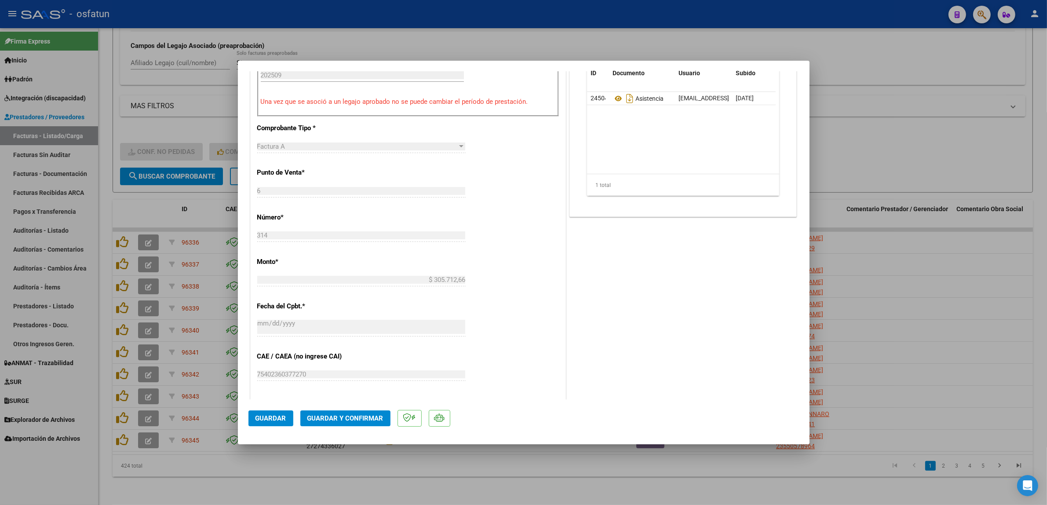
scroll to position [330, 0]
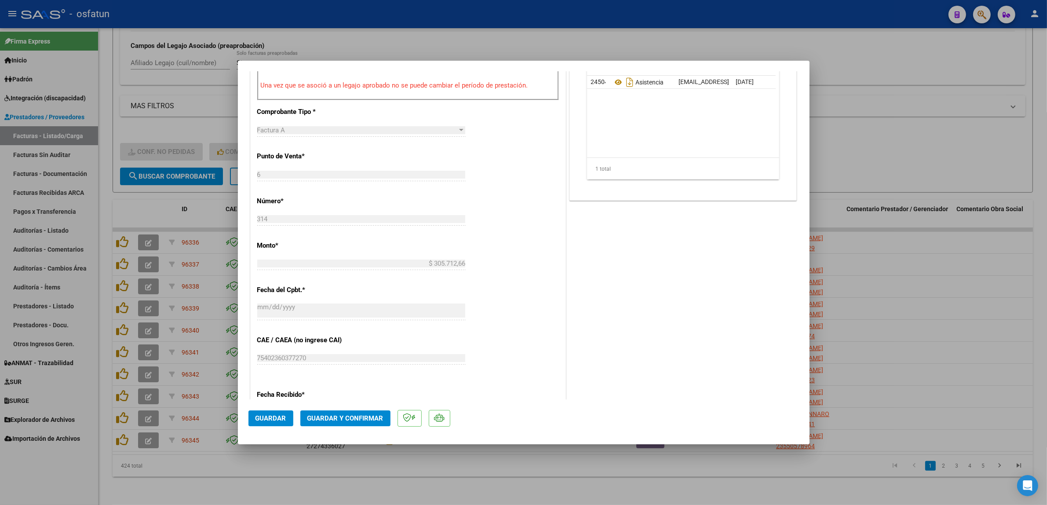
click at [384, 408] on mat-dialog-actions "Guardar Guardar y Confirmar" at bounding box center [524, 416] width 551 height 35
click at [377, 416] on span "Guardar y Confirmar" at bounding box center [345, 418] width 76 height 8
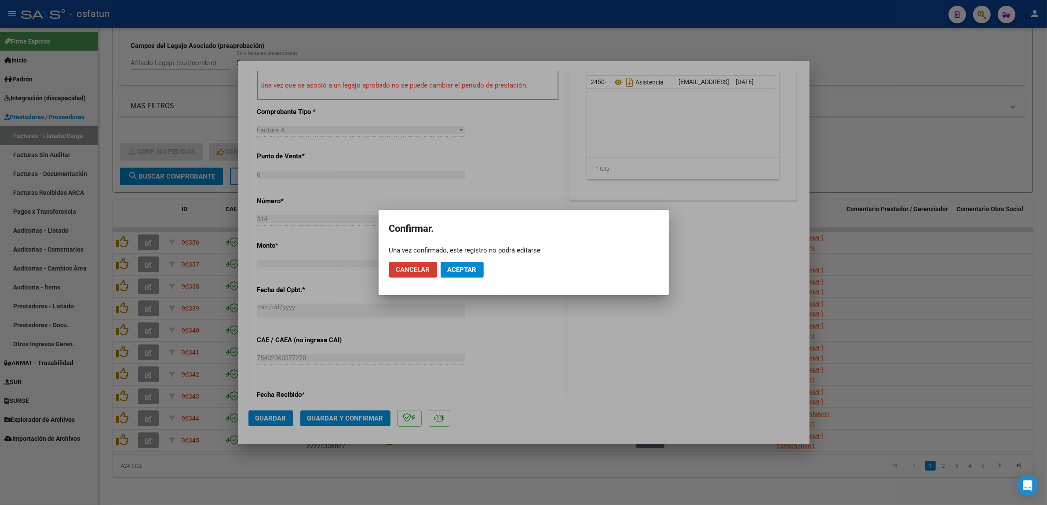
click at [478, 265] on button "Aceptar" at bounding box center [462, 270] width 43 height 16
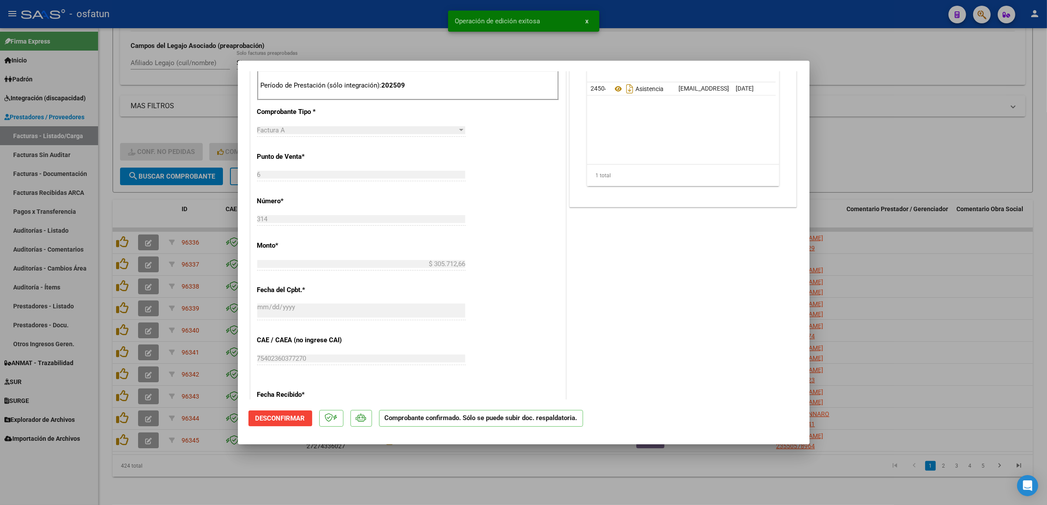
click at [384, 39] on div at bounding box center [523, 252] width 1047 height 505
type input "$ 0,00"
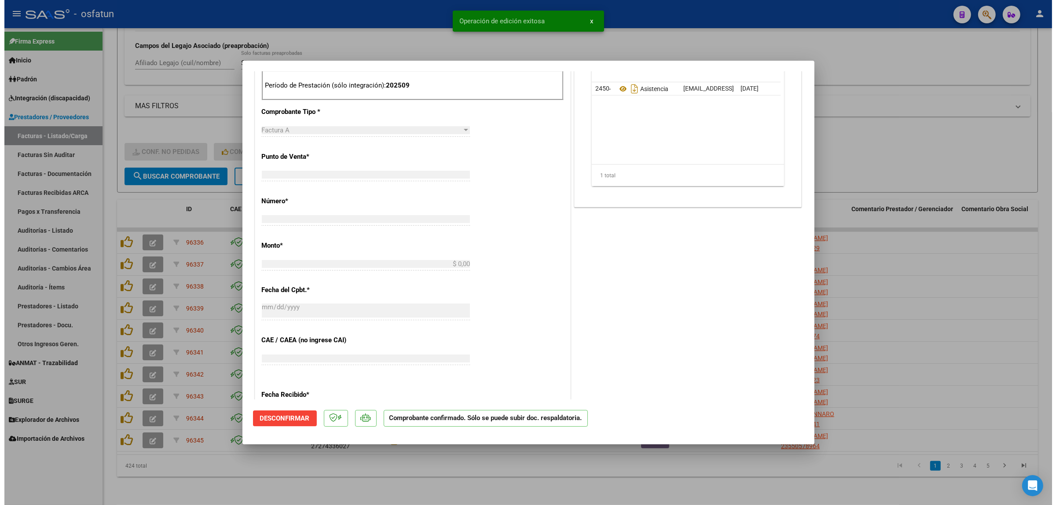
scroll to position [439, 0]
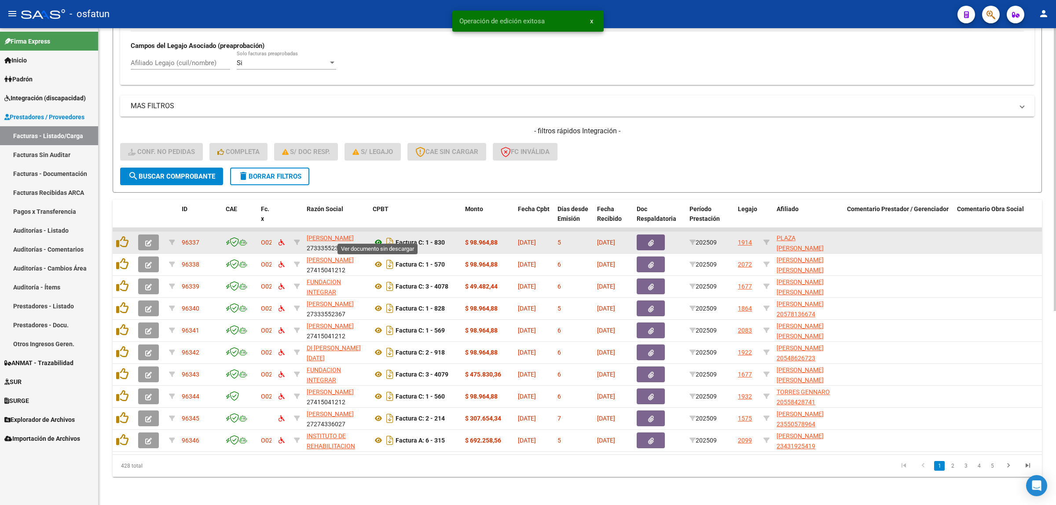
click at [377, 237] on icon at bounding box center [378, 242] width 11 height 11
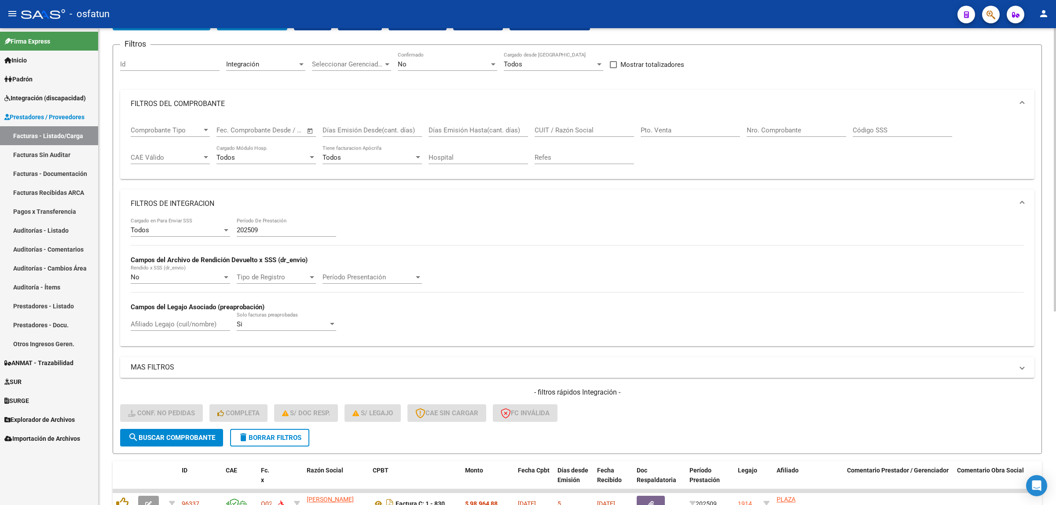
scroll to position [51, 0]
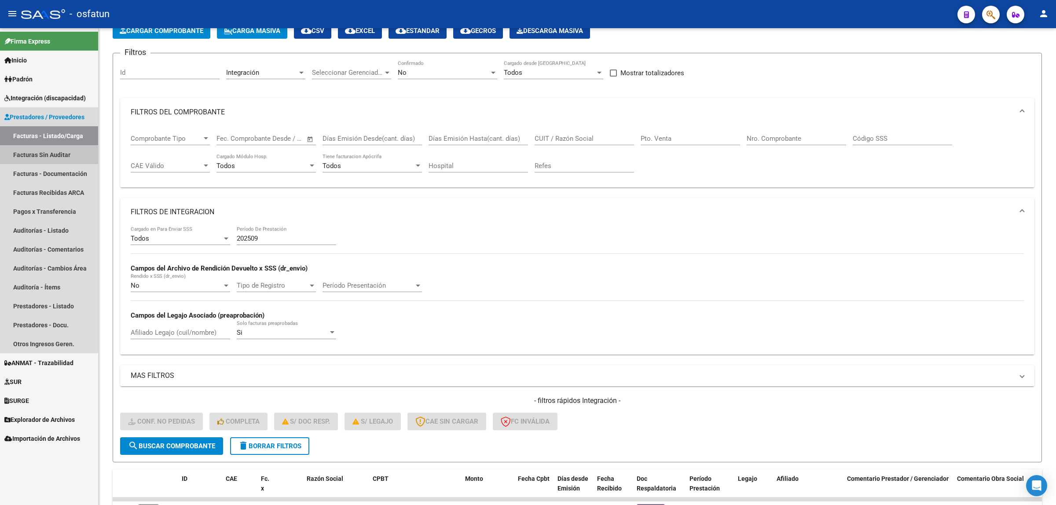
click at [45, 152] on link "Facturas Sin Auditar" at bounding box center [49, 154] width 98 height 19
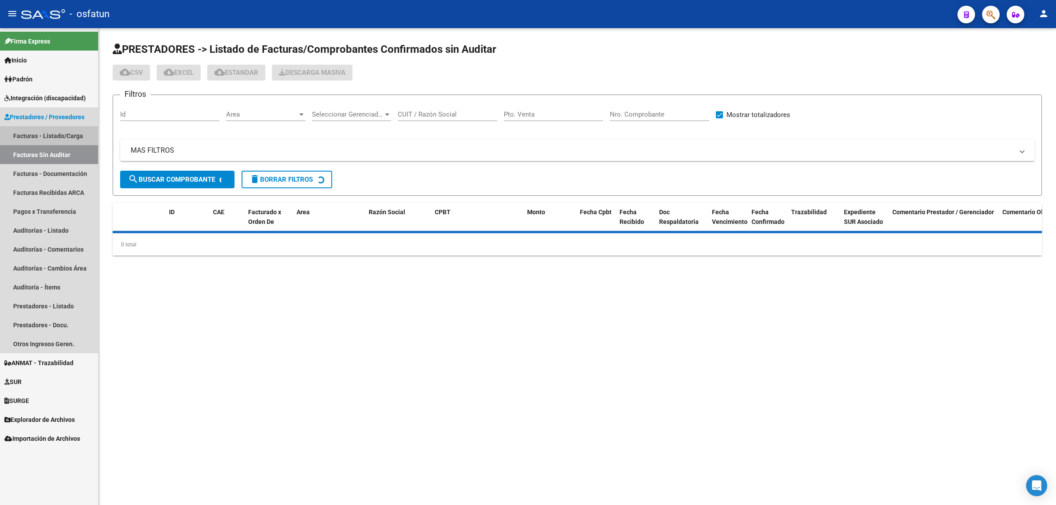
click at [51, 142] on link "Facturas - Listado/Carga" at bounding box center [49, 135] width 98 height 19
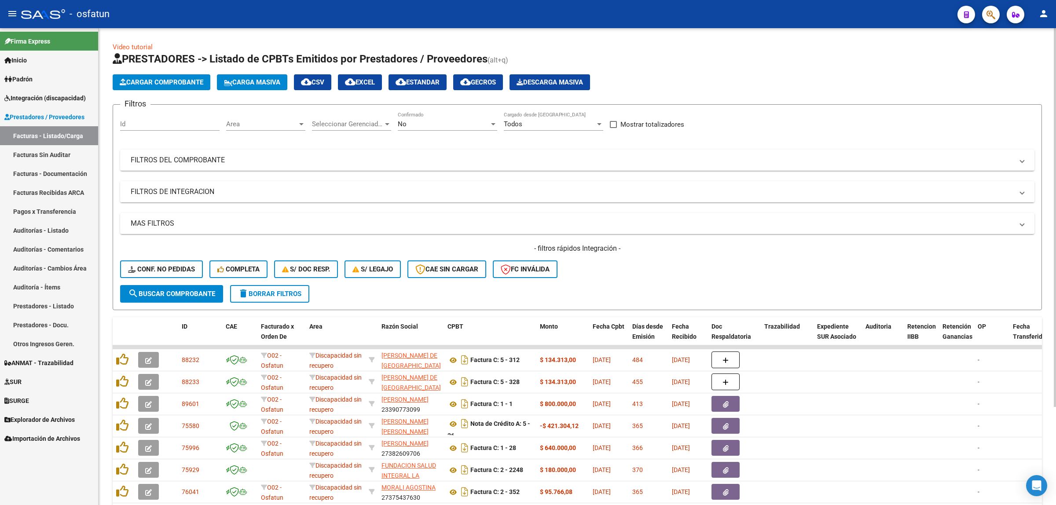
click at [221, 187] on mat-panel-title "FILTROS DE INTEGRACION" at bounding box center [572, 192] width 882 height 10
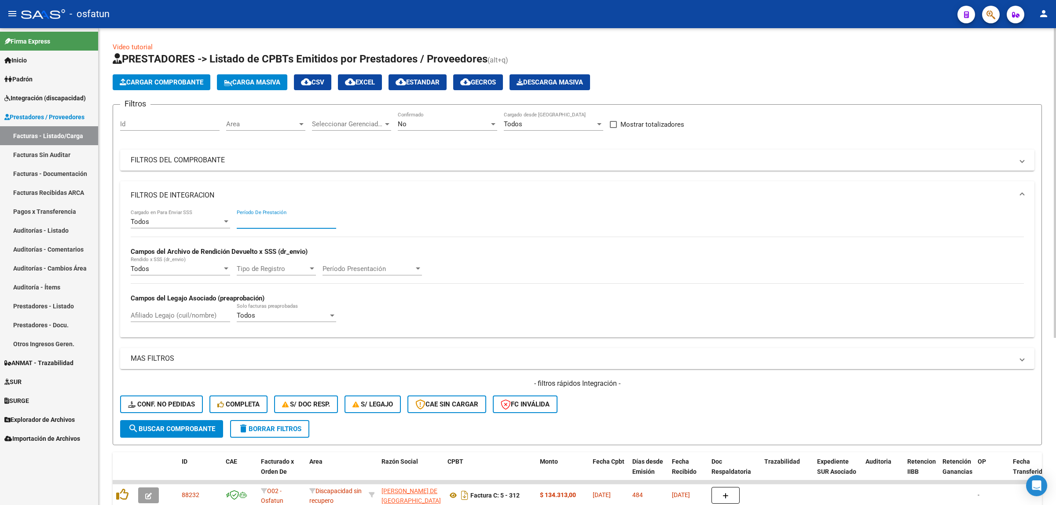
click at [276, 223] on input "Período De Prestación" at bounding box center [286, 222] width 99 height 8
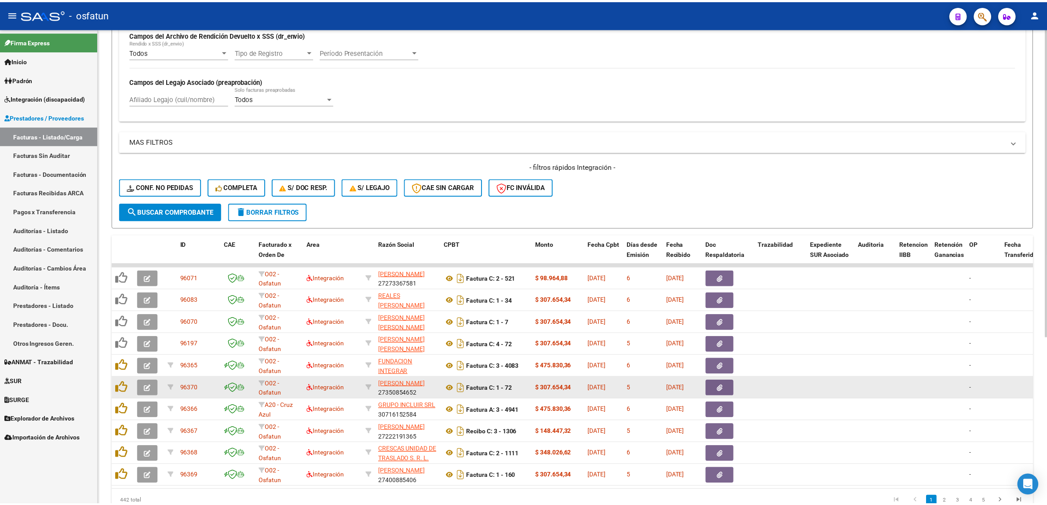
scroll to position [220, 0]
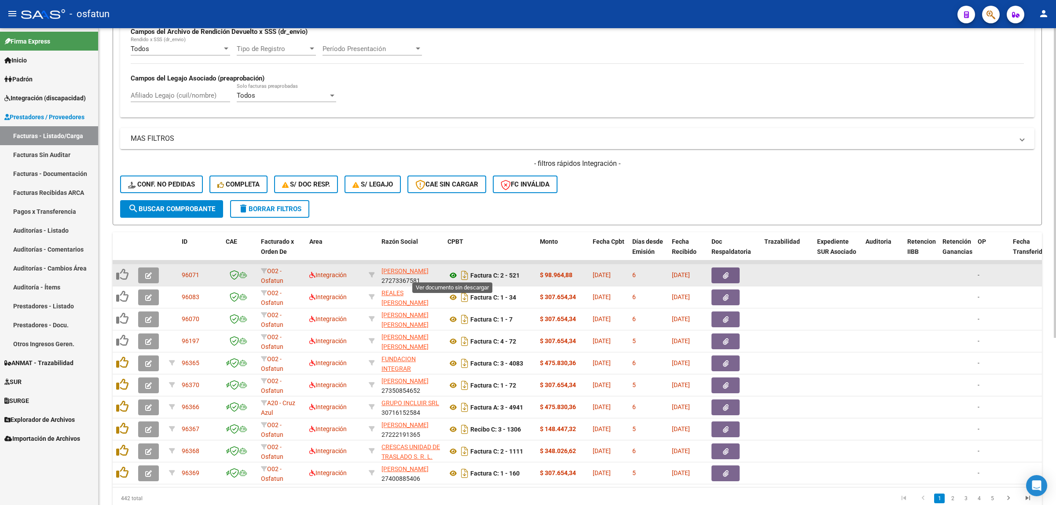
type input "202509"
click at [453, 273] on icon at bounding box center [452, 275] width 11 height 11
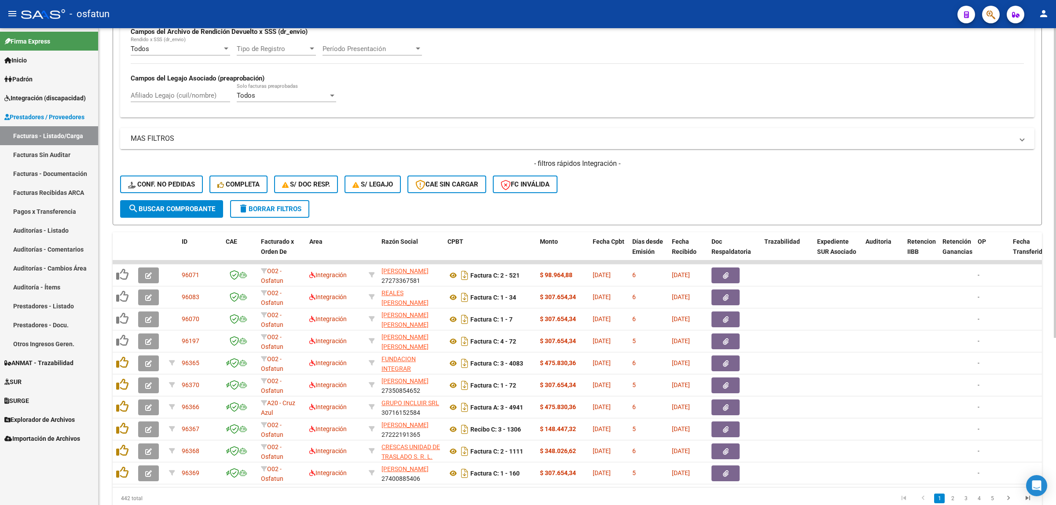
drag, startPoint x: 153, startPoint y: 275, endPoint x: 271, endPoint y: 142, distance: 178.5
click at [267, 163] on div "Video tutorial PRESTADORES -> Listado de CPBTs Emitidos por Prestadores / Prove…" at bounding box center [577, 165] width 929 height 687
click at [227, 185] on span "Completa" at bounding box center [238, 184] width 42 height 8
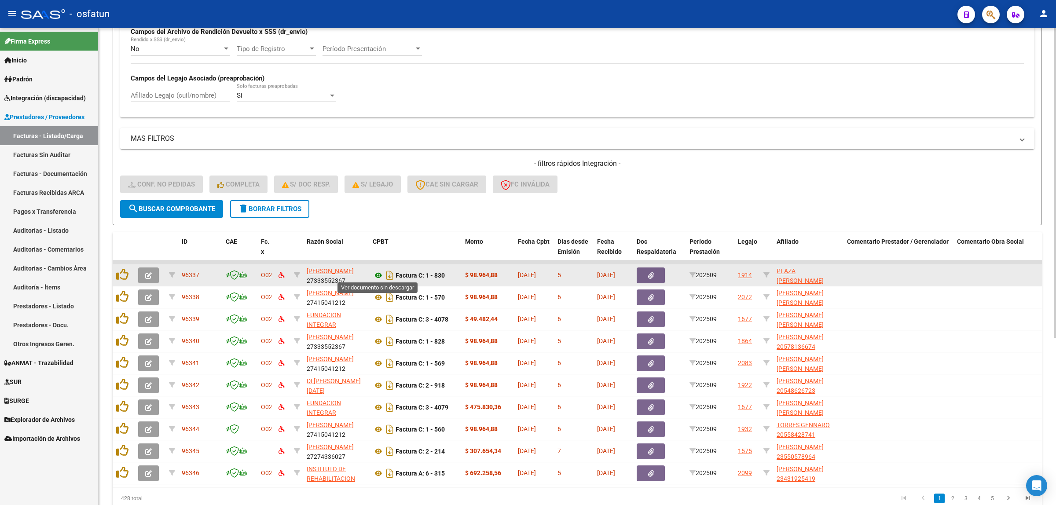
click at [376, 275] on icon at bounding box center [378, 275] width 11 height 11
click at [150, 281] on datatable-body-cell at bounding box center [150, 275] width 31 height 22
click at [148, 276] on span "button" at bounding box center [148, 275] width 7 height 8
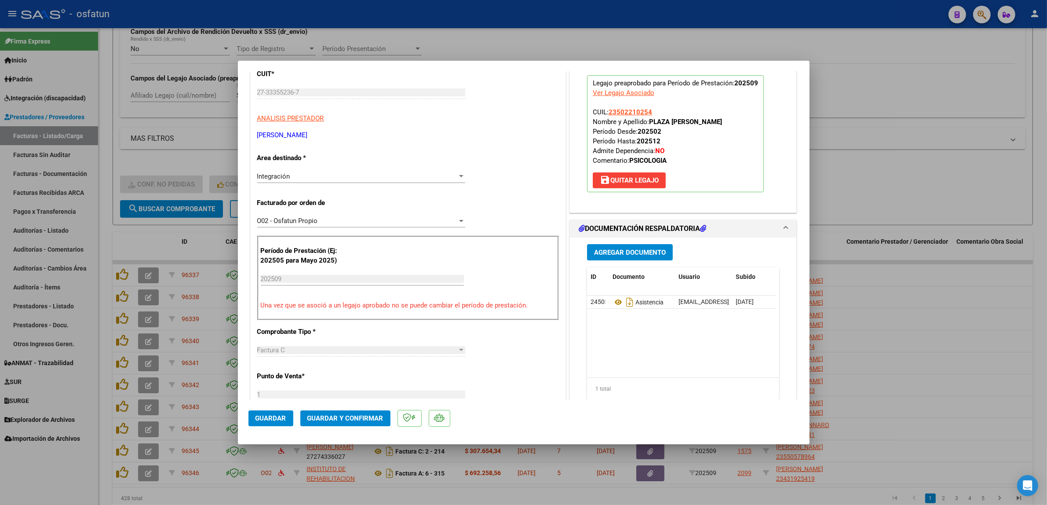
scroll to position [165, 0]
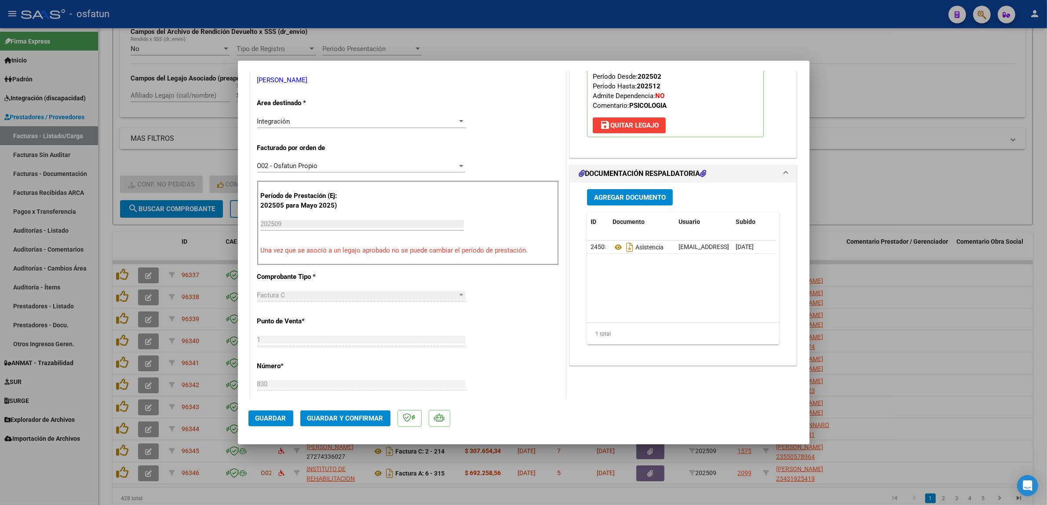
click at [326, 419] on span "Guardar y Confirmar" at bounding box center [345, 418] width 76 height 8
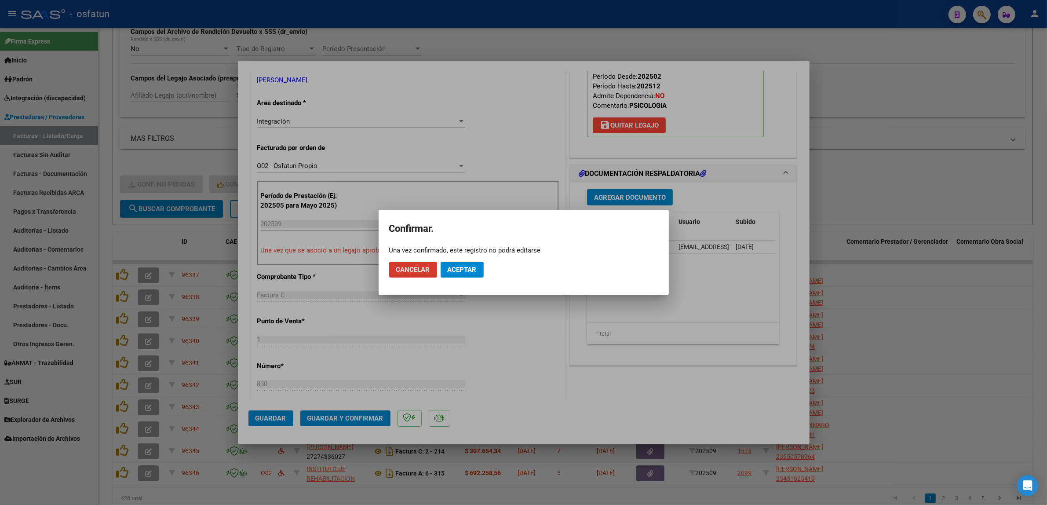
click at [458, 268] on span "Aceptar" at bounding box center [462, 270] width 29 height 8
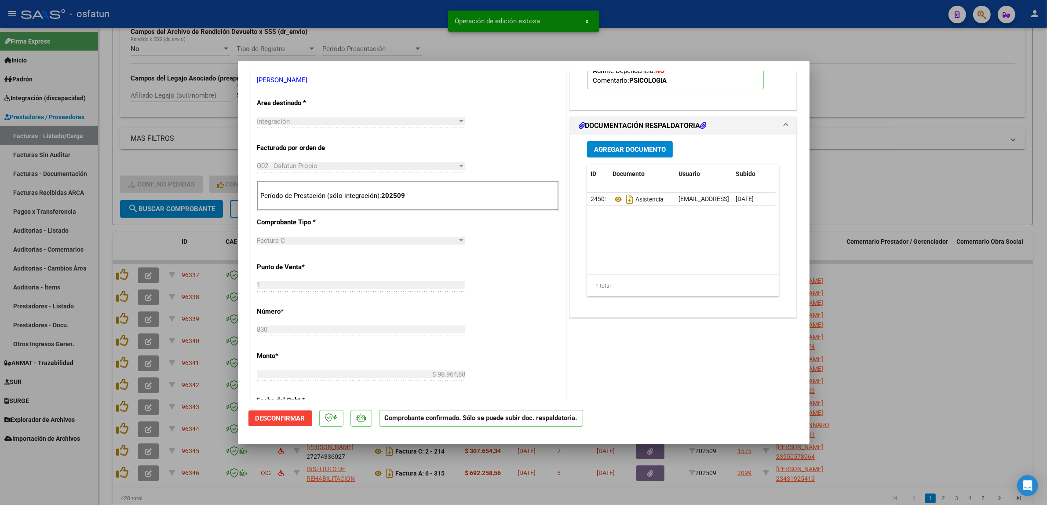
click at [851, 111] on div at bounding box center [523, 252] width 1047 height 505
type input "$ 0,00"
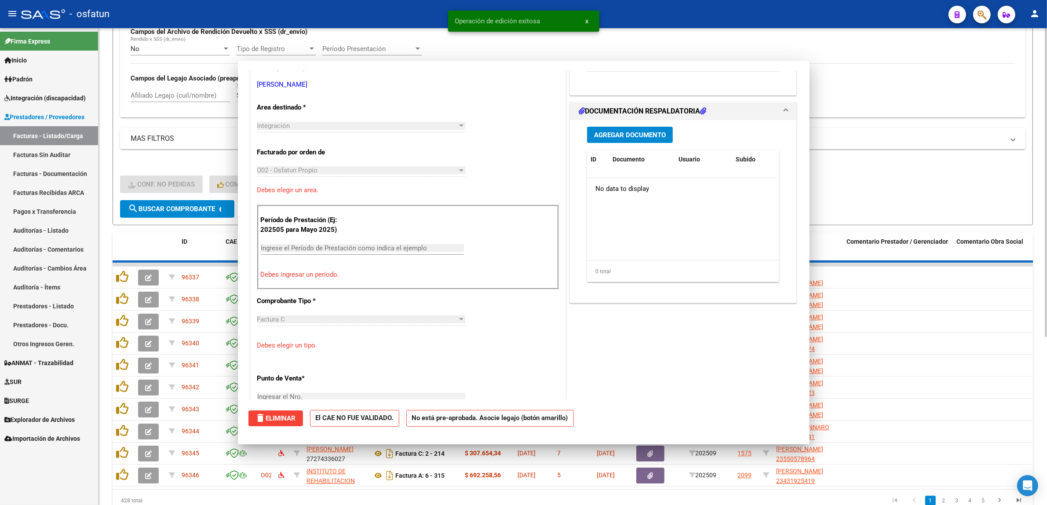
scroll to position [169, 0]
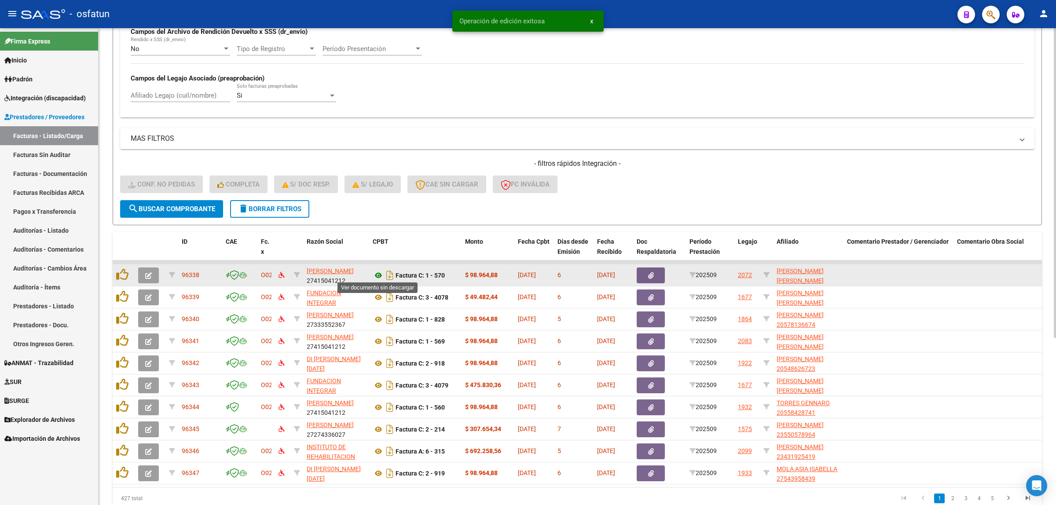
click at [375, 275] on icon at bounding box center [378, 275] width 11 height 11
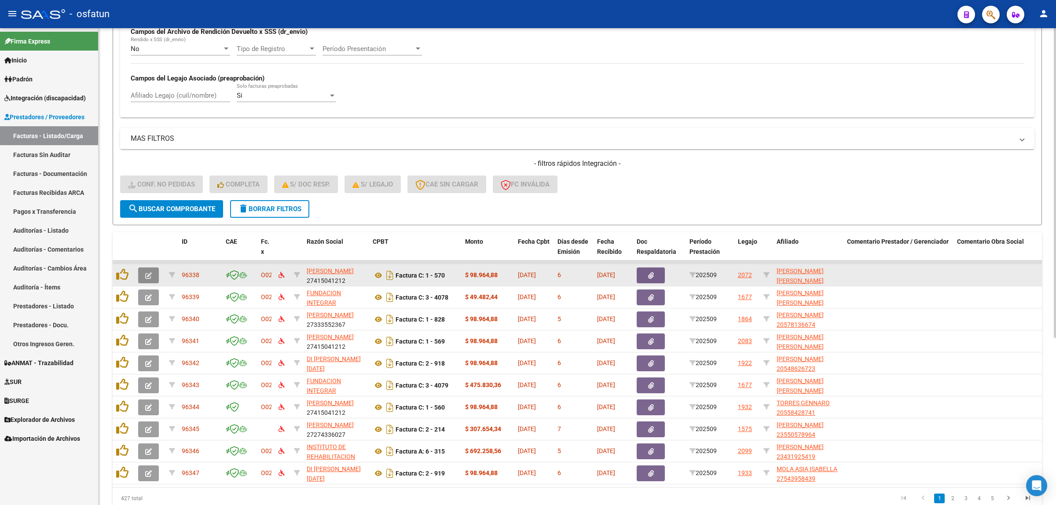
click at [148, 278] on button "button" at bounding box center [148, 275] width 21 height 16
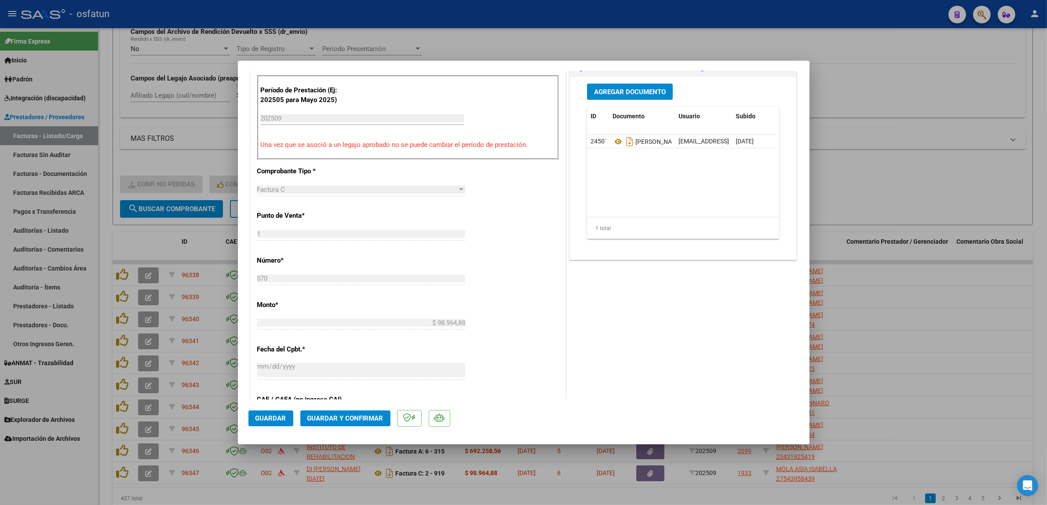
scroll to position [275, 0]
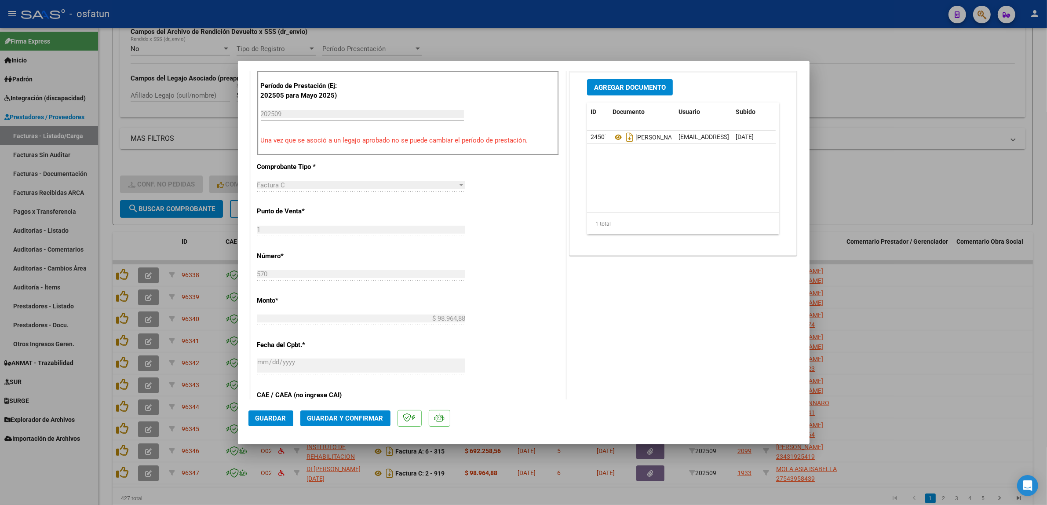
click at [359, 425] on button "Guardar y Confirmar" at bounding box center [345, 418] width 90 height 16
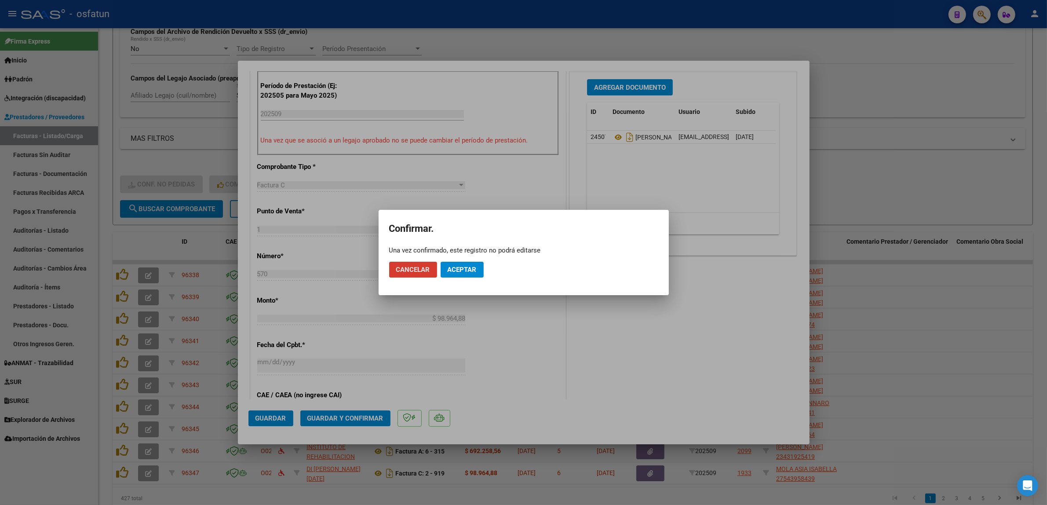
click at [460, 275] on button "Aceptar" at bounding box center [462, 270] width 43 height 16
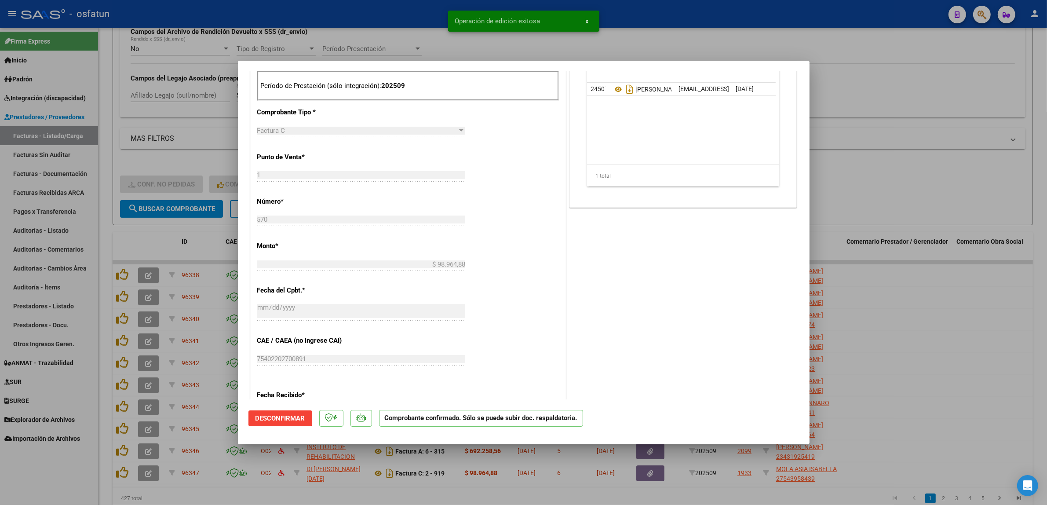
click at [920, 126] on div at bounding box center [523, 252] width 1047 height 505
type input "$ 0,00"
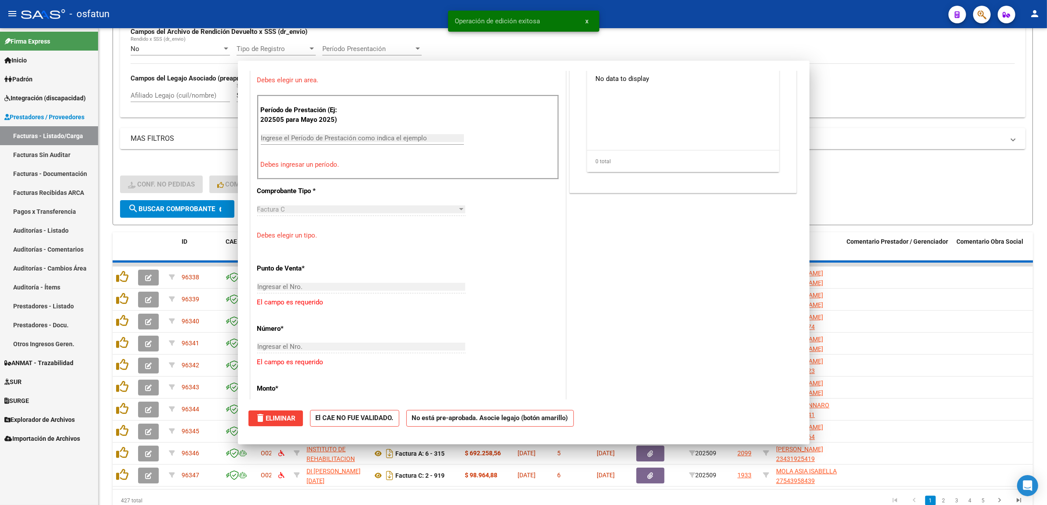
scroll to position [290, 0]
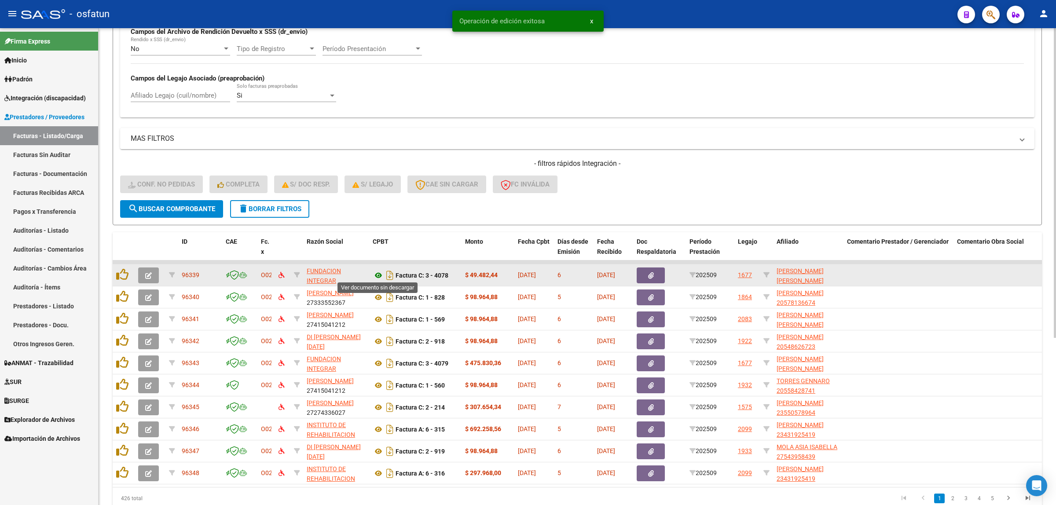
click at [375, 275] on icon at bounding box center [378, 275] width 11 height 11
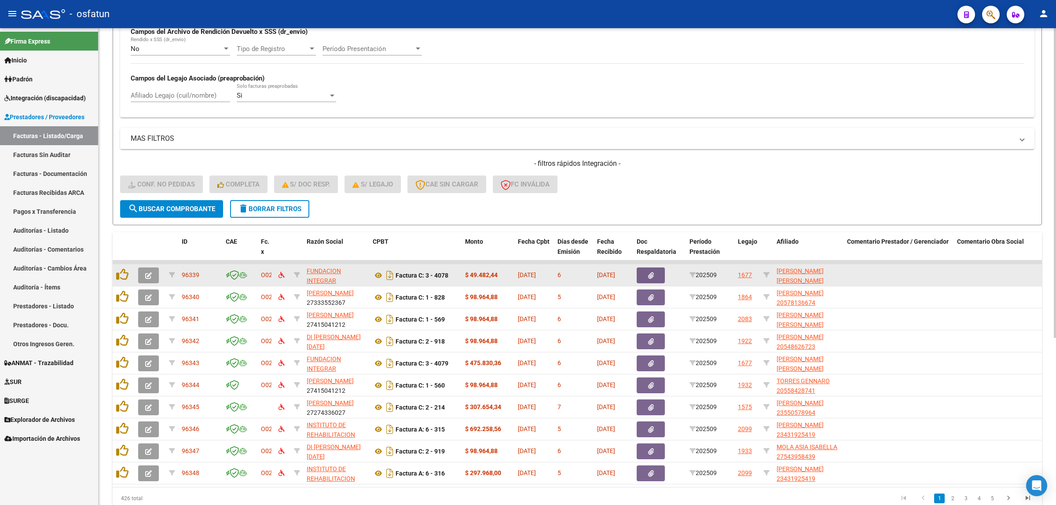
click at [154, 268] on button "button" at bounding box center [148, 275] width 21 height 16
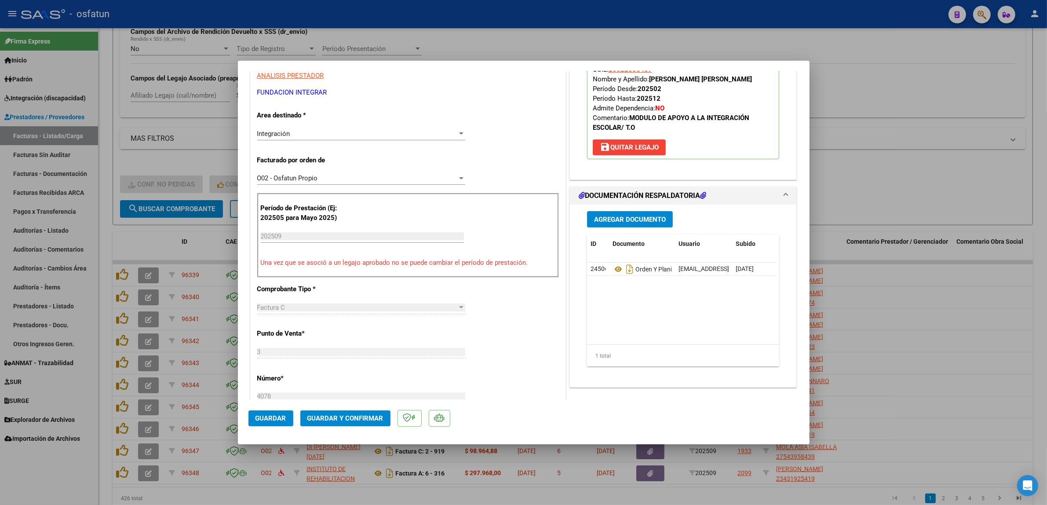
scroll to position [220, 0]
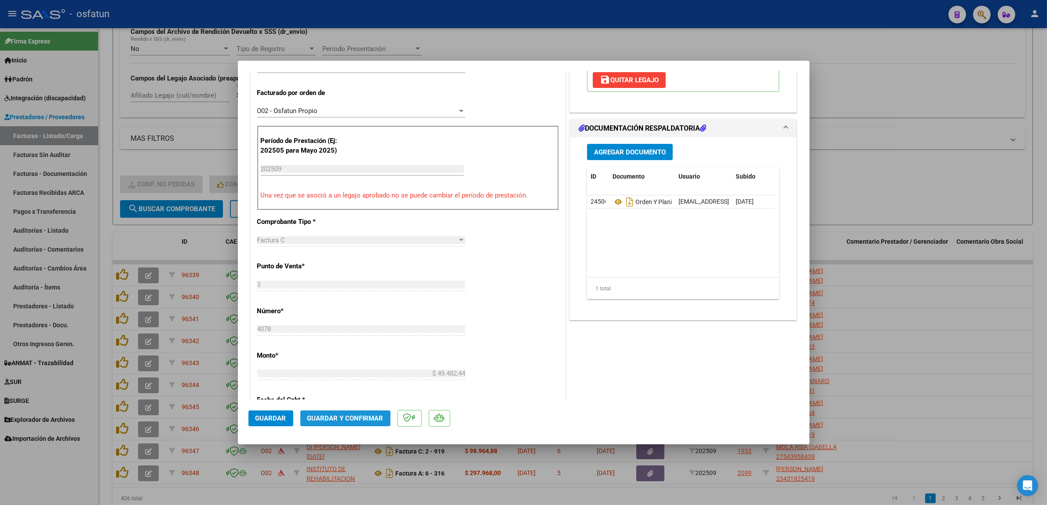
click at [333, 421] on span "Guardar y Confirmar" at bounding box center [345, 418] width 76 height 8
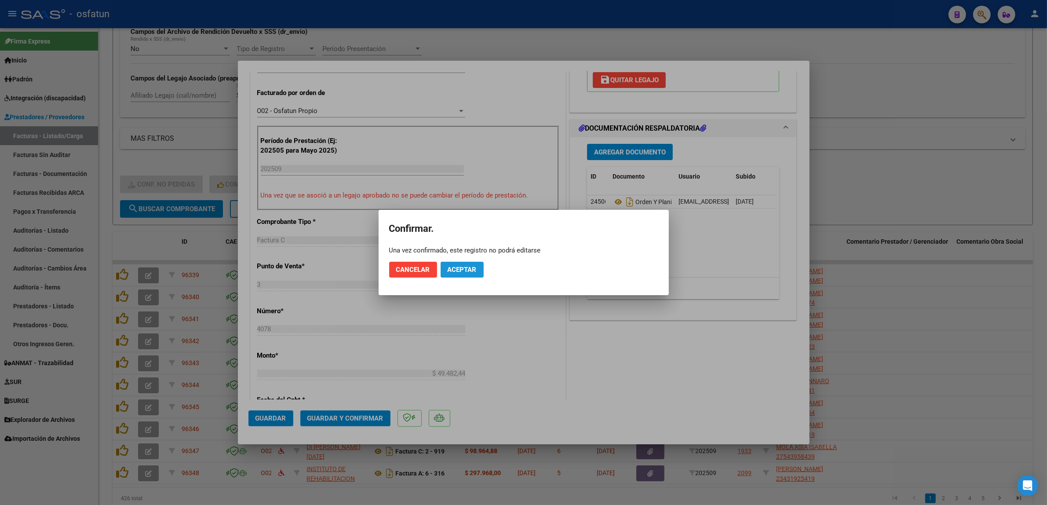
click at [453, 271] on span "Aceptar" at bounding box center [462, 270] width 29 height 8
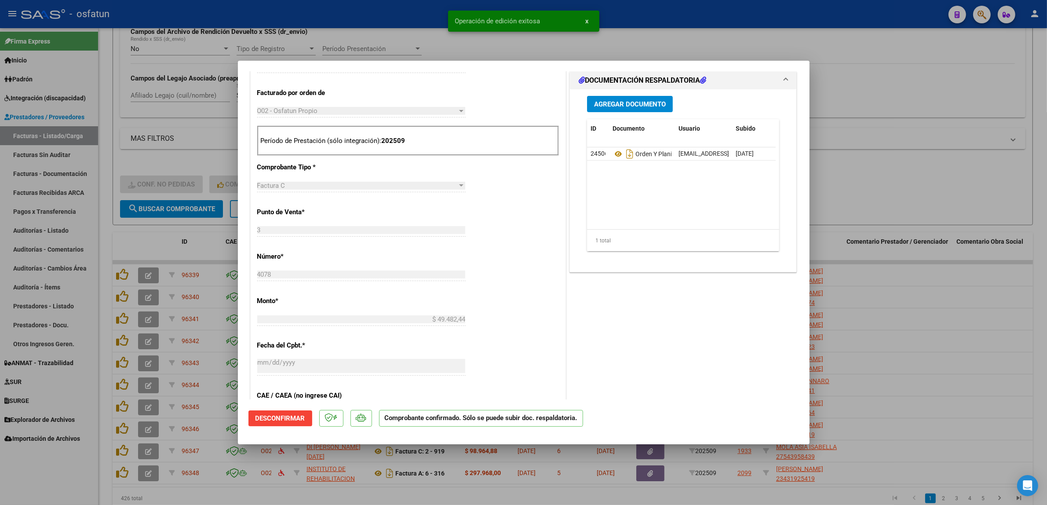
click at [384, 44] on div at bounding box center [523, 252] width 1047 height 505
type input "$ 0,00"
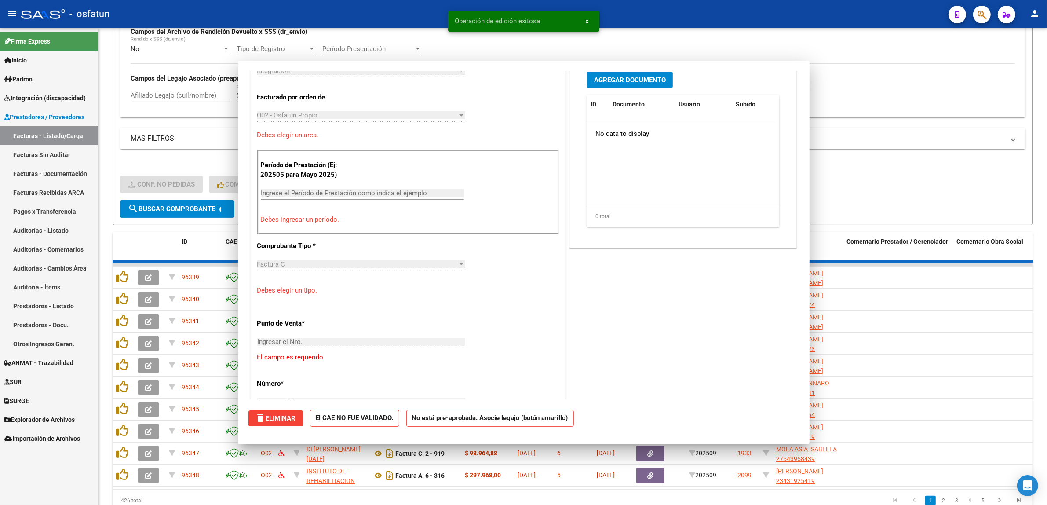
scroll to position [235, 0]
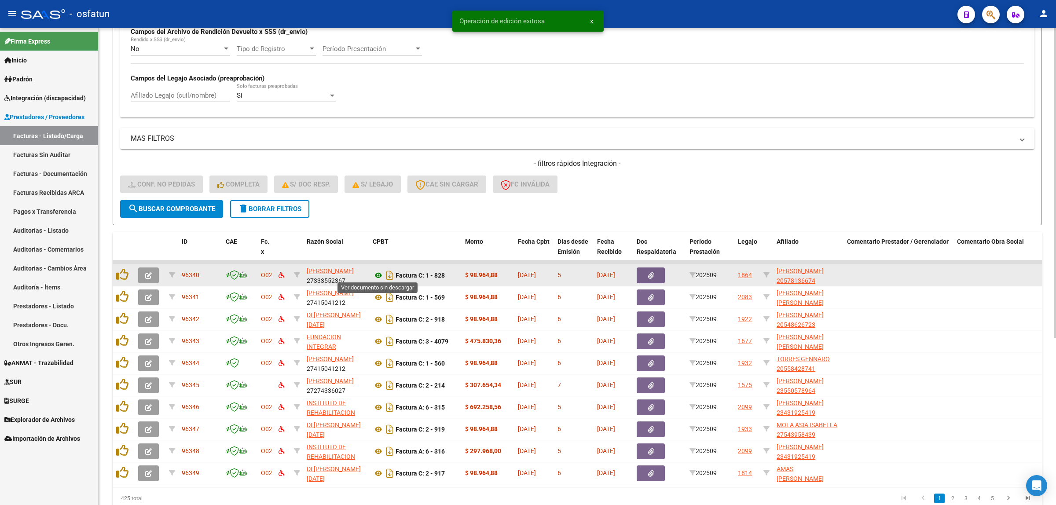
click at [377, 274] on icon at bounding box center [378, 275] width 11 height 11
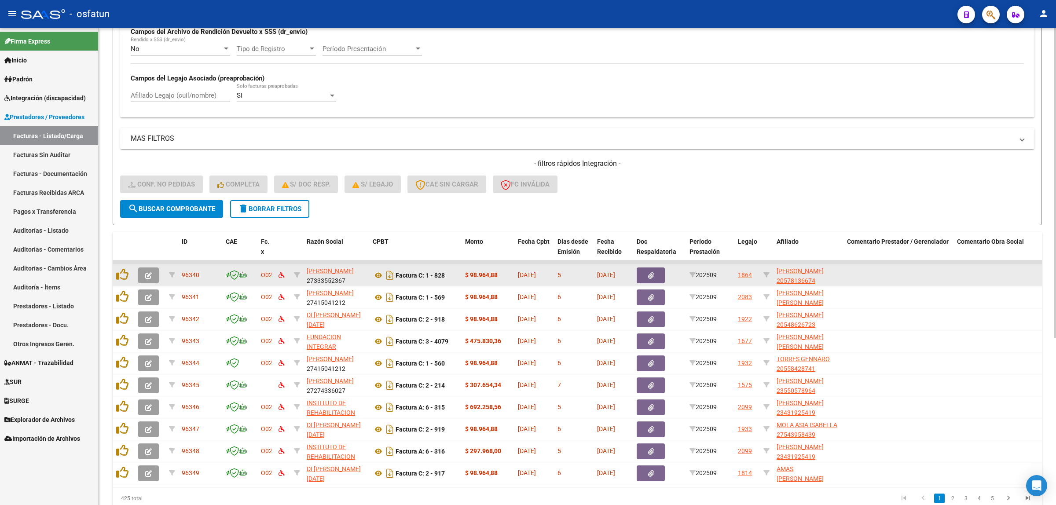
click at [148, 273] on icon "button" at bounding box center [148, 275] width 7 height 7
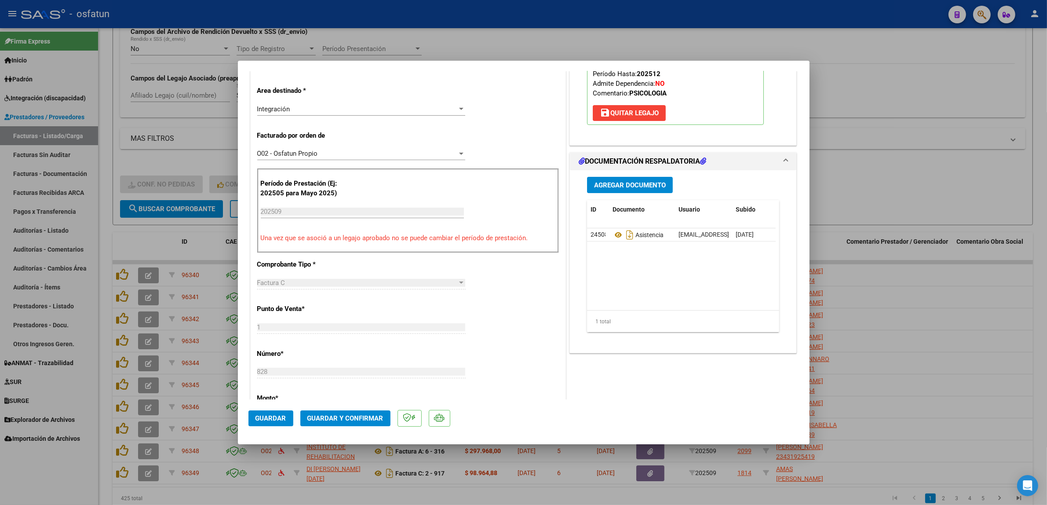
scroll to position [220, 0]
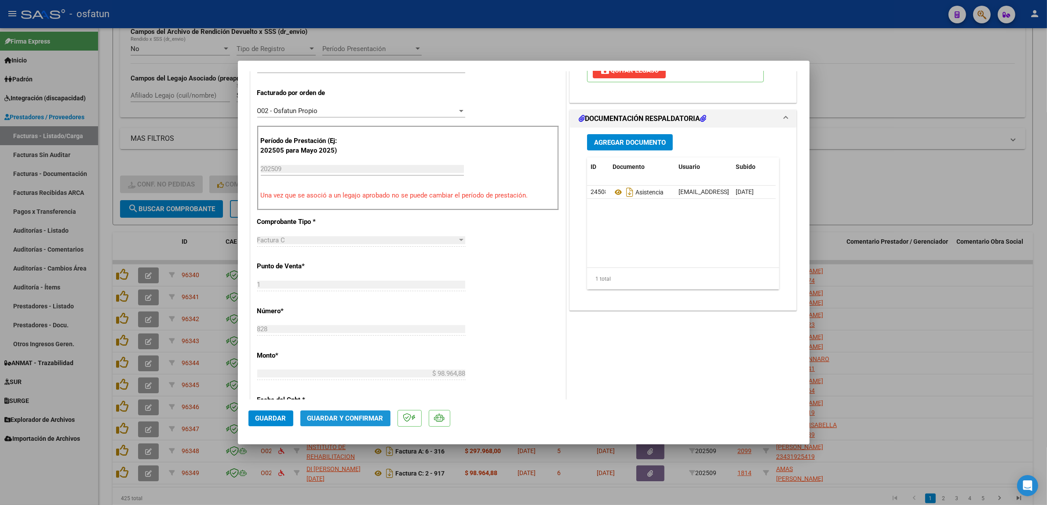
click at [383, 425] on button "Guardar y Confirmar" at bounding box center [345, 418] width 90 height 16
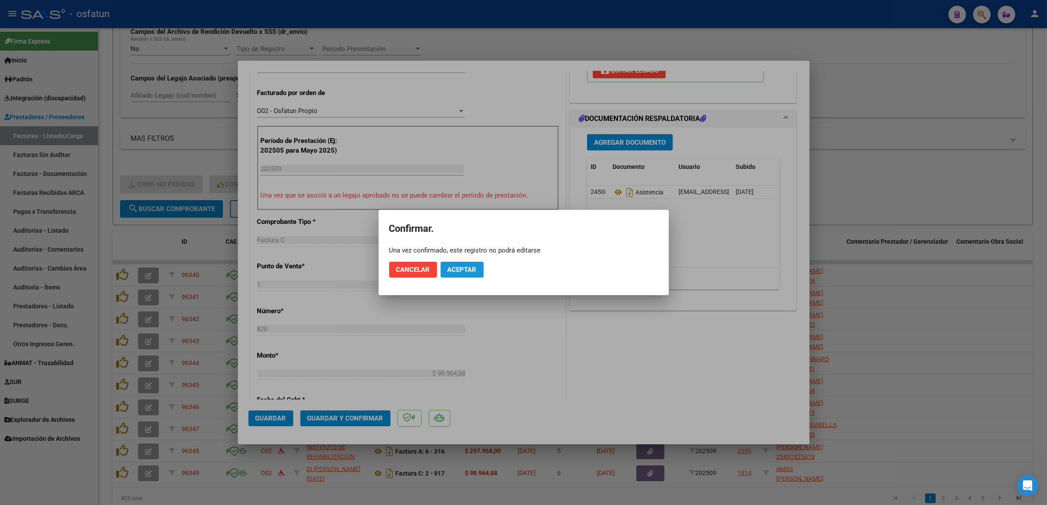
click at [464, 264] on button "Aceptar" at bounding box center [462, 270] width 43 height 16
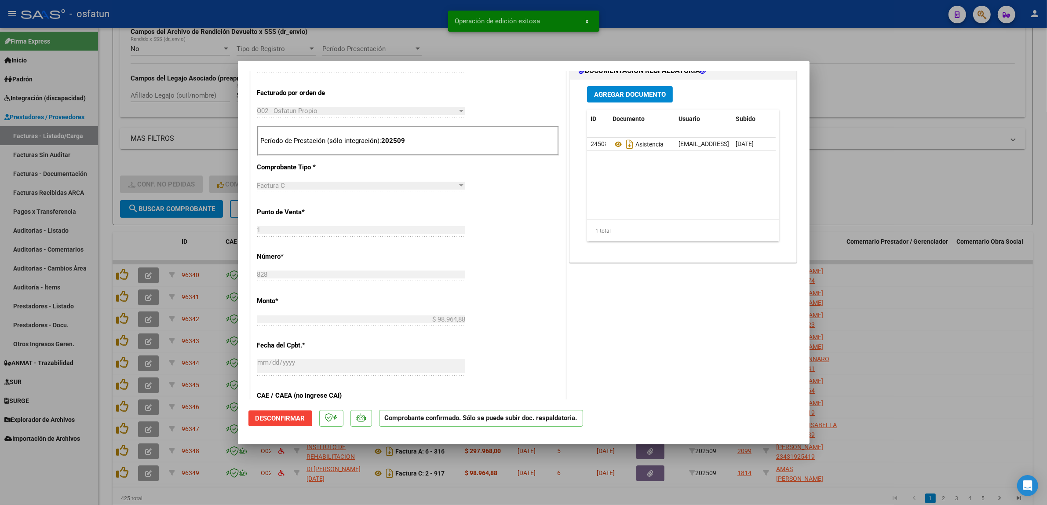
click at [396, 27] on div at bounding box center [523, 252] width 1047 height 505
type input "$ 0,00"
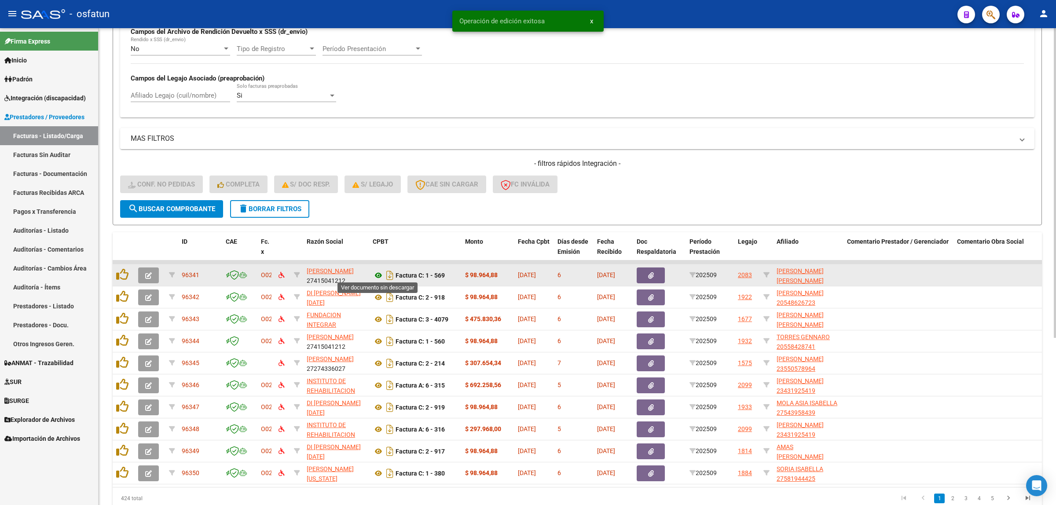
click at [378, 278] on icon at bounding box center [378, 275] width 11 height 11
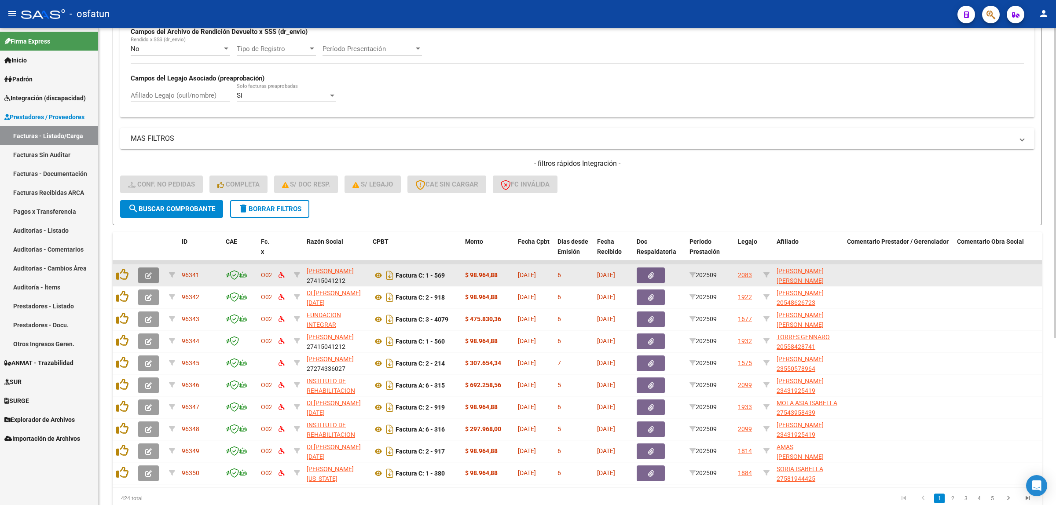
click at [142, 273] on button "button" at bounding box center [148, 275] width 21 height 16
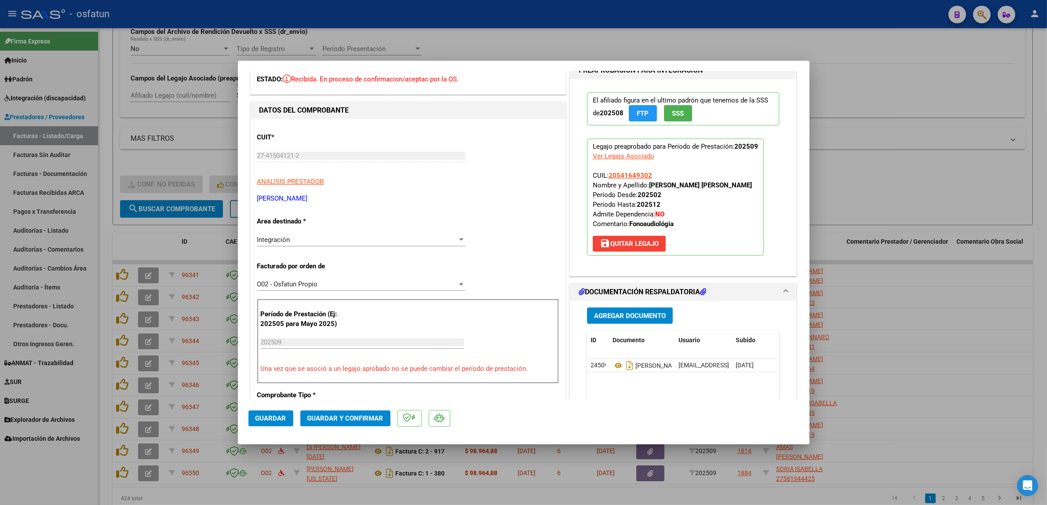
scroll to position [55, 0]
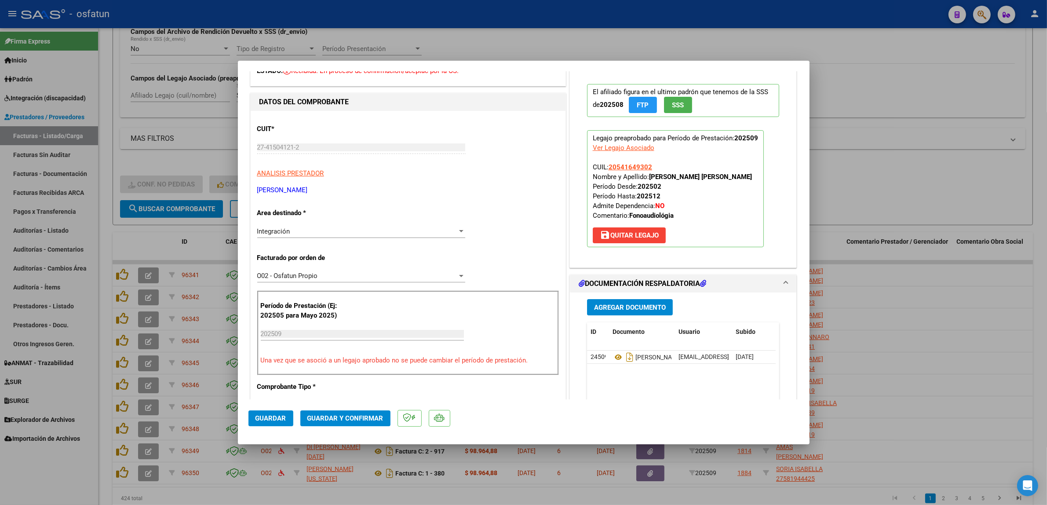
click at [327, 422] on button "Guardar y Confirmar" at bounding box center [345, 418] width 90 height 16
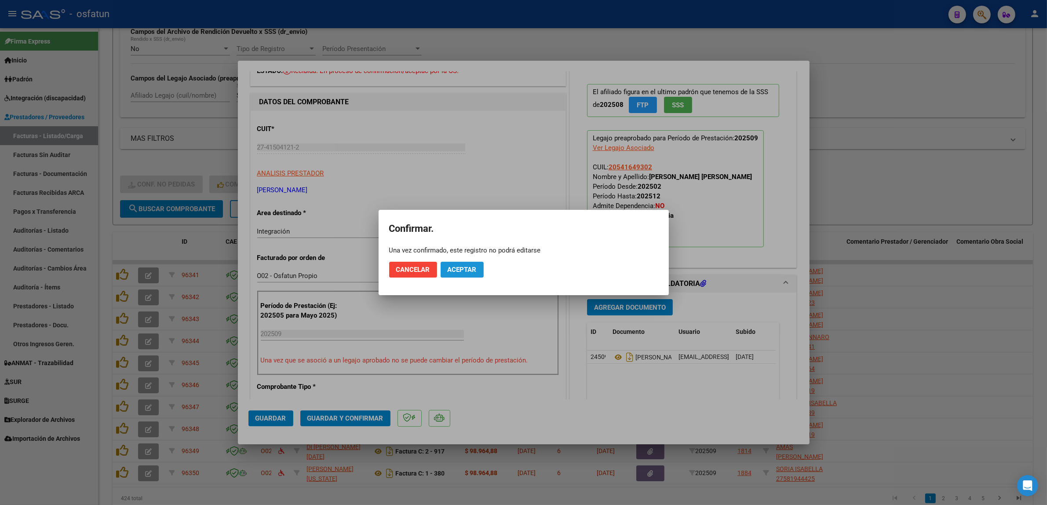
click at [463, 271] on span "Aceptar" at bounding box center [462, 270] width 29 height 8
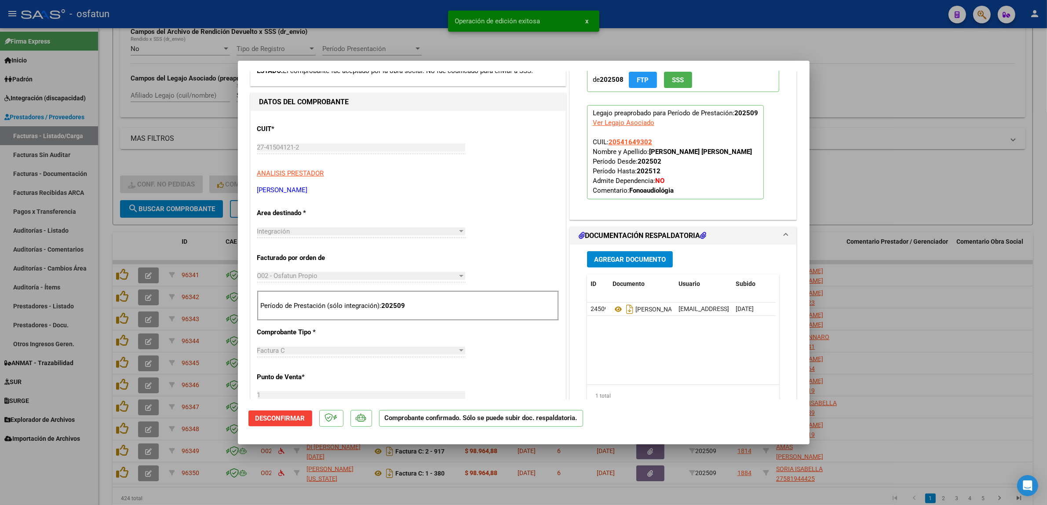
click at [924, 127] on div at bounding box center [523, 252] width 1047 height 505
type input "$ 0,00"
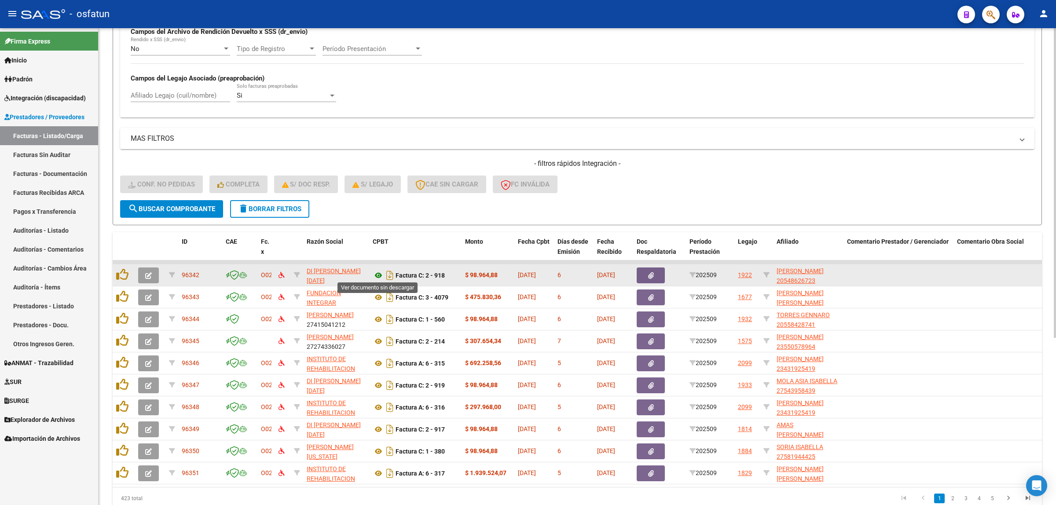
click at [374, 274] on icon at bounding box center [378, 275] width 11 height 11
click at [146, 272] on icon "button" at bounding box center [148, 275] width 7 height 7
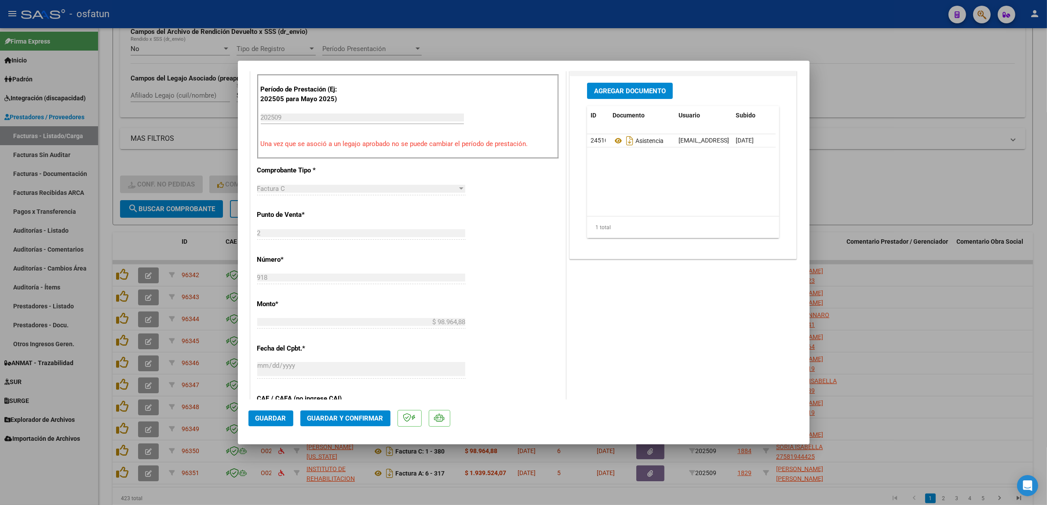
scroll to position [275, 0]
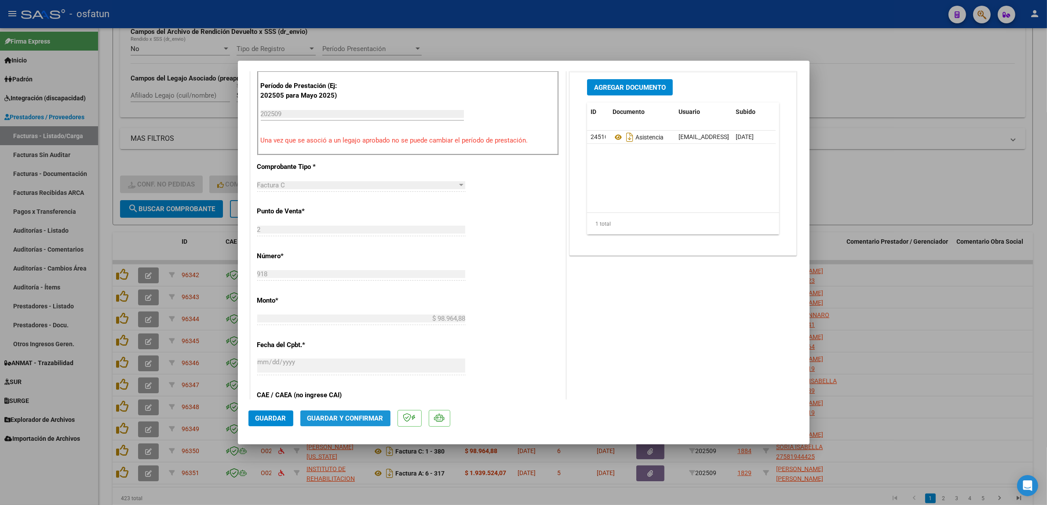
click at [377, 416] on span "Guardar y Confirmar" at bounding box center [345, 418] width 76 height 8
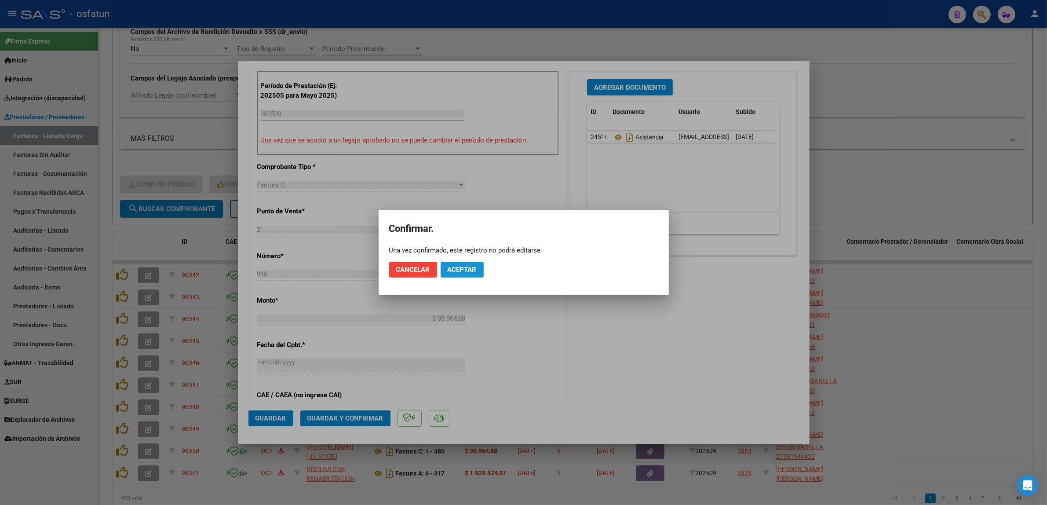
click at [452, 274] on button "Aceptar" at bounding box center [462, 270] width 43 height 16
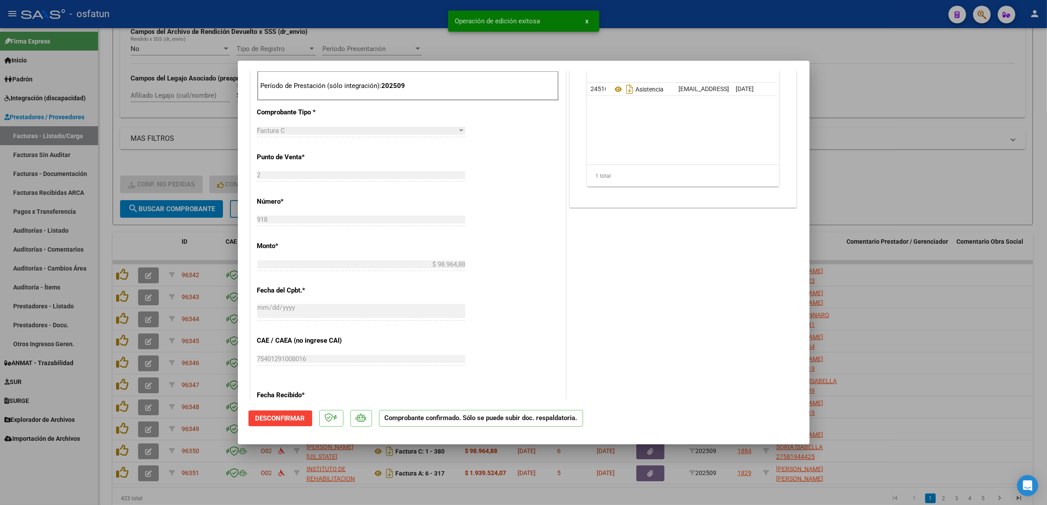
click at [393, 5] on div at bounding box center [523, 252] width 1047 height 505
type input "$ 0,00"
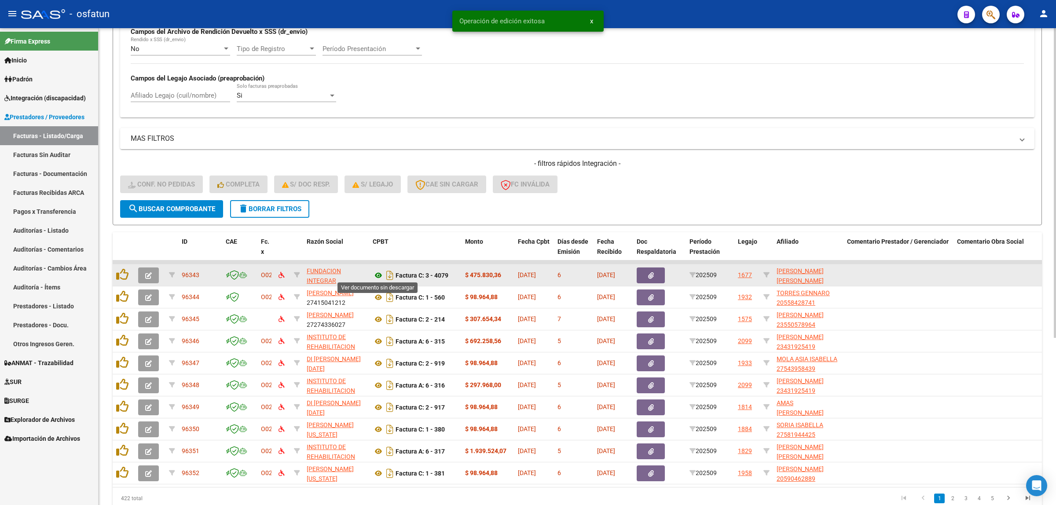
click at [380, 270] on icon at bounding box center [378, 275] width 11 height 11
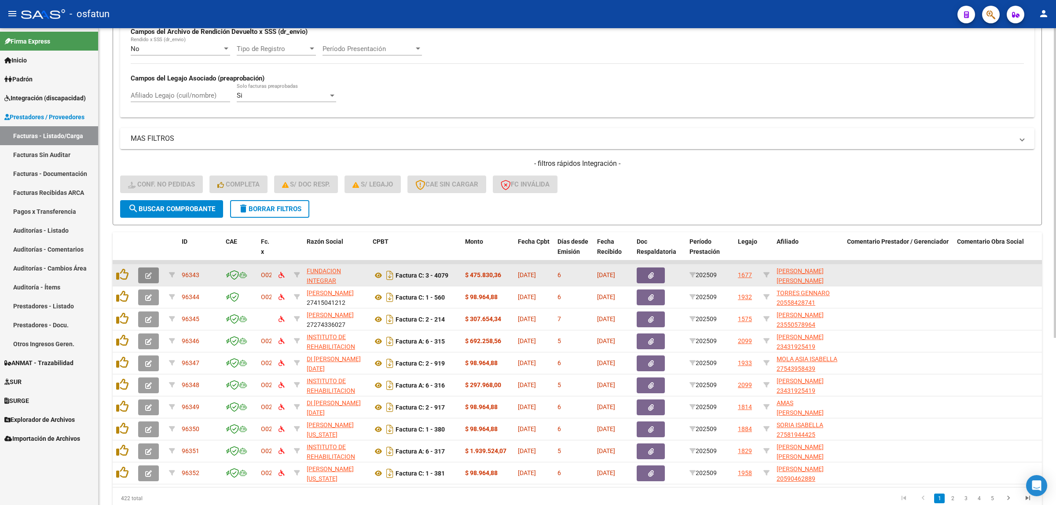
click at [146, 273] on icon "button" at bounding box center [148, 275] width 7 height 7
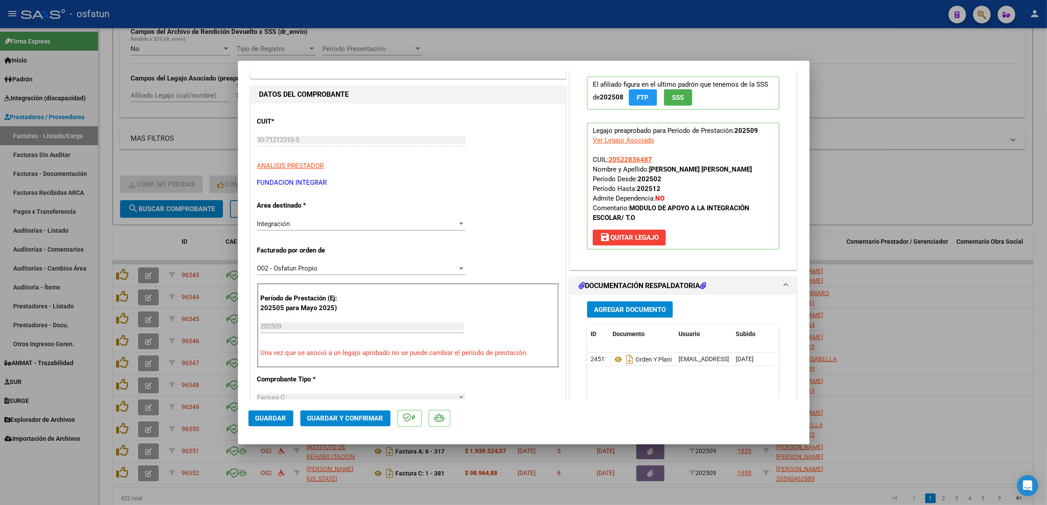
scroll to position [110, 0]
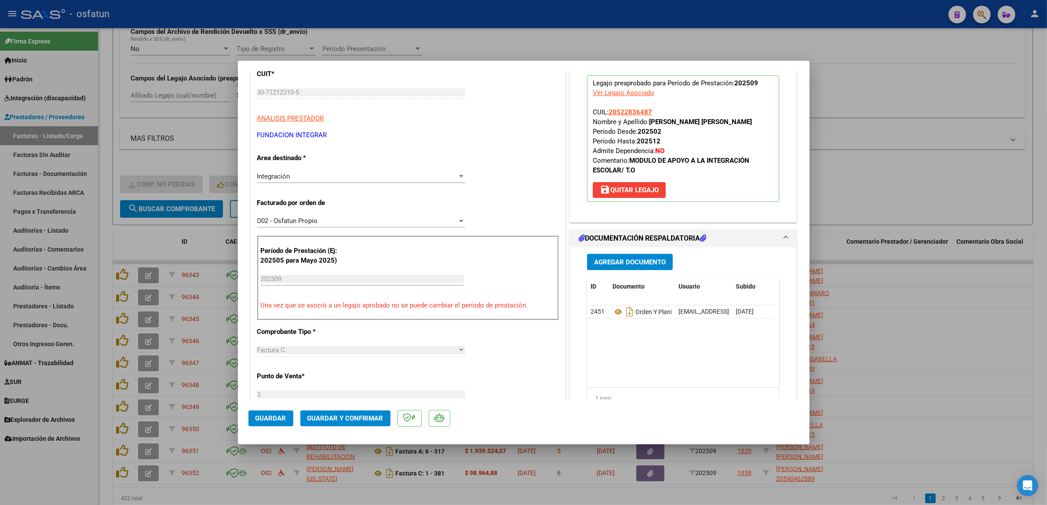
click at [364, 407] on mat-dialog-container "COMPROBANTE VER COMPROBANTE ESTADO: Recibida. En proceso de confirmacion/acepta…" at bounding box center [524, 253] width 572 height 384
click at [364, 410] on mat-dialog-actions "Guardar Guardar y Confirmar" at bounding box center [524, 416] width 551 height 35
click at [364, 413] on button "Guardar y Confirmar" at bounding box center [345, 418] width 90 height 16
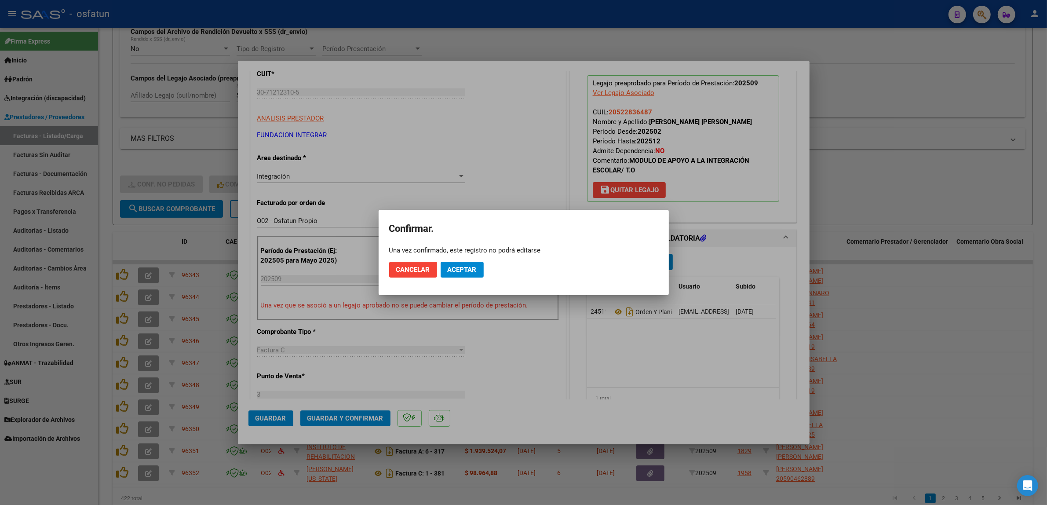
click at [450, 254] on div "Una vez confirmado, este registro no podrá editarse" at bounding box center [523, 250] width 269 height 9
click at [456, 274] on button "Aceptar" at bounding box center [462, 270] width 43 height 16
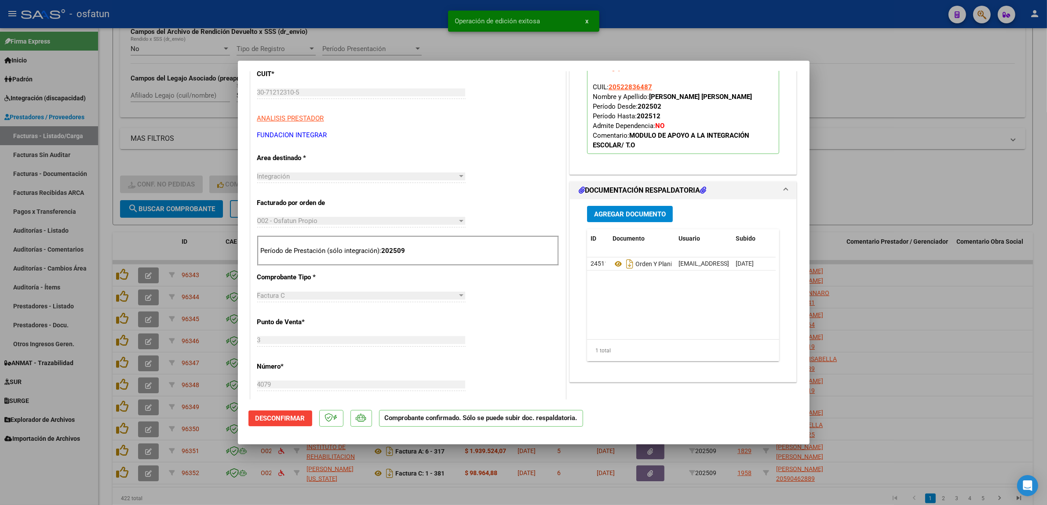
click at [914, 185] on div at bounding box center [523, 252] width 1047 height 505
type input "$ 0,00"
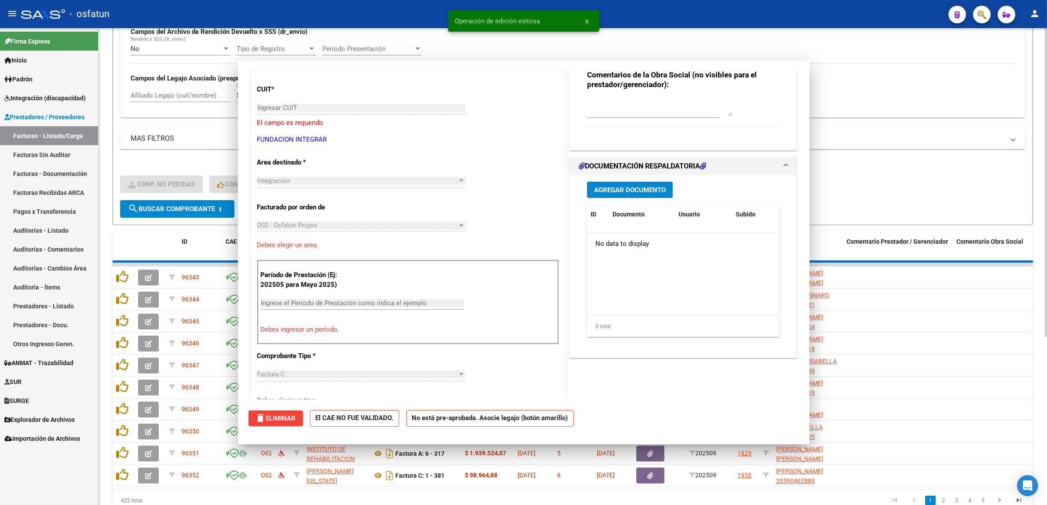
scroll to position [125, 0]
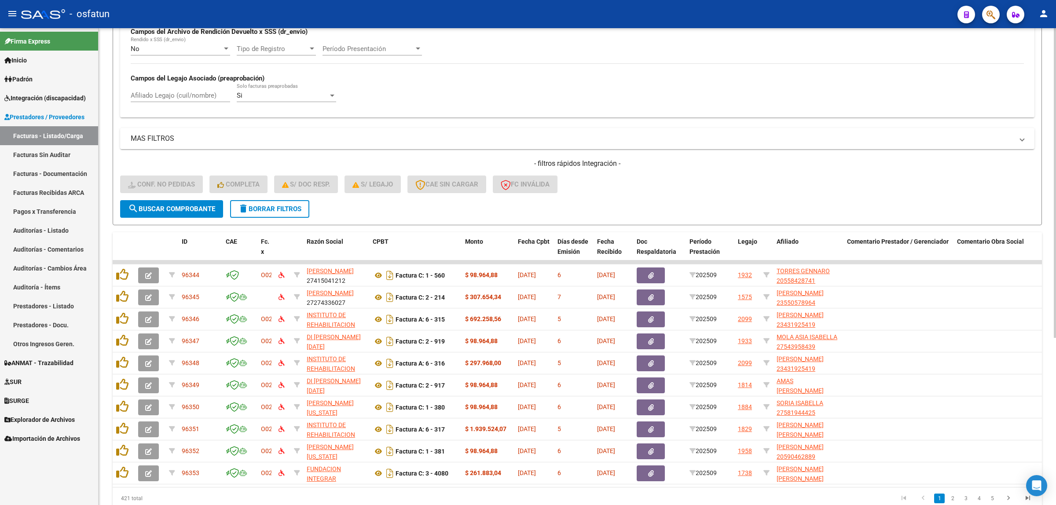
click at [344, 214] on form "Filtros Id Integración Area Seleccionar Gerenciador Seleccionar Gerenciador No …" at bounding box center [577, 54] width 929 height 341
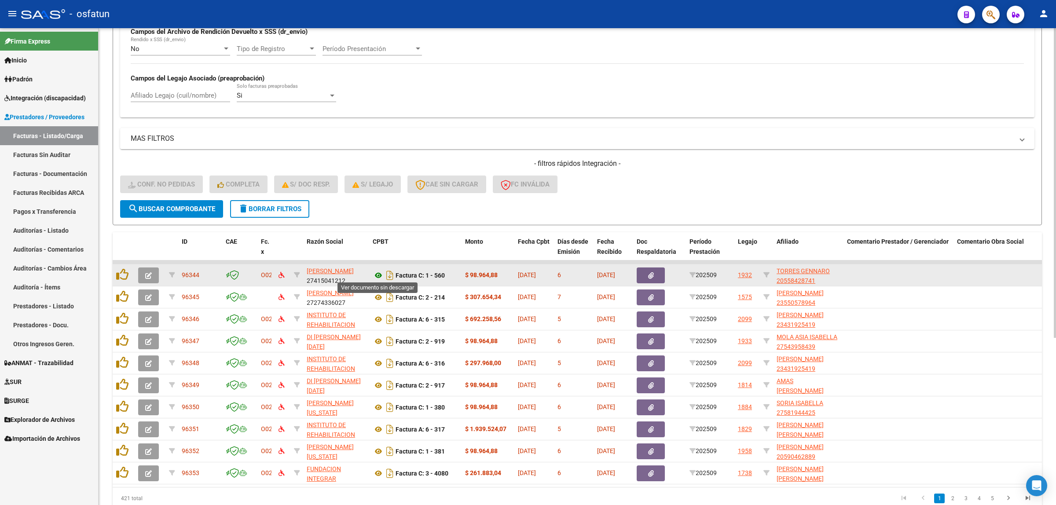
click at [379, 272] on icon at bounding box center [378, 275] width 11 height 11
click at [143, 269] on button "button" at bounding box center [148, 275] width 21 height 16
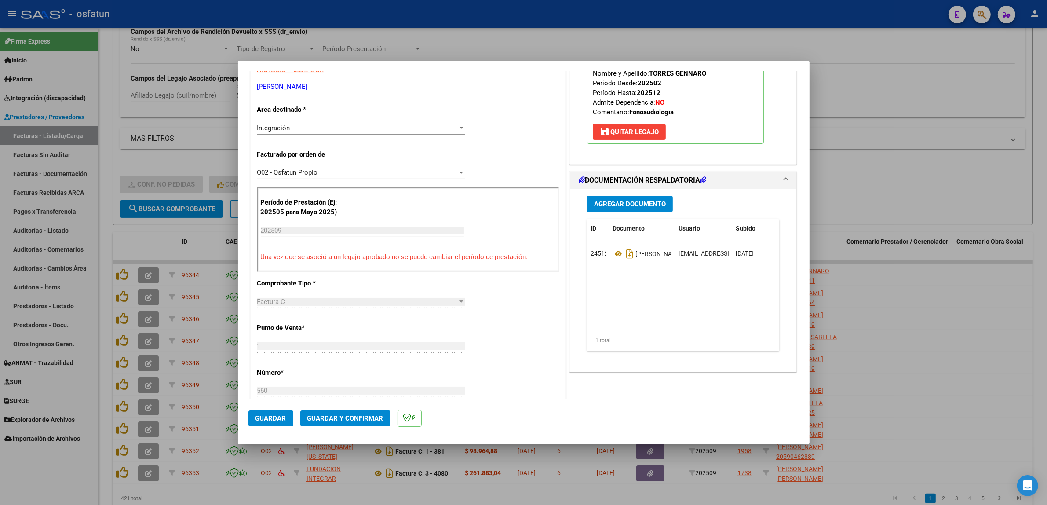
scroll to position [165, 0]
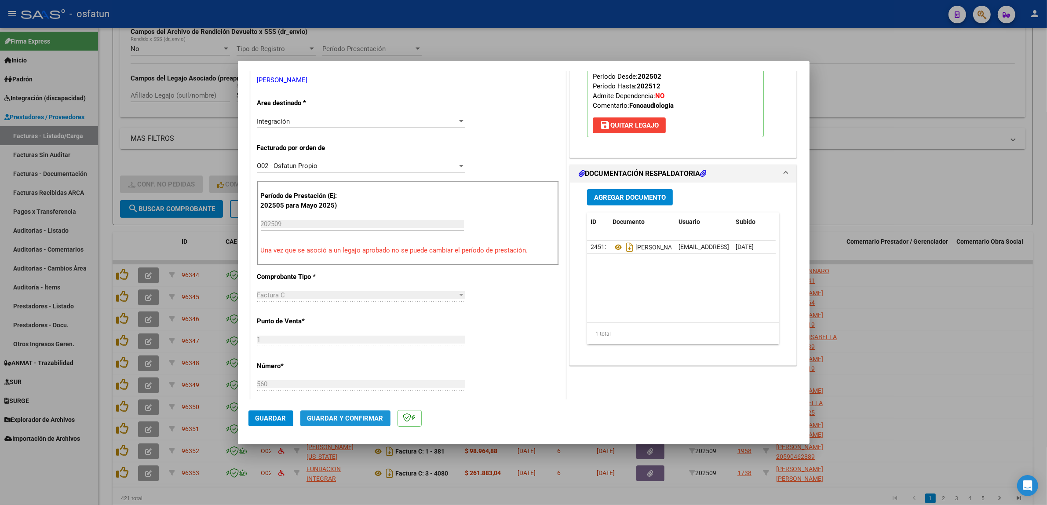
click at [362, 414] on button "Guardar y Confirmar" at bounding box center [345, 418] width 90 height 16
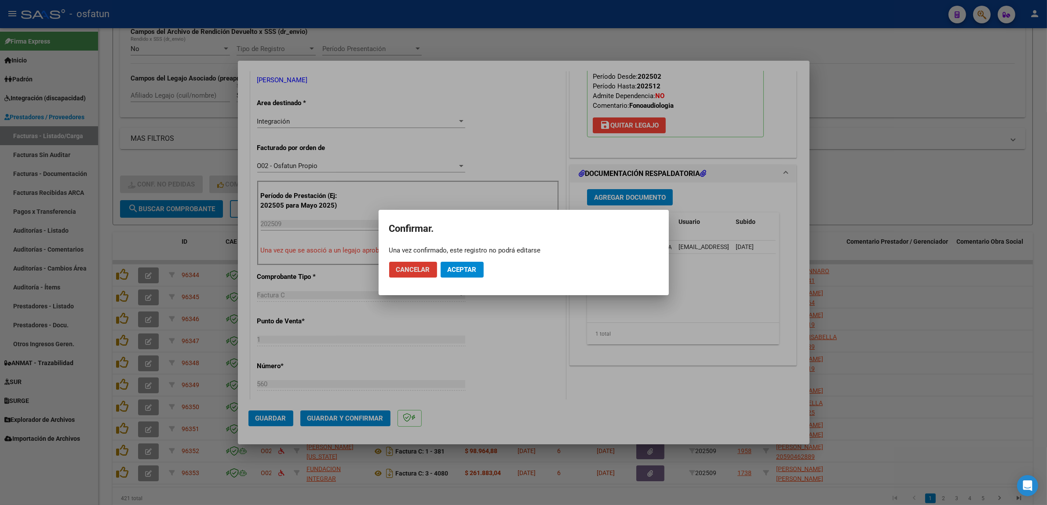
click at [460, 269] on span "Aceptar" at bounding box center [462, 270] width 29 height 8
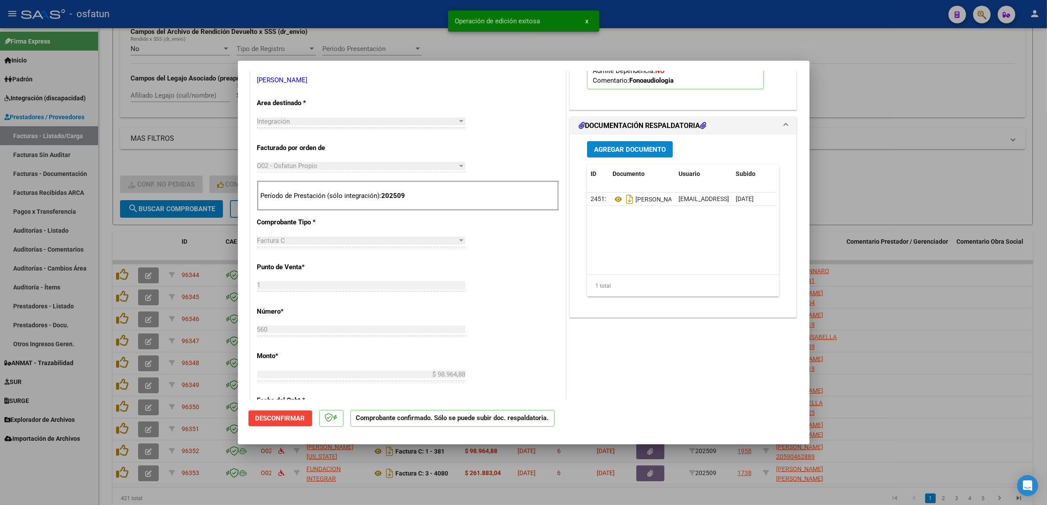
click at [527, 55] on div at bounding box center [523, 252] width 1047 height 505
type input "$ 0,00"
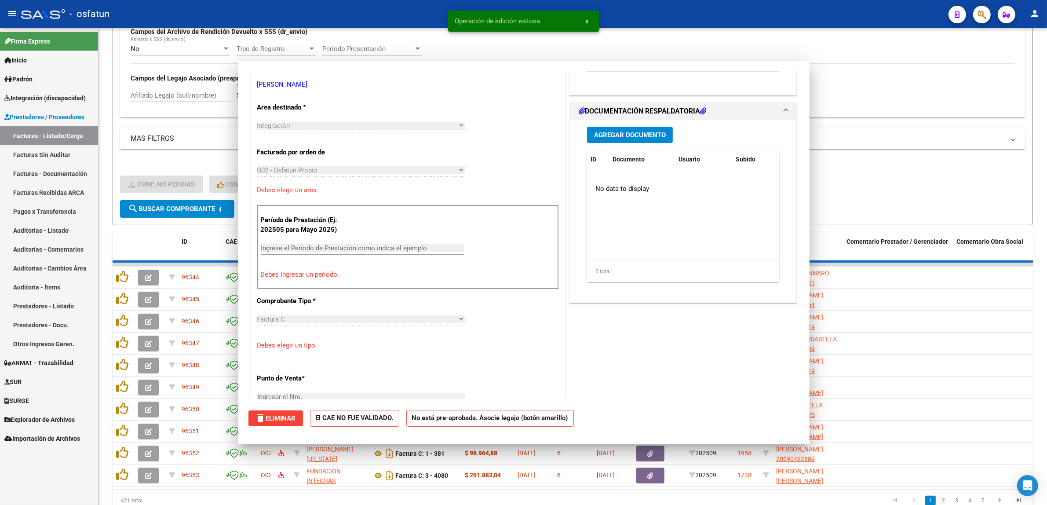
scroll to position [169, 0]
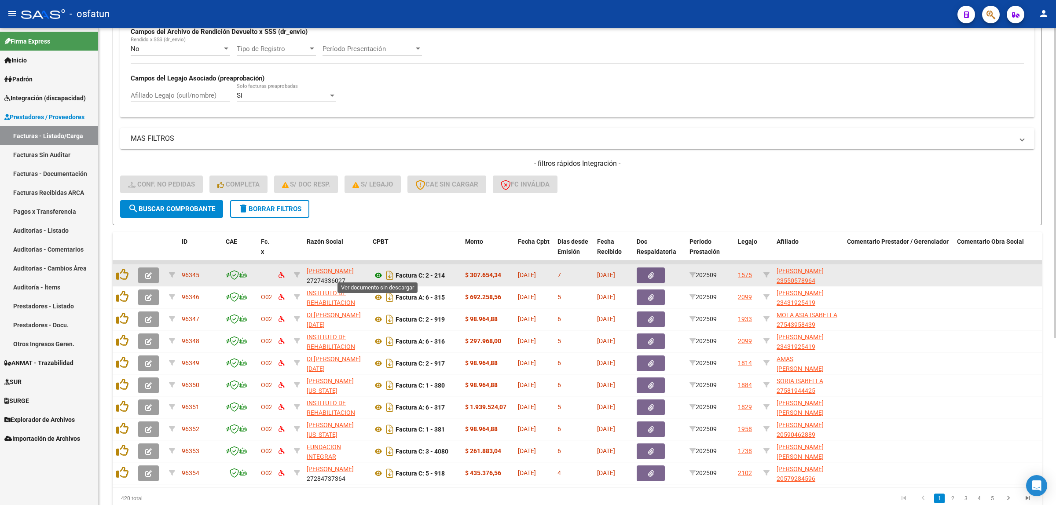
click at [373, 274] on icon at bounding box center [378, 275] width 11 height 11
click at [375, 275] on icon at bounding box center [378, 275] width 11 height 11
click at [151, 267] on button "button" at bounding box center [148, 275] width 21 height 16
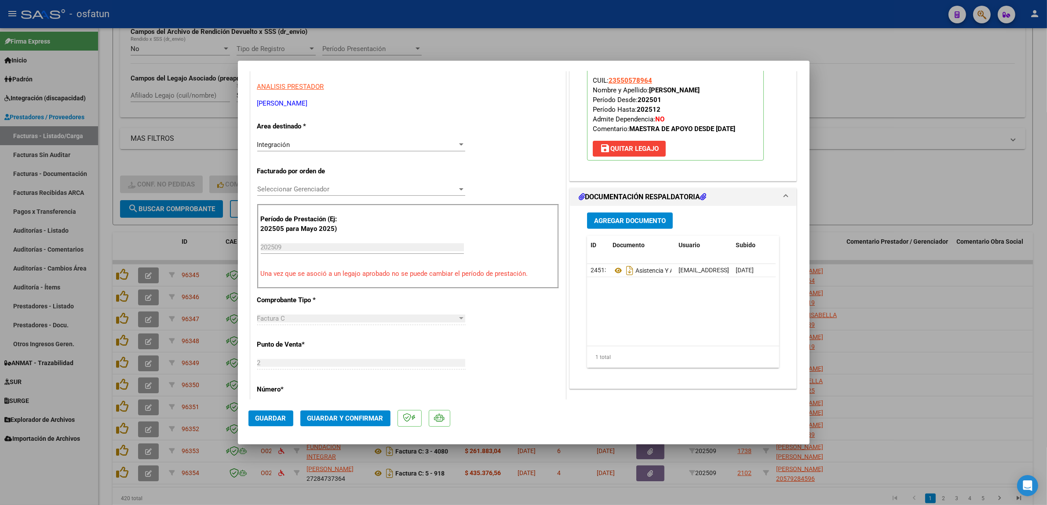
scroll to position [220, 0]
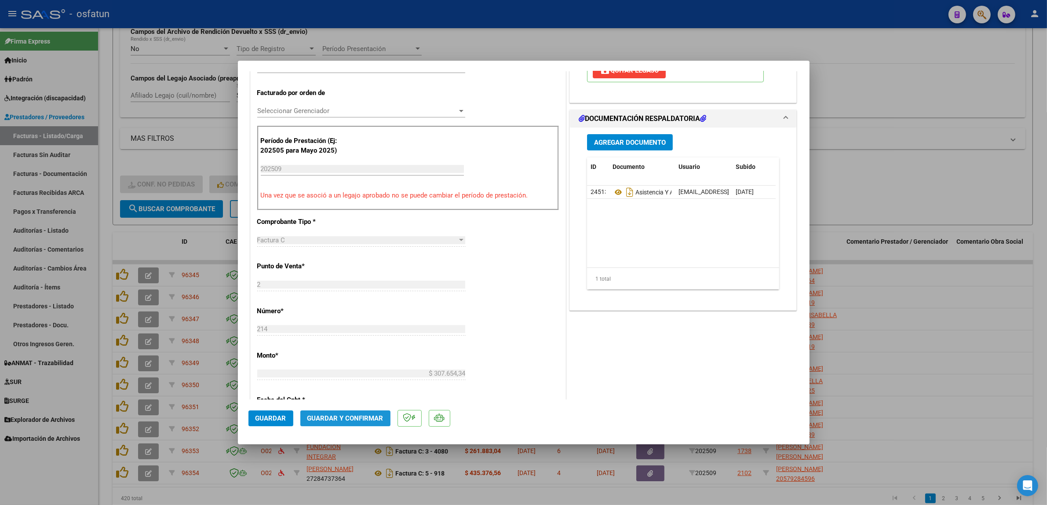
click at [373, 419] on span "Guardar y Confirmar" at bounding box center [345, 418] width 76 height 8
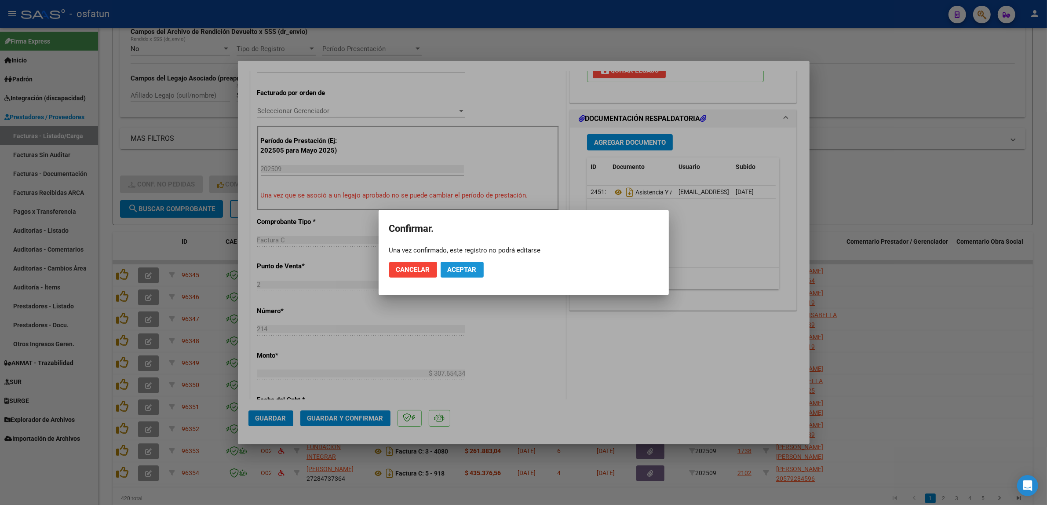
click at [460, 276] on button "Aceptar" at bounding box center [462, 270] width 43 height 16
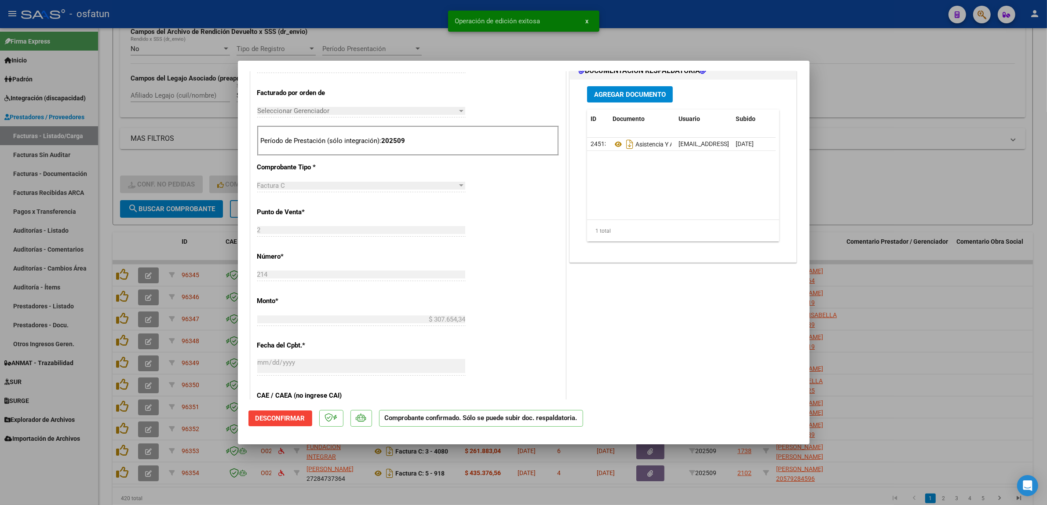
click at [415, 35] on div at bounding box center [523, 252] width 1047 height 505
type input "$ 0,00"
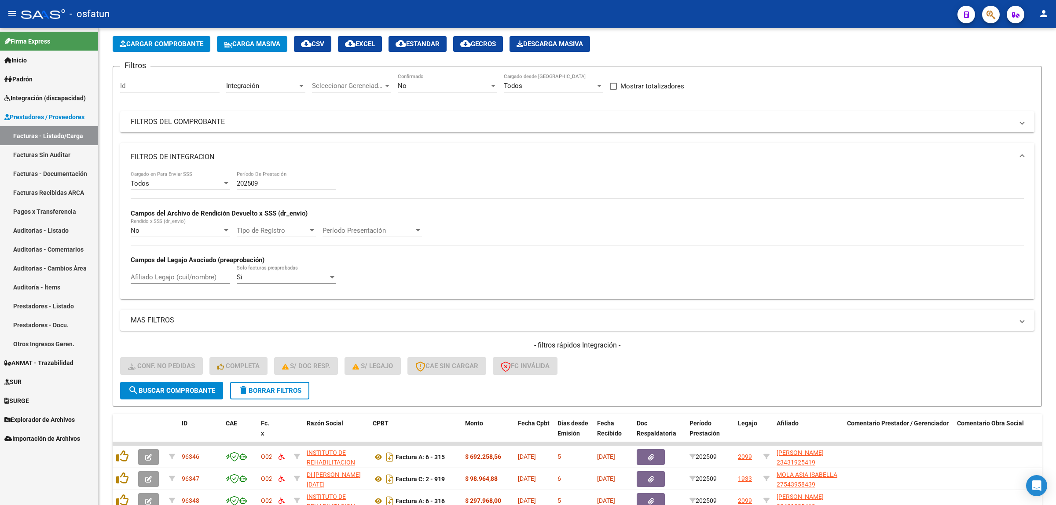
scroll to position [0, 0]
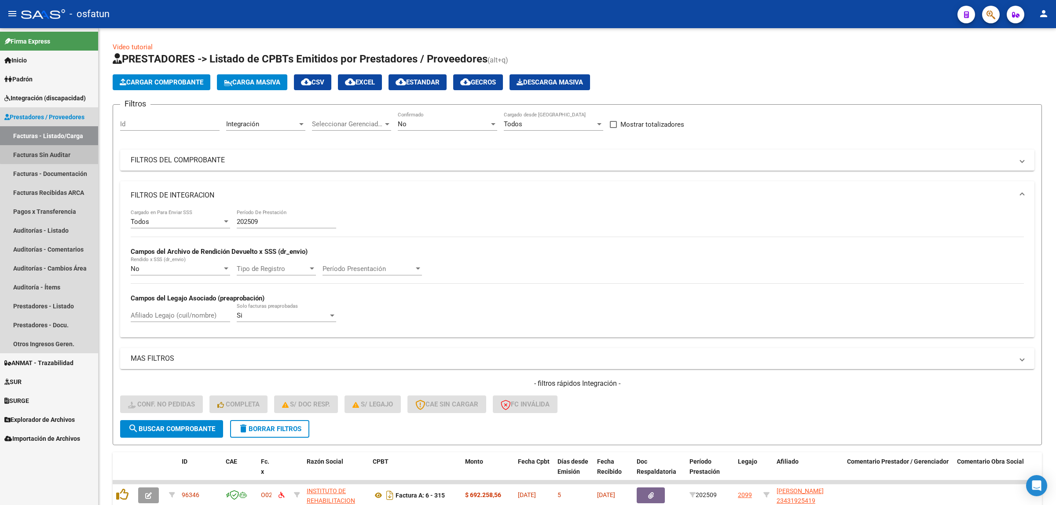
click at [62, 149] on link "Facturas Sin Auditar" at bounding box center [49, 154] width 98 height 19
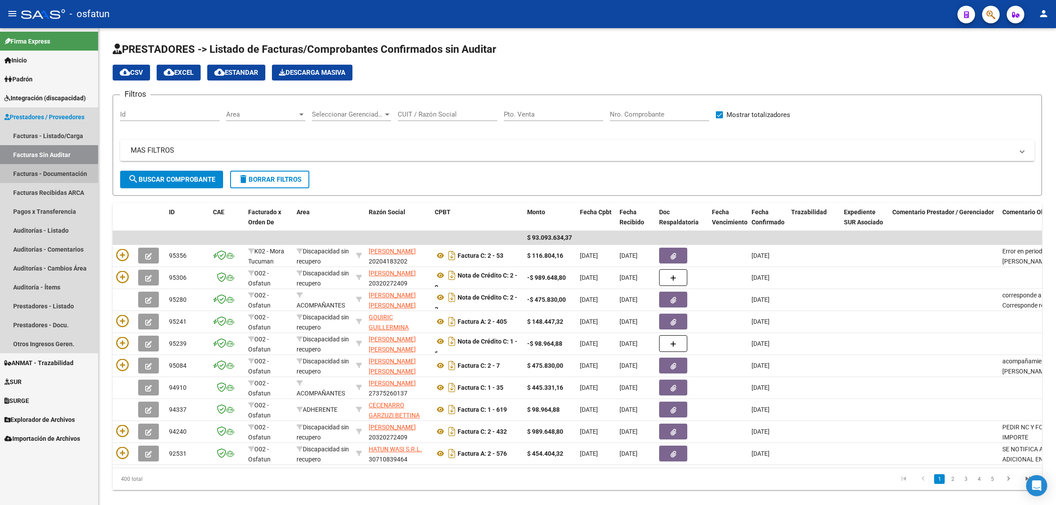
click at [62, 177] on link "Facturas - Documentación" at bounding box center [49, 173] width 98 height 19
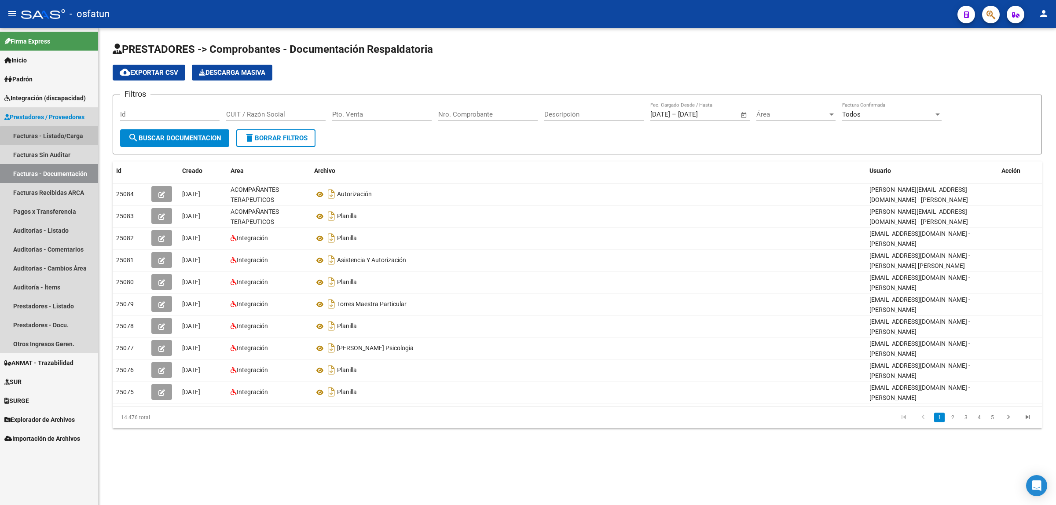
click at [56, 137] on link "Facturas - Listado/Carga" at bounding box center [49, 135] width 98 height 19
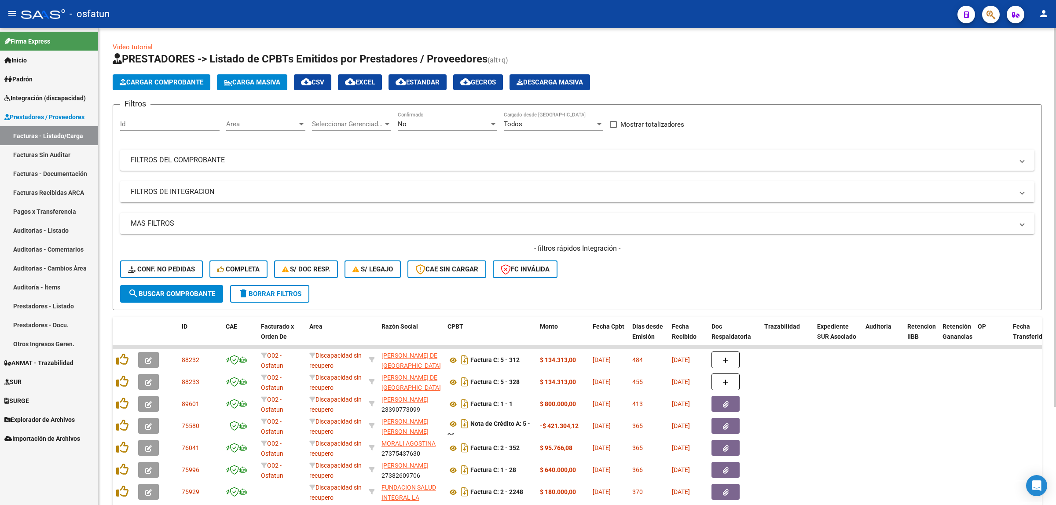
click at [157, 185] on mat-expansion-panel-header "FILTROS DE INTEGRACION" at bounding box center [577, 191] width 914 height 21
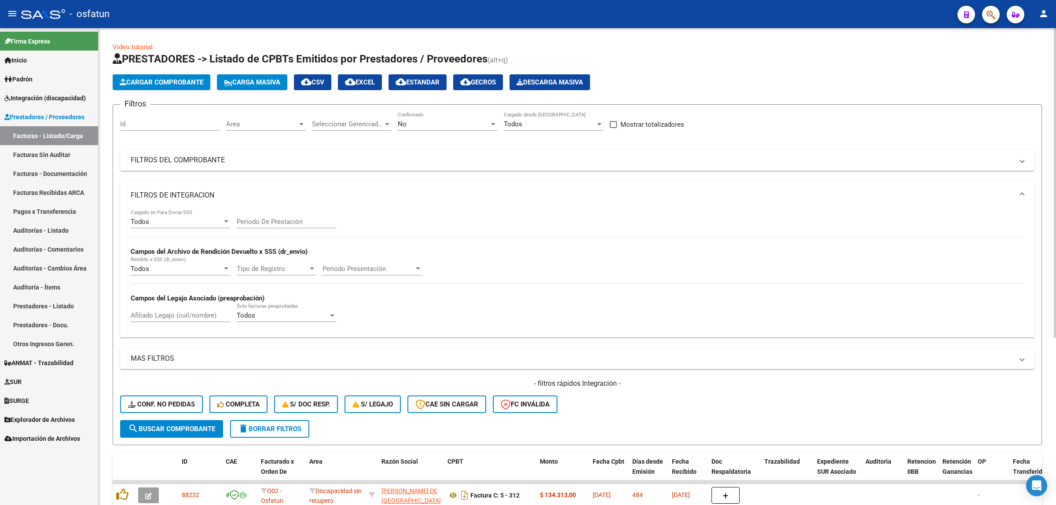
drag, startPoint x: 294, startPoint y: 231, endPoint x: 286, endPoint y: 218, distance: 15.2
click at [287, 223] on div "Período De Prestación" at bounding box center [286, 222] width 99 height 27
click at [286, 218] on input "Período De Prestación" at bounding box center [286, 222] width 99 height 8
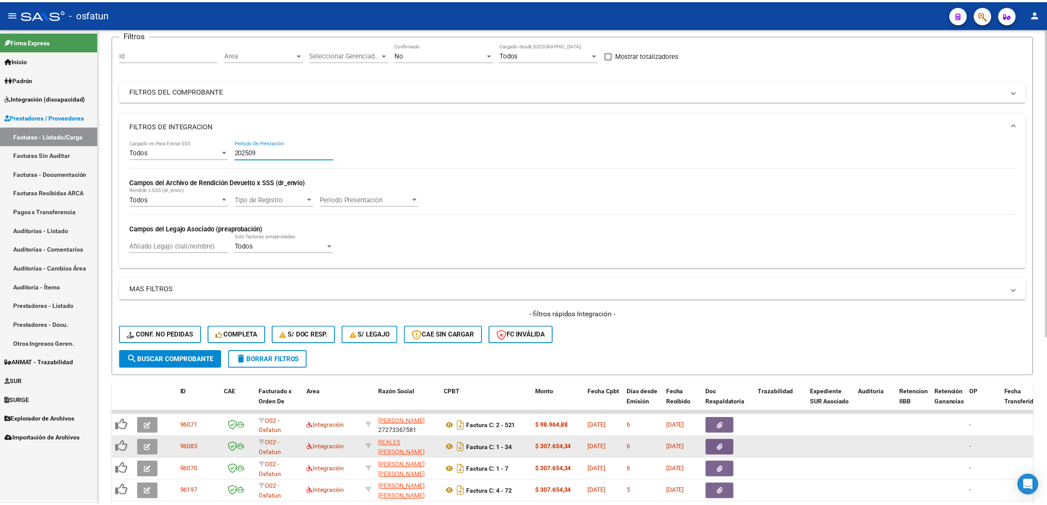
scroll to position [259, 0]
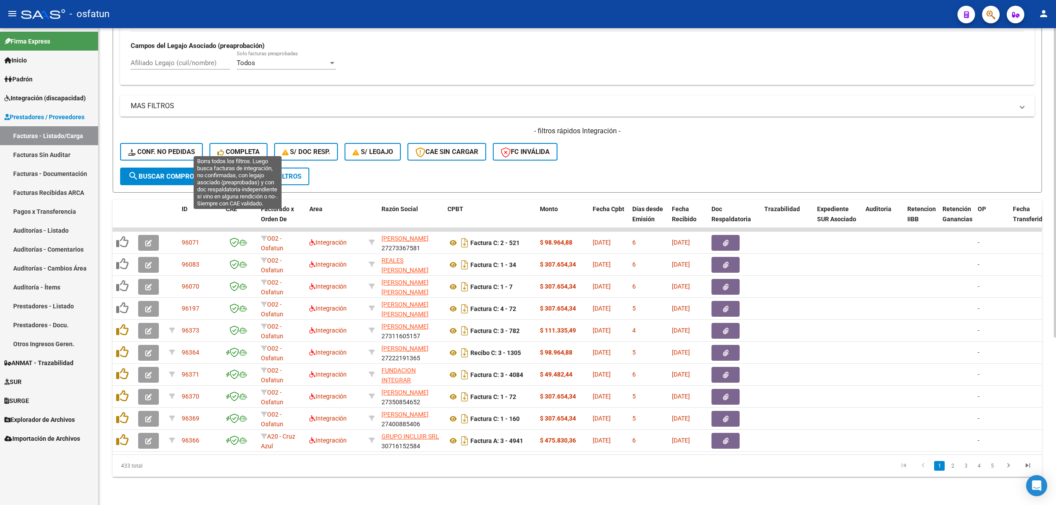
type input "202509"
click at [225, 148] on span "Completa" at bounding box center [238, 152] width 42 height 8
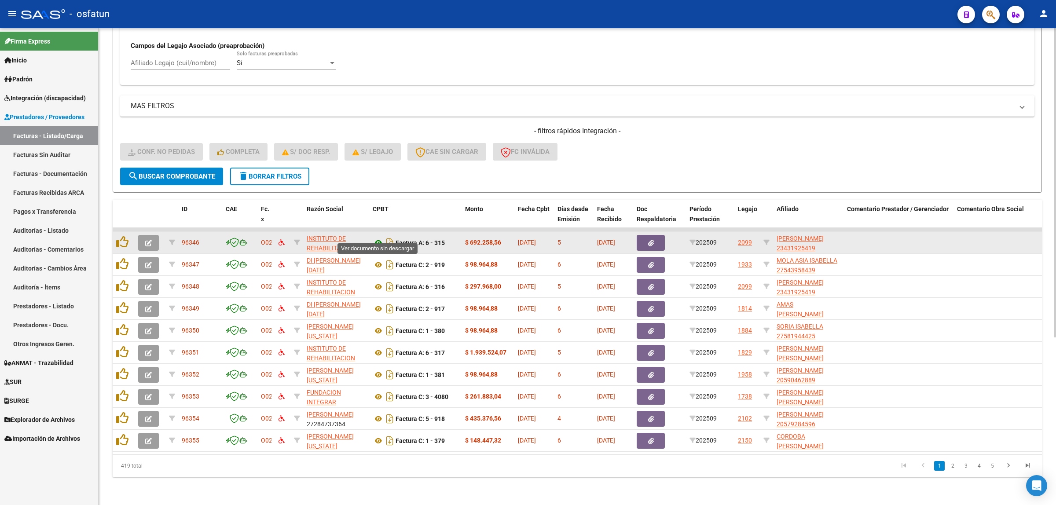
click at [381, 238] on icon at bounding box center [378, 243] width 11 height 11
click at [141, 235] on button "button" at bounding box center [148, 243] width 21 height 16
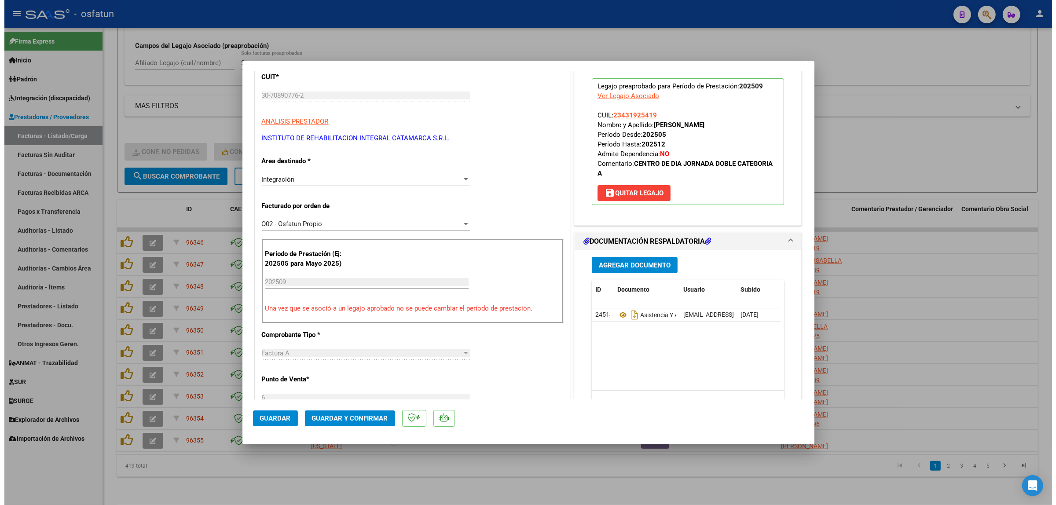
scroll to position [110, 0]
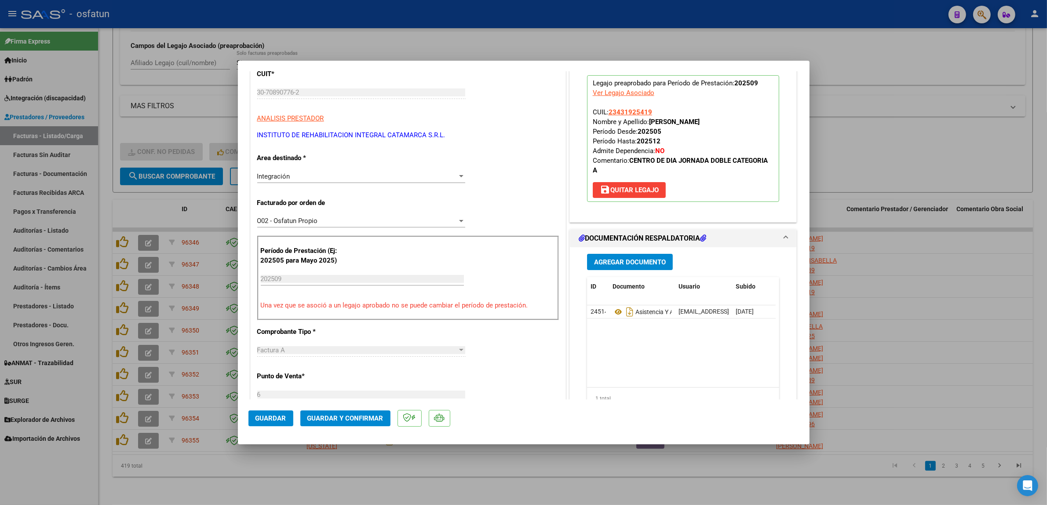
click at [338, 410] on mat-dialog-actions "Guardar Guardar y Confirmar" at bounding box center [524, 416] width 551 height 35
click at [339, 416] on span "Guardar y Confirmar" at bounding box center [345, 418] width 76 height 8
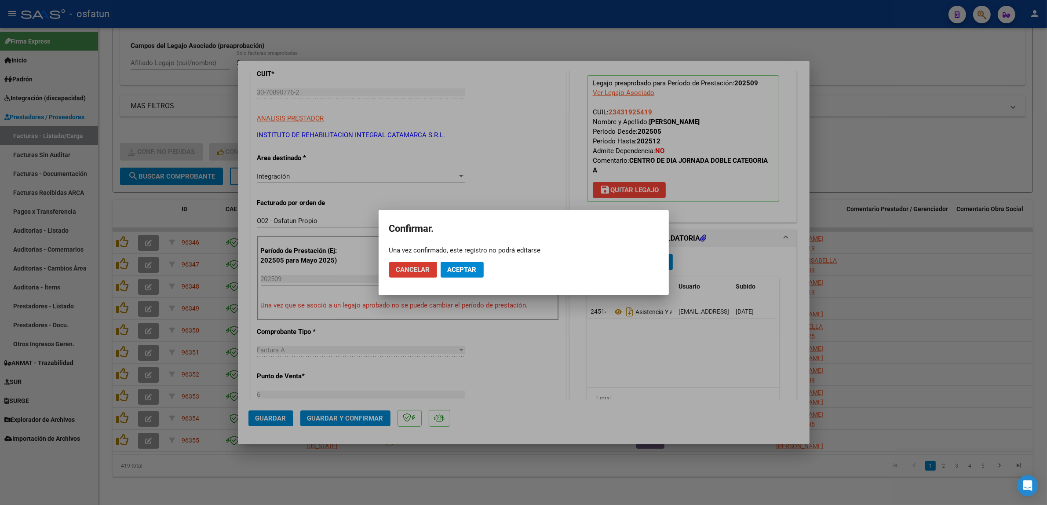
click at [463, 266] on span "Aceptar" at bounding box center [462, 270] width 29 height 8
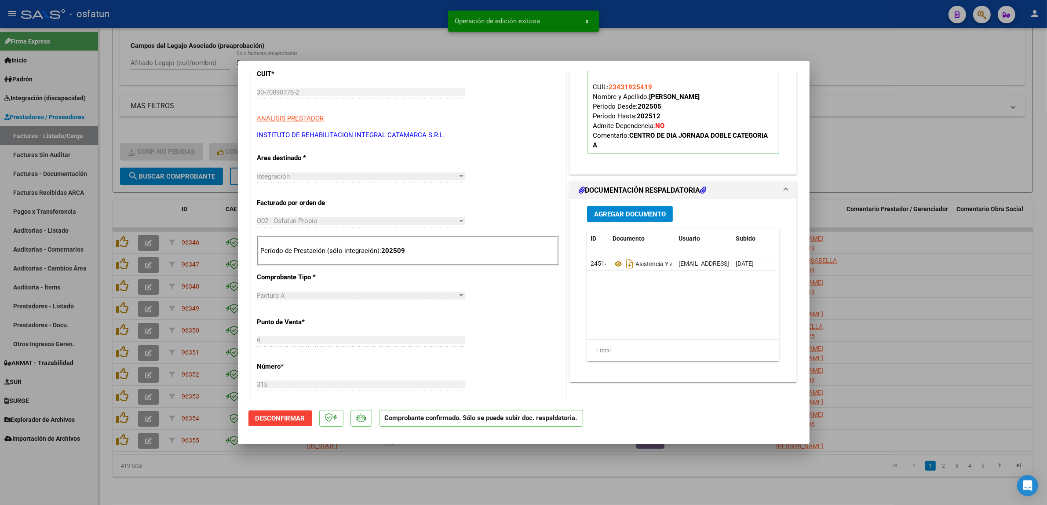
click at [380, 44] on div at bounding box center [523, 252] width 1047 height 505
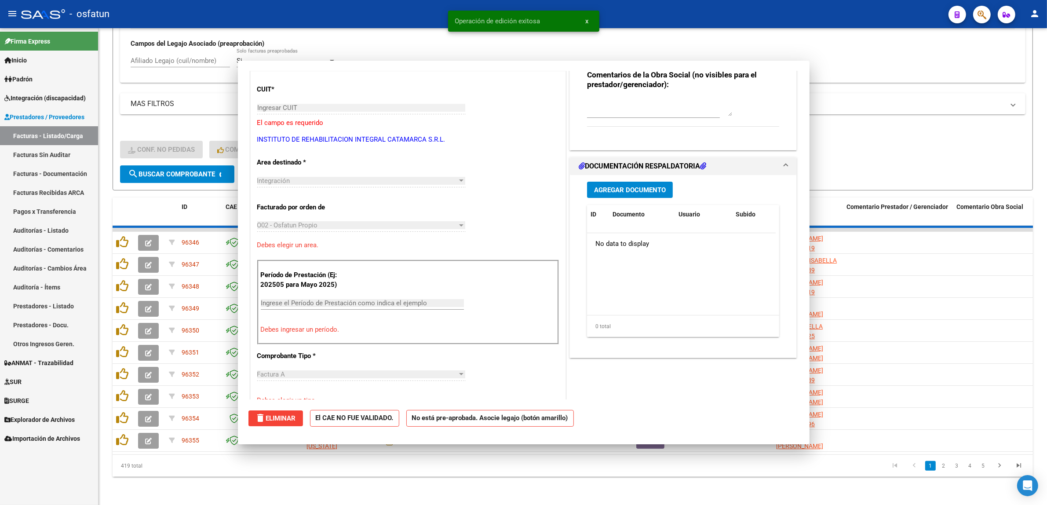
scroll to position [0, 0]
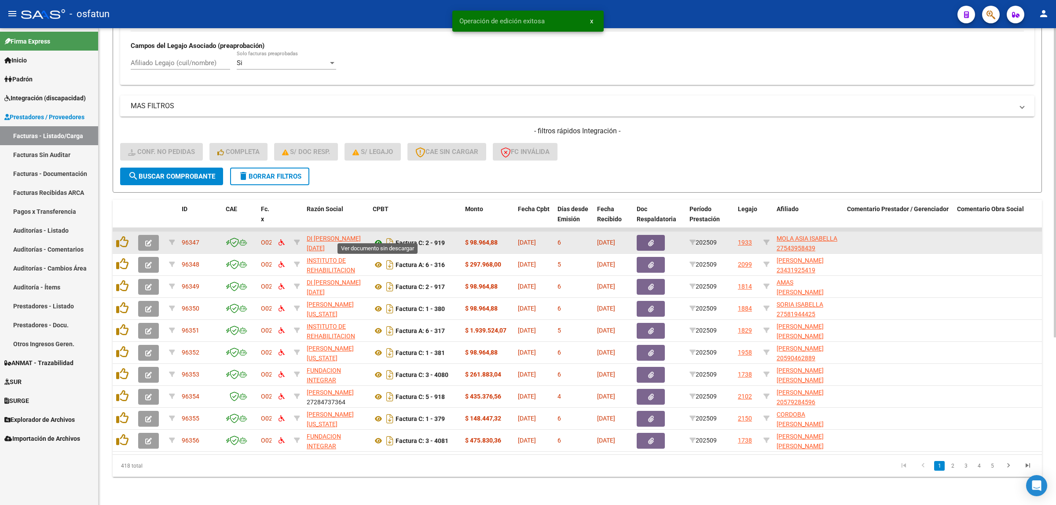
click at [377, 238] on icon at bounding box center [378, 243] width 11 height 11
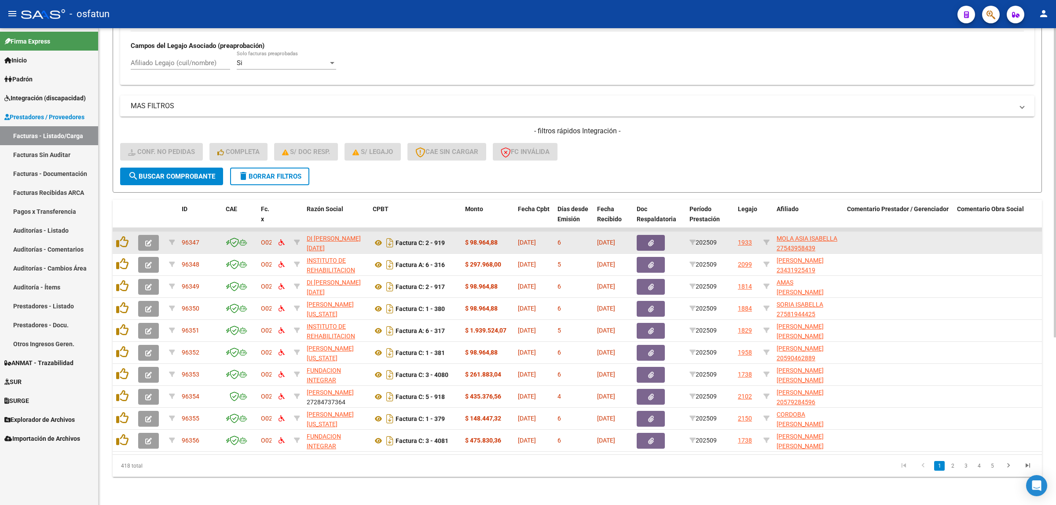
click at [151, 240] on icon "button" at bounding box center [148, 243] width 7 height 7
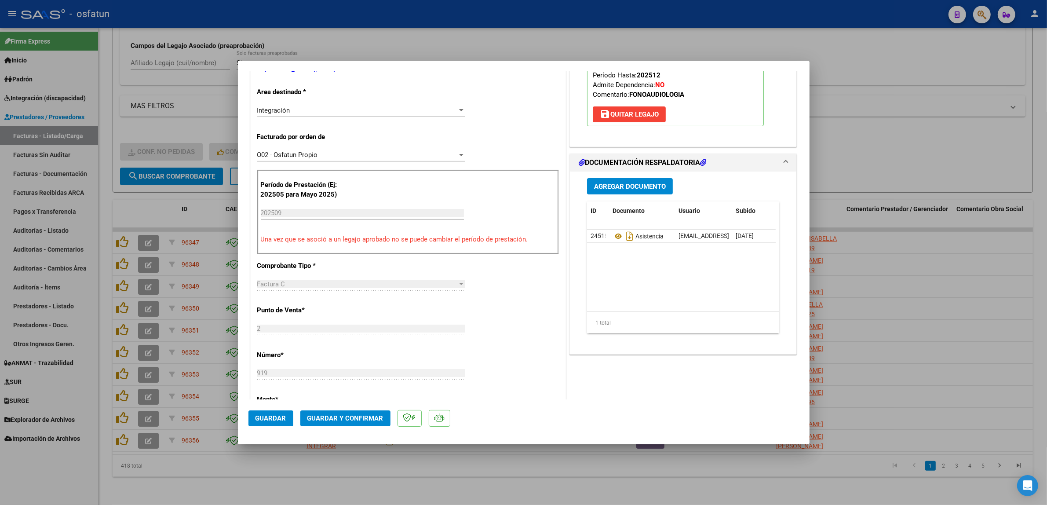
scroll to position [220, 0]
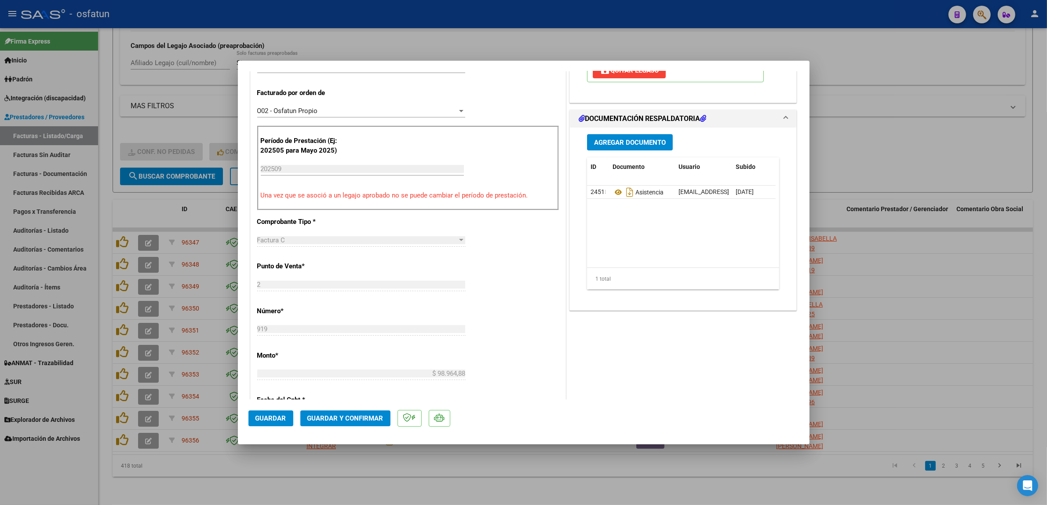
click at [355, 428] on mat-dialog-actions "Guardar Guardar y Confirmar" at bounding box center [524, 416] width 551 height 35
click at [359, 416] on span "Guardar y Confirmar" at bounding box center [345, 418] width 76 height 8
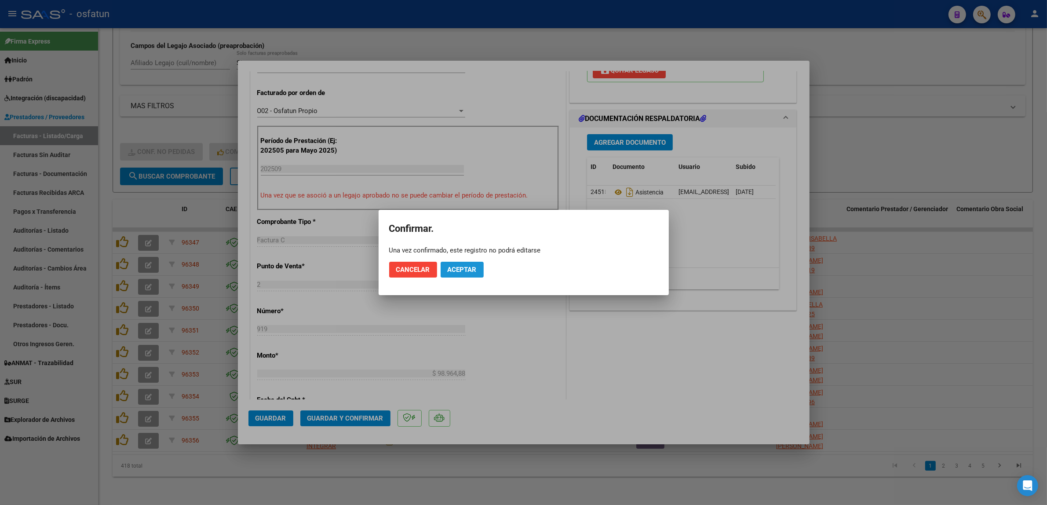
click at [467, 267] on span "Aceptar" at bounding box center [462, 270] width 29 height 8
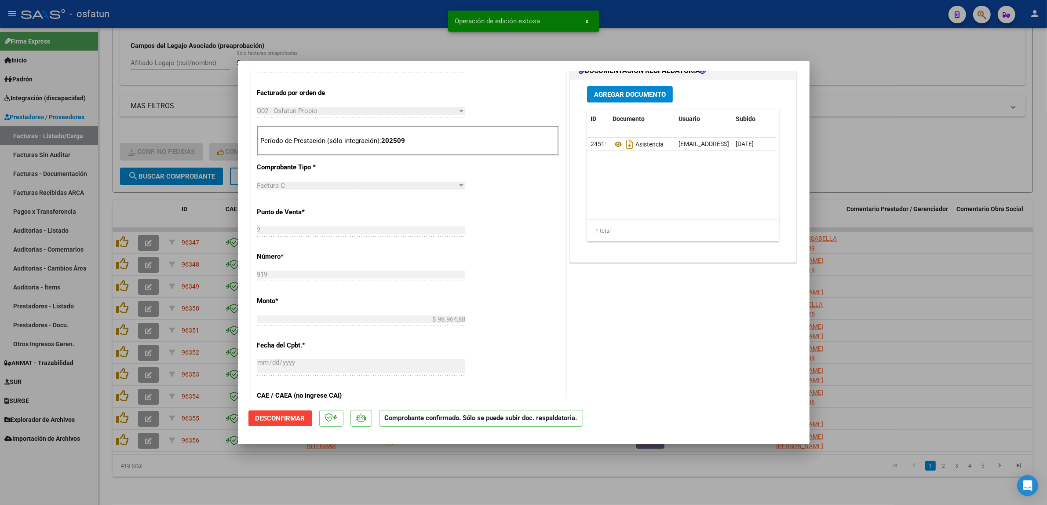
click at [377, 32] on div at bounding box center [523, 252] width 1047 height 505
type input "$ 0,00"
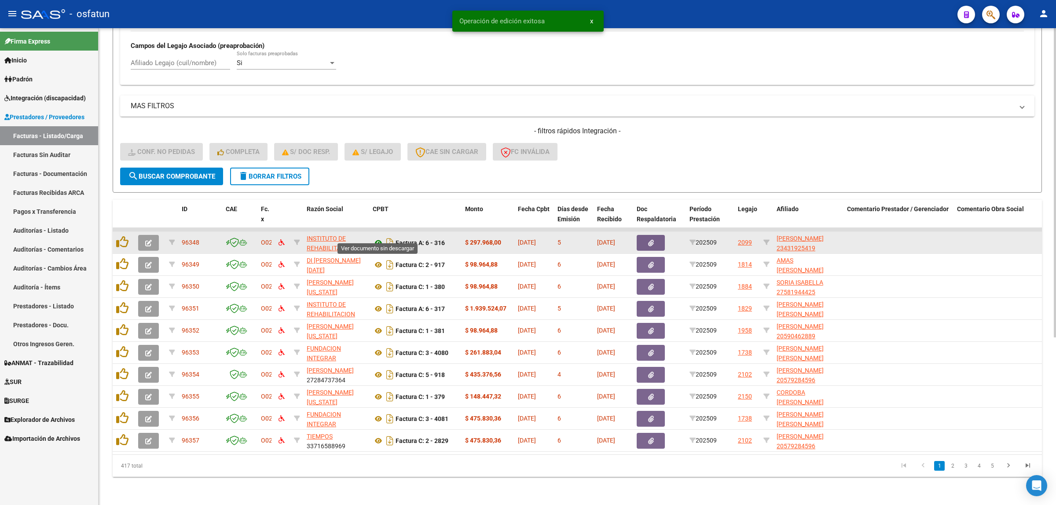
click at [380, 238] on icon at bounding box center [378, 243] width 11 height 11
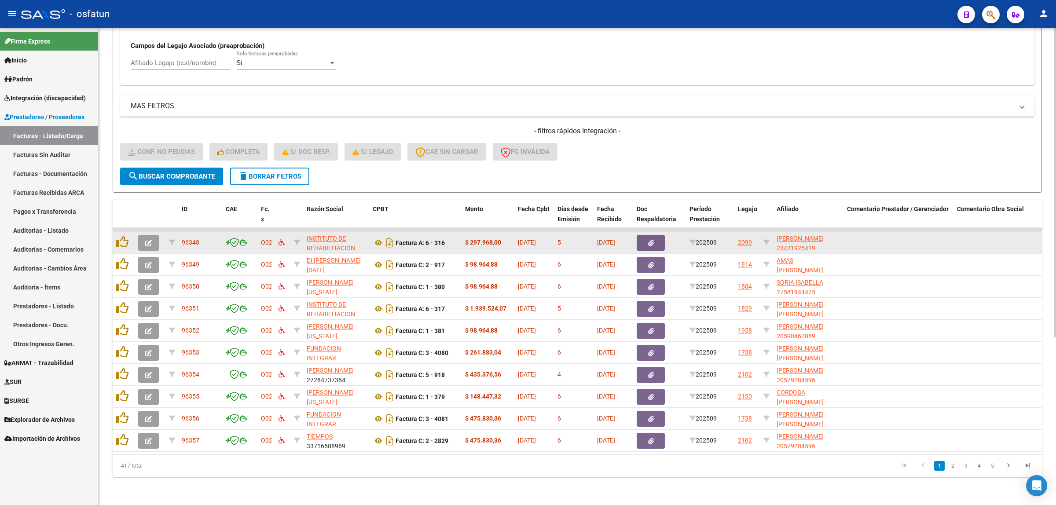
click at [150, 238] on button "button" at bounding box center [148, 243] width 21 height 16
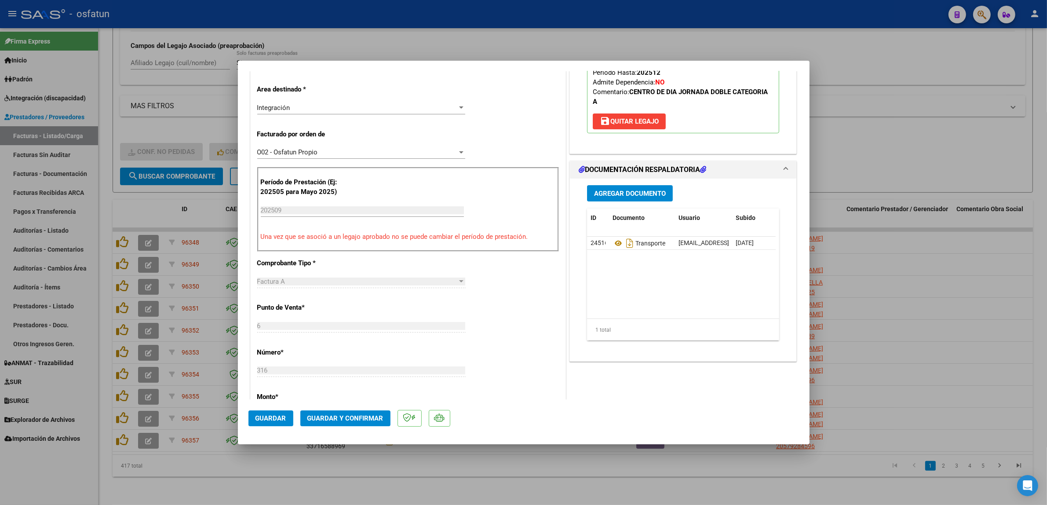
scroll to position [275, 0]
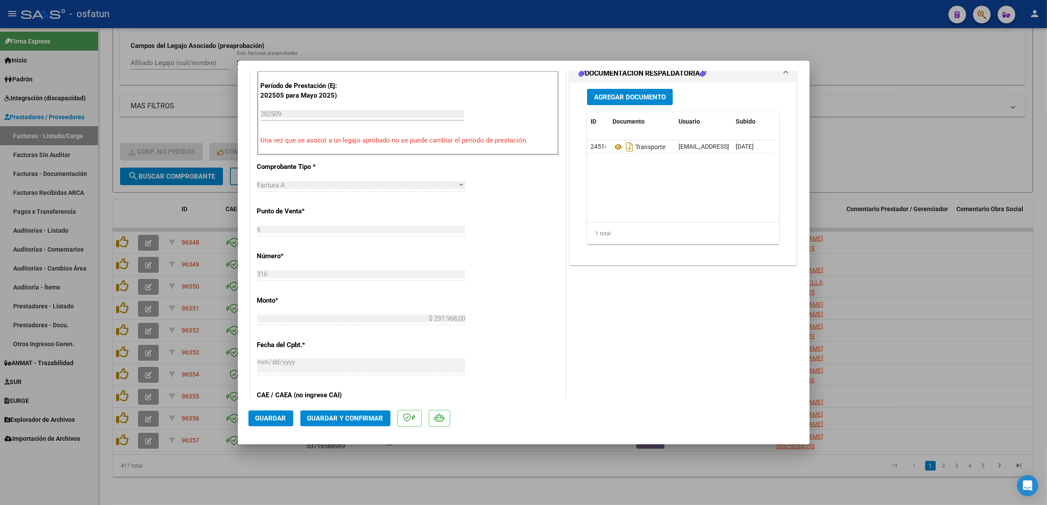
click at [351, 423] on button "Guardar y Confirmar" at bounding box center [345, 418] width 90 height 16
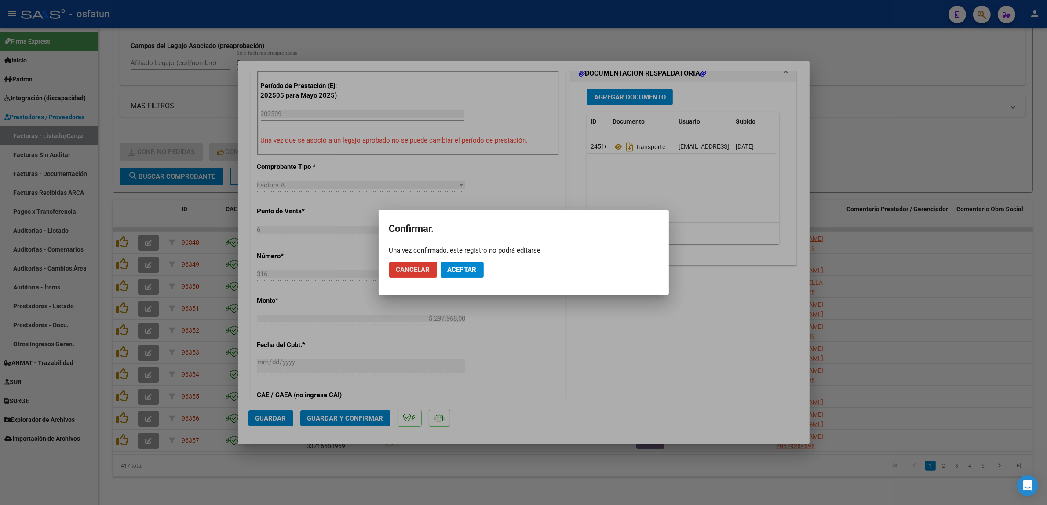
click at [457, 272] on span "Aceptar" at bounding box center [462, 270] width 29 height 8
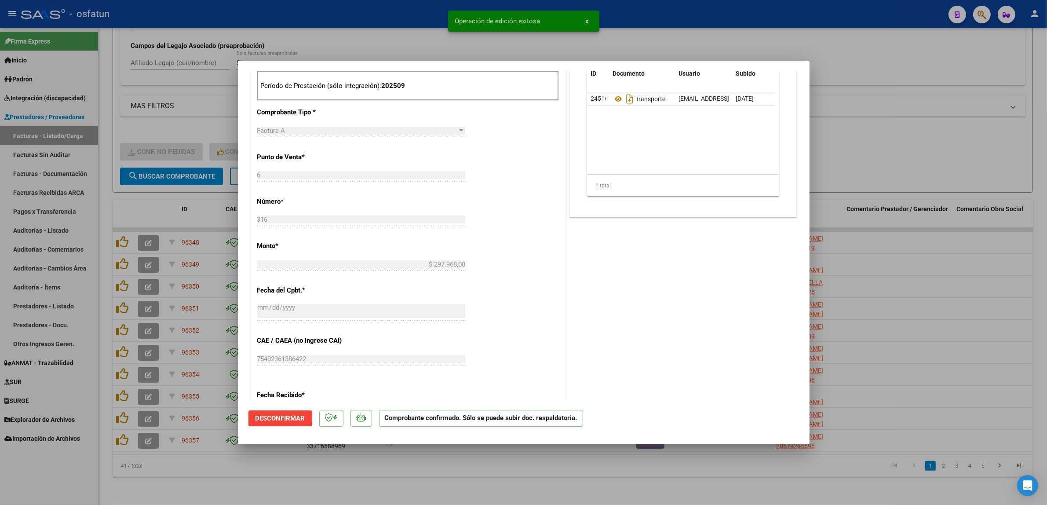
drag, startPoint x: 398, startPoint y: 5, endPoint x: 397, endPoint y: 12, distance: 6.7
click at [398, 7] on div at bounding box center [523, 252] width 1047 height 505
type input "$ 0,00"
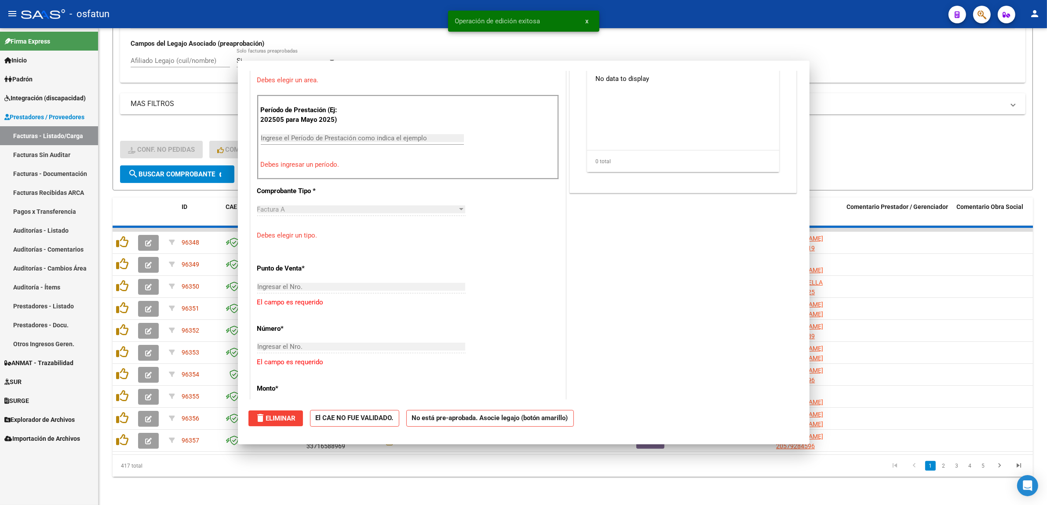
scroll to position [290, 0]
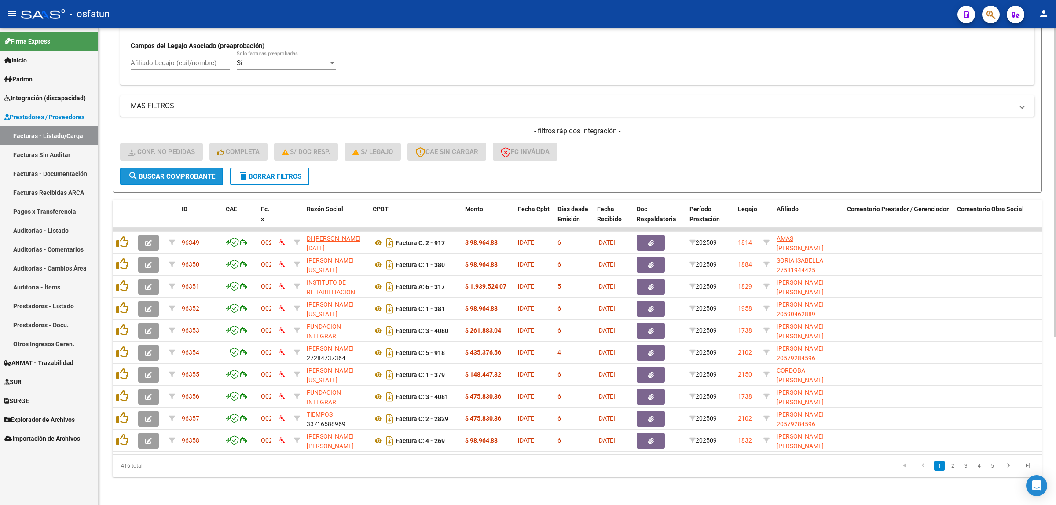
click at [158, 172] on span "search Buscar Comprobante" at bounding box center [171, 176] width 87 height 8
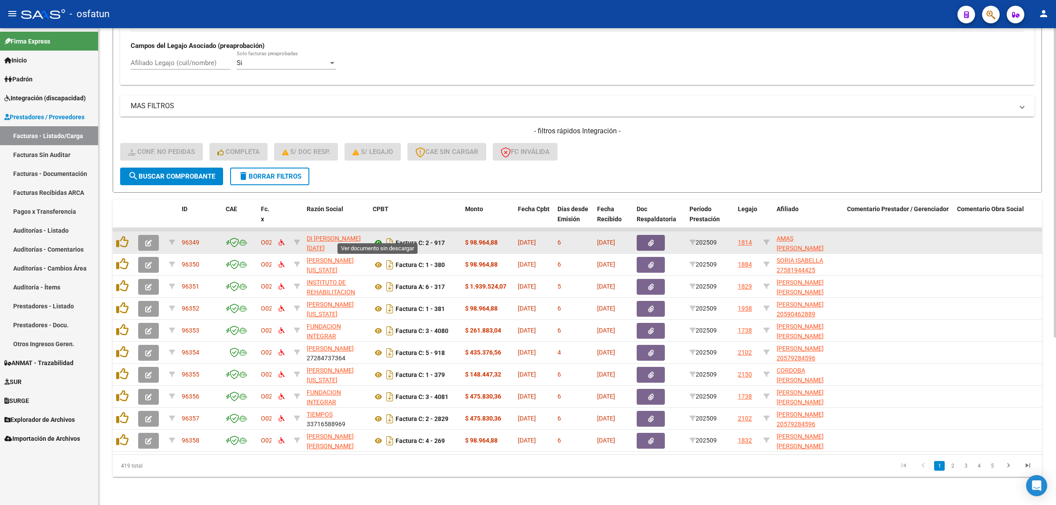
click at [377, 238] on icon at bounding box center [378, 243] width 11 height 11
click at [150, 235] on button "button" at bounding box center [148, 243] width 21 height 16
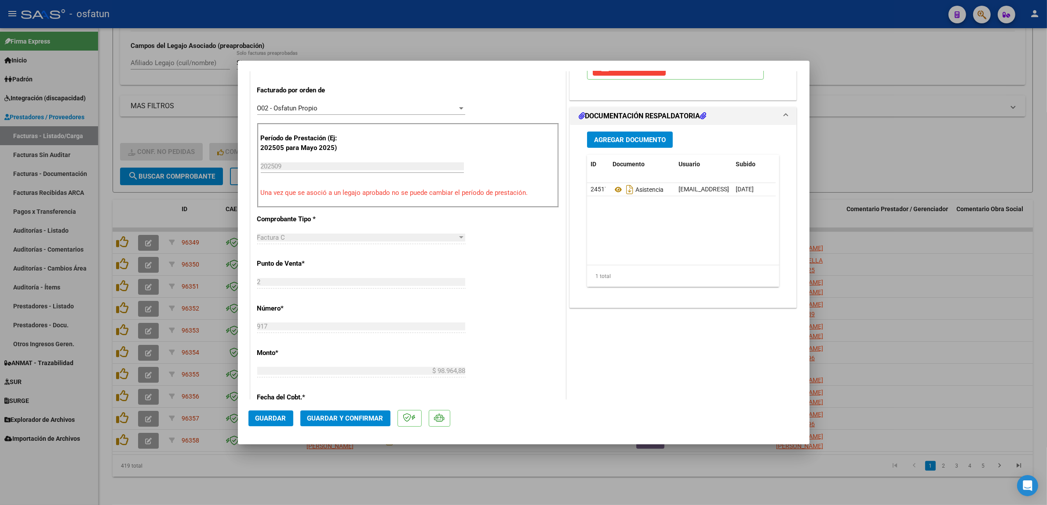
scroll to position [330, 0]
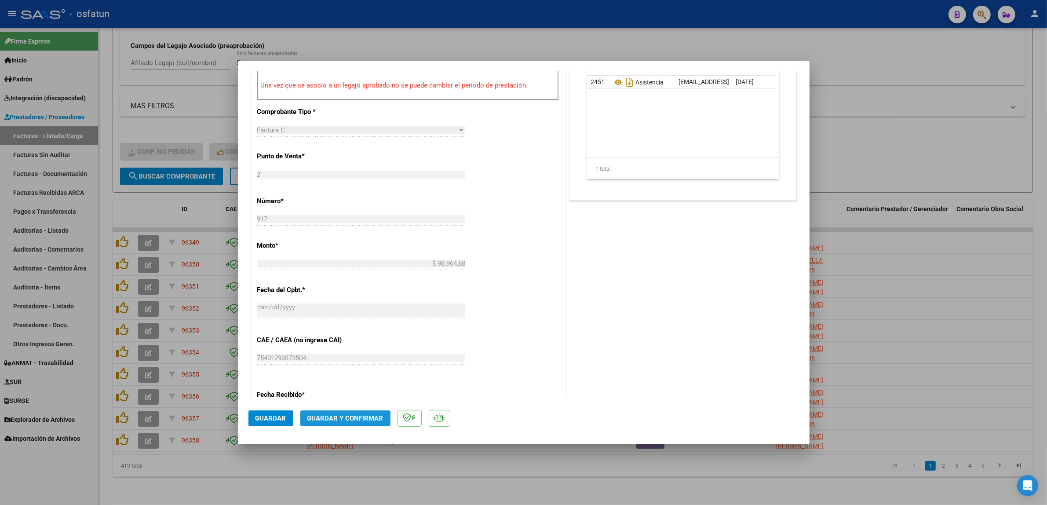
click at [337, 420] on span "Guardar y Confirmar" at bounding box center [345, 418] width 76 height 8
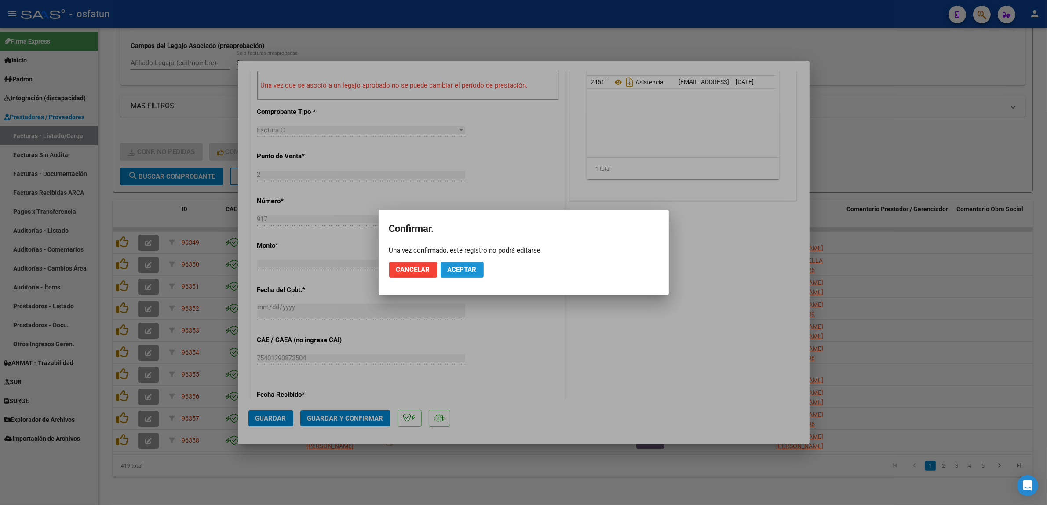
click at [469, 262] on button "Aceptar" at bounding box center [462, 270] width 43 height 16
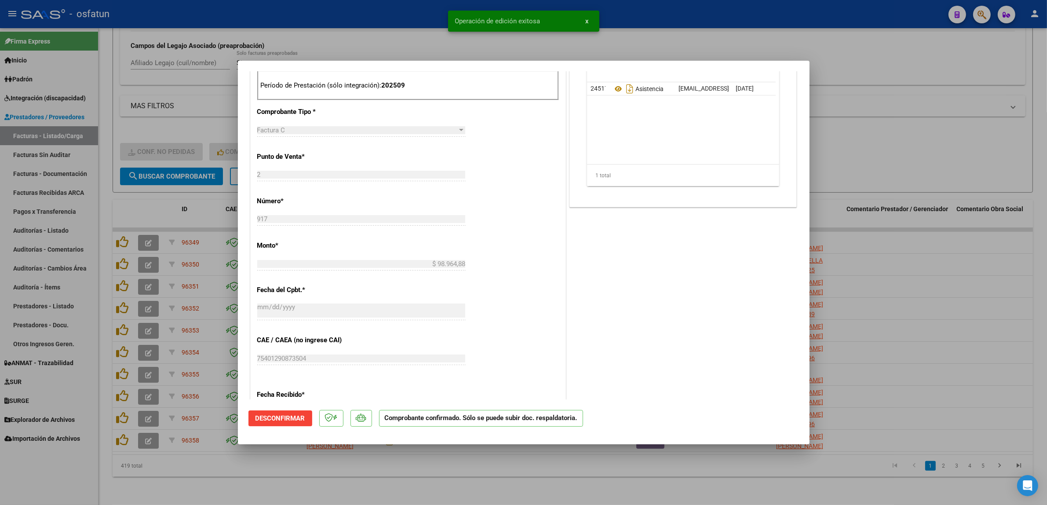
click at [414, 19] on div at bounding box center [523, 252] width 1047 height 505
type input "$ 0,00"
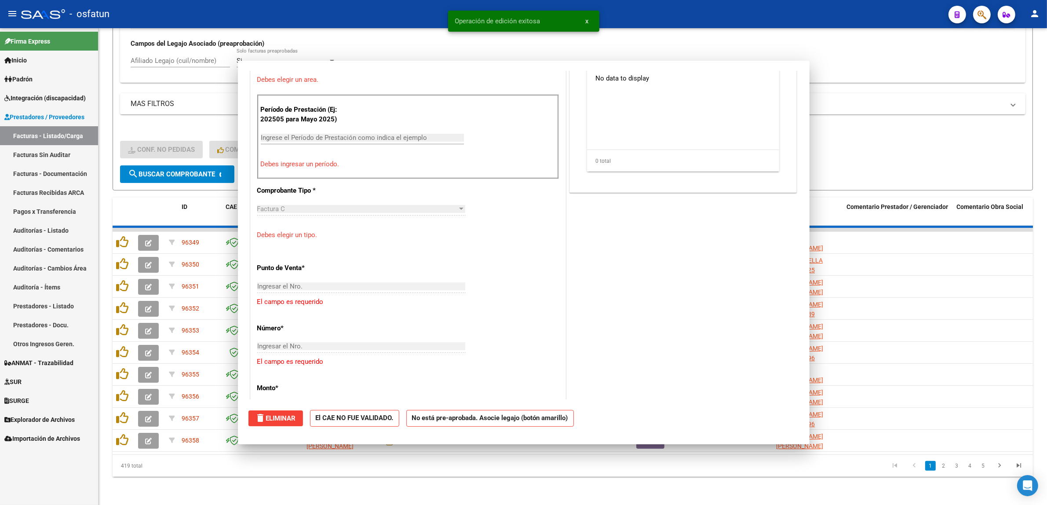
scroll to position [0, 0]
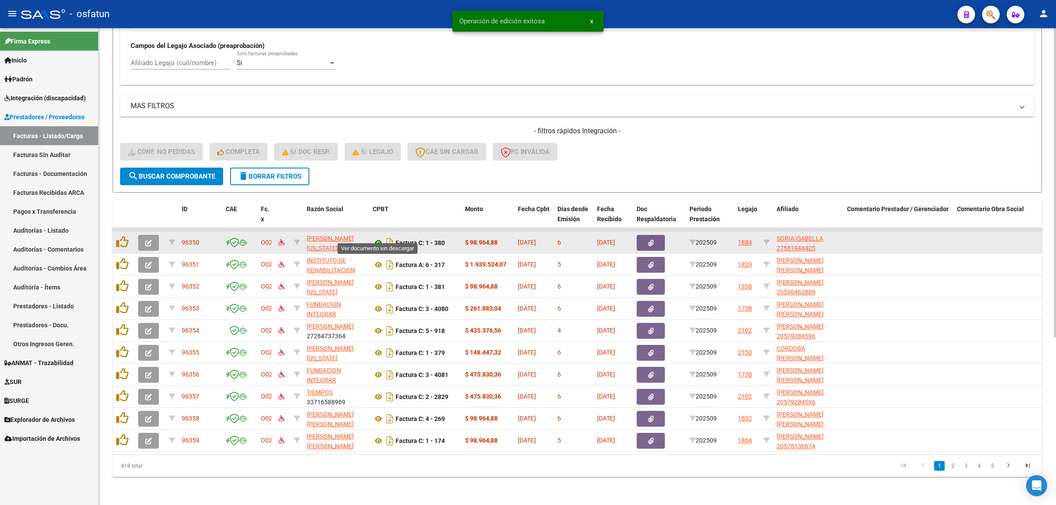
click at [379, 238] on icon at bounding box center [378, 243] width 11 height 11
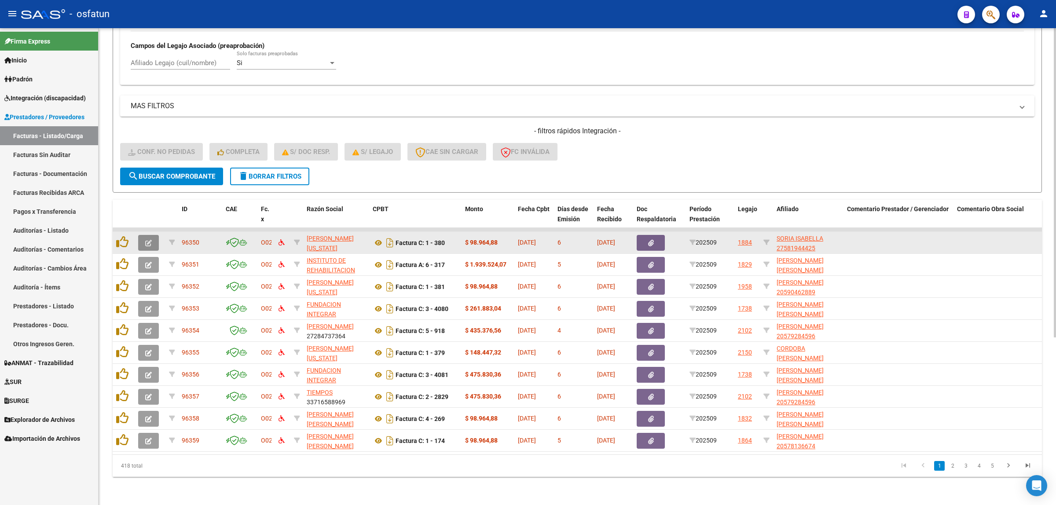
click at [146, 238] on button "button" at bounding box center [148, 243] width 21 height 16
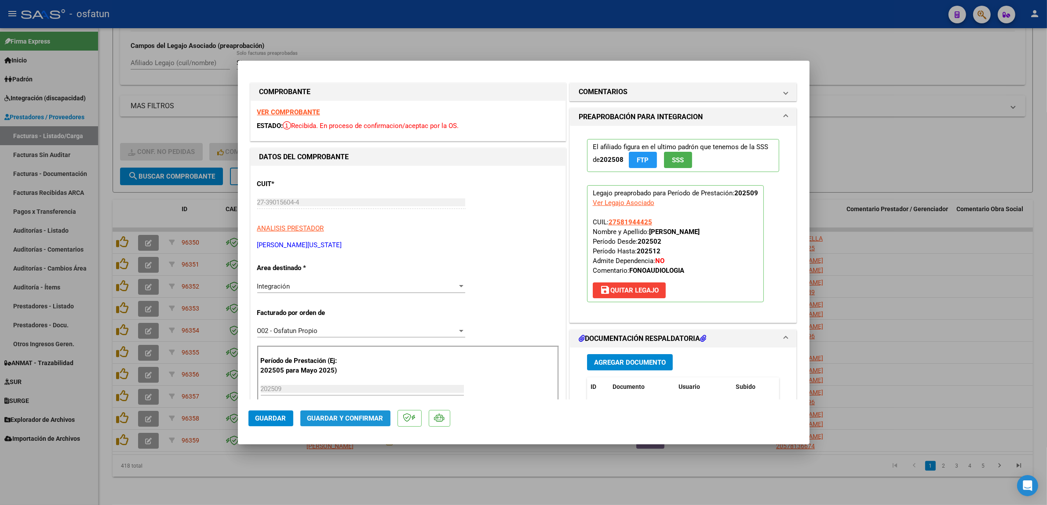
click at [349, 411] on button "Guardar y Confirmar" at bounding box center [345, 418] width 90 height 16
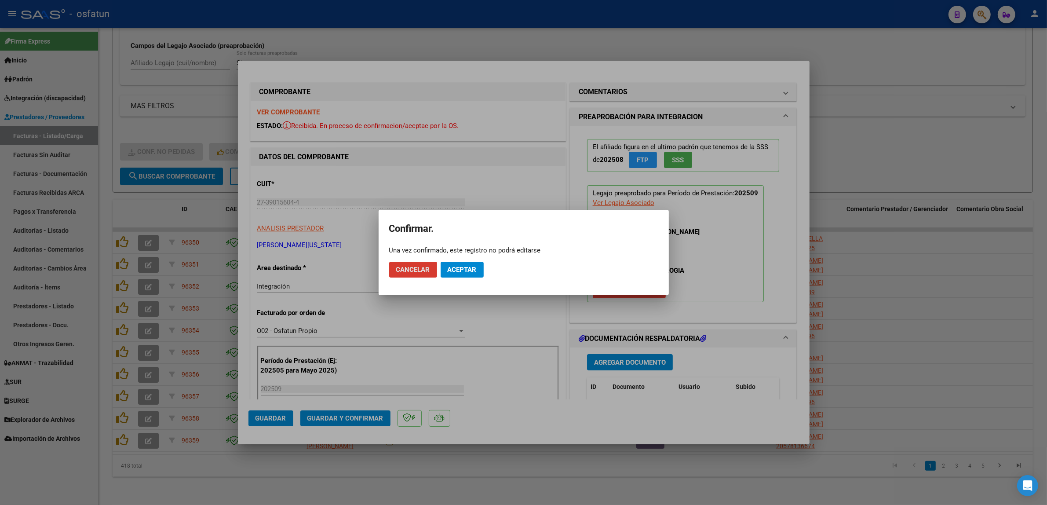
click at [452, 274] on button "Aceptar" at bounding box center [462, 270] width 43 height 16
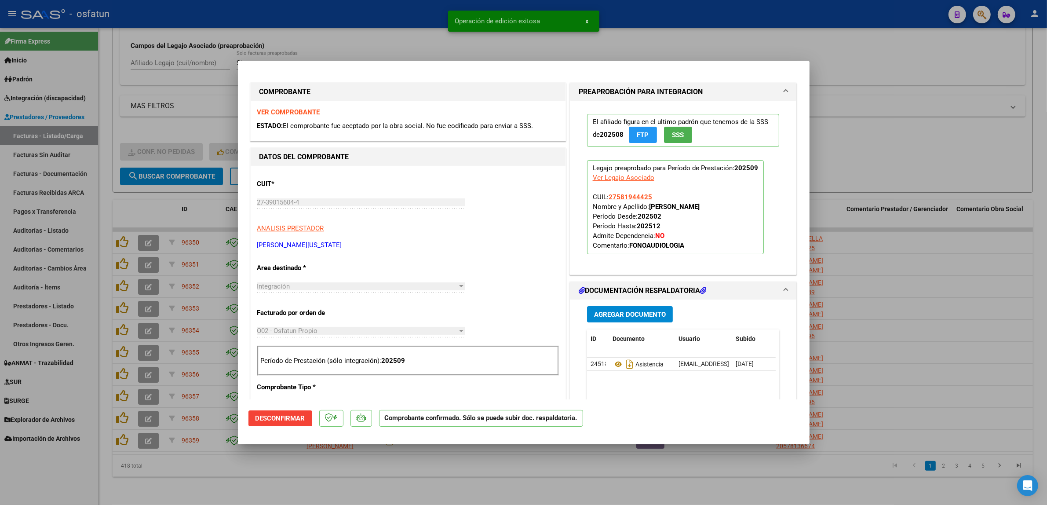
click at [458, 36] on div "Operación de edición exitosa x" at bounding box center [524, 21] width 172 height 42
click at [400, 42] on div at bounding box center [523, 252] width 1047 height 505
type input "$ 0,00"
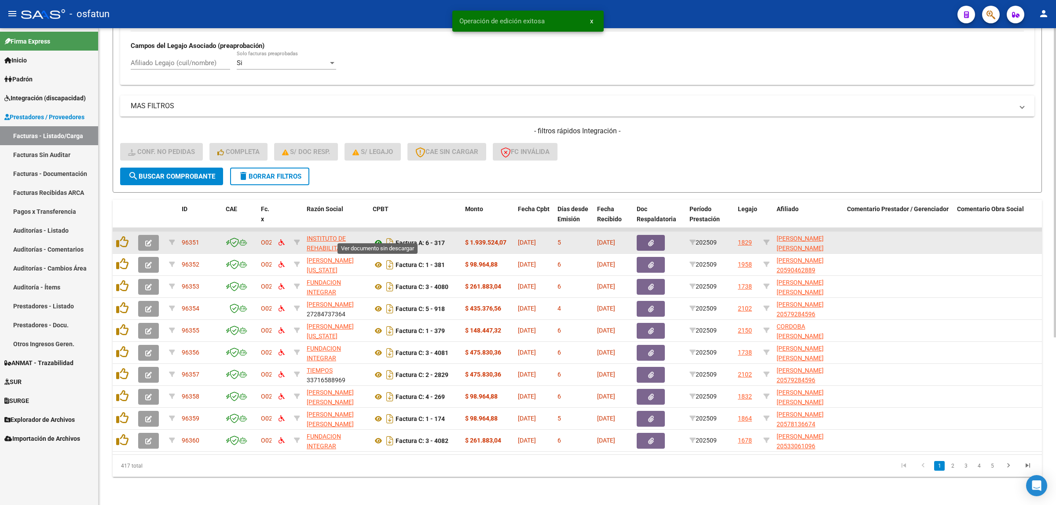
click at [379, 238] on icon at bounding box center [378, 243] width 11 height 11
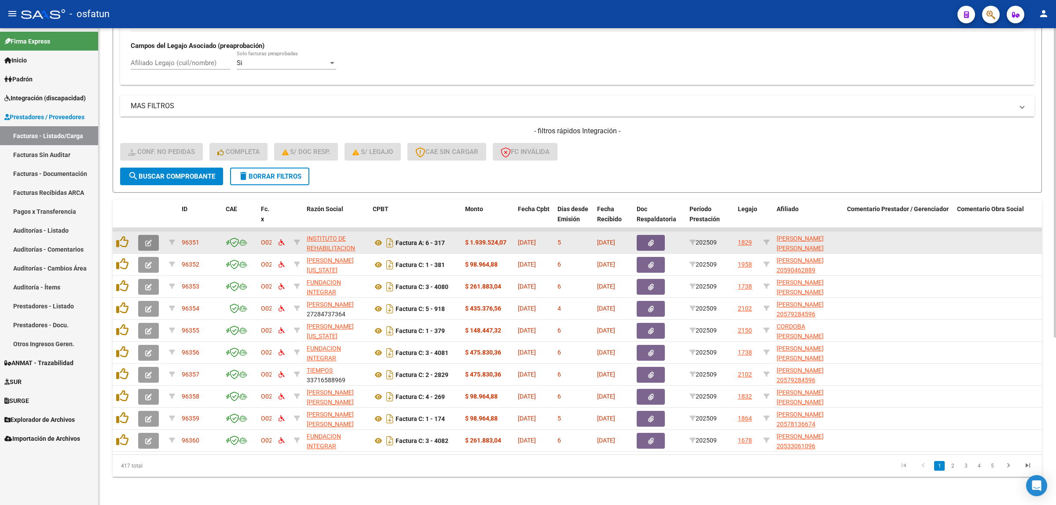
click at [146, 240] on icon "button" at bounding box center [148, 243] width 7 height 7
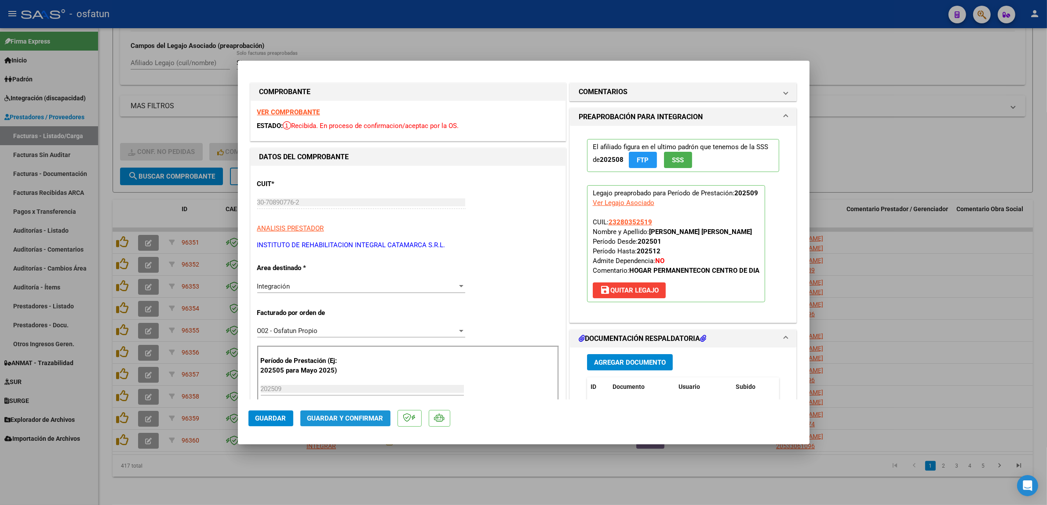
click at [358, 425] on button "Guardar y Confirmar" at bounding box center [345, 418] width 90 height 16
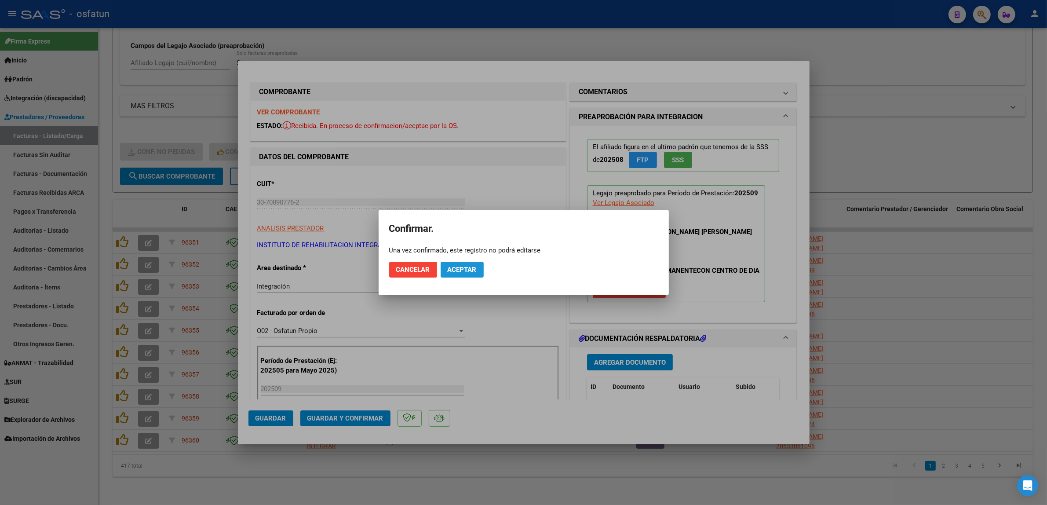
click at [460, 272] on span "Aceptar" at bounding box center [462, 270] width 29 height 8
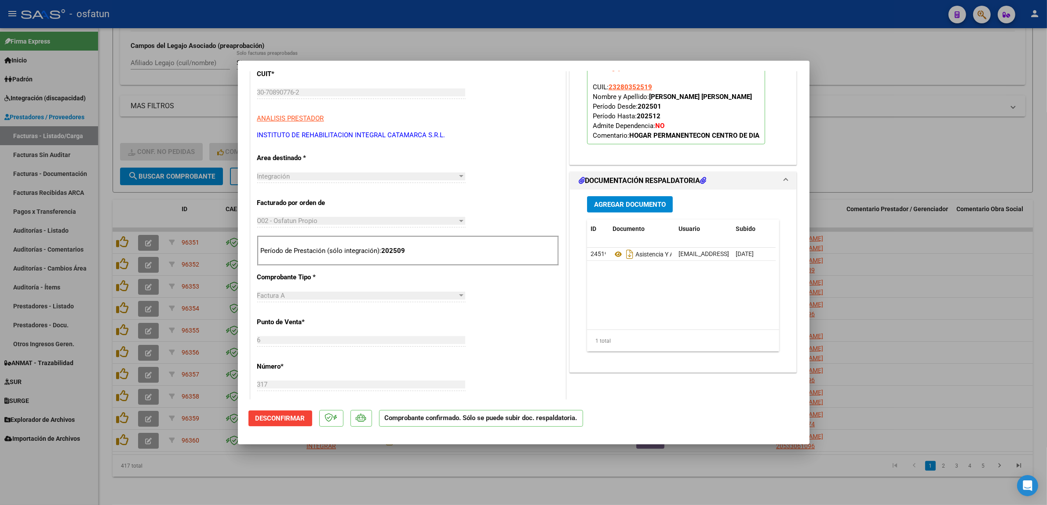
click at [493, 453] on div at bounding box center [523, 252] width 1047 height 505
type input "$ 0,00"
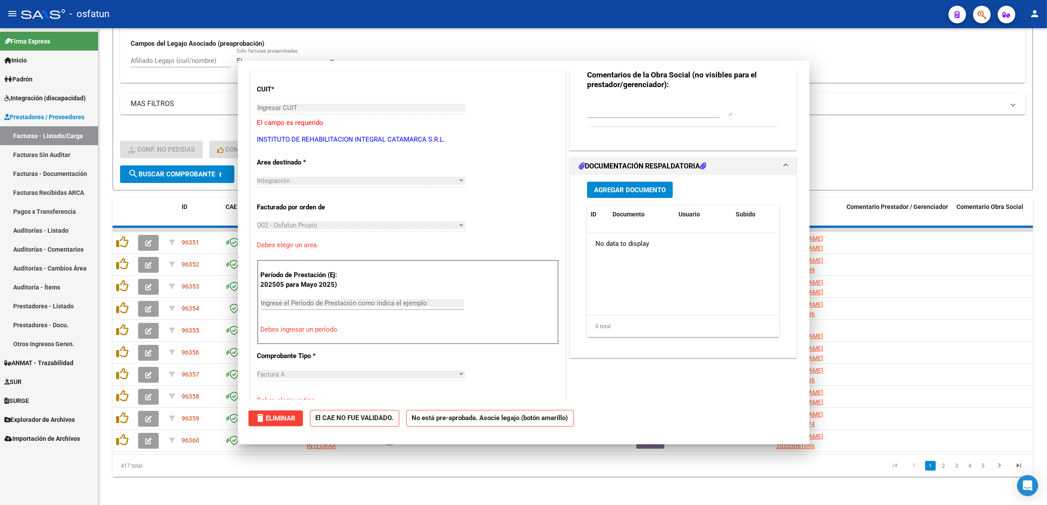
scroll to position [125, 0]
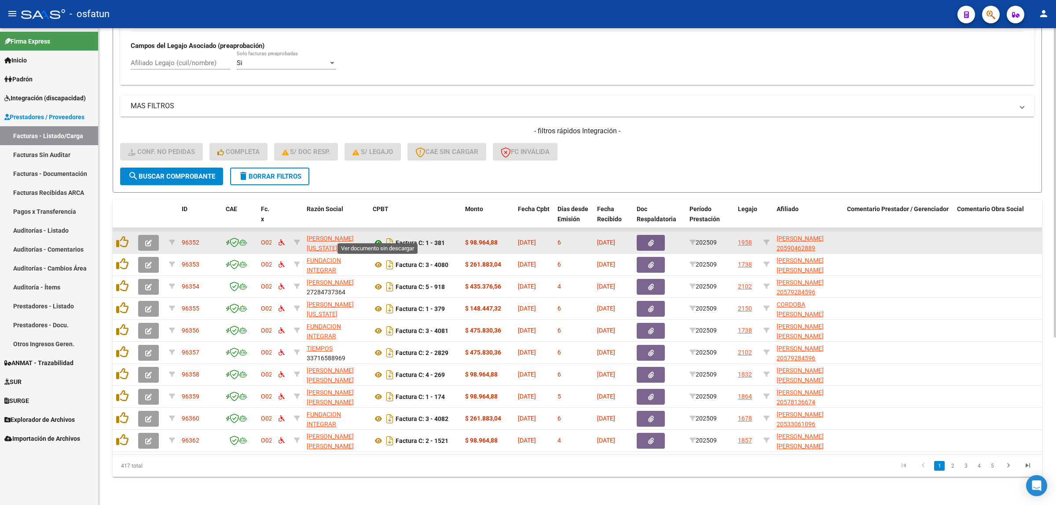
click at [379, 238] on icon at bounding box center [378, 243] width 11 height 11
click at [146, 238] on button "button" at bounding box center [148, 243] width 21 height 16
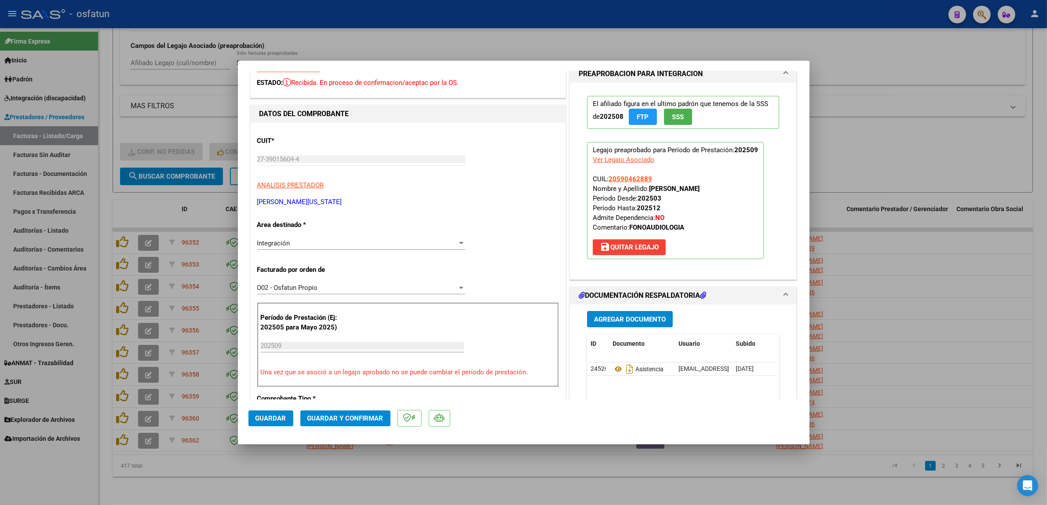
scroll to position [55, 0]
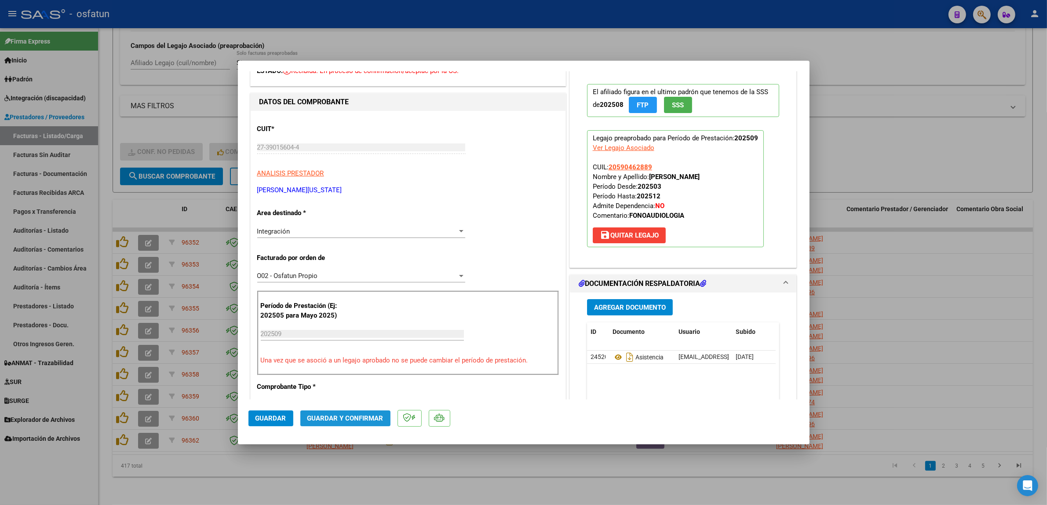
click at [364, 417] on span "Guardar y Confirmar" at bounding box center [345, 418] width 76 height 8
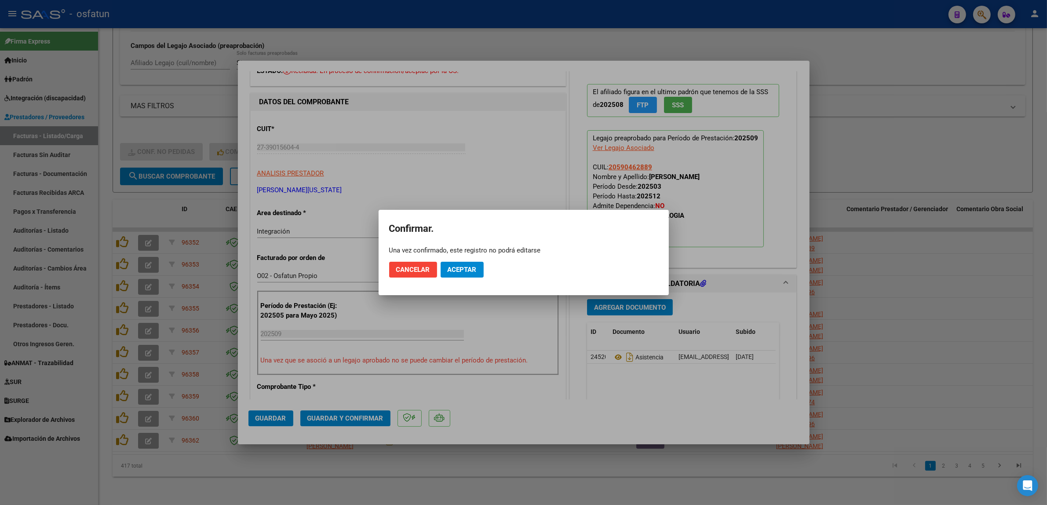
click at [462, 260] on mat-dialog-actions "Cancelar Aceptar" at bounding box center [523, 270] width 269 height 30
click at [468, 277] on button "Aceptar" at bounding box center [462, 270] width 43 height 16
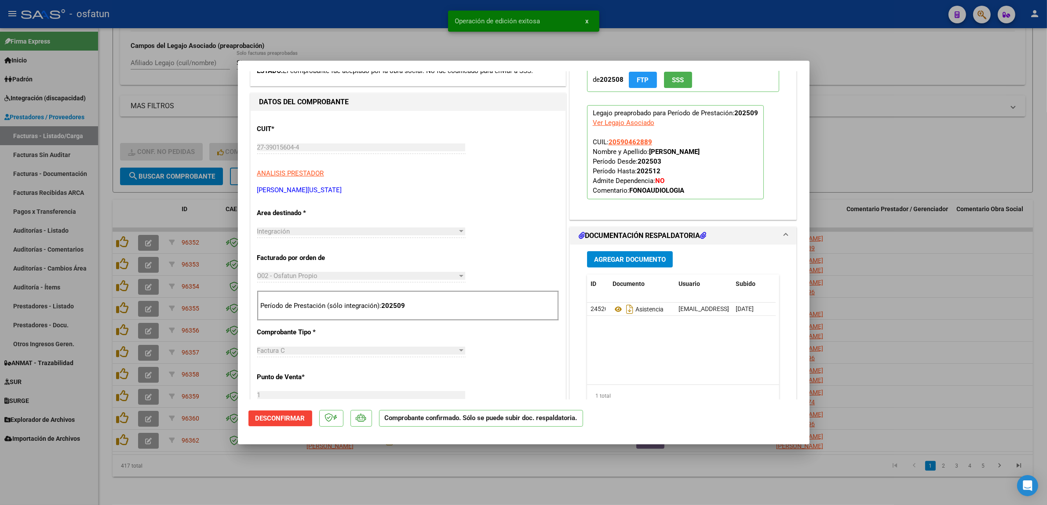
click at [330, 50] on div at bounding box center [523, 252] width 1047 height 505
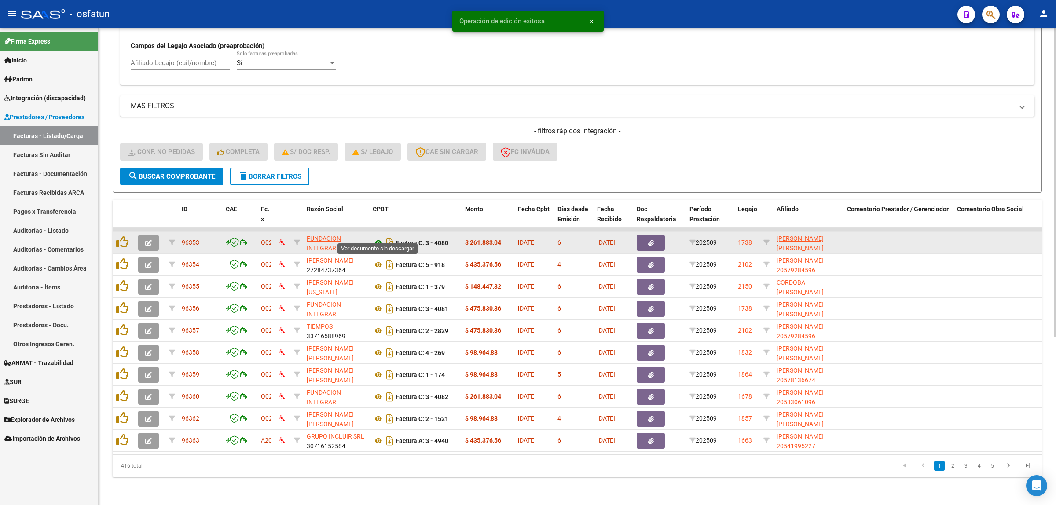
click at [376, 238] on icon at bounding box center [378, 243] width 11 height 11
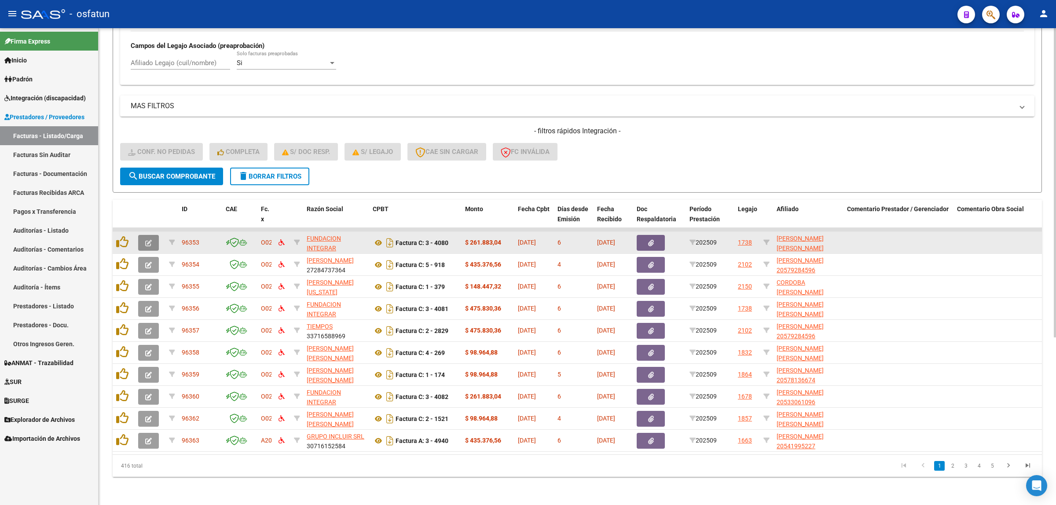
click at [143, 235] on button "button" at bounding box center [148, 243] width 21 height 16
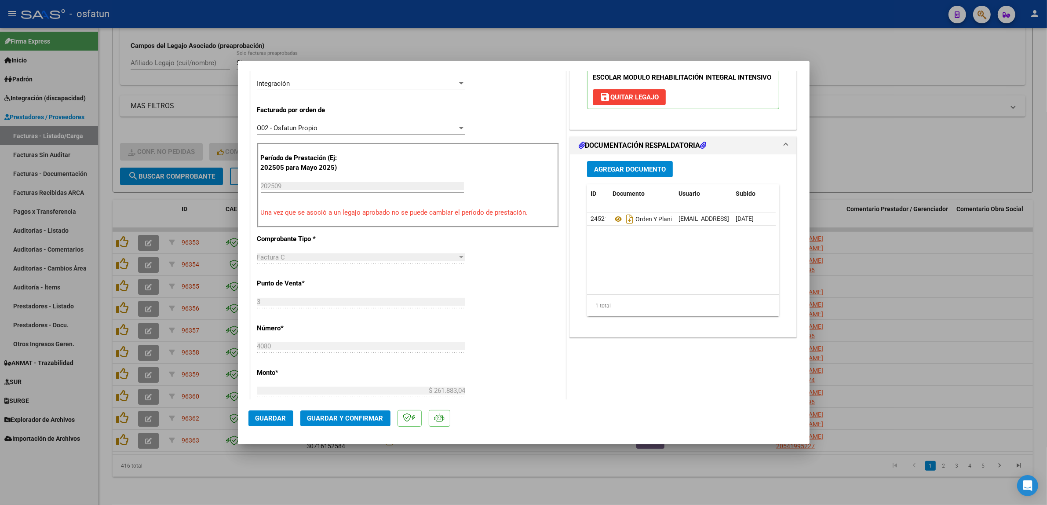
scroll to position [220, 0]
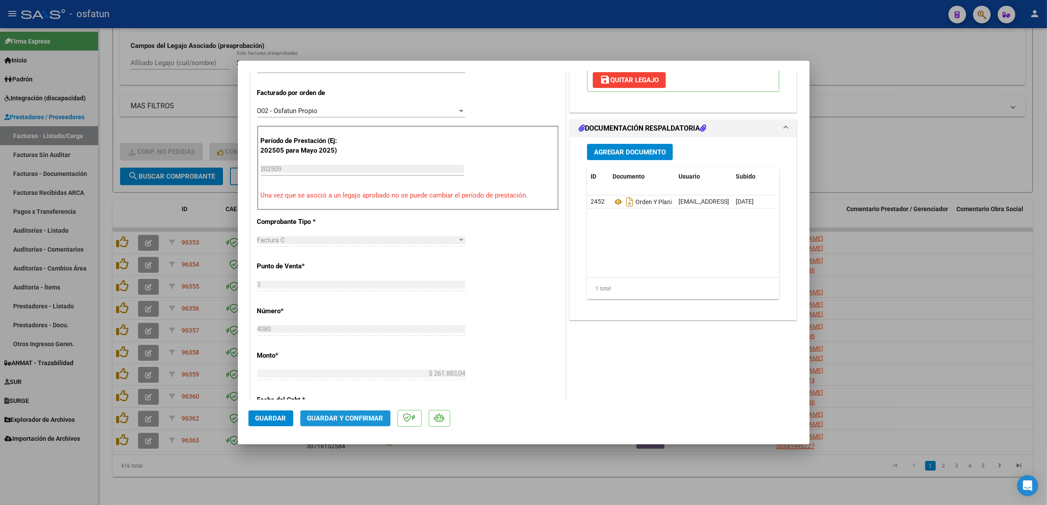
click at [355, 417] on span "Guardar y Confirmar" at bounding box center [345, 418] width 76 height 8
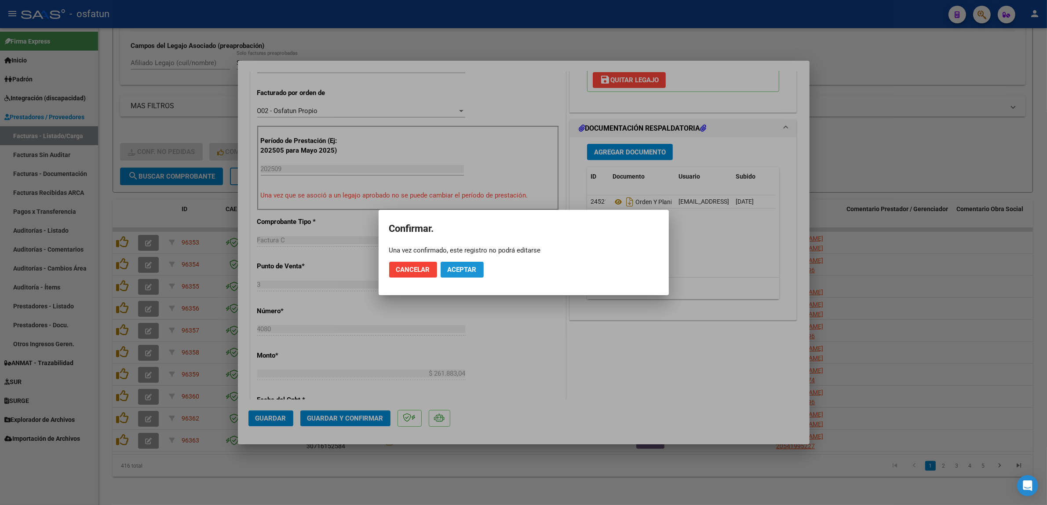
click at [477, 263] on button "Aceptar" at bounding box center [462, 270] width 43 height 16
